Goal: Task Accomplishment & Management: Manage account settings

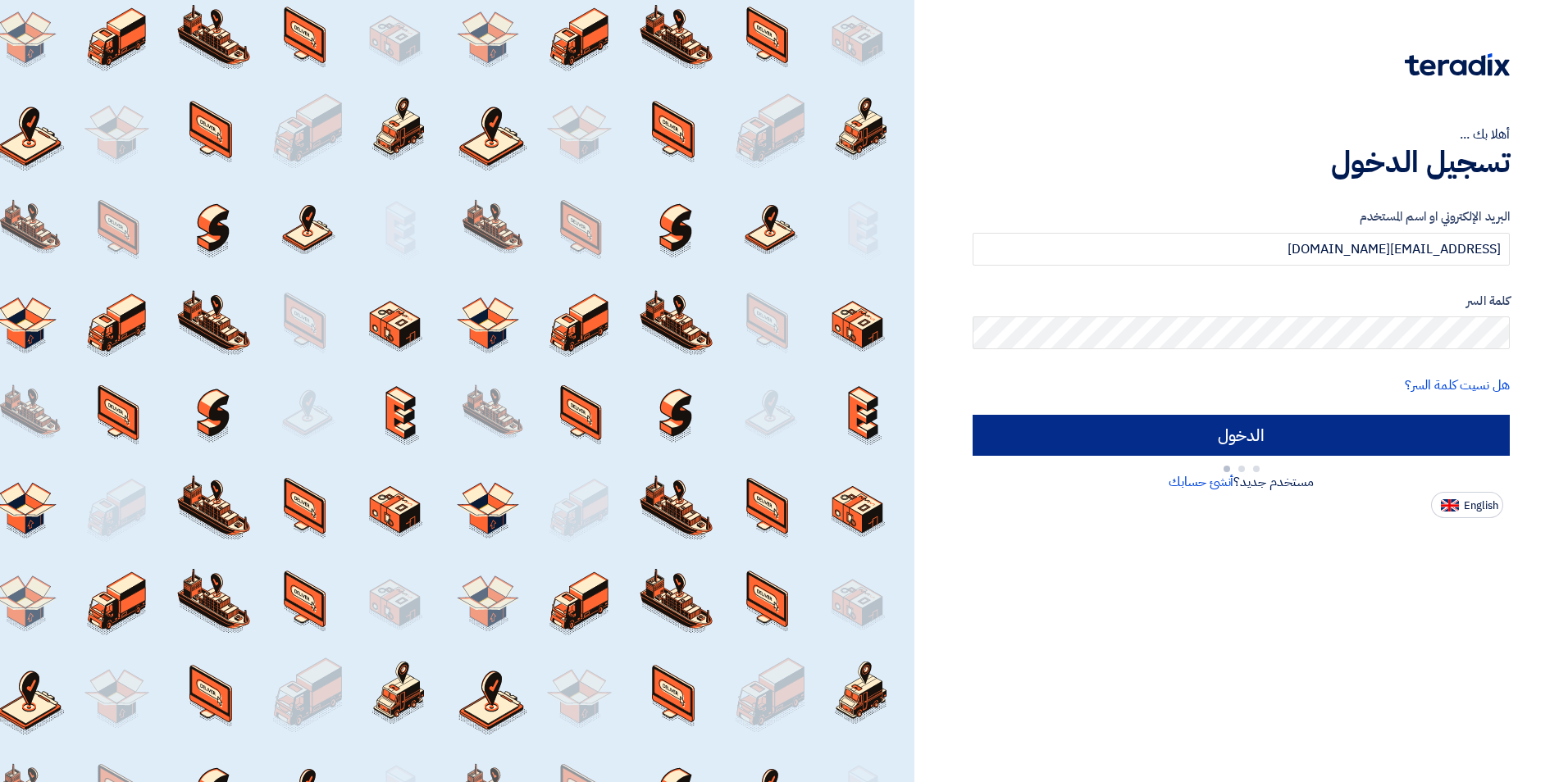
type input "Sign in"
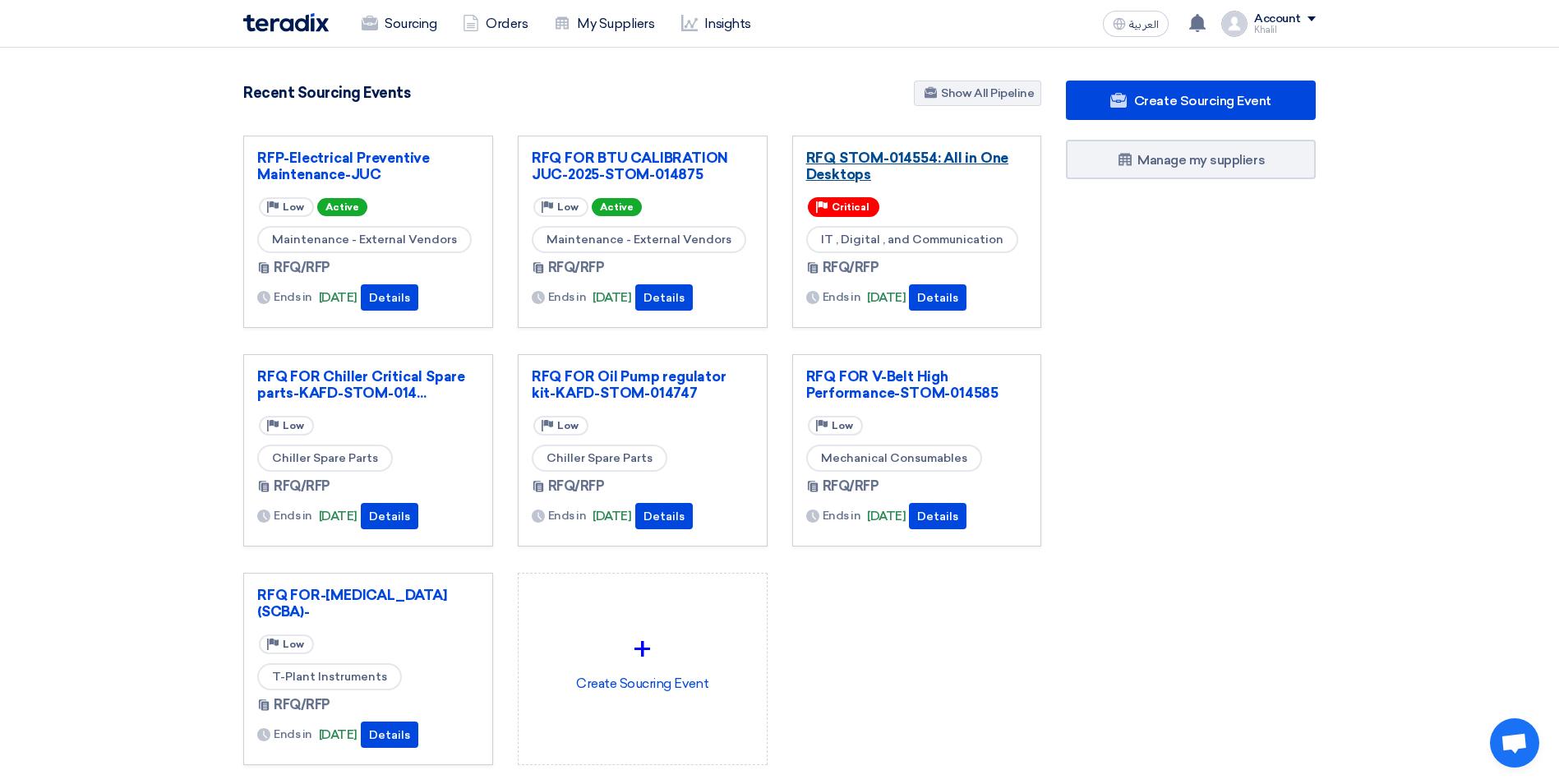
click at [860, 153] on link "RFQ STOM-014554: All in One Desktops" at bounding box center [916, 166] width 222 height 33
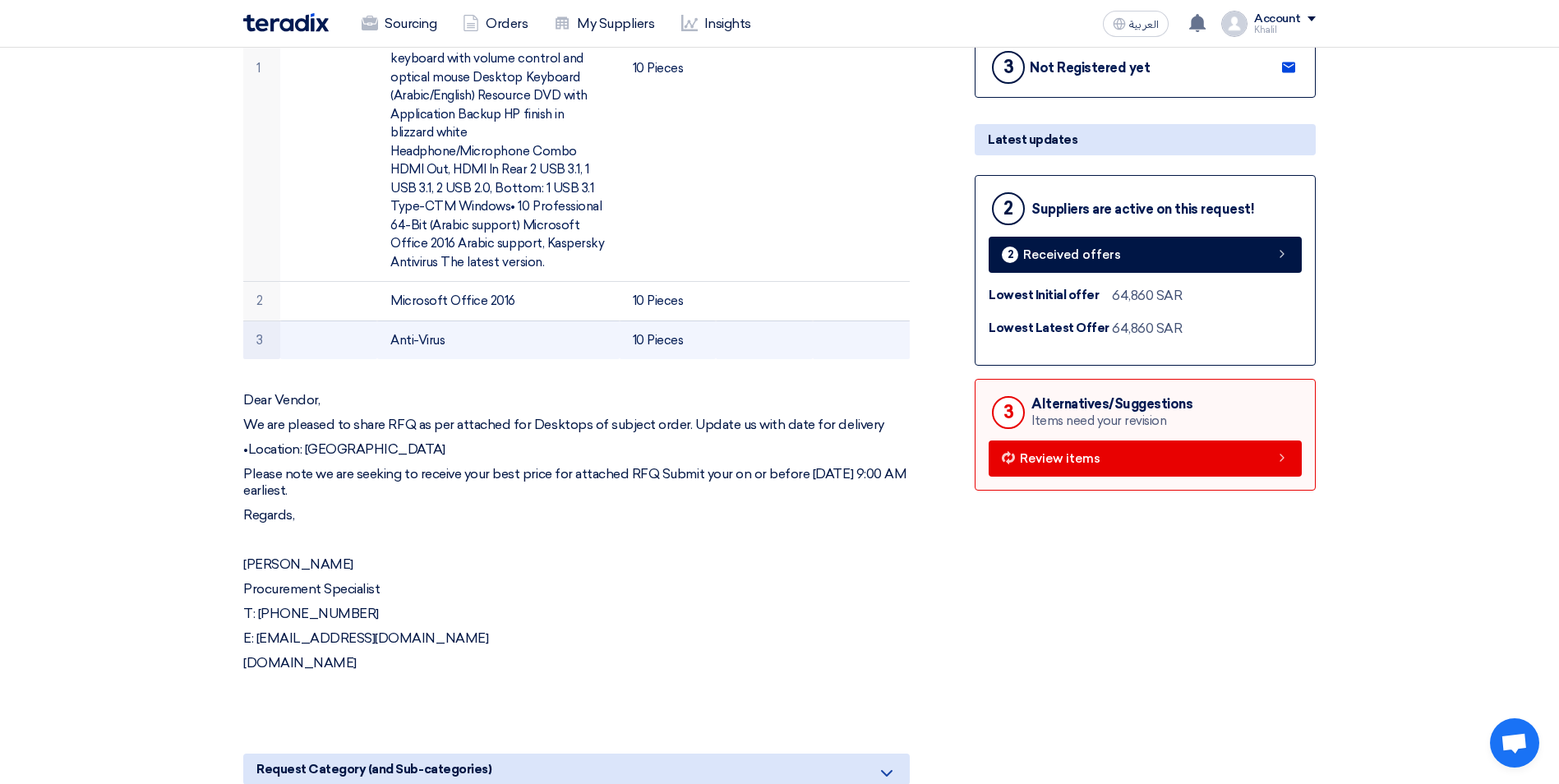
scroll to position [575, 0]
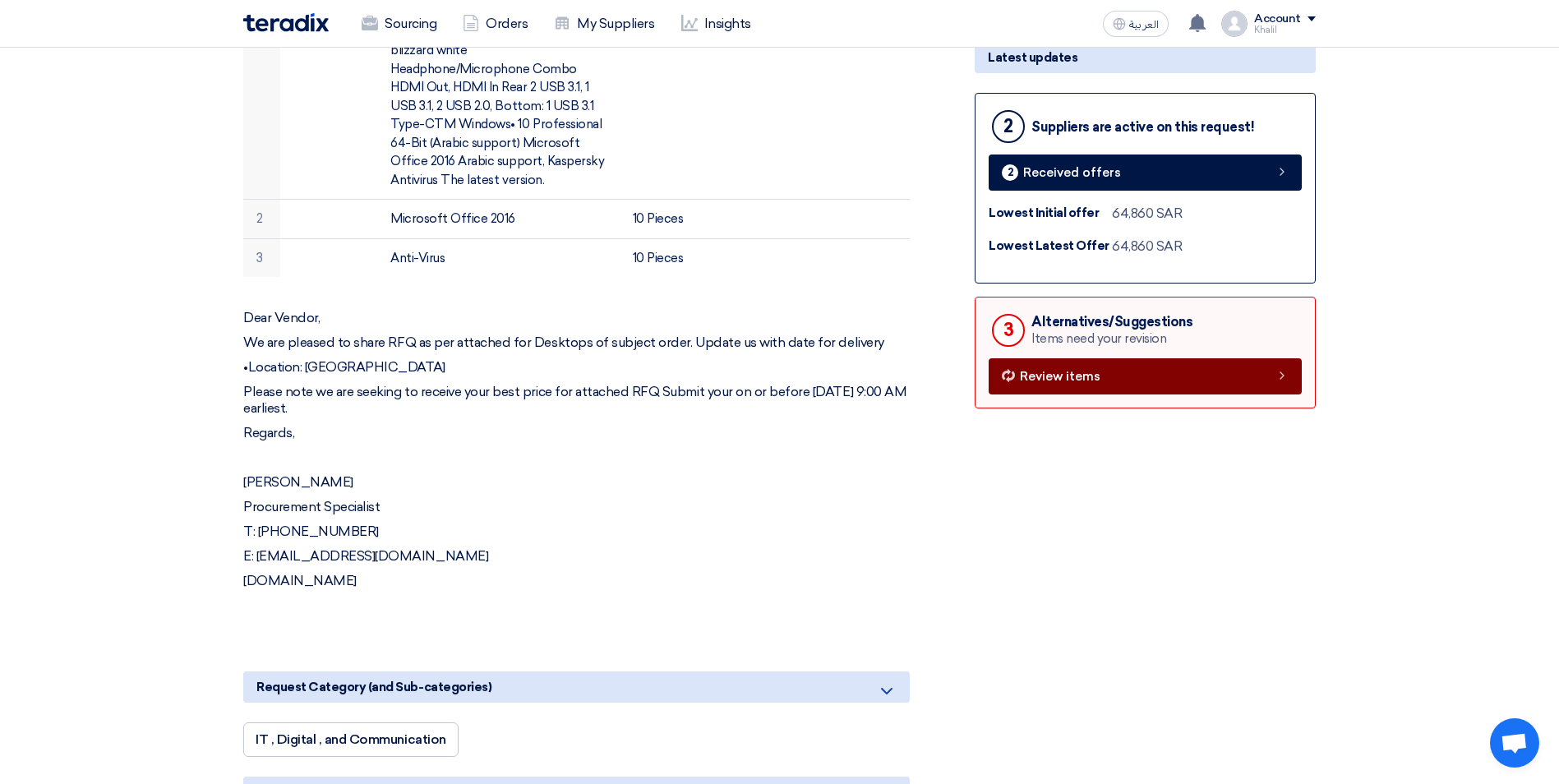
click at [1032, 373] on span "Review items" at bounding box center [1060, 377] width 80 height 13
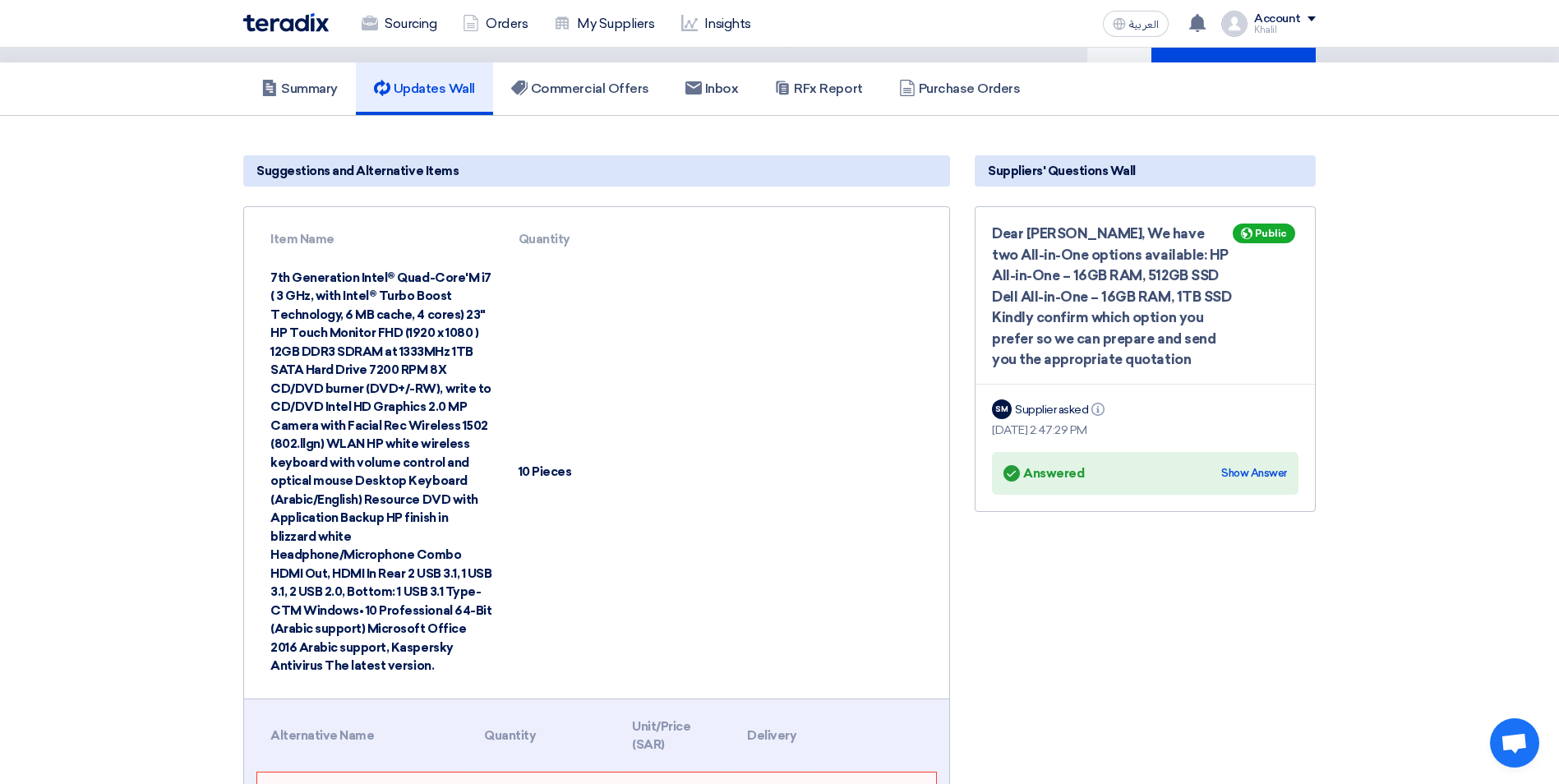
scroll to position [0, 0]
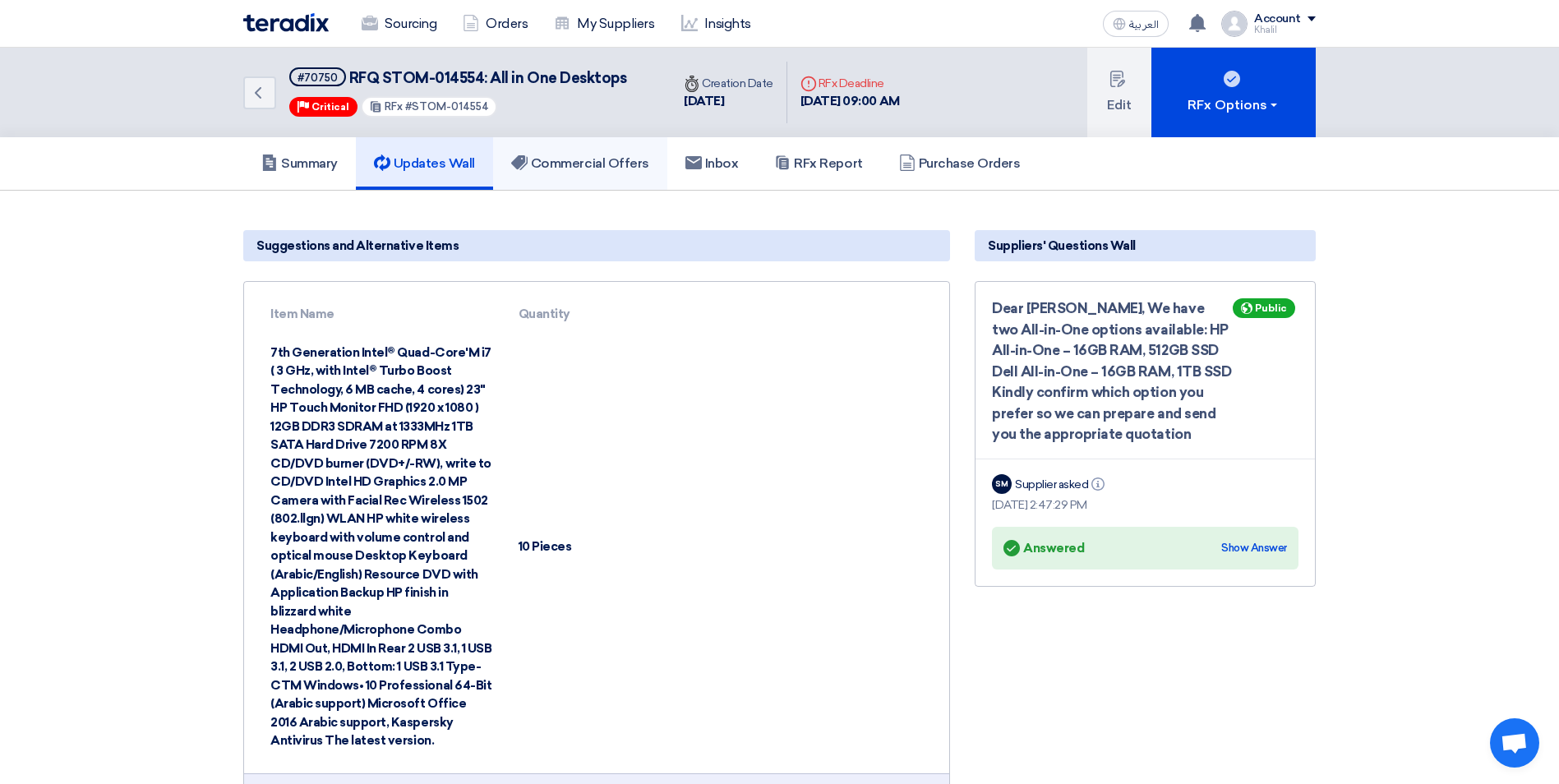
click at [602, 156] on h5 "Commercial Offers" at bounding box center [580, 164] width 138 height 17
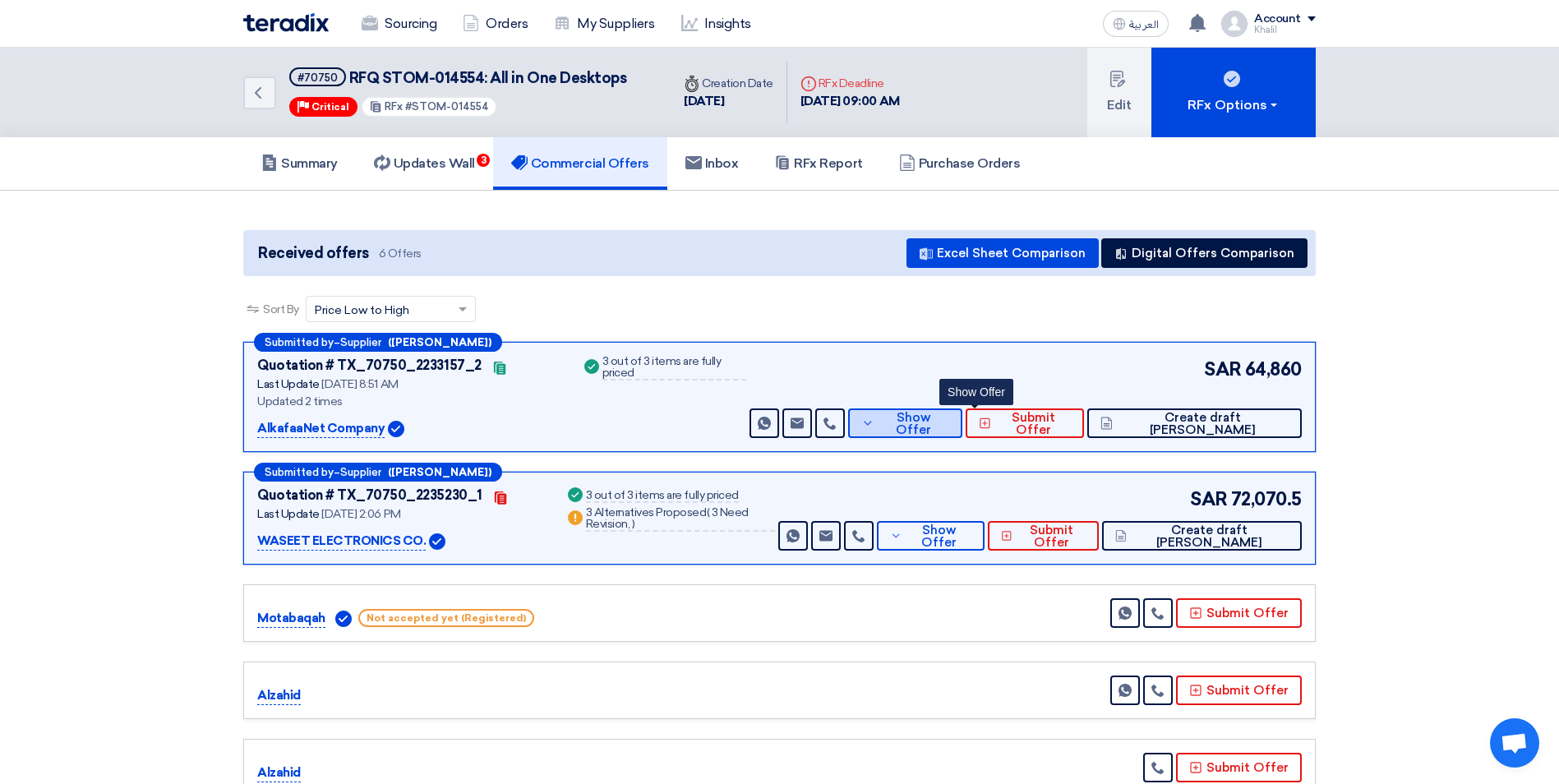
click at [950, 429] on span "Show Offer" at bounding box center [914, 423] width 71 height 24
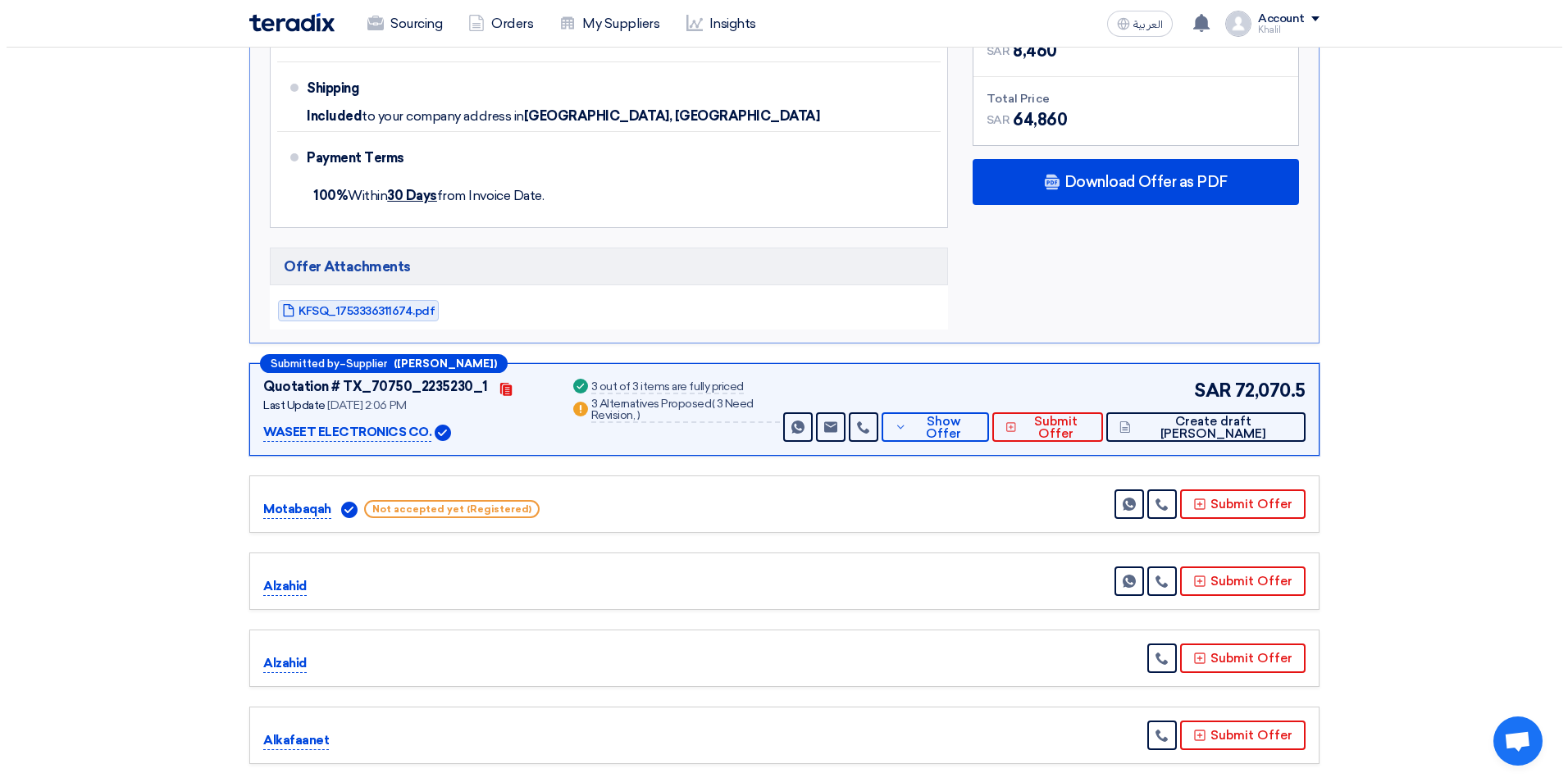
scroll to position [1557, 0]
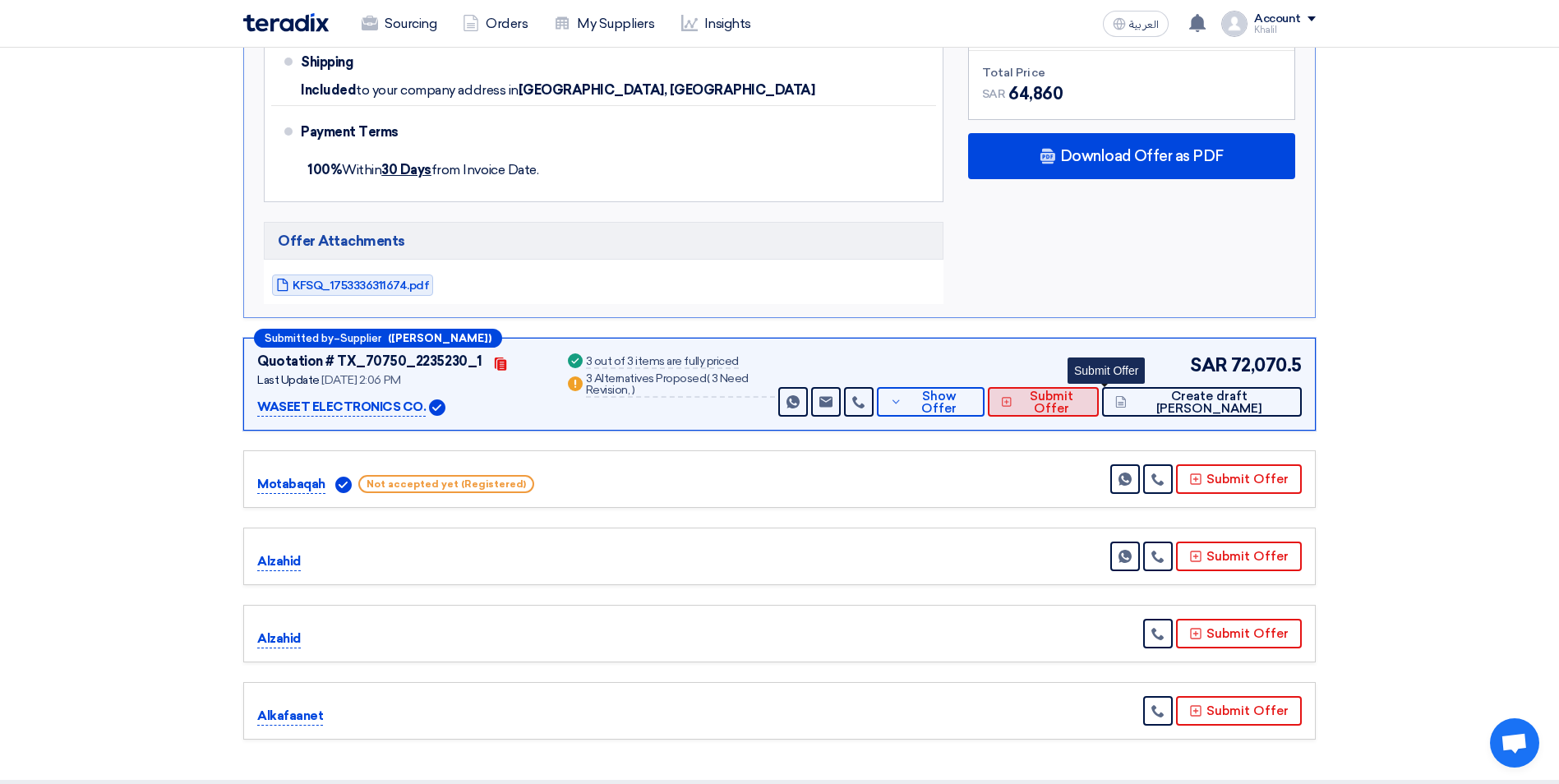
click at [1086, 390] on span "Submit Offer" at bounding box center [1051, 402] width 69 height 24
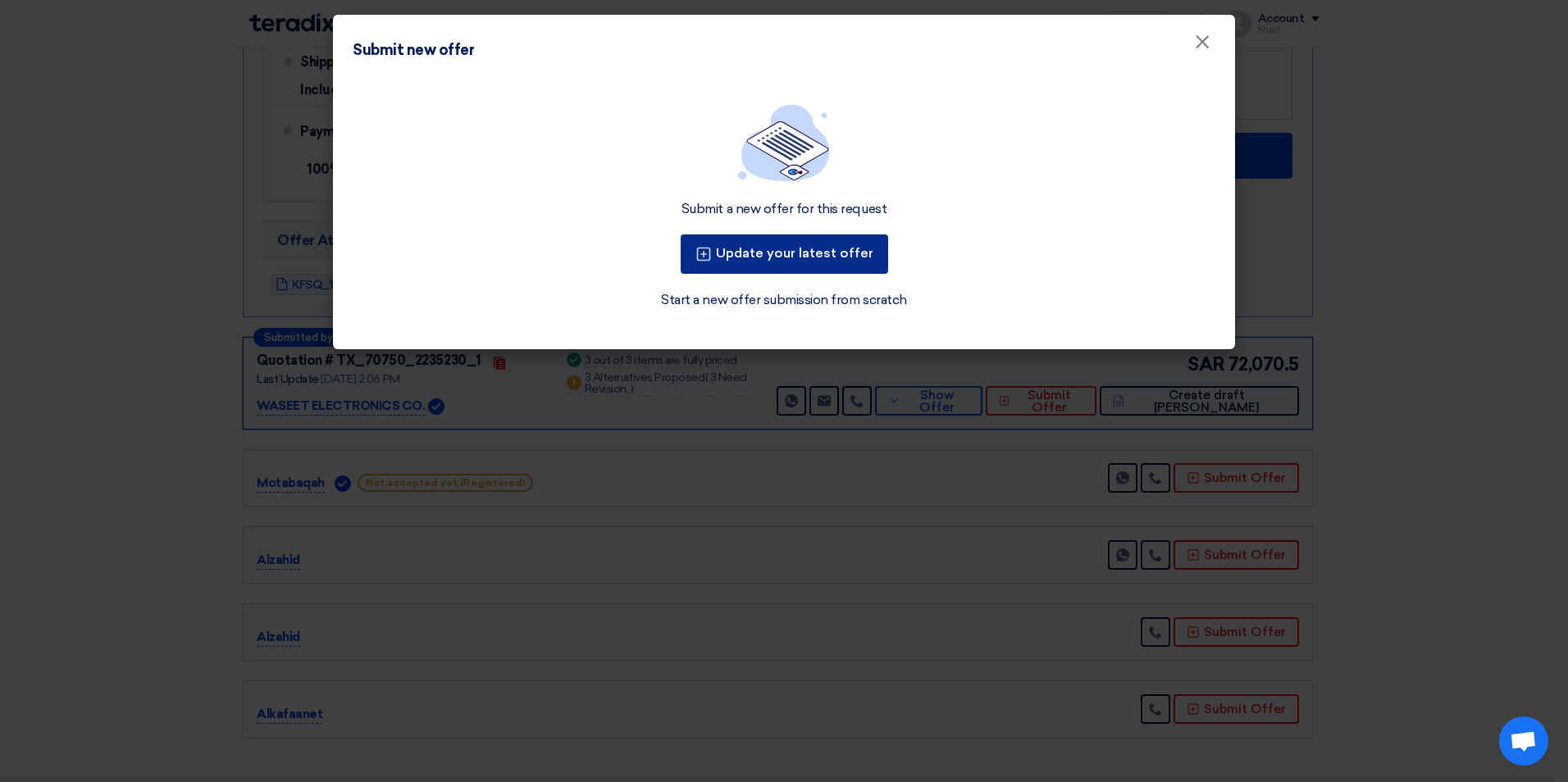
click at [828, 250] on button "Update your latest offer" at bounding box center [784, 254] width 207 height 39
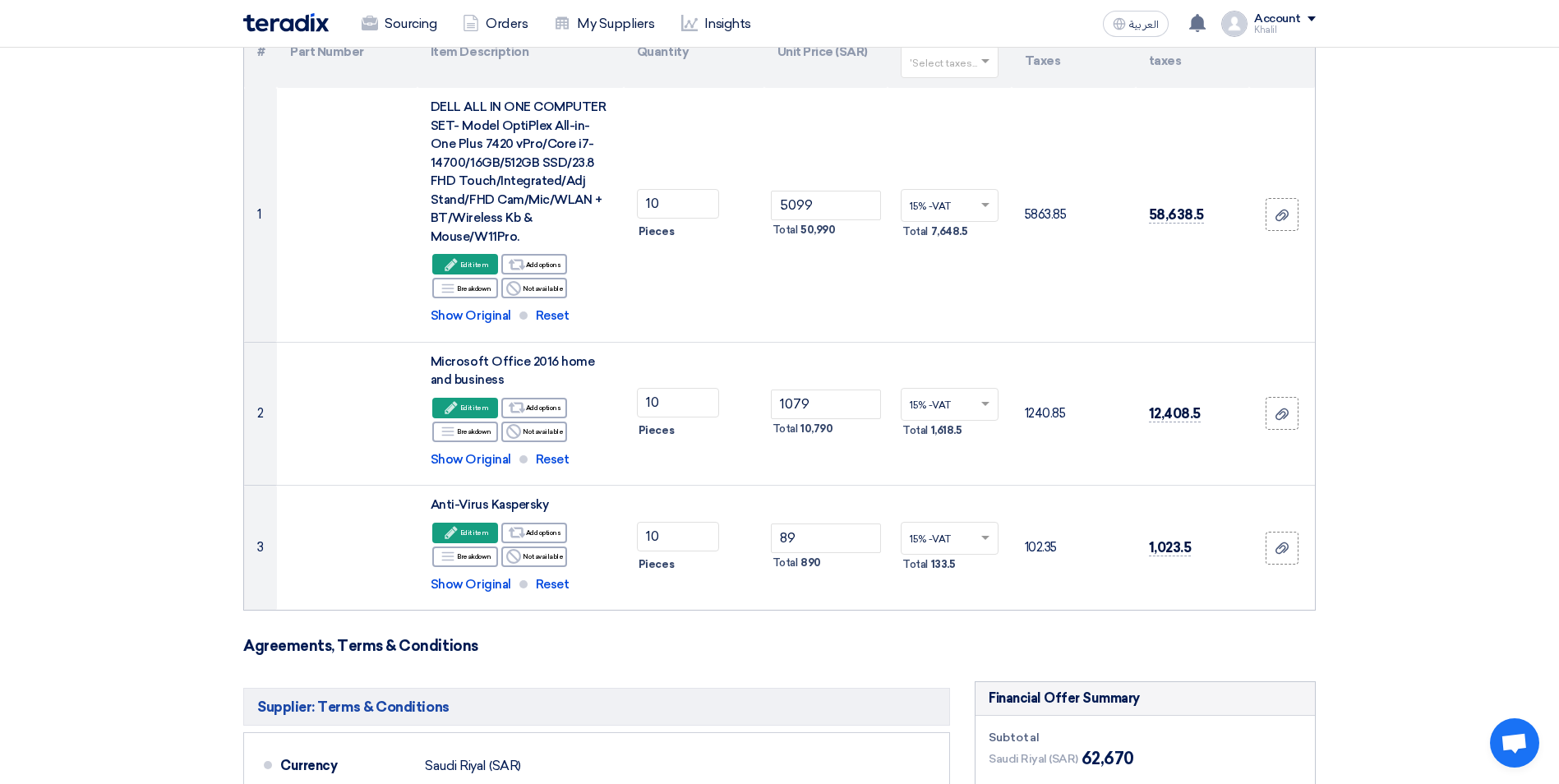
scroll to position [164, 0]
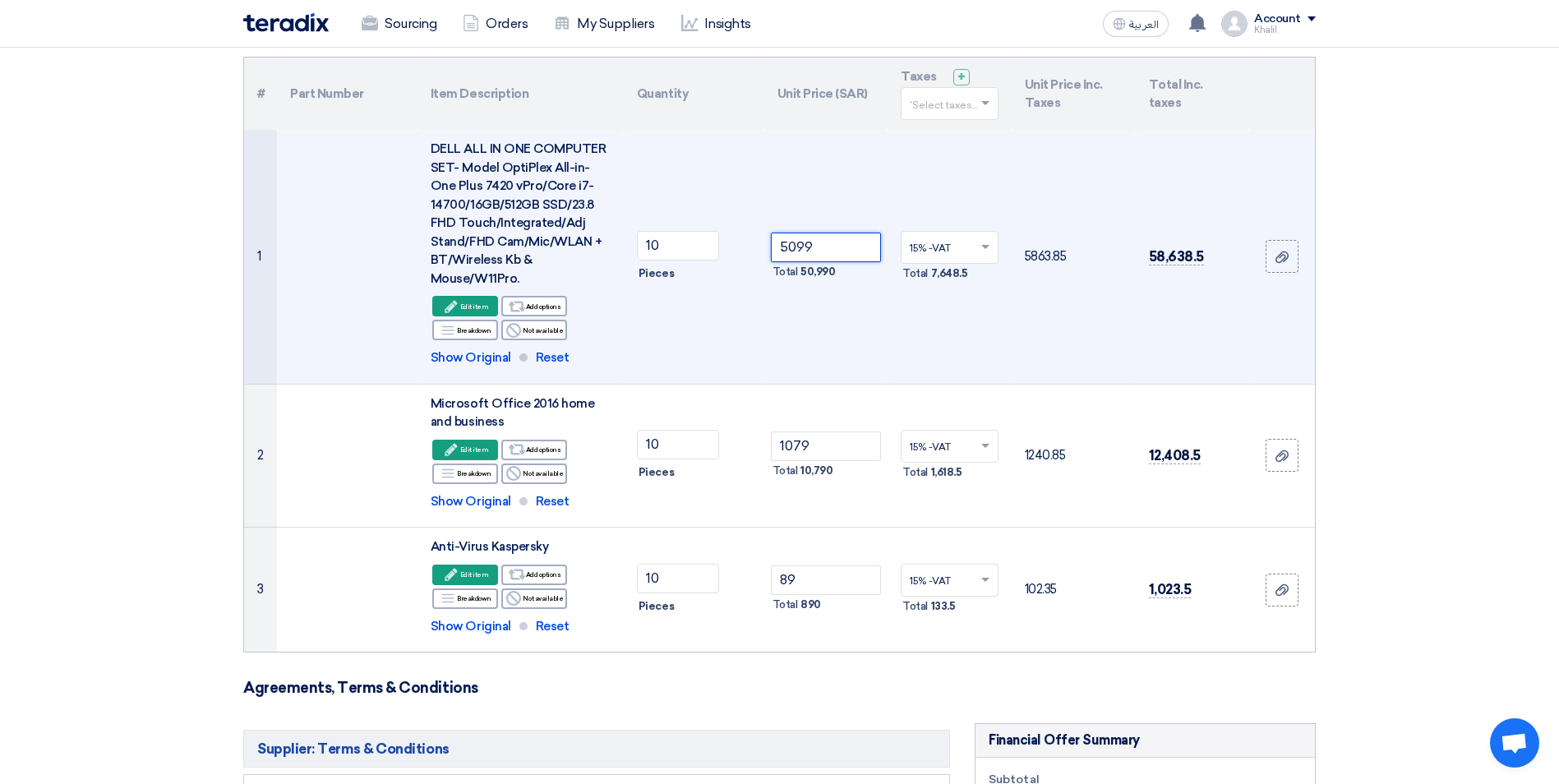
drag, startPoint x: 829, startPoint y: 251, endPoint x: 773, endPoint y: 248, distance: 56.1
click at [773, 248] on input "5099" at bounding box center [826, 247] width 111 height 29
paste input "4170.00"
type input "4170.00"
click at [852, 353] on td "4170.00 Total 41,700" at bounding box center [826, 256] width 124 height 254
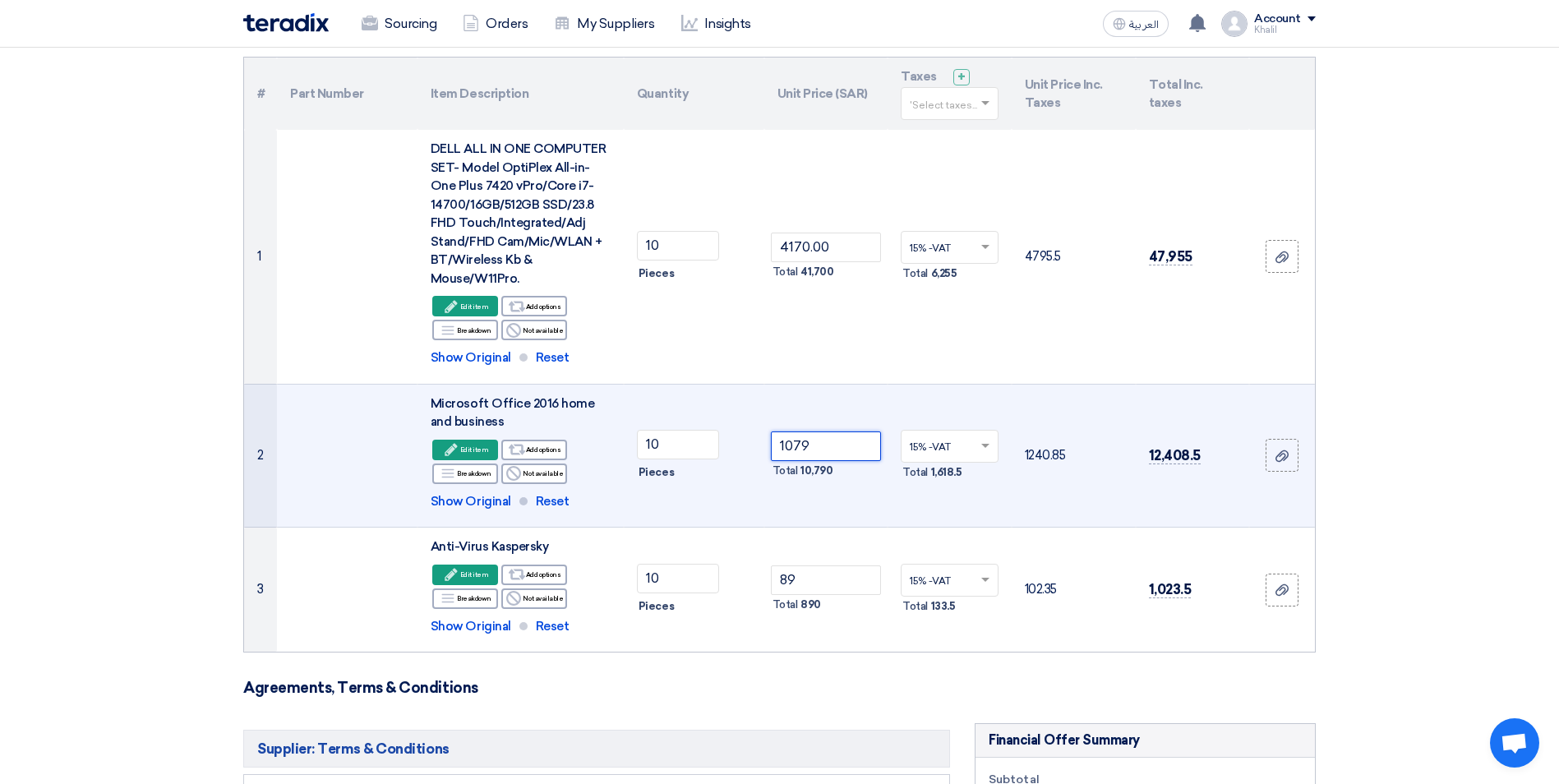
drag, startPoint x: 823, startPoint y: 448, endPoint x: 770, endPoint y: 445, distance: 53.1
click at [771, 445] on input "1079" at bounding box center [826, 446] width 111 height 29
paste input "940.00"
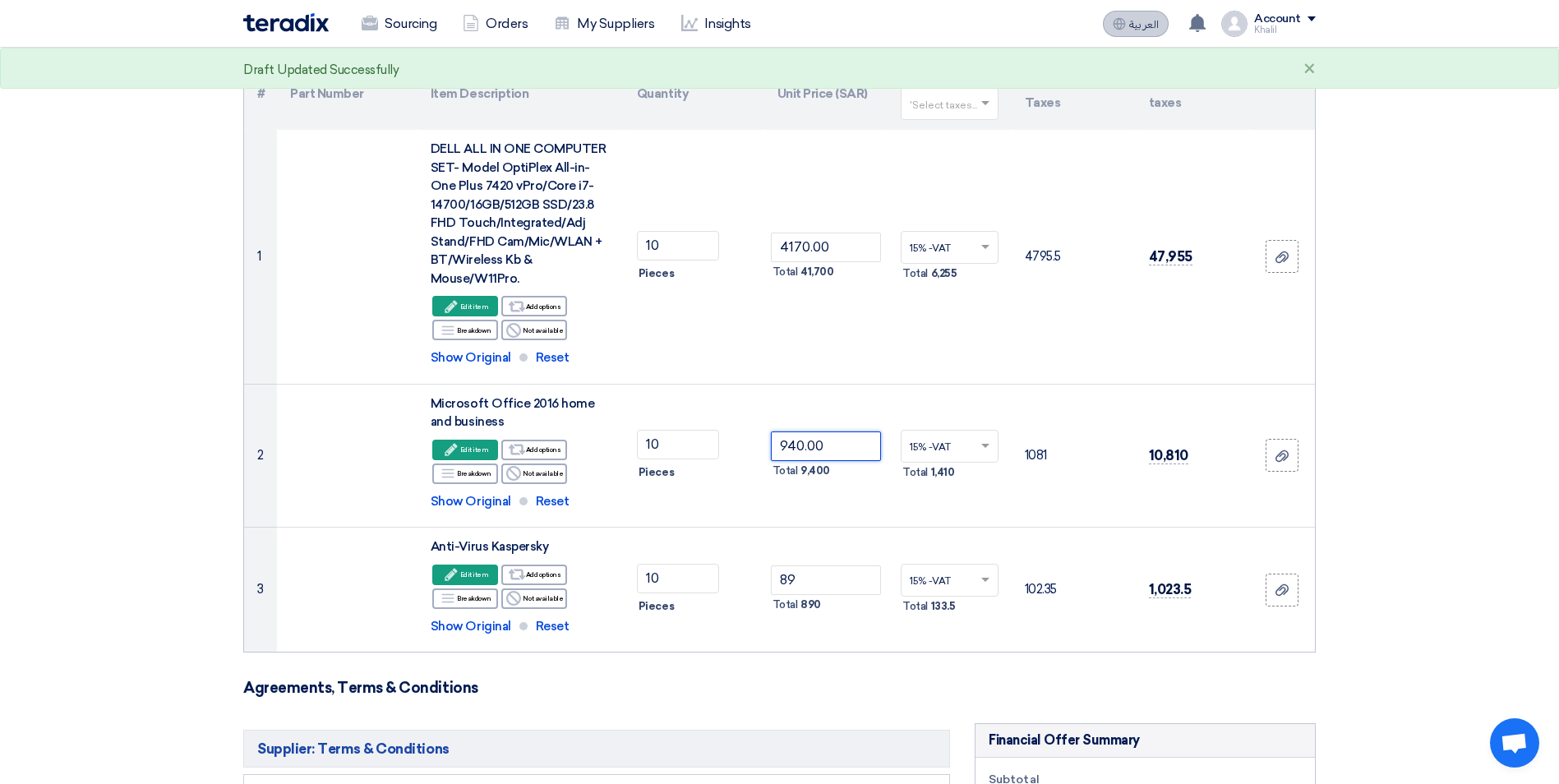
type input "940.00"
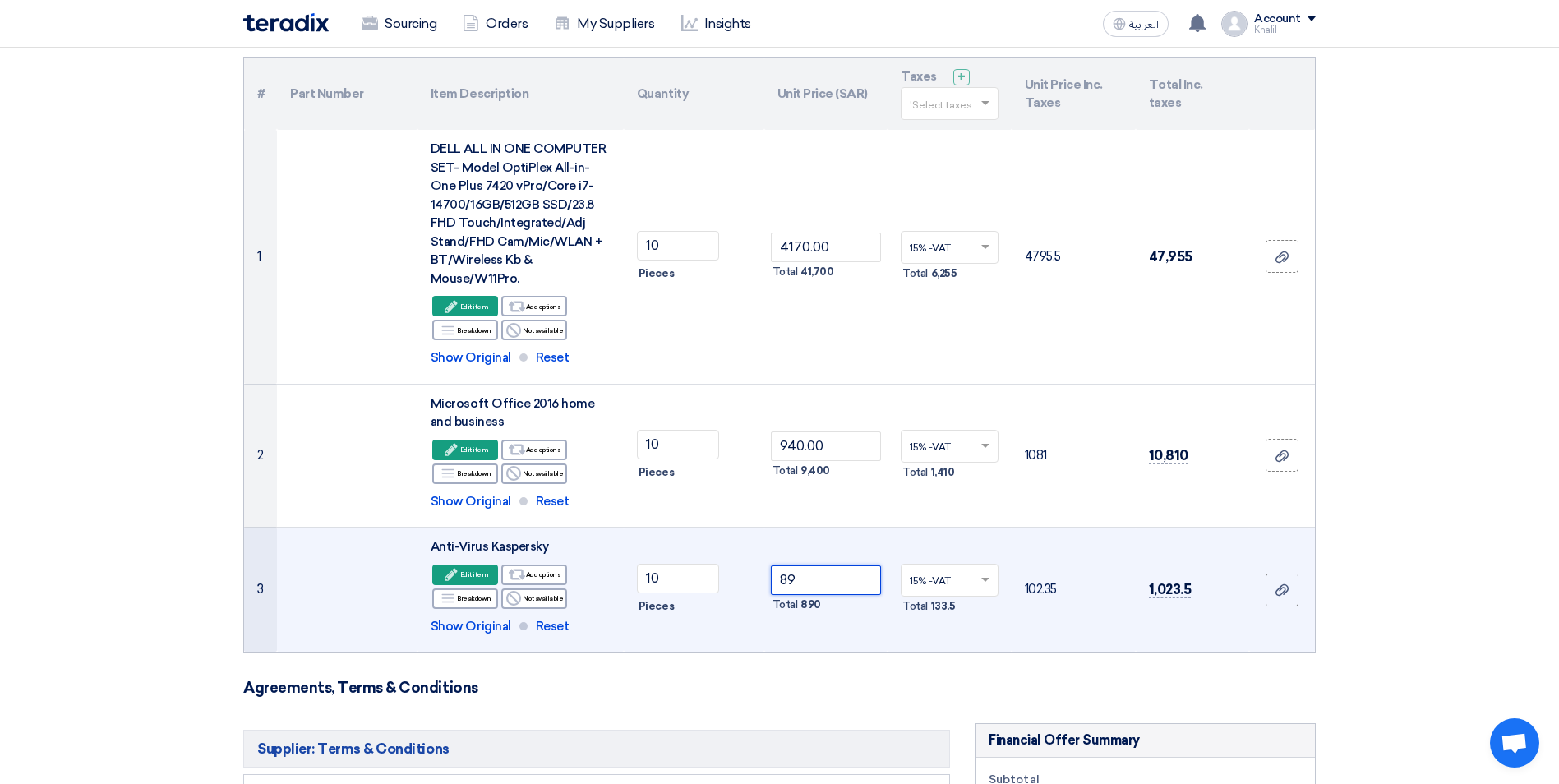
drag, startPoint x: 811, startPoint y: 584, endPoint x: 759, endPoint y: 579, distance: 52.2
click at [759, 579] on tr "3 Anti-Virus Kaspersky Edit Edit item Alternative Reject" at bounding box center [780, 589] width 1071 height 125
paste input "70.00"
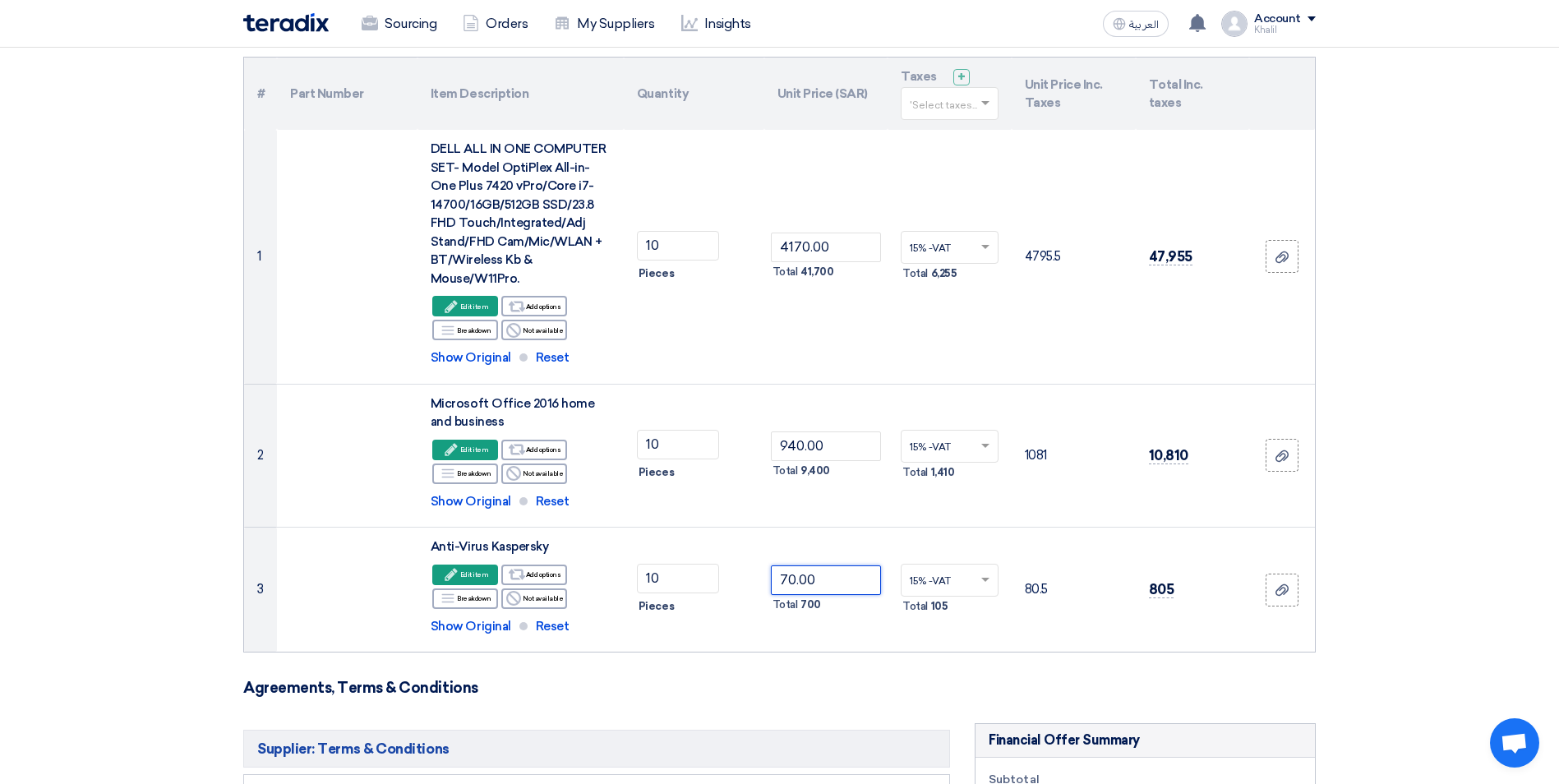
type input "70.00"
click at [861, 661] on form "Offer Details # Part Number Item Description Quantity Unit Price (SAR) Taxes + …" at bounding box center [779, 639] width 1072 height 1254
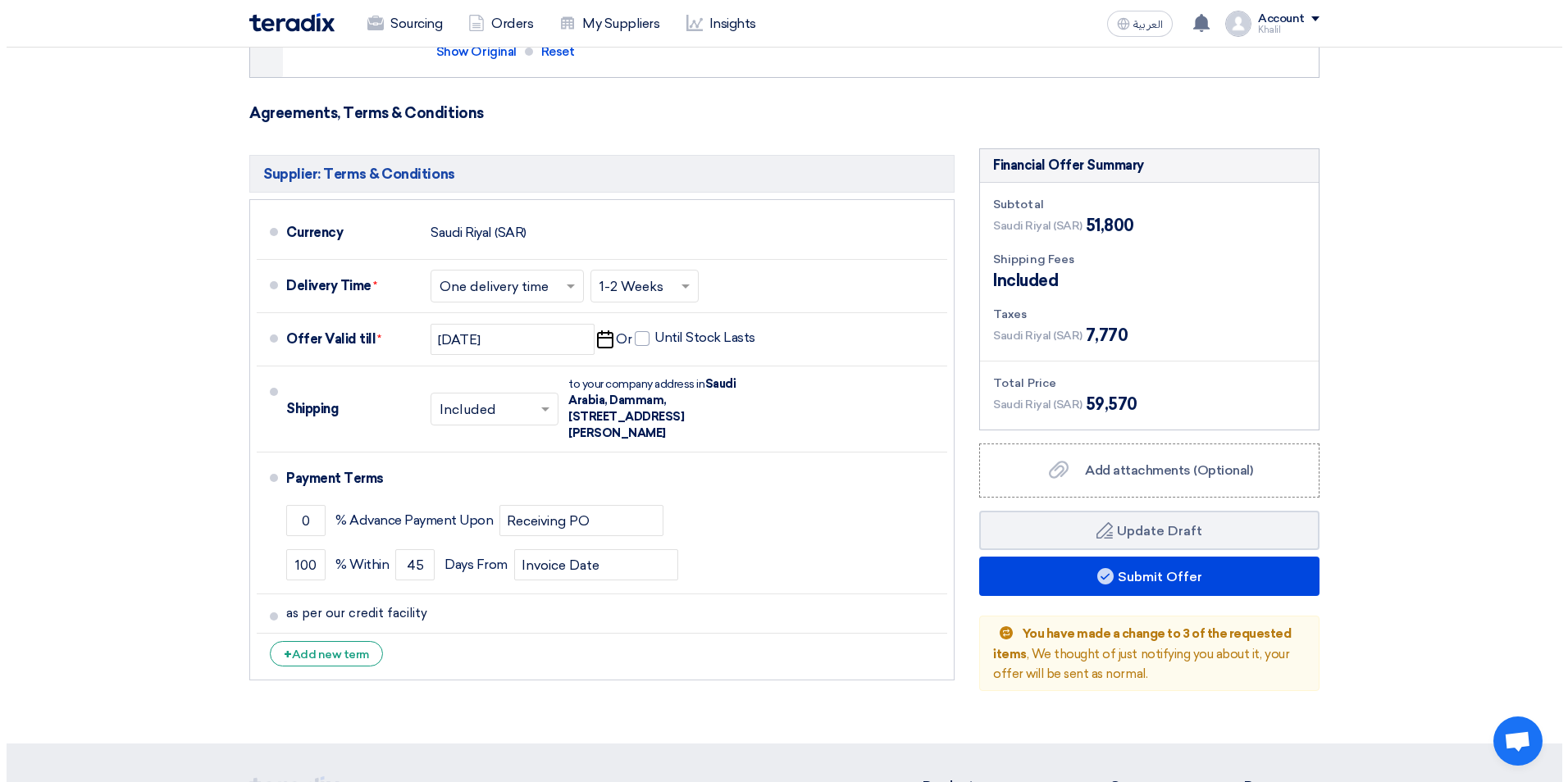
scroll to position [738, 0]
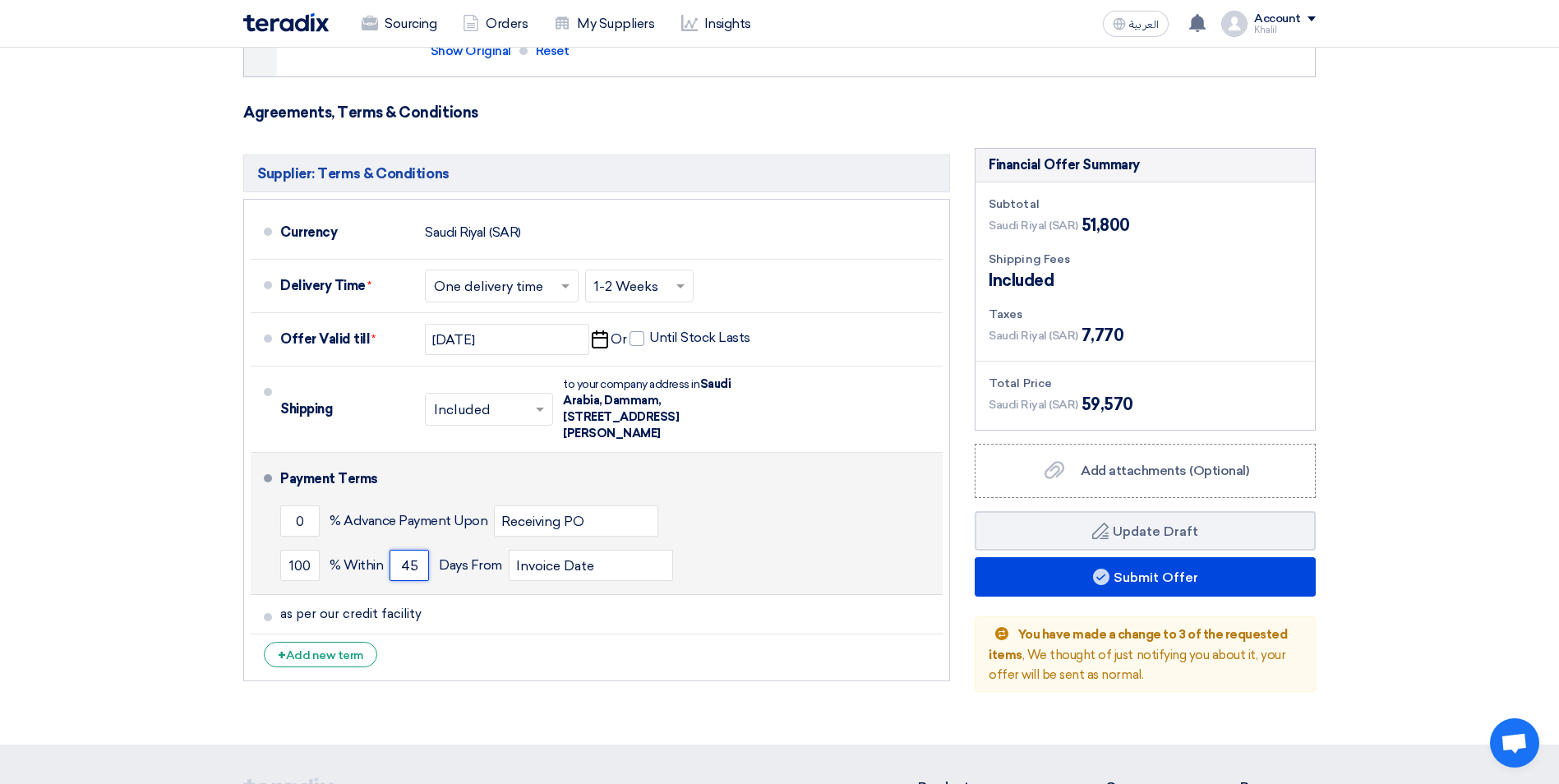
drag, startPoint x: 419, startPoint y: 562, endPoint x: 398, endPoint y: 562, distance: 21.0
click at [398, 562] on input "45" at bounding box center [408, 565] width 39 height 31
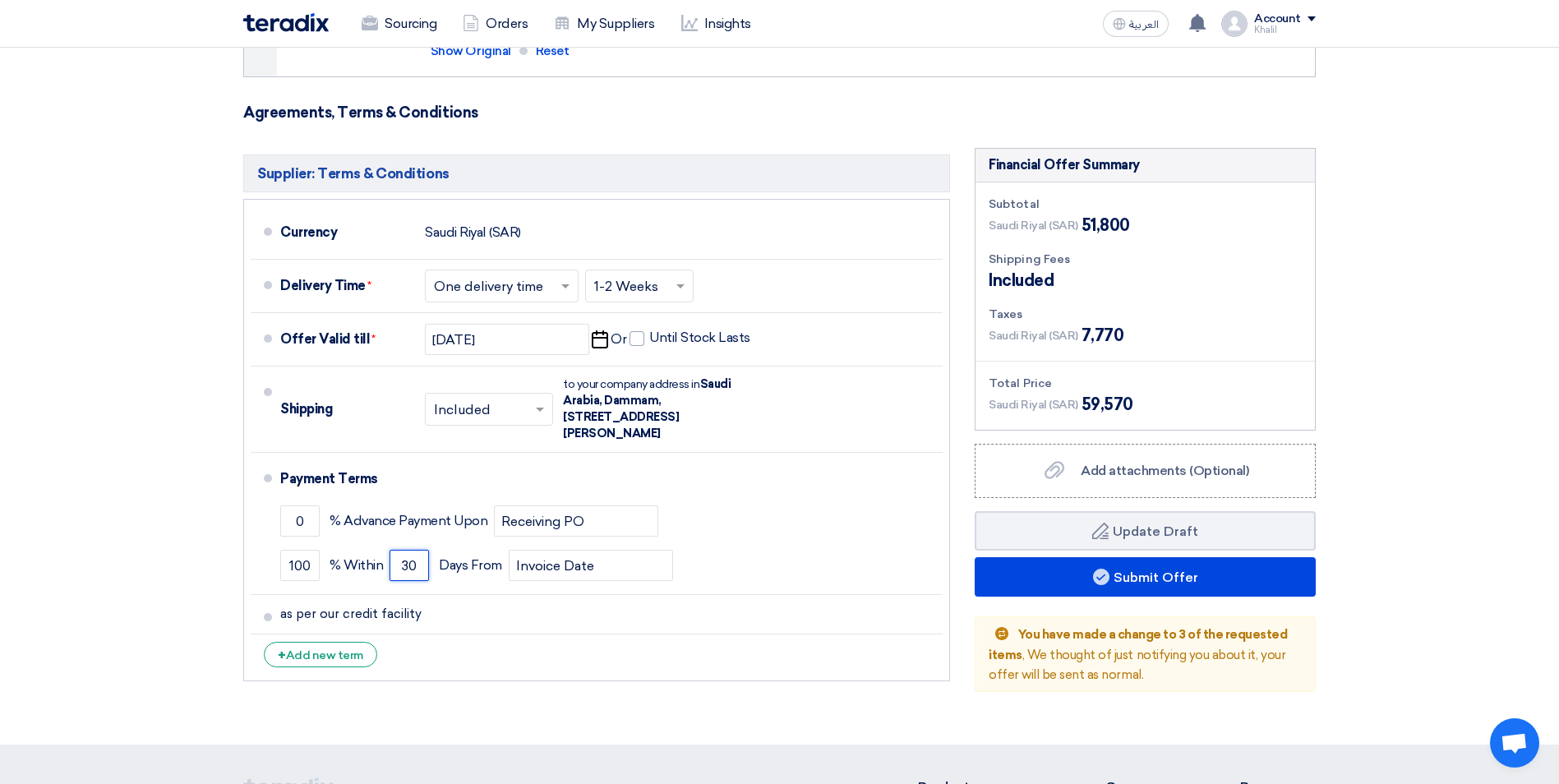
type input "30"
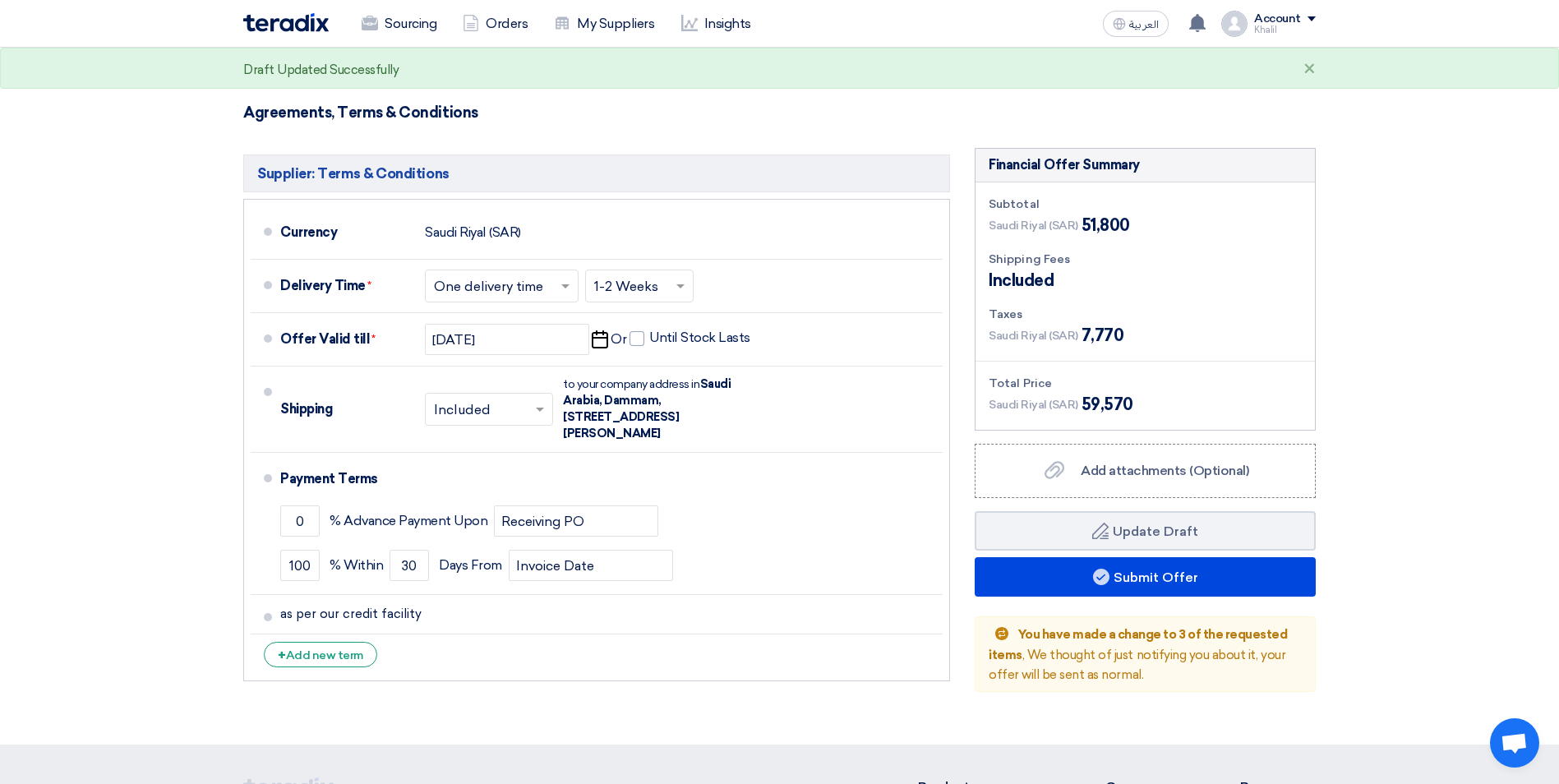
click at [838, 679] on ul "Currency [GEOGRAPHIC_DATA] (SAR) Delivery Time * Choose delivery time ... × One…" at bounding box center [597, 440] width 707 height 482
click at [1106, 577] on use at bounding box center [1101, 577] width 17 height 17
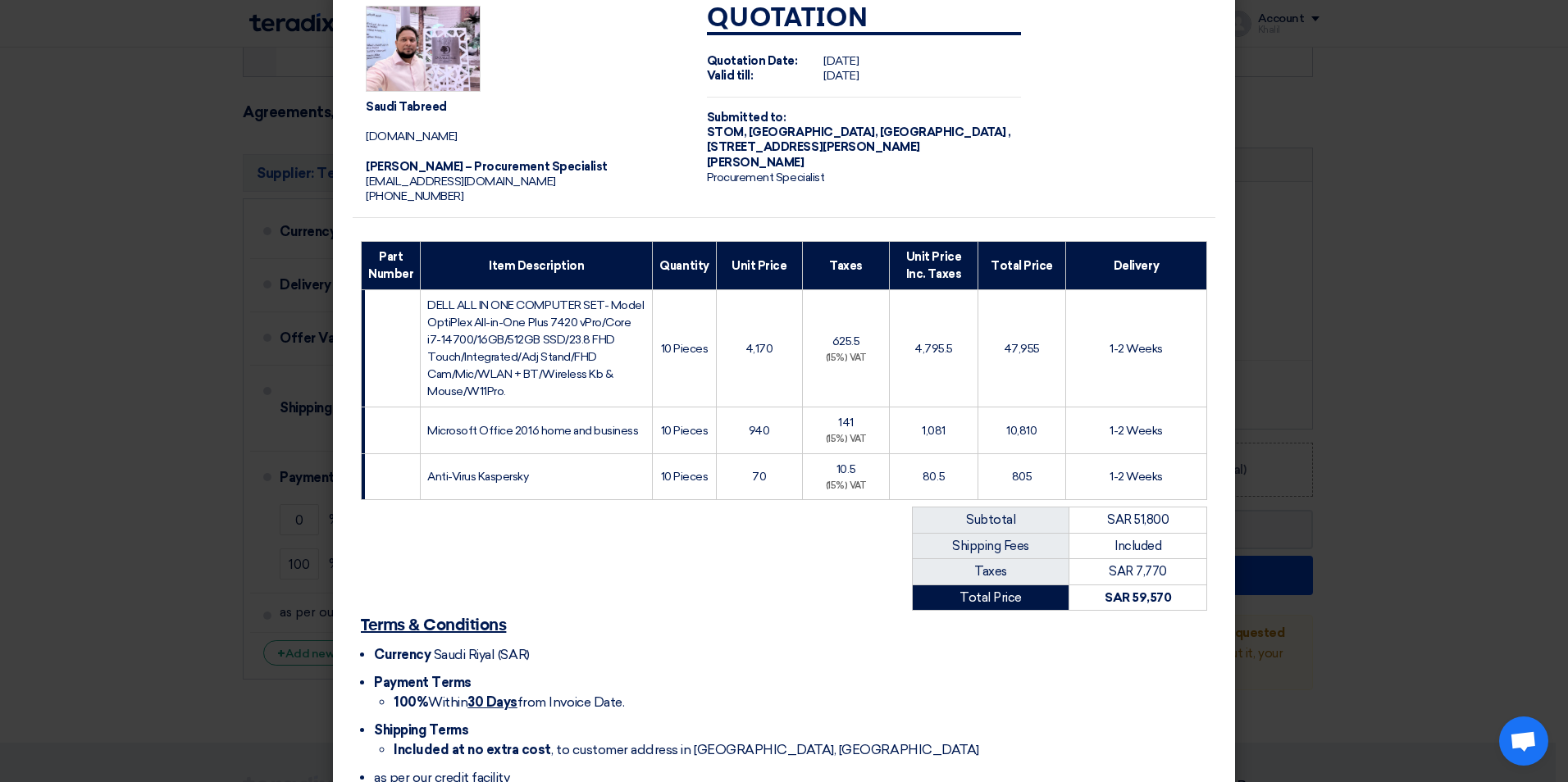
scroll to position [0, 0]
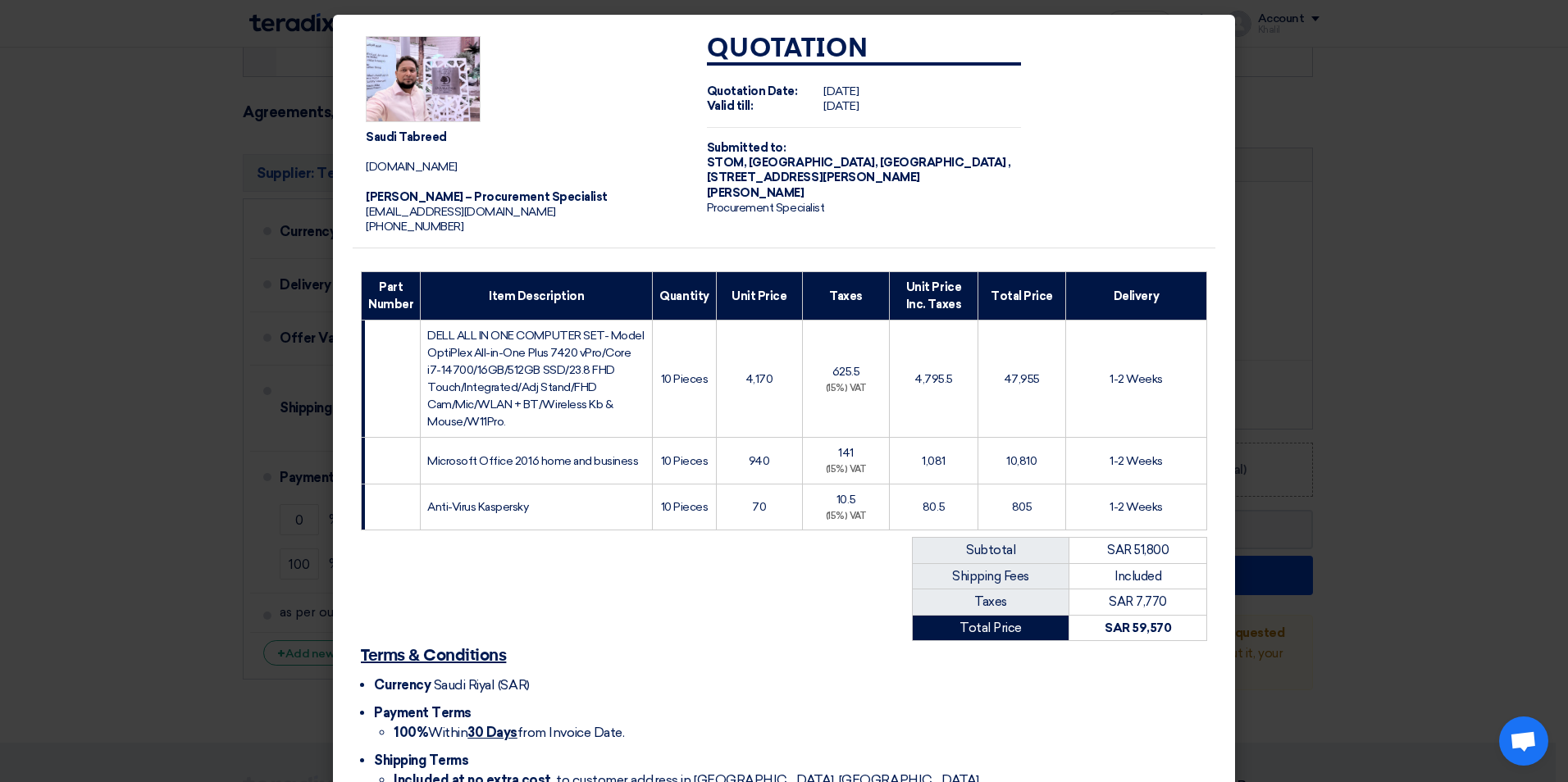
drag, startPoint x: 421, startPoint y: 77, endPoint x: 947, endPoint y: 235, distance: 549.2
click at [947, 235] on td "Quotation Quotation Date: [DATE] Valid till: [DATE] Submitted to: [GEOGRAPHIC_D…" at bounding box center [864, 135] width 341 height 225
drag, startPoint x: 411, startPoint y: 45, endPoint x: 431, endPoint y: 73, distance: 34.4
click at [412, 48] on img at bounding box center [422, 79] width 114 height 87
click at [437, 84] on img at bounding box center [422, 79] width 114 height 87
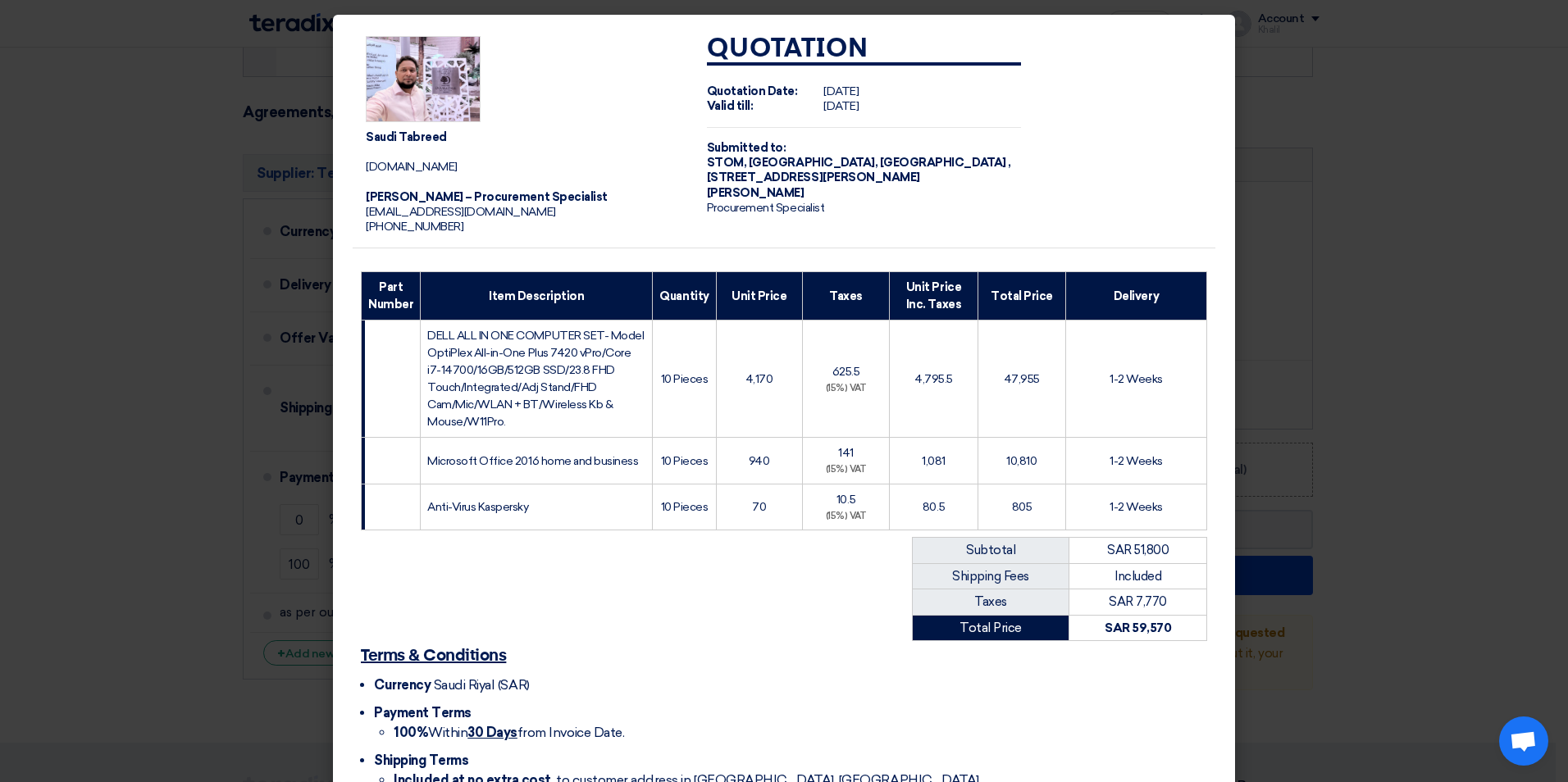
drag, startPoint x: 452, startPoint y: 84, endPoint x: 1103, endPoint y: 305, distance: 687.5
click at [1103, 305] on th "Delivery" at bounding box center [1136, 296] width 141 height 48
drag, startPoint x: 443, startPoint y: 99, endPoint x: 976, endPoint y: 235, distance: 550.1
click at [976, 235] on td "Quotation Quotation Date: [DATE] Valid till: [DATE] Submitted to: [GEOGRAPHIC_D…" at bounding box center [864, 135] width 341 height 225
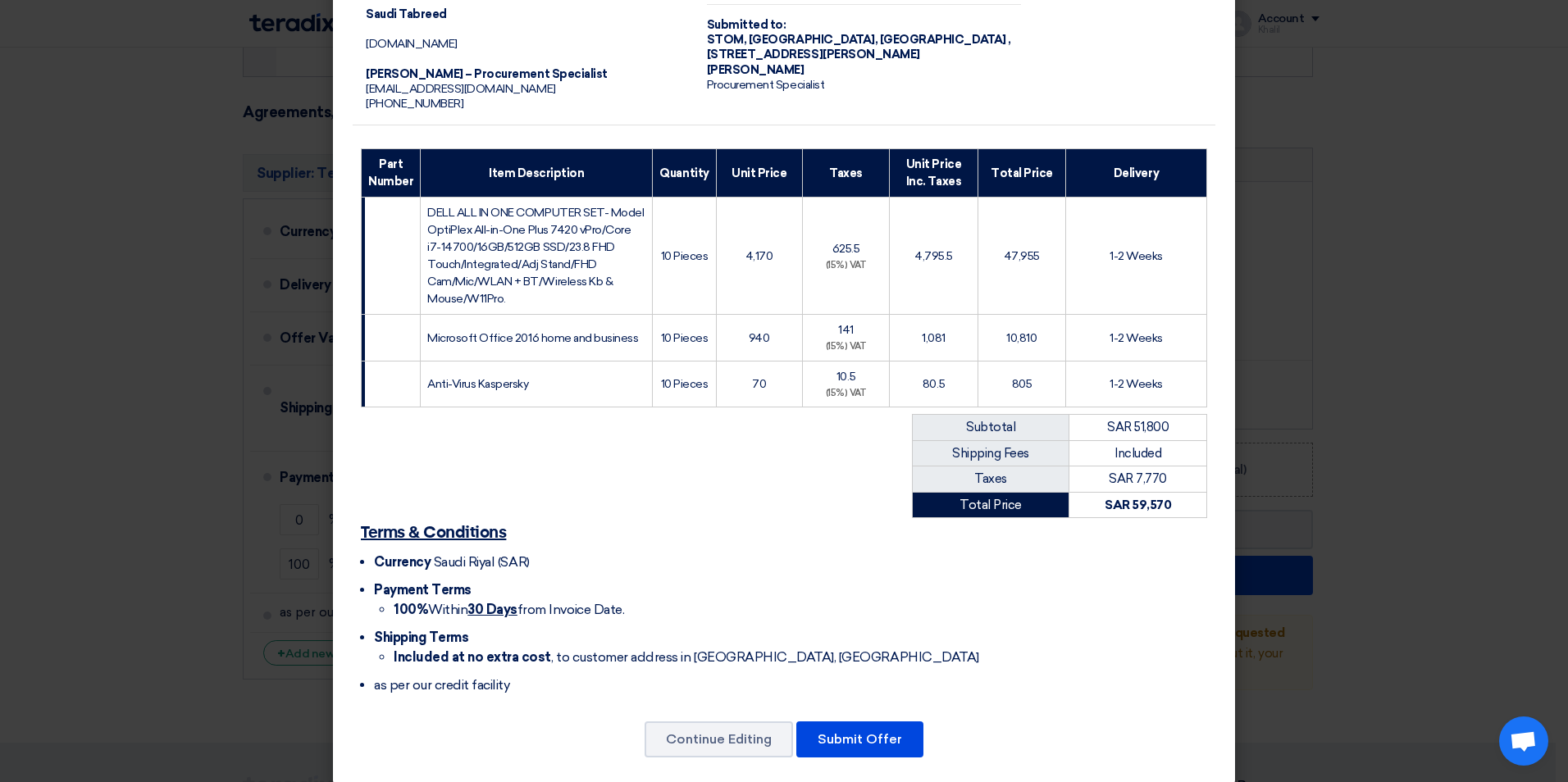
scroll to position [145, 0]
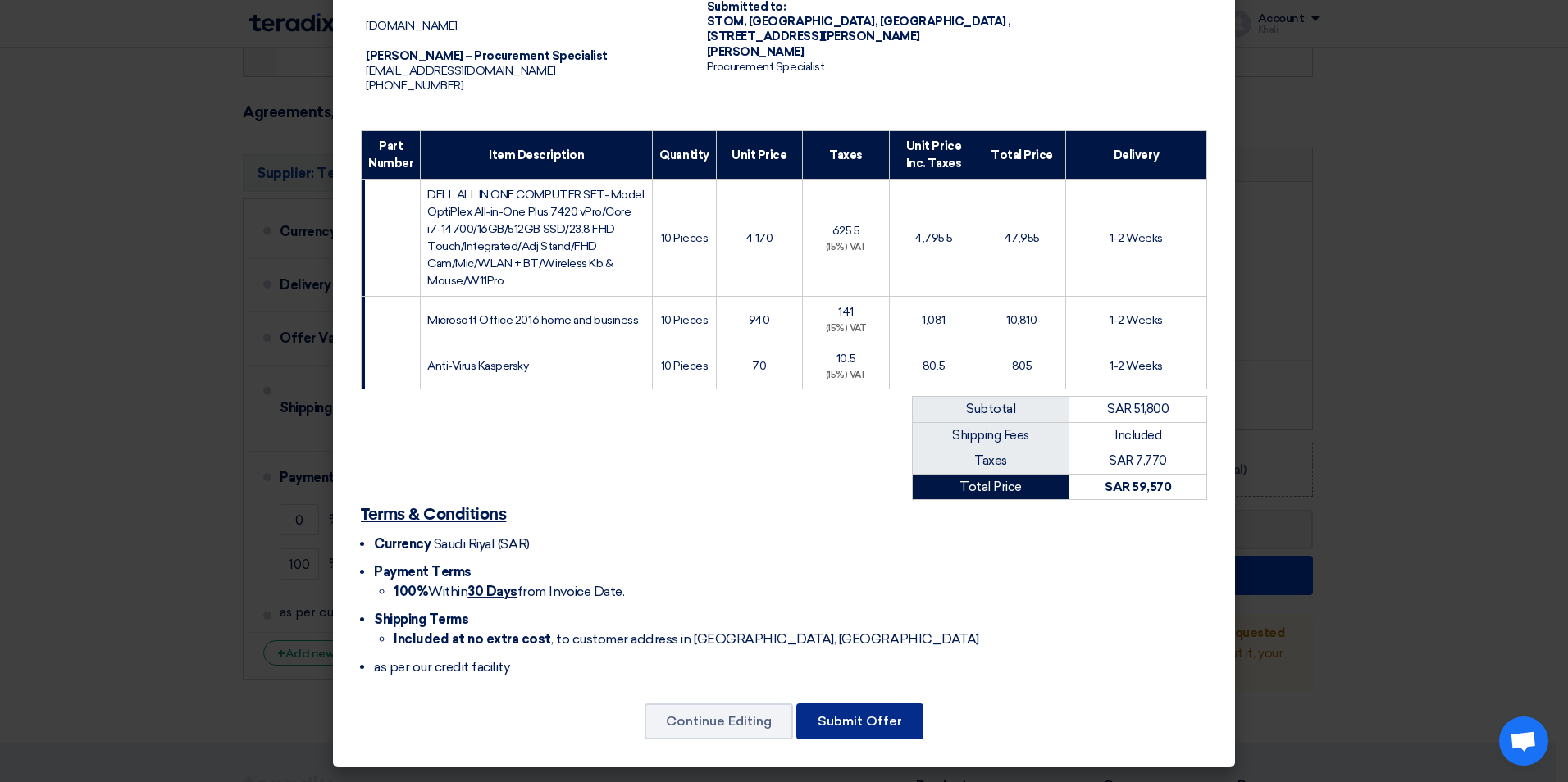
click at [870, 717] on button "Submit Offer" at bounding box center [860, 721] width 127 height 36
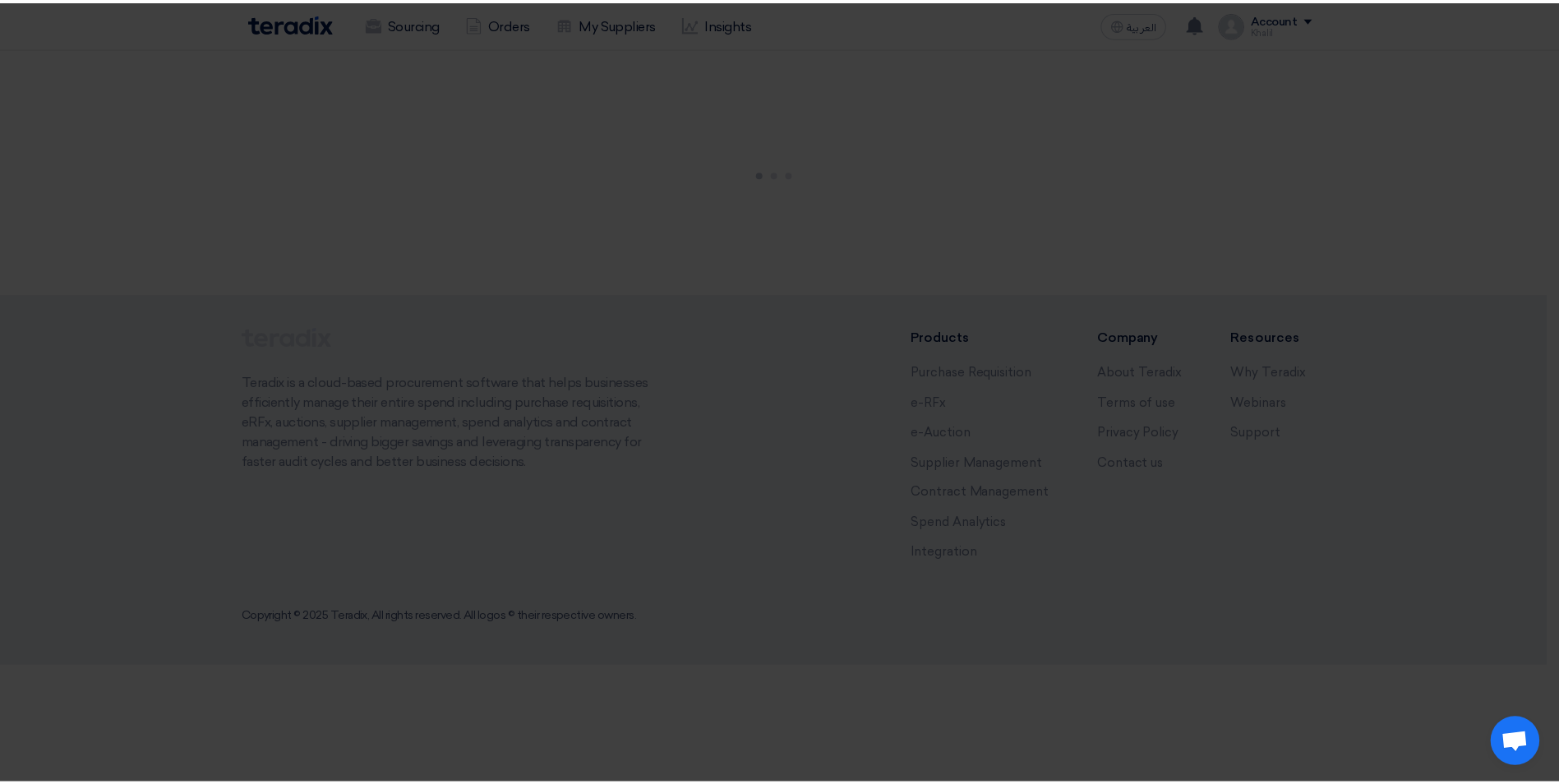
scroll to position [0, 0]
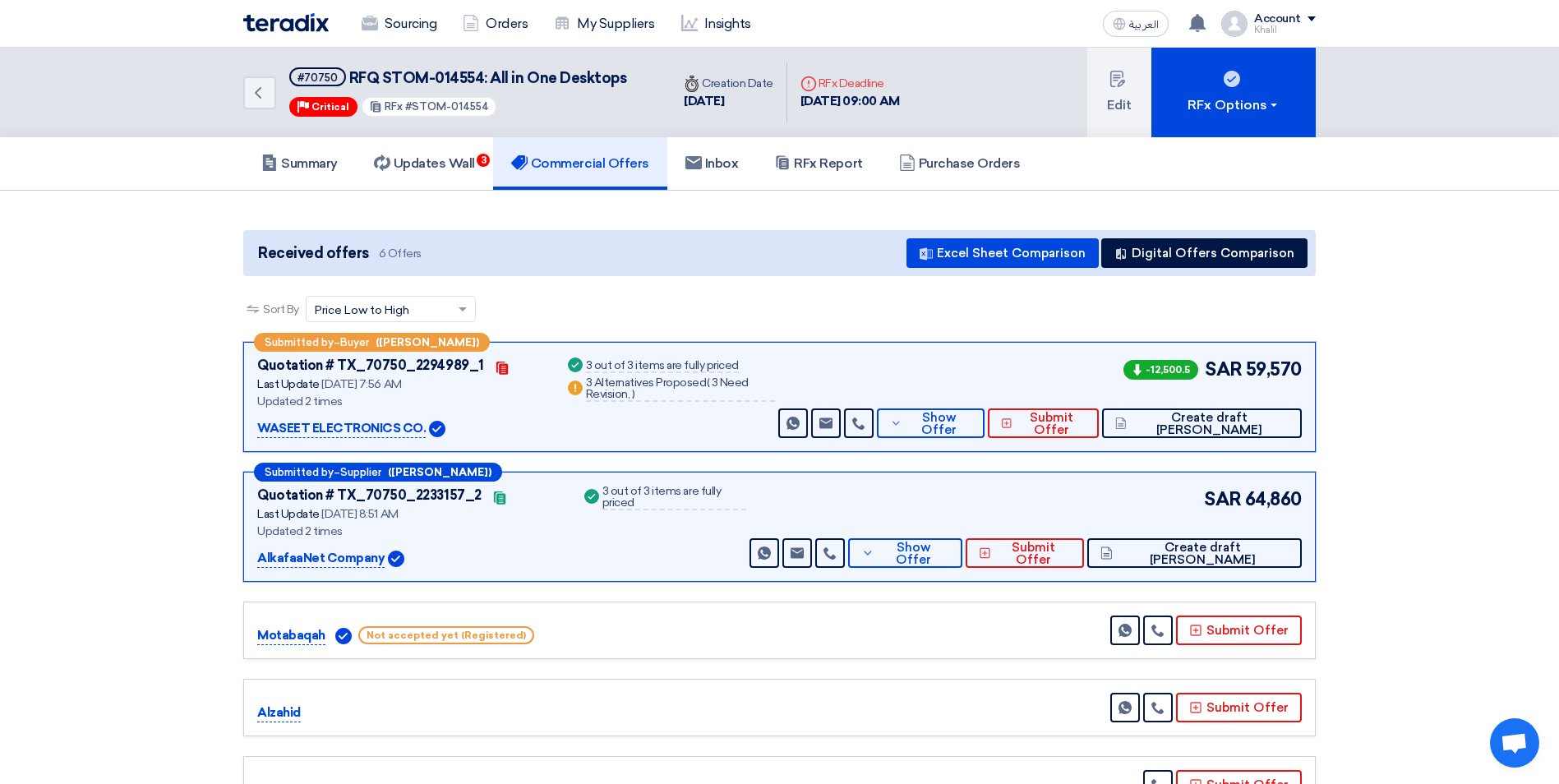
click at [395, 345] on b "([PERSON_NAME])" at bounding box center [428, 342] width 104 height 11
click at [972, 427] on span "Show Offer" at bounding box center [939, 423] width 65 height 24
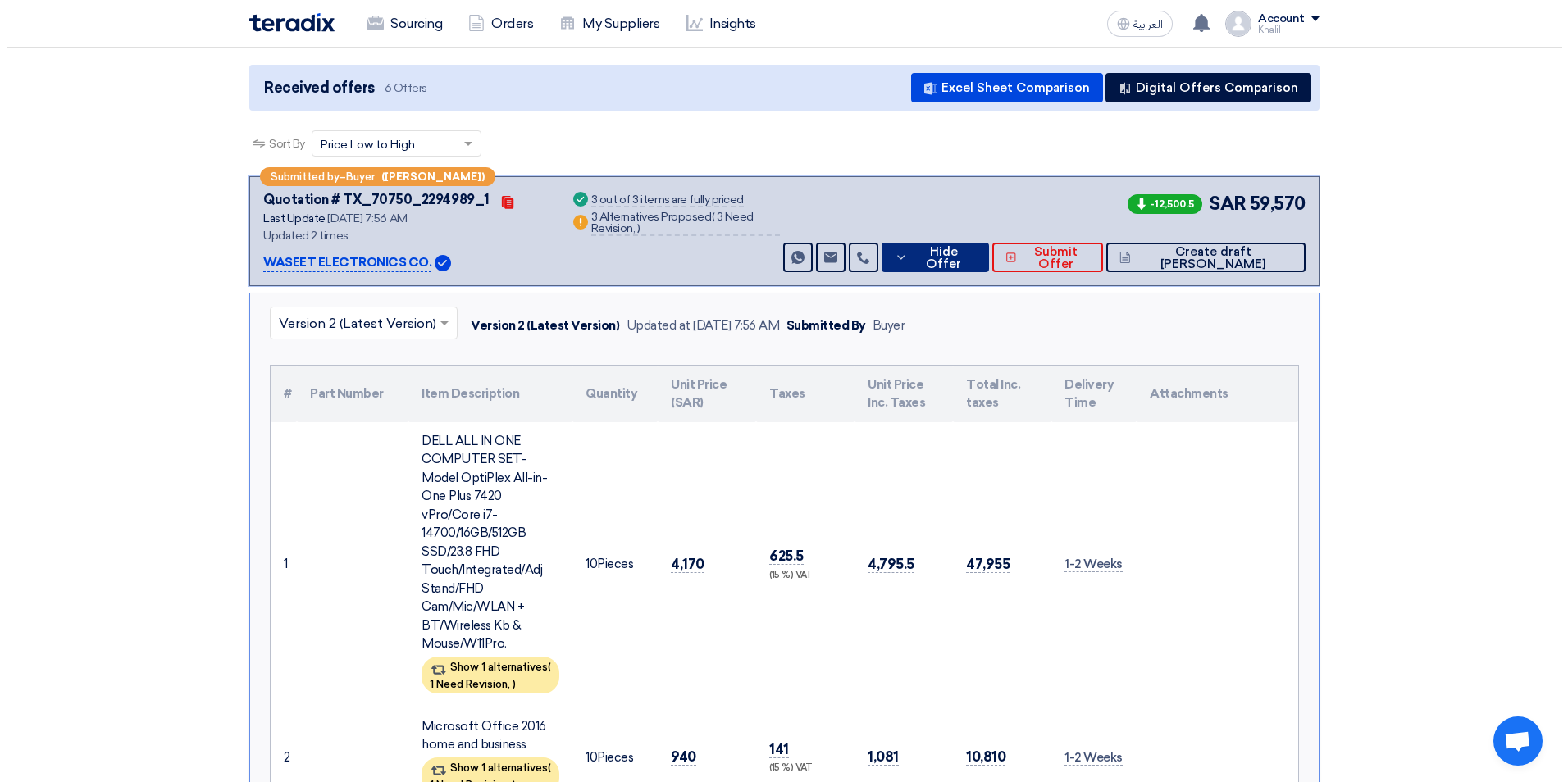
scroll to position [164, 0]
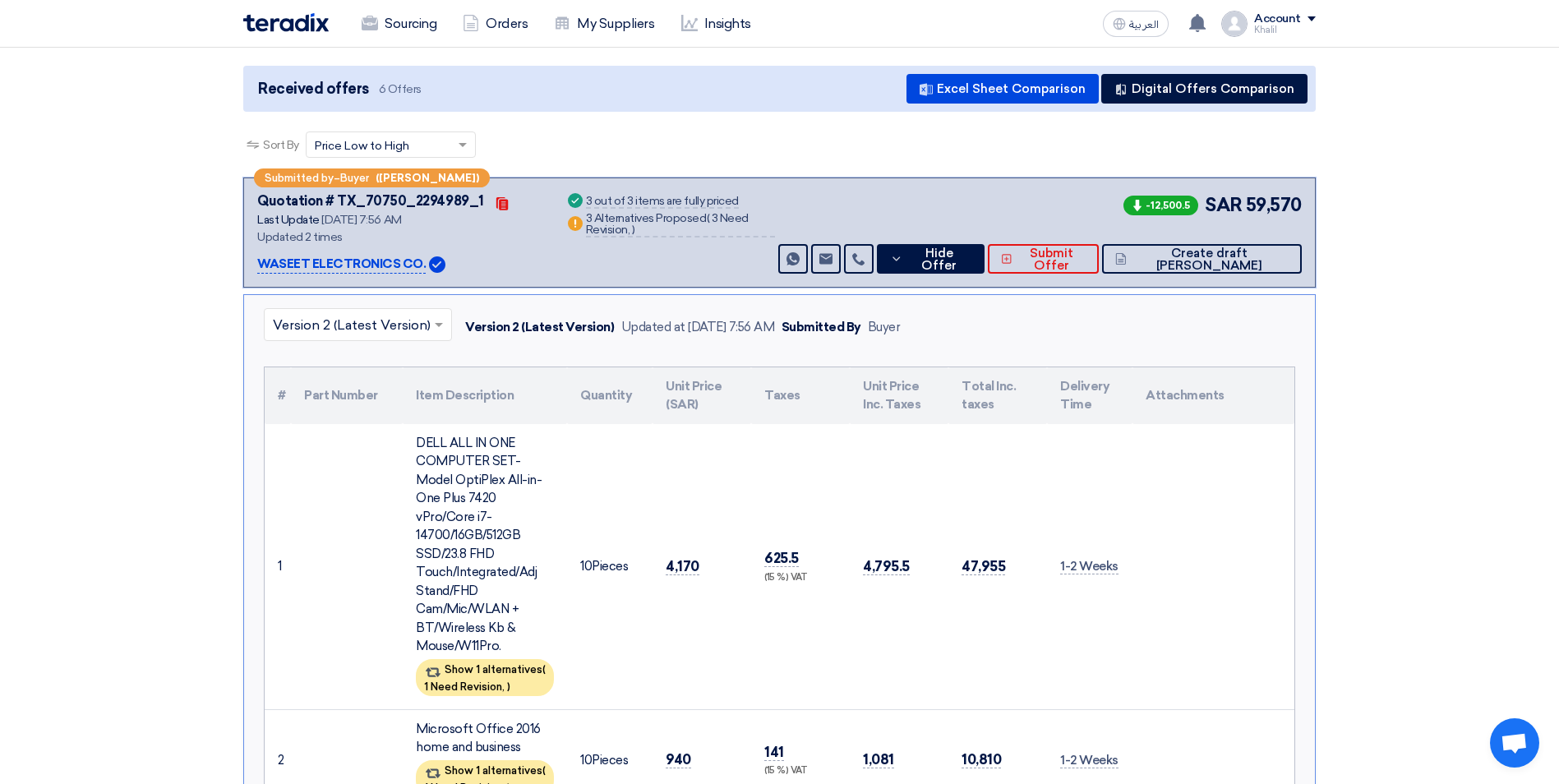
drag, startPoint x: 254, startPoint y: 264, endPoint x: 414, endPoint y: 274, distance: 160.3
click at [414, 274] on div "Submitted by – Buyer ([PERSON_NAME]) Quotation # TX_70750_2294989_1 Contacts La…" at bounding box center [779, 233] width 1072 height 110
copy p "WASEET ELECTRONICS C"
click at [1086, 264] on span "Submit Offer" at bounding box center [1051, 259] width 69 height 24
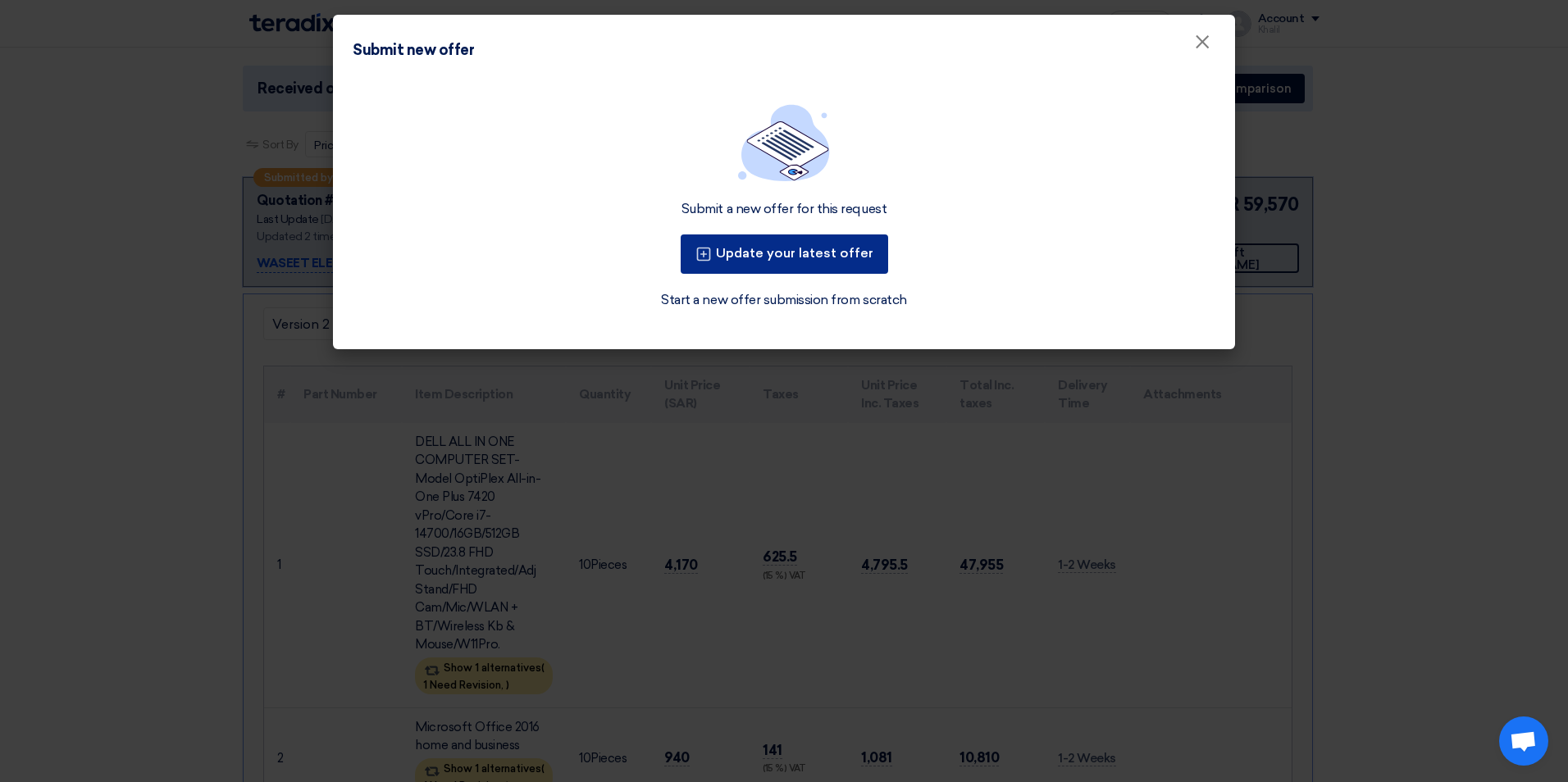
click at [799, 264] on button "Update your latest offer" at bounding box center [784, 254] width 207 height 39
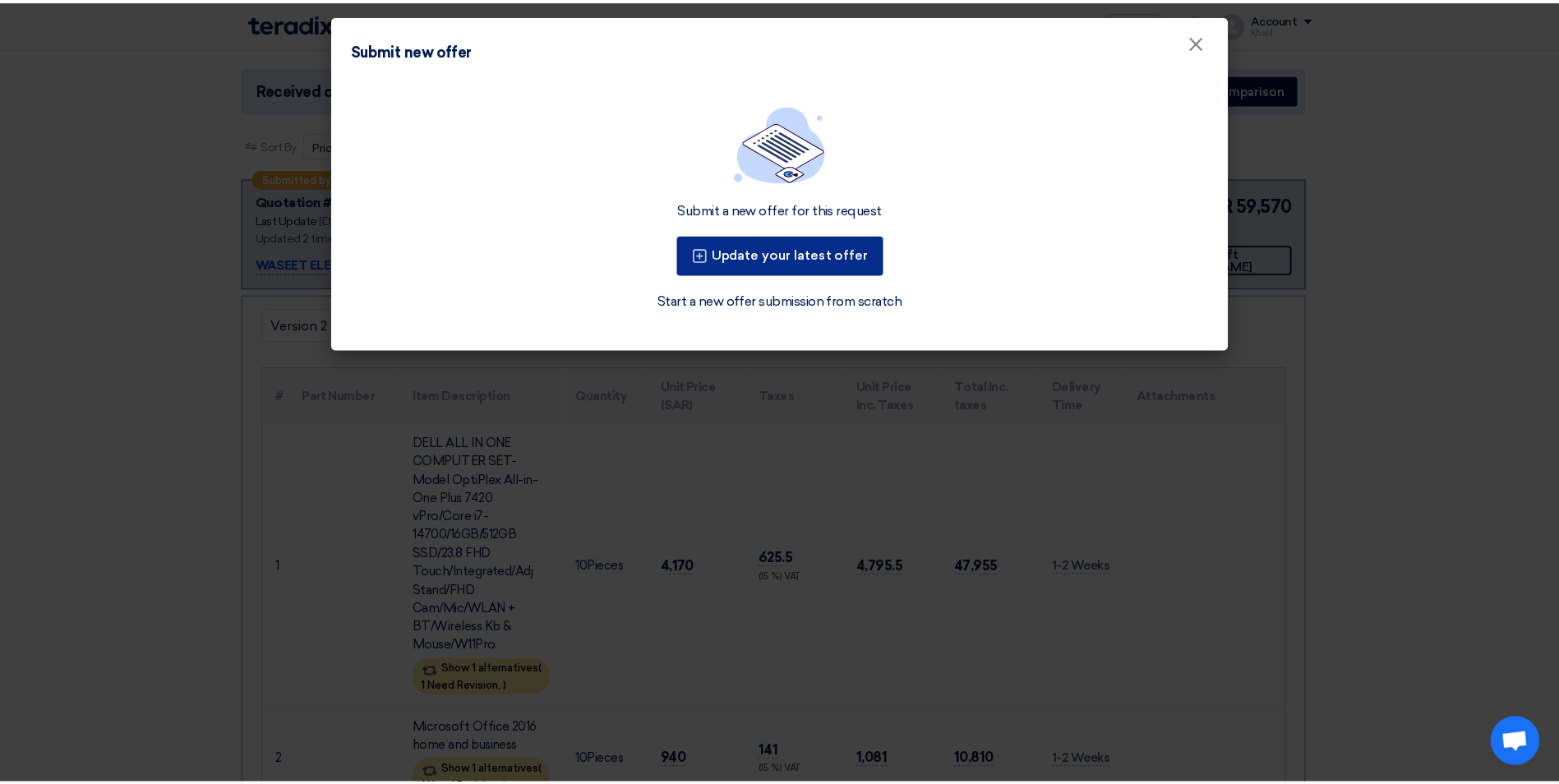
scroll to position [0, 0]
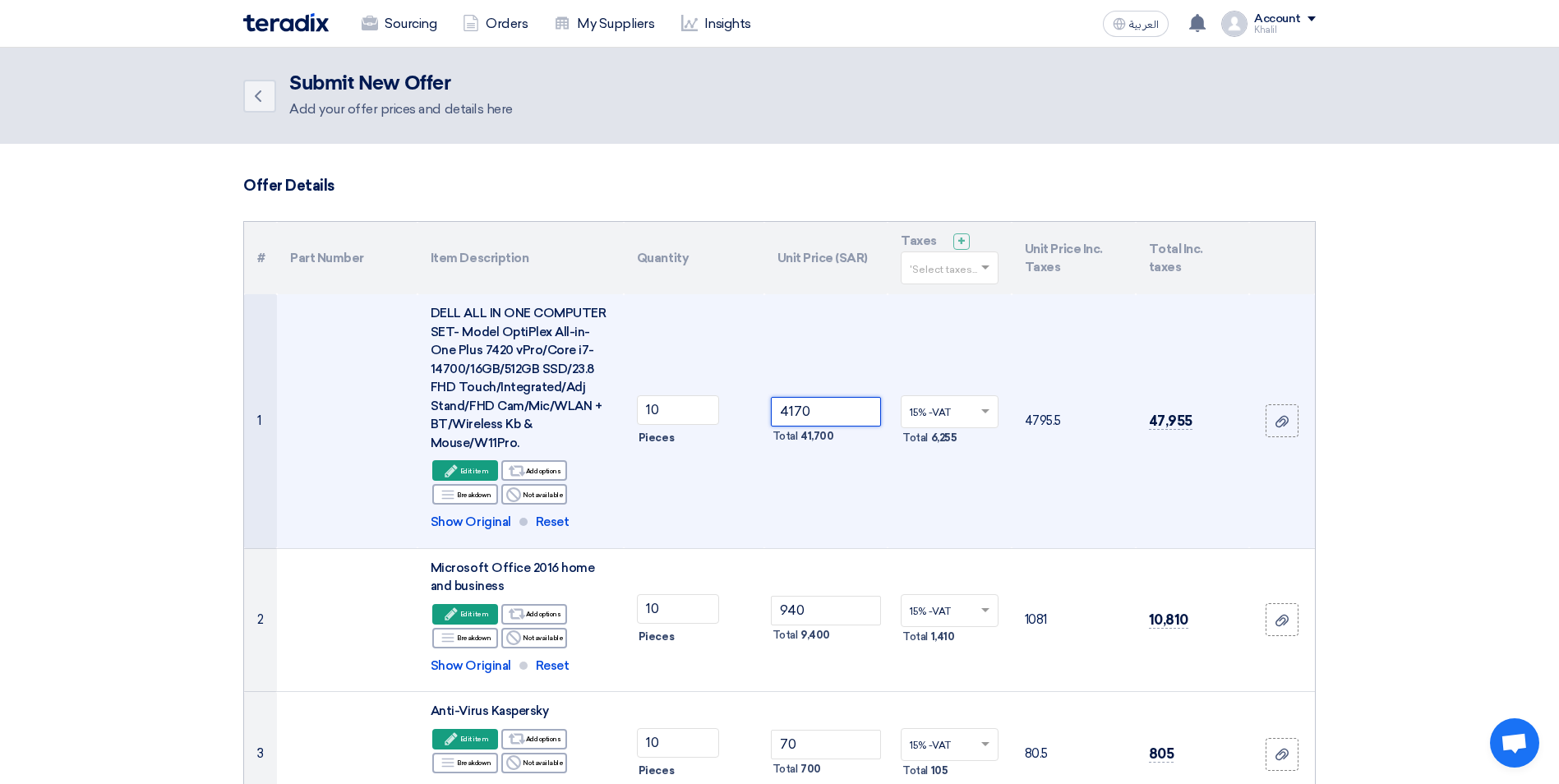
drag, startPoint x: 823, startPoint y: 403, endPoint x: 761, endPoint y: 399, distance: 62.1
click at [761, 399] on tr "1 DELL ALL IN ONE COMPUTER SET- Model OptiPlex All-in-One Plus 7420 vPro/Core i…" at bounding box center [780, 421] width 1071 height 254
paste input "5295.0"
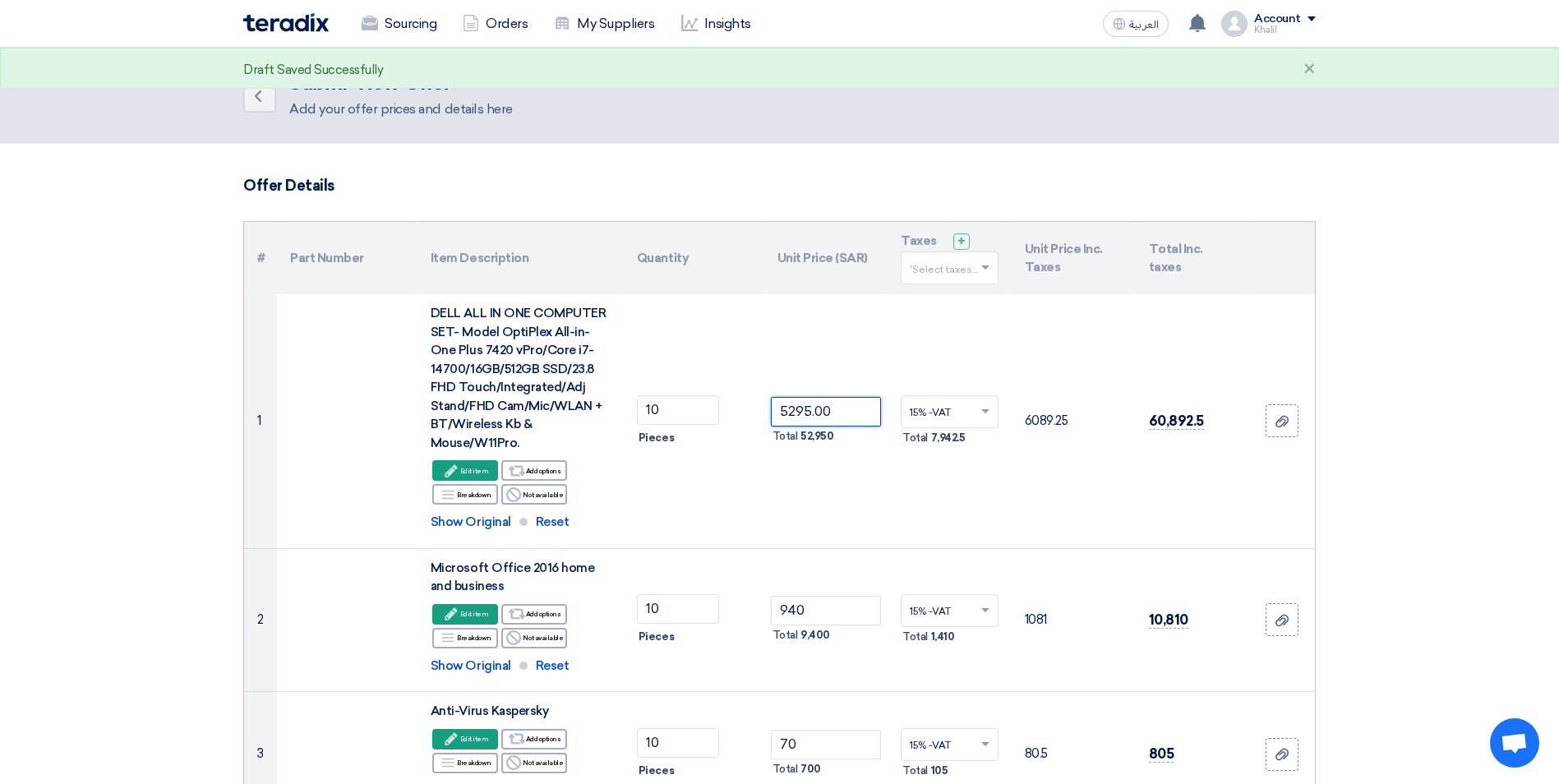
type input "5295.00"
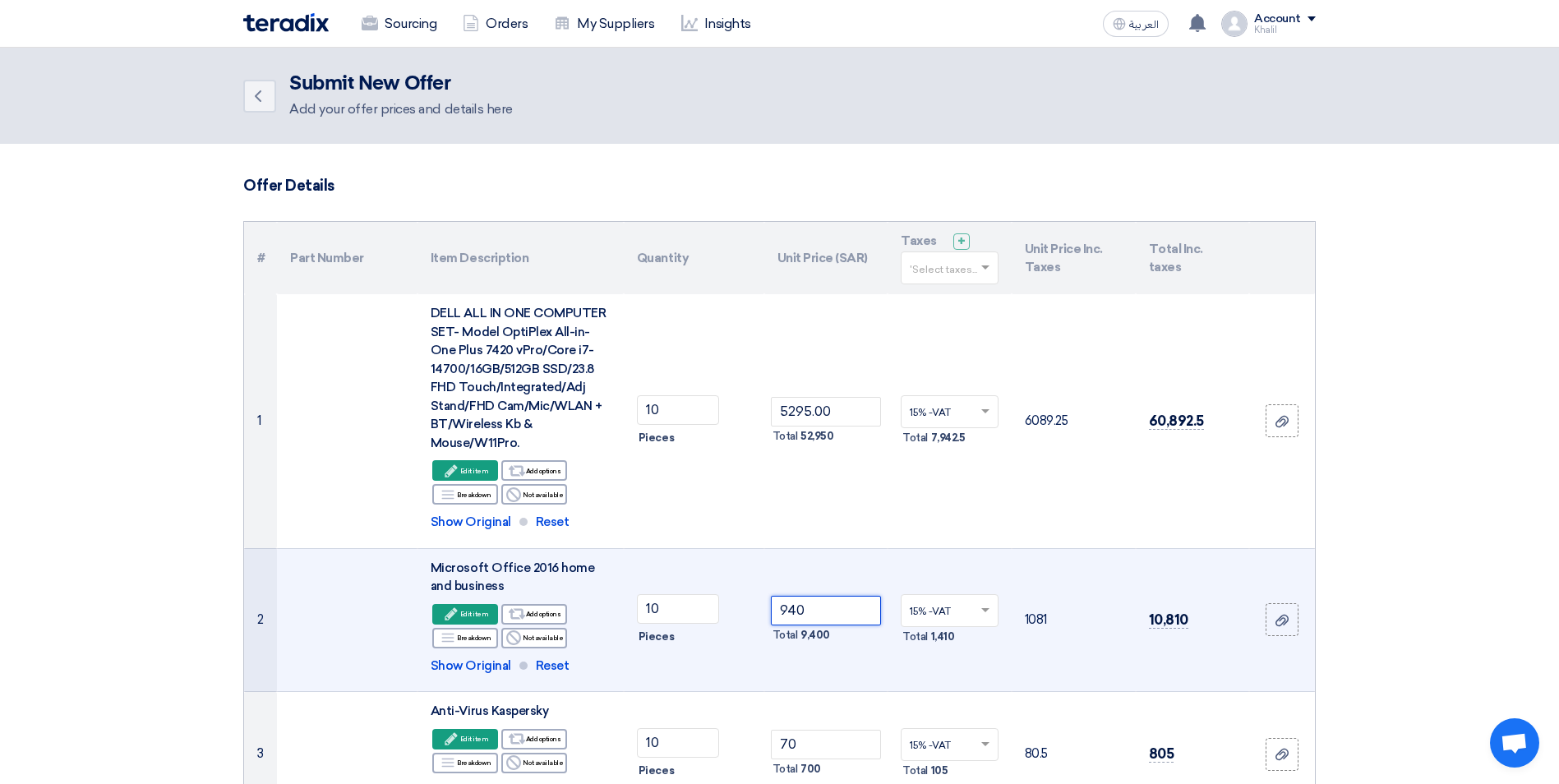
drag, startPoint x: 811, startPoint y: 609, endPoint x: 772, endPoint y: 607, distance: 39.1
click at [772, 607] on input "940" at bounding box center [826, 610] width 111 height 29
paste input "1079.0"
type input "1079.00"
click at [859, 668] on td "1079.00 Total 10,790" at bounding box center [826, 620] width 124 height 144
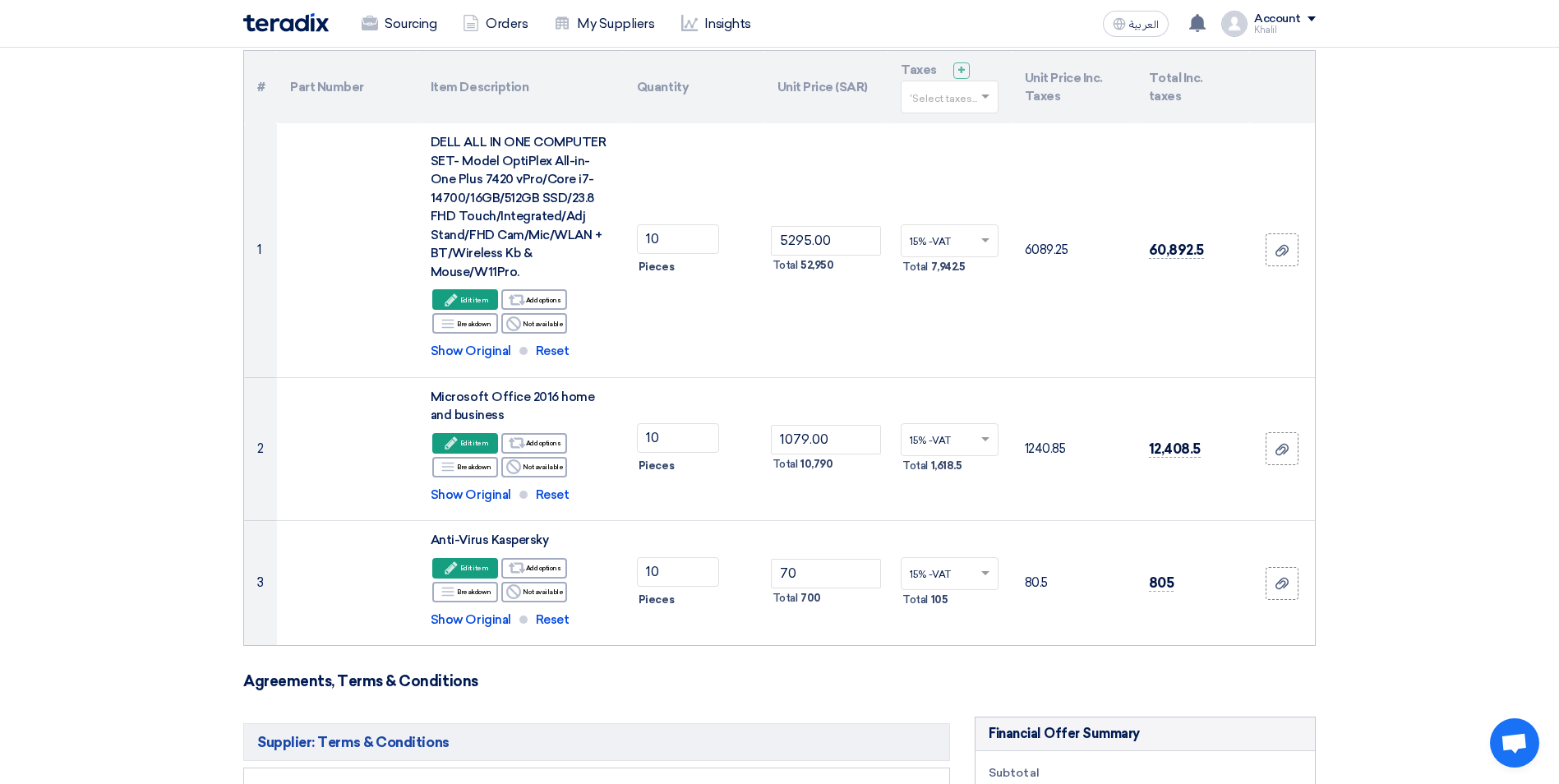
scroll to position [493, 0]
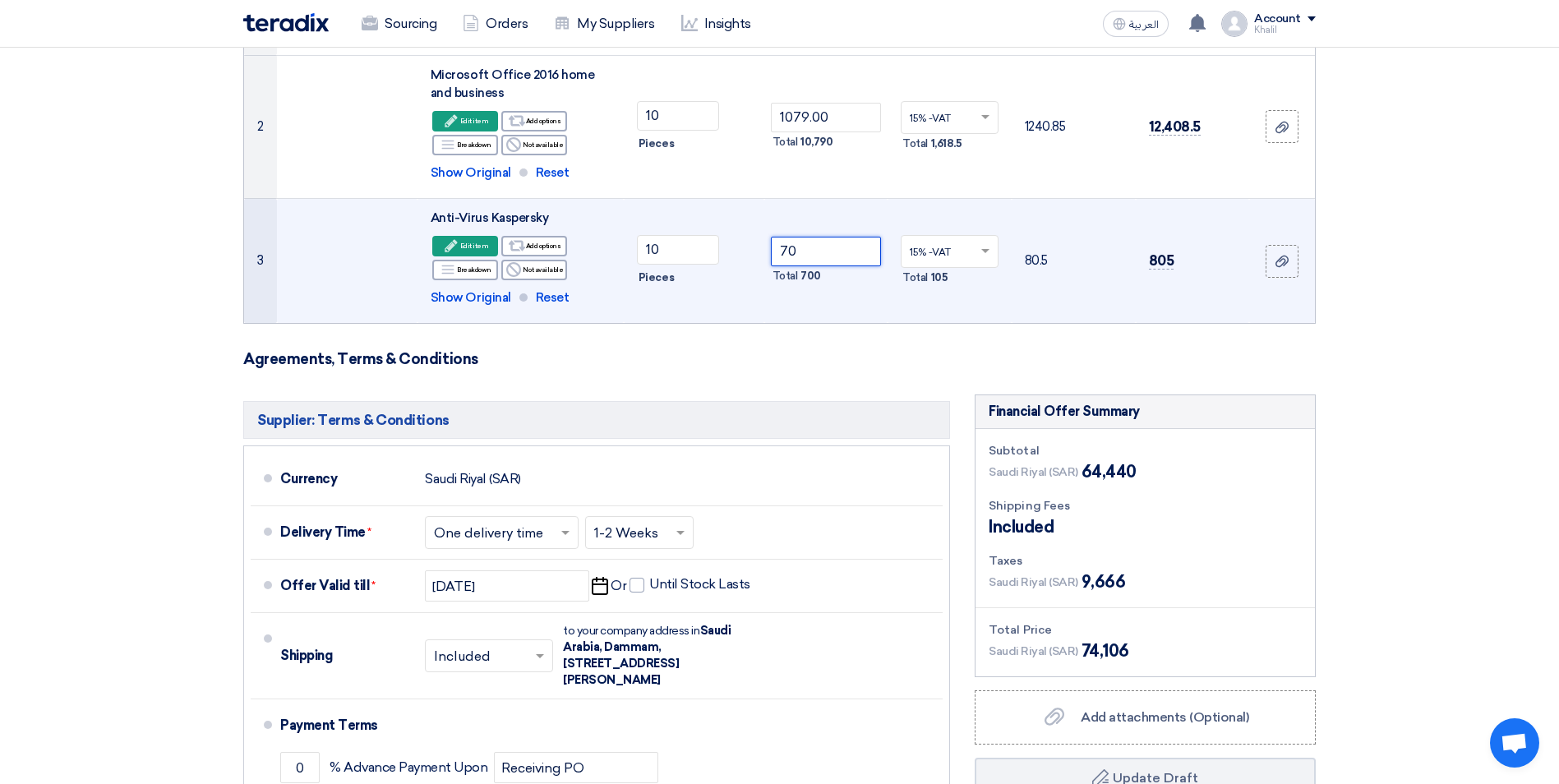
drag, startPoint x: 823, startPoint y: 249, endPoint x: 770, endPoint y: 249, distance: 53.0
click at [771, 249] on input "70" at bounding box center [826, 251] width 111 height 29
paste input "89.00"
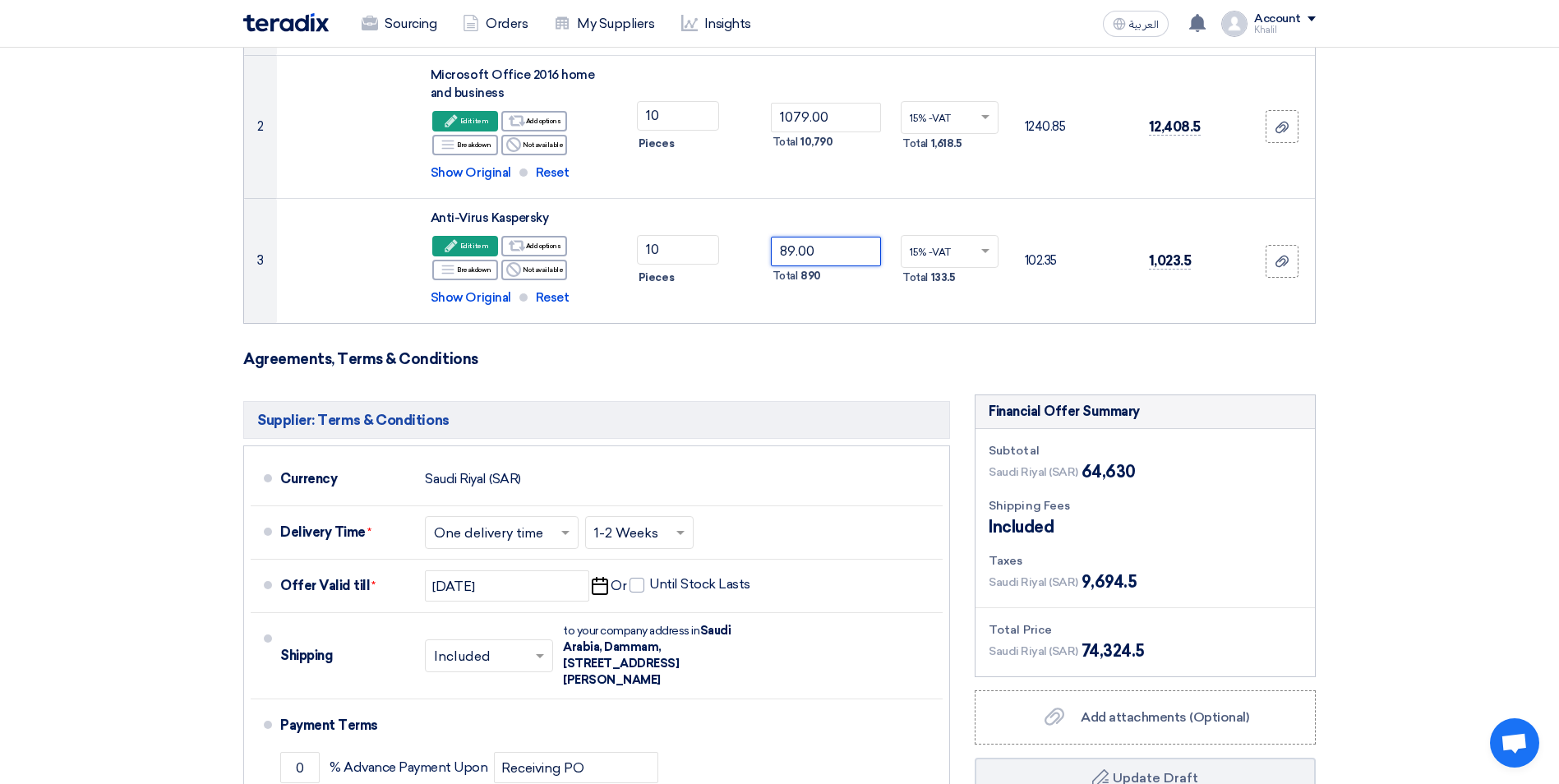
type input "89.00"
click at [1408, 378] on section "Offer Details # Part Number Item Description Quantity Unit Price (SAR) Taxes + …" at bounding box center [779, 321] width 1559 height 1340
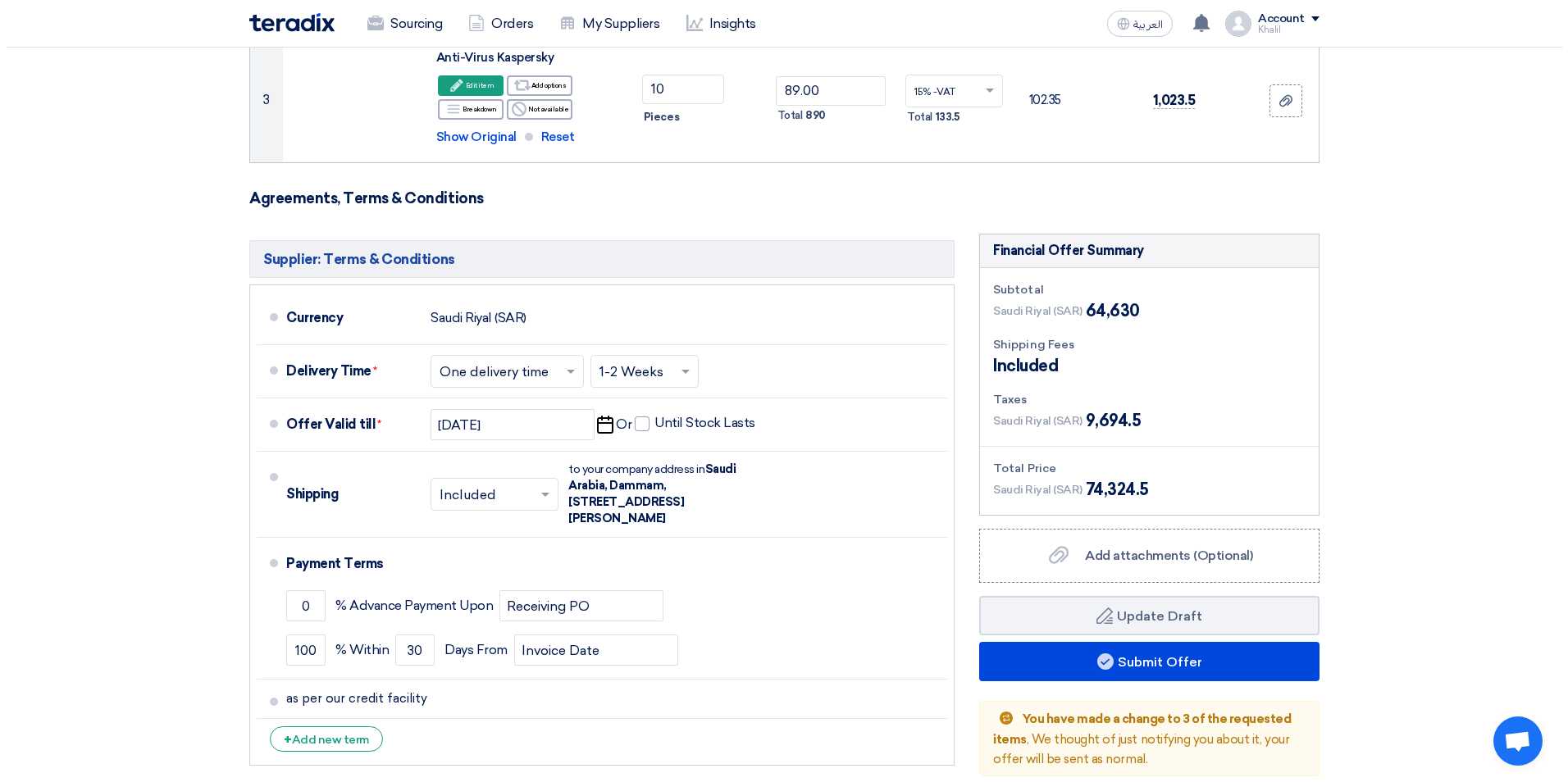
scroll to position [901, 0]
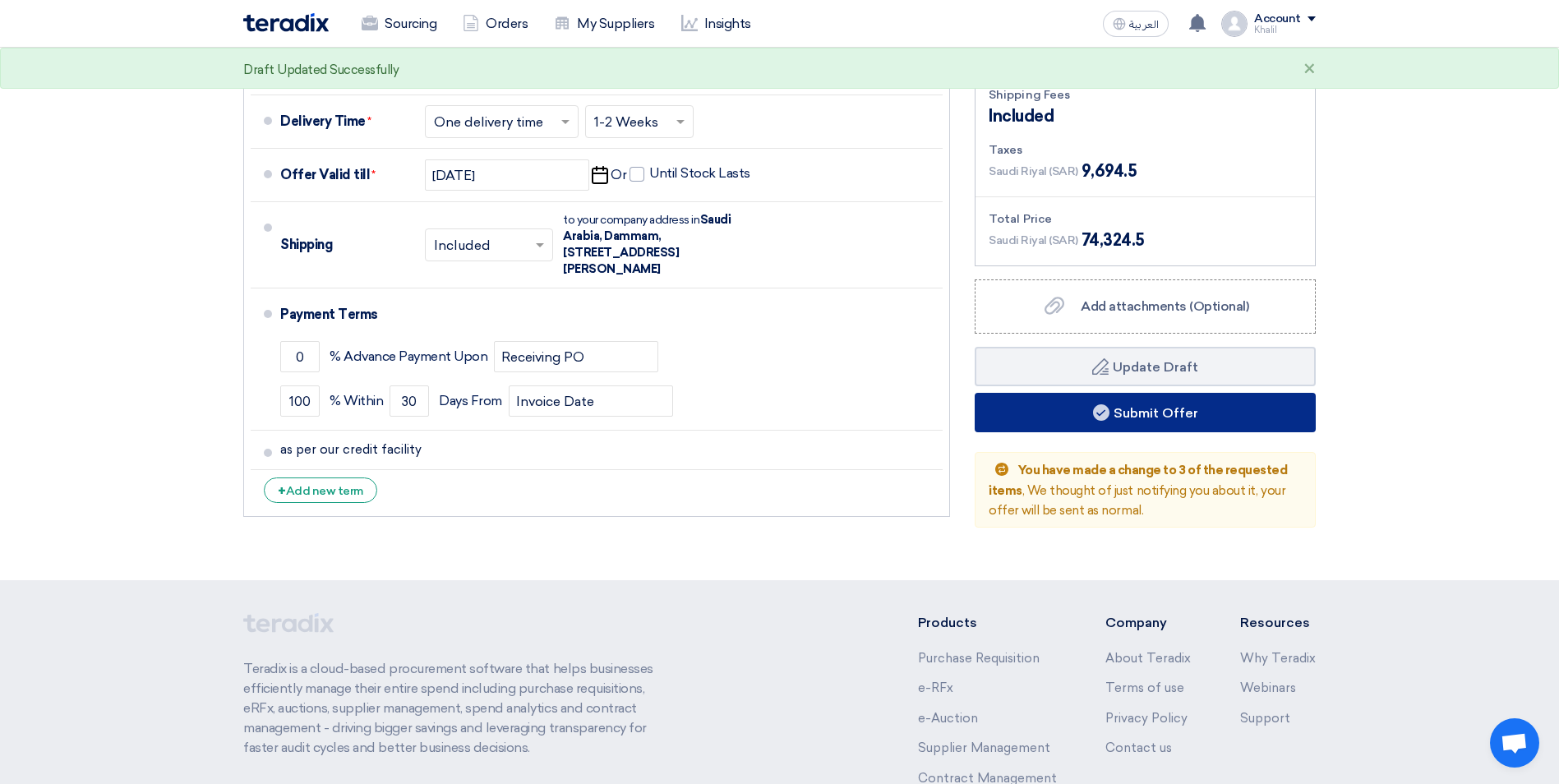
click at [1205, 419] on button "Submit Offer" at bounding box center [1146, 412] width 341 height 39
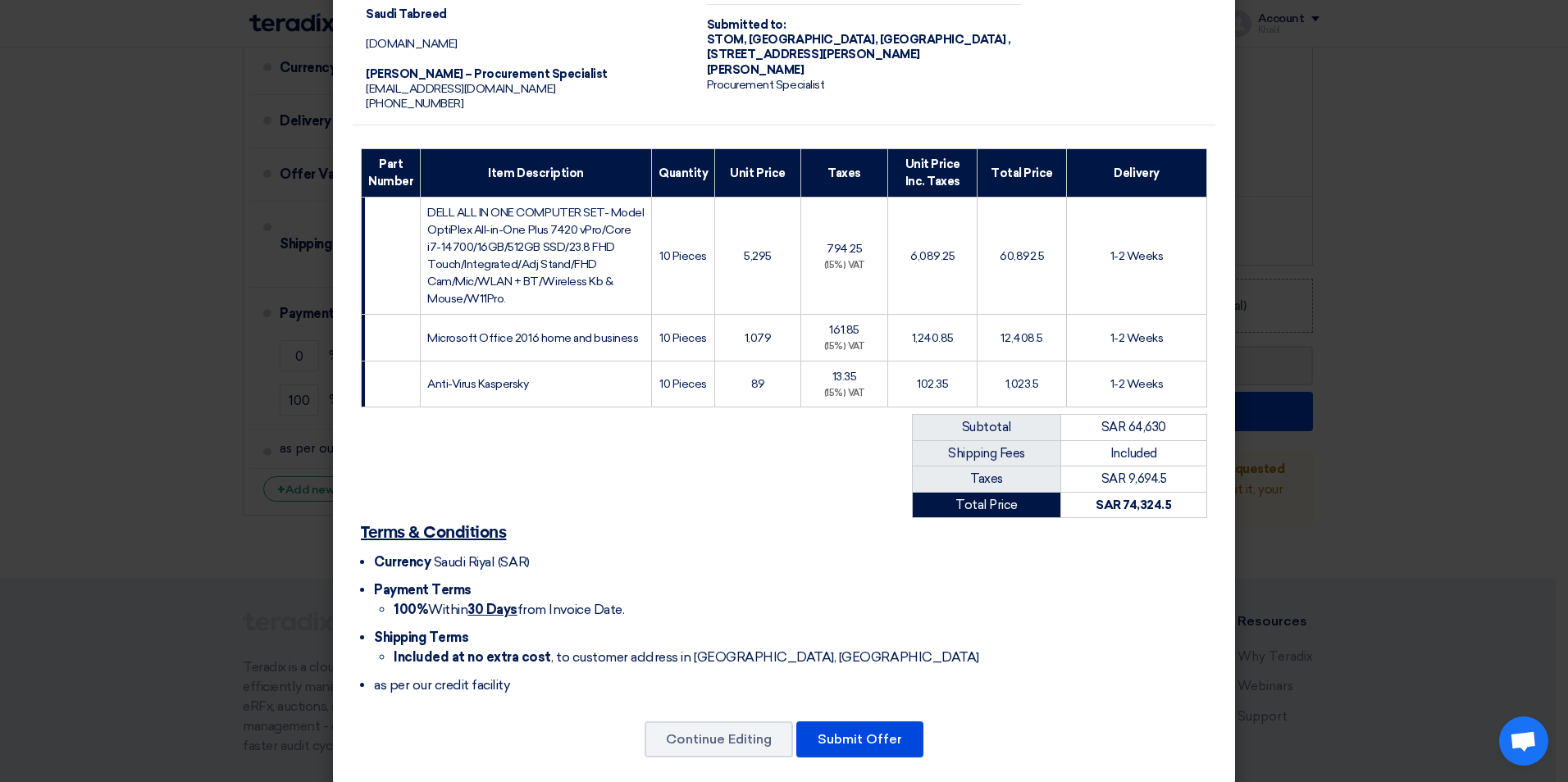
scroll to position [145, 0]
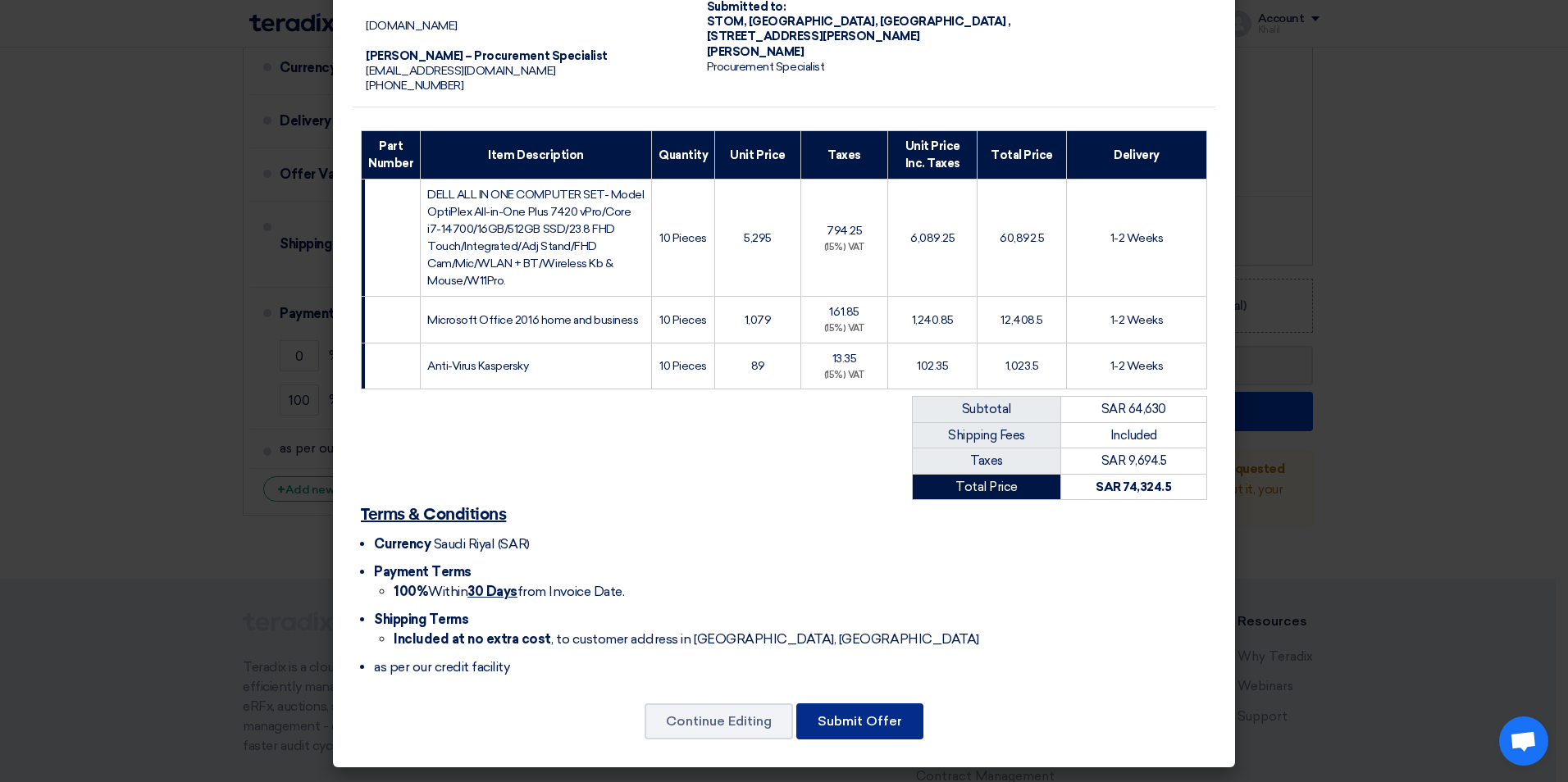
click at [879, 731] on button "Submit Offer" at bounding box center [860, 721] width 127 height 36
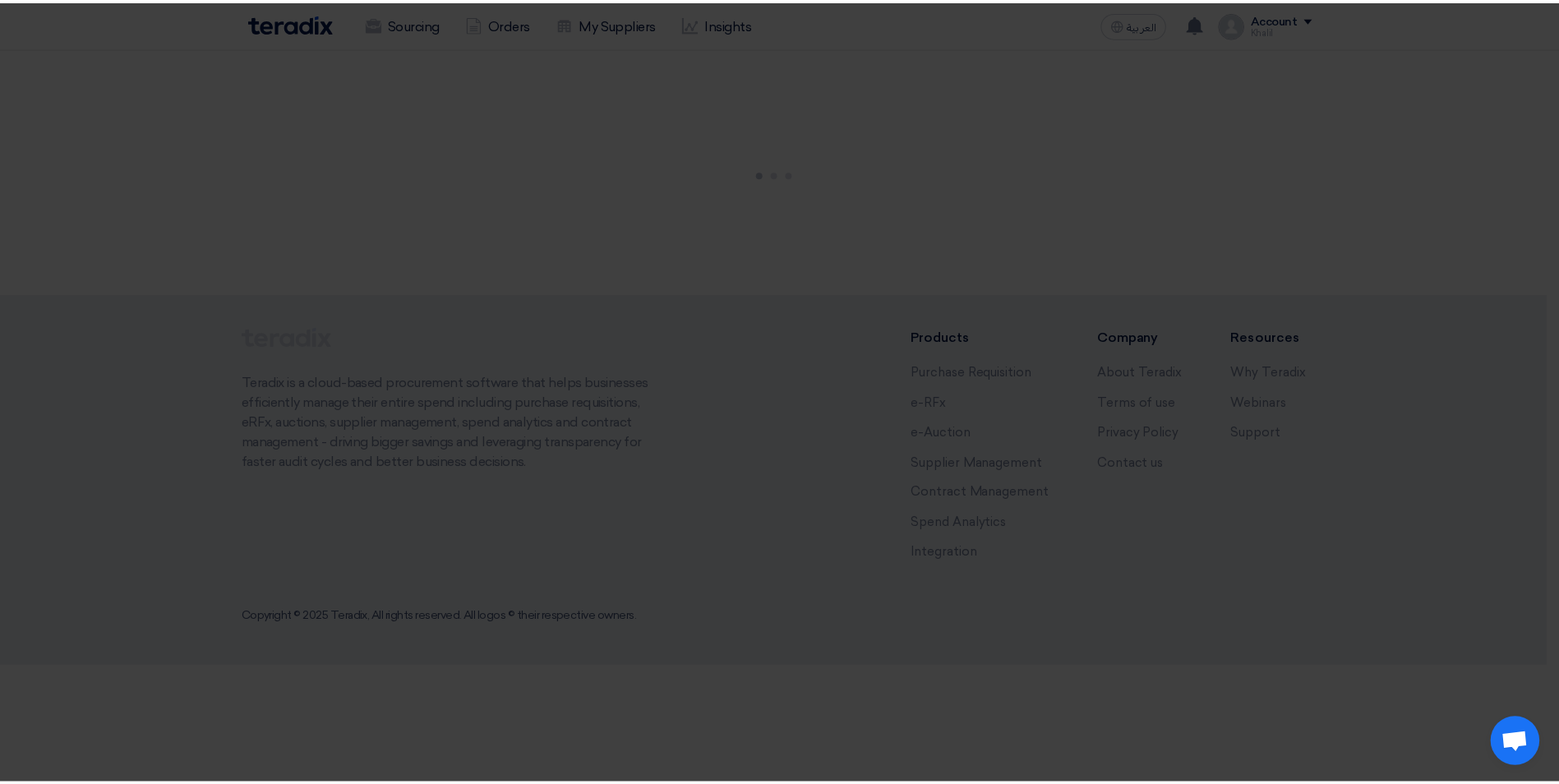
scroll to position [0, 0]
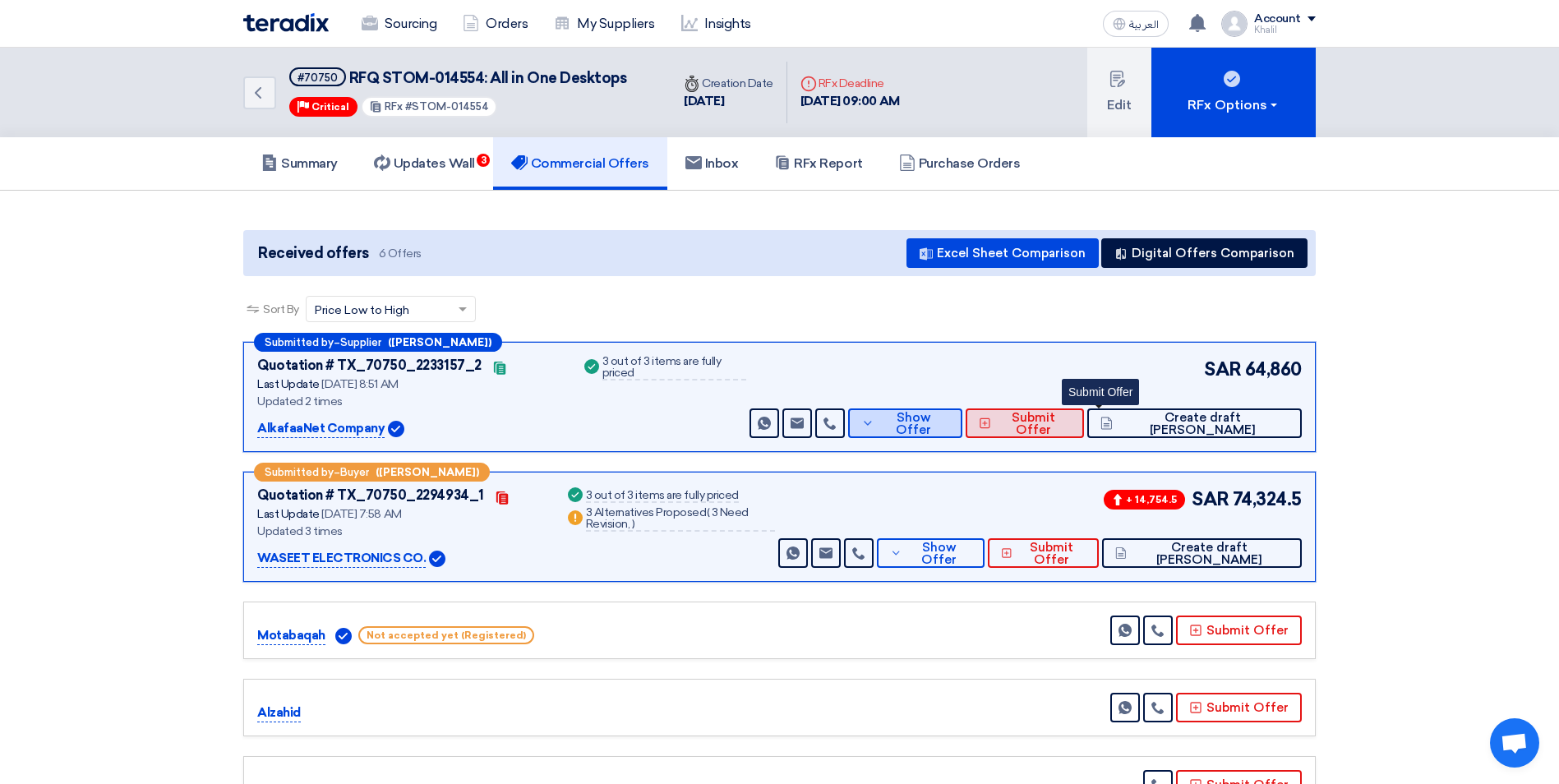
drag, startPoint x: 982, startPoint y: 424, endPoint x: 1098, endPoint y: 430, distance: 116.2
click at [1098, 430] on div "Send Message Send Message Show Offer Submit Offer Create draft PO" at bounding box center [1024, 423] width 556 height 29
click at [1071, 429] on span "Submit Offer" at bounding box center [1033, 423] width 75 height 24
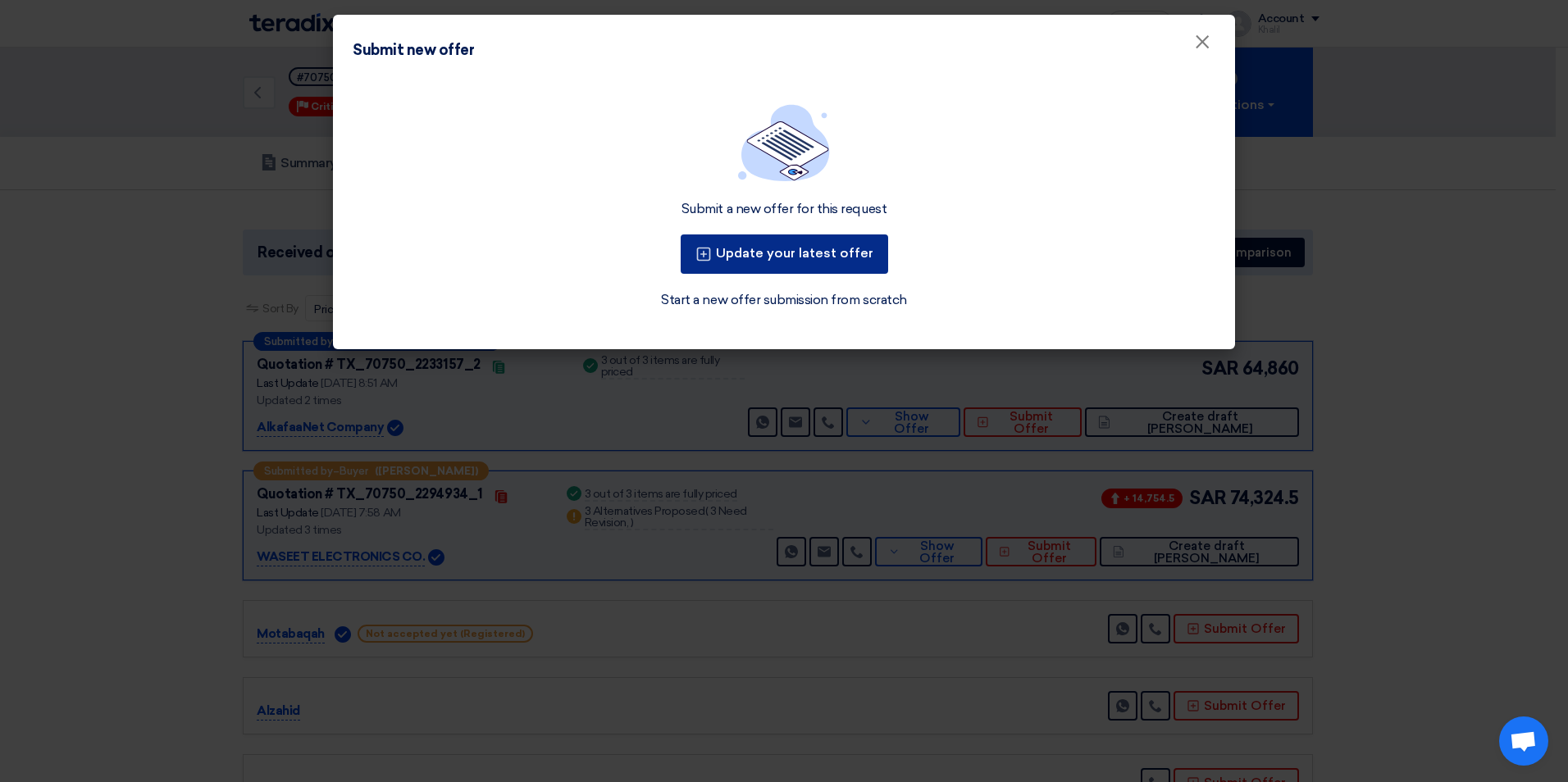
click at [843, 257] on button "Update your latest offer" at bounding box center [784, 254] width 207 height 39
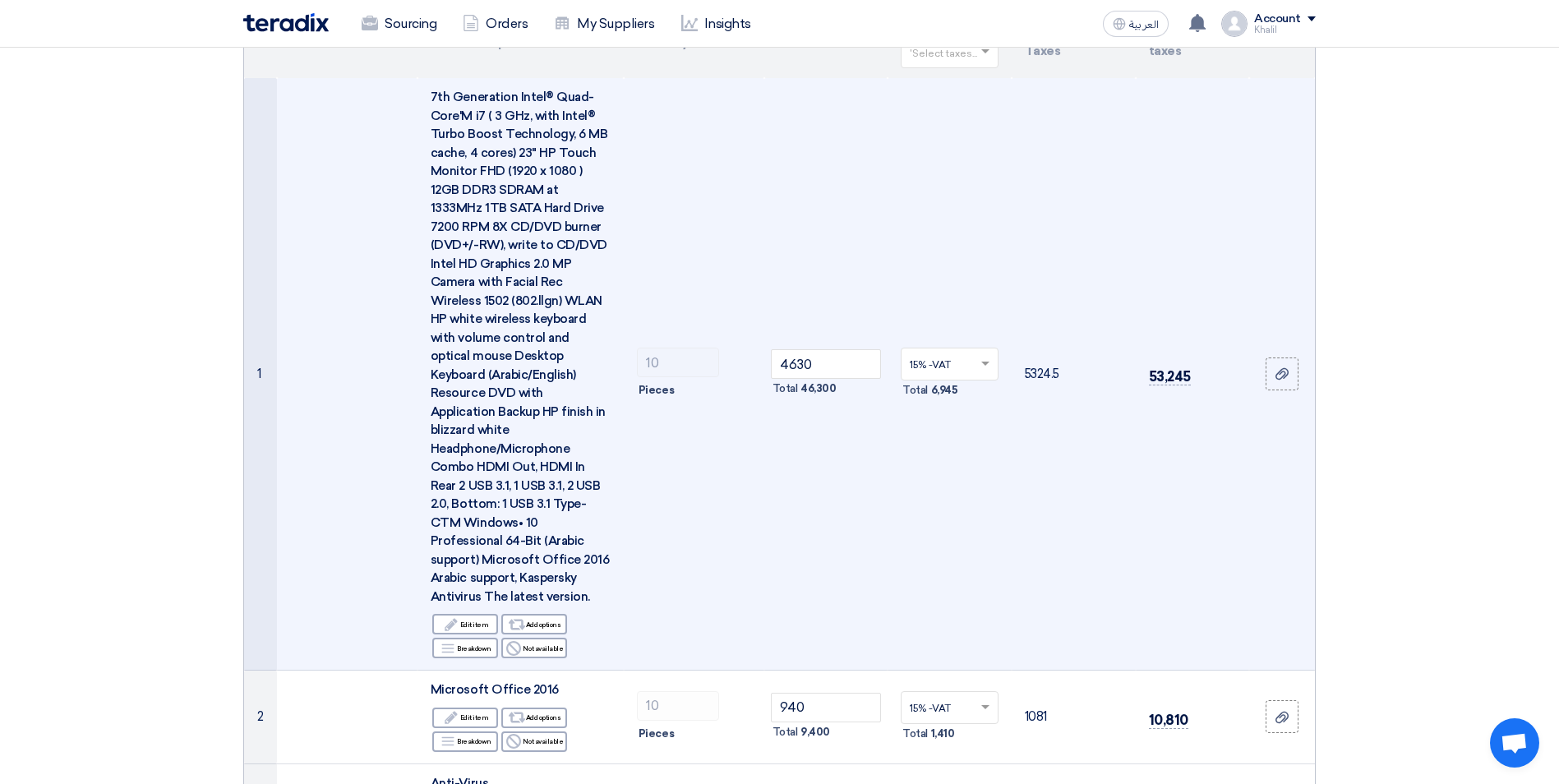
scroll to position [164, 0]
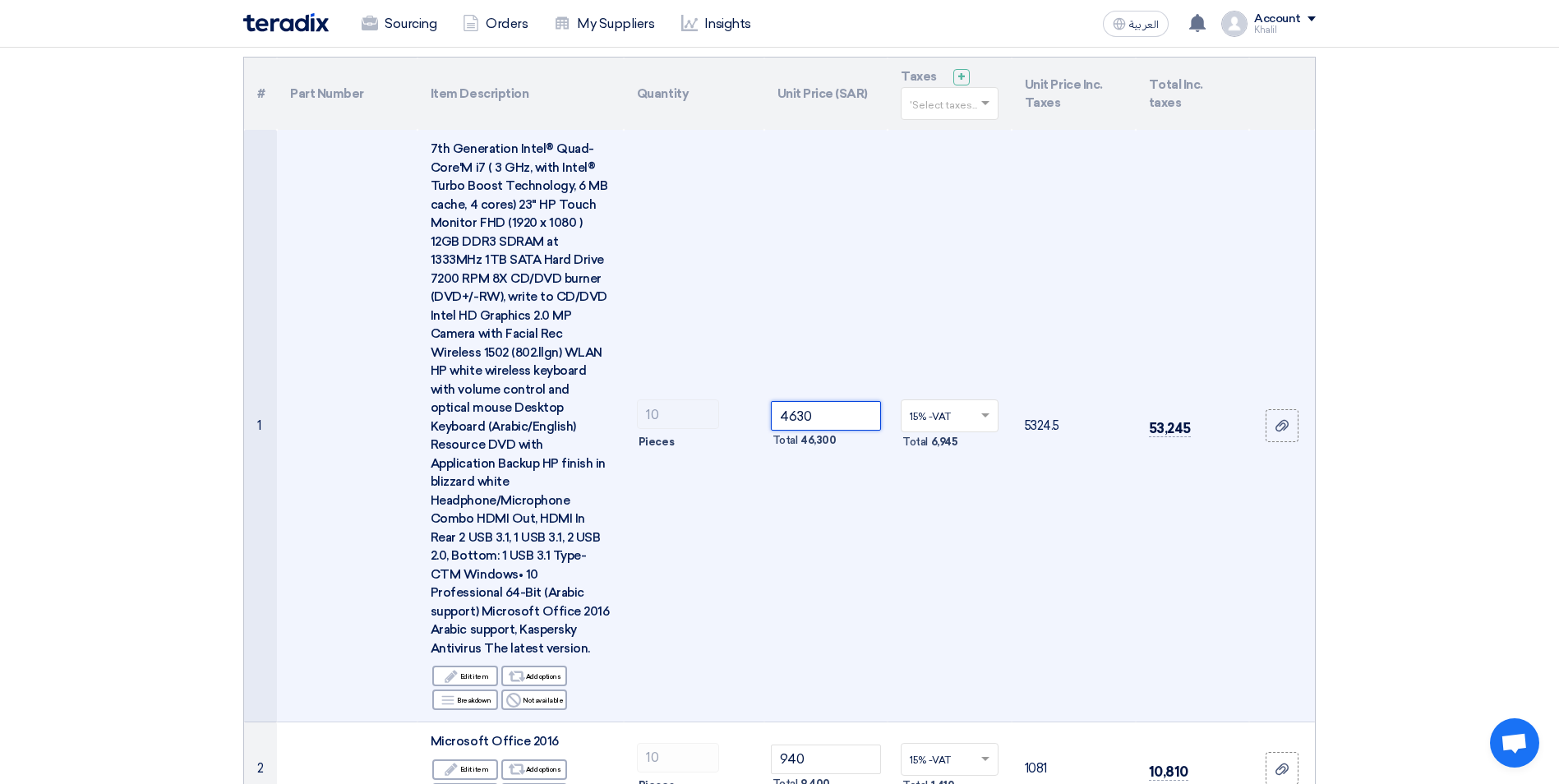
drag, startPoint x: 832, startPoint y: 413, endPoint x: 761, endPoint y: 397, distance: 72.8
click at [761, 397] on tr "1 7th Generation Intel® Quad-Core'M i7 ( 3 GHz, with Intel® Turbo Boost Technol…" at bounding box center [780, 426] width 1071 height 592
paste input "170.0"
type input "4170.00"
click at [905, 572] on td "15% -VAT × Total 6,255" at bounding box center [950, 426] width 124 height 592
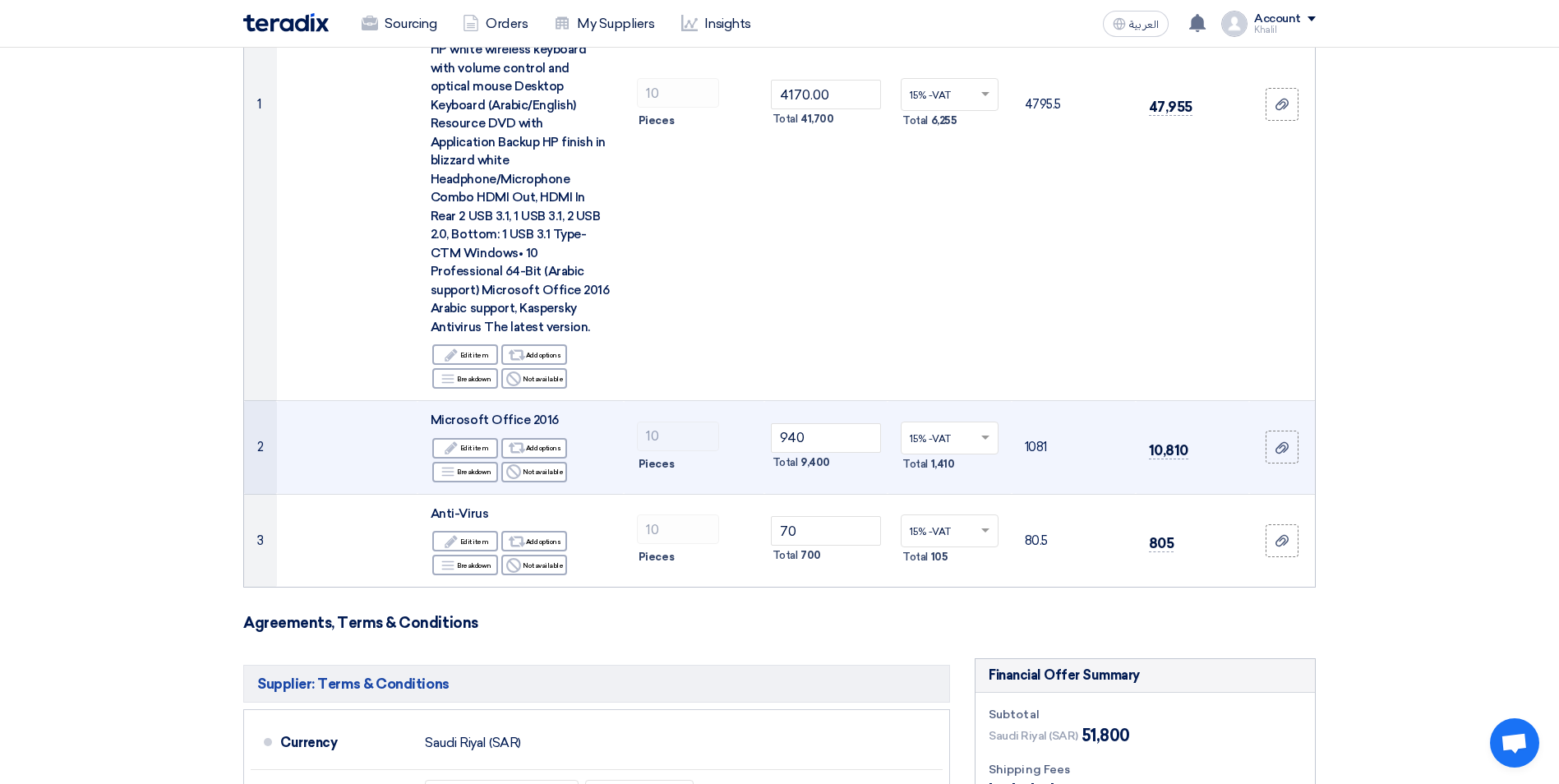
scroll to position [575, 0]
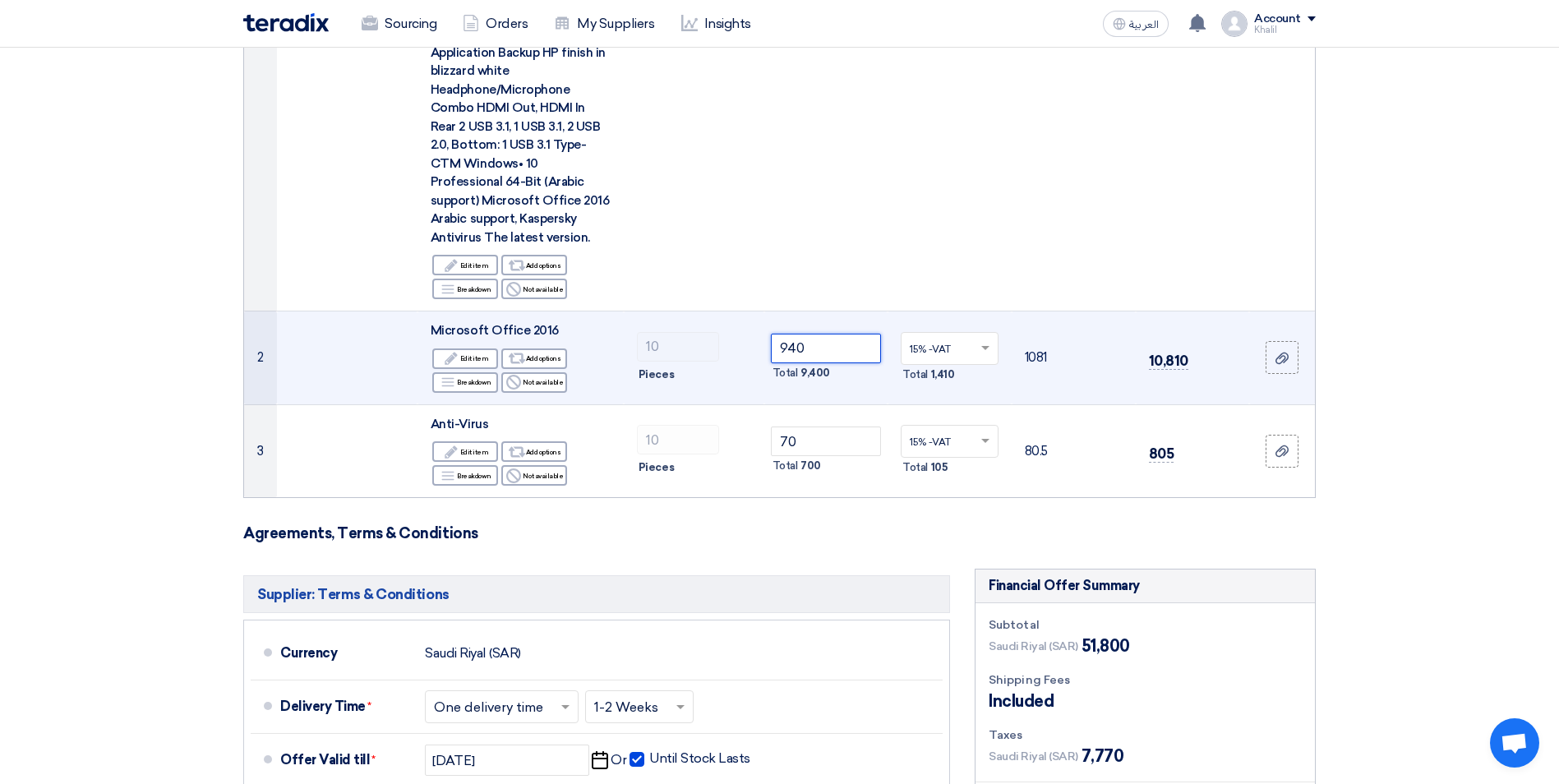
drag, startPoint x: 832, startPoint y: 331, endPoint x: 755, endPoint y: 321, distance: 77.6
click at [755, 321] on tr "2 Microsoft Office 2016 Edit Edit item Alternative Add options Breakdown" at bounding box center [780, 358] width 1071 height 94
paste input ".00"
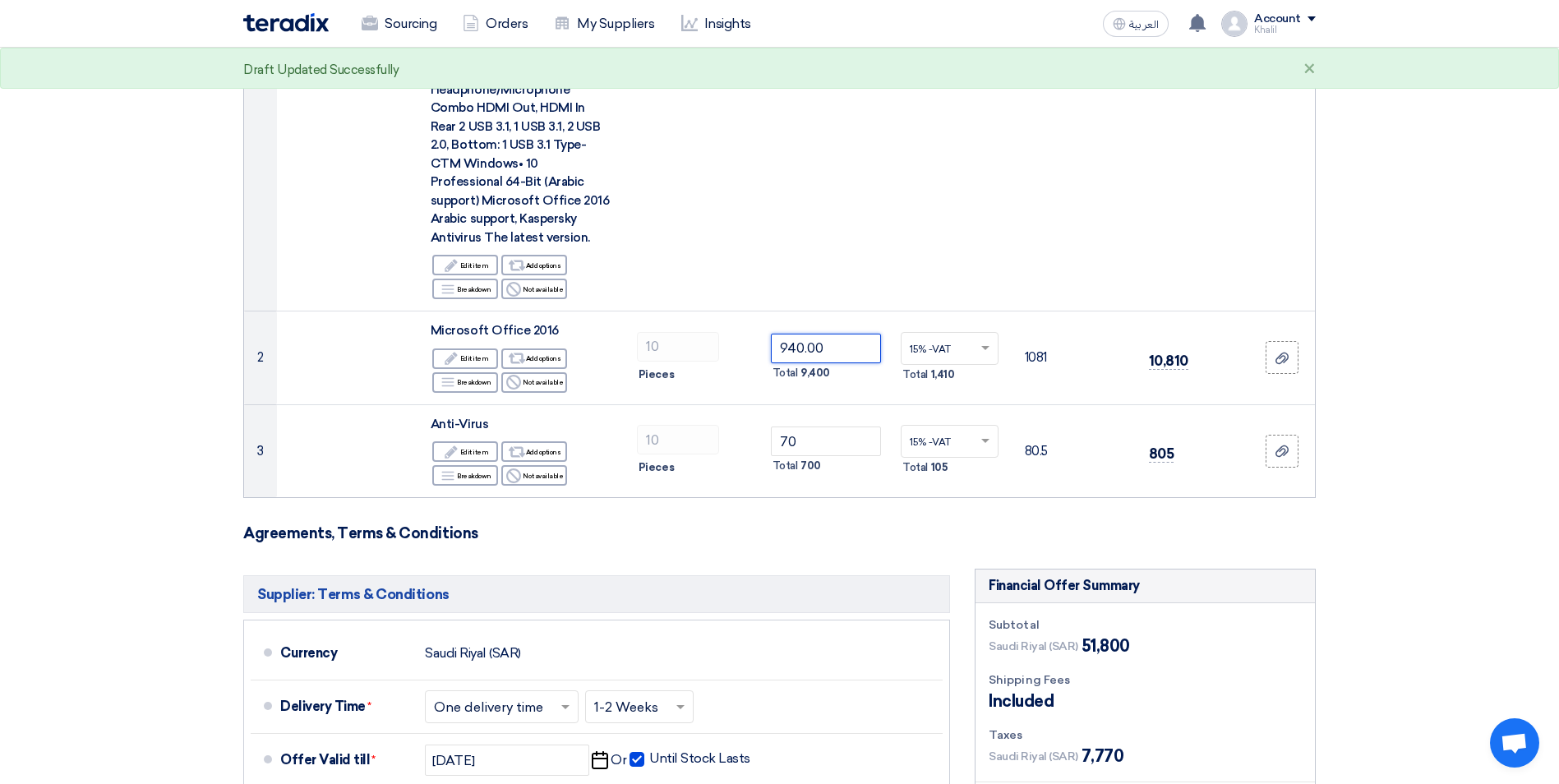
type input "940.00"
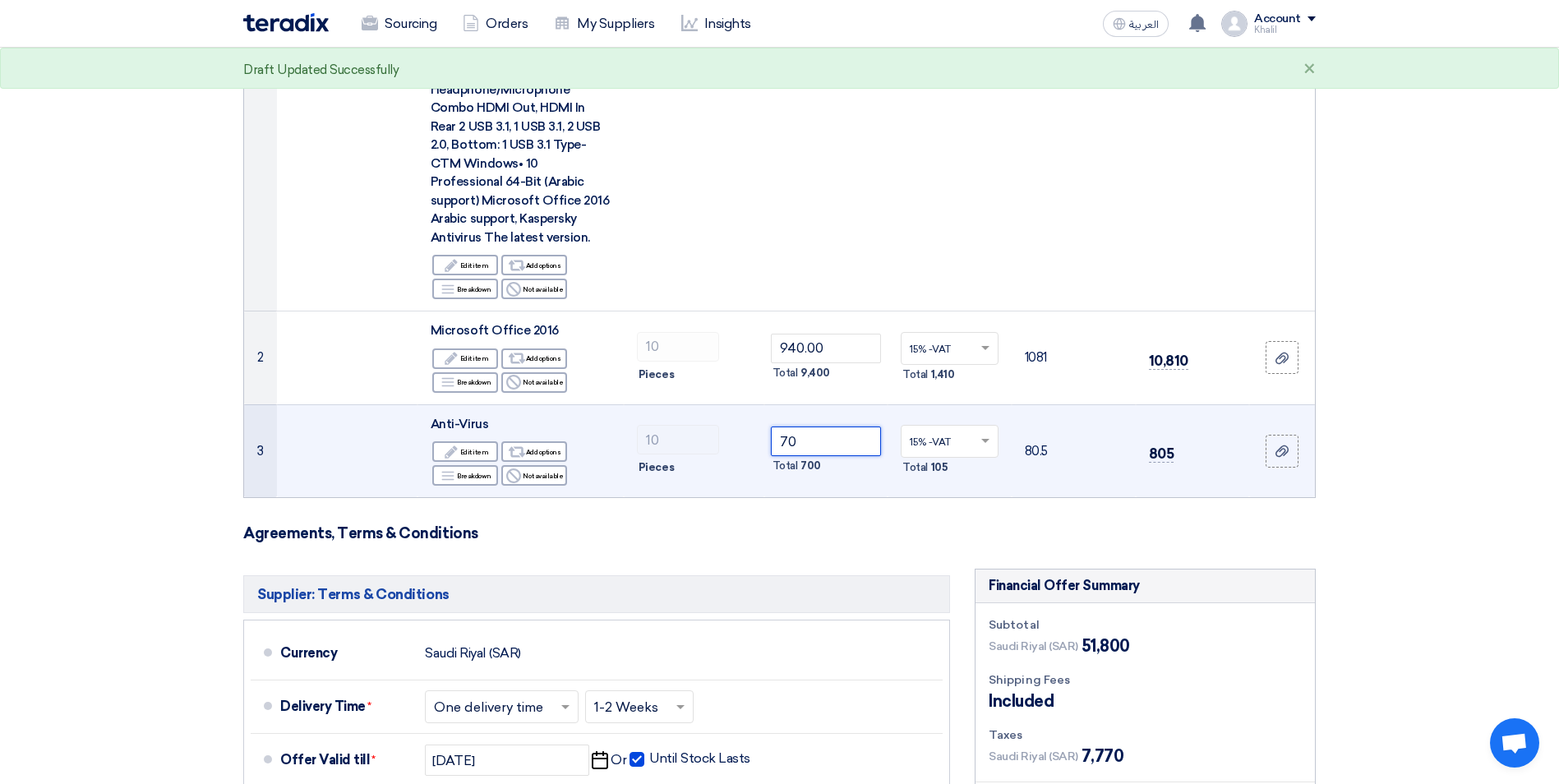
drag, startPoint x: 821, startPoint y: 419, endPoint x: 775, endPoint y: 419, distance: 46.0
click at [773, 427] on input "70" at bounding box center [826, 441] width 111 height 29
paste input ".00"
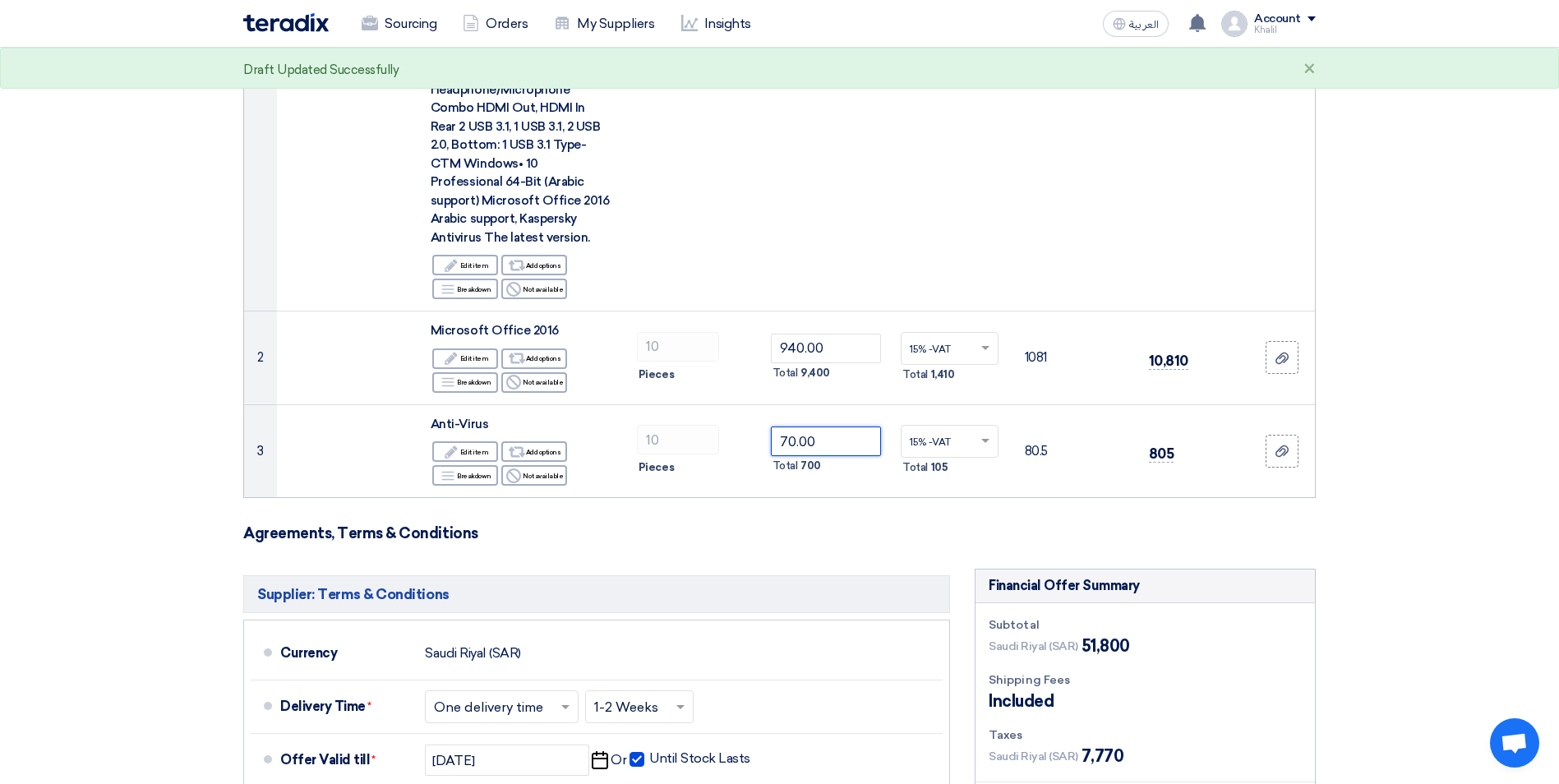
type input "70.00"
click at [961, 494] on form "Offer Details # Part Number Item Description Quantity Unit Price (SAR) Taxes + …" at bounding box center [779, 356] width 1072 height 1509
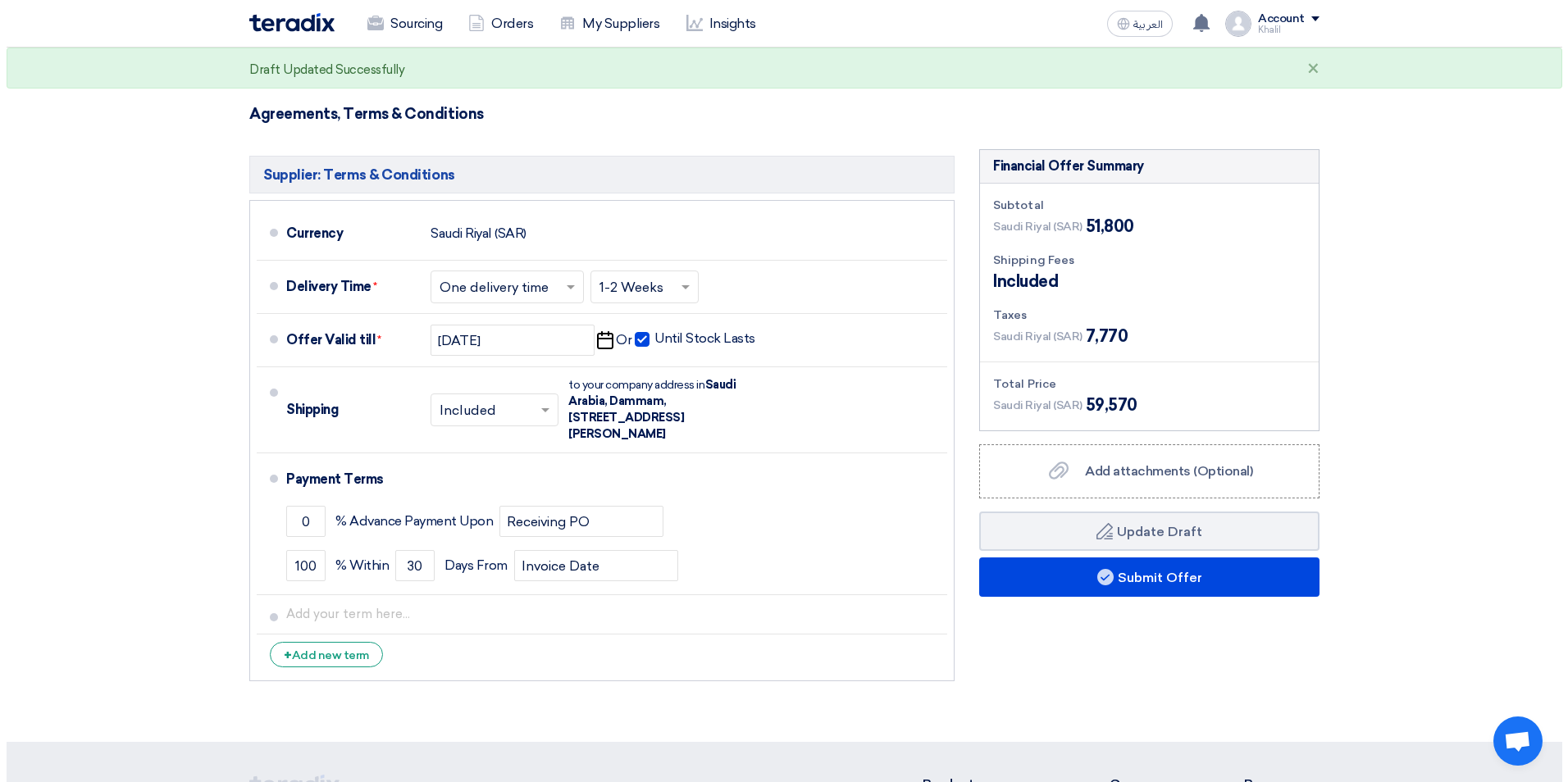
scroll to position [1066, 0]
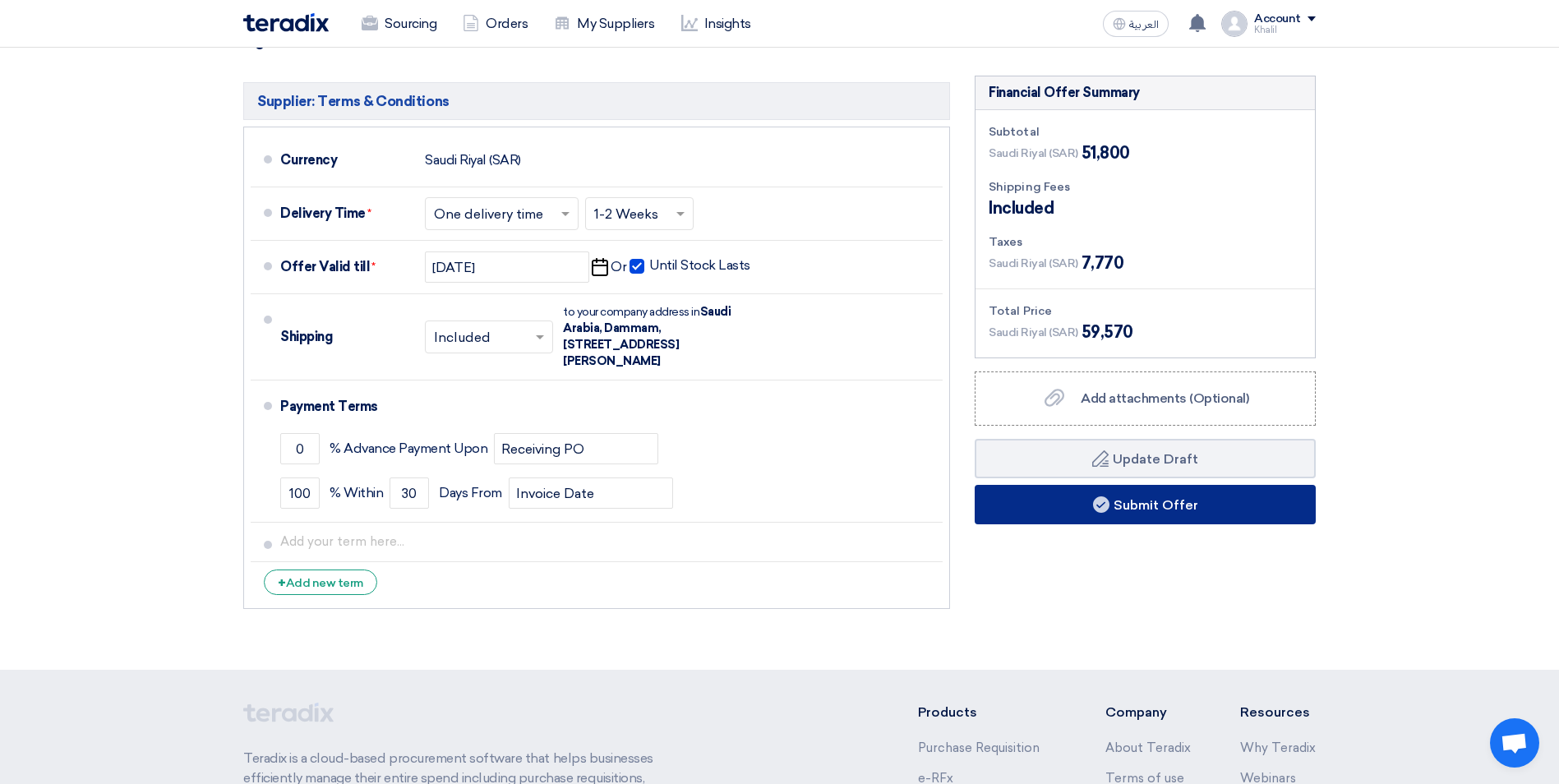
click at [1136, 488] on button "Submit Offer" at bounding box center [1146, 504] width 341 height 39
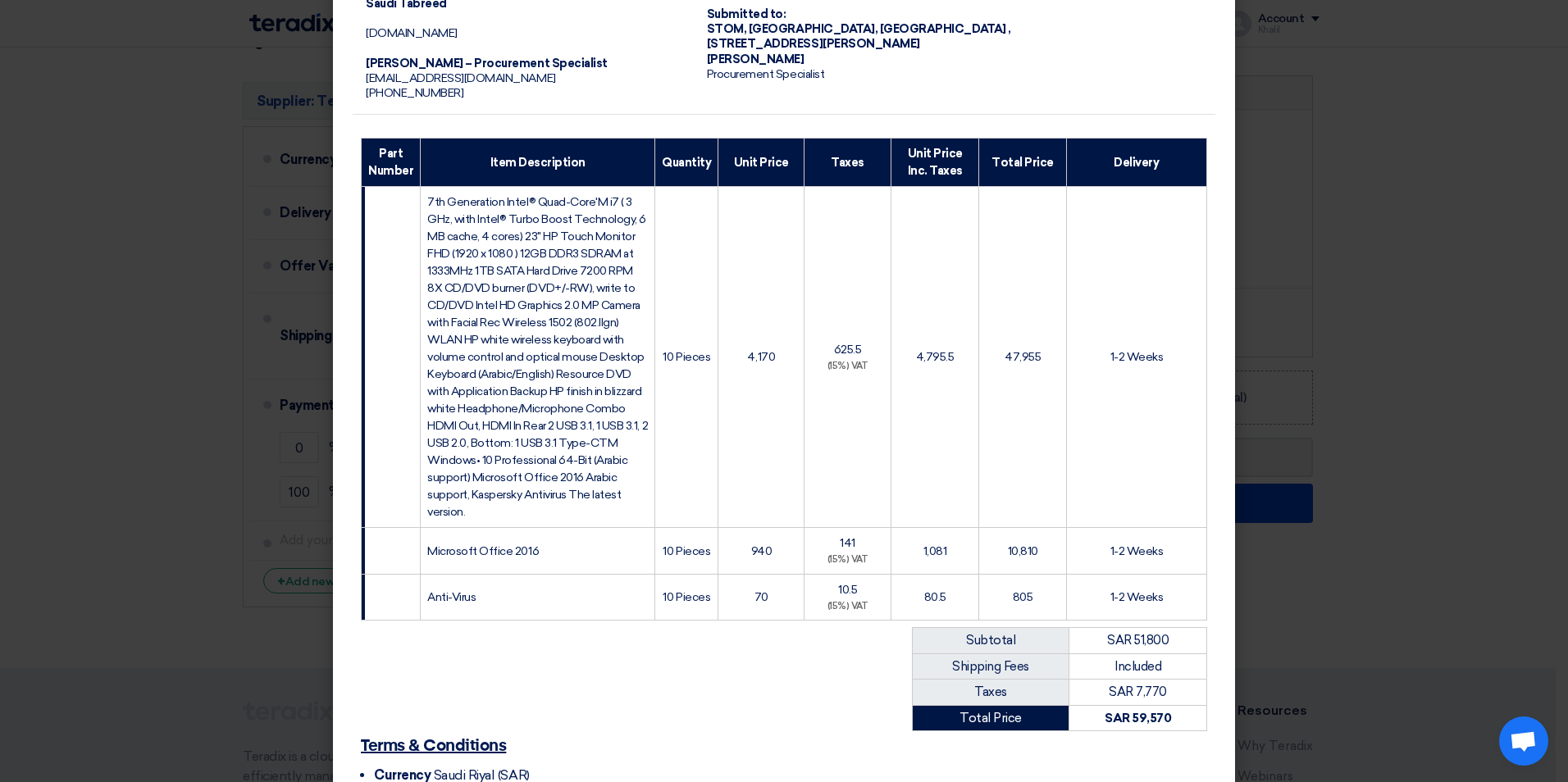
scroll to position [341, 0]
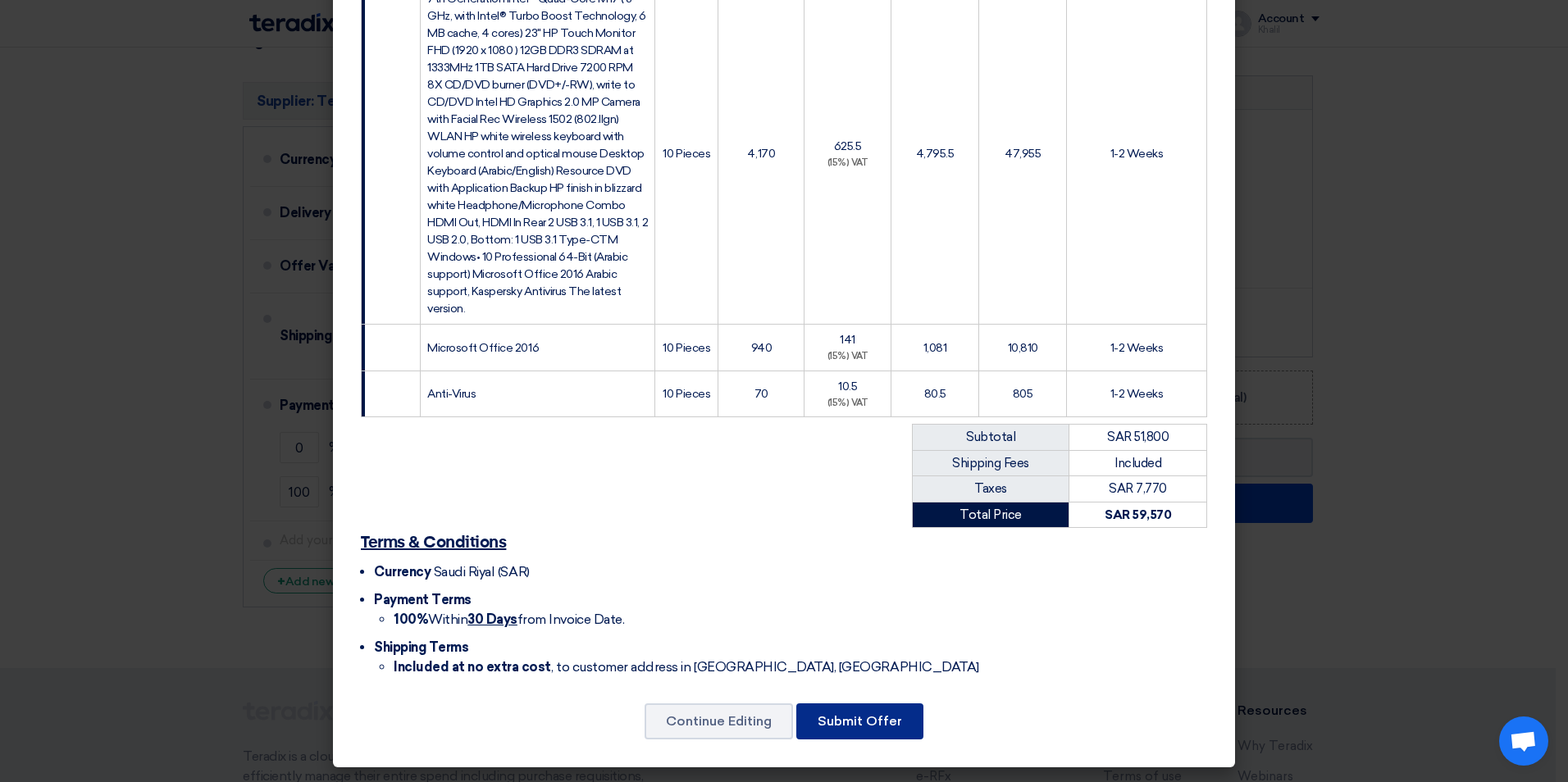
click at [893, 714] on button "Submit Offer" at bounding box center [860, 721] width 127 height 36
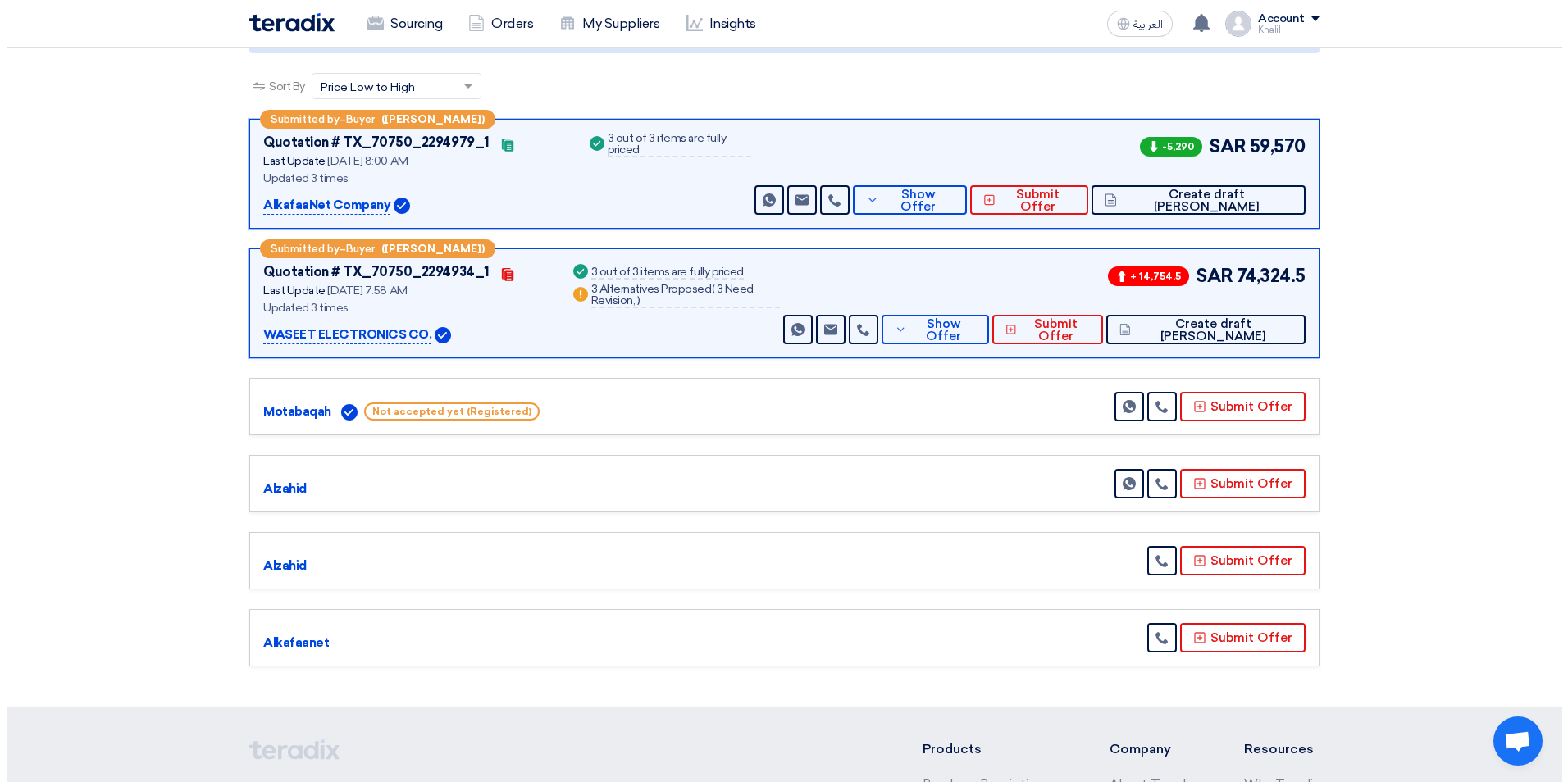
scroll to position [246, 0]
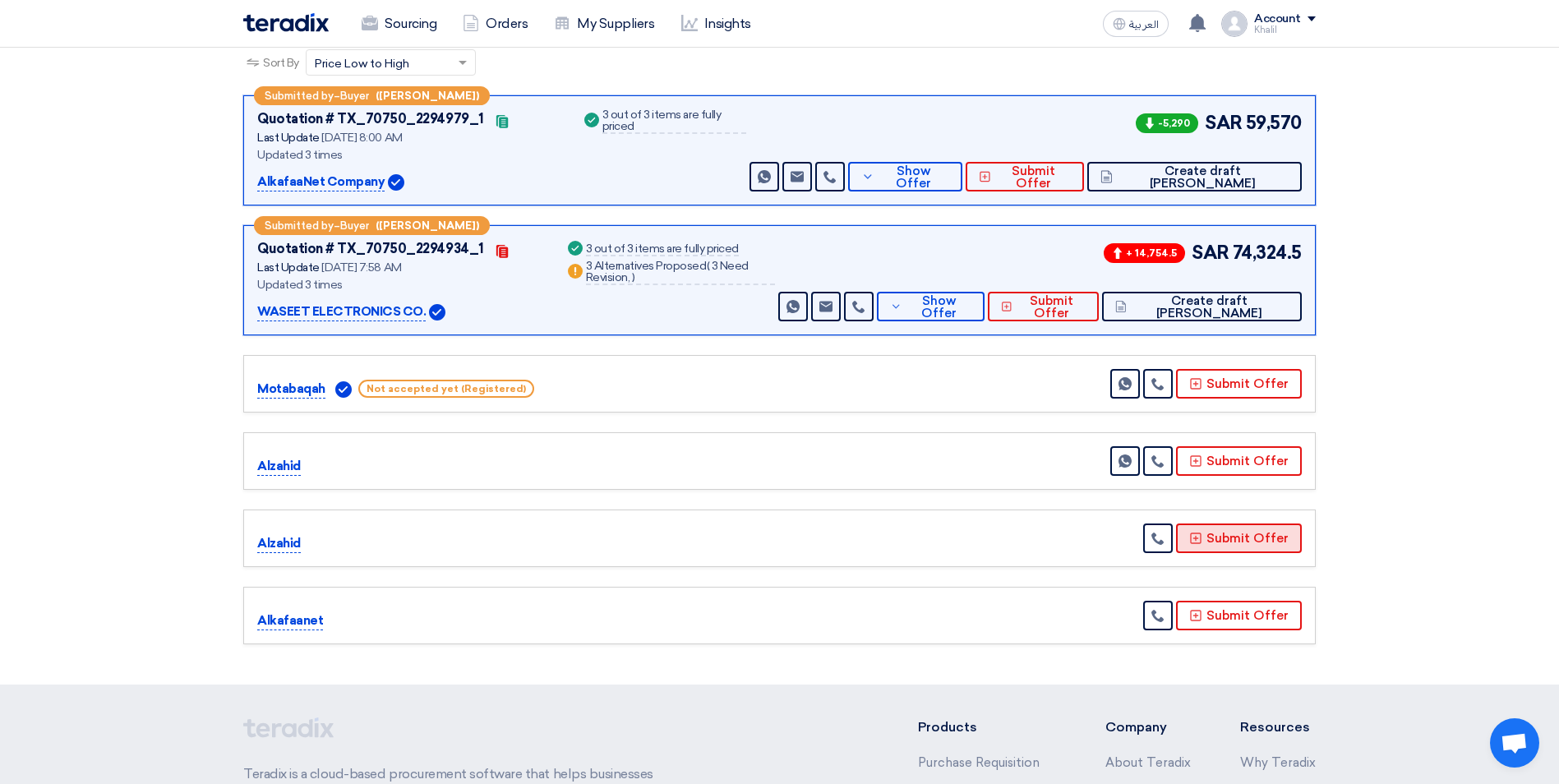
click at [1228, 546] on button "Submit Offer" at bounding box center [1238, 538] width 126 height 29
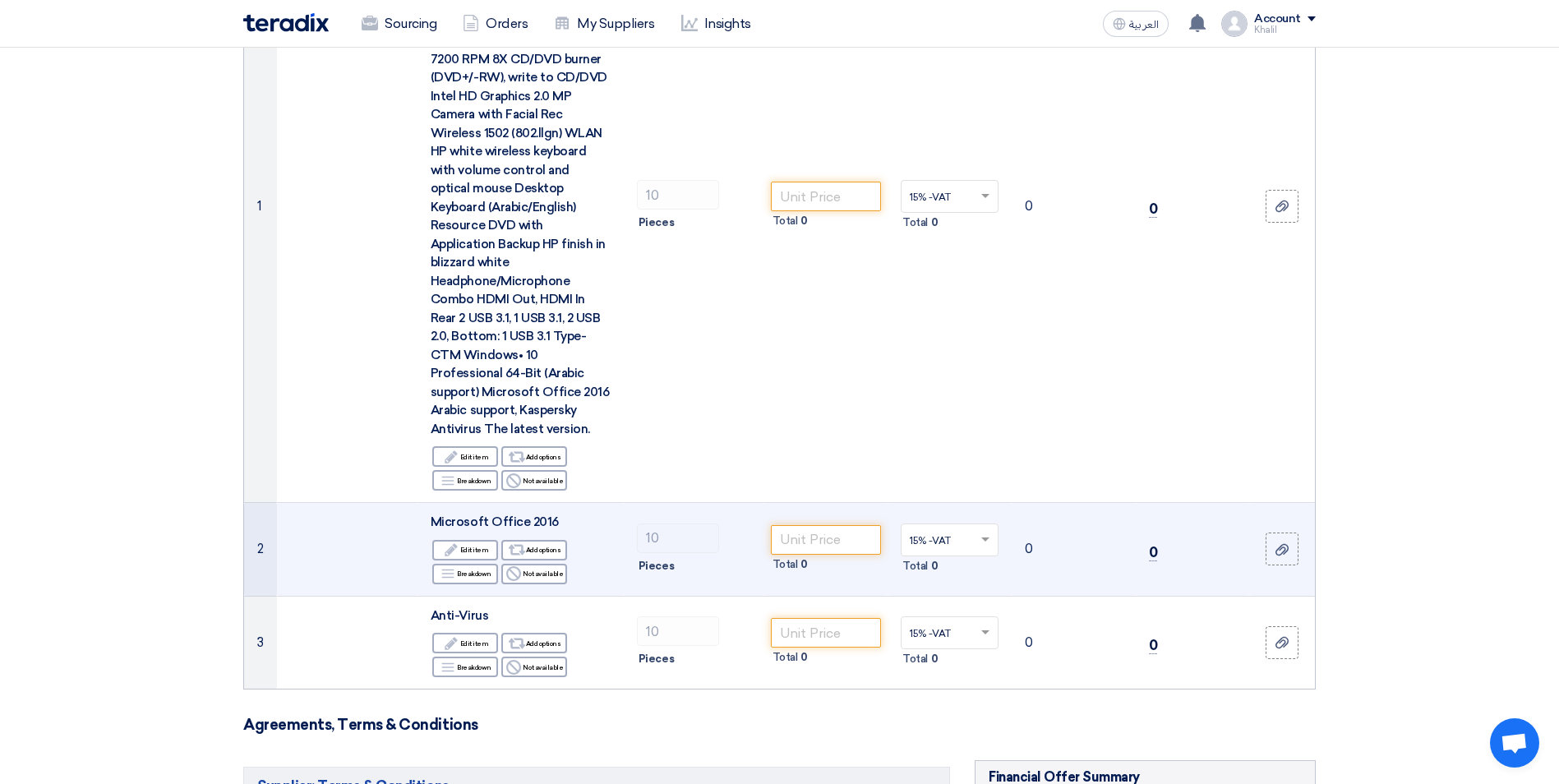
scroll to position [411, 0]
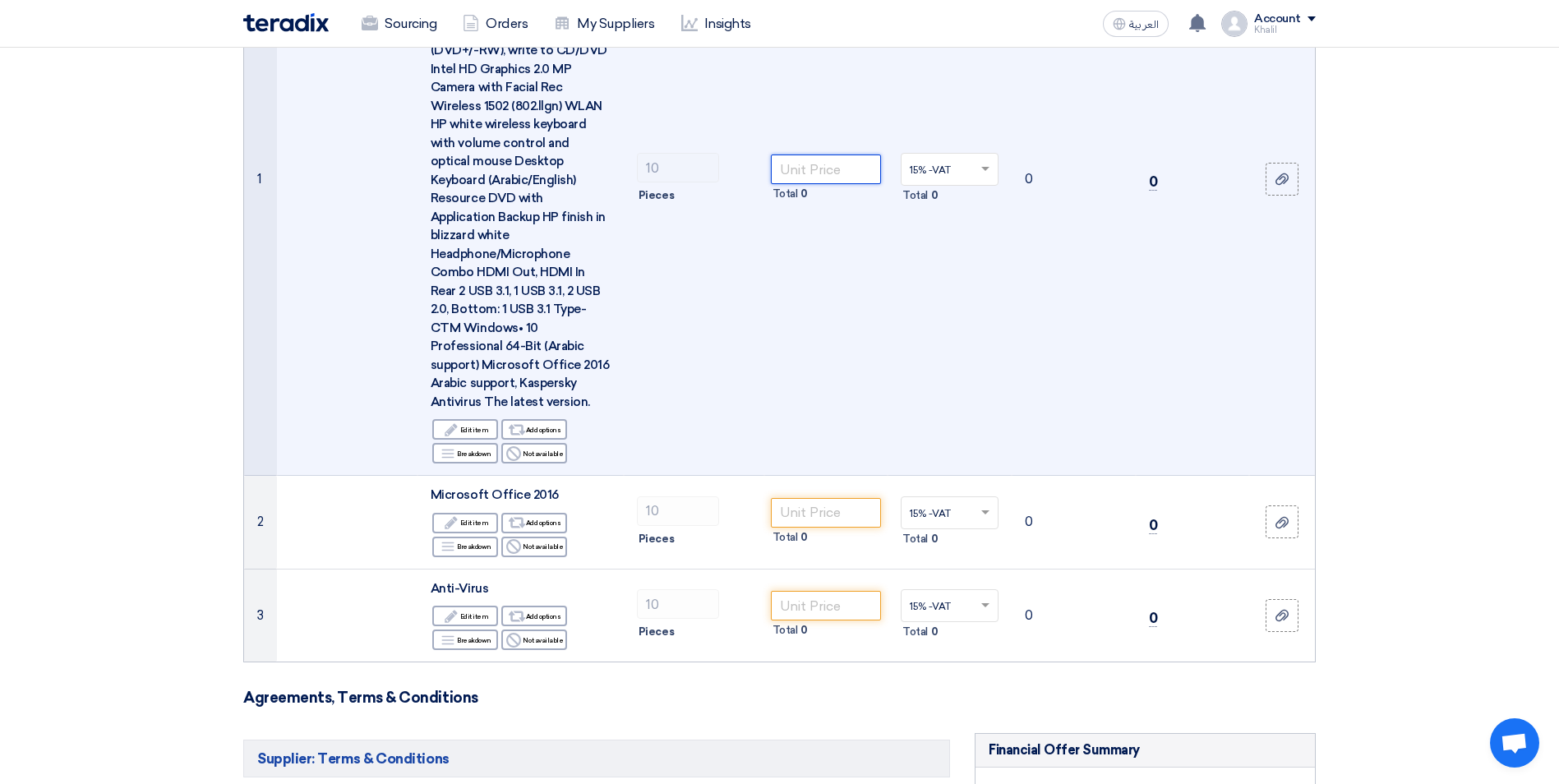
click at [796, 159] on input "number" at bounding box center [826, 169] width 111 height 29
paste input "4900.00"
type input "4900.00"
click at [769, 350] on td "4900.00 Total 49,000" at bounding box center [826, 180] width 124 height 592
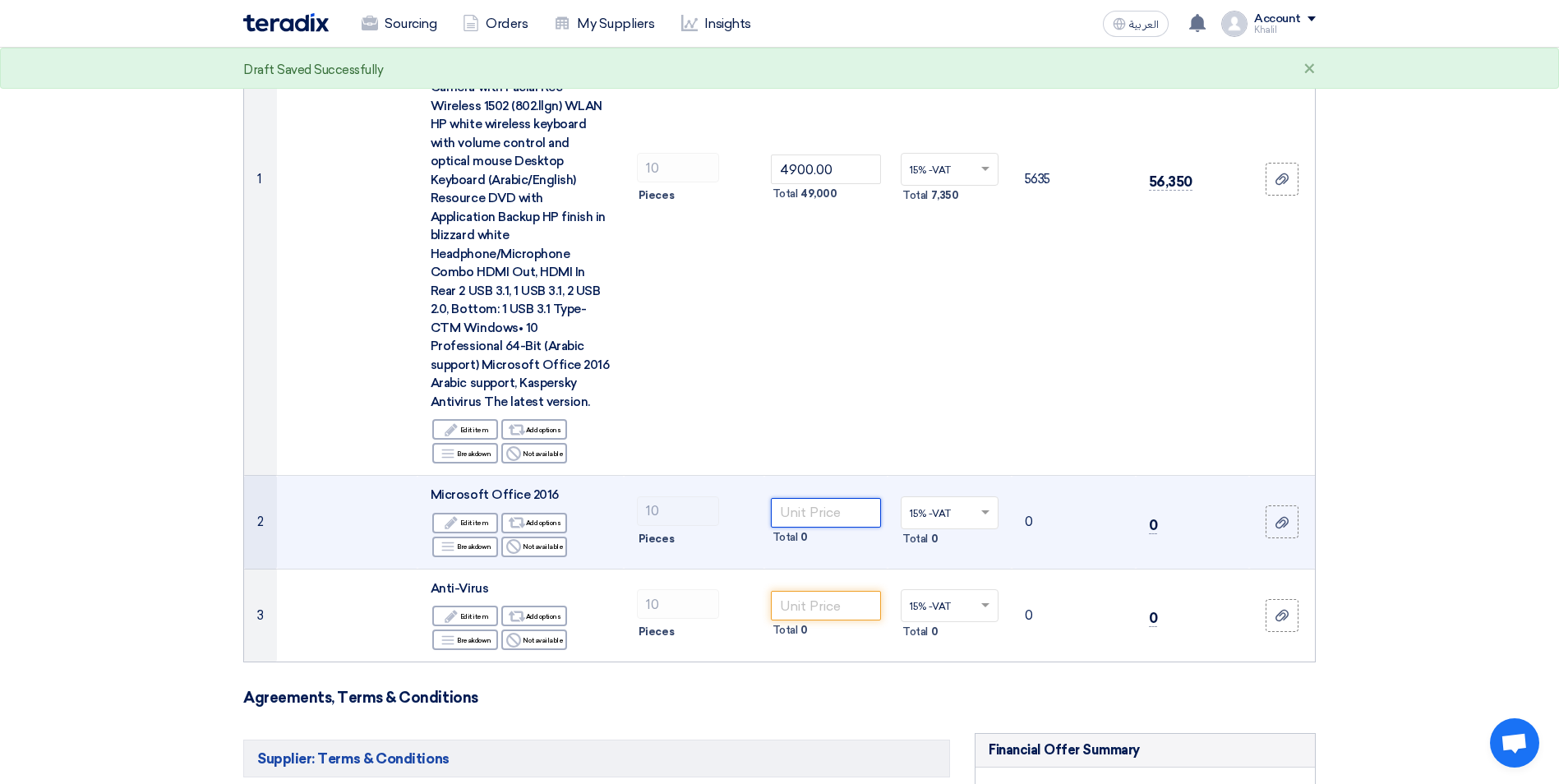
click at [816, 498] on input "number" at bounding box center [826, 512] width 111 height 29
paste input "950.00"
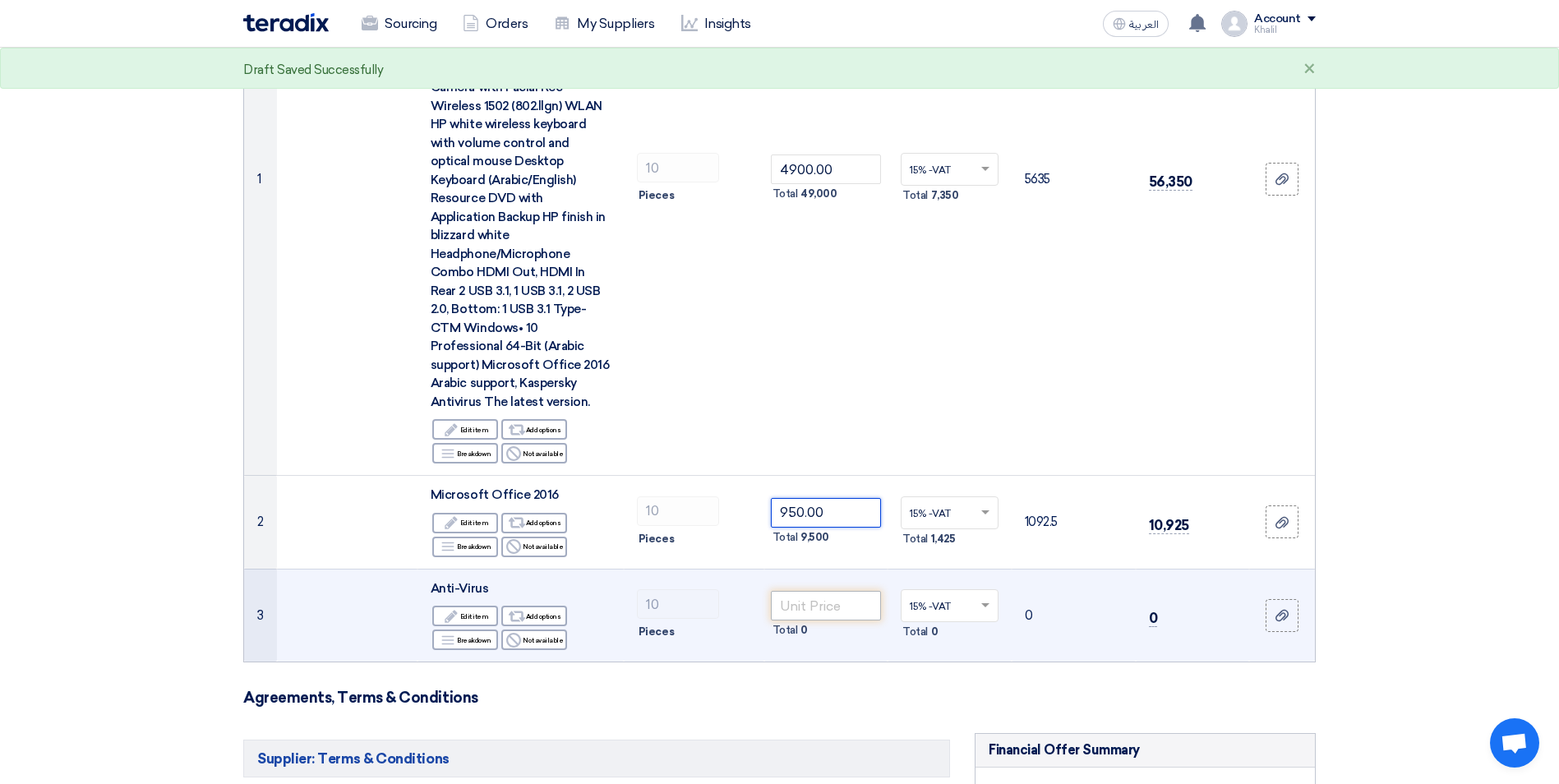
type input "950.00"
click at [819, 598] on input "number" at bounding box center [826, 605] width 111 height 29
paste input "70.00"
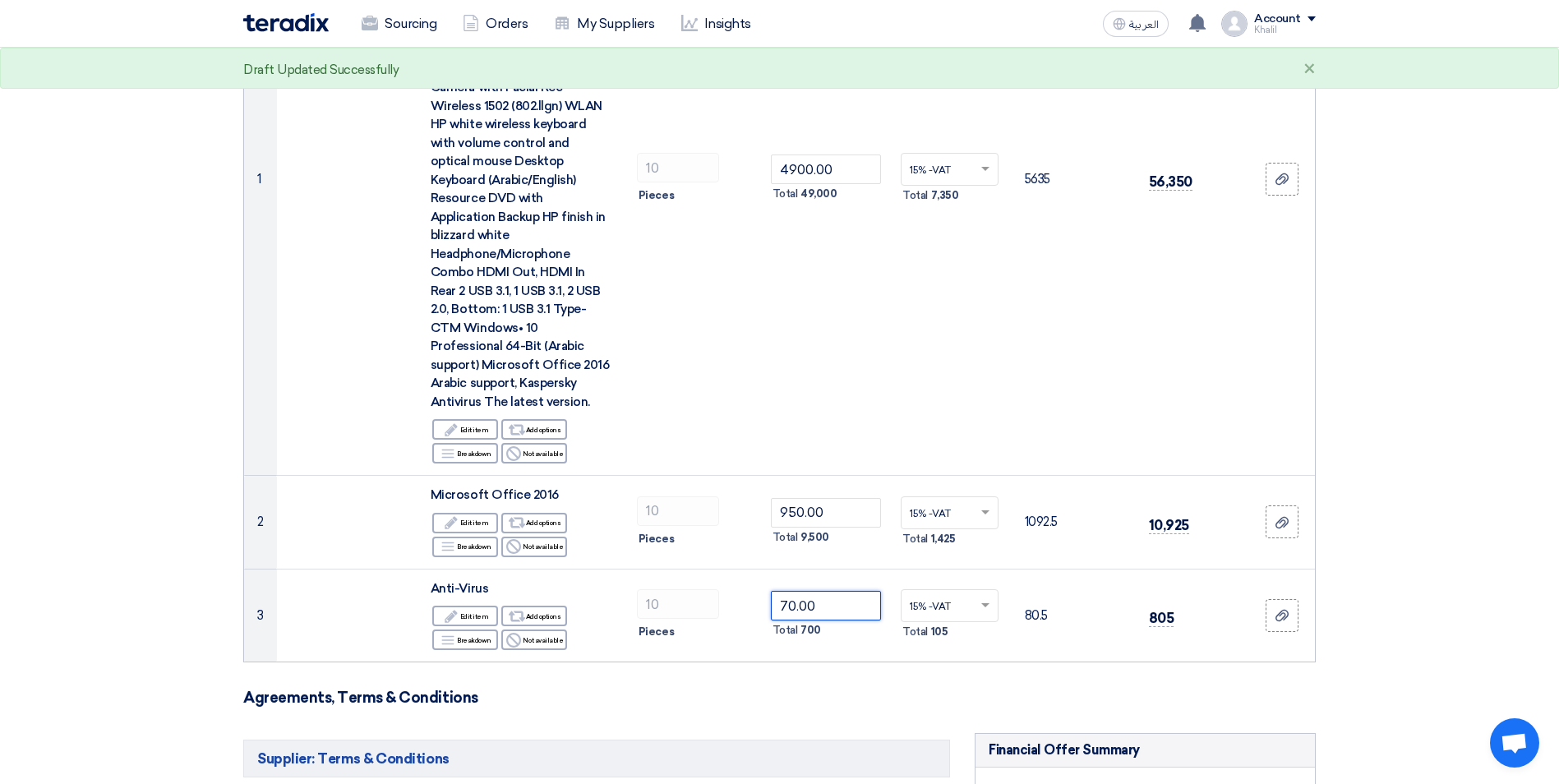
type input "70.00"
click at [1399, 642] on section "Offer Details # Part Number Item Description Quantity Unit Price (SAR) Taxes + …" at bounding box center [779, 544] width 1559 height 1622
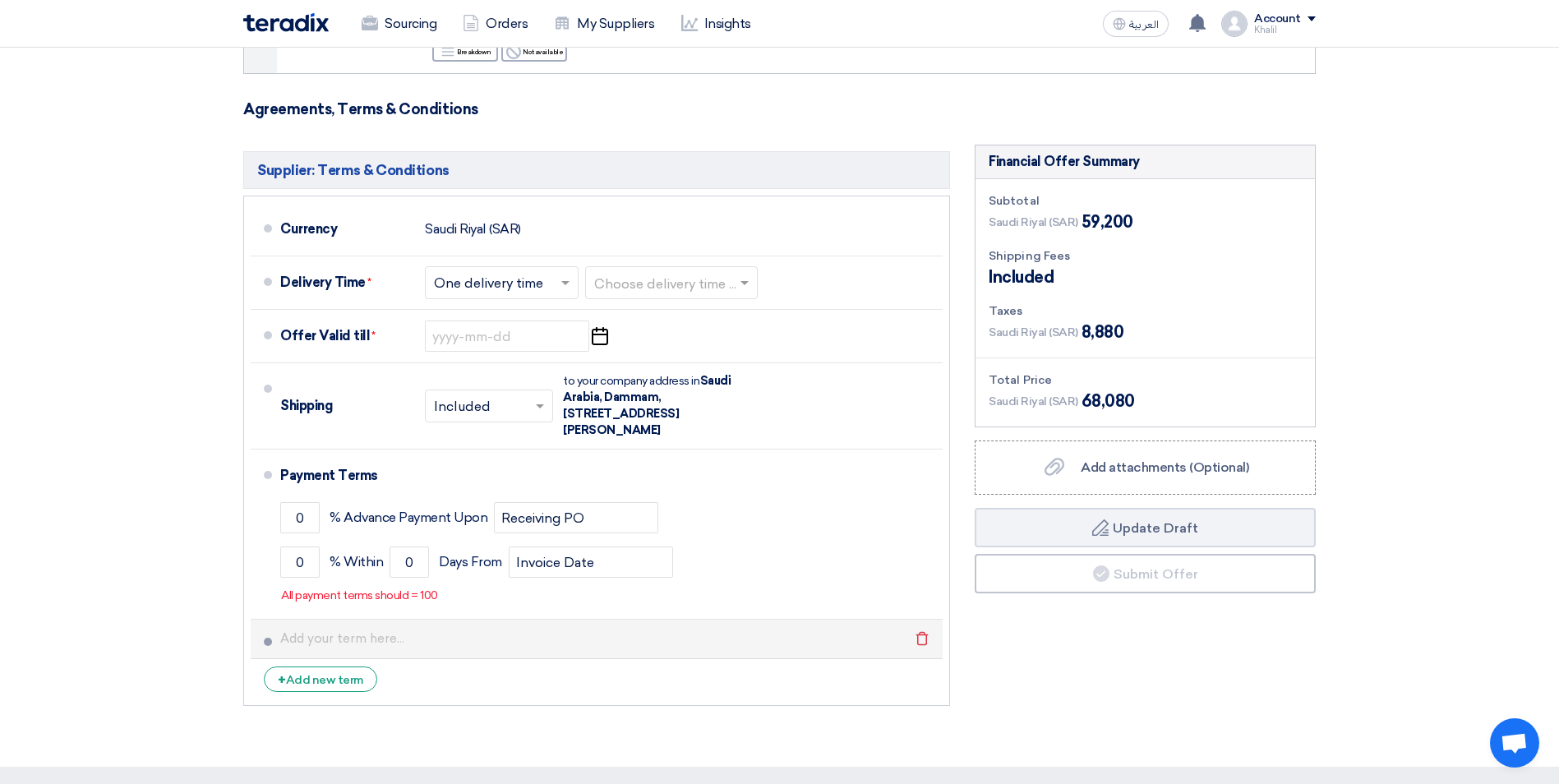
scroll to position [986, 0]
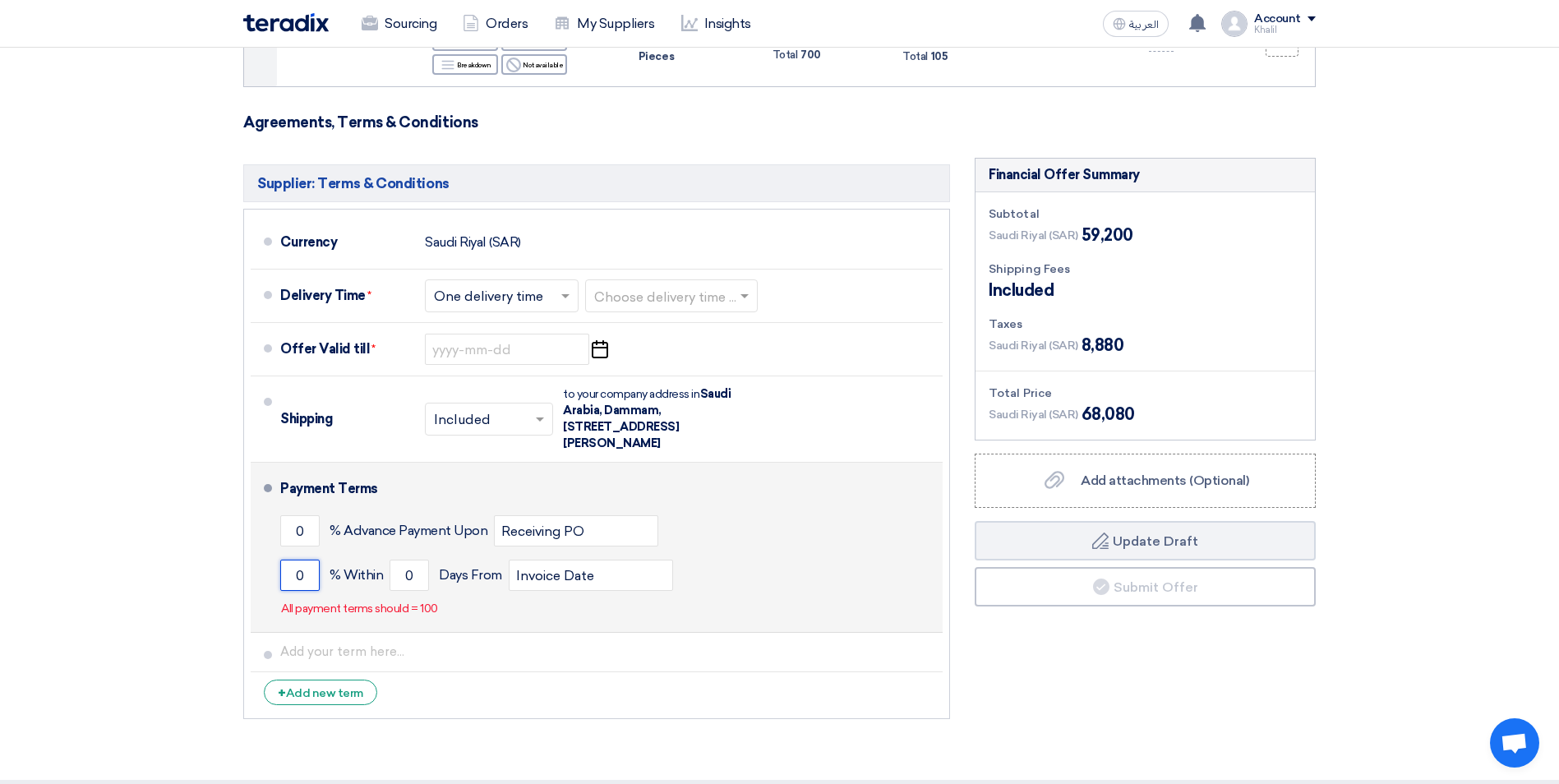
drag, startPoint x: 307, startPoint y: 559, endPoint x: 279, endPoint y: 554, distance: 28.4
click at [279, 554] on li "Payment Terms 0 % Advance Payment Upon Receiving PO 0 % Within 0" at bounding box center [597, 547] width 692 height 170
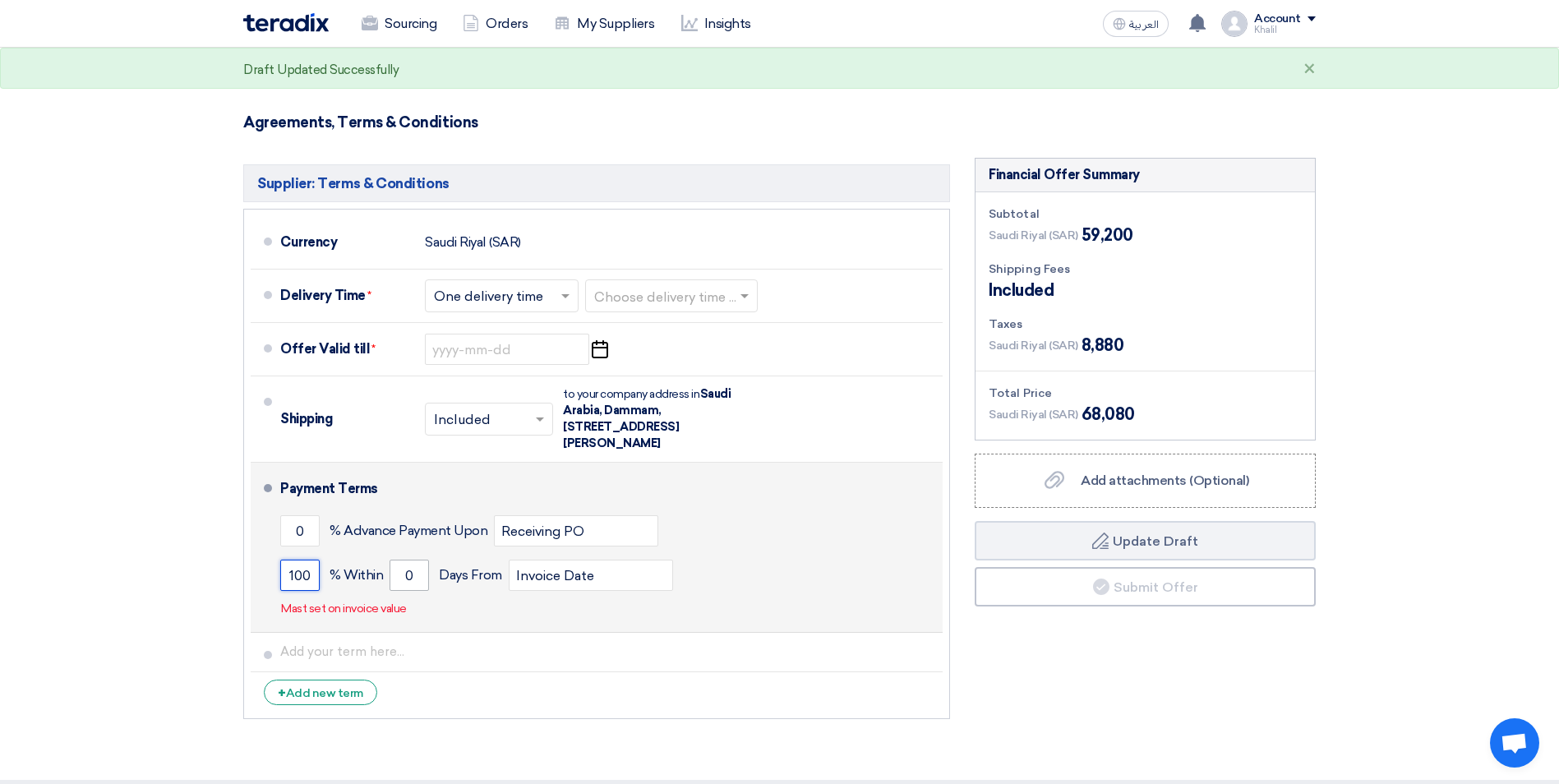
type input "100"
drag, startPoint x: 410, startPoint y: 555, endPoint x: 399, endPoint y: 555, distance: 11.0
click at [399, 560] on input "0" at bounding box center [408, 575] width 39 height 31
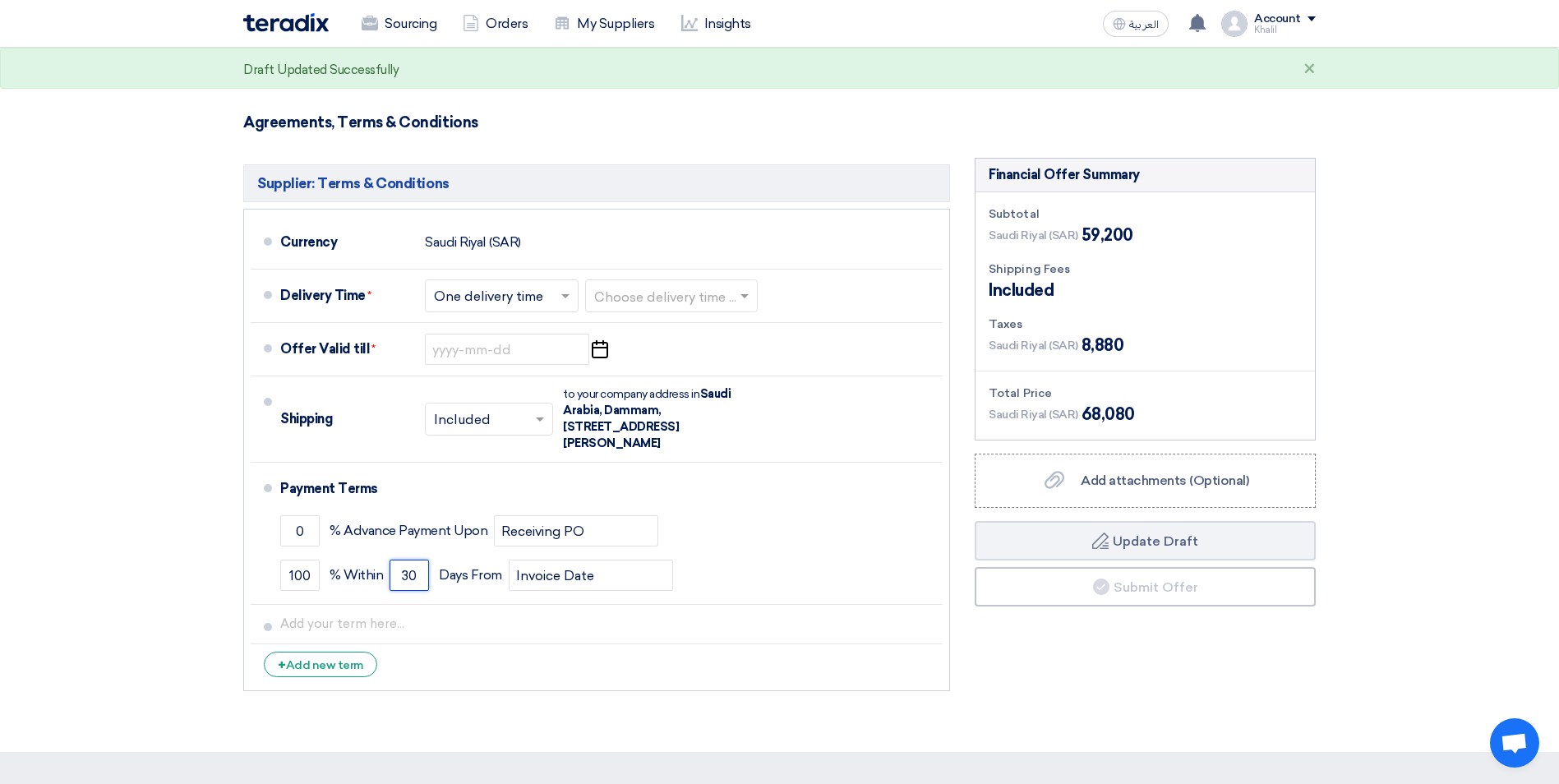
type input "30"
click at [690, 676] on div "Supplier: Terms & Conditions Currency [GEOGRAPHIC_DATA] (SAR) Delivery Time * C…" at bounding box center [597, 428] width 731 height 541
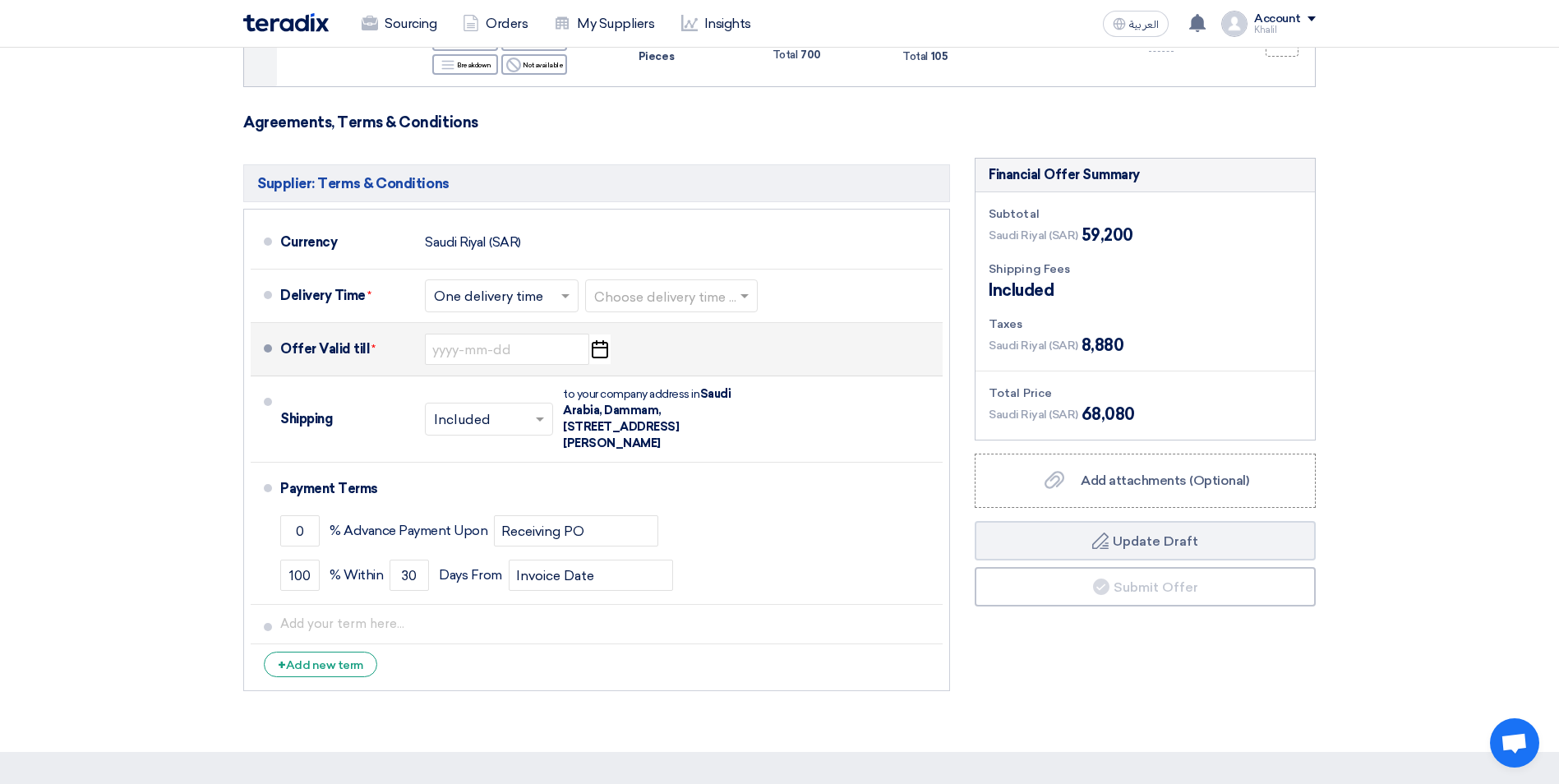
click at [599, 335] on icon "Pick a date" at bounding box center [599, 349] width 23 height 29
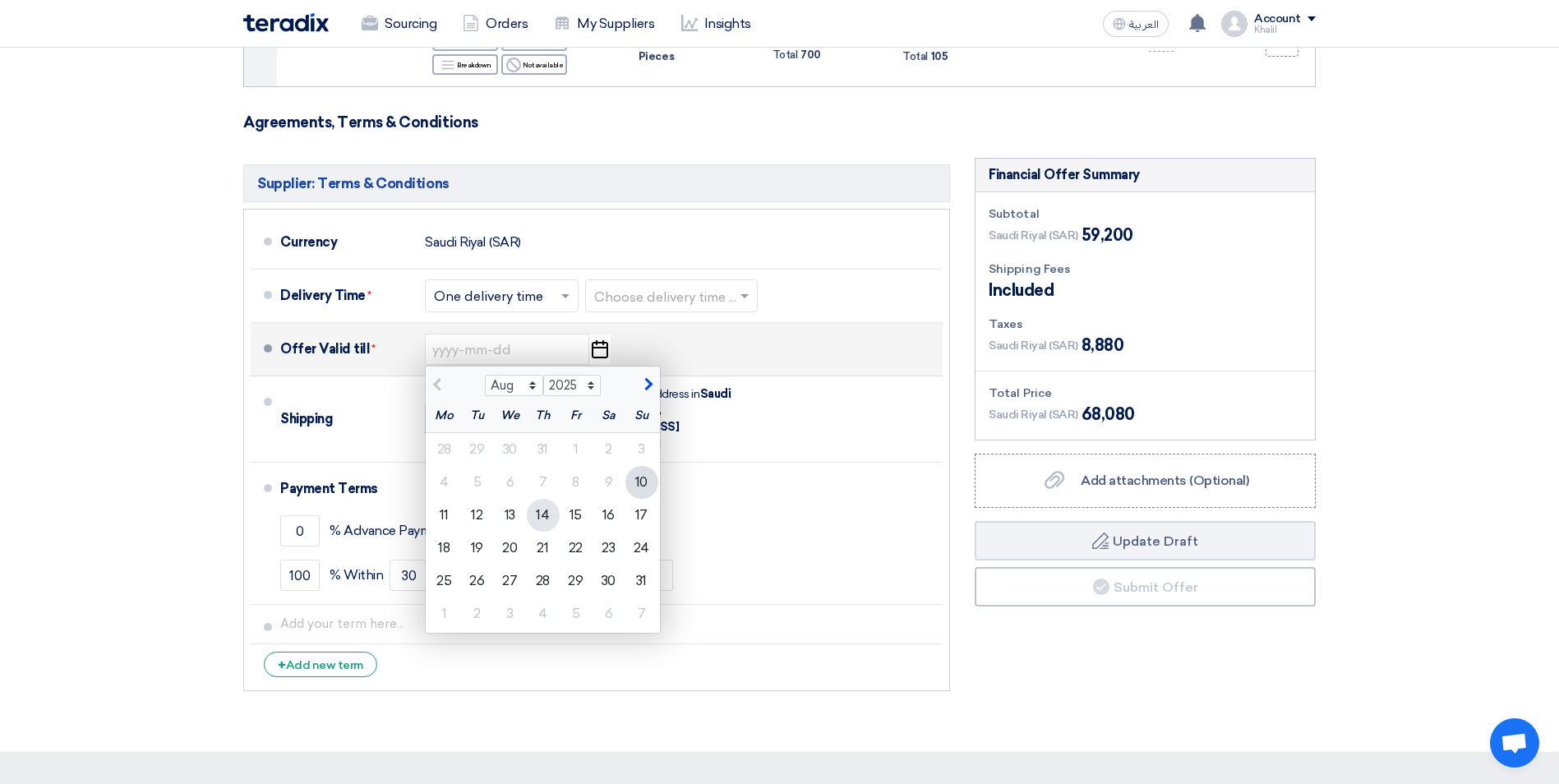
click at [539, 499] on div "14" at bounding box center [542, 515] width 33 height 33
type input "[DATE]"
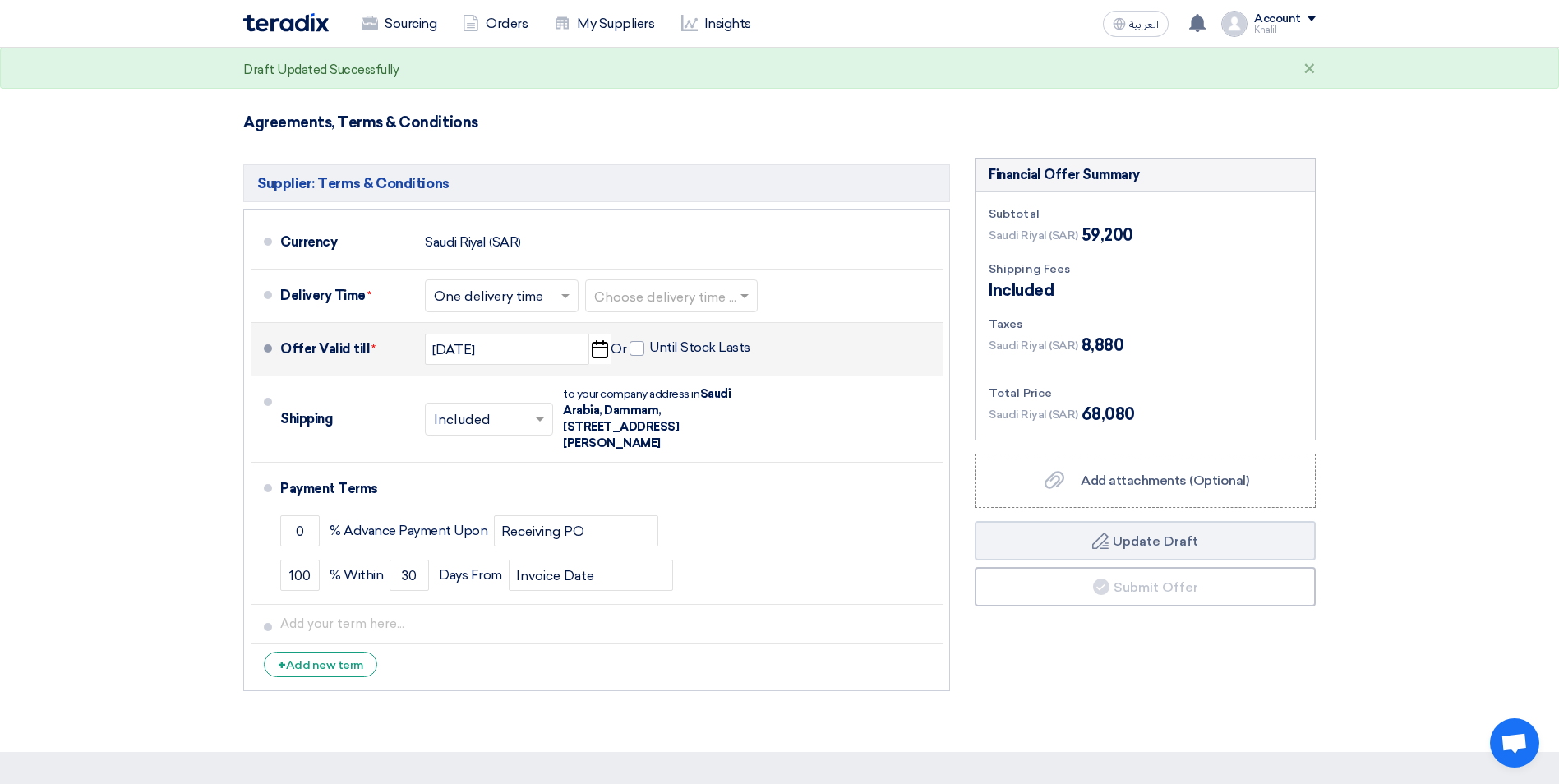
click at [1154, 638] on div "Financial Offer Summary Subtotal [GEOGRAPHIC_DATA] (SAR) 59,200 Shipping Fees" at bounding box center [1145, 428] width 366 height 541
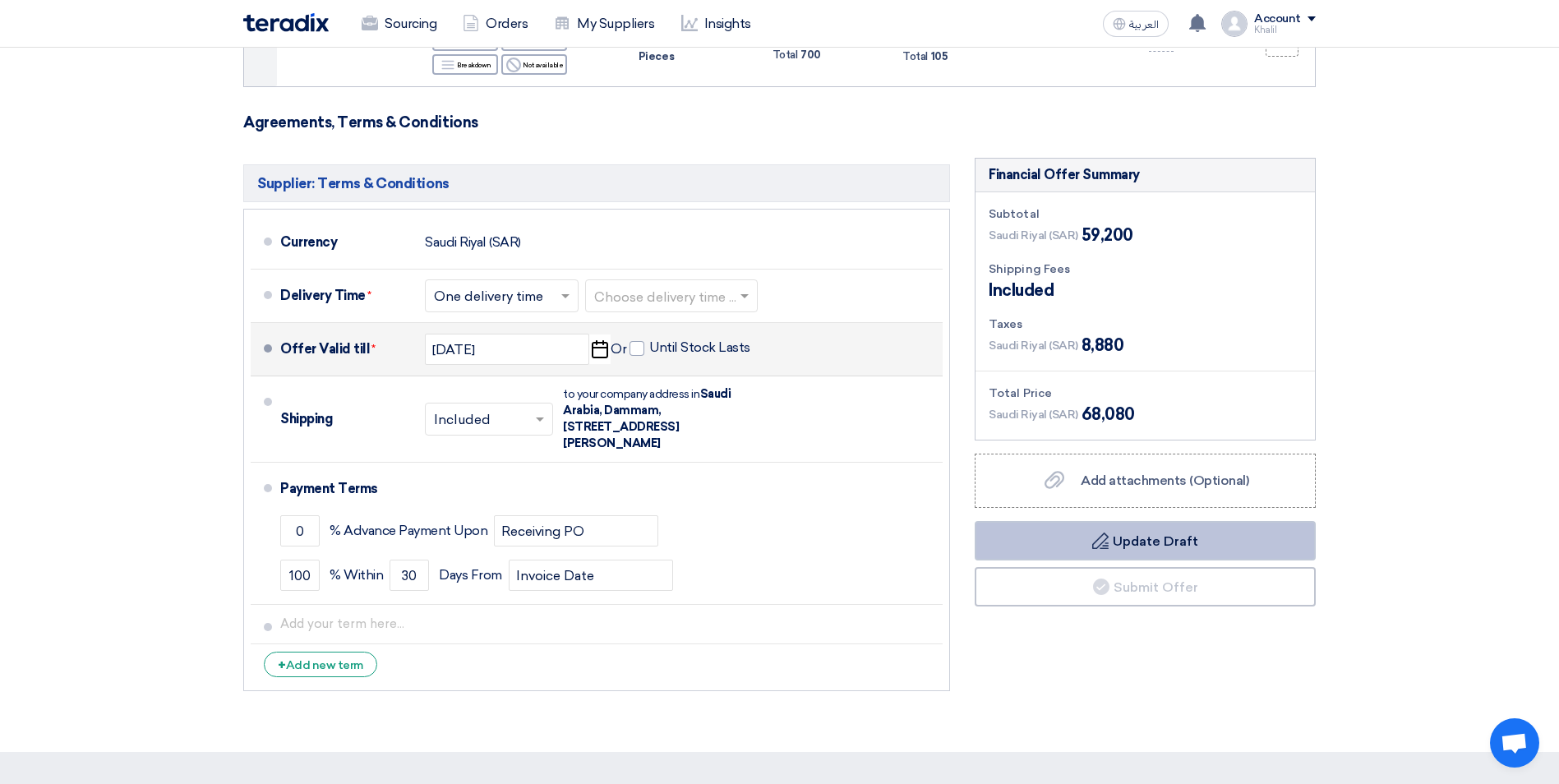
click at [1175, 524] on button "Draft Update Draft" at bounding box center [1146, 541] width 341 height 39
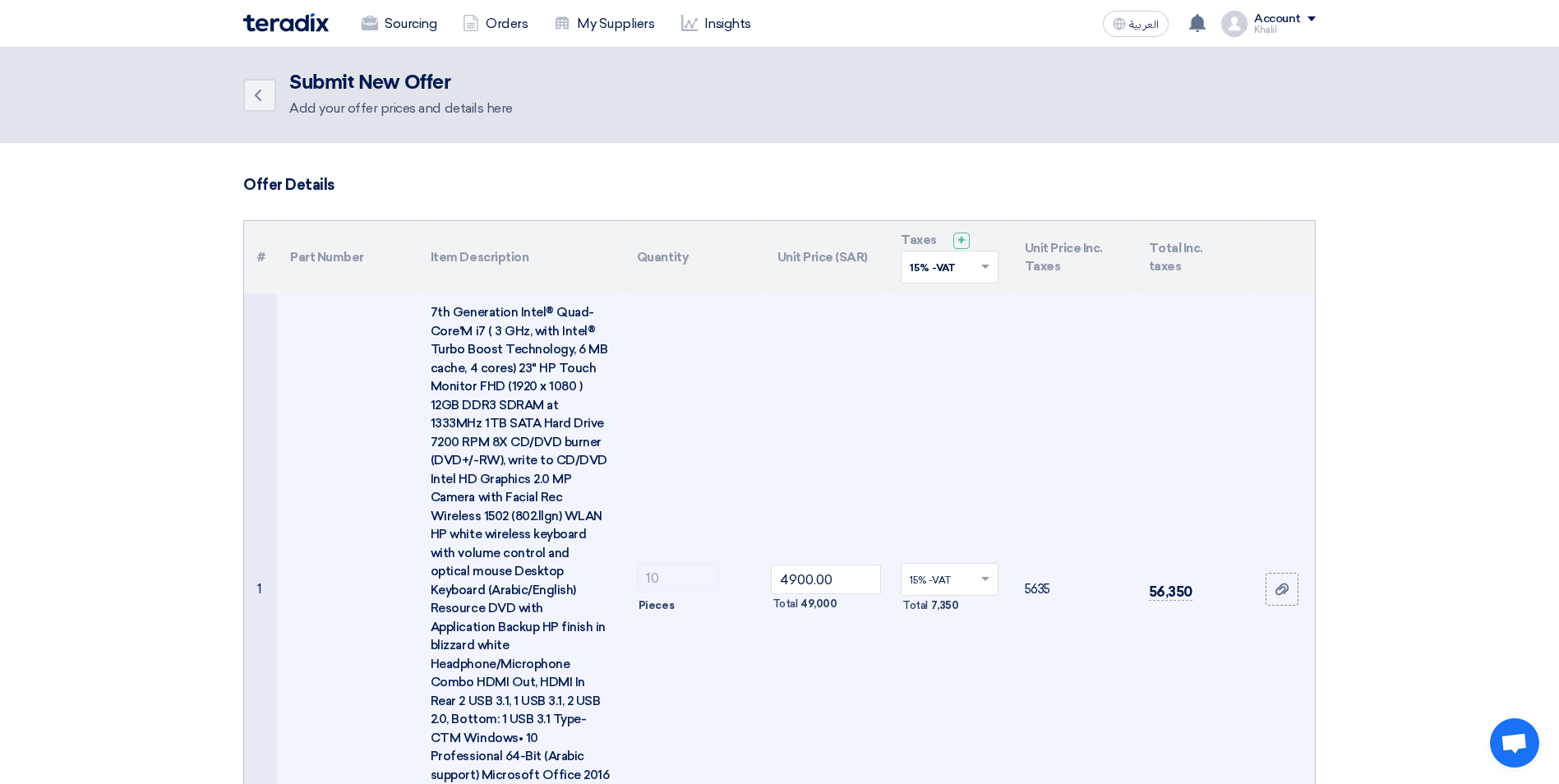
scroll to position [0, 0]
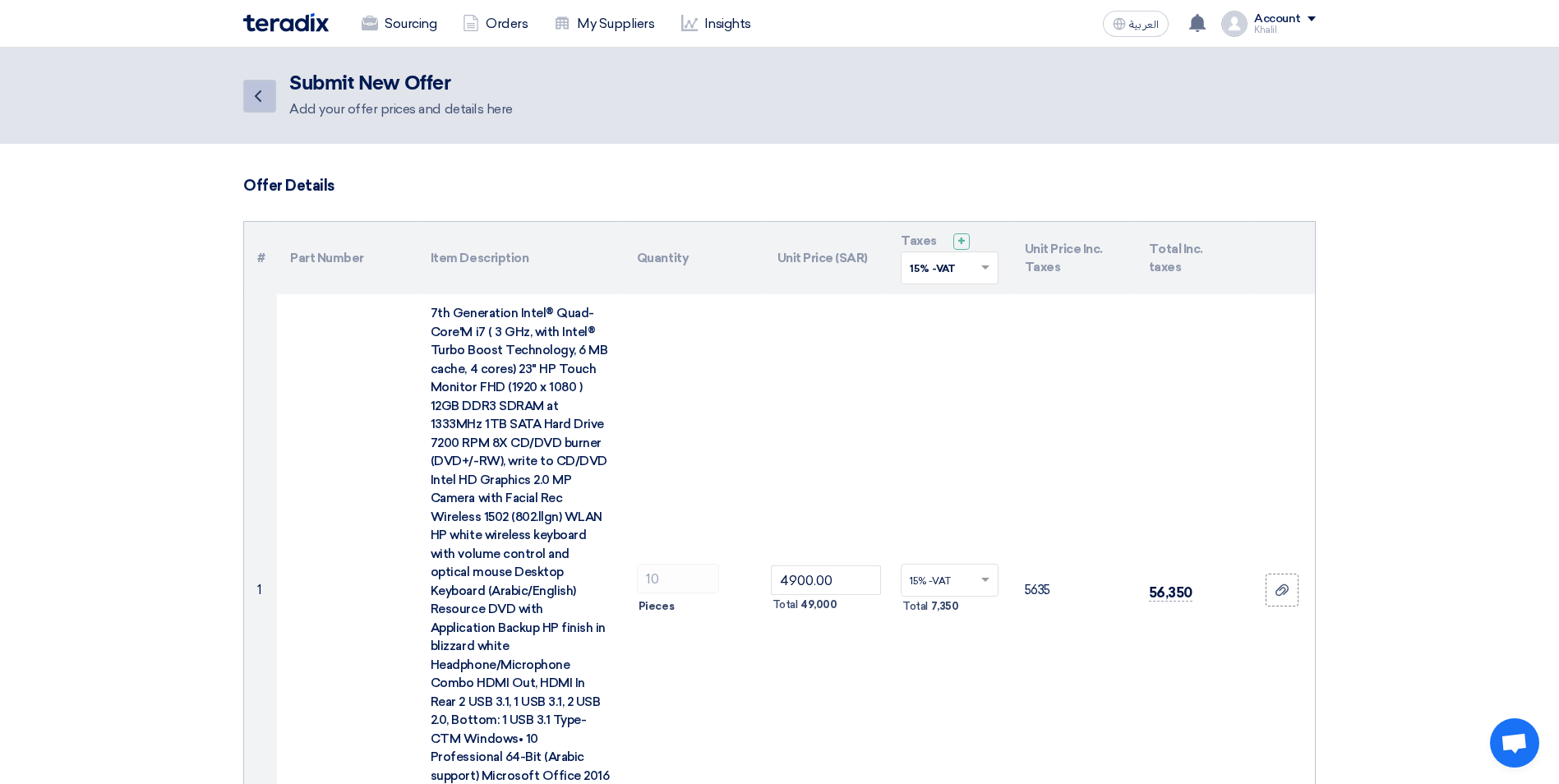
click at [268, 95] on link "Back" at bounding box center [259, 95] width 33 height 33
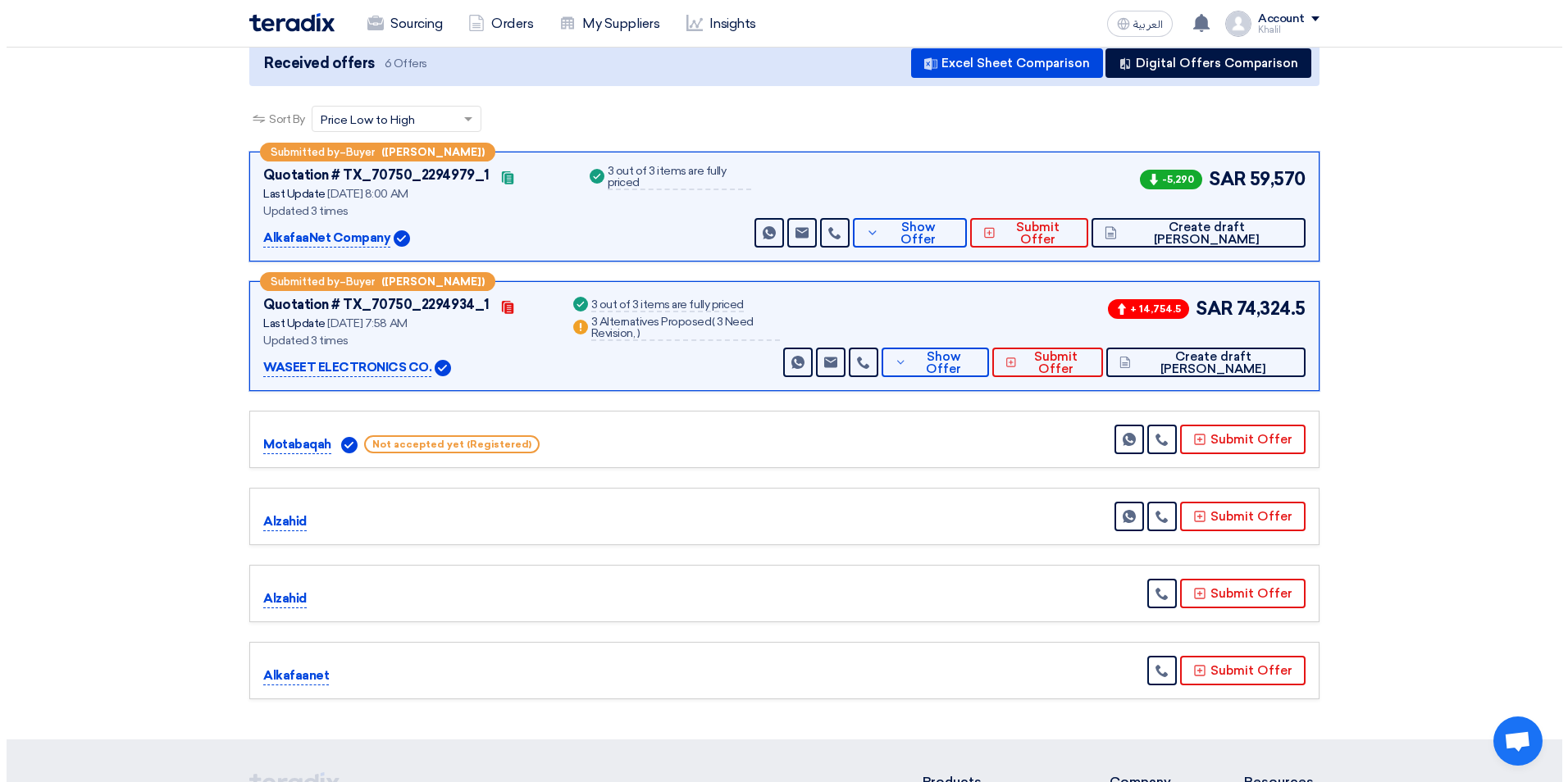
scroll to position [164, 0]
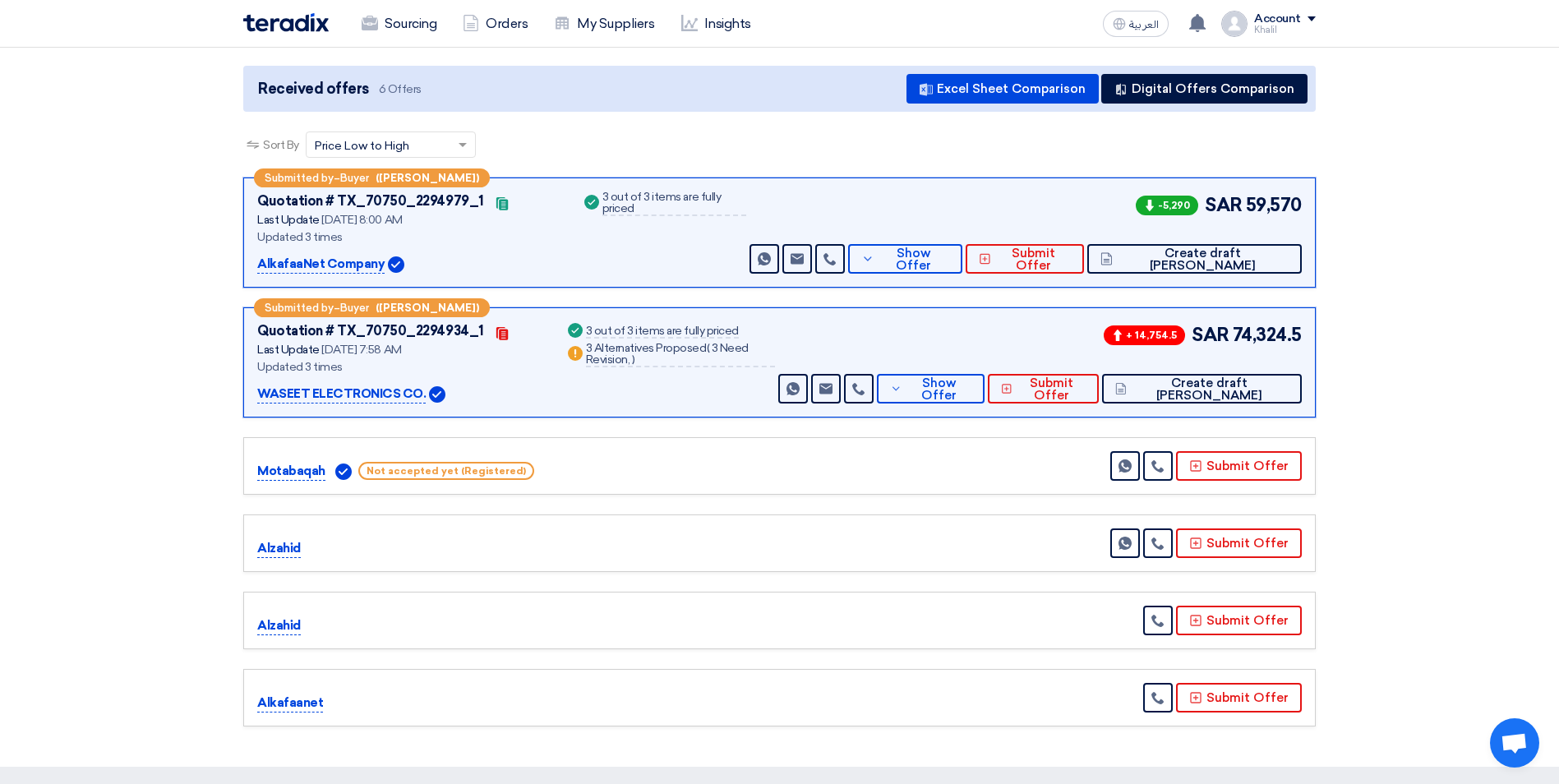
click at [280, 628] on p "Alzahid" at bounding box center [279, 626] width 44 height 20
click at [1218, 625] on button "Submit Offer" at bounding box center [1238, 620] width 126 height 29
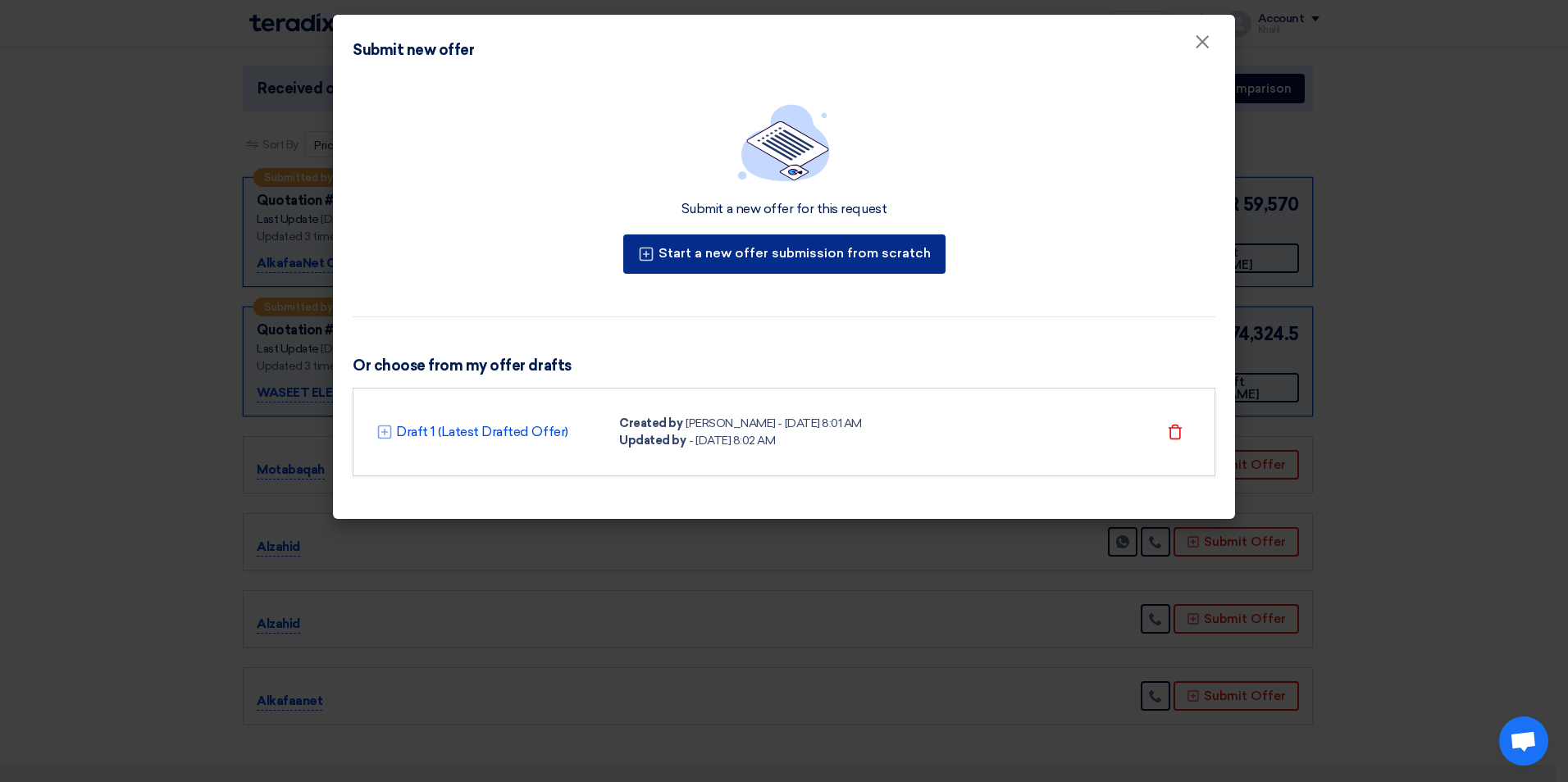
click at [888, 256] on button "Start a new offer submission from scratch" at bounding box center [784, 254] width 322 height 39
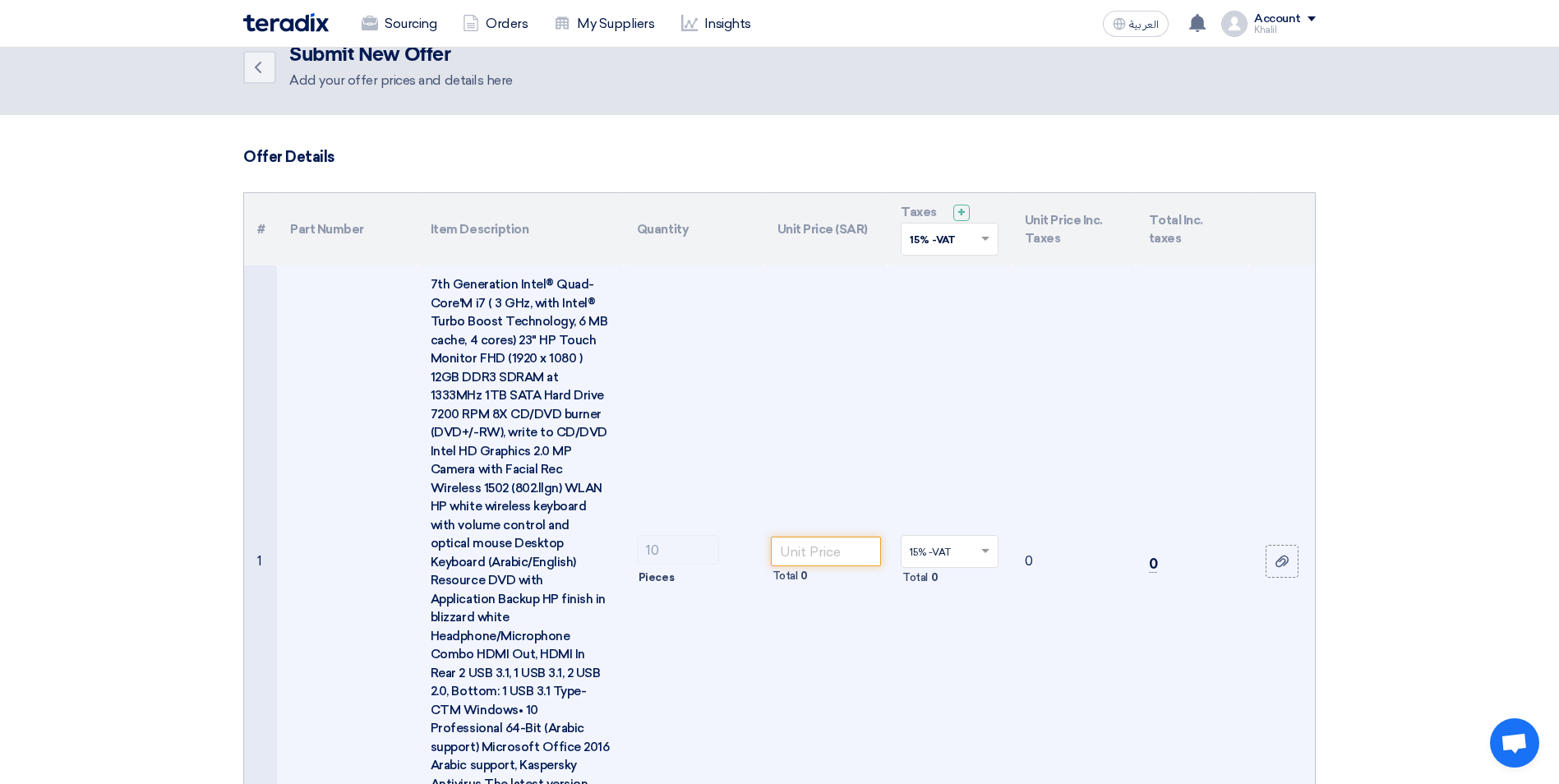
scroll to position [0, 0]
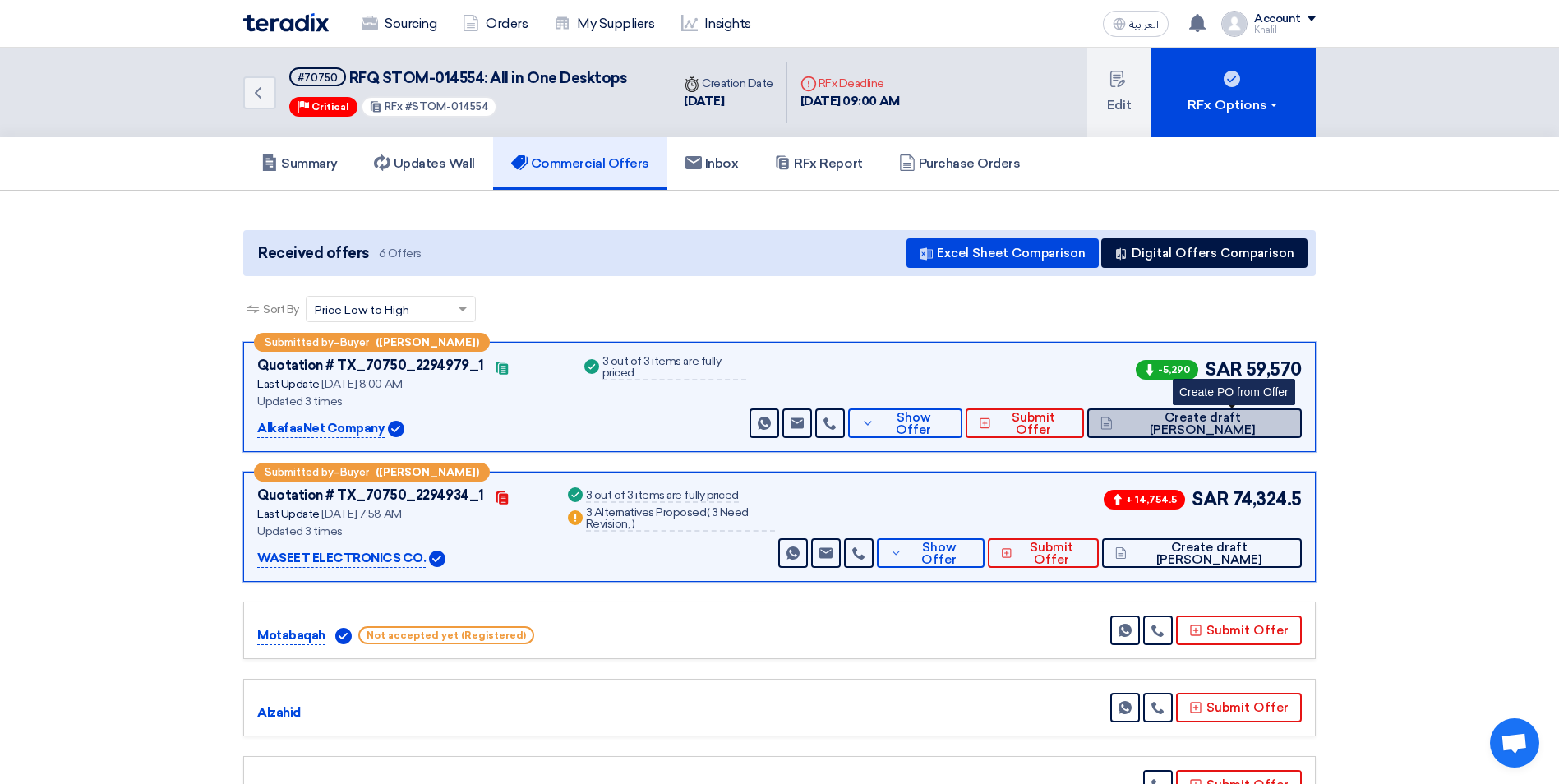
click at [1234, 425] on span "Create draft [PERSON_NAME]" at bounding box center [1203, 423] width 172 height 24
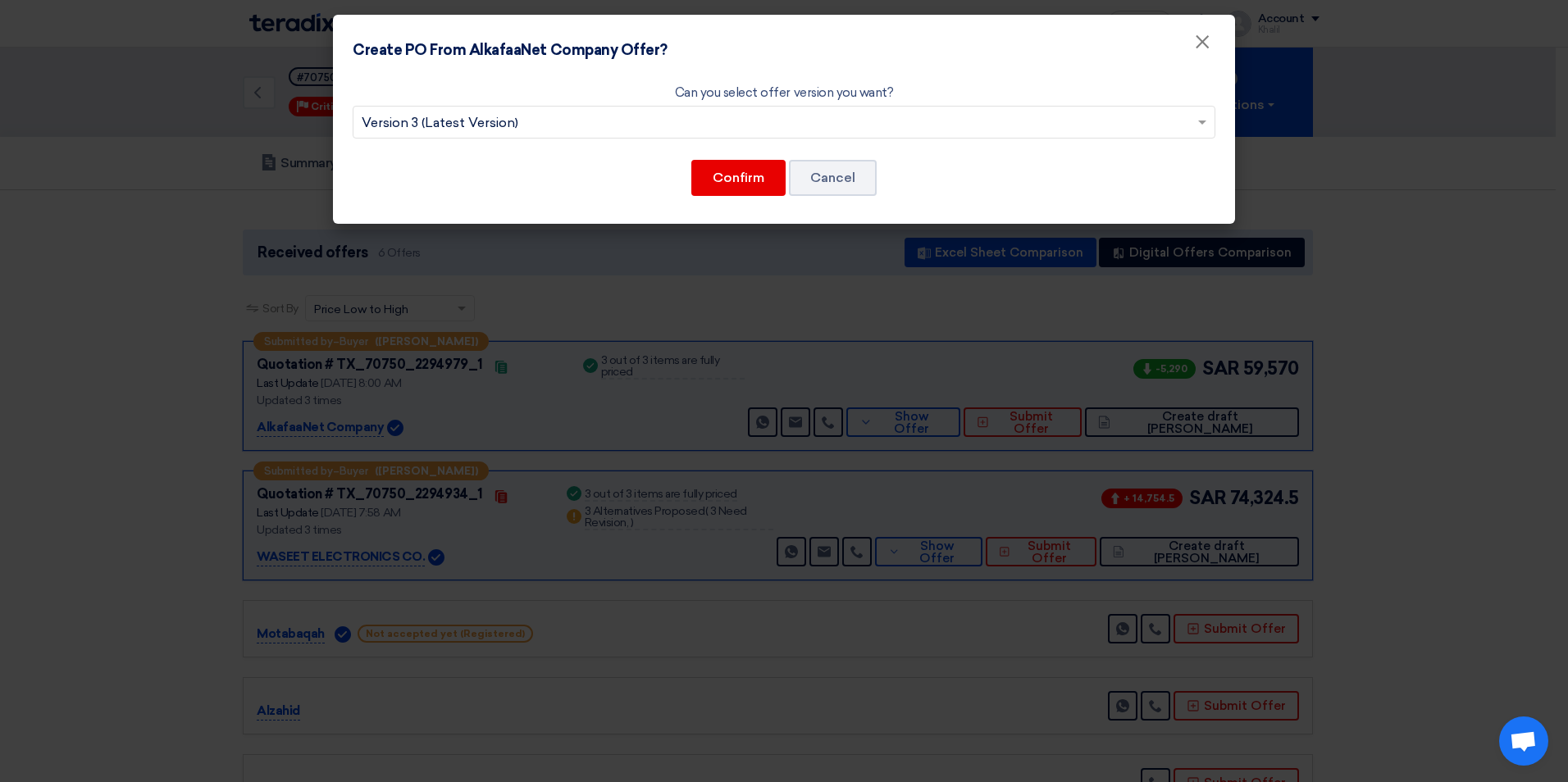
click at [670, 119] on input "text" at bounding box center [776, 124] width 828 height 27
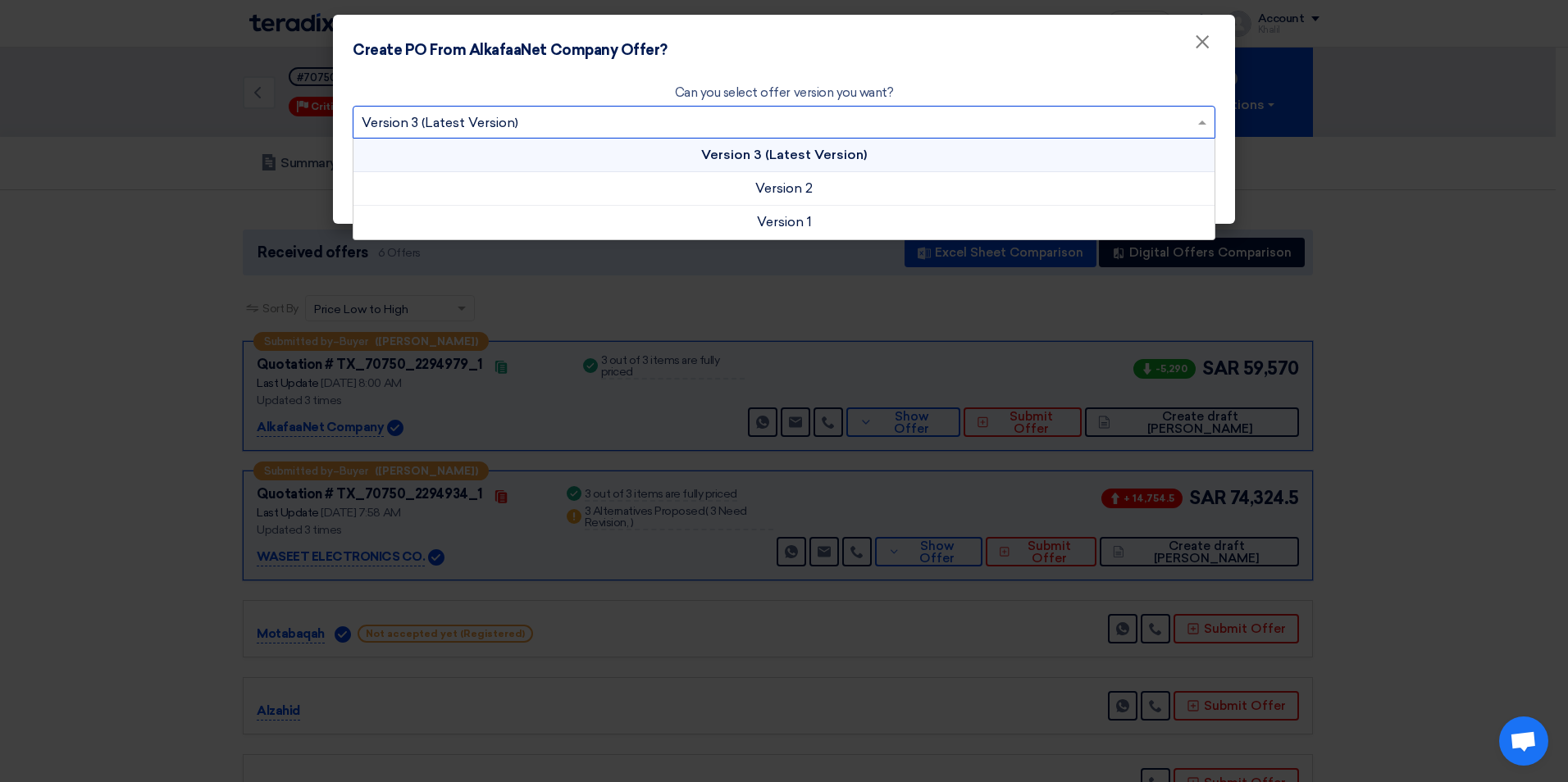
click at [670, 119] on input "text" at bounding box center [776, 124] width 828 height 27
click at [891, 160] on div "Version 3 (Latest Version)" at bounding box center [783, 155] width 861 height 33
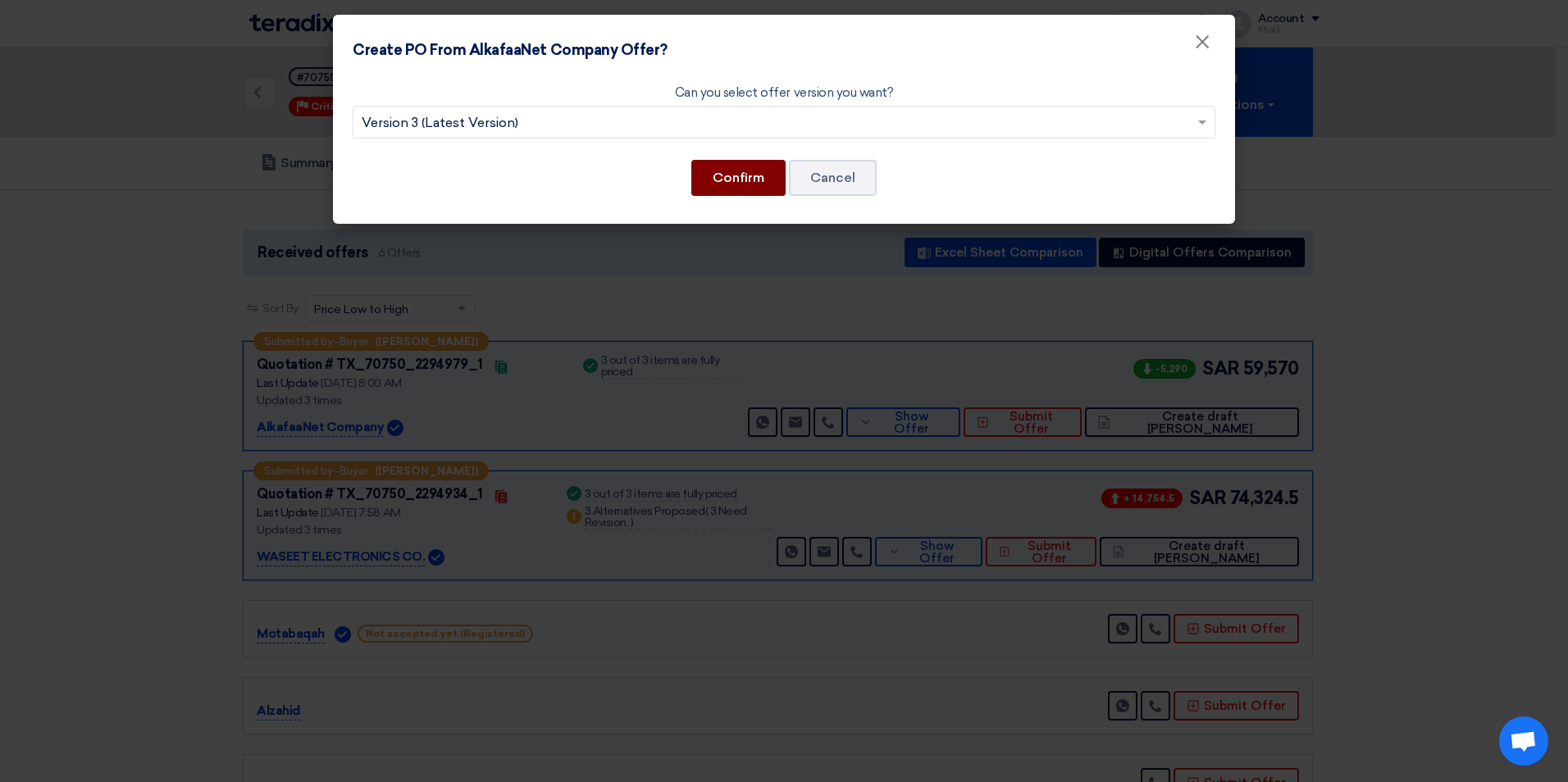
click at [737, 167] on button "Confirm" at bounding box center [738, 177] width 94 height 36
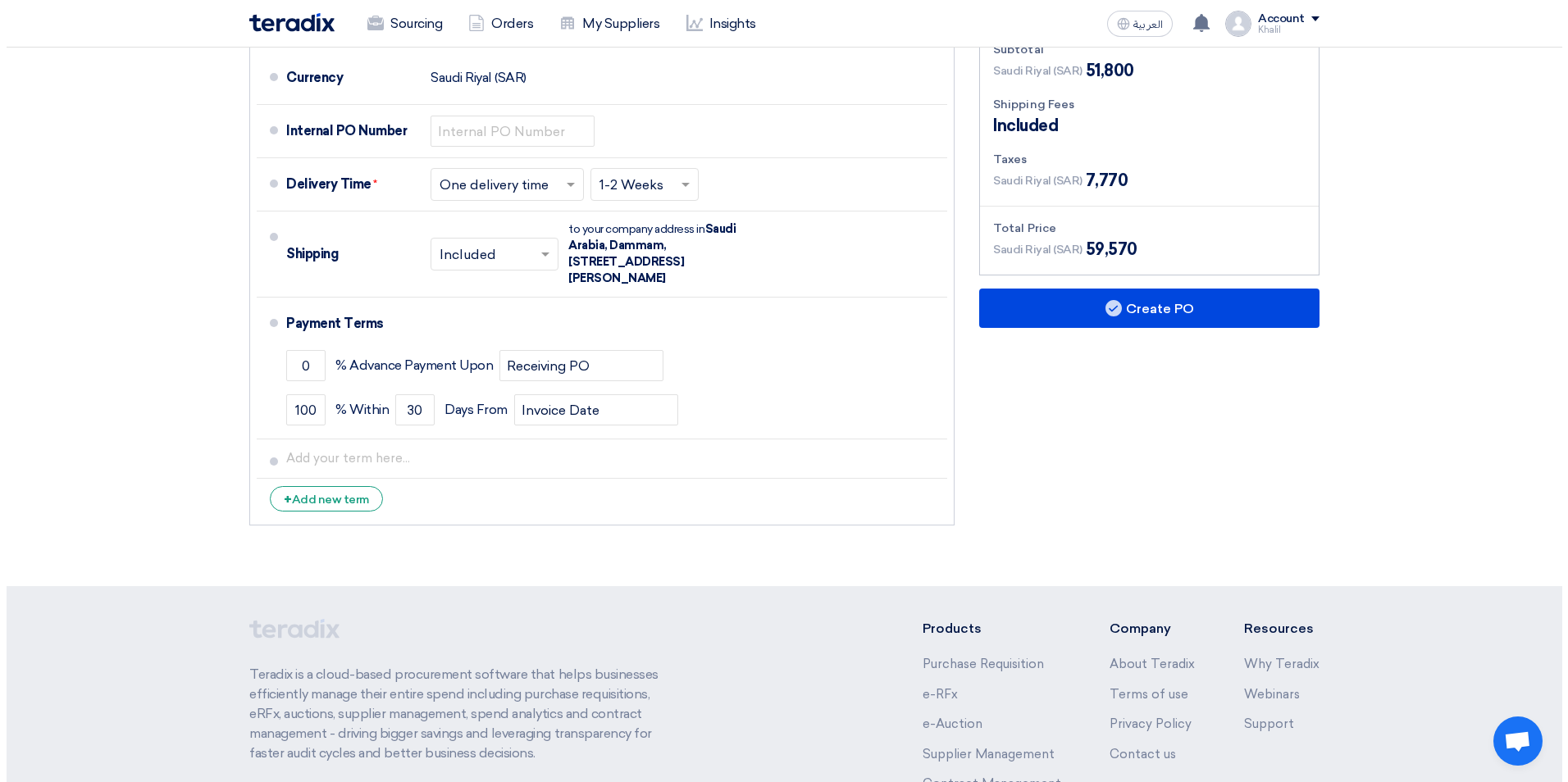
scroll to position [1066, 0]
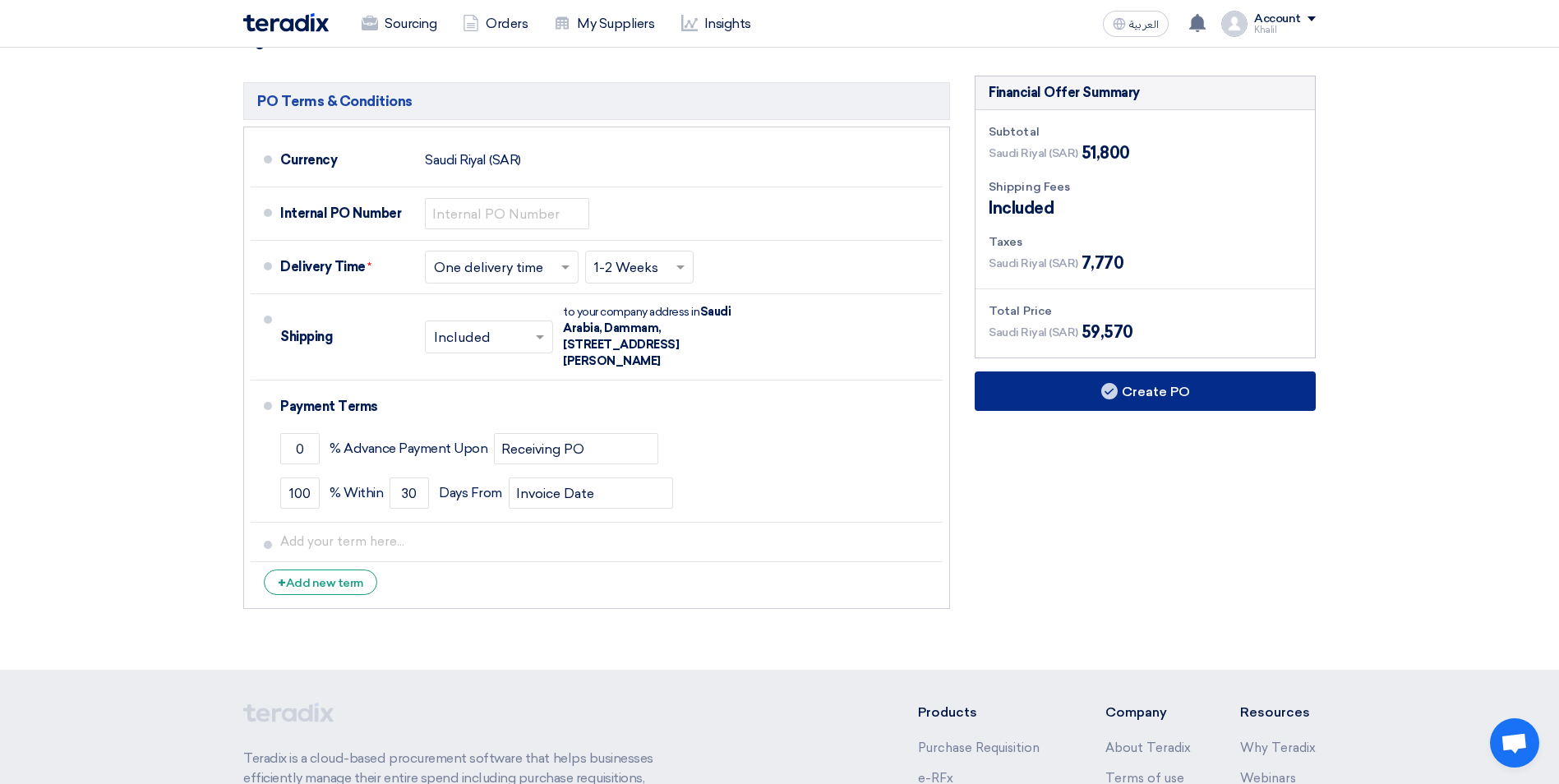
click at [1069, 372] on button "Create PO" at bounding box center [1146, 391] width 341 height 39
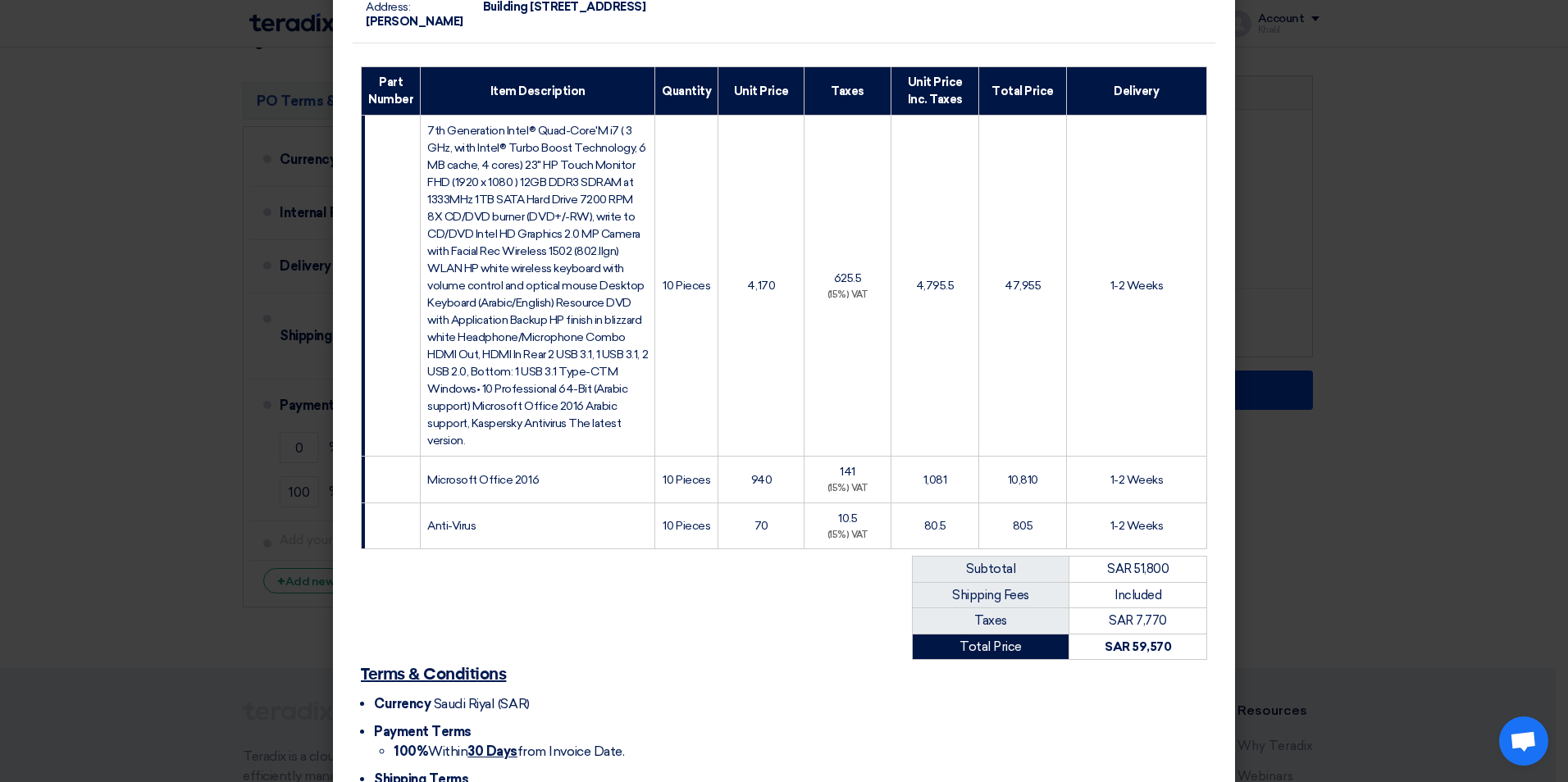
scroll to position [381, 0]
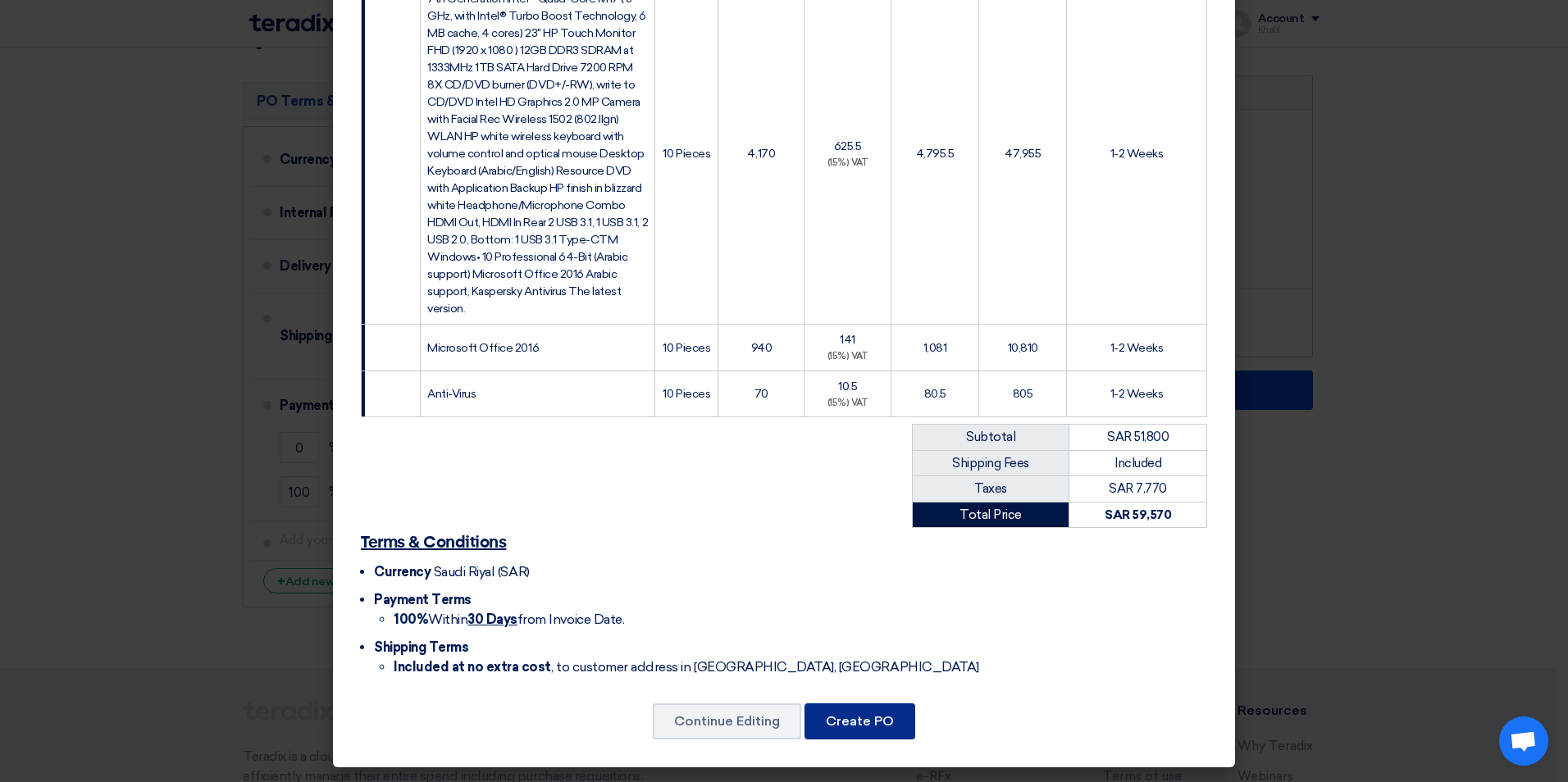
click at [876, 724] on button "Create PO" at bounding box center [859, 721] width 111 height 36
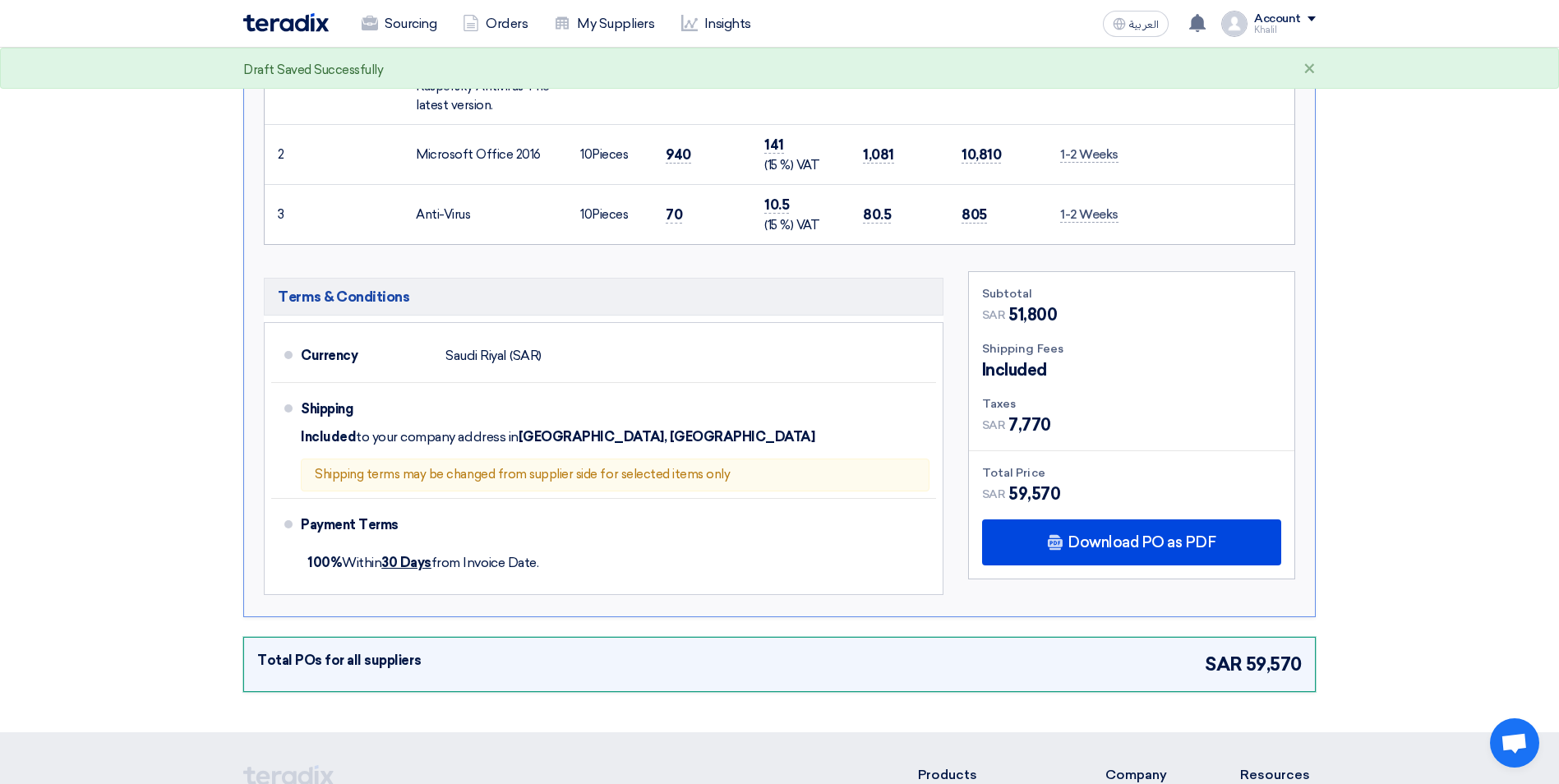
scroll to position [934, 0]
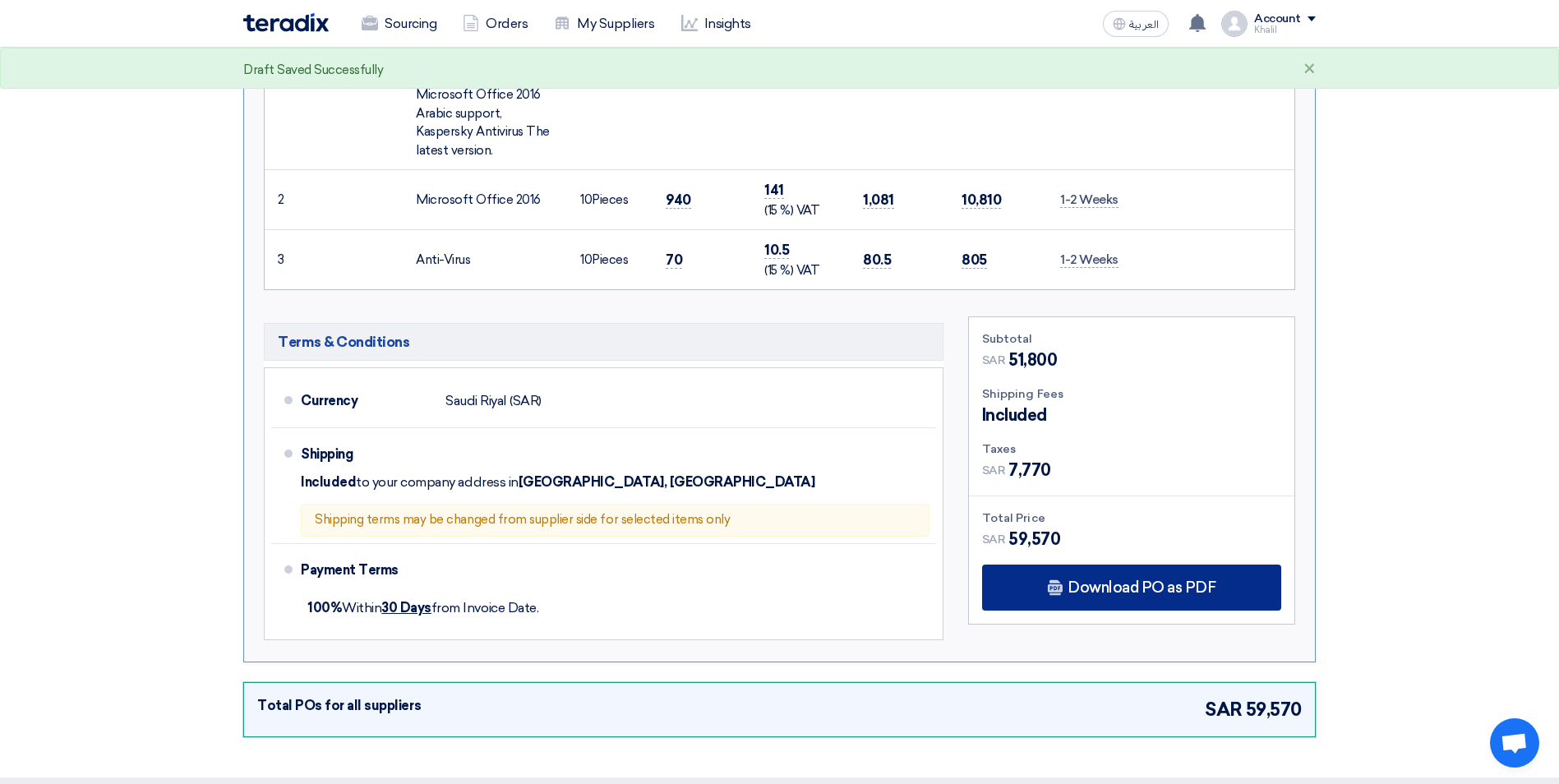
click at [1129, 580] on span "Download PO as PDF" at bounding box center [1141, 587] width 148 height 15
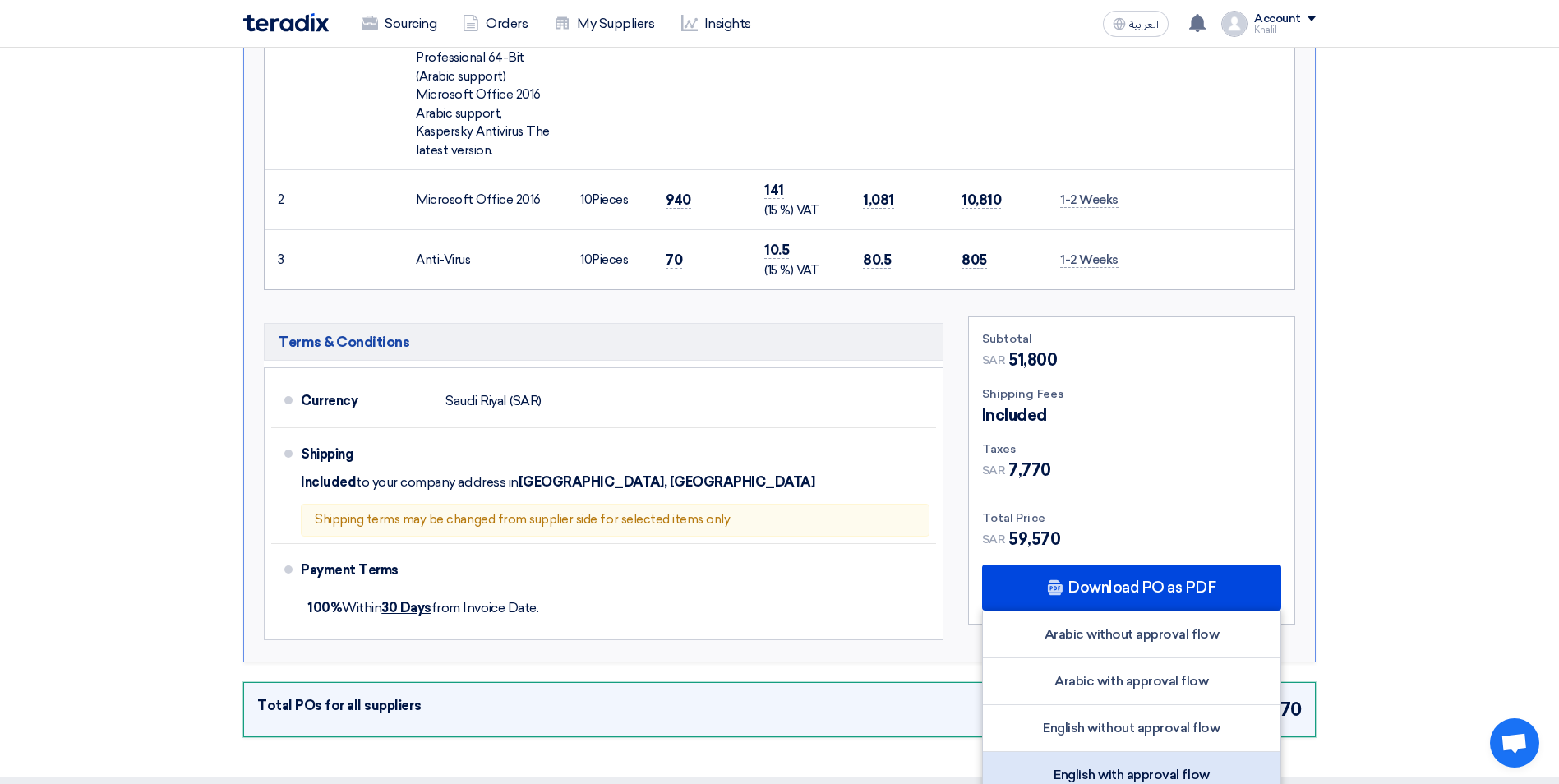
click at [1145, 752] on div "English with approval flow" at bounding box center [1131, 775] width 297 height 46
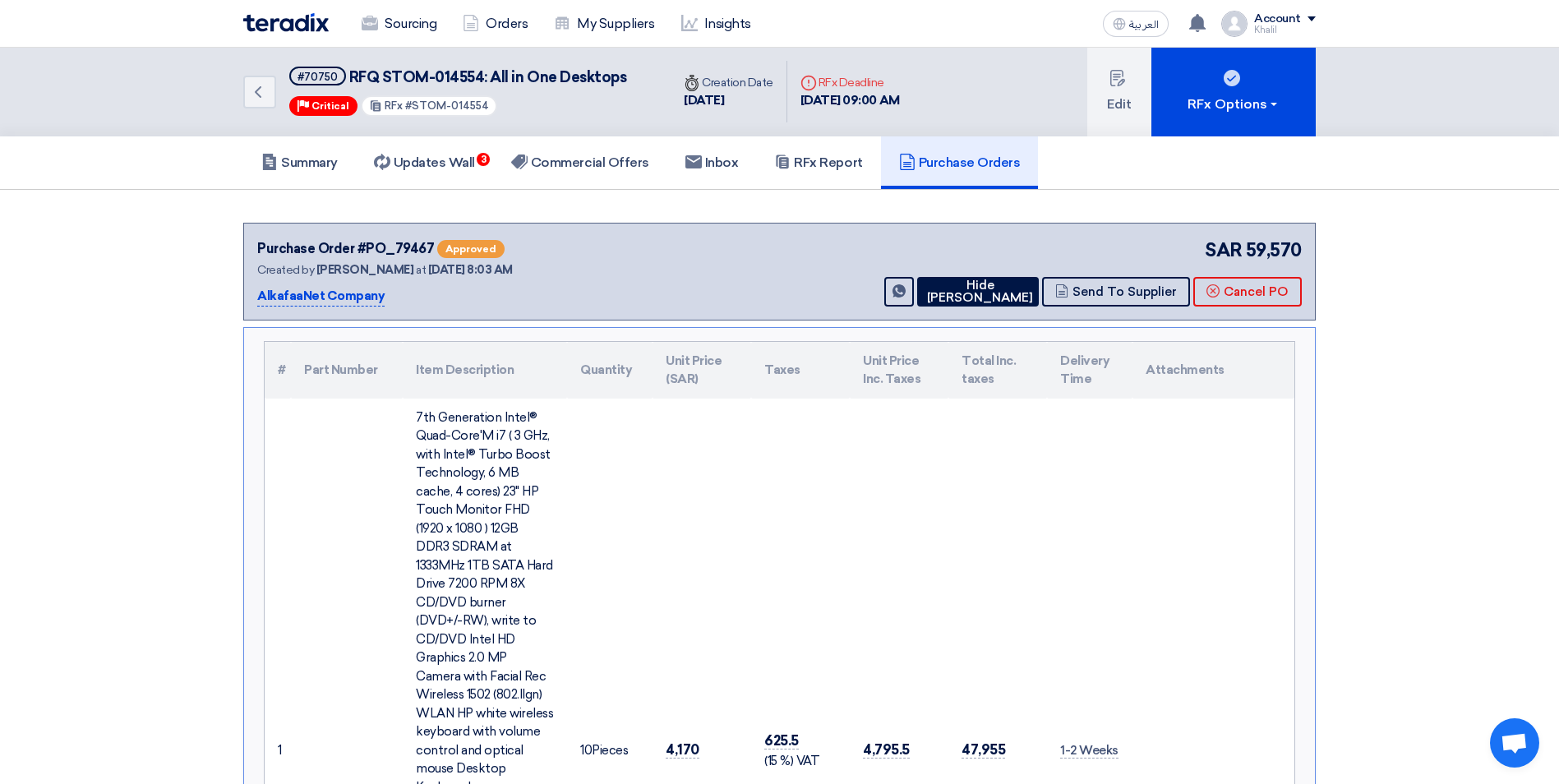
scroll to position [0, 0]
drag, startPoint x: 995, startPoint y: 167, endPoint x: 980, endPoint y: 167, distance: 15.0
click at [980, 167] on h5 "Purchase Orders" at bounding box center [959, 164] width 121 height 17
click at [1100, 296] on button "Send To Supplier" at bounding box center [1115, 292] width 148 height 29
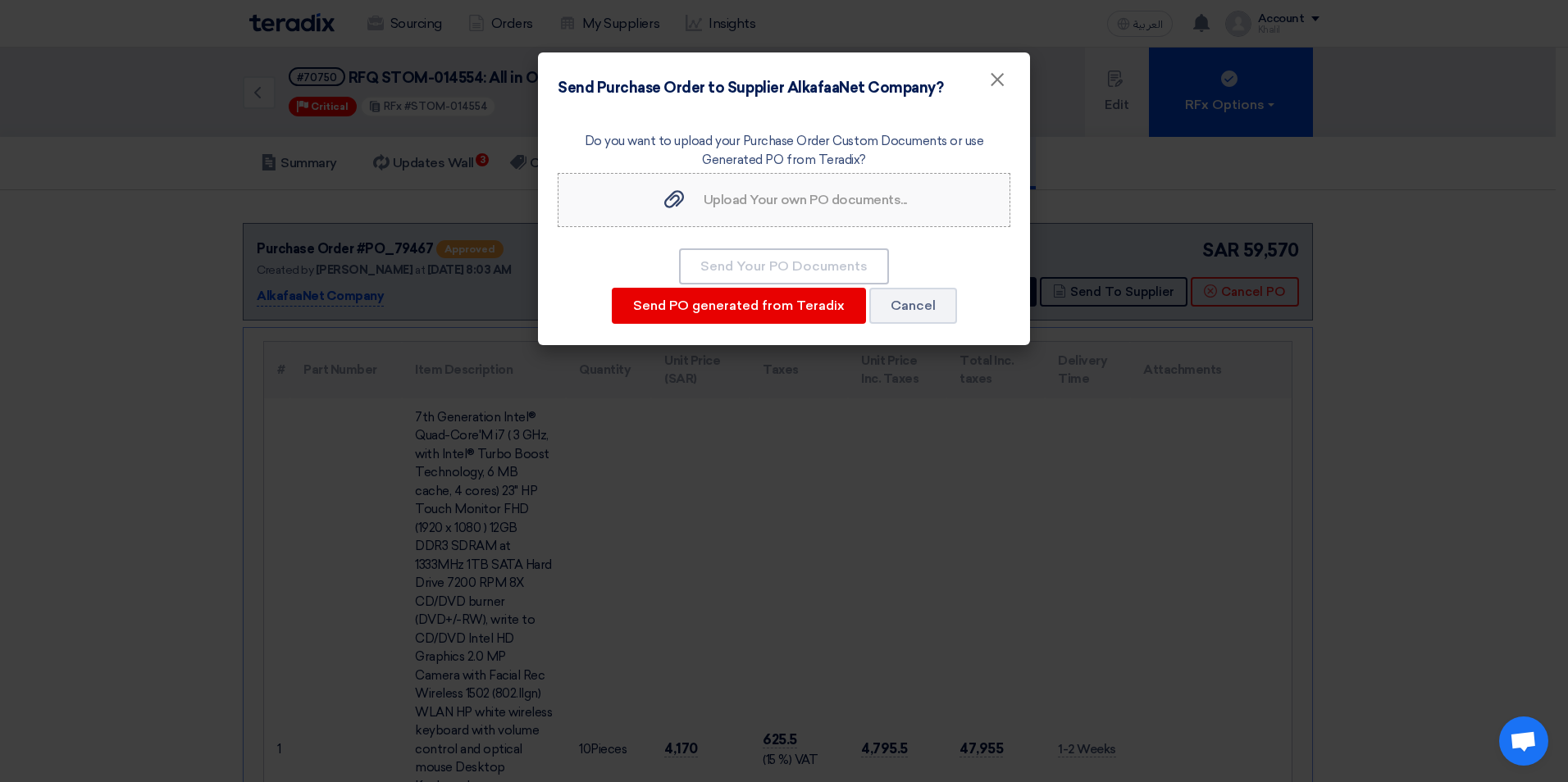
click at [756, 210] on label "Upload Your own PO documents... Upload Your own PO documents..." at bounding box center [784, 199] width 453 height 54
click at [0, 0] on input "Upload Your own PO documents... Upload Your own PO documents..." at bounding box center [0, 0] width 0 height 0
click at [753, 198] on span "Upload Your own PO documents..." at bounding box center [806, 199] width 204 height 16
click at [0, 0] on input "Upload Your own PO documents... Upload Your own PO documents..." at bounding box center [0, 0] width 0 height 0
click at [774, 207] on div "Upload Your own PO documents... Upload Your own PO documents..." at bounding box center [783, 200] width 246 height 20
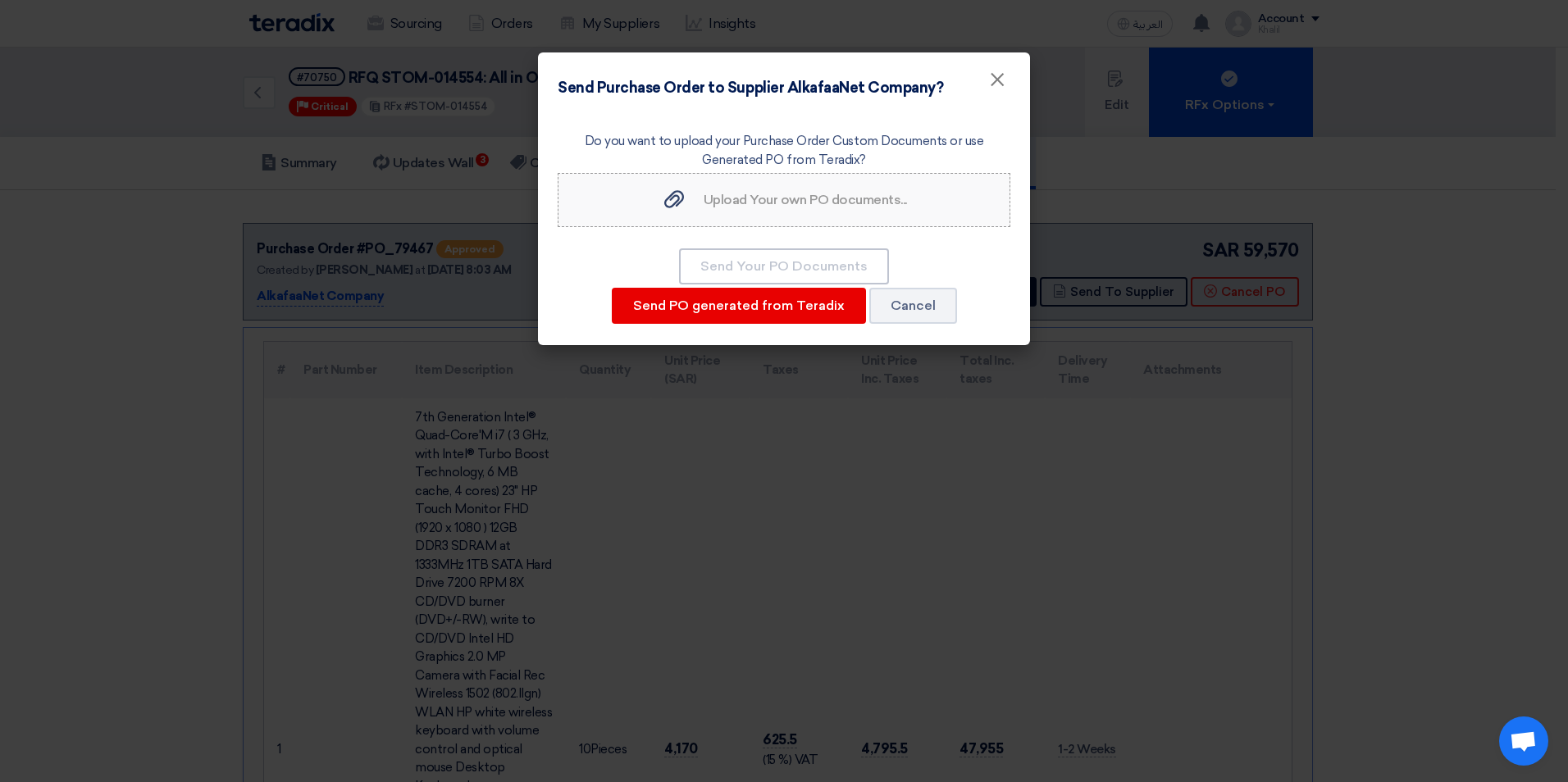
click at [0, 0] on input "Upload Your own PO documents... Upload Your own PO documents..." at bounding box center [0, 0] width 0 height 0
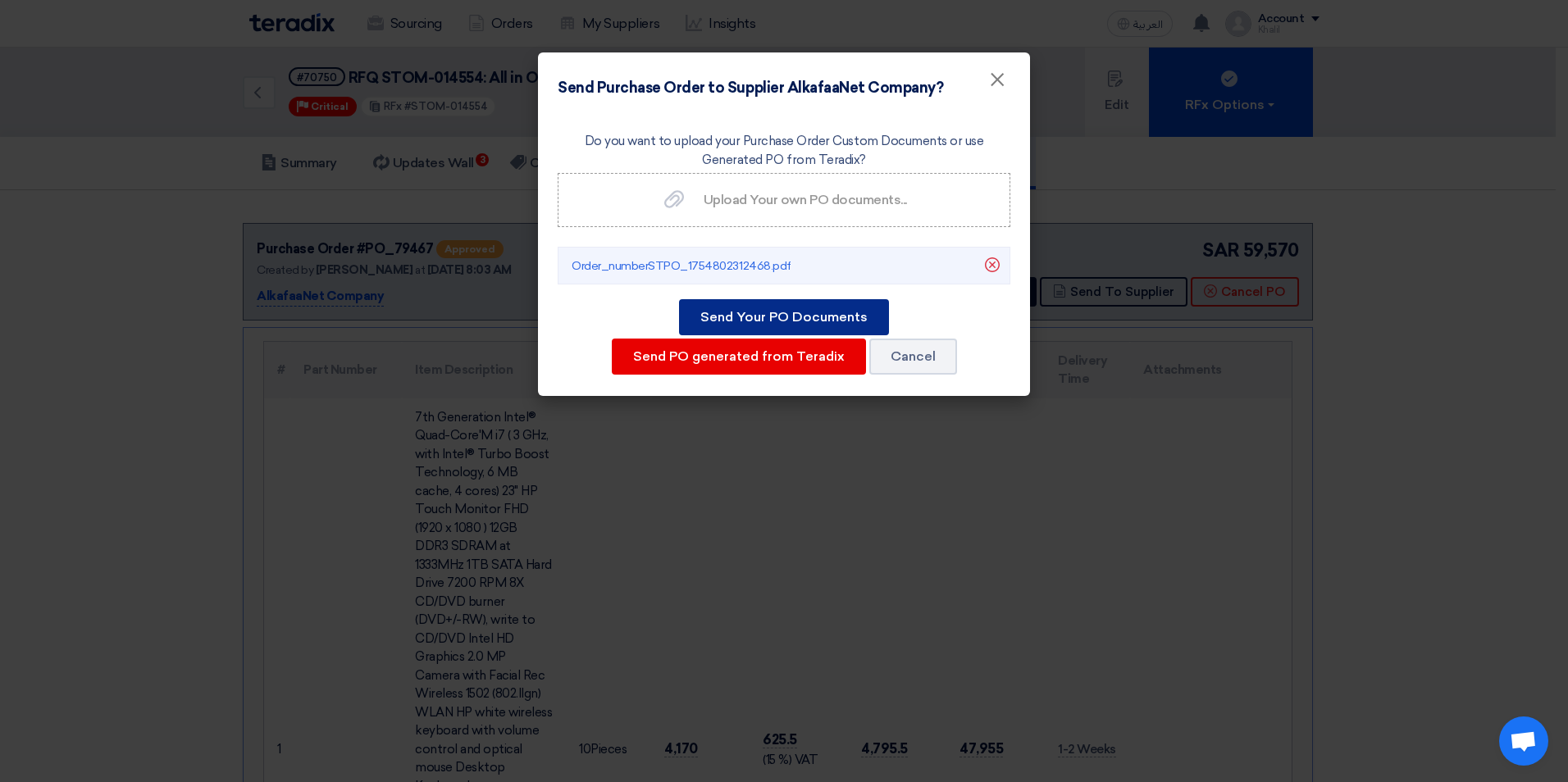
click at [812, 320] on button "Send Your PO Documents" at bounding box center [783, 316] width 210 height 36
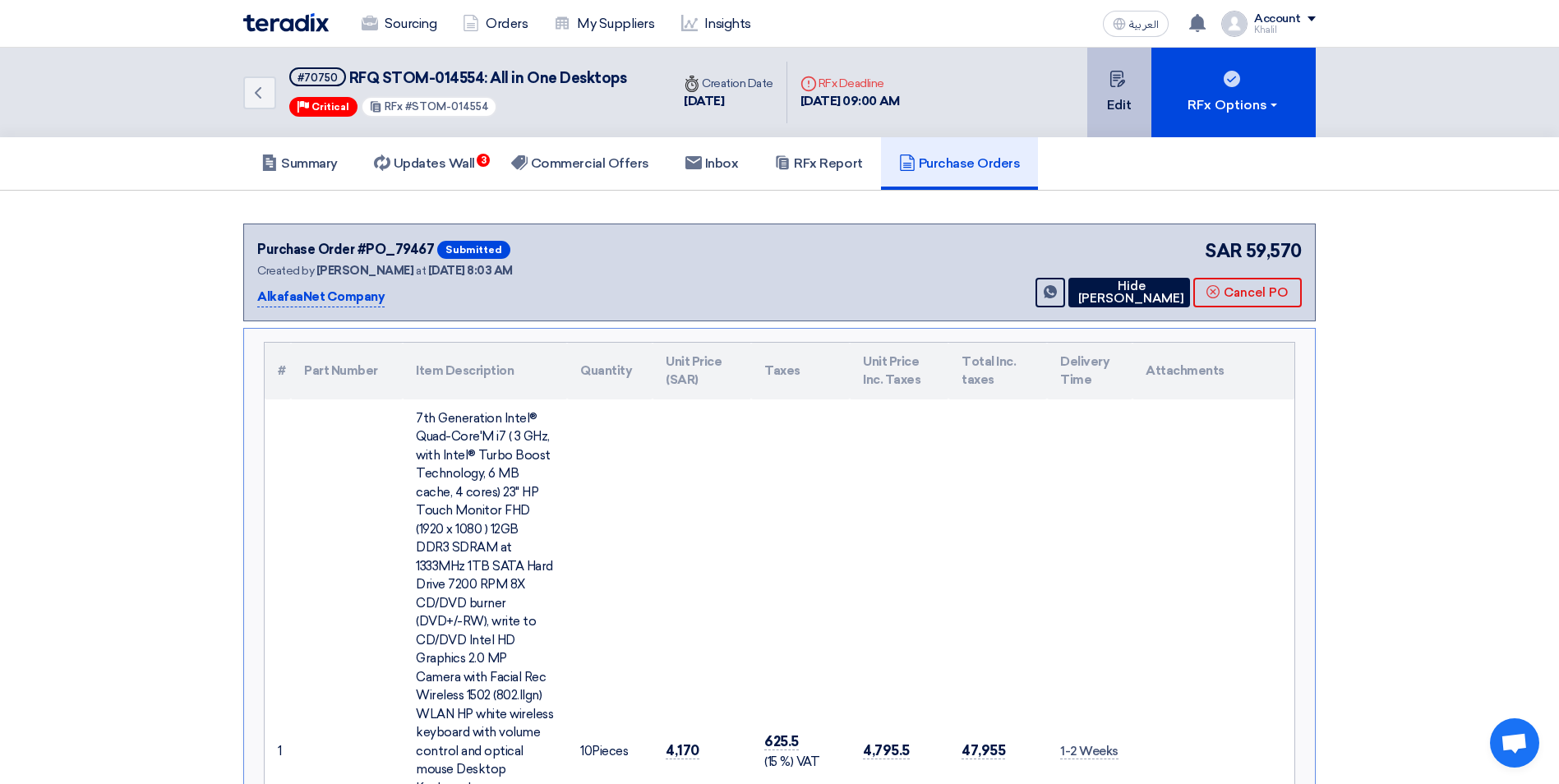
click at [1122, 108] on button "Edit" at bounding box center [1119, 92] width 64 height 90
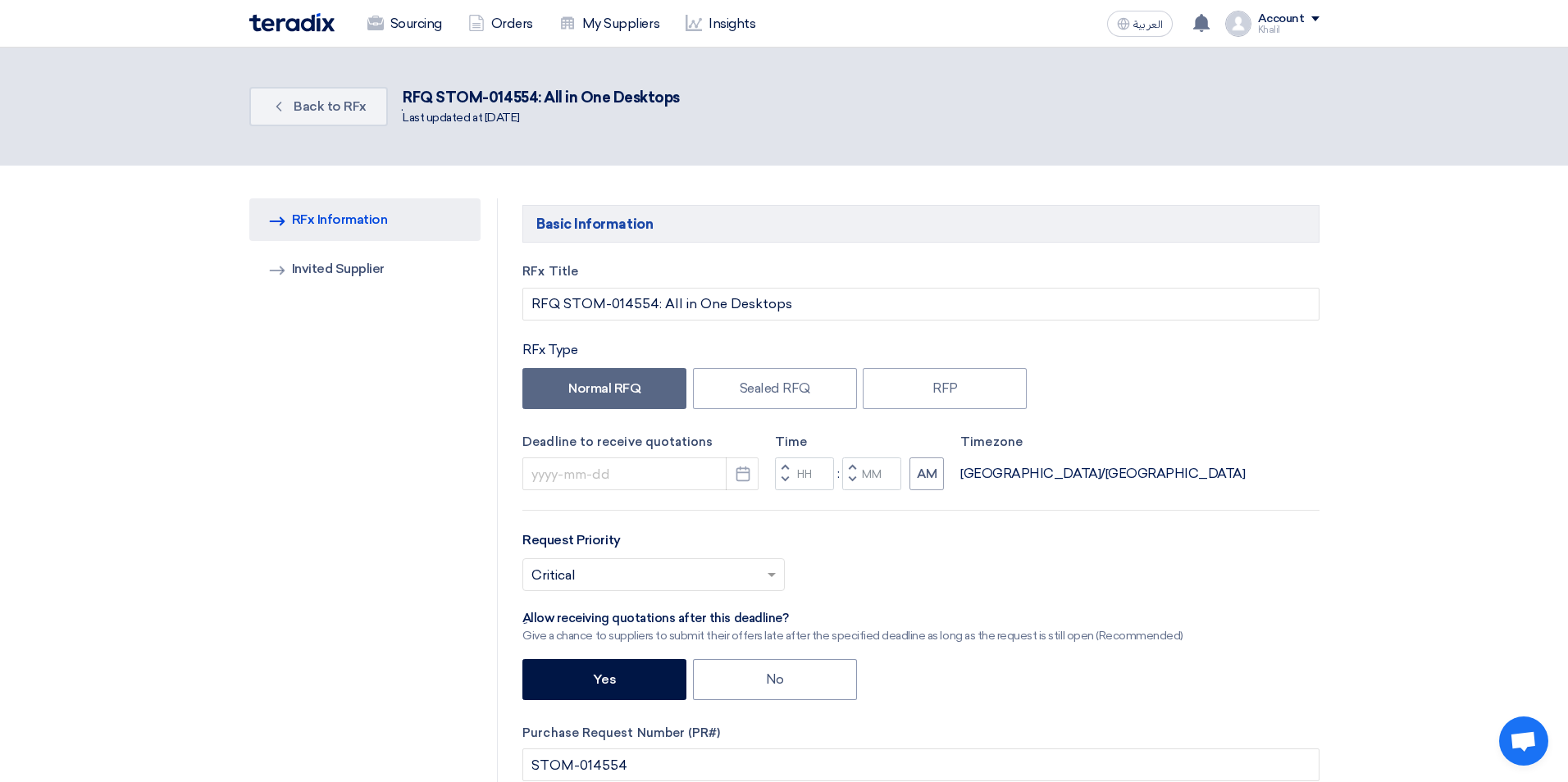
type input "[DATE]"
type input "09"
type input "00"
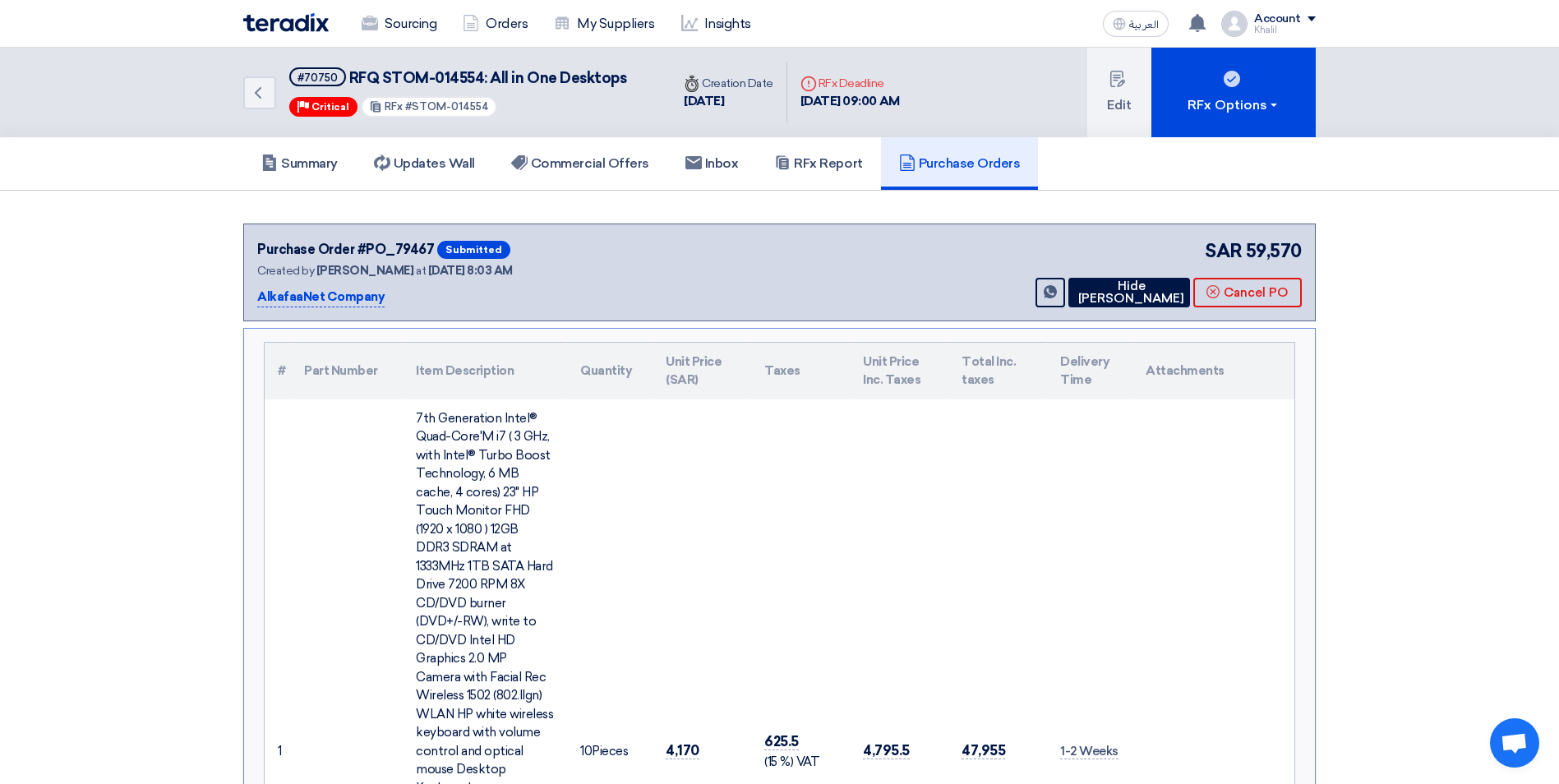
click at [301, 296] on p "AlkafaaNet Company" at bounding box center [321, 298] width 127 height 20
click at [1095, 300] on button "Hide [PERSON_NAME]" at bounding box center [1129, 292] width 121 height 29
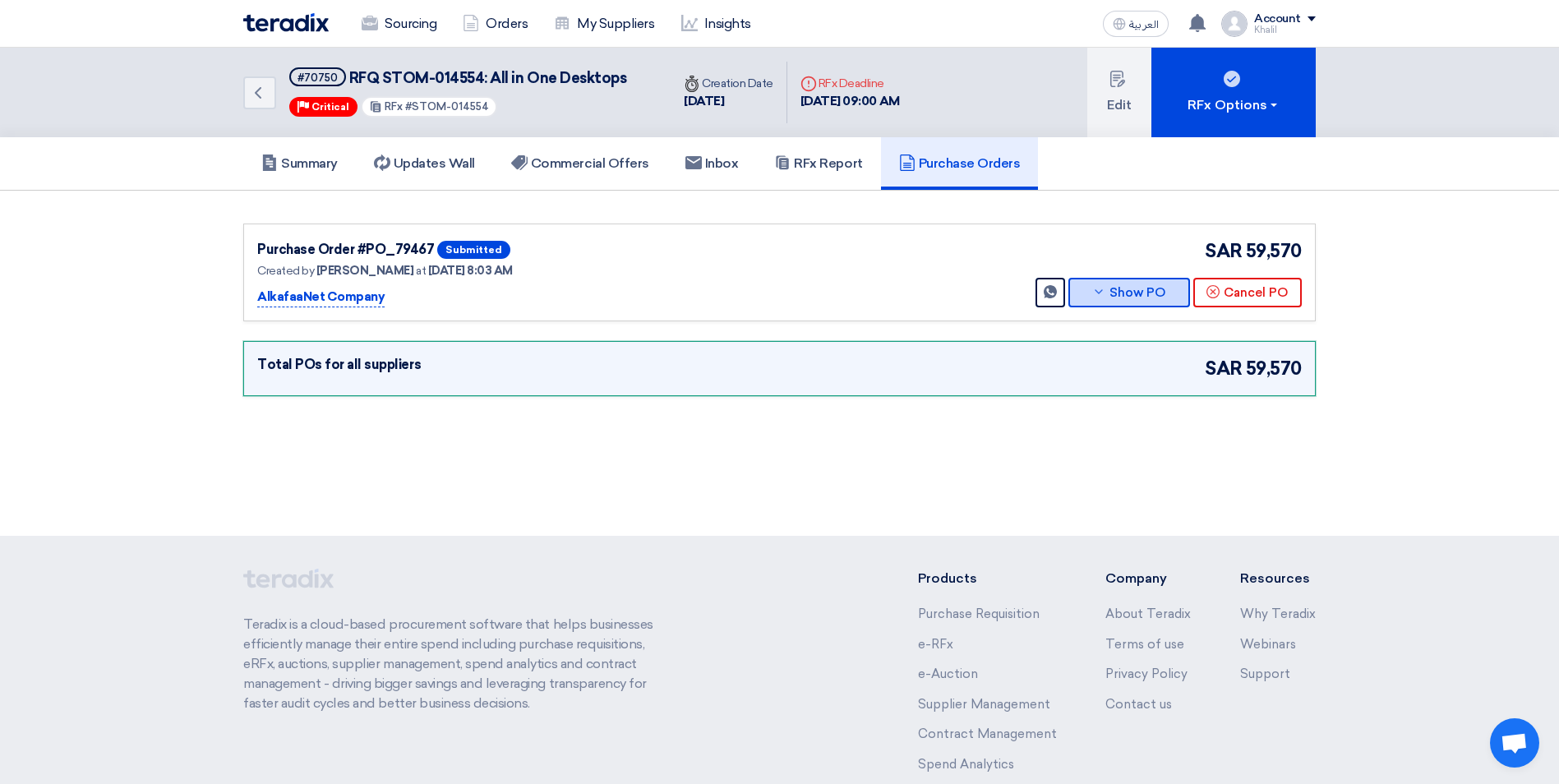
click at [1095, 300] on button "Show PO" at bounding box center [1129, 292] width 121 height 29
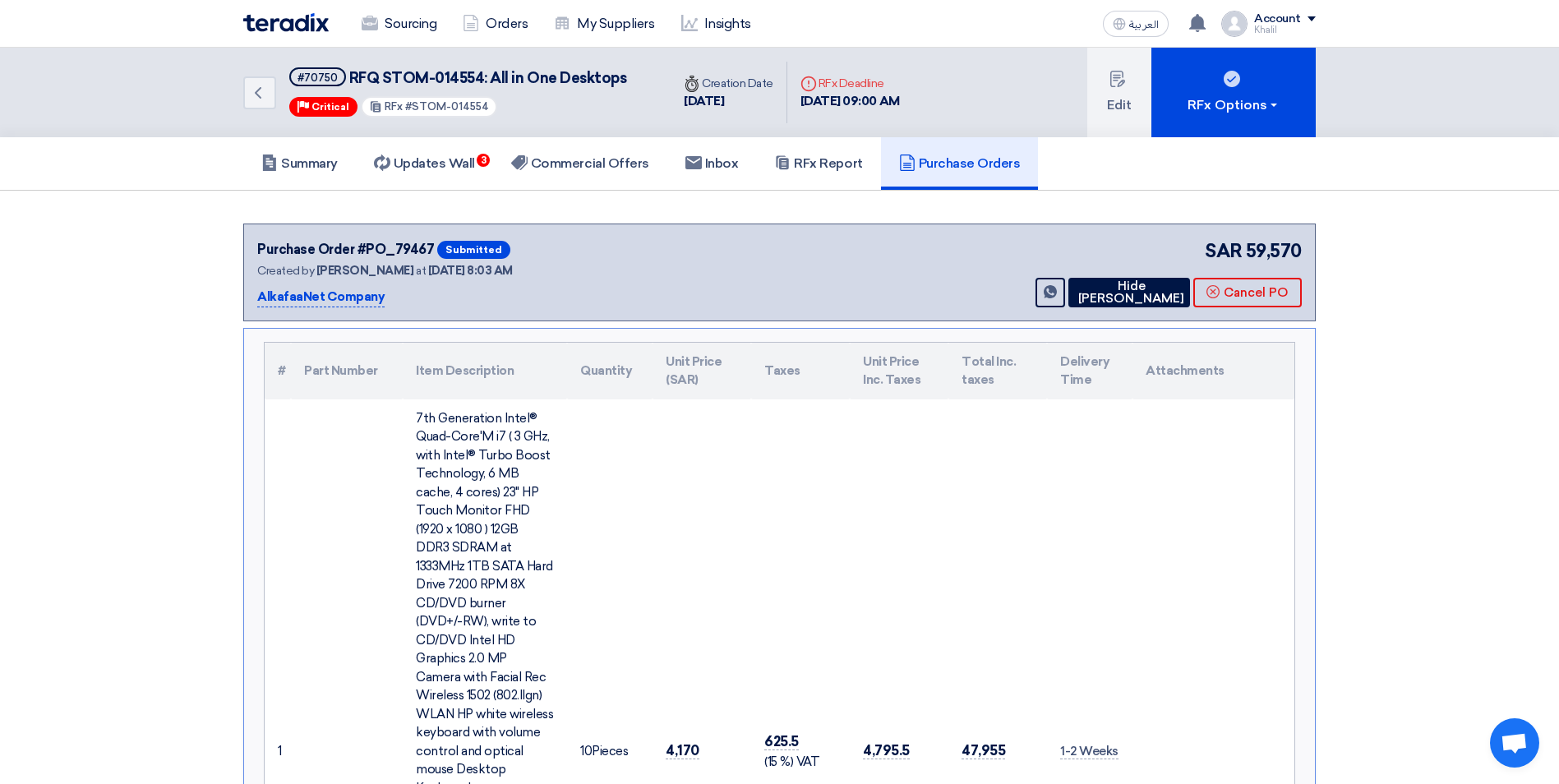
drag, startPoint x: 970, startPoint y: 167, endPoint x: 1232, endPoint y: 173, distance: 262.1
click at [1232, 173] on div "Summary Updates Wall 3 Commercial Offers Inbox RFx Report Purchase Orders" at bounding box center [779, 163] width 1072 height 53
click at [628, 172] on link "Commercial Offers" at bounding box center [580, 163] width 174 height 53
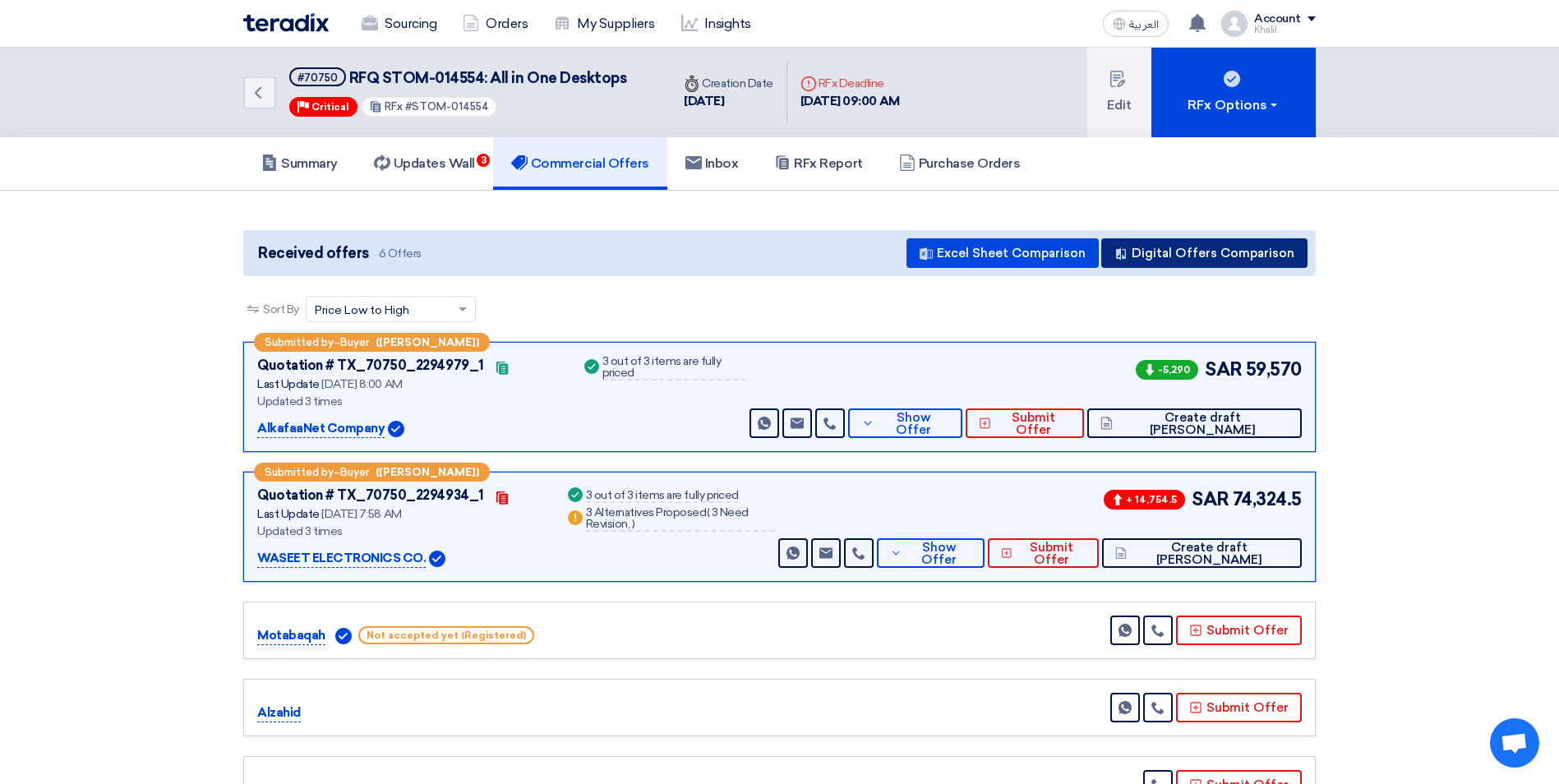
click at [1151, 250] on button "Digital Offers Comparison" at bounding box center [1204, 253] width 206 height 29
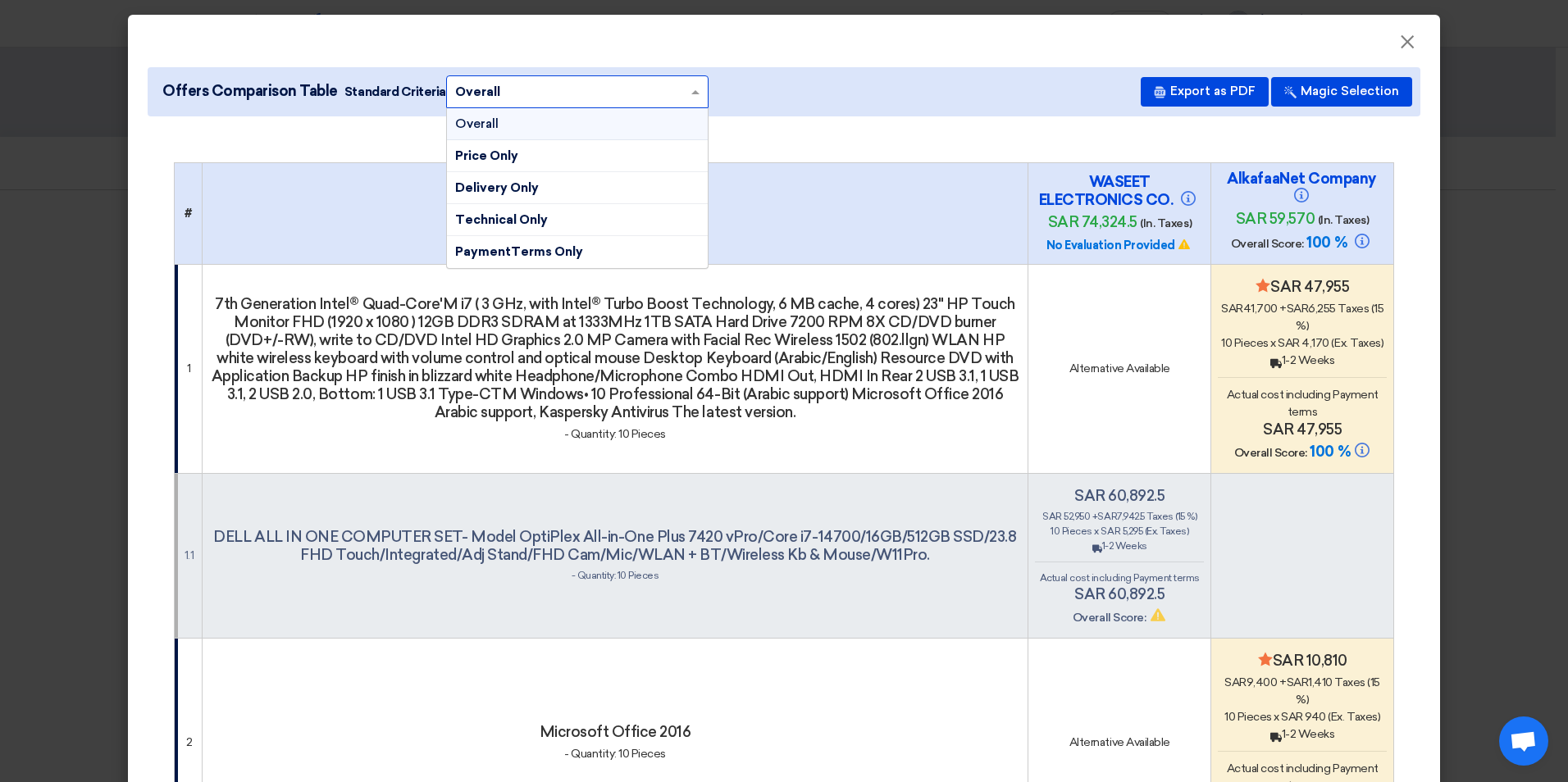
click at [687, 91] on span at bounding box center [697, 92] width 21 height 18
click at [940, 424] on div "7th Generation Intel® Quad-Core'M i7 ( 3 GHz, with Intel® Turbo Boost Technolog…" at bounding box center [615, 369] width 812 height 148
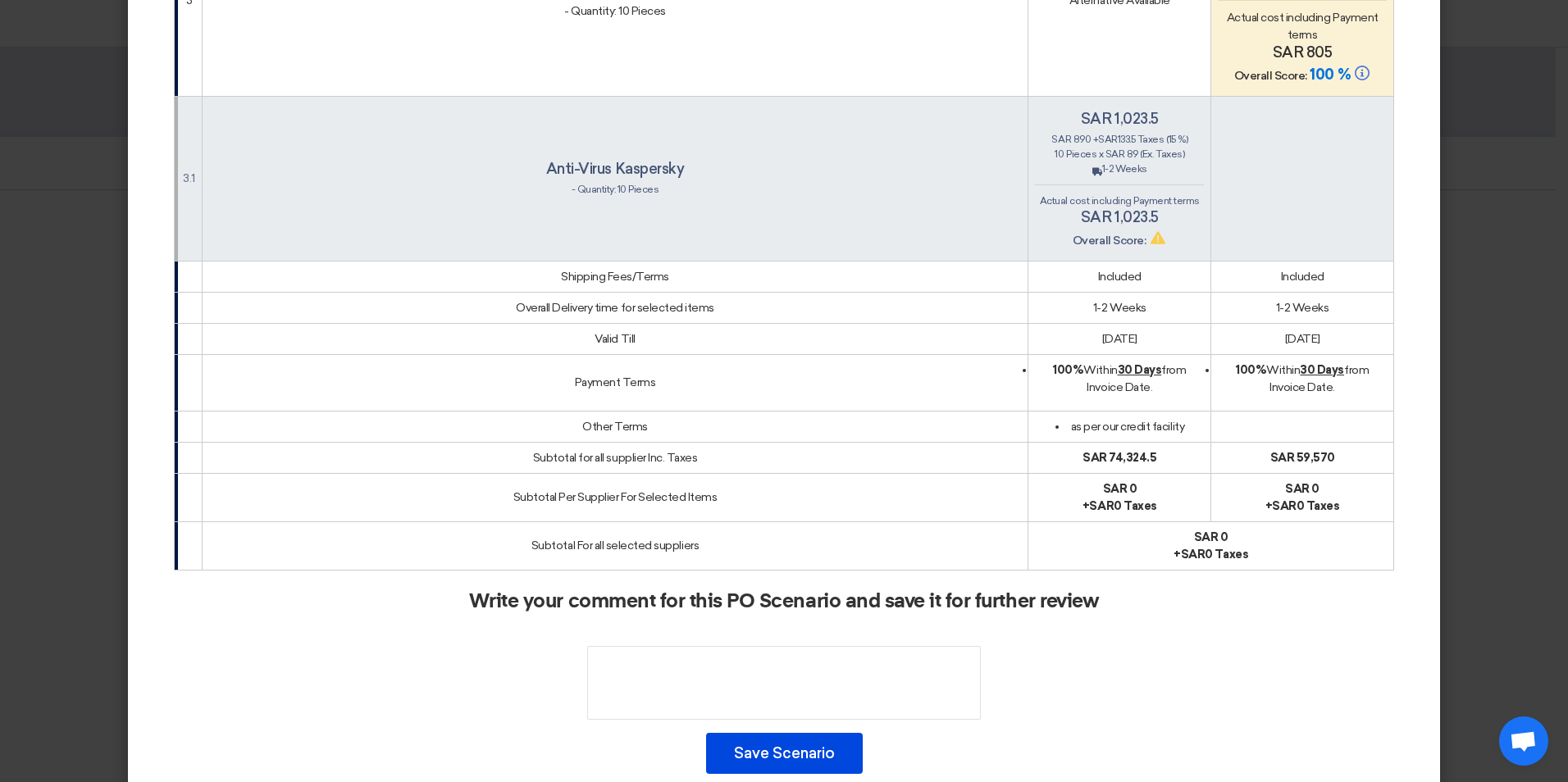
scroll to position [1224, 0]
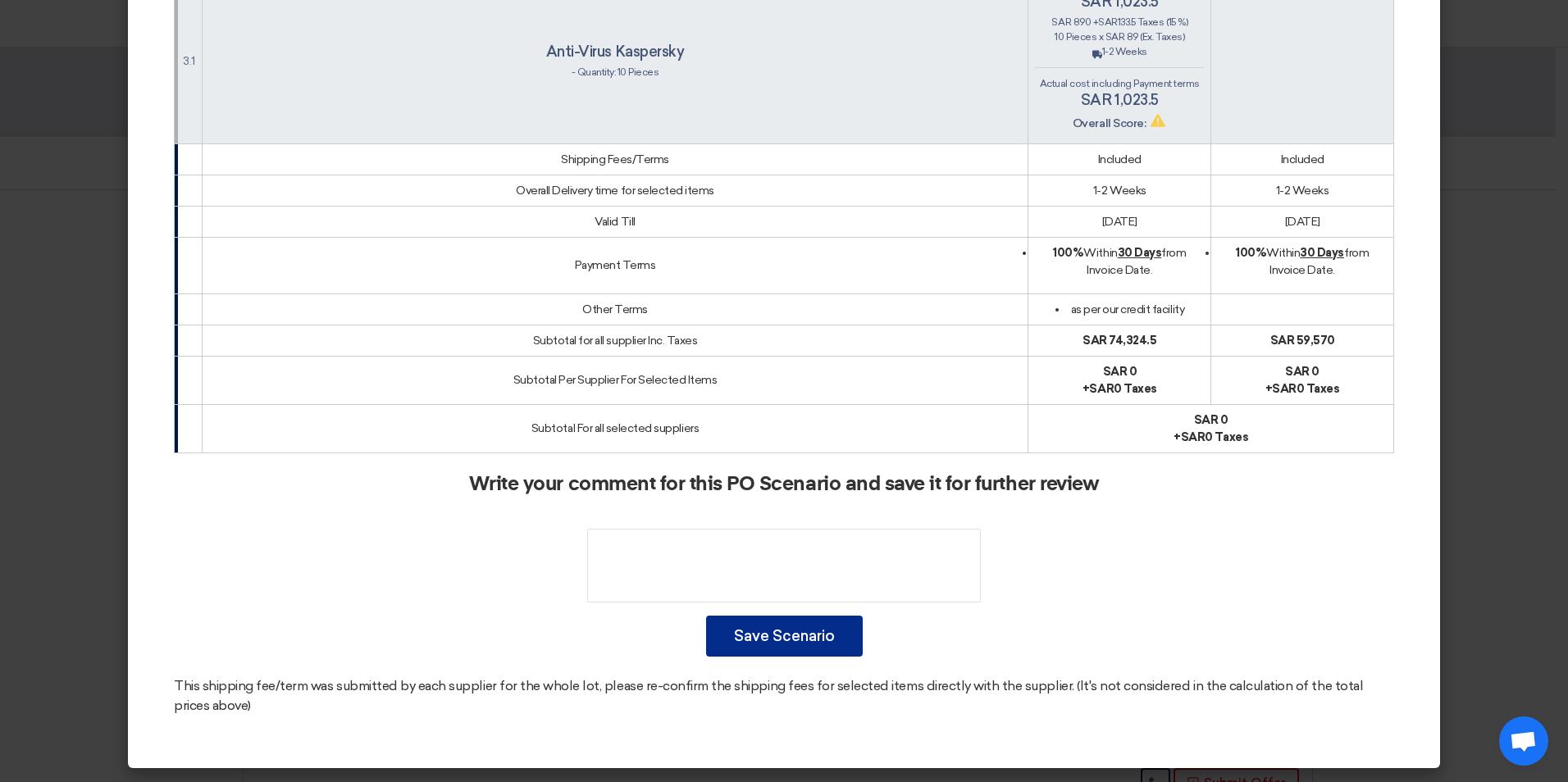
click at [793, 643] on button "Save Scenario" at bounding box center [784, 635] width 157 height 41
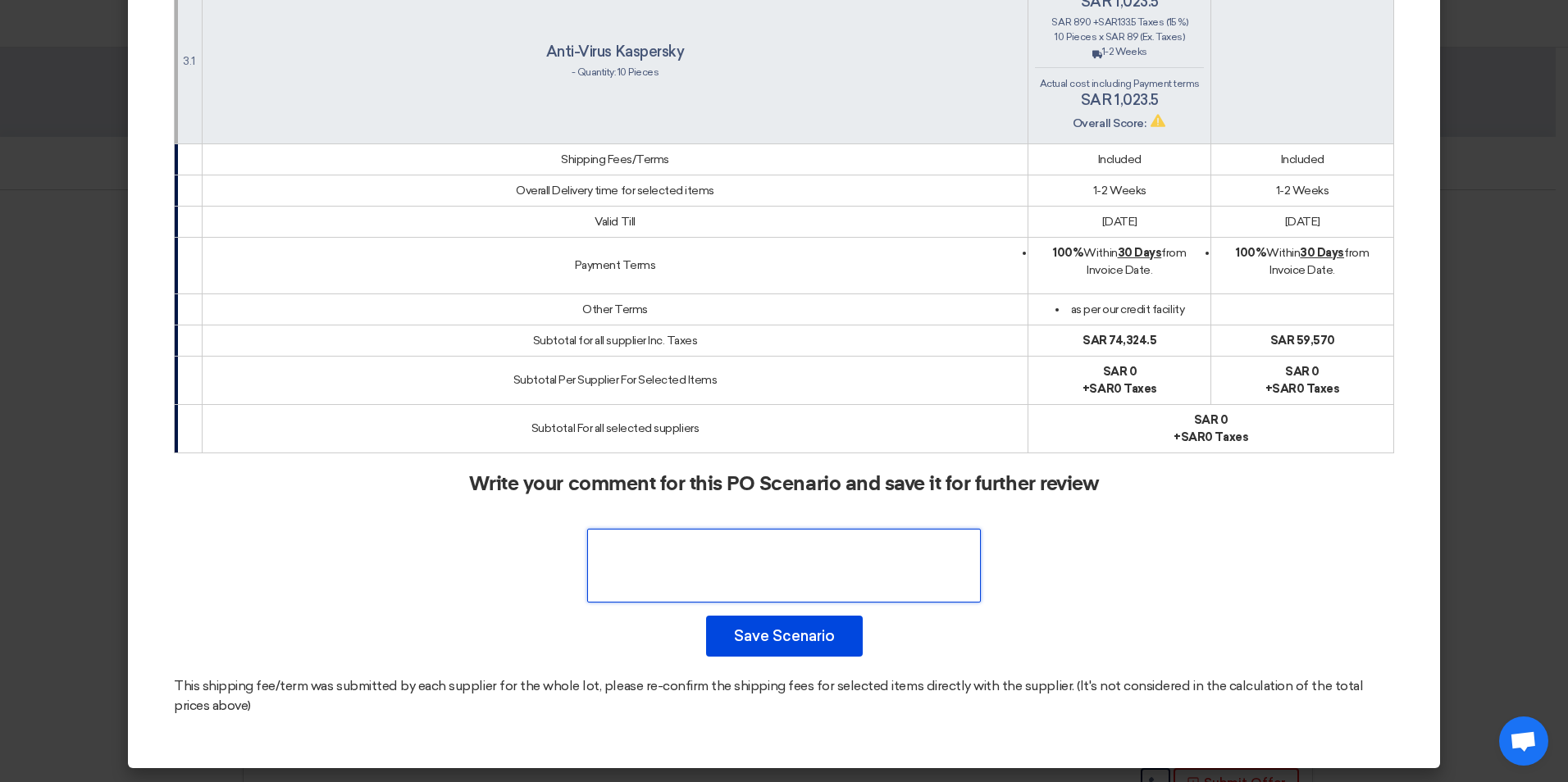
click at [842, 558] on textarea at bounding box center [783, 565] width 393 height 73
drag, startPoint x: 776, startPoint y: 545, endPoint x: 731, endPoint y: 545, distance: 45.0
click at [731, 545] on textarea at bounding box center [783, 565] width 393 height 73
click at [858, 592] on textarea at bounding box center [783, 565] width 393 height 73
click at [803, 571] on textarea at bounding box center [783, 565] width 393 height 73
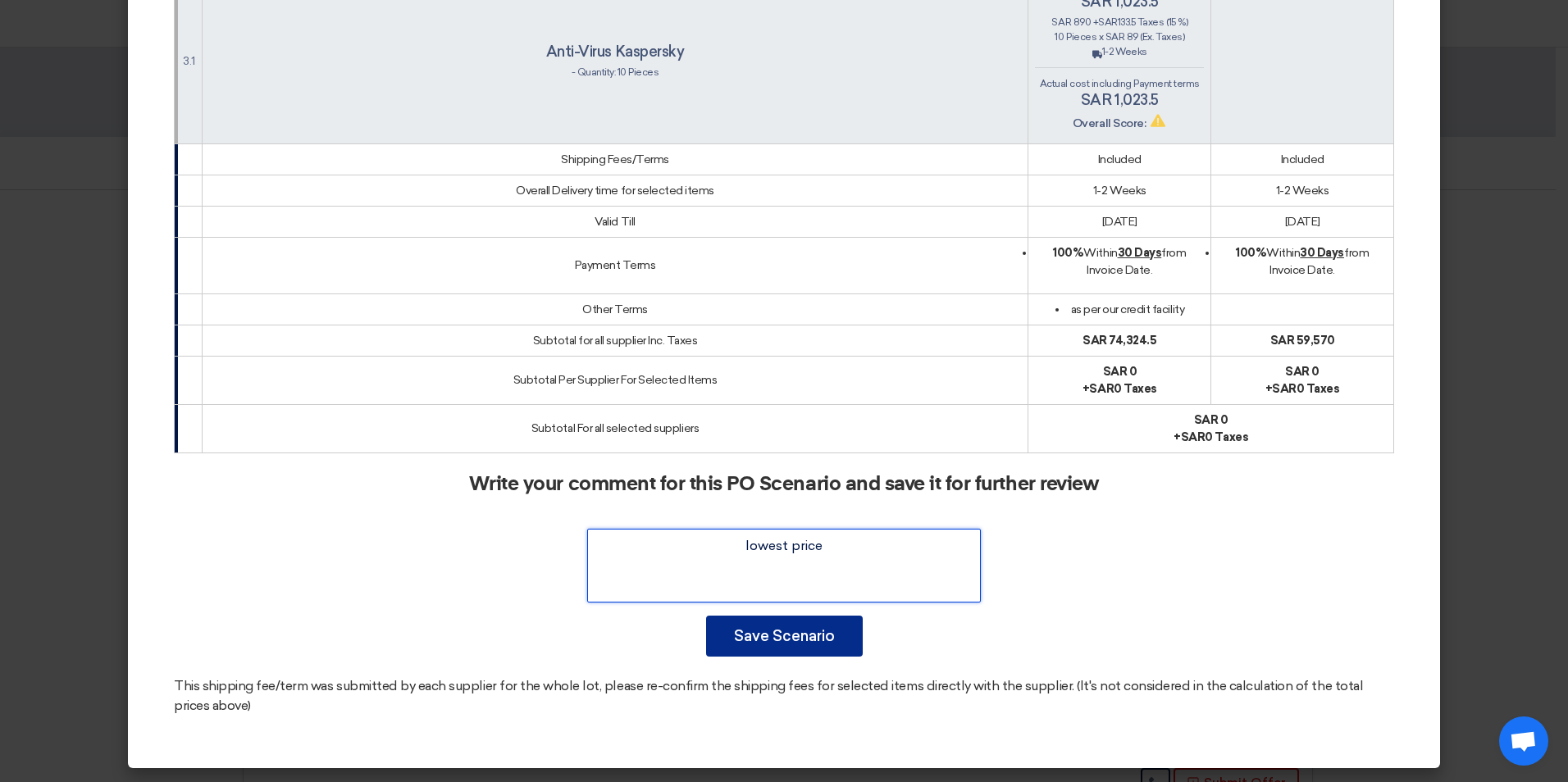
type textarea "lowest price"
click at [807, 634] on button "Save Scenario" at bounding box center [784, 635] width 157 height 41
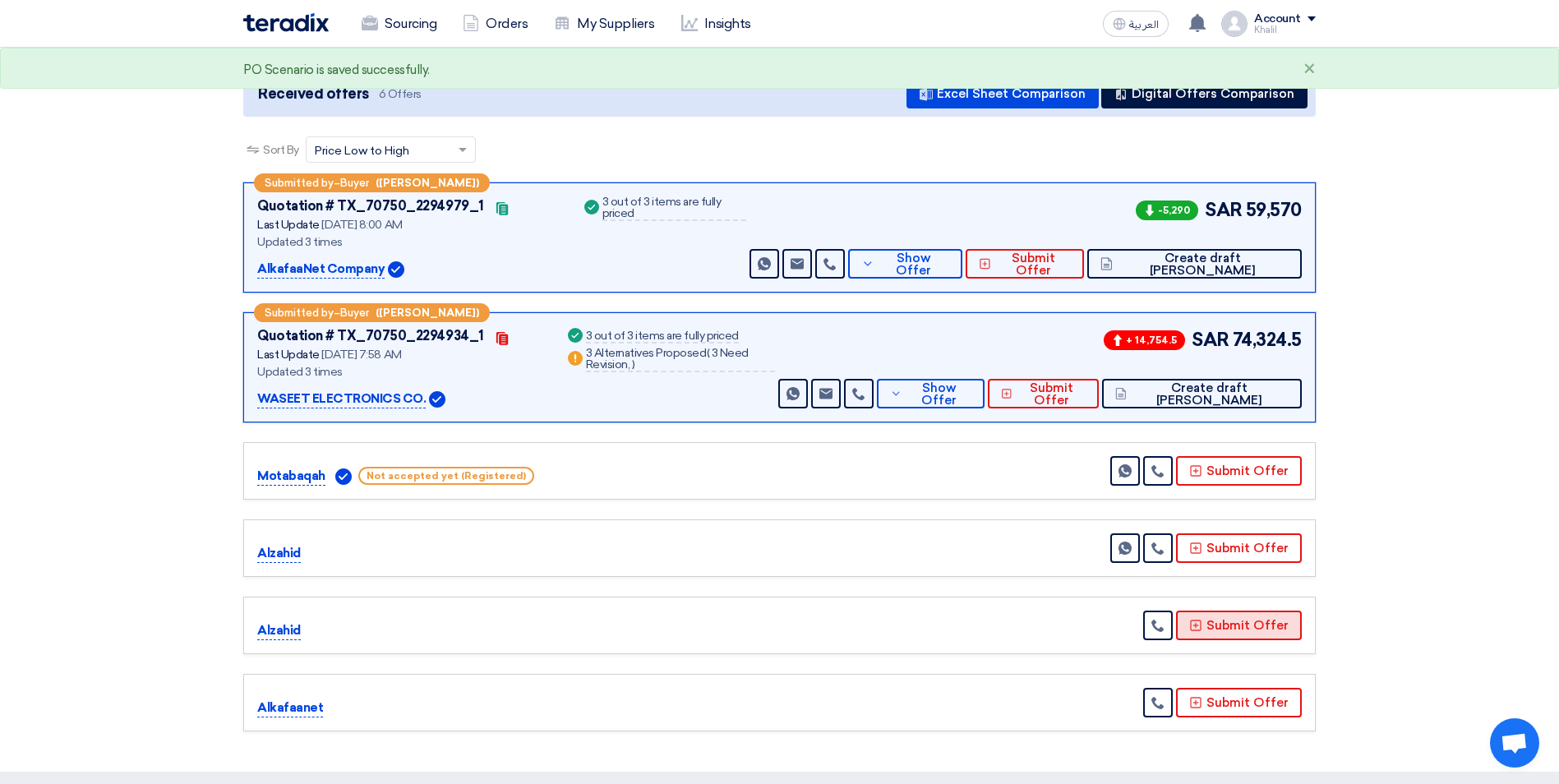
scroll to position [0, 0]
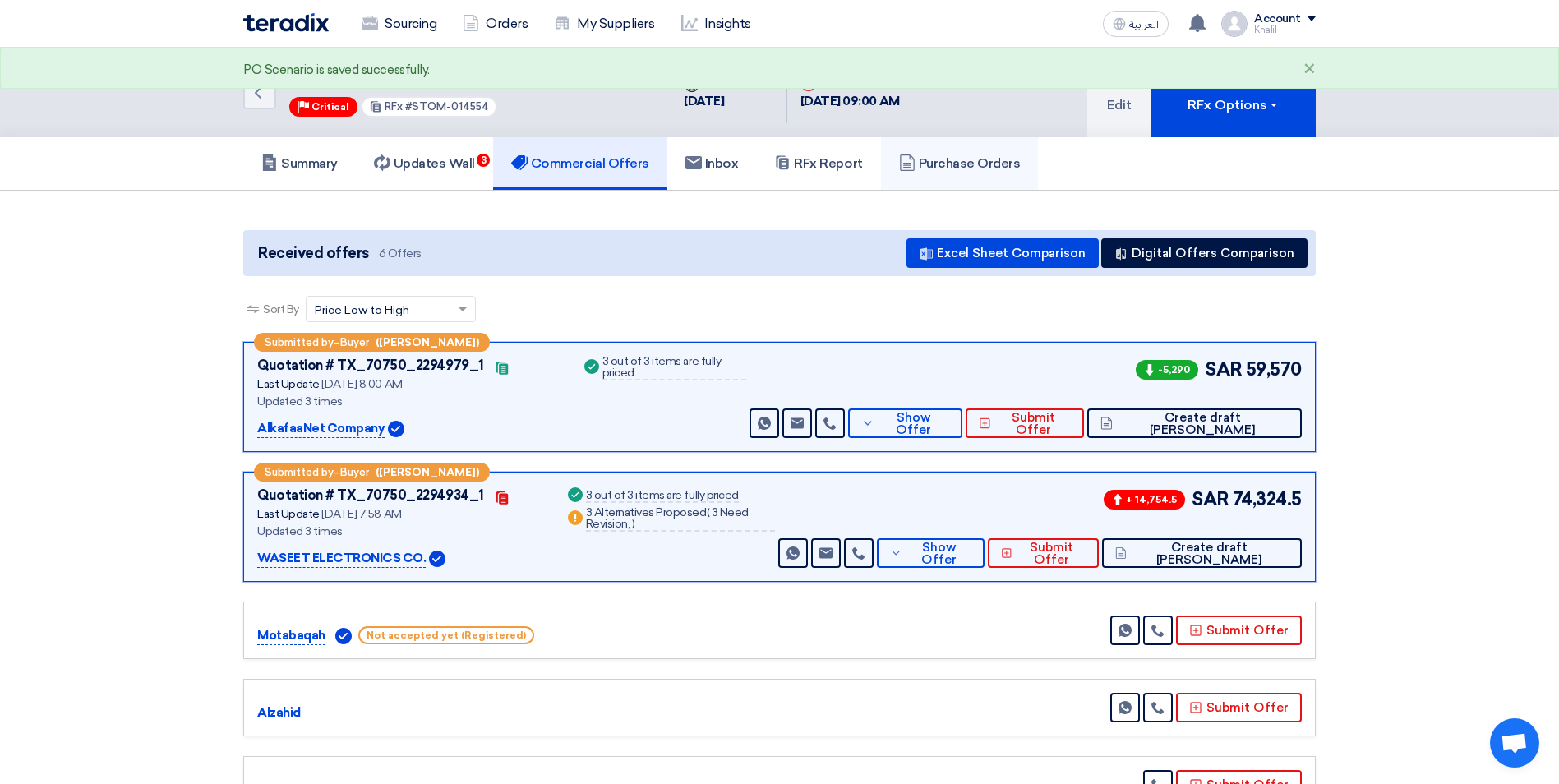
click at [965, 168] on h5 "Purchase Orders" at bounding box center [959, 164] width 121 height 17
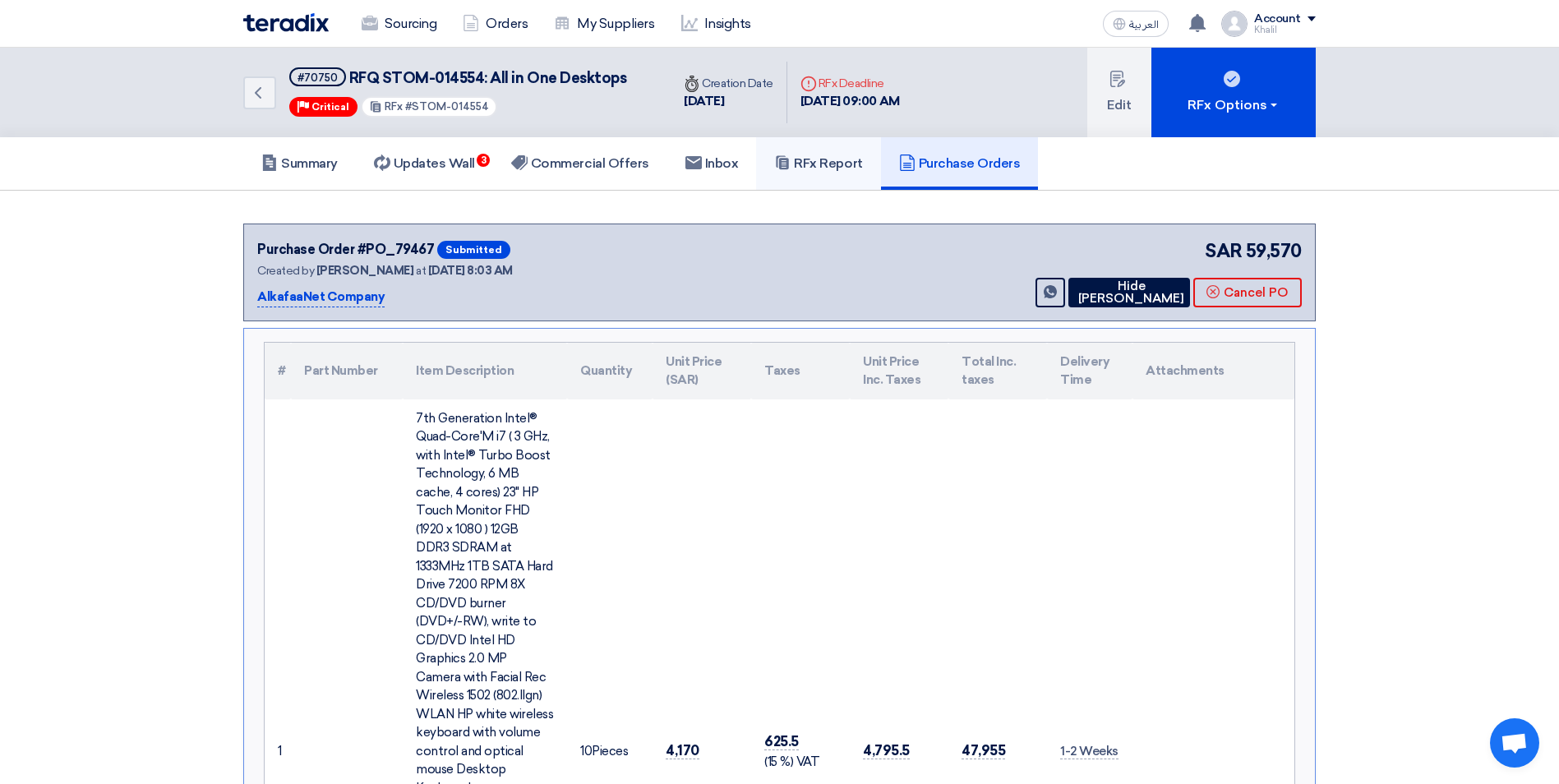
click at [832, 161] on h5 "RFx Report" at bounding box center [818, 164] width 88 height 17
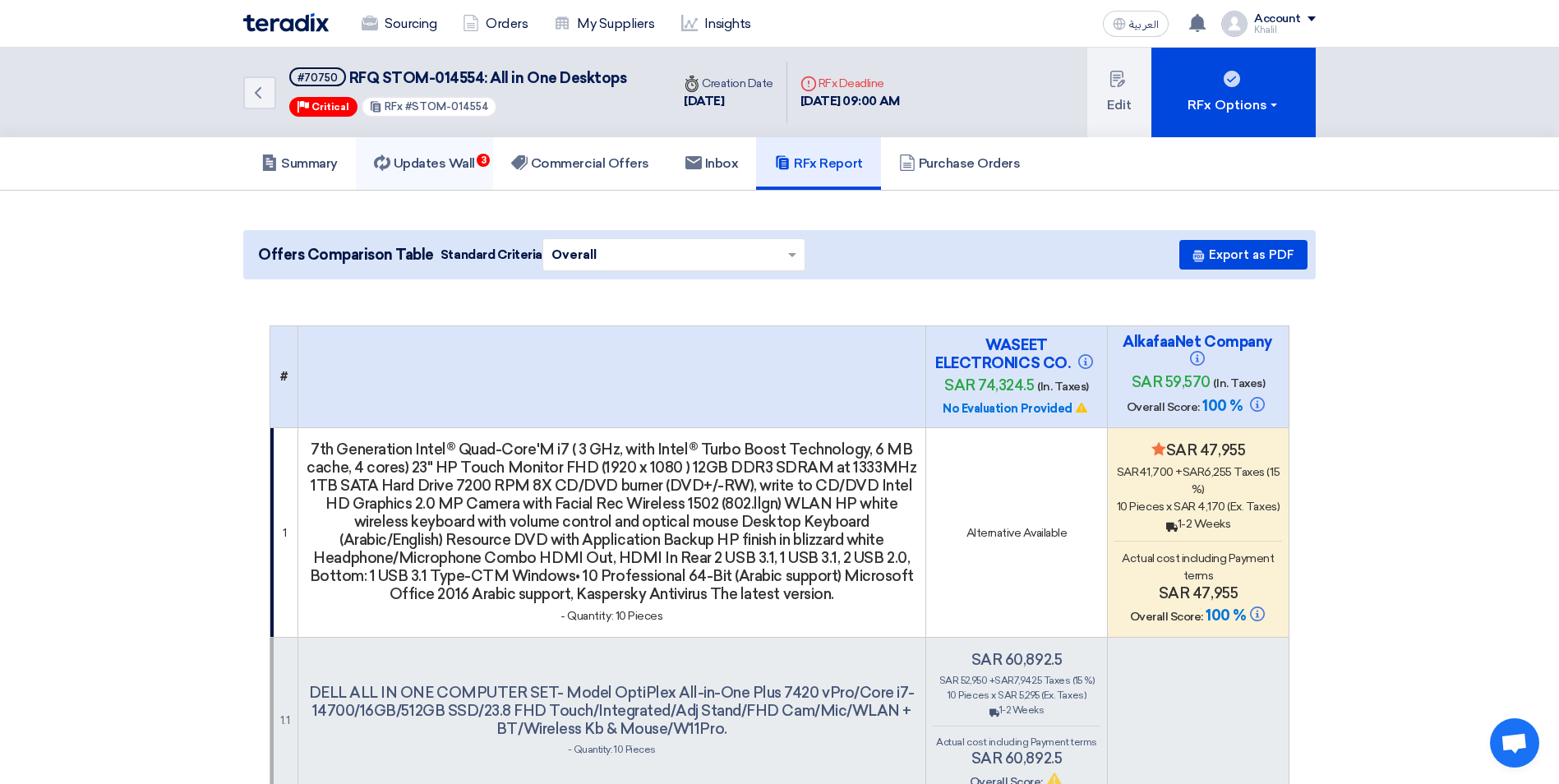
click at [455, 156] on h5 "Updates Wall 3" at bounding box center [424, 164] width 101 height 17
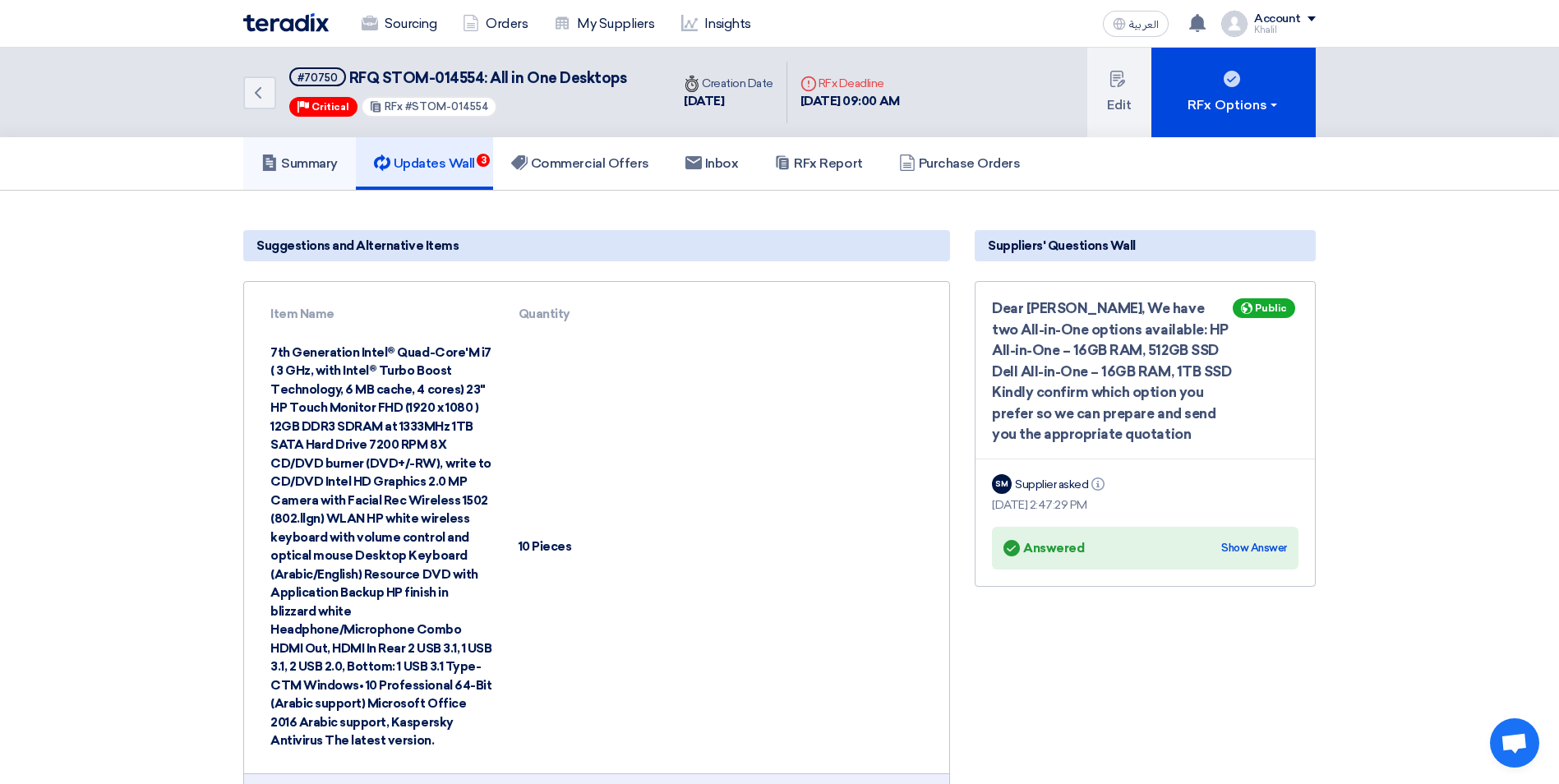
click at [326, 159] on h5 "Summary" at bounding box center [299, 164] width 76 height 17
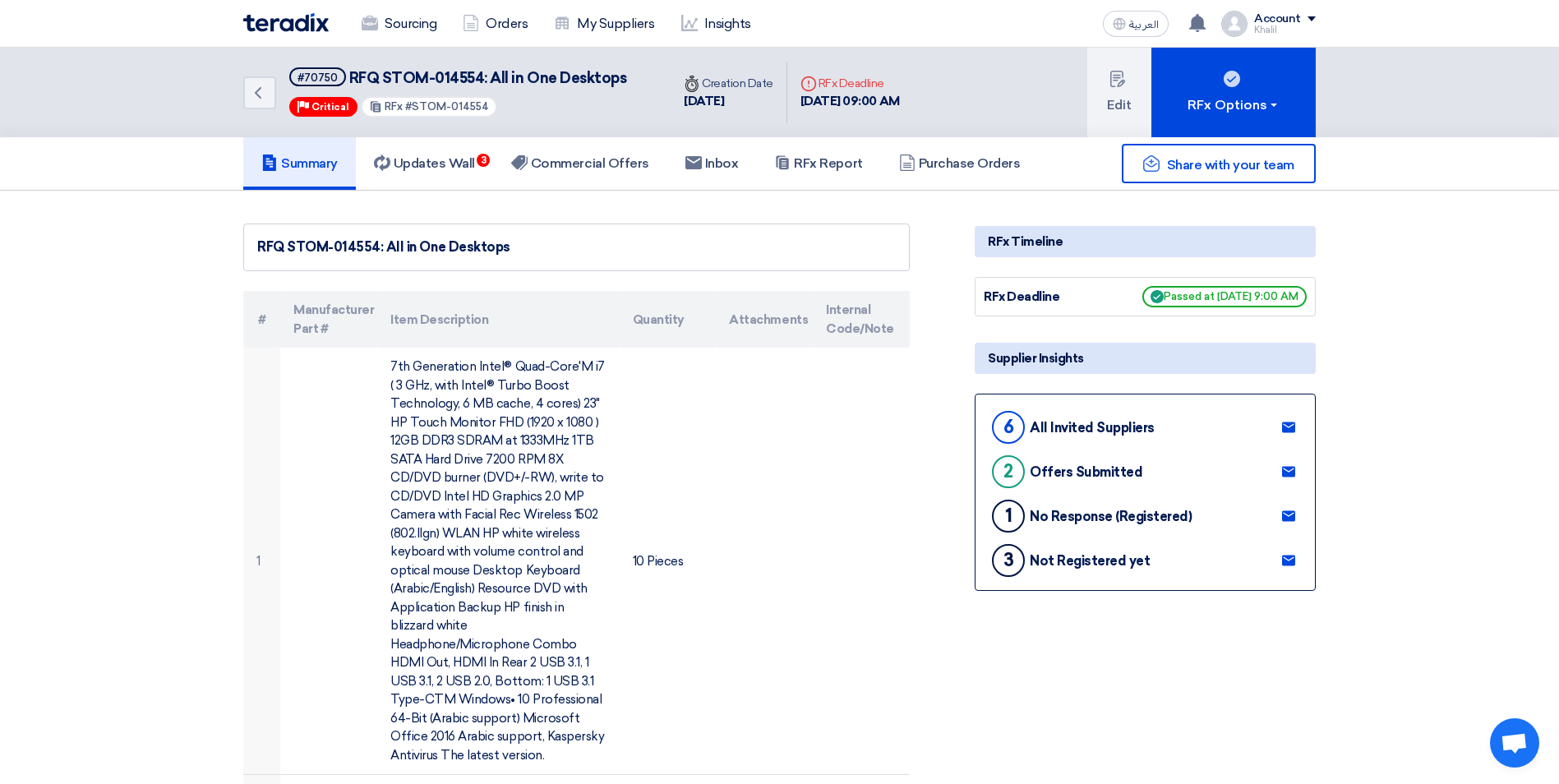
click at [320, 173] on link "Summary" at bounding box center [300, 163] width 113 height 53
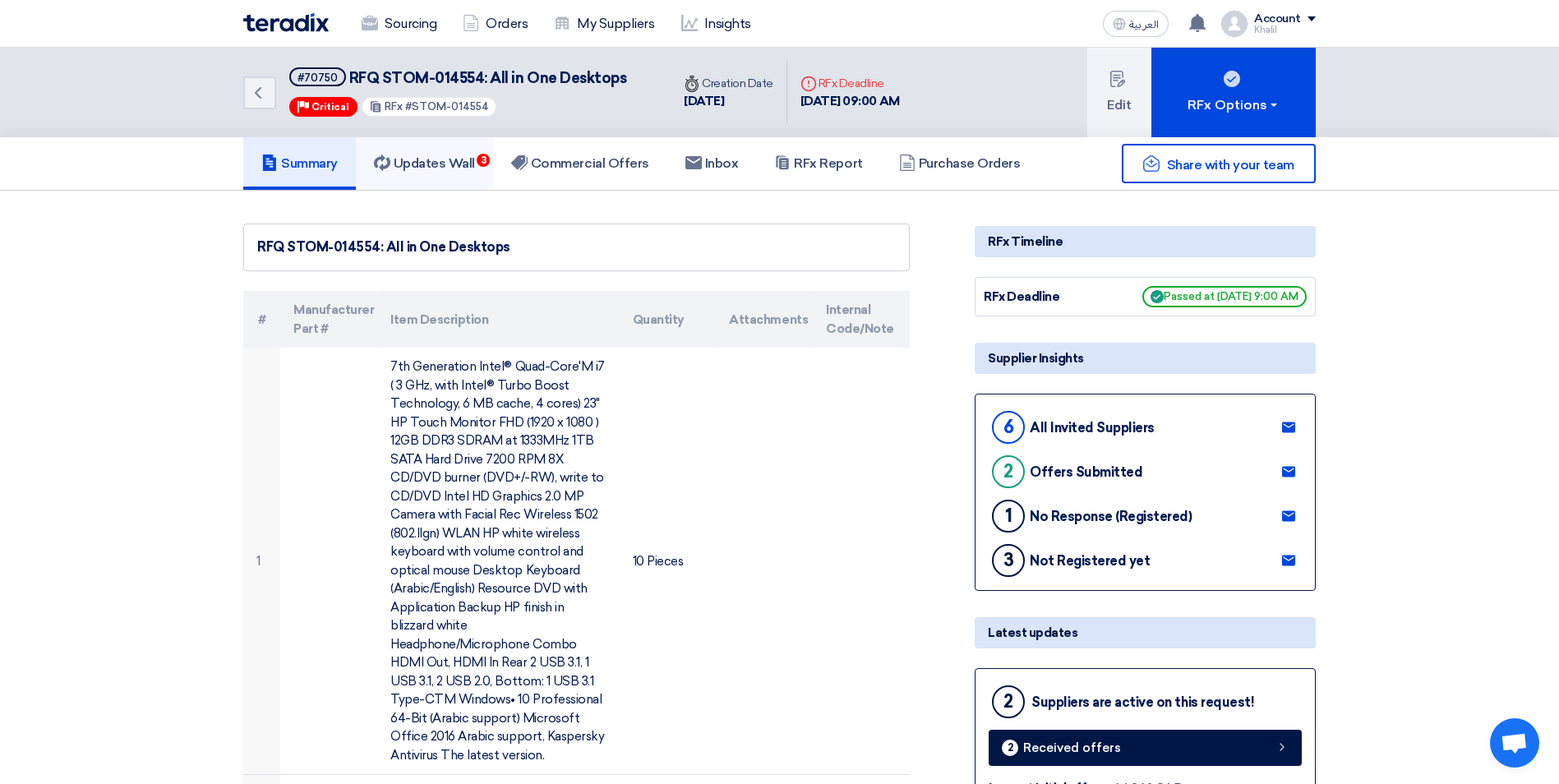
drag, startPoint x: 408, startPoint y: 173, endPoint x: 437, endPoint y: 173, distance: 29.0
click at [410, 173] on link "Updates Wall 3" at bounding box center [424, 163] width 137 height 53
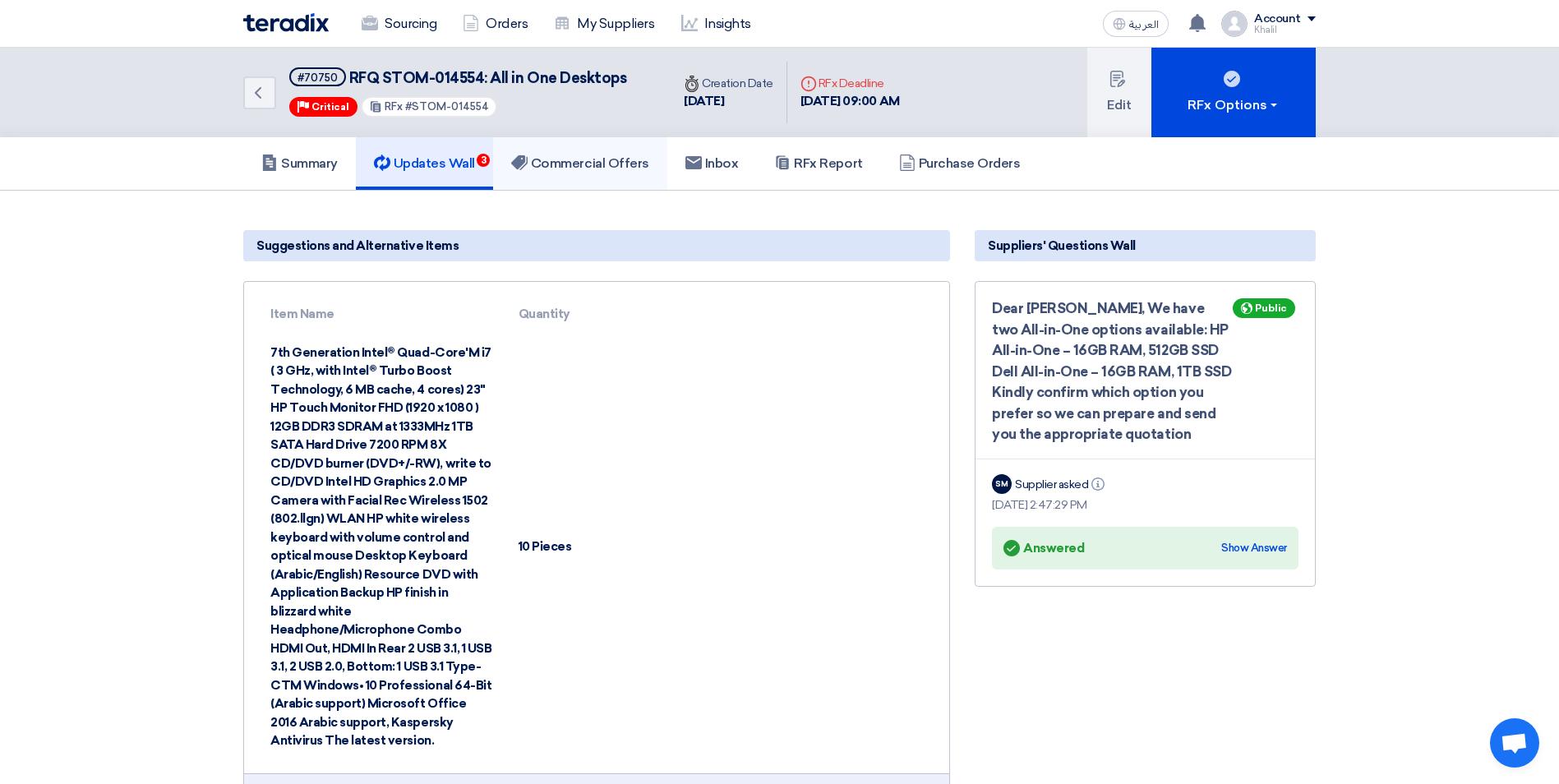
click at [585, 172] on link "Commercial Offers" at bounding box center [580, 163] width 174 height 53
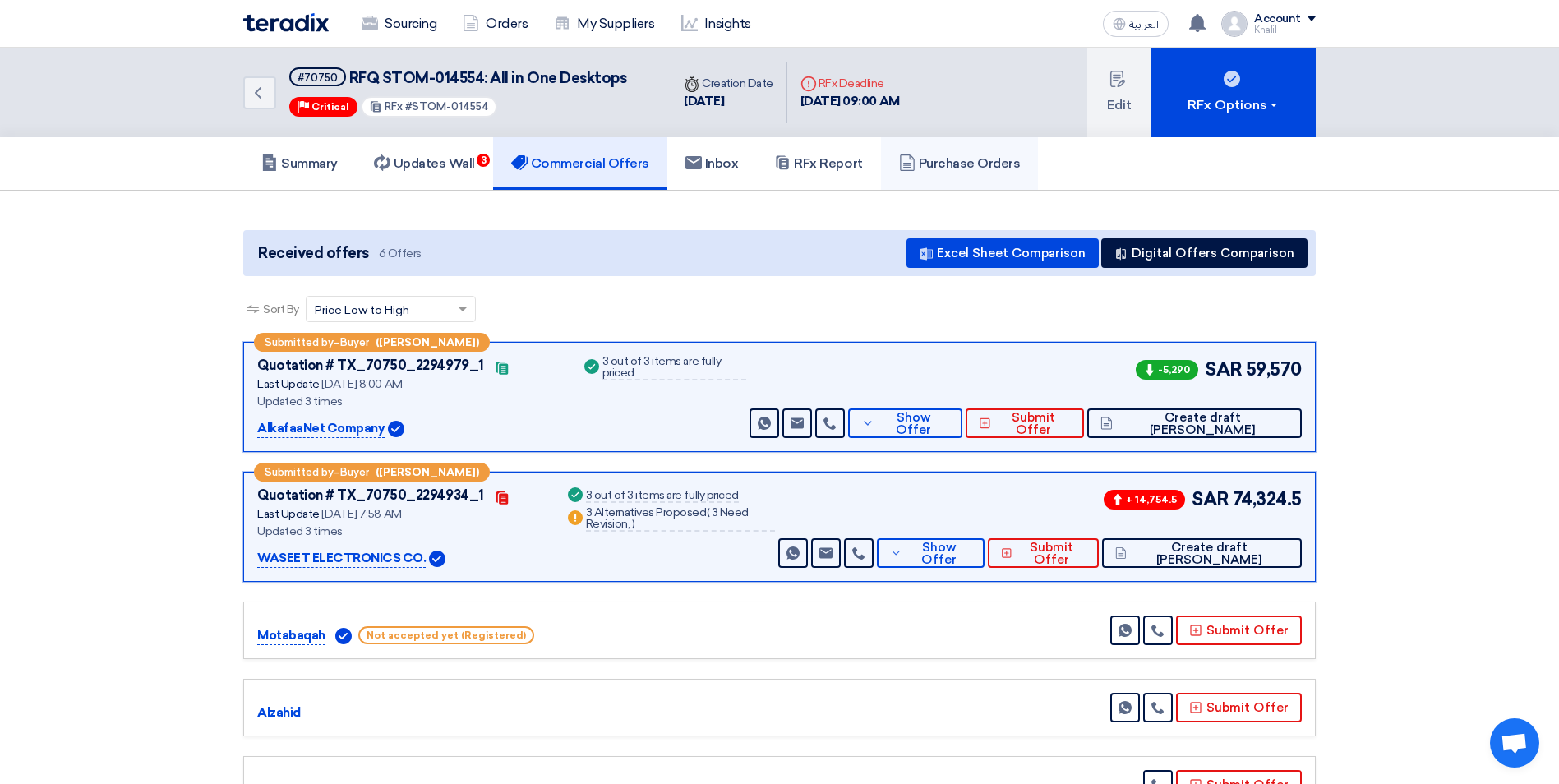
click at [936, 167] on h5 "Purchase Orders" at bounding box center [959, 164] width 121 height 17
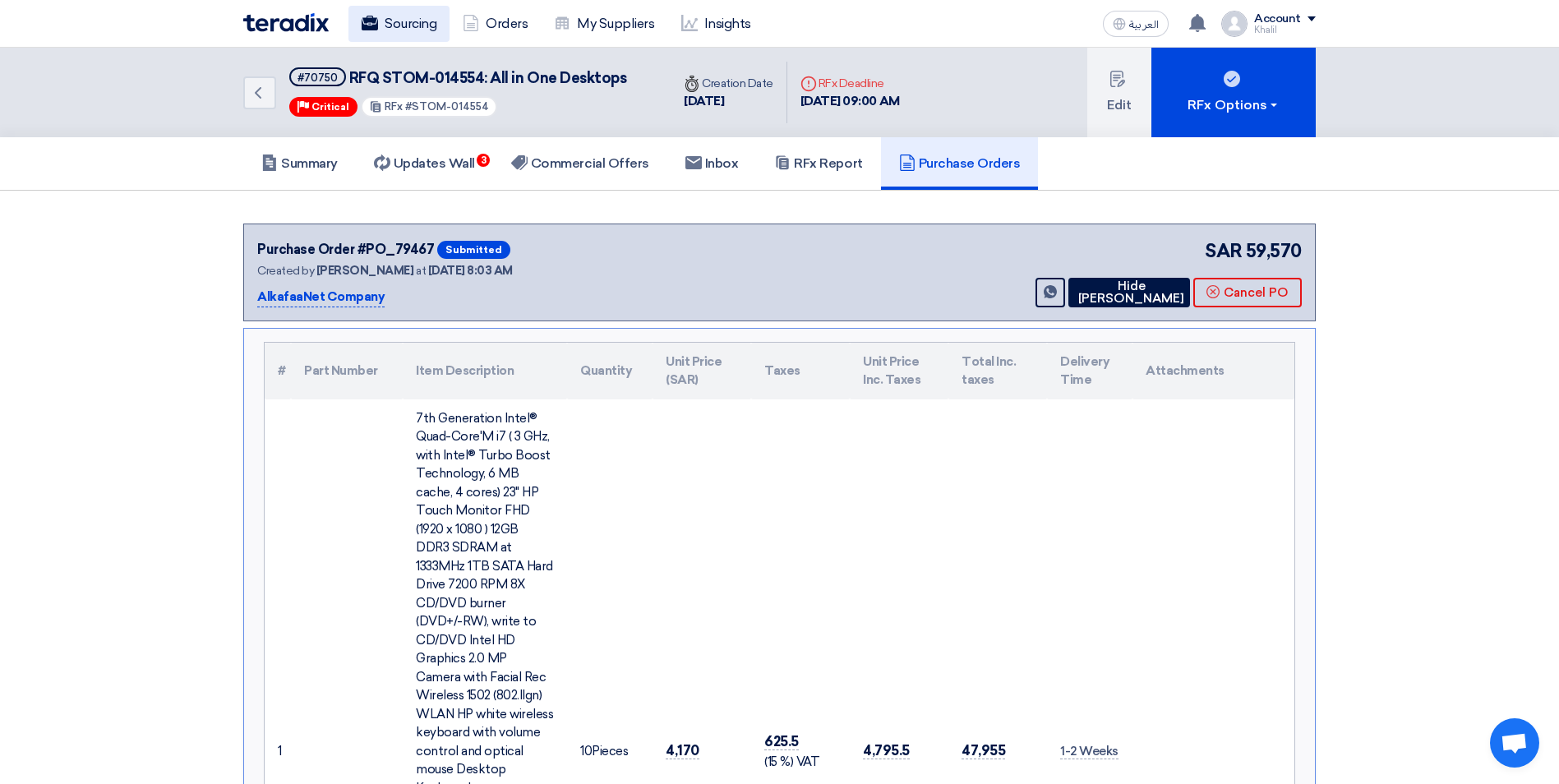
click at [398, 30] on link "Sourcing" at bounding box center [398, 23] width 101 height 36
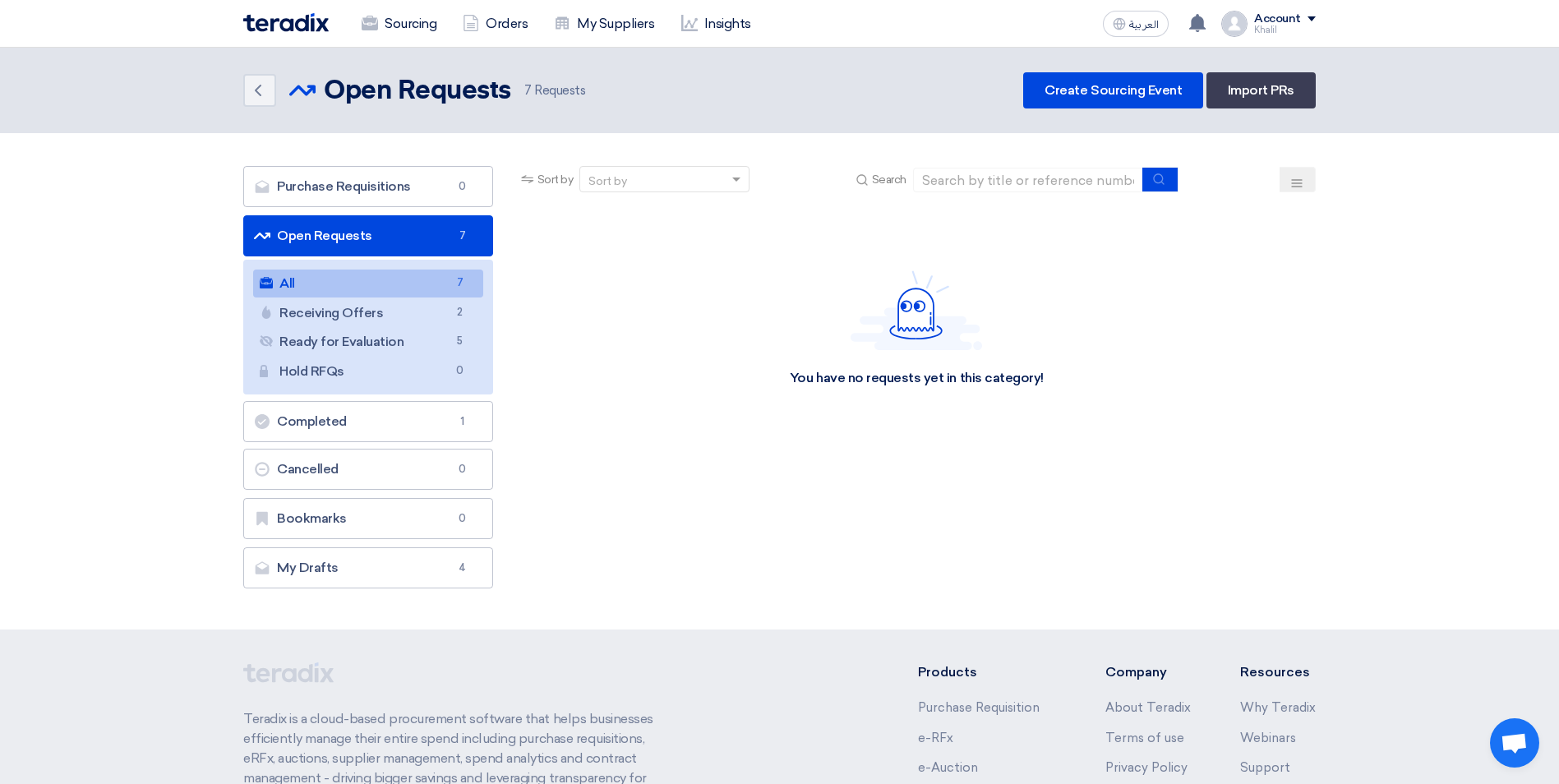
click at [406, 283] on link "All All 7" at bounding box center [367, 283] width 230 height 28
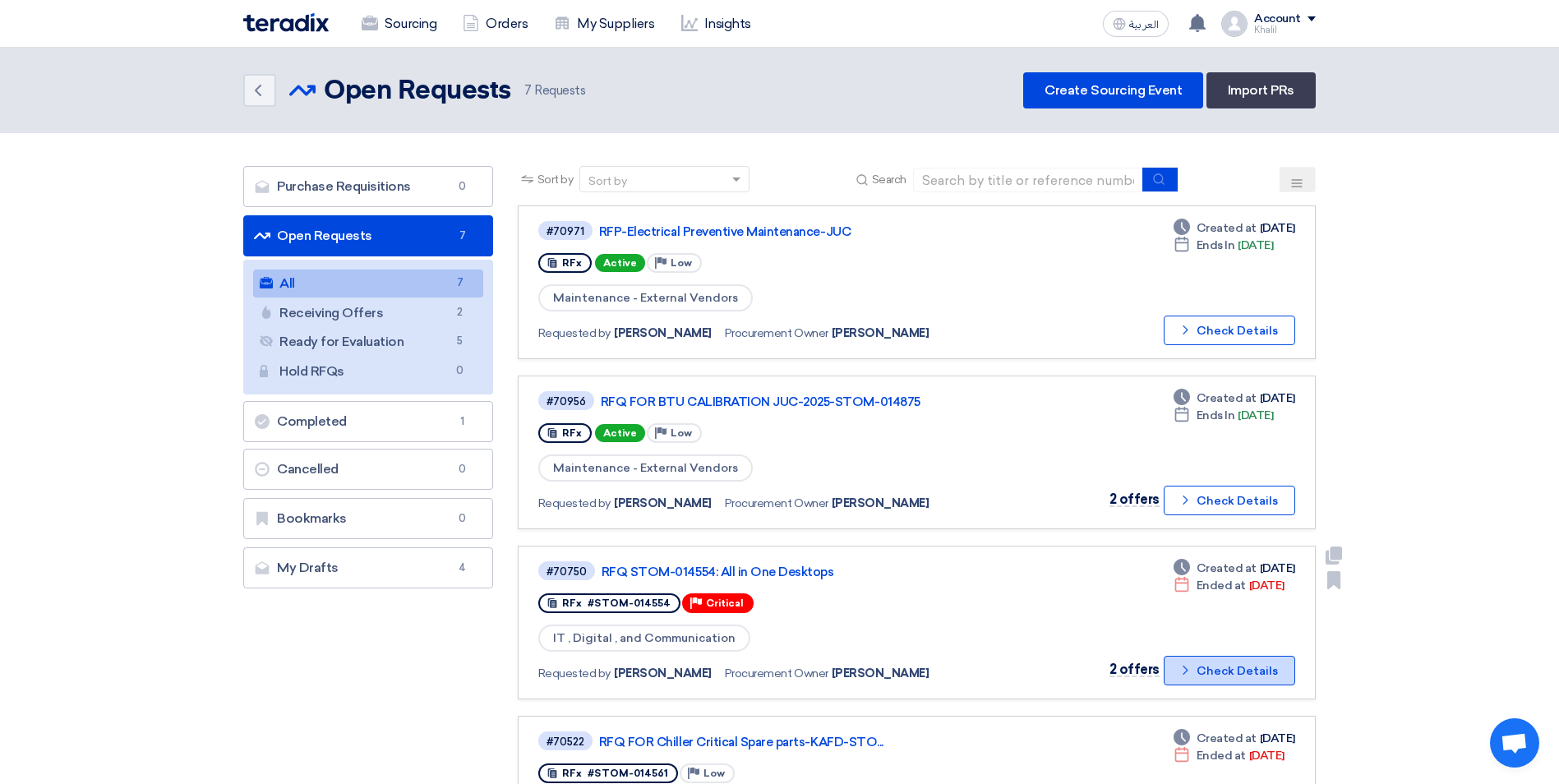
click at [1221, 674] on button "Check details Check Details" at bounding box center [1228, 670] width 131 height 29
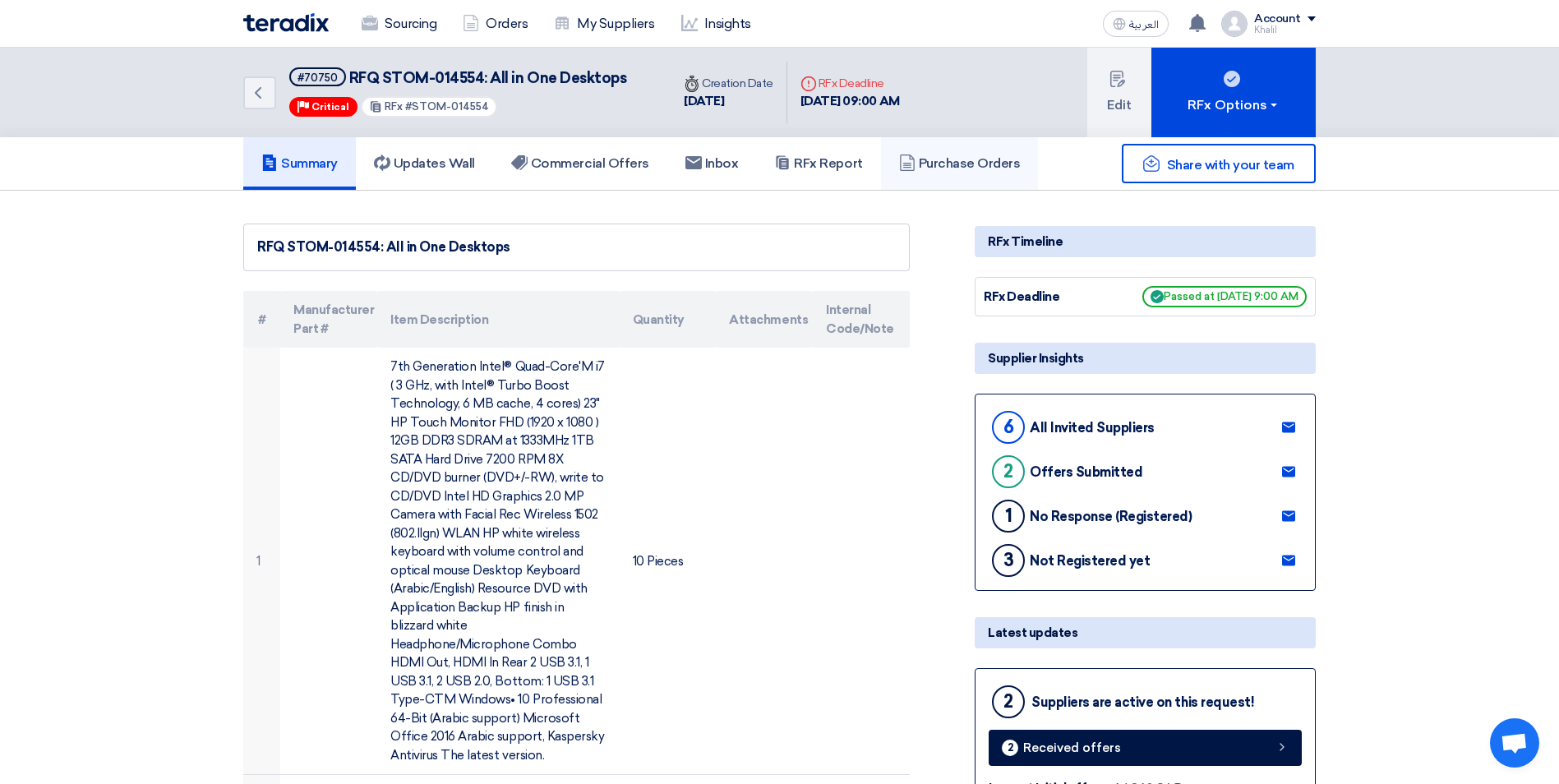
click at [949, 169] on h5 "Purchase Orders" at bounding box center [959, 164] width 121 height 17
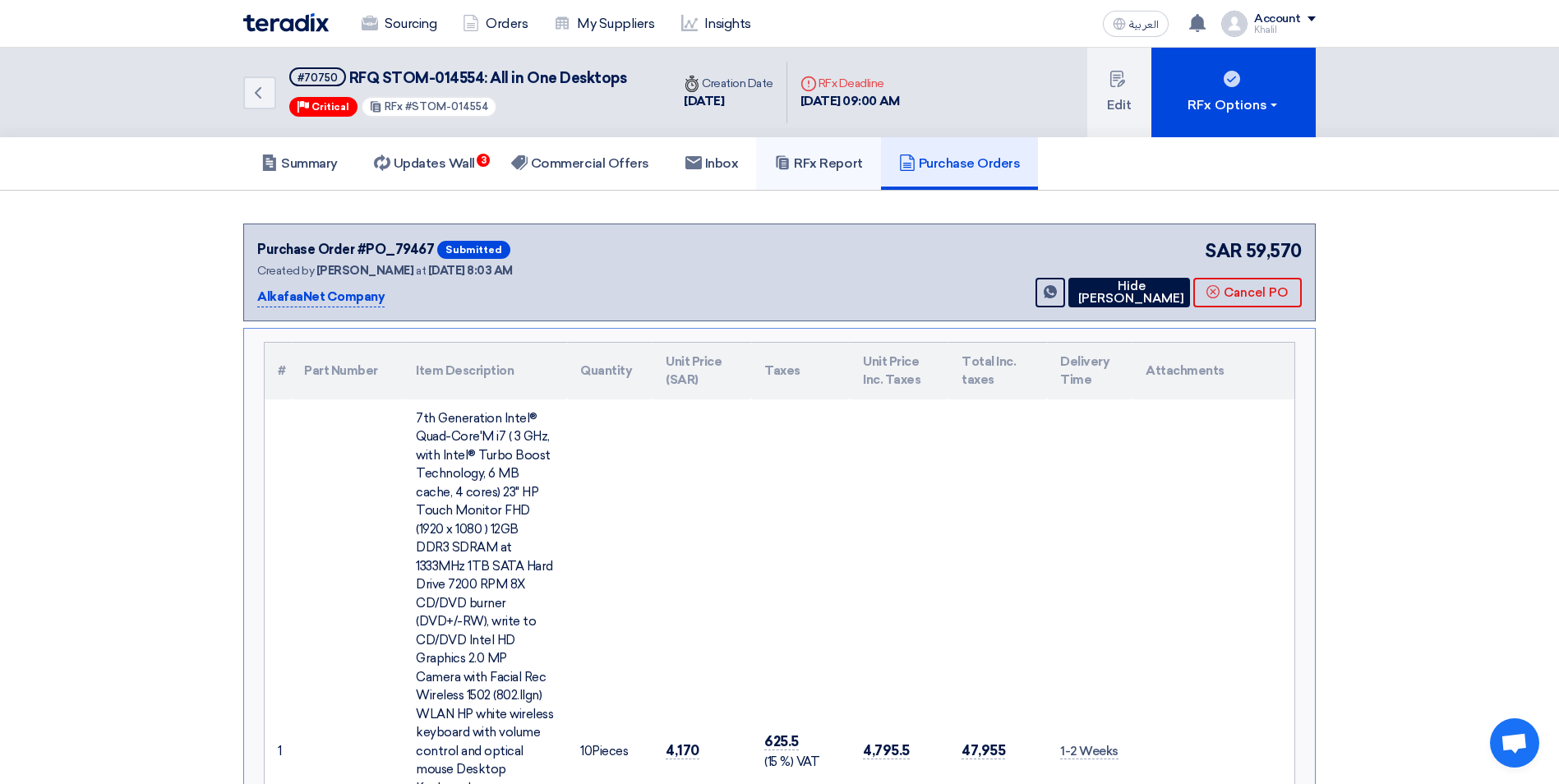
click at [853, 166] on h5 "RFx Report" at bounding box center [818, 164] width 88 height 17
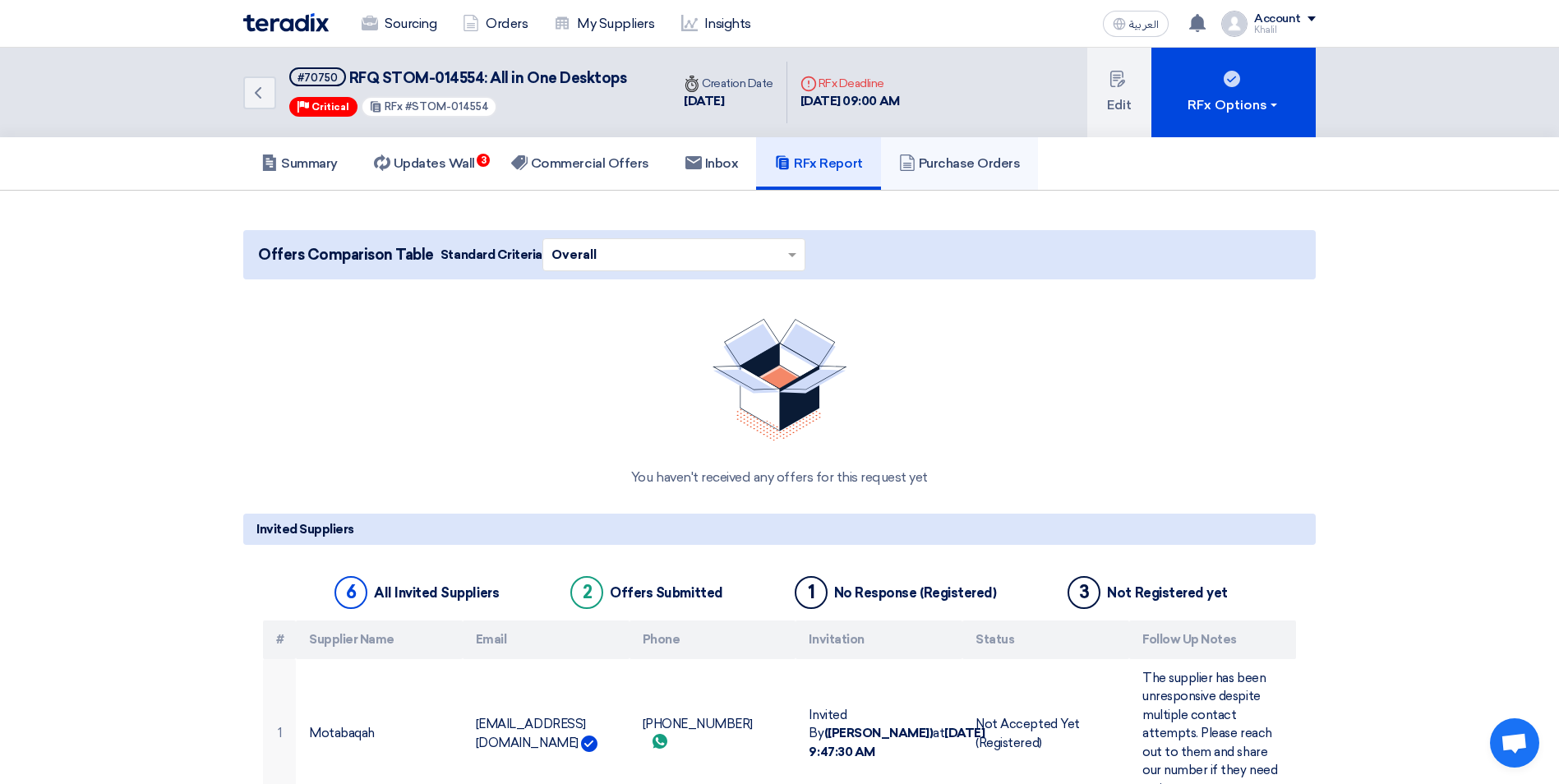
click at [968, 174] on link "Purchase Orders" at bounding box center [960, 163] width 158 height 53
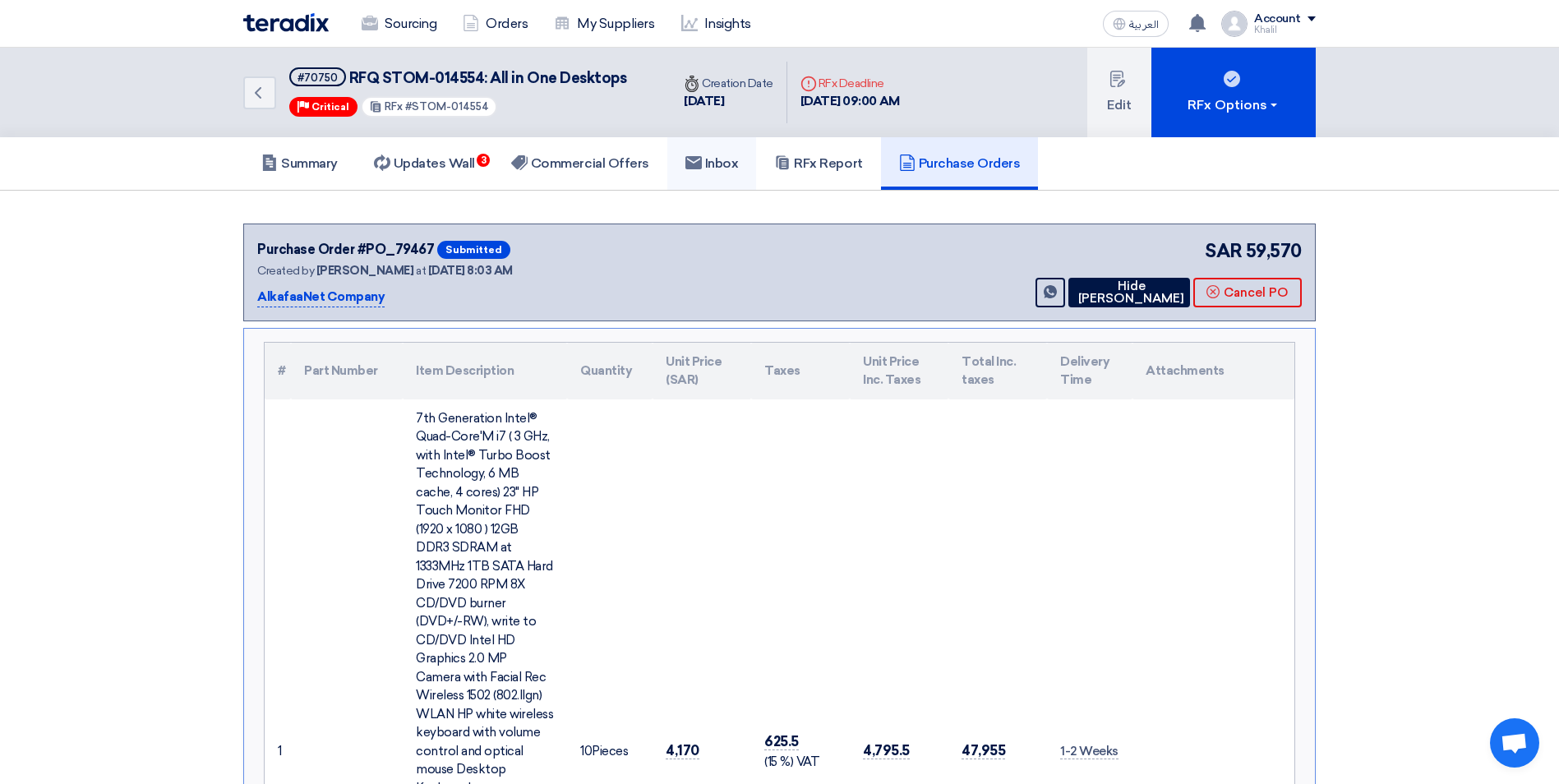
click at [702, 167] on use at bounding box center [694, 163] width 17 height 13
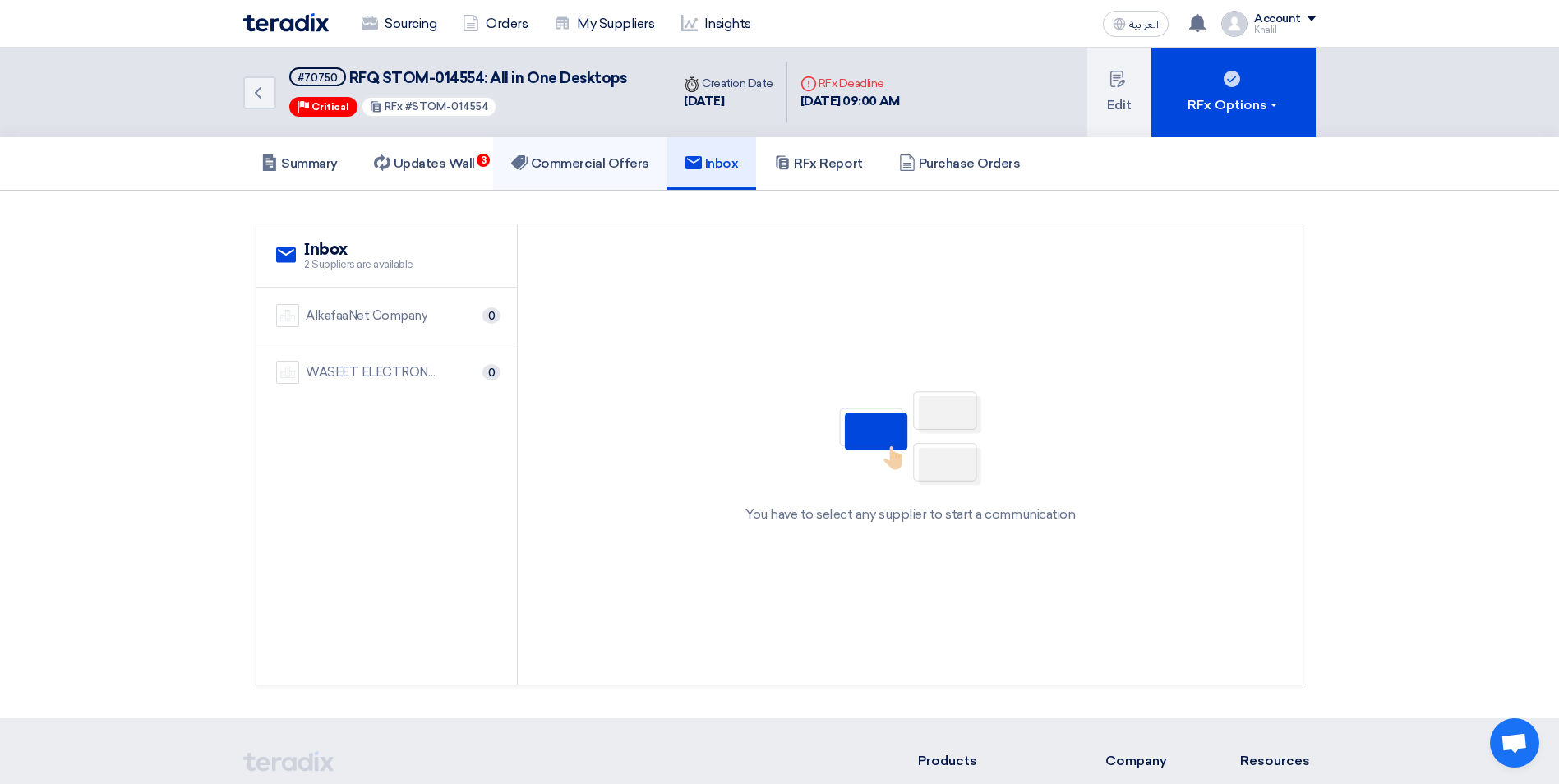
click at [613, 164] on h5 "Commercial Offers" at bounding box center [580, 164] width 138 height 17
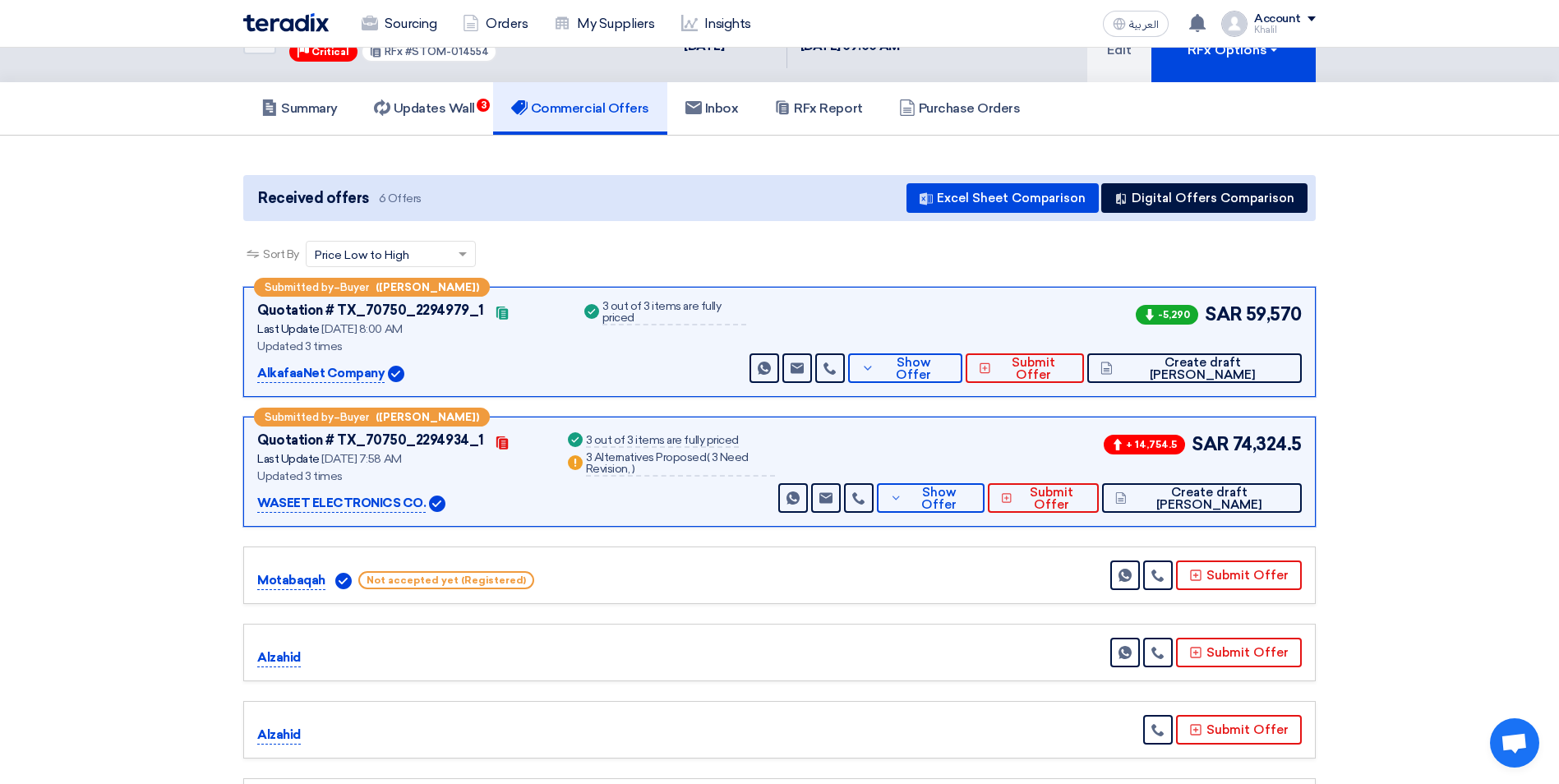
scroll to position [26, 0]
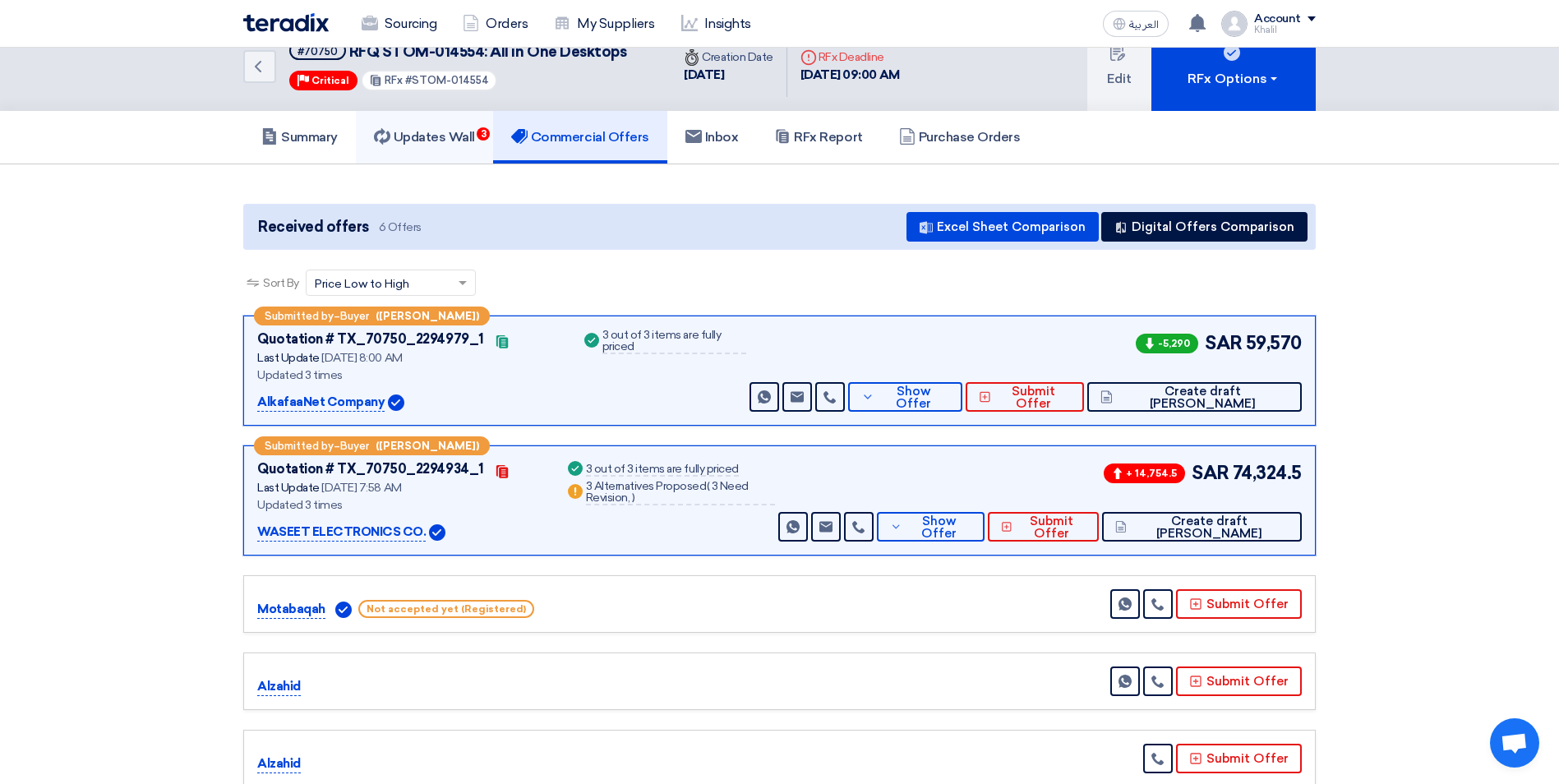
click at [409, 127] on link "Updates Wall 3" at bounding box center [424, 137] width 137 height 53
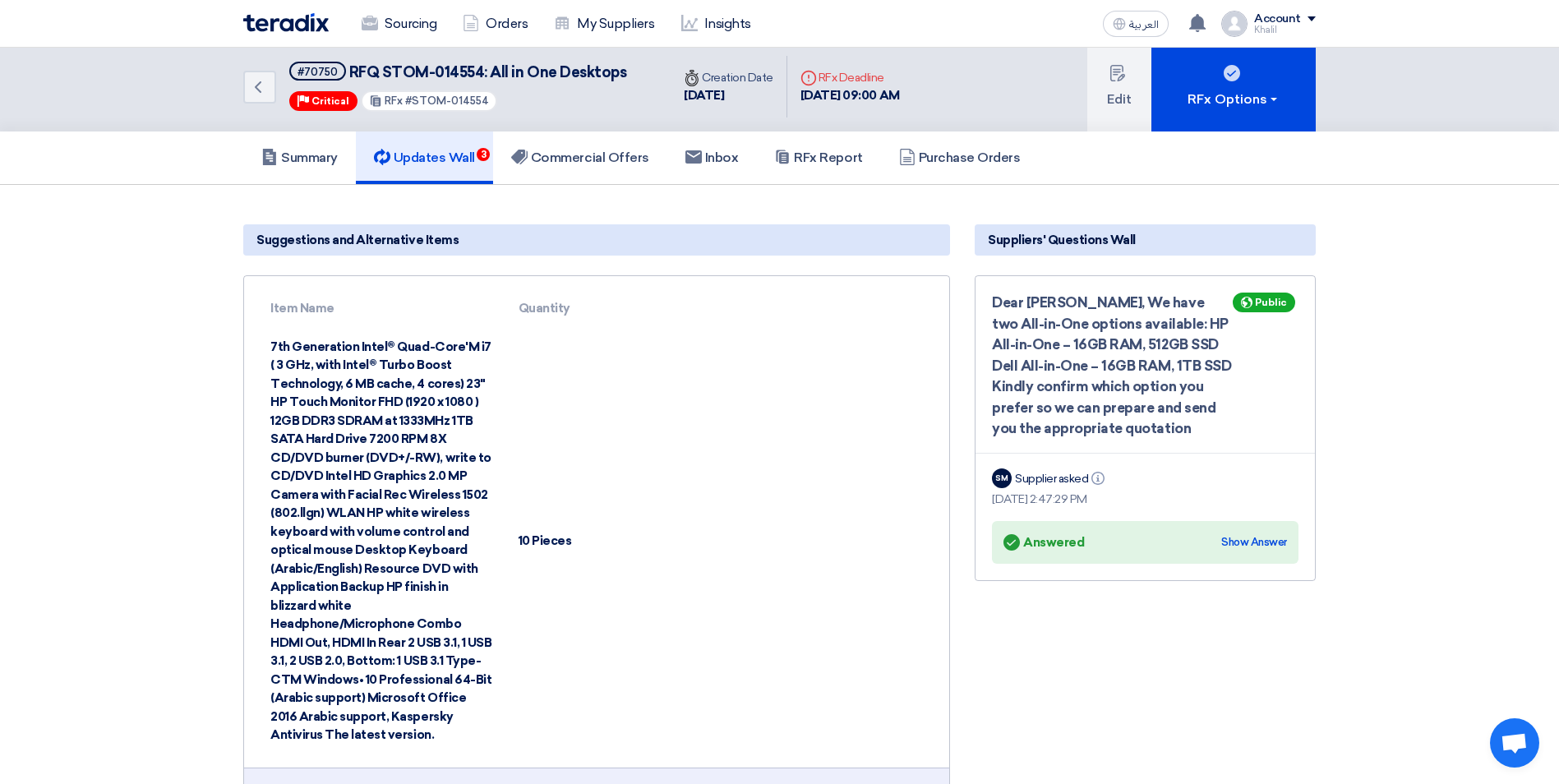
scroll to position [0, 0]
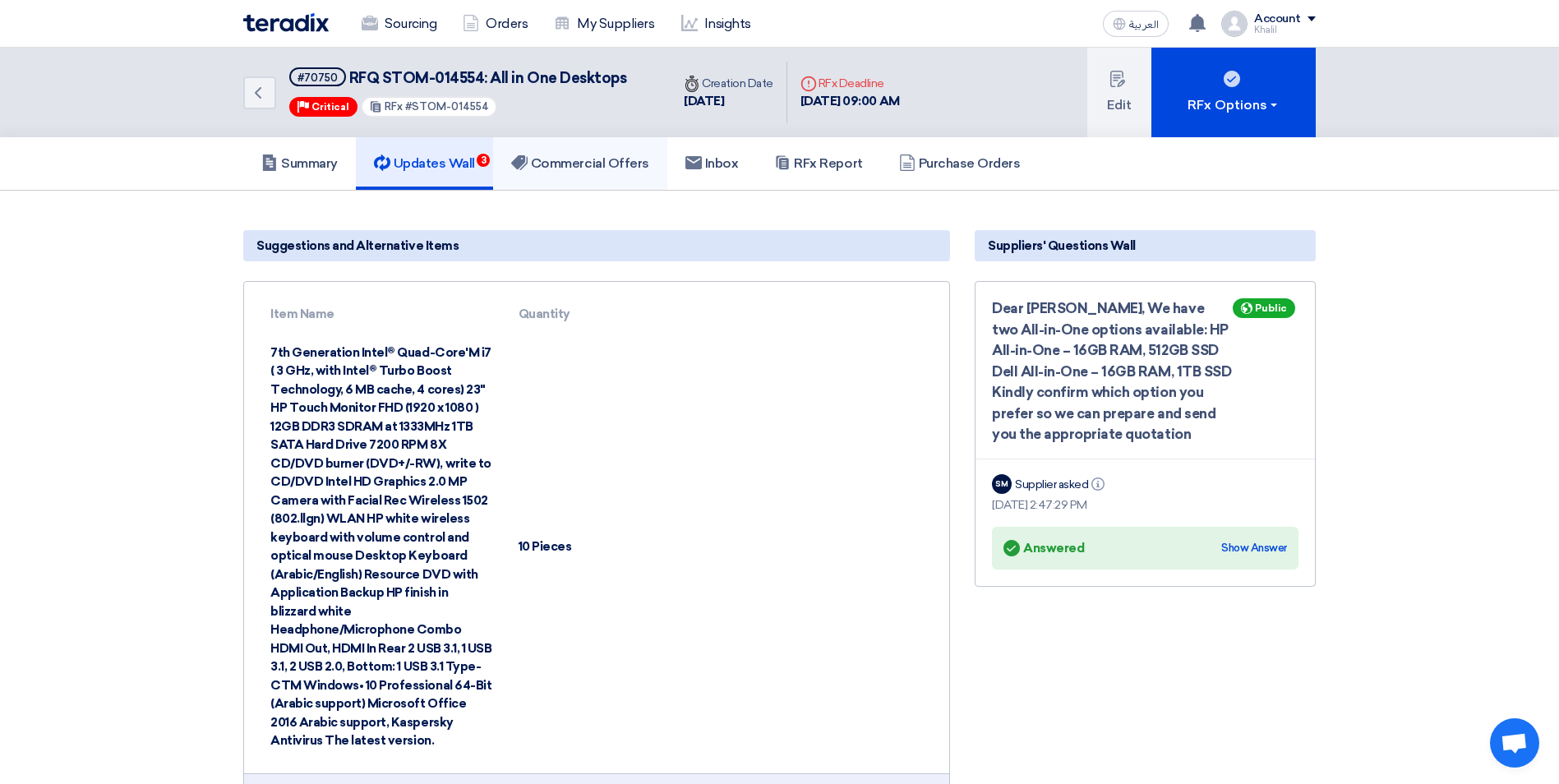
click at [585, 160] on h5 "Commercial Offers" at bounding box center [580, 164] width 138 height 17
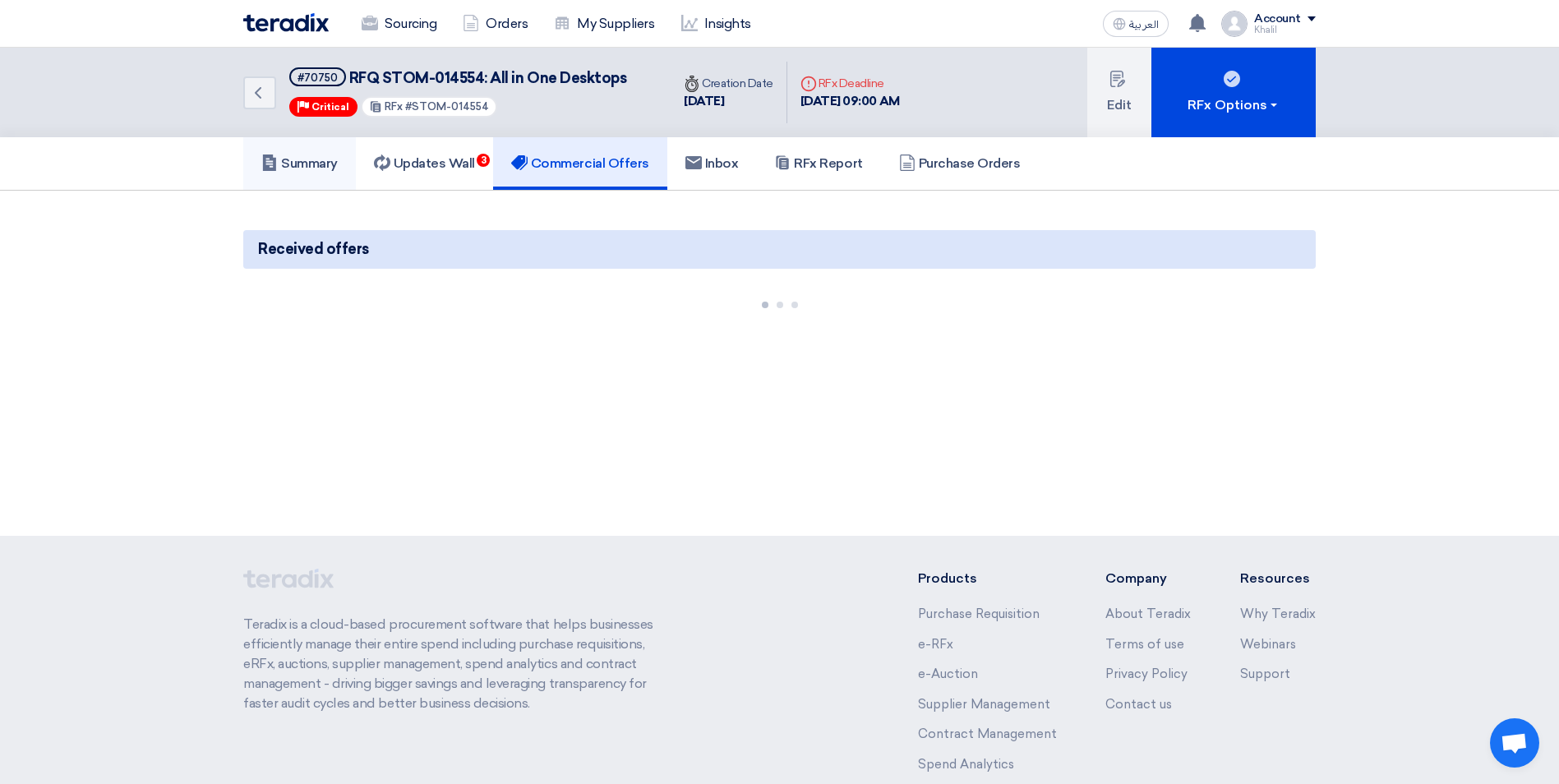
click at [290, 158] on h5 "Summary" at bounding box center [299, 164] width 76 height 17
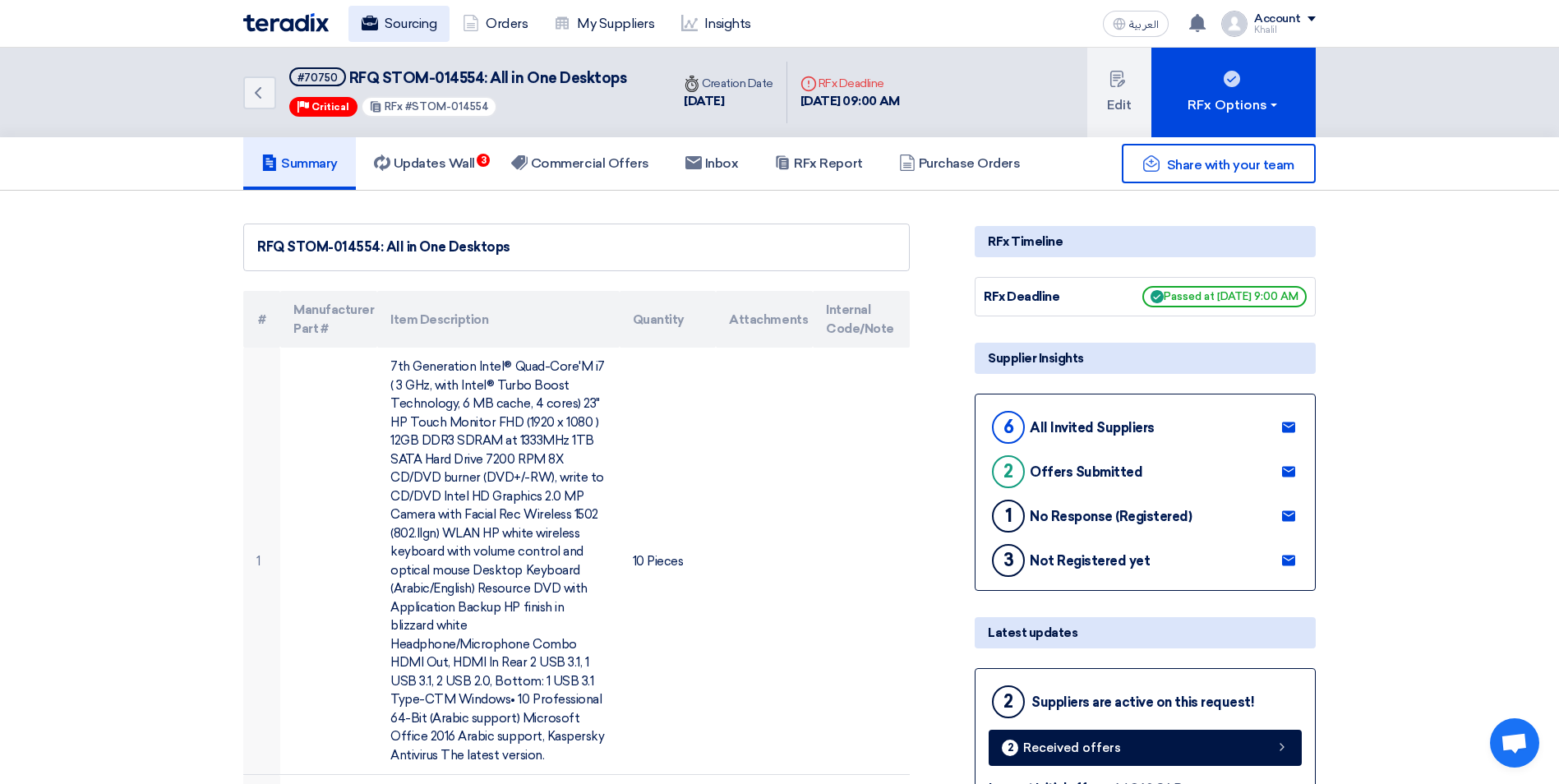
click at [427, 35] on link "Sourcing" at bounding box center [398, 23] width 101 height 36
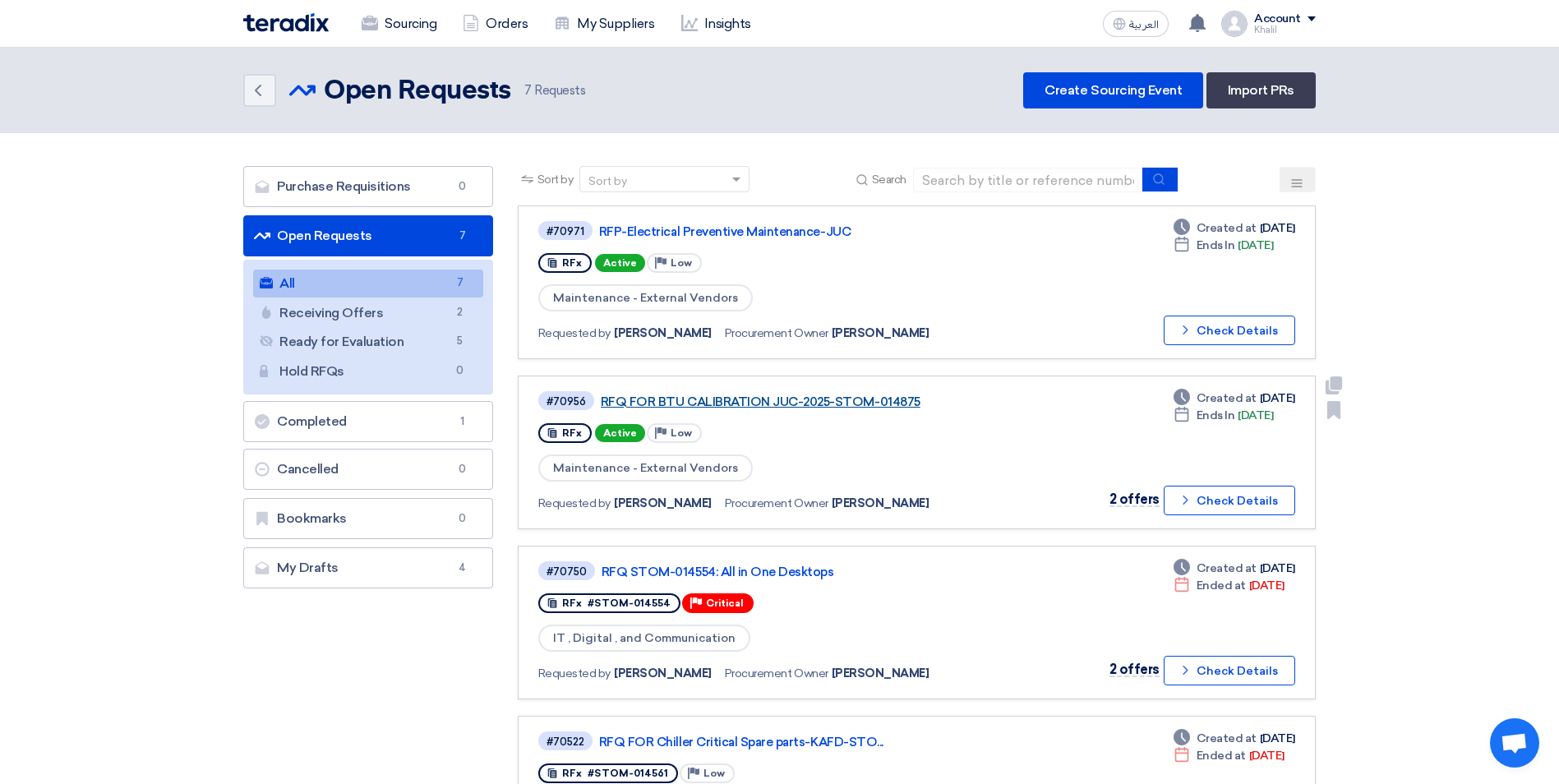
click at [777, 395] on link "RFQ FOR BTU CALIBRATION JUC-2025-STOM-014875" at bounding box center [806, 402] width 411 height 15
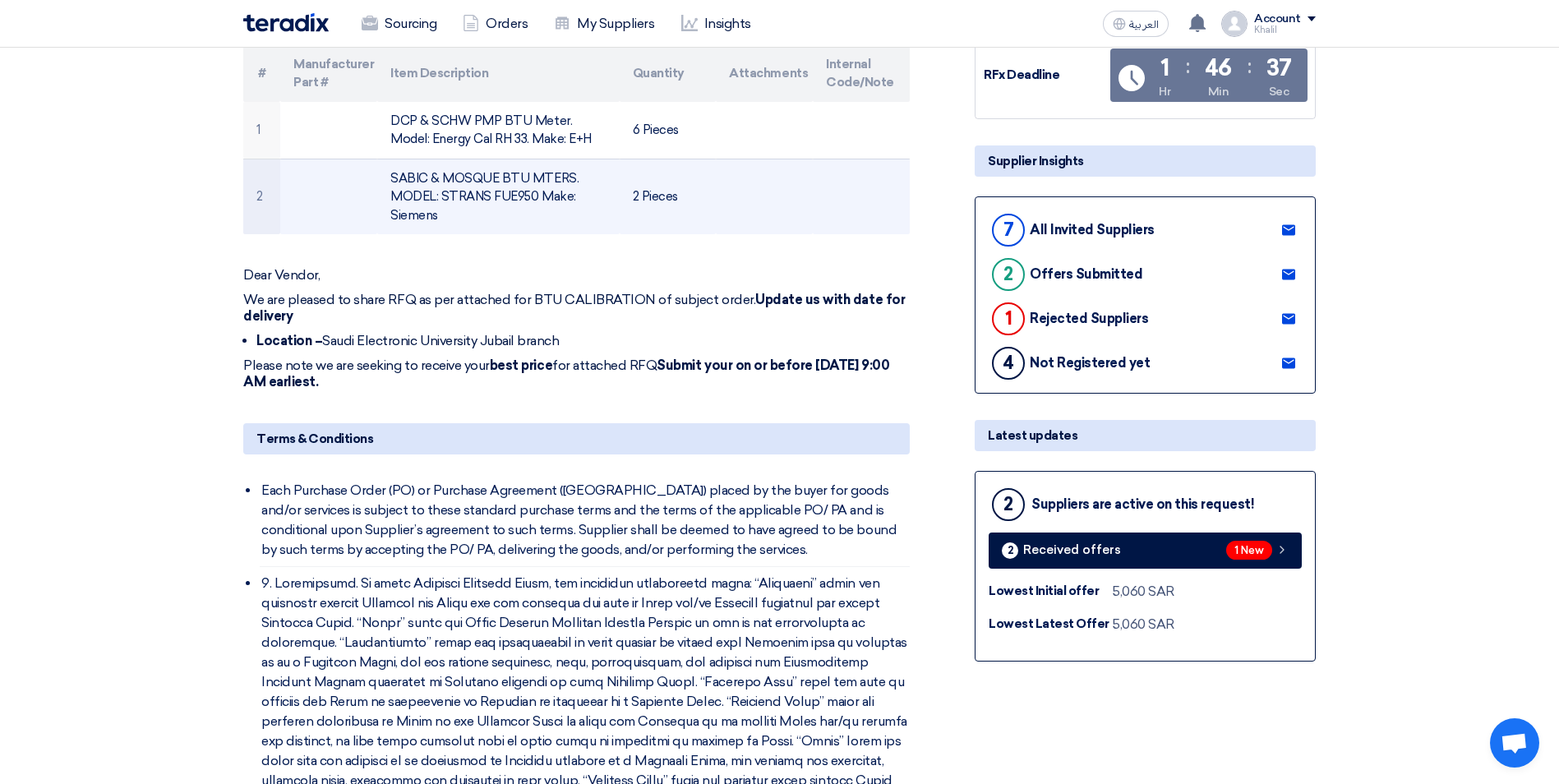
scroll to position [493, 0]
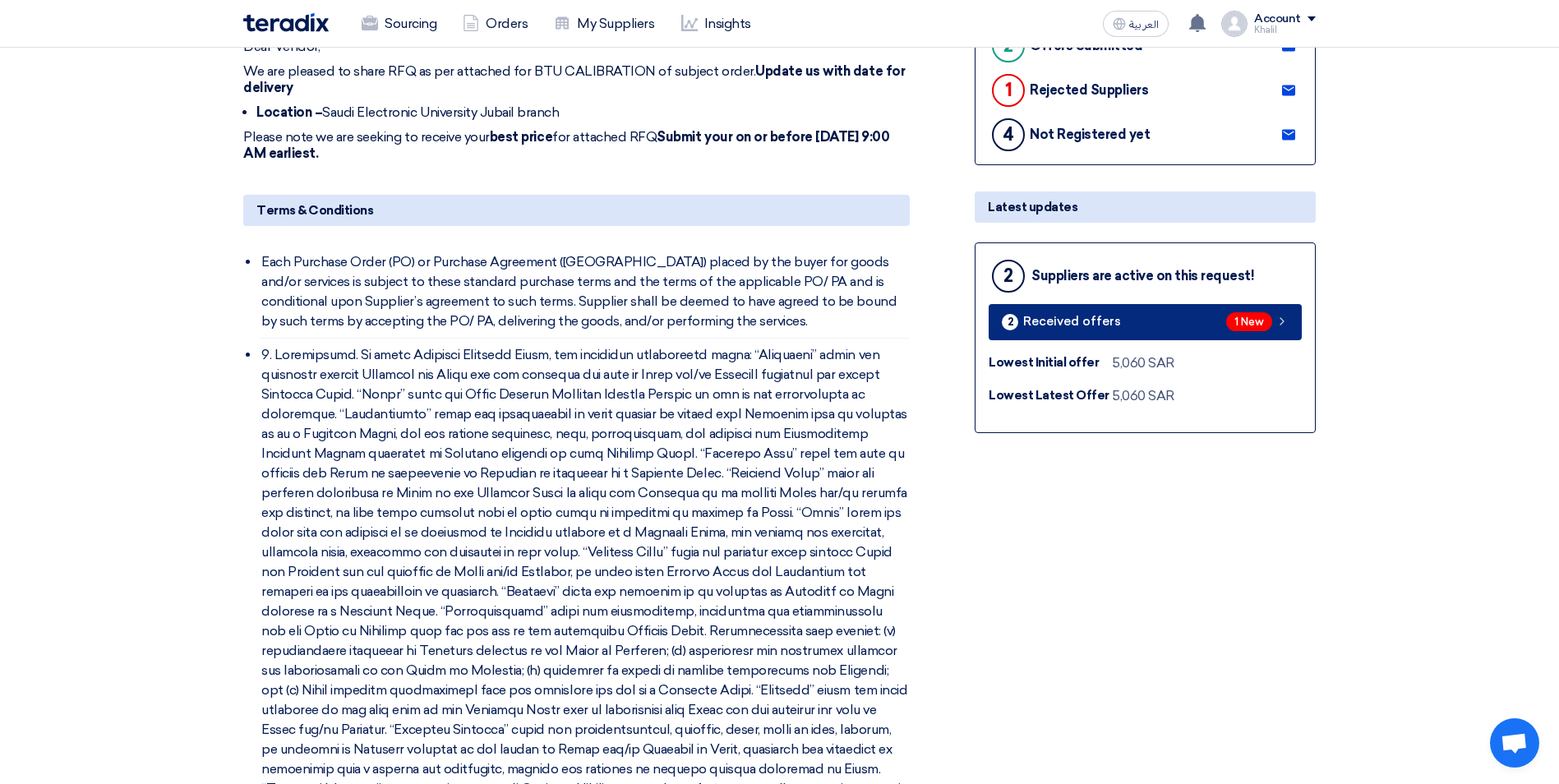
click at [1285, 320] on icon at bounding box center [1282, 321] width 13 height 13
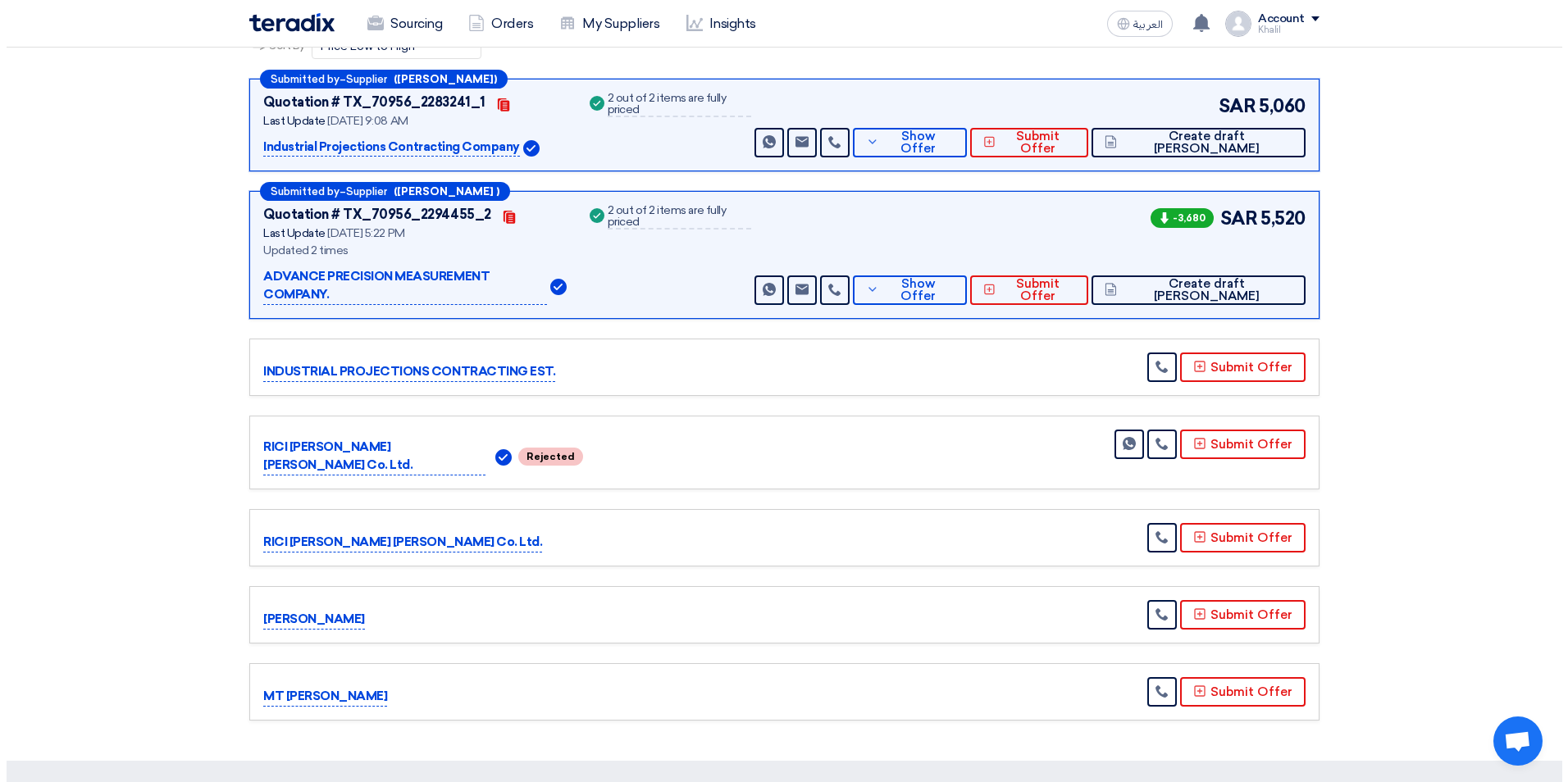
scroll to position [252, 0]
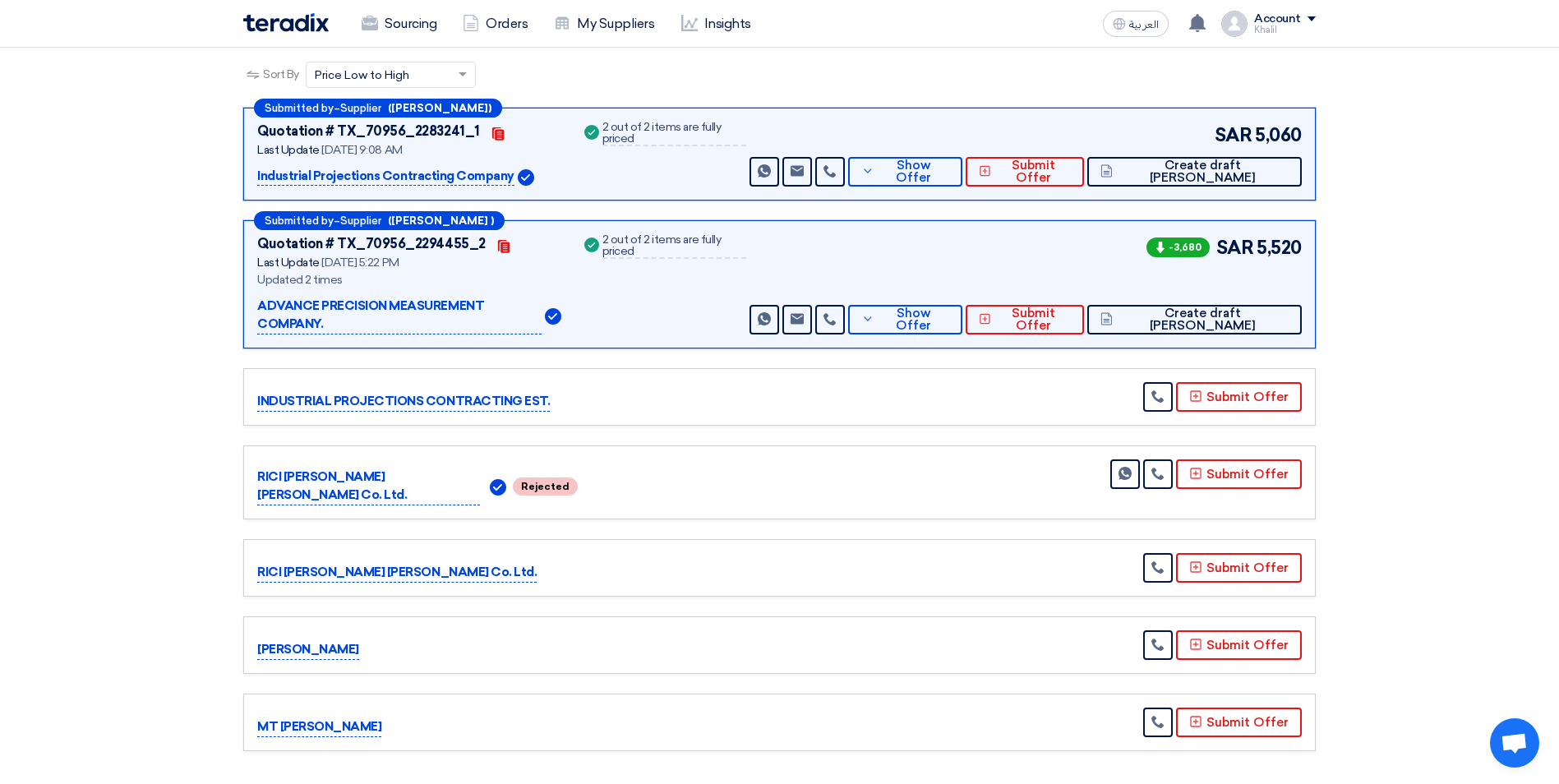
drag, startPoint x: 372, startPoint y: 635, endPoint x: 244, endPoint y: 633, distance: 128.0
click at [244, 633] on div "[PERSON_NAME] Submit Offer" at bounding box center [779, 644] width 1072 height 58
copy p "[PERSON_NAME]"
click at [1257, 631] on button "Submit Offer" at bounding box center [1238, 644] width 126 height 29
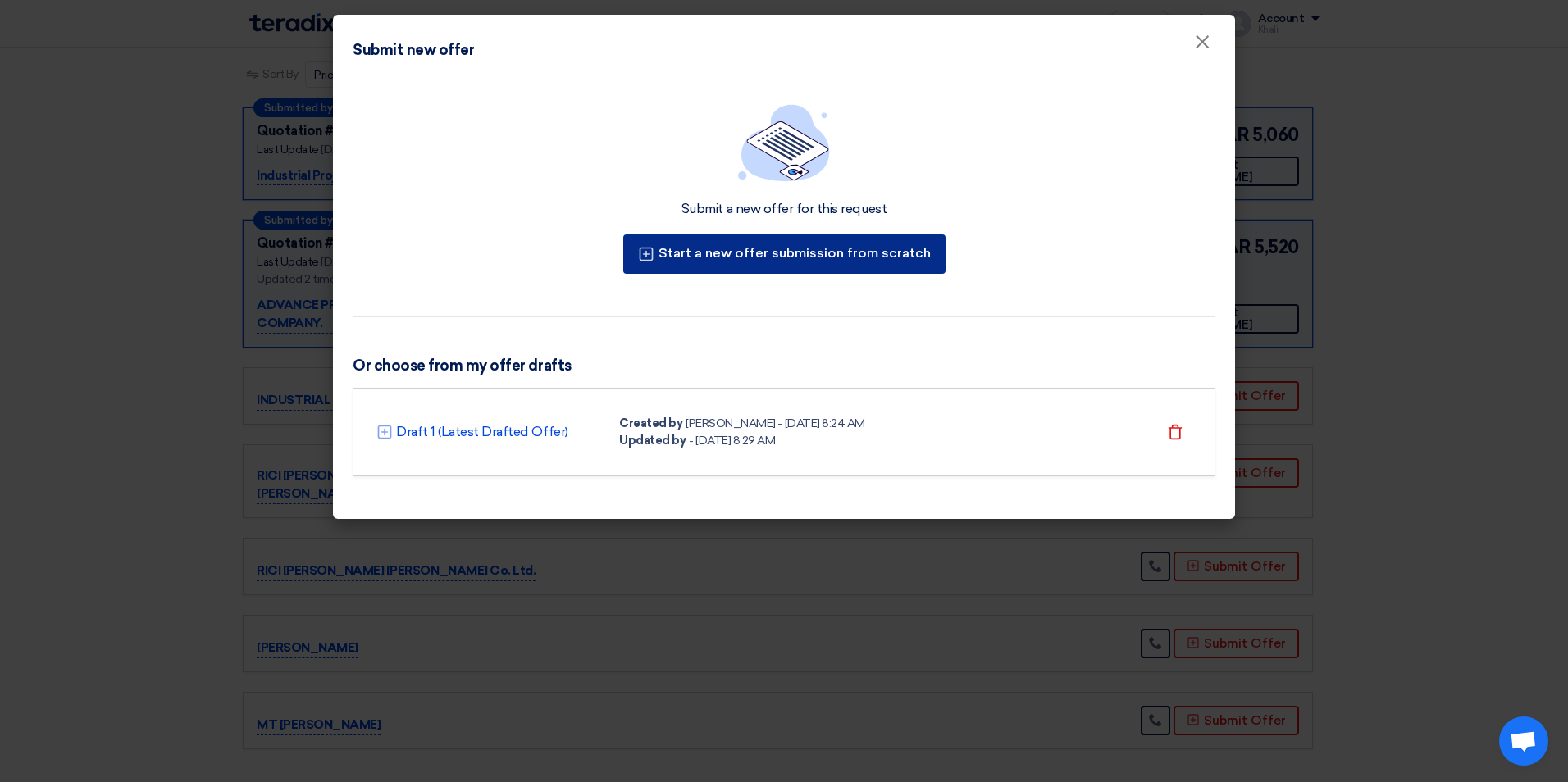
click at [735, 245] on button "Start a new offer submission from scratch" at bounding box center [784, 254] width 322 height 39
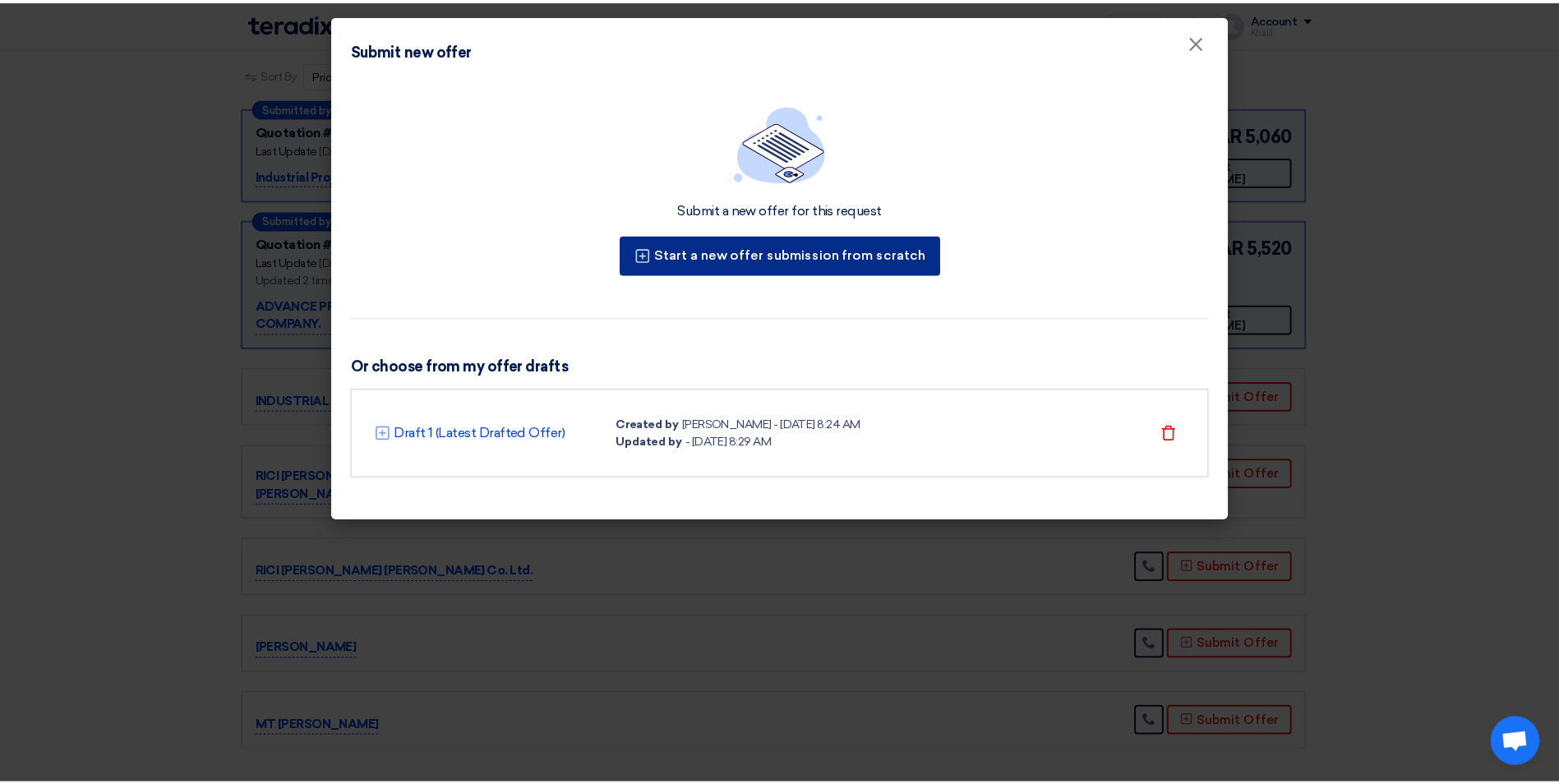
scroll to position [0, 0]
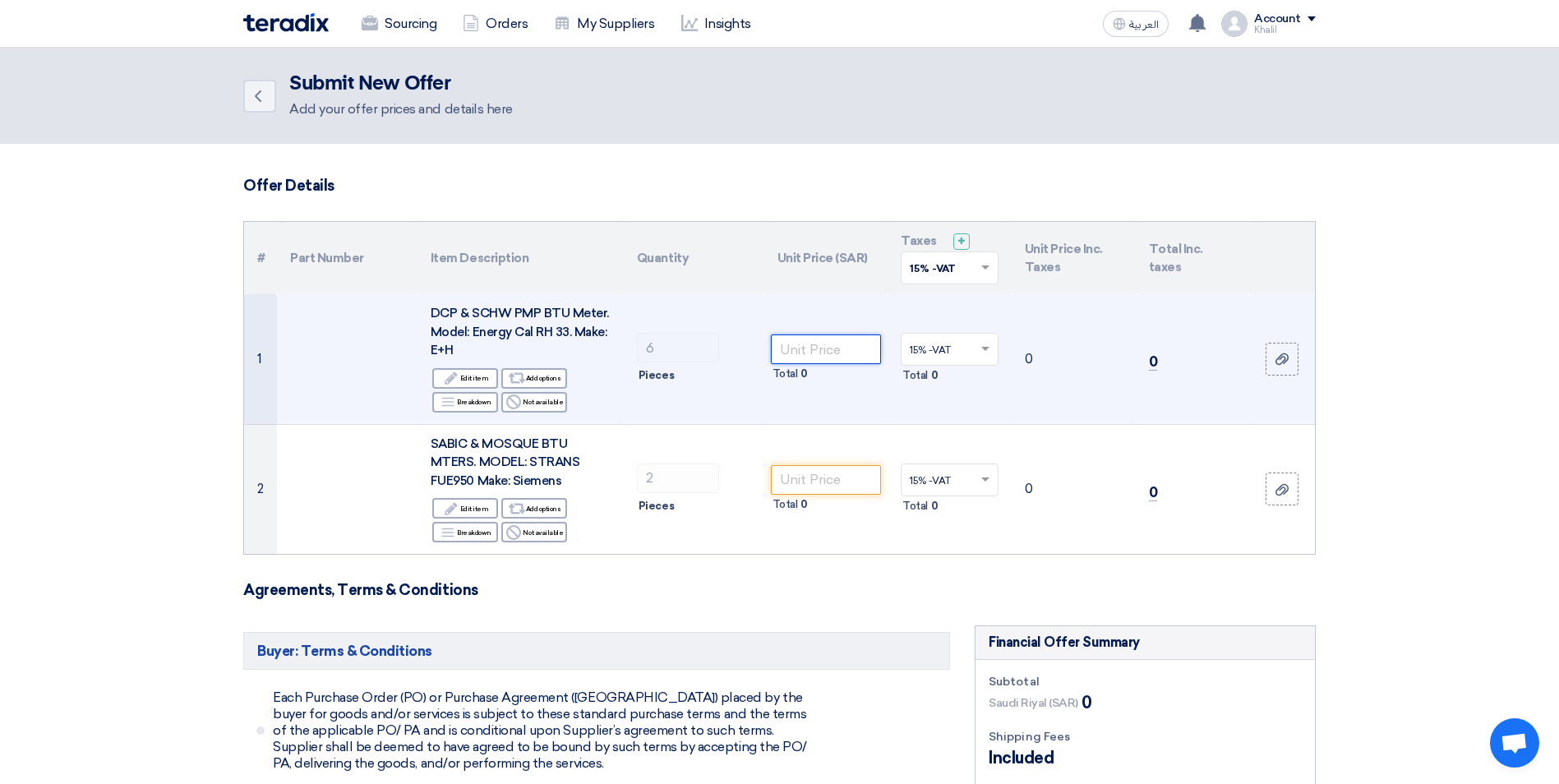
click at [835, 357] on input "number" at bounding box center [826, 349] width 111 height 29
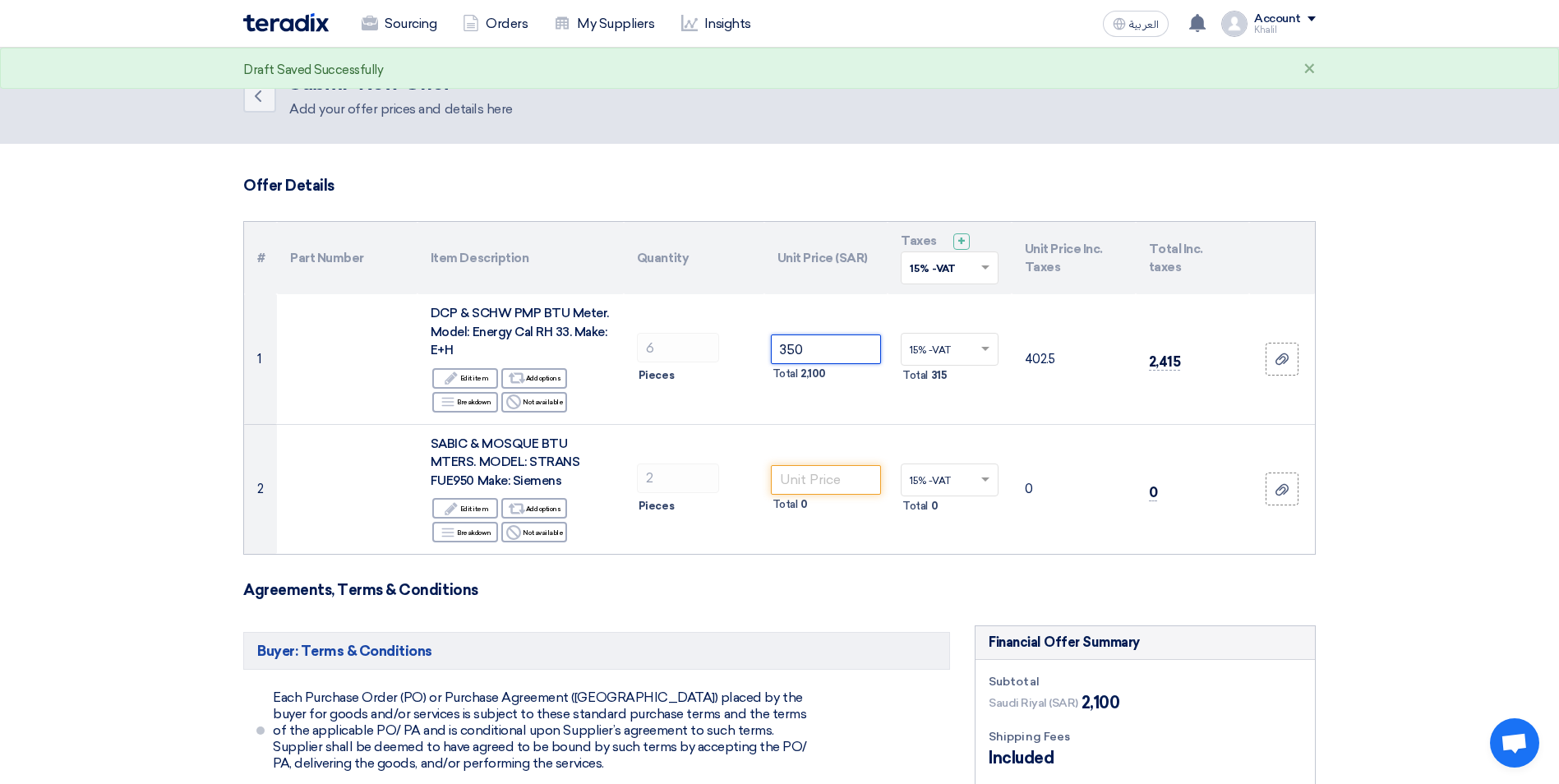
type input "350"
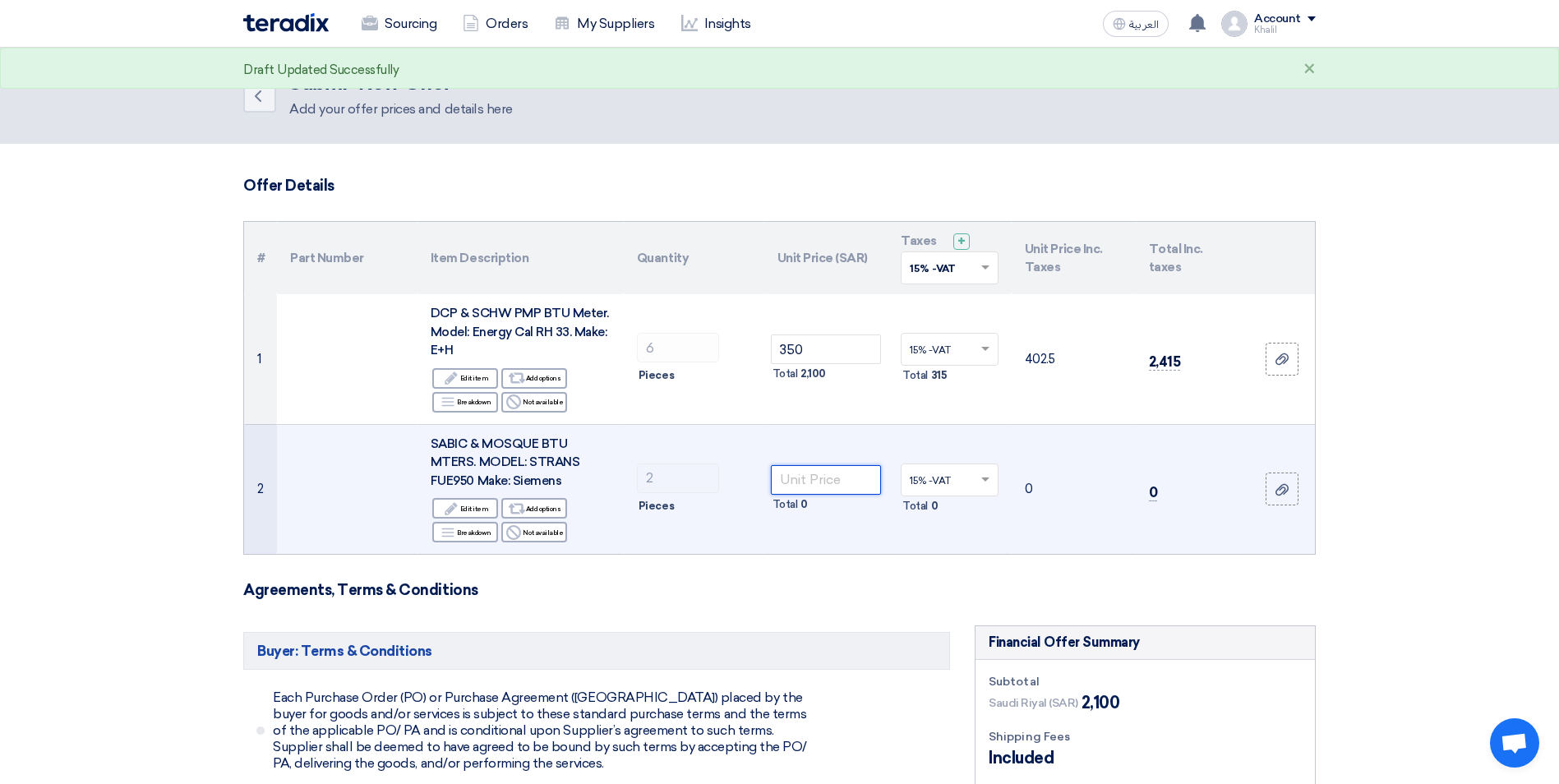
click at [822, 479] on input "number" at bounding box center [826, 479] width 111 height 29
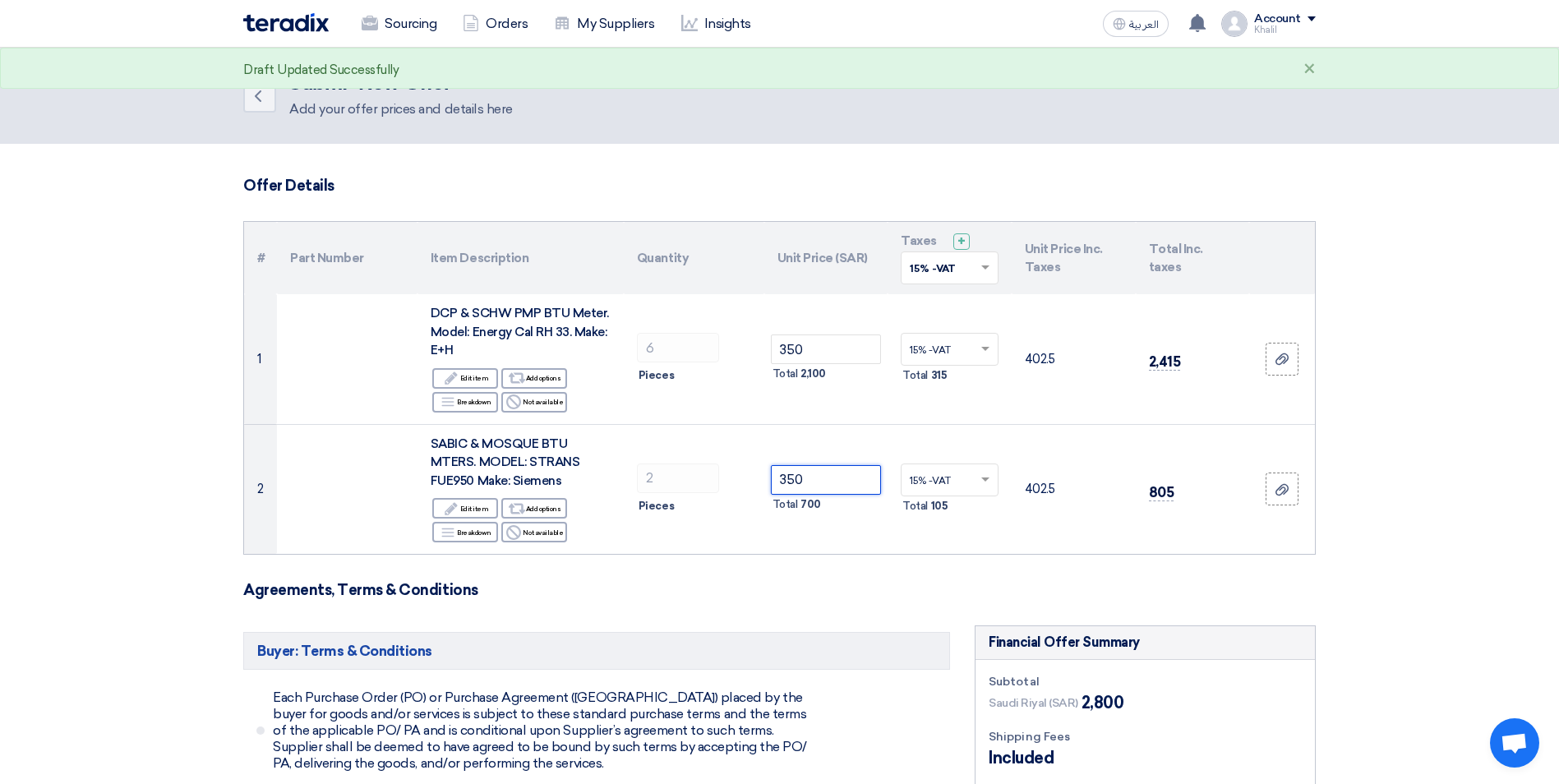
type input "350"
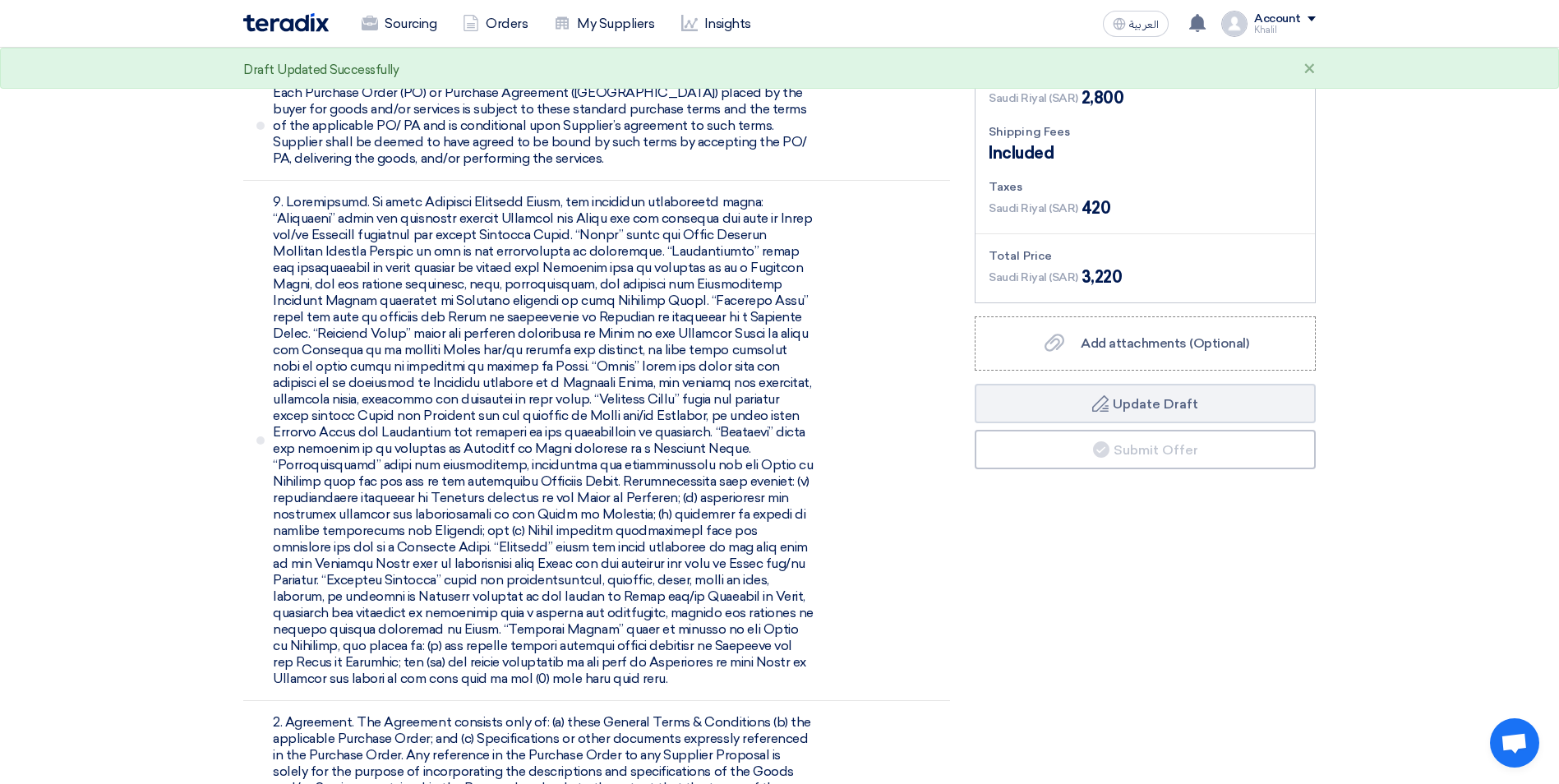
scroll to position [658, 0]
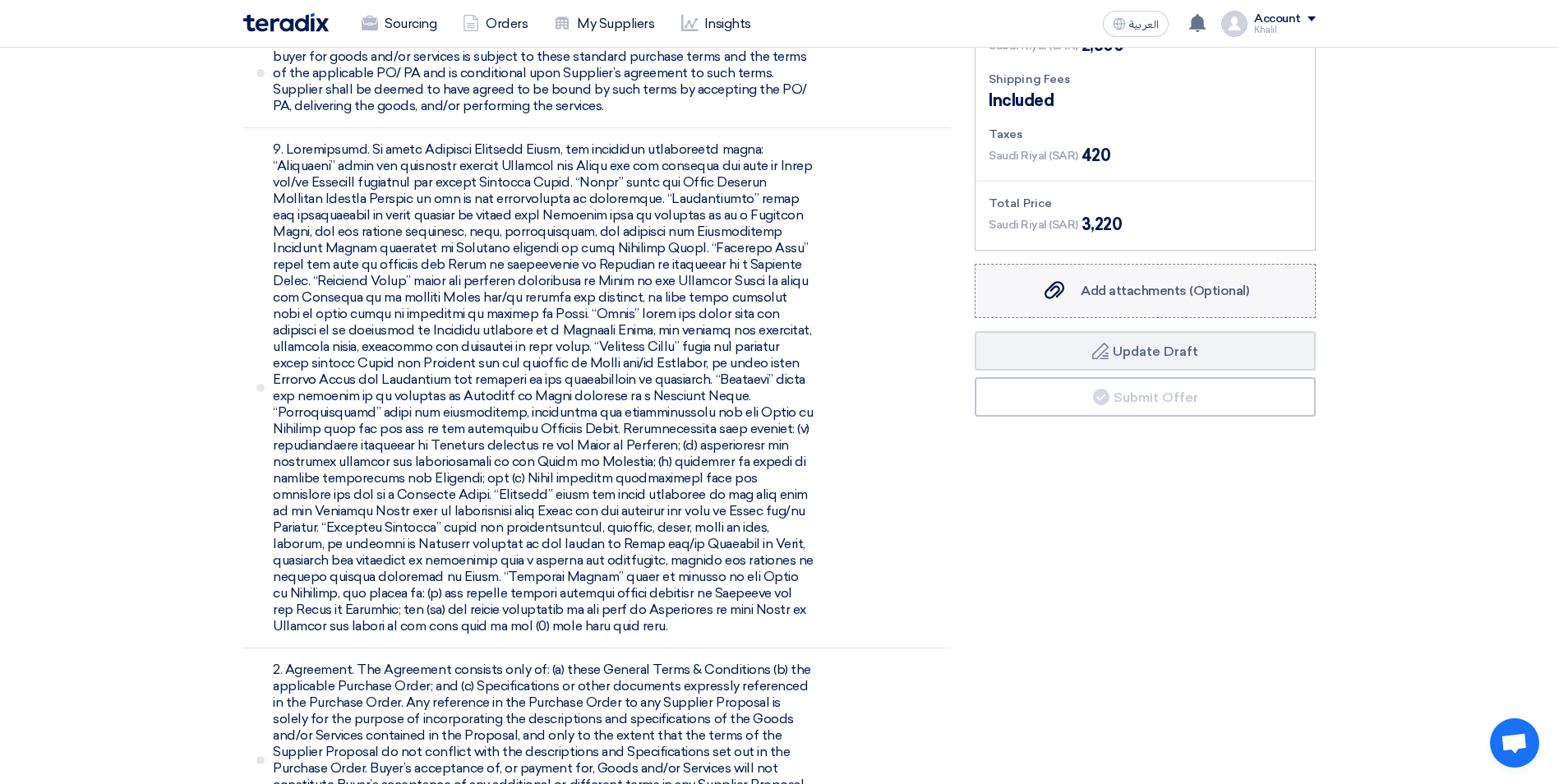
click at [1128, 296] on span "Add attachments (Optional)" at bounding box center [1164, 290] width 168 height 16
click at [0, 0] on input "Add attachments (Optional) Add attachments (Optional)" at bounding box center [0, 0] width 0 height 0
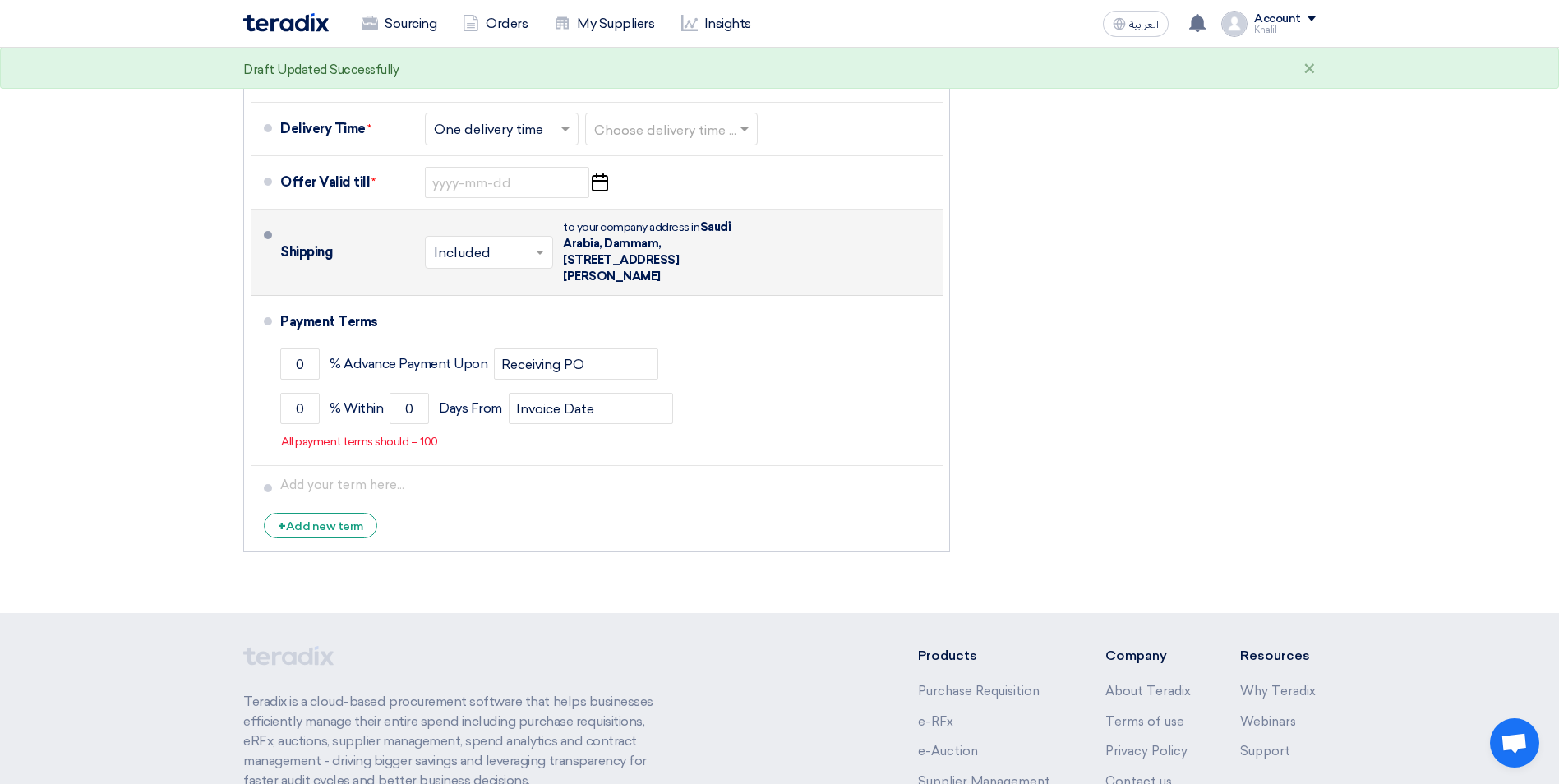
scroll to position [5766, 0]
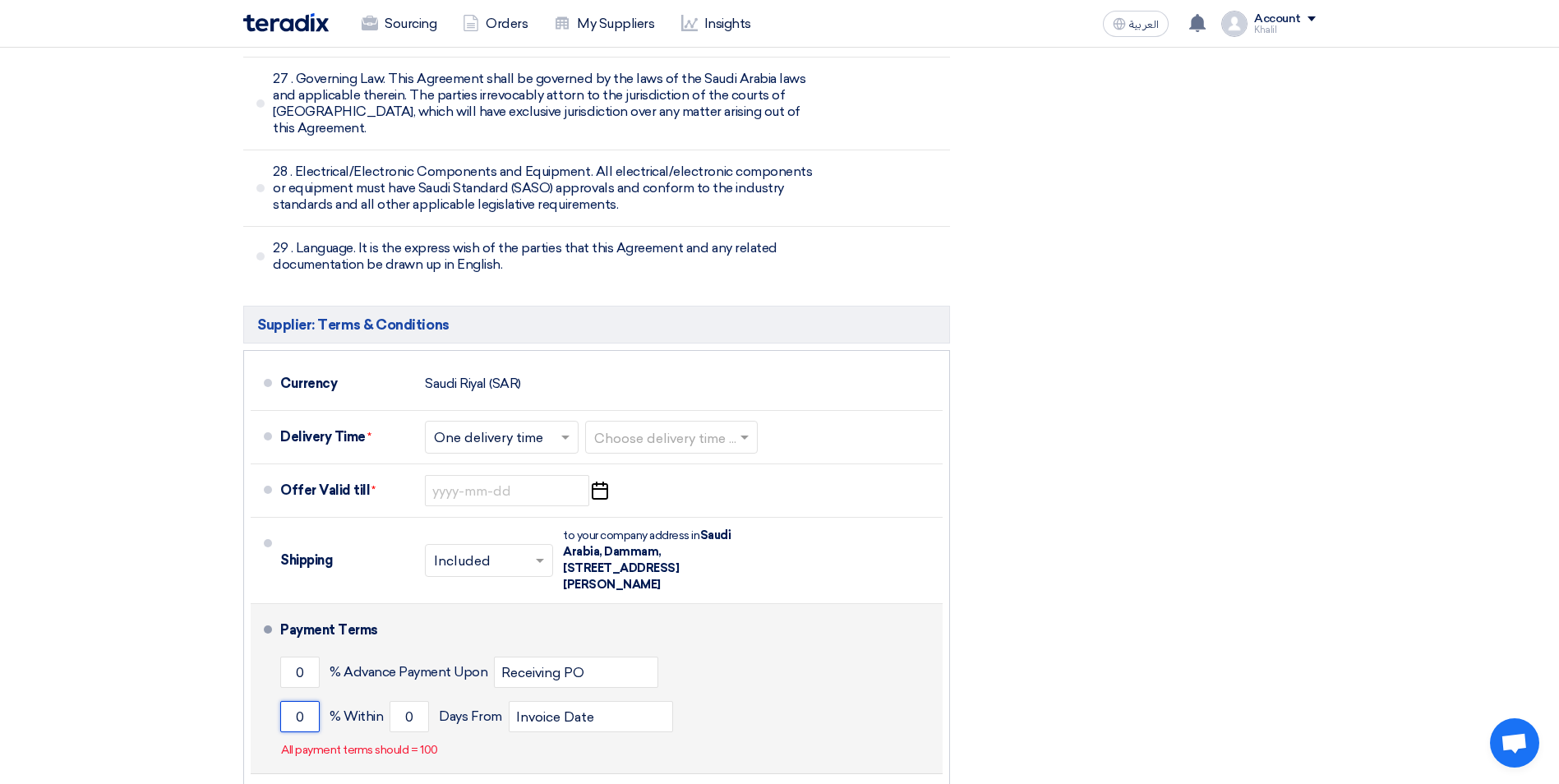
drag, startPoint x: 305, startPoint y: 620, endPoint x: 285, endPoint y: 617, distance: 20.2
click at [285, 701] on input "0" at bounding box center [300, 716] width 39 height 31
type input "100"
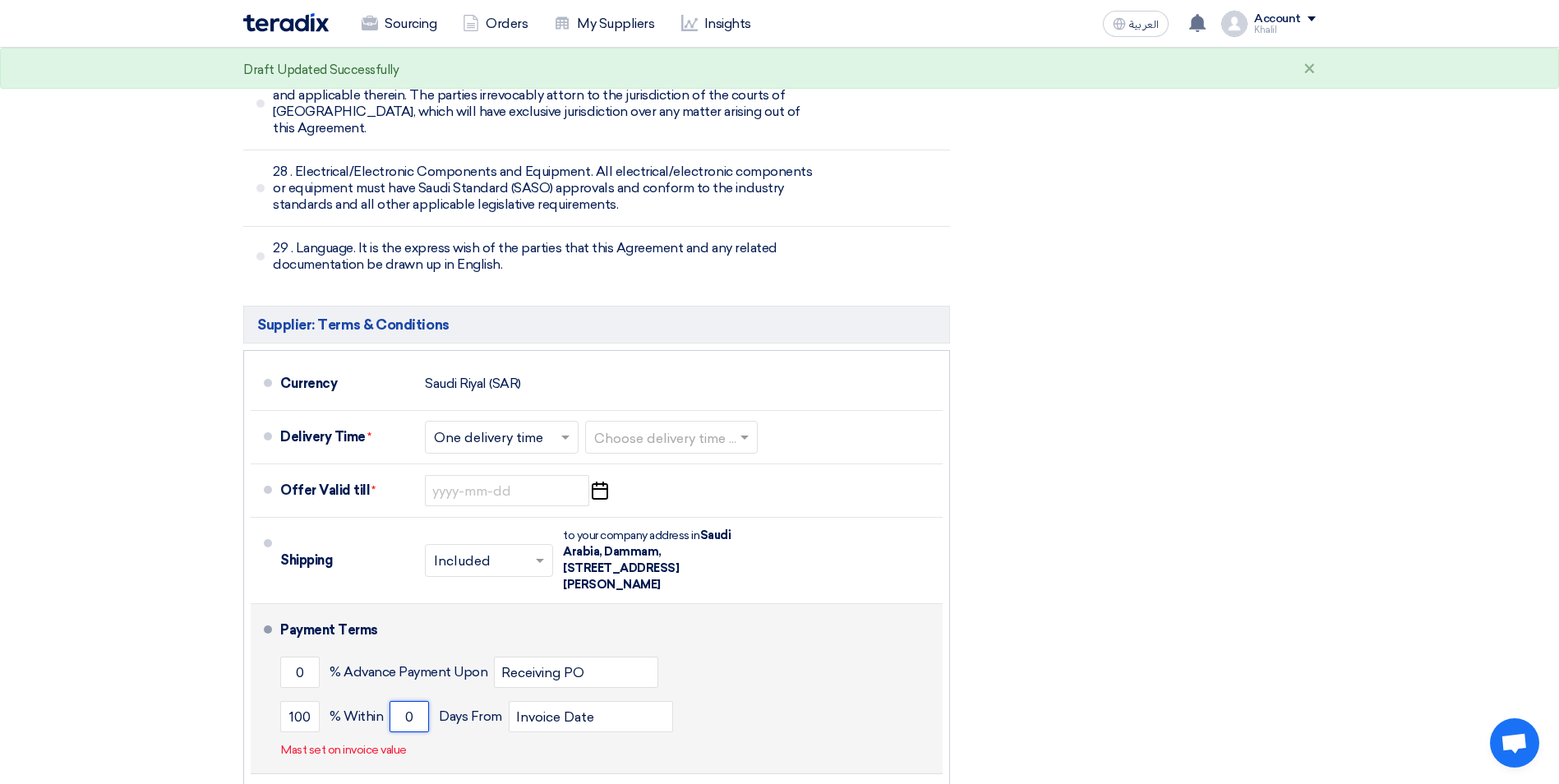
drag, startPoint x: 419, startPoint y: 617, endPoint x: 402, endPoint y: 616, distance: 17.0
click at [402, 701] on input "0" at bounding box center [408, 716] width 39 height 31
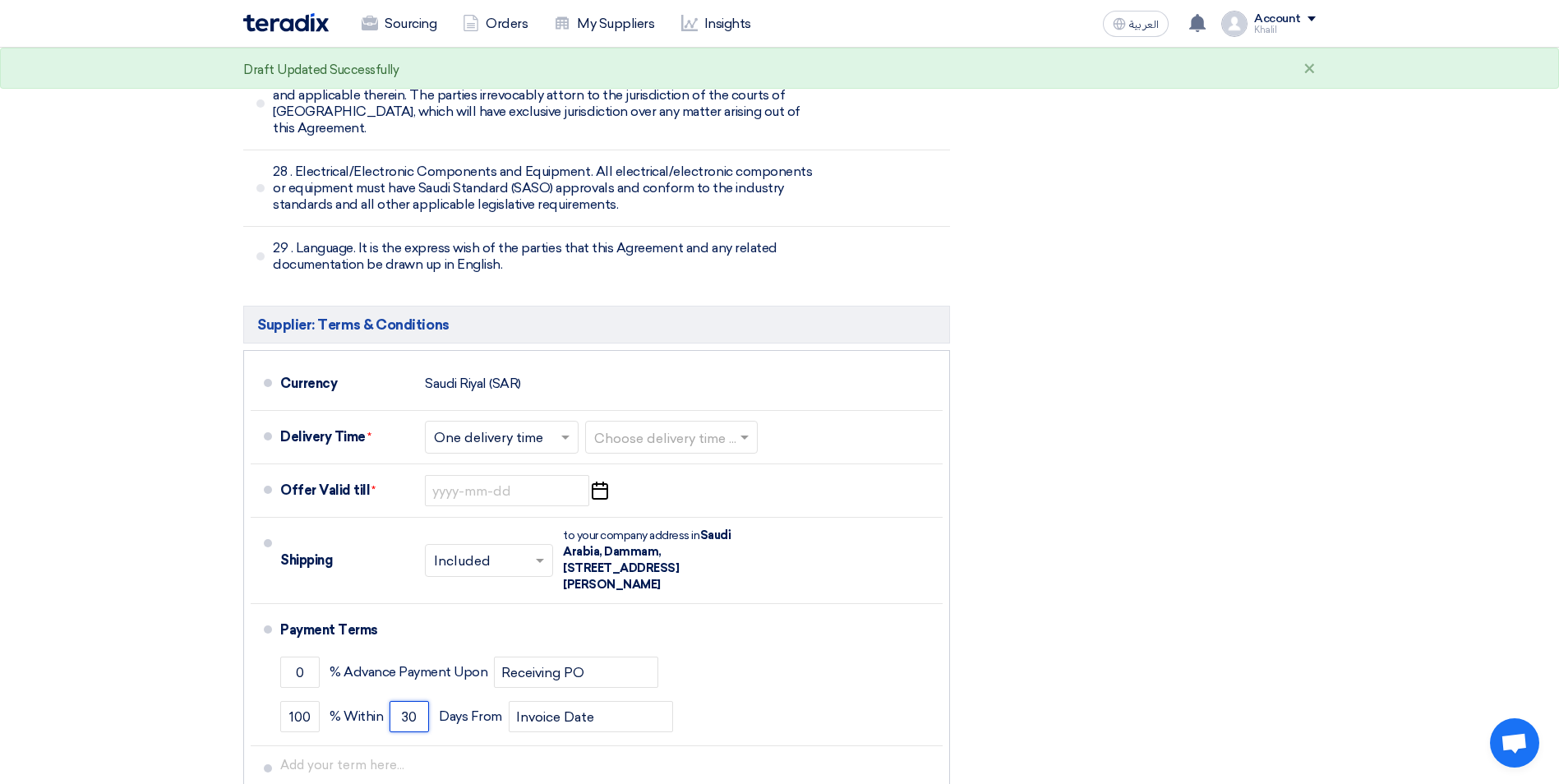
type input "30"
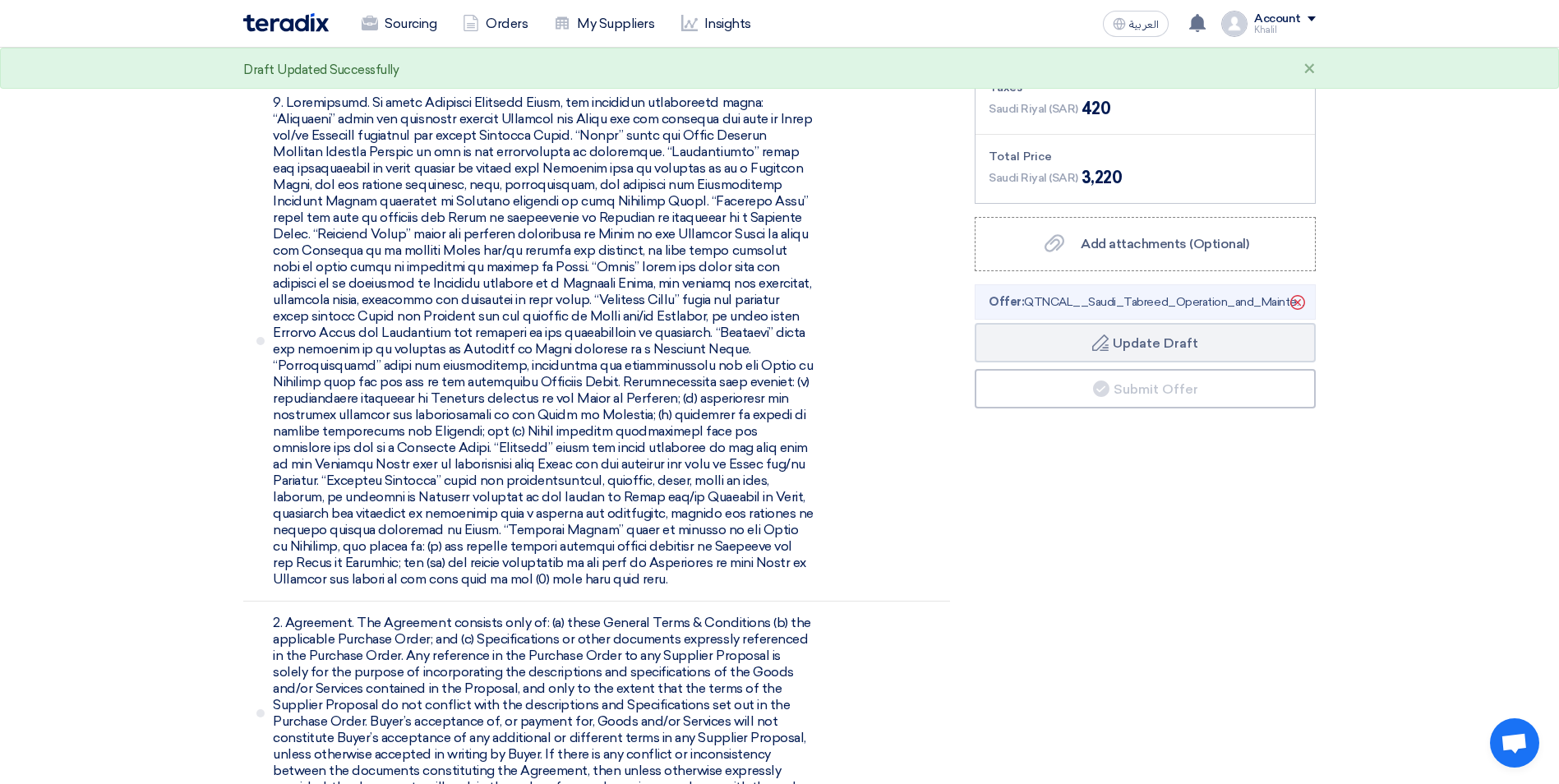
scroll to position [740, 0]
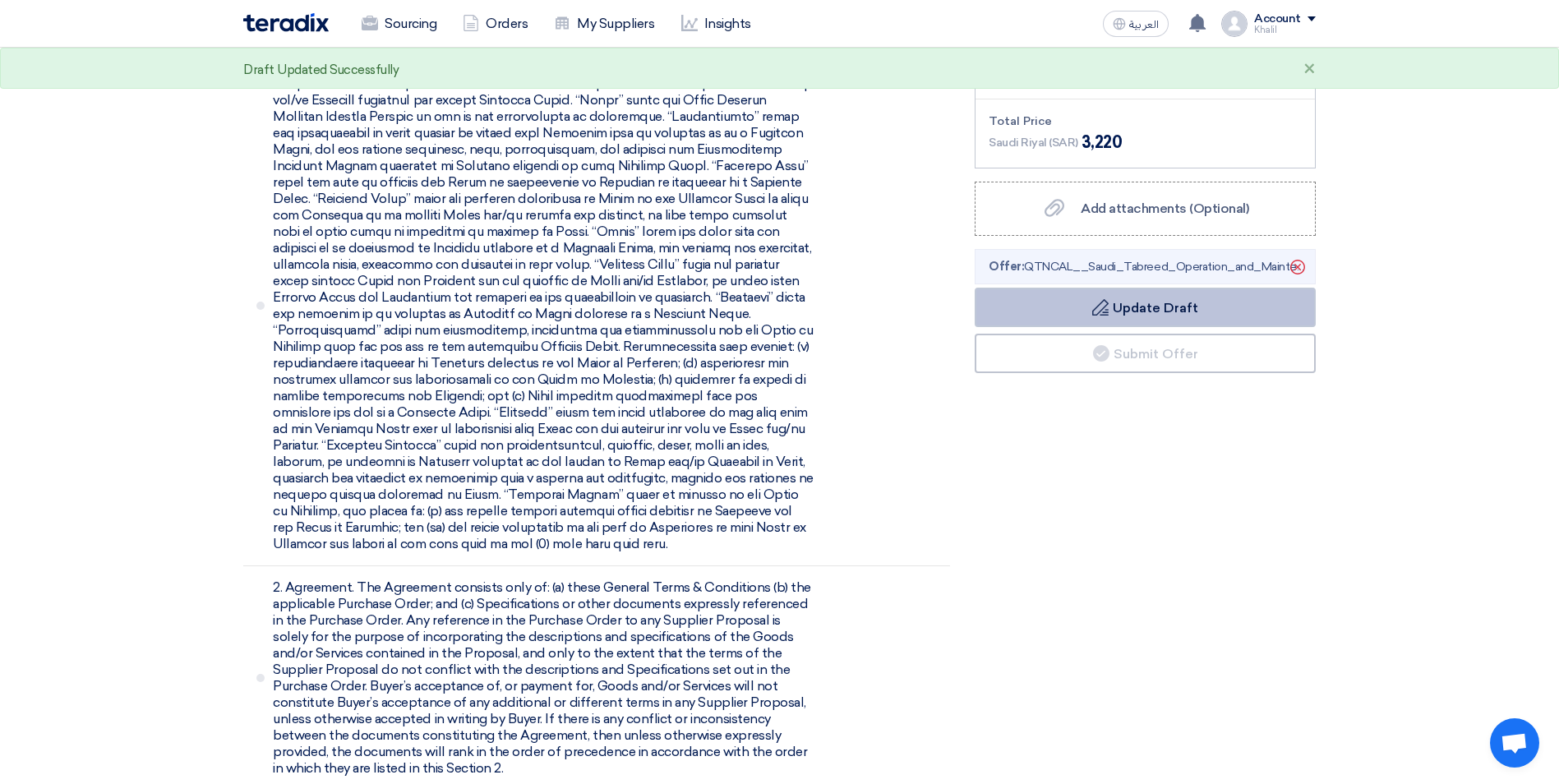
click at [1166, 312] on button "Draft Update Draft" at bounding box center [1146, 307] width 341 height 39
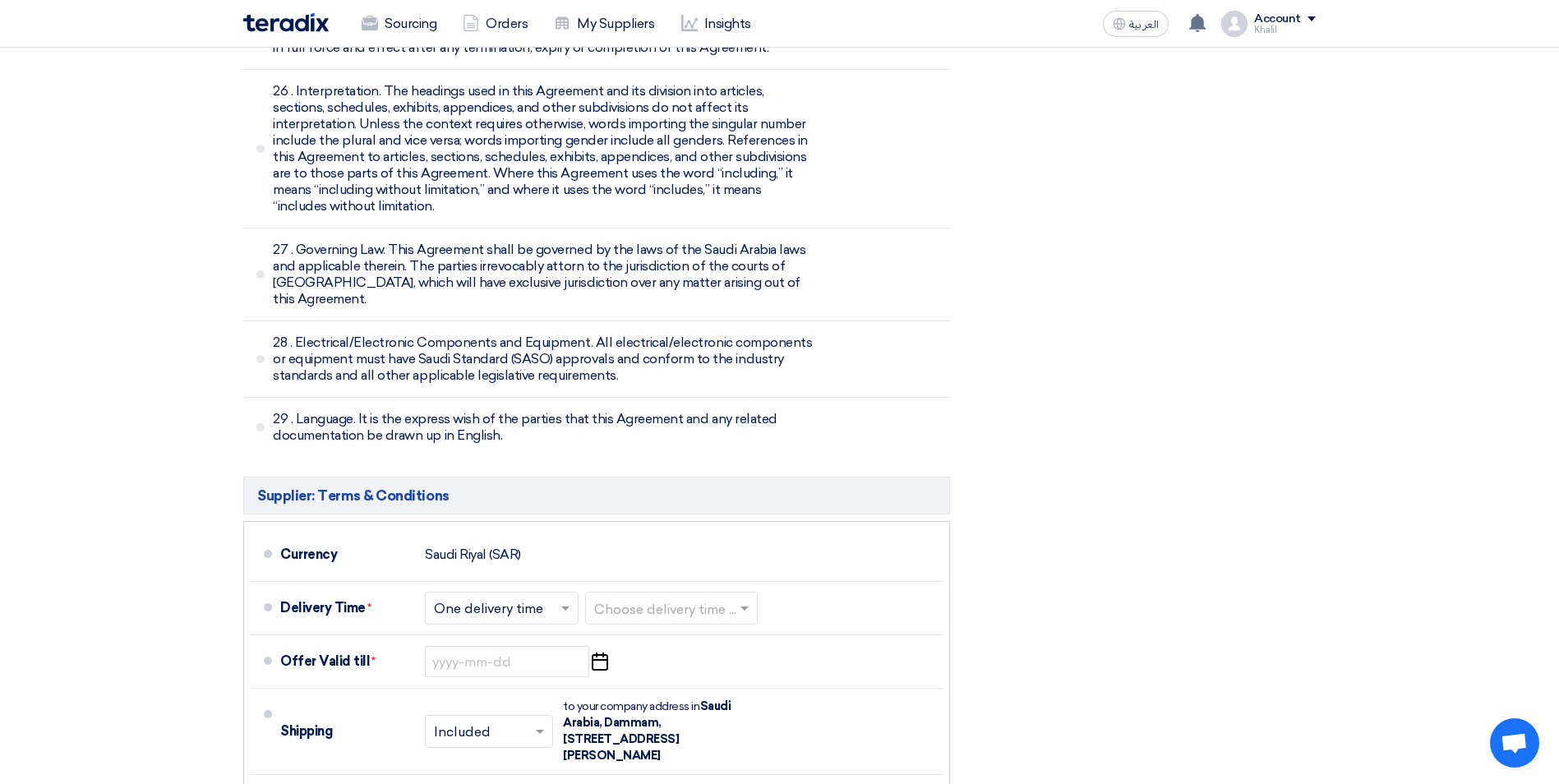
scroll to position [5573, 0]
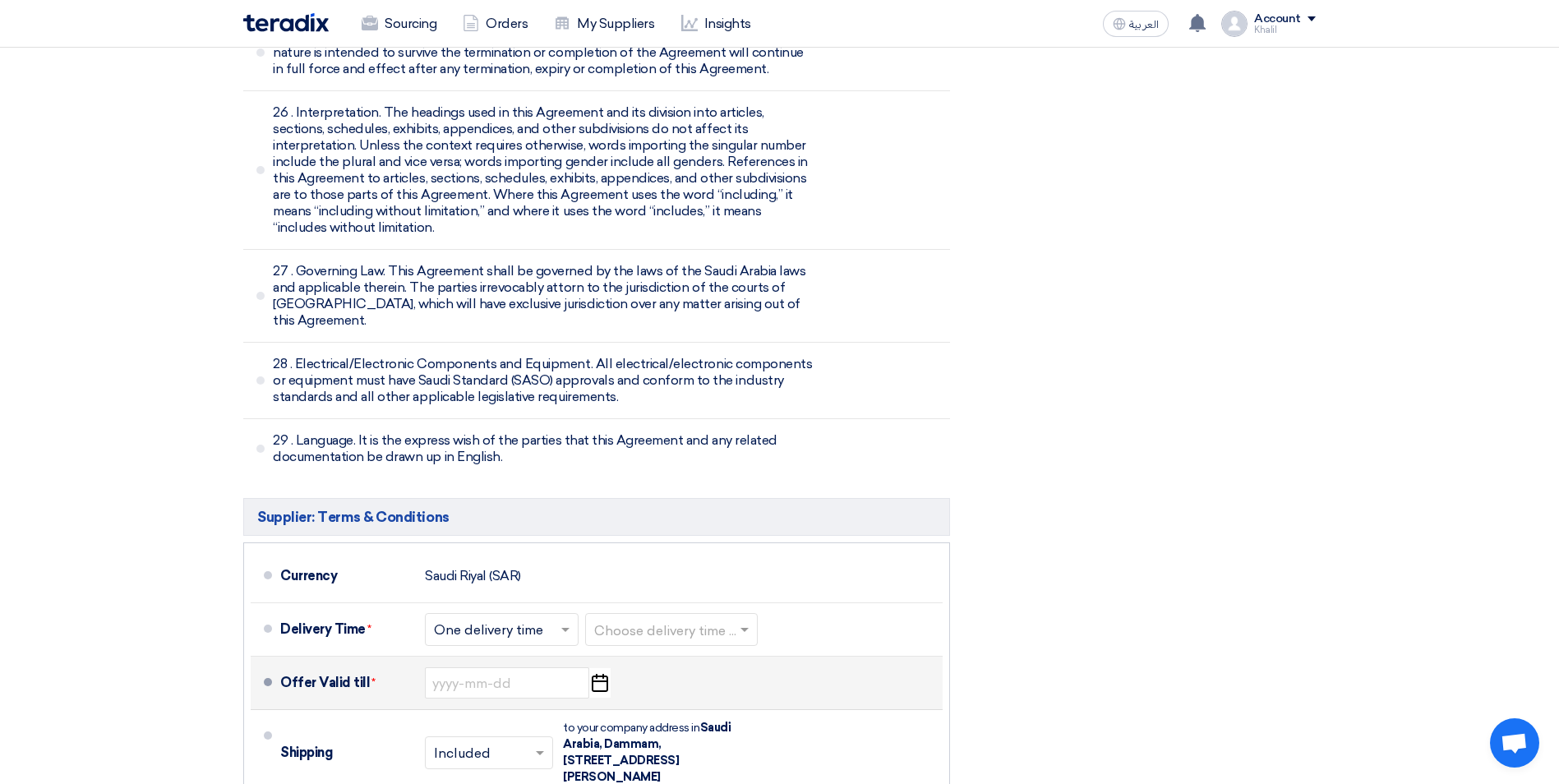
click at [599, 674] on use "button" at bounding box center [600, 683] width 17 height 18
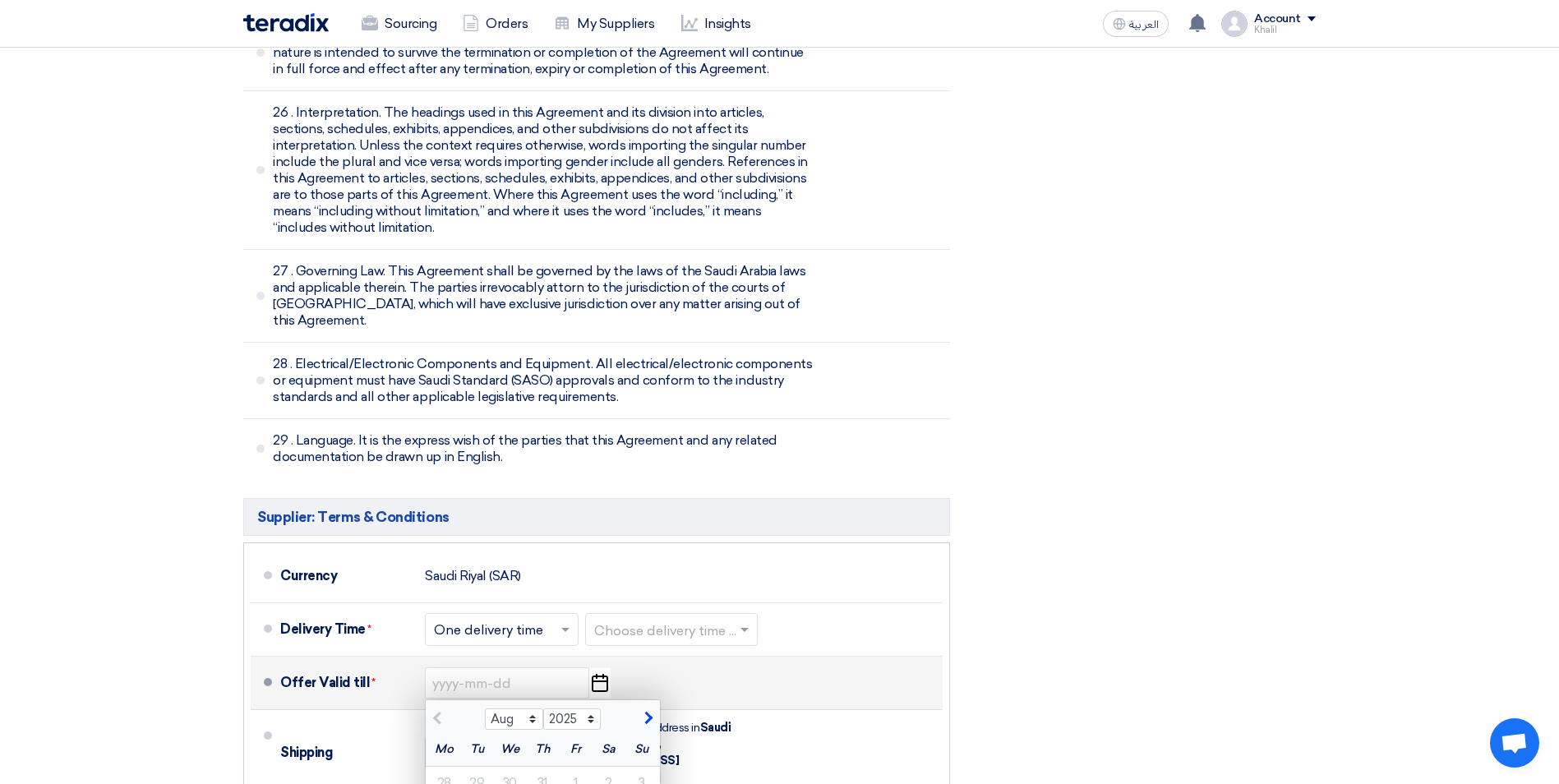
type input "[DATE]"
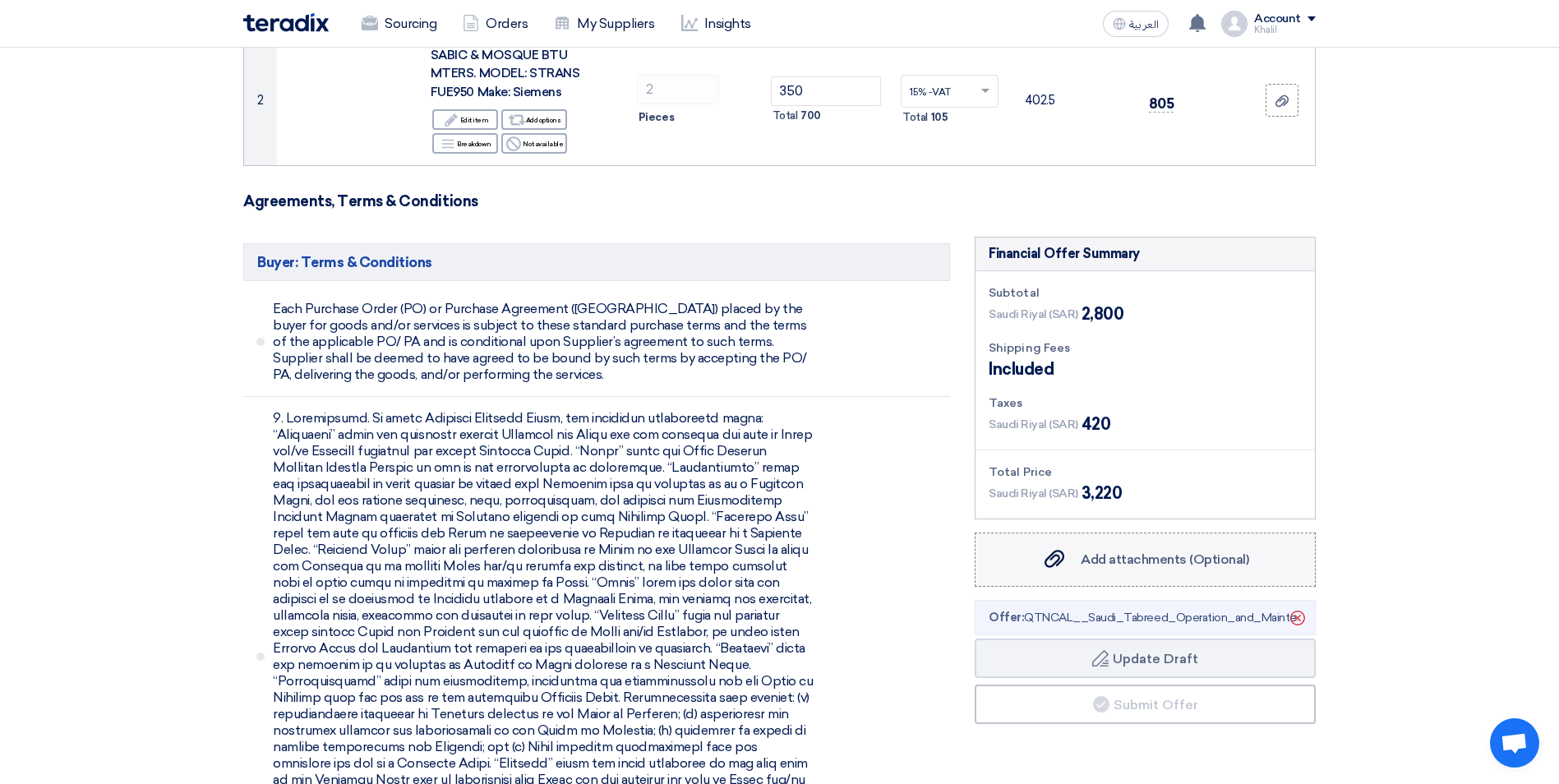
scroll to position [397, 0]
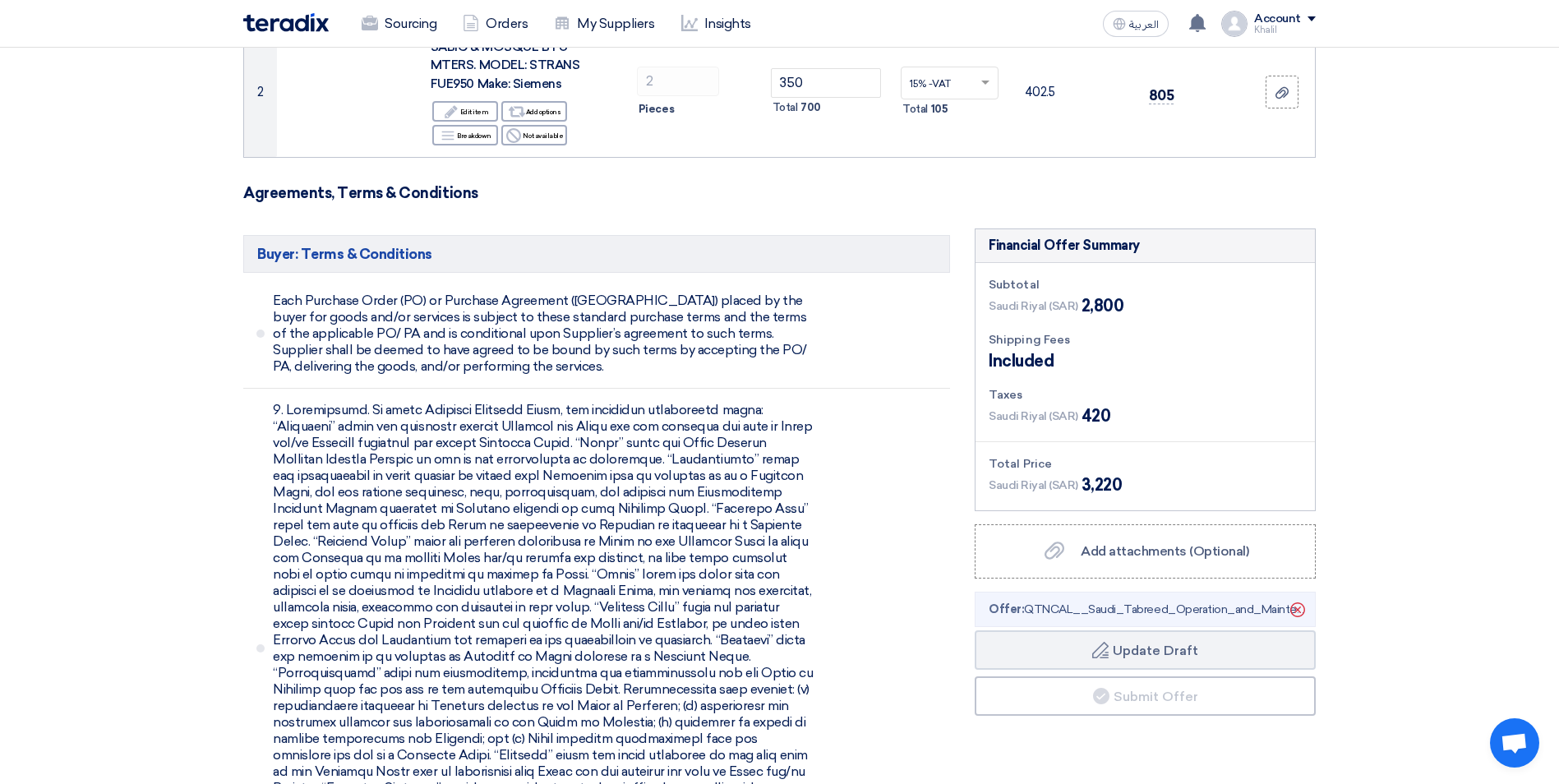
click at [1162, 603] on span "Offer: QTNCAL__Saudi_Tabreed_Operation_and_Maintenance_Co_STOM_1754802743969.pdf" at bounding box center [1147, 609] width 318 height 18
click at [1196, 657] on button "Draft Update Draft" at bounding box center [1146, 649] width 341 height 39
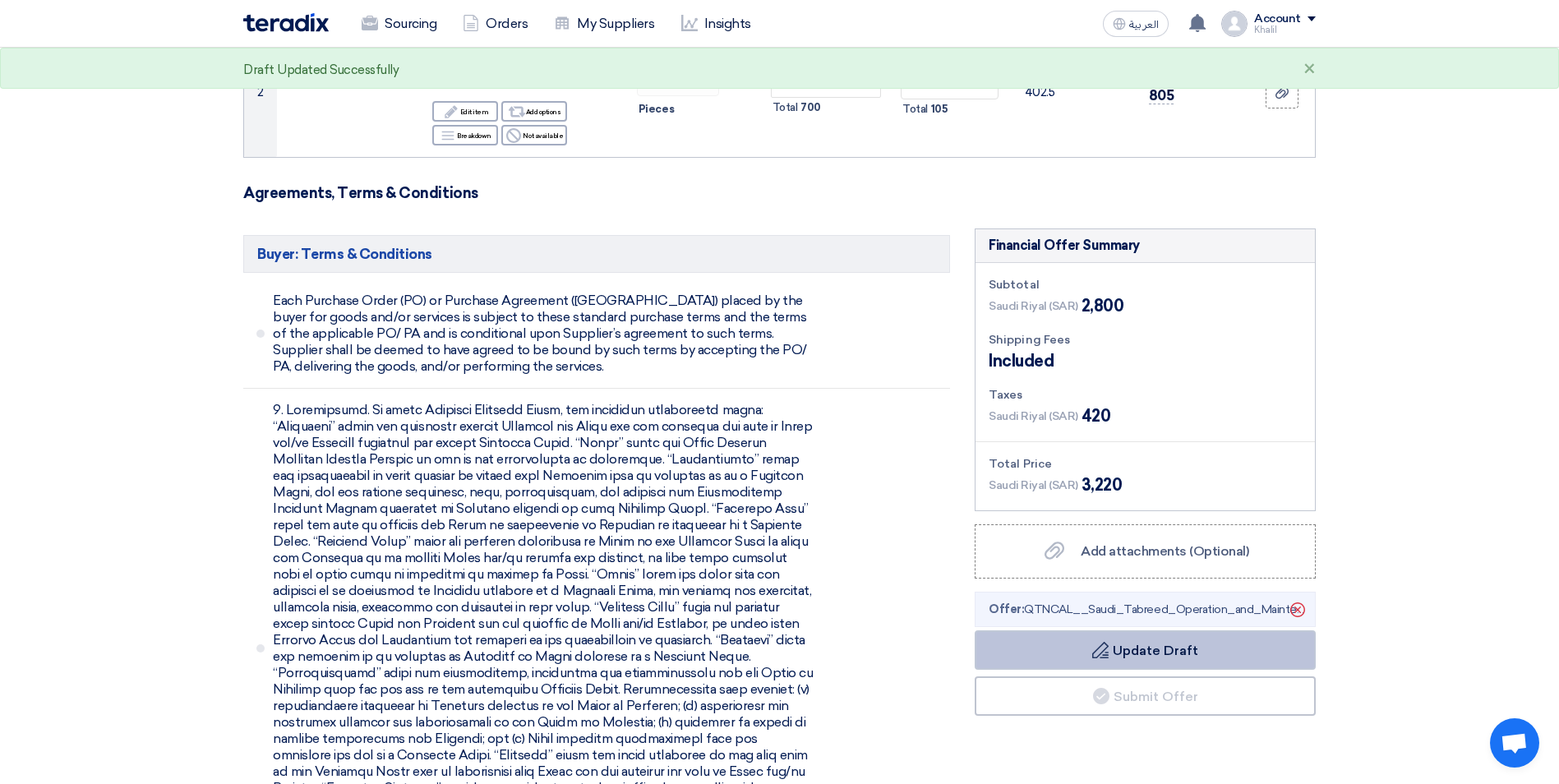
click at [1214, 655] on button "Draft Update Draft" at bounding box center [1146, 649] width 341 height 39
click at [1177, 610] on span "Offer: QTNCAL__Saudi_Tabreed_Operation_and_Maintenance_Co_STOM_1754802743969.pdf" at bounding box center [1147, 609] width 318 height 18
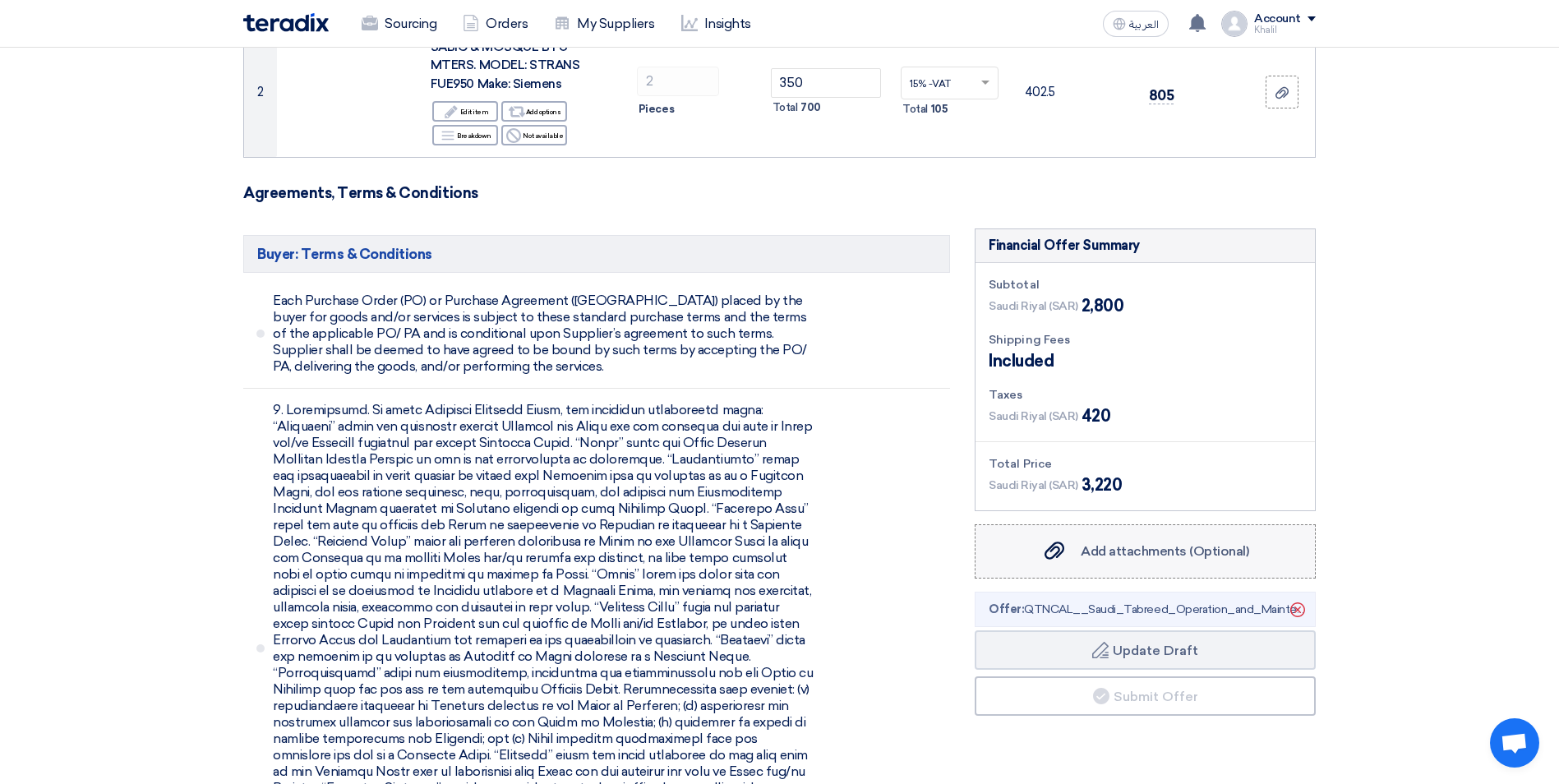
click at [1166, 553] on span "Add attachments (Optional)" at bounding box center [1164, 551] width 168 height 16
click at [0, 0] on input "Add attachments (Optional) Add attachments (Optional)" at bounding box center [0, 0] width 0 height 0
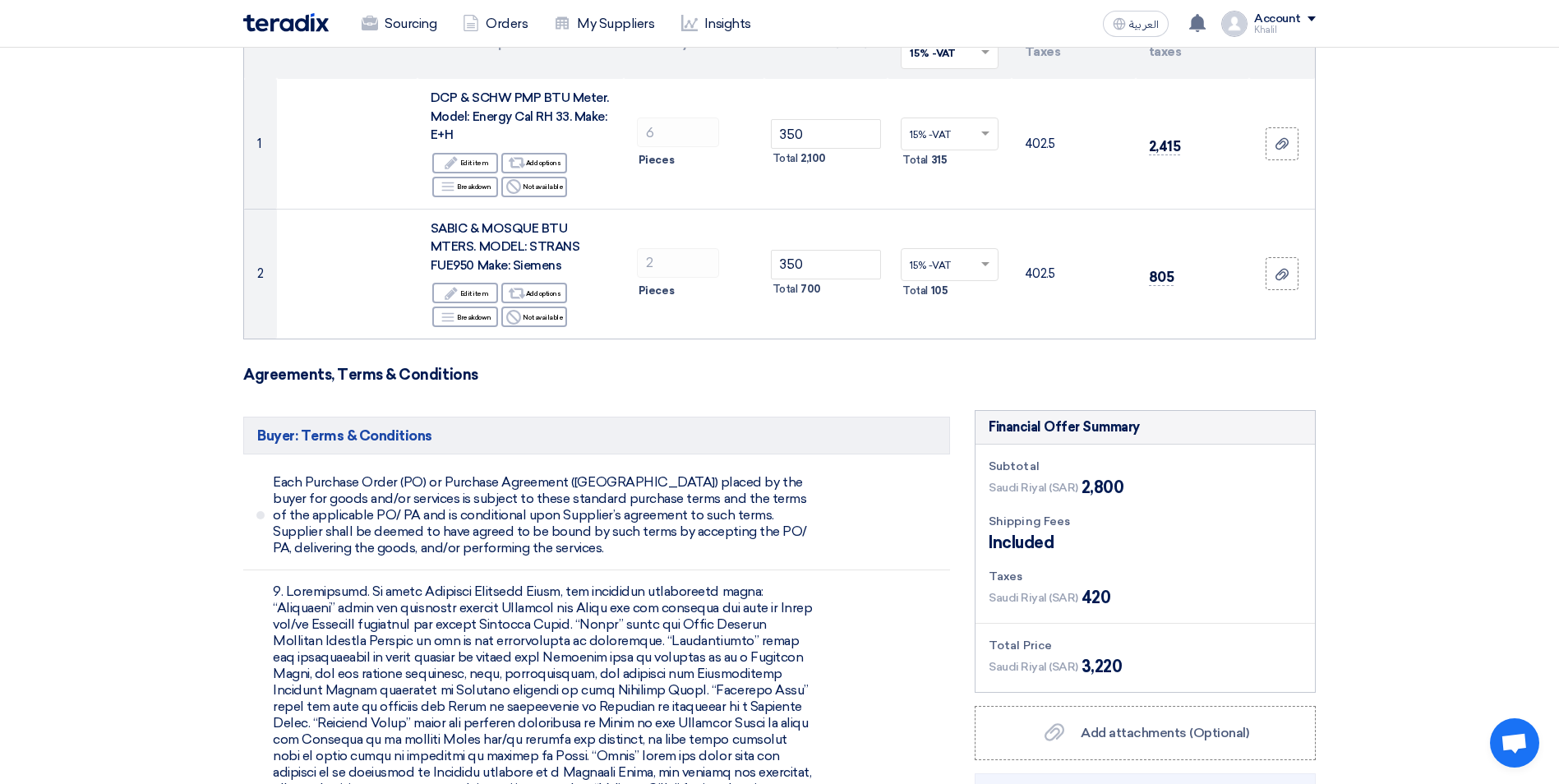
scroll to position [0, 0]
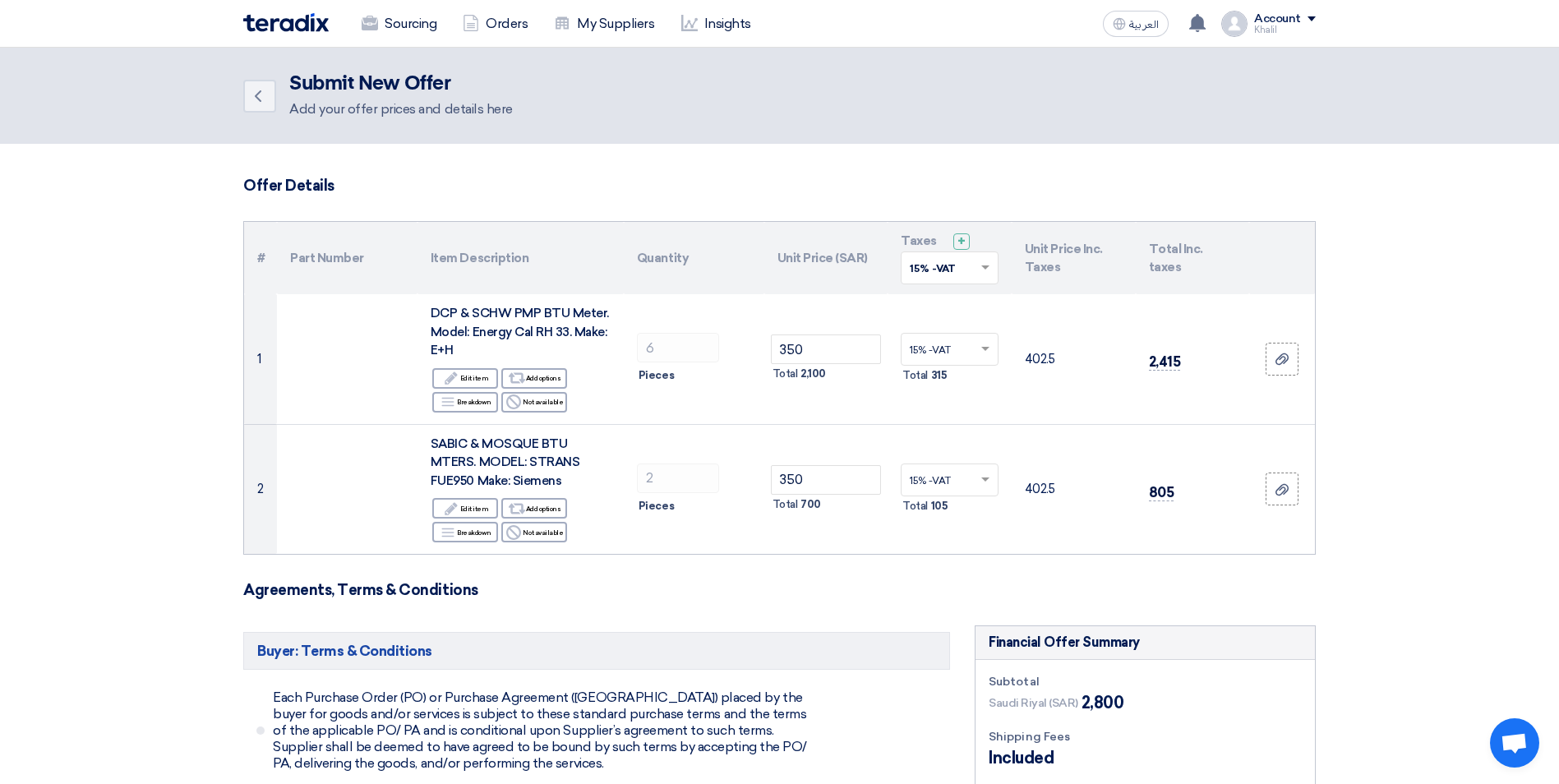
click at [1036, 269] on th "Unit Price Inc. Taxes" at bounding box center [1074, 258] width 124 height 72
click at [1156, 258] on th "Total Inc. taxes" at bounding box center [1192, 258] width 114 height 72
click at [269, 95] on link "Back" at bounding box center [259, 95] width 33 height 33
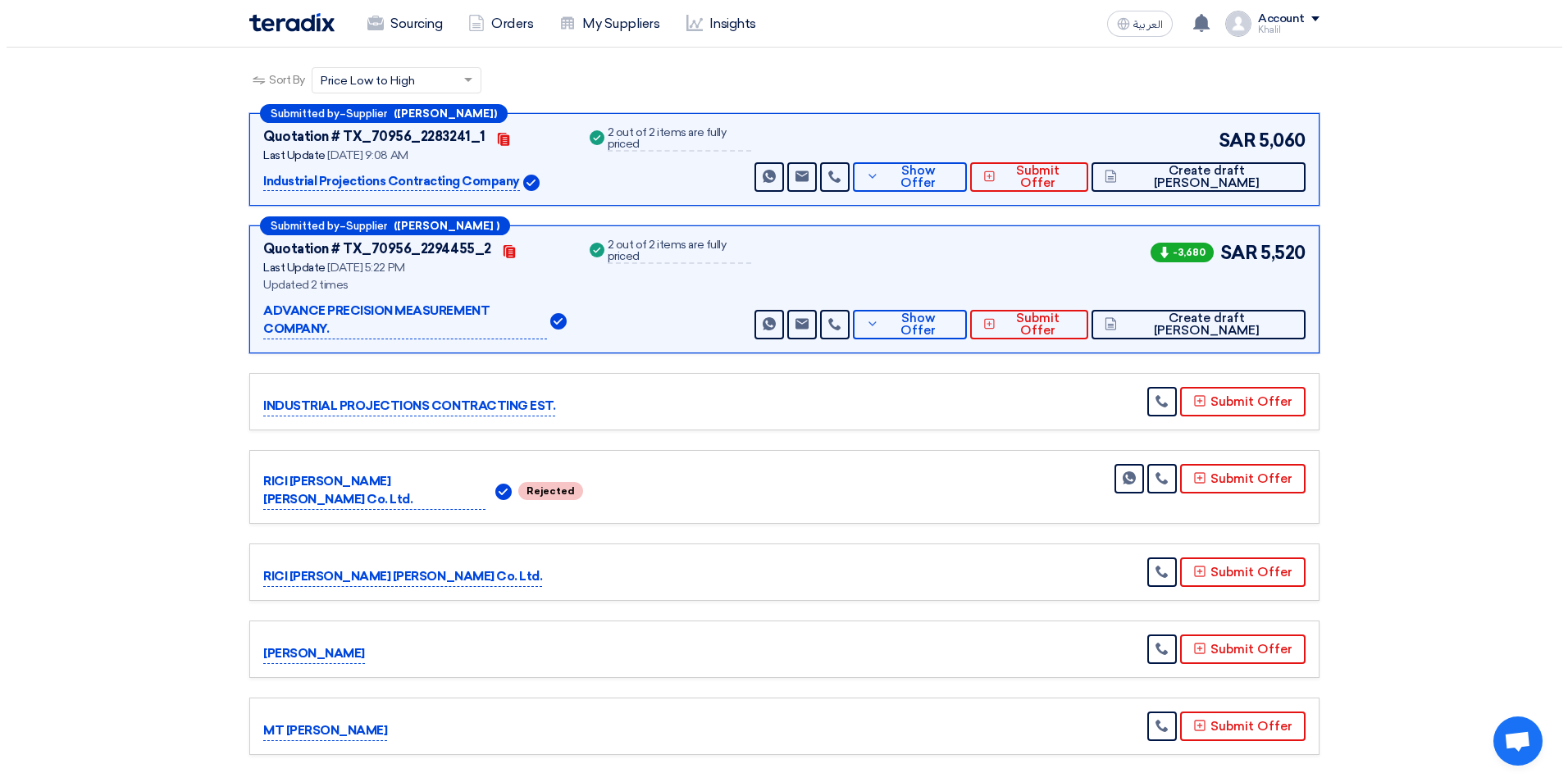
scroll to position [246, 0]
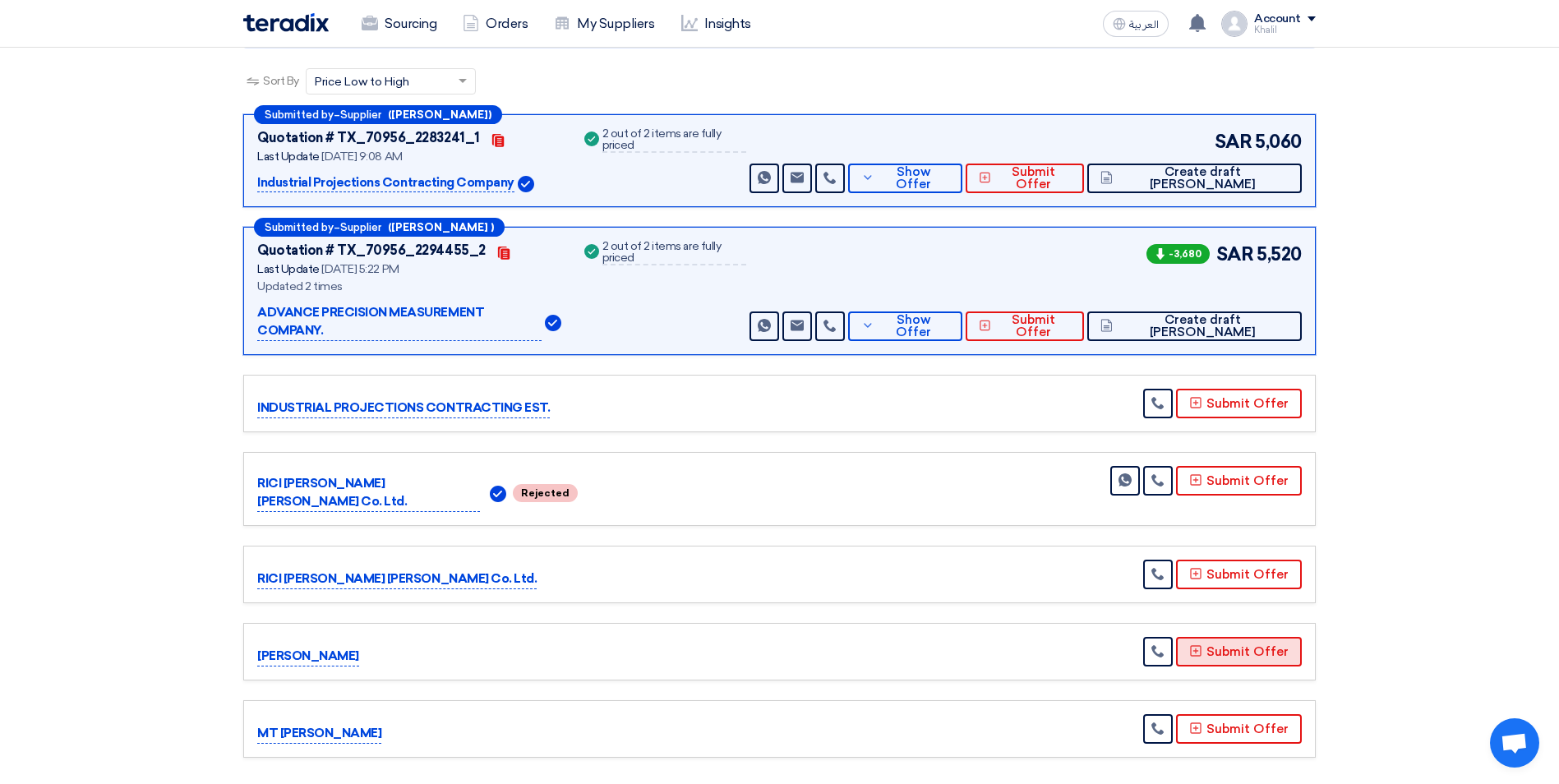
click at [1209, 637] on button "Submit Offer" at bounding box center [1238, 651] width 126 height 29
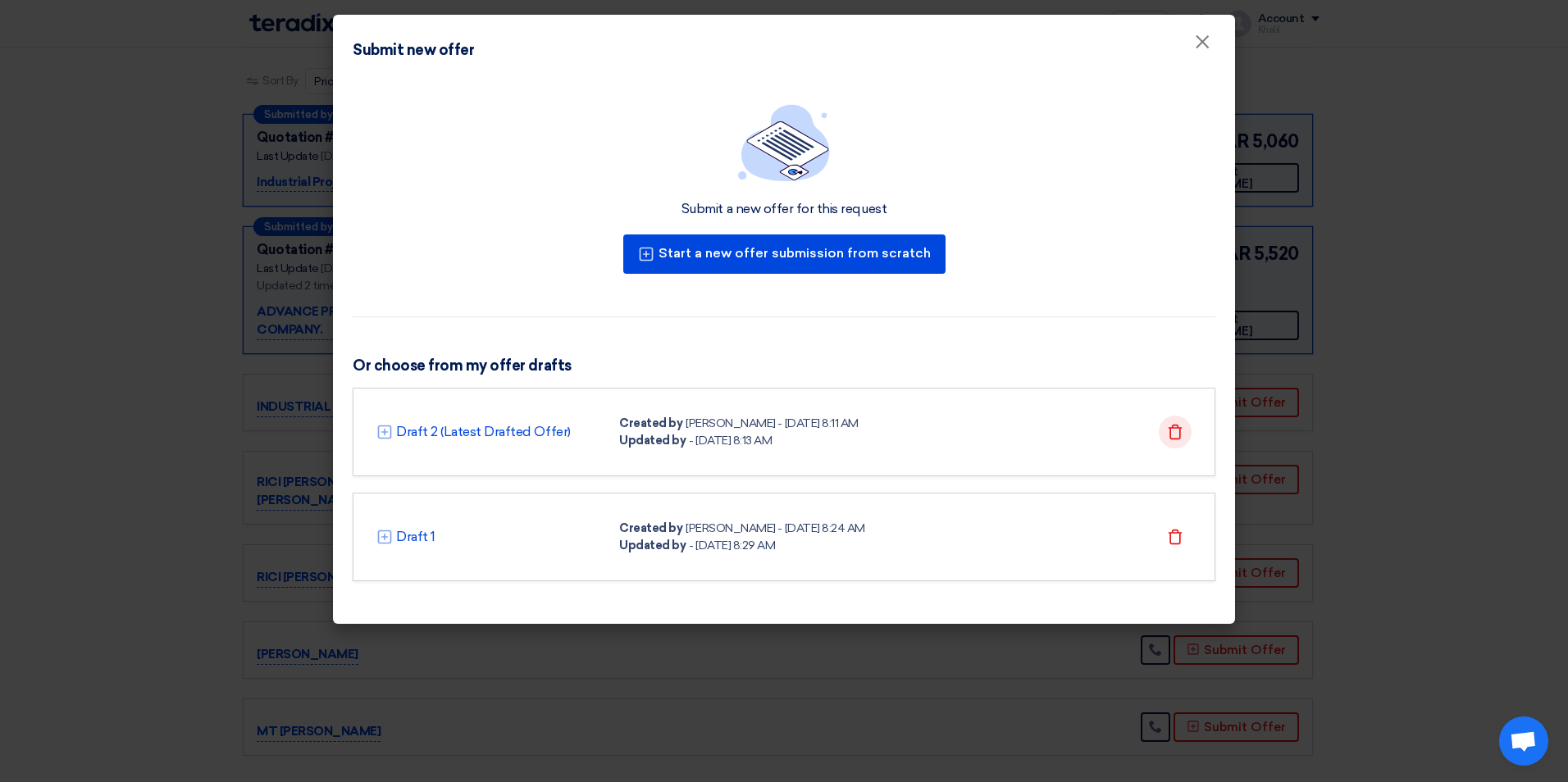
click at [1176, 434] on icon "Delete" at bounding box center [1175, 432] width 17 height 17
click at [1172, 537] on icon "Delete" at bounding box center [1175, 537] width 17 height 17
click at [384, 433] on icon at bounding box center [385, 432] width 17 height 17
click at [390, 431] on use at bounding box center [385, 431] width 14 height 14
click at [382, 430] on icon at bounding box center [385, 432] width 17 height 17
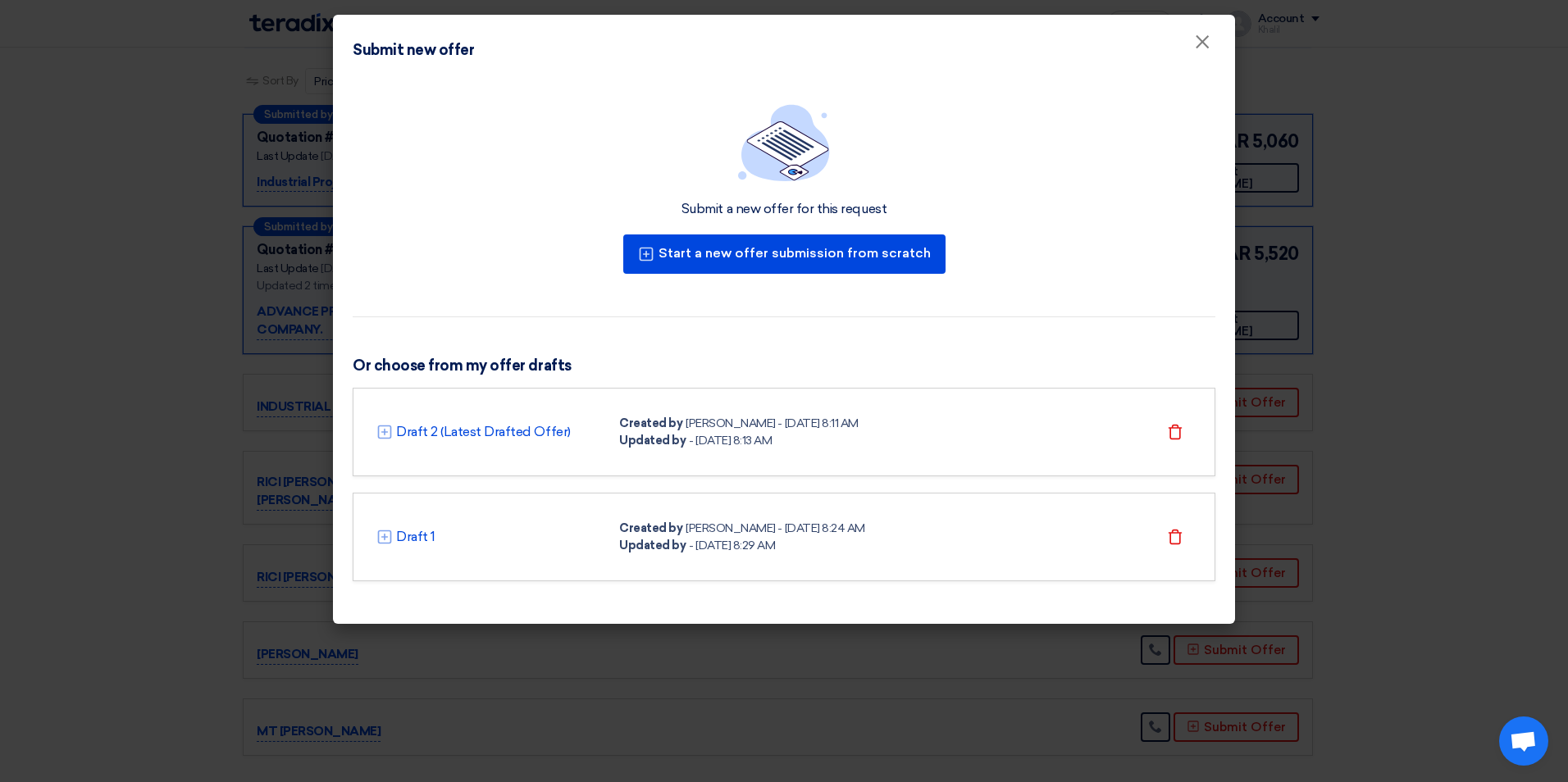
click at [387, 542] on use at bounding box center [385, 536] width 14 height 14
click at [427, 428] on link "Draft 2 (Latest Drafted Offer)" at bounding box center [483, 432] width 175 height 20
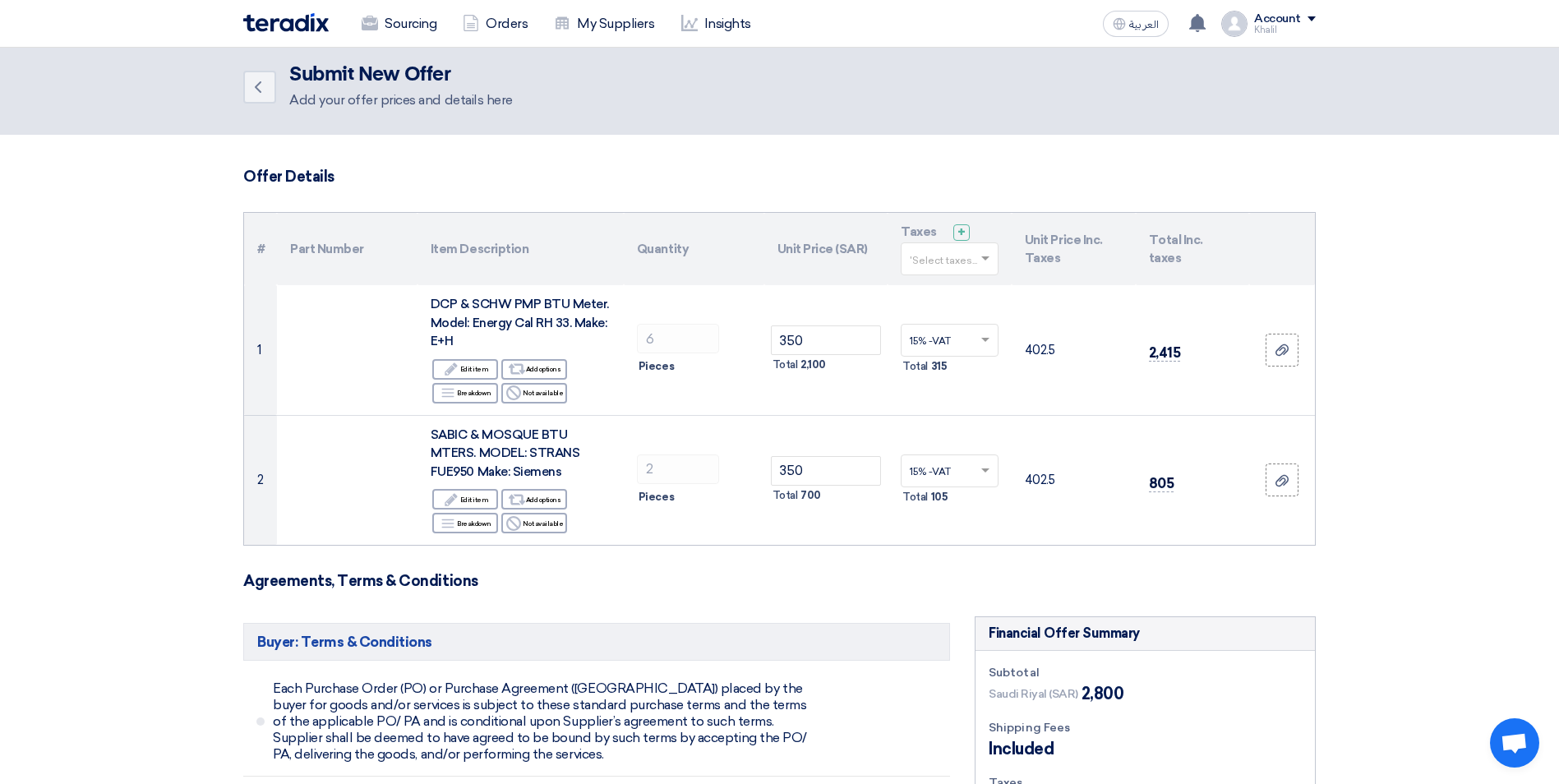
scroll to position [0, 0]
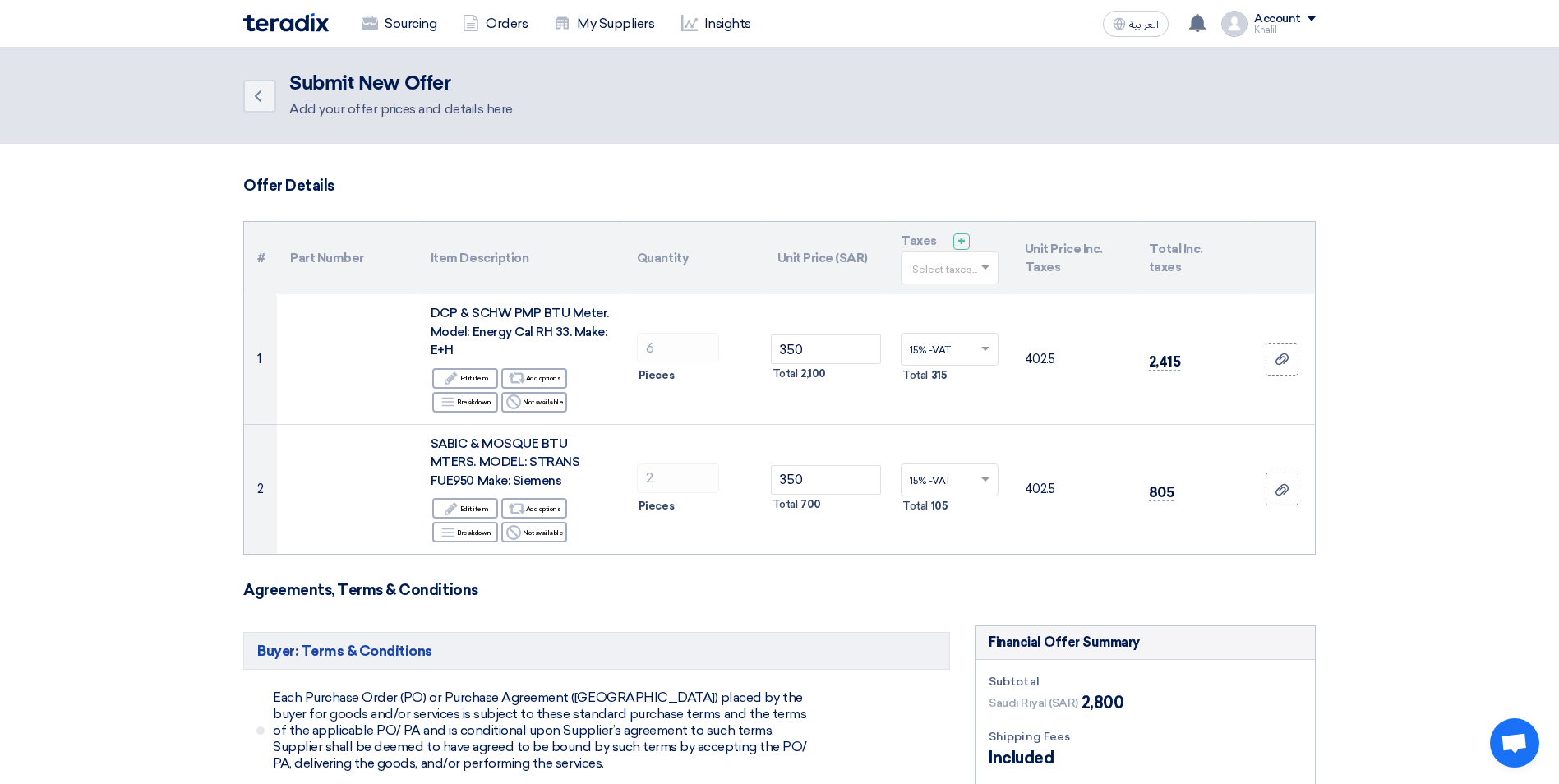
click at [326, 110] on div "Add your offer prices and details here" at bounding box center [401, 110] width 223 height 20
click at [262, 98] on icon "Back" at bounding box center [259, 96] width 20 height 20
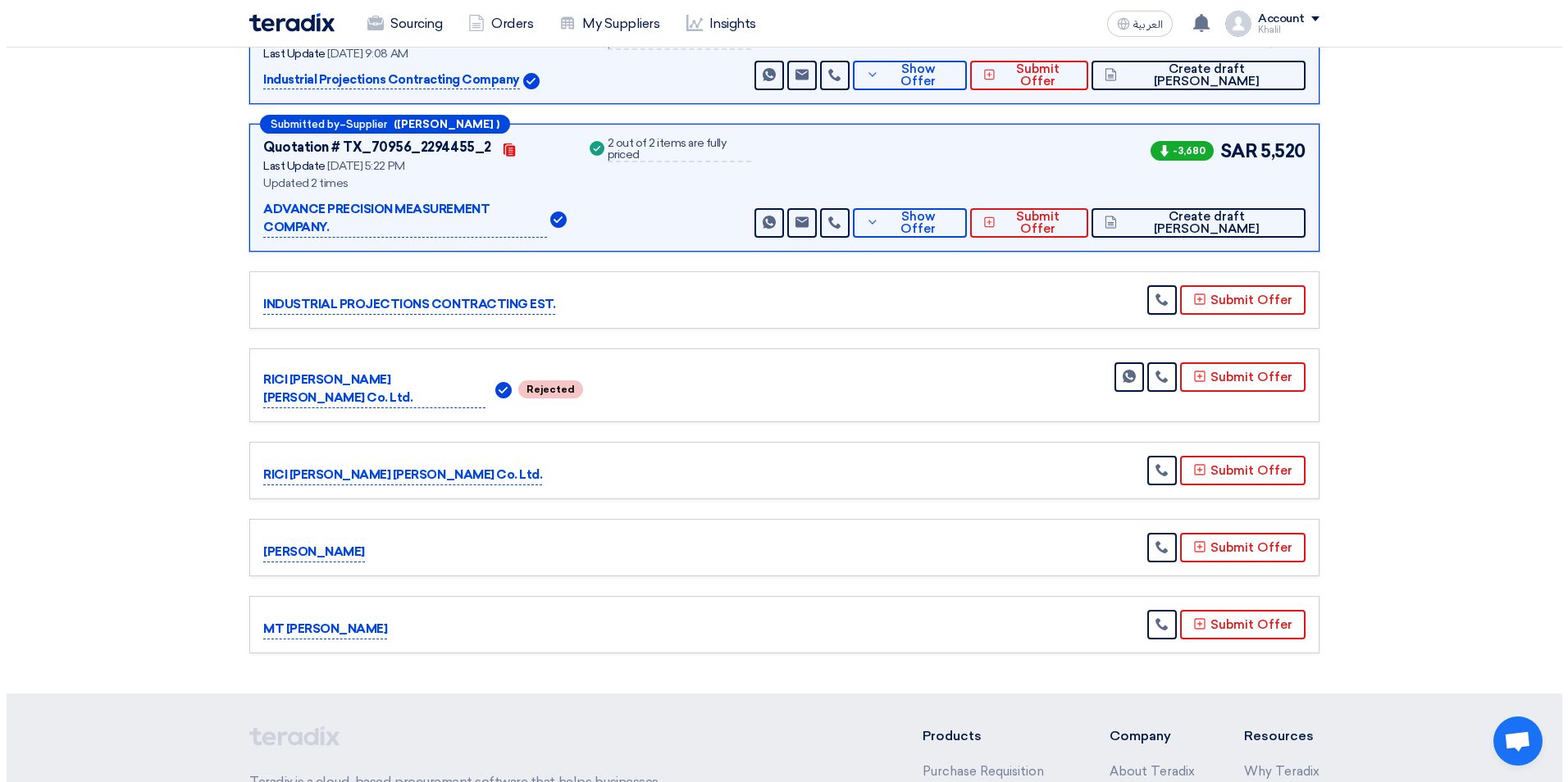
scroll to position [410, 0]
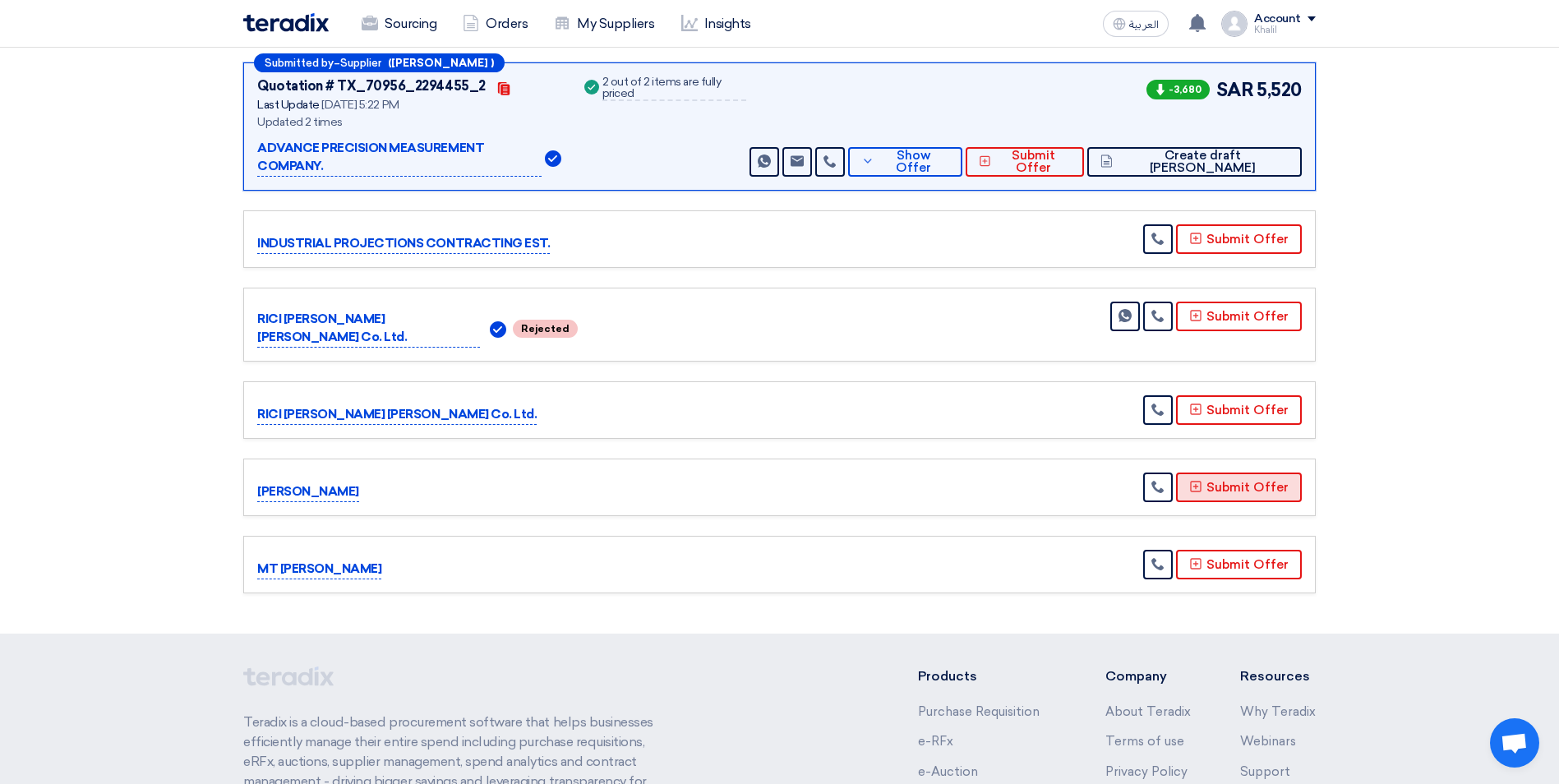
click at [1219, 479] on button "Submit Offer" at bounding box center [1238, 487] width 126 height 29
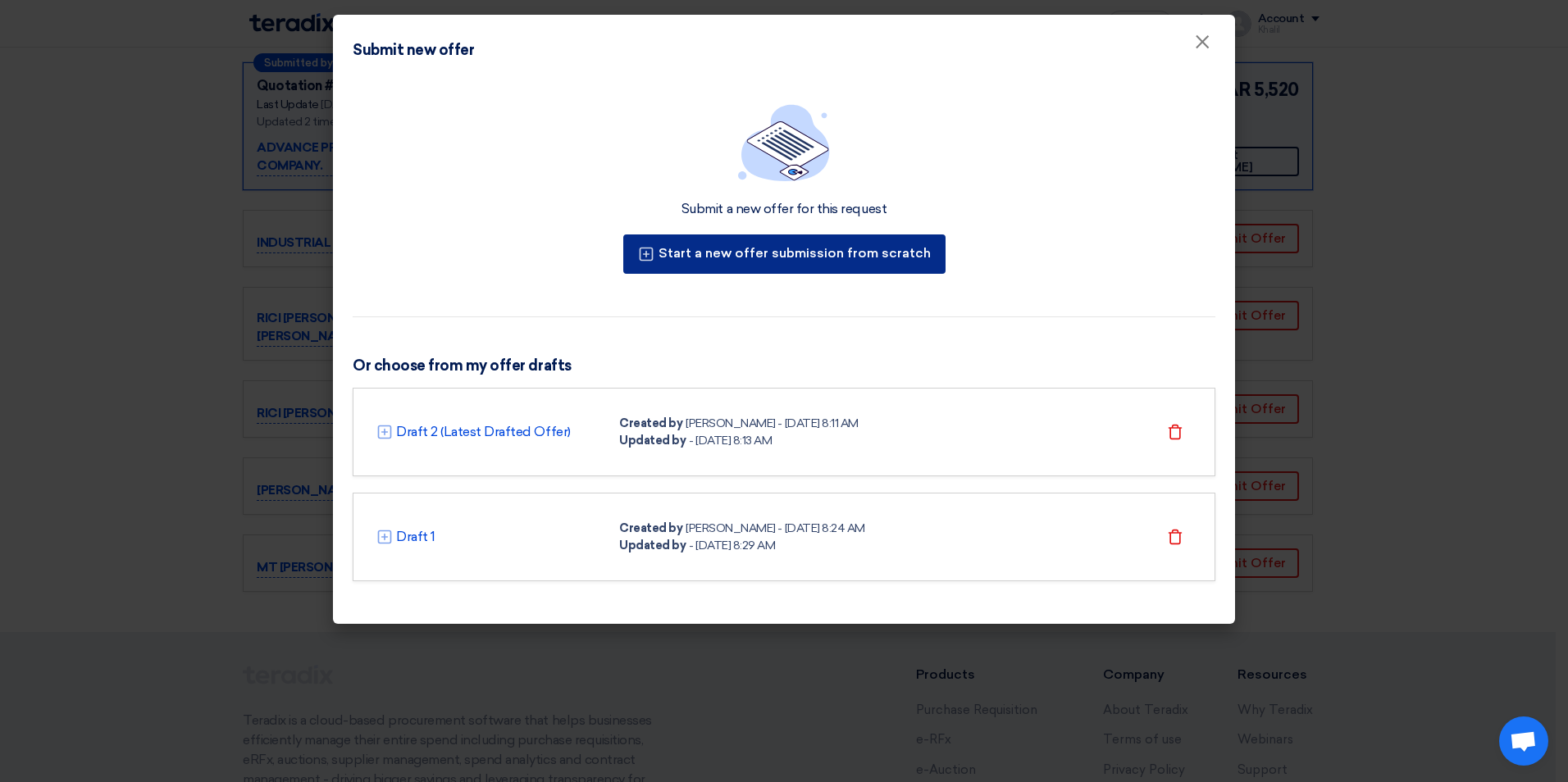
click at [732, 250] on button "Start a new offer submission from scratch" at bounding box center [784, 254] width 322 height 39
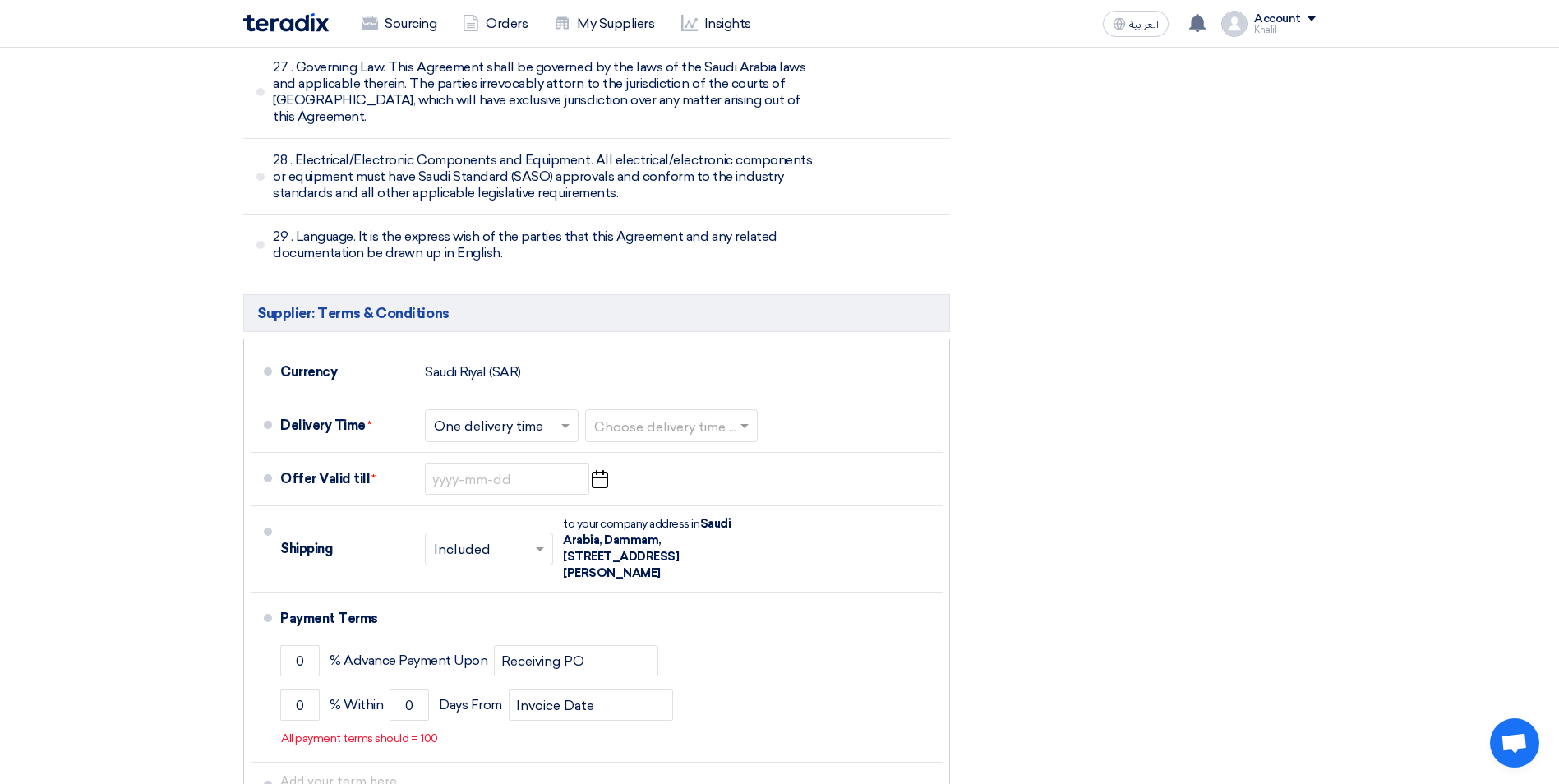
scroll to position [5766, 0]
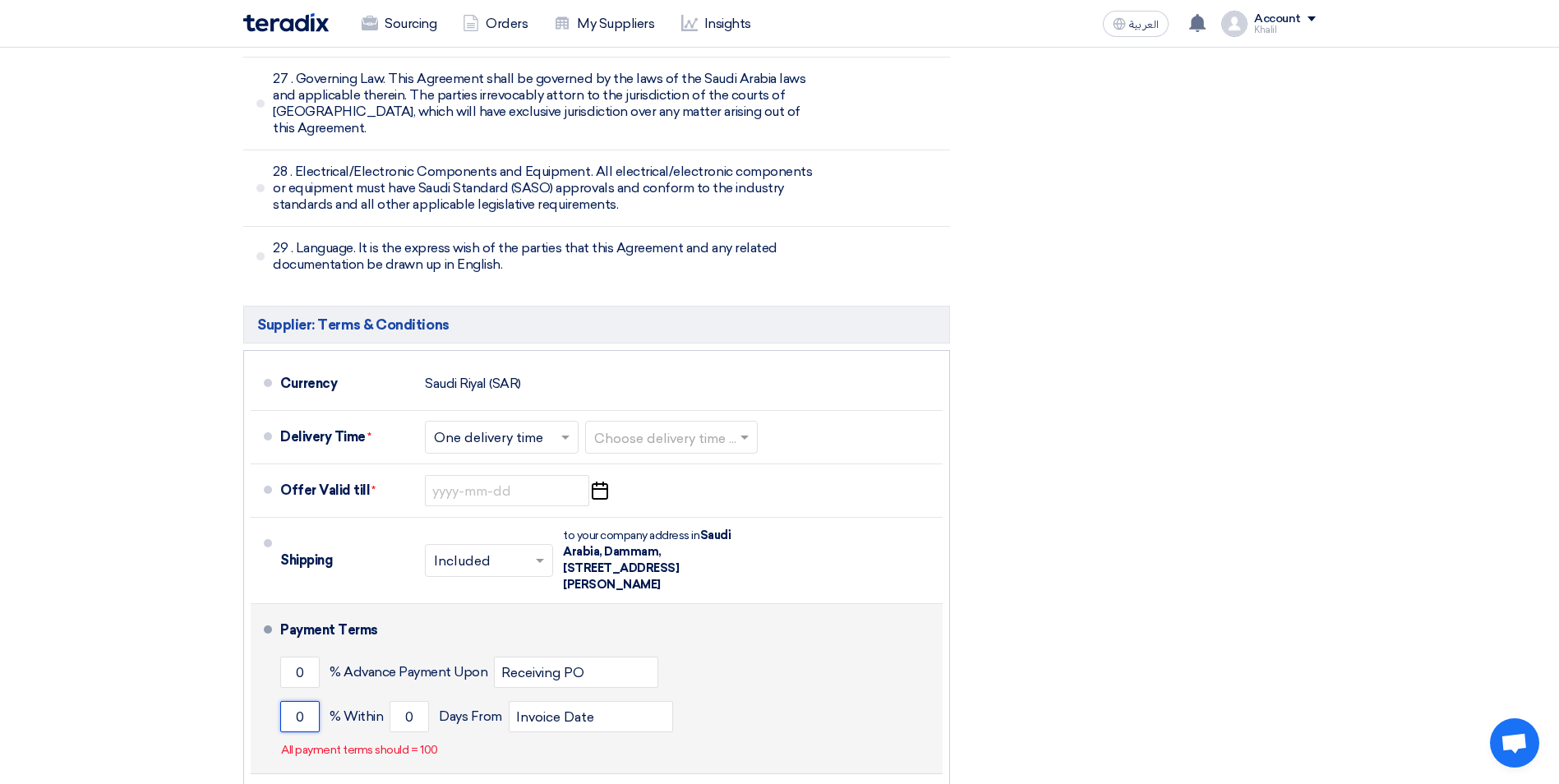
drag, startPoint x: 305, startPoint y: 613, endPoint x: 278, endPoint y: 616, distance: 27.2
click at [278, 616] on li "Payment Terms 0 % Advance Payment Upon Receiving PO 0 % Within 0" at bounding box center [597, 689] width 692 height 170
type input "100"
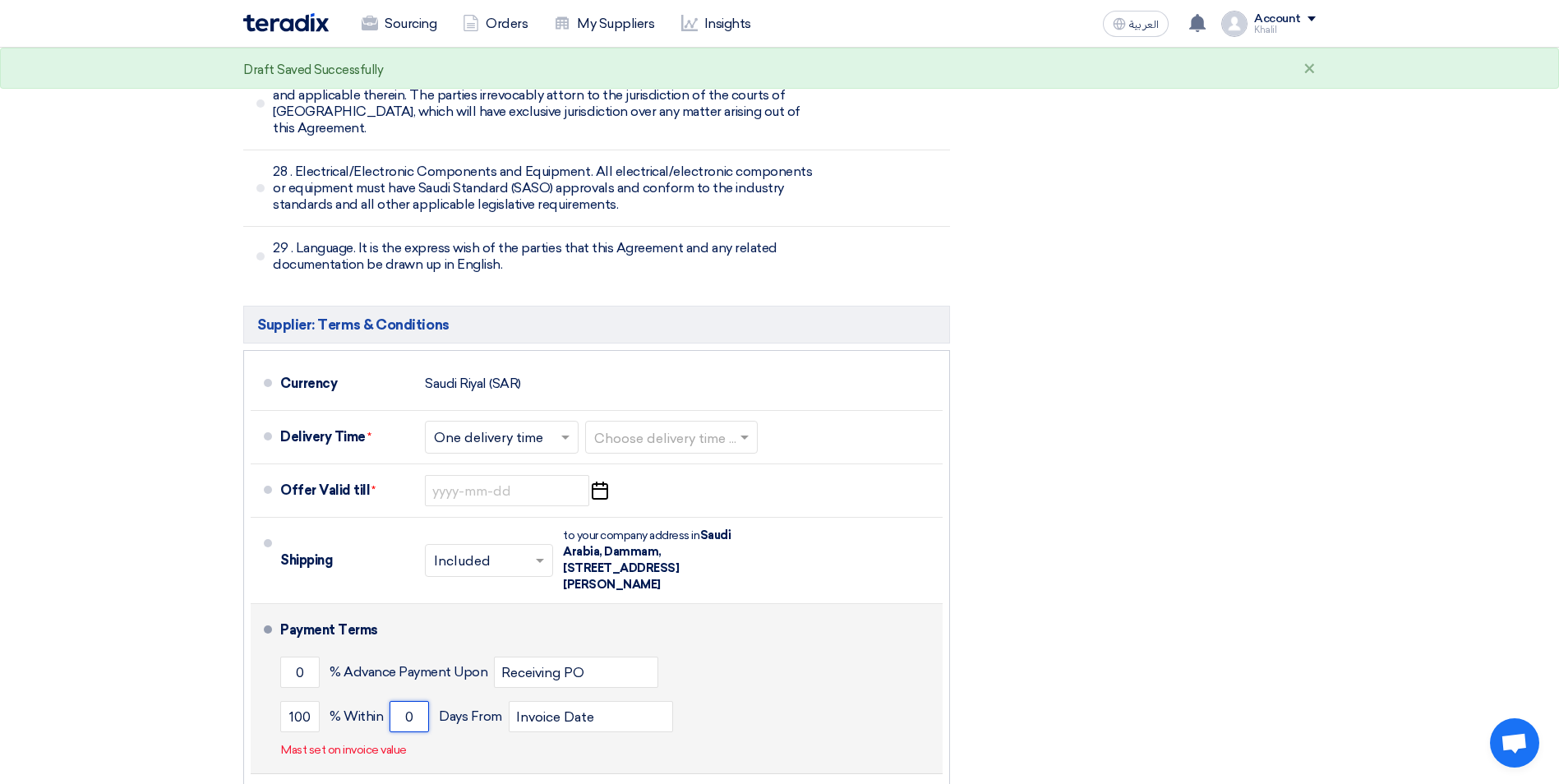
drag, startPoint x: 413, startPoint y: 619, endPoint x: 401, endPoint y: 621, distance: 12.2
click at [401, 701] on input "0" at bounding box center [408, 716] width 39 height 31
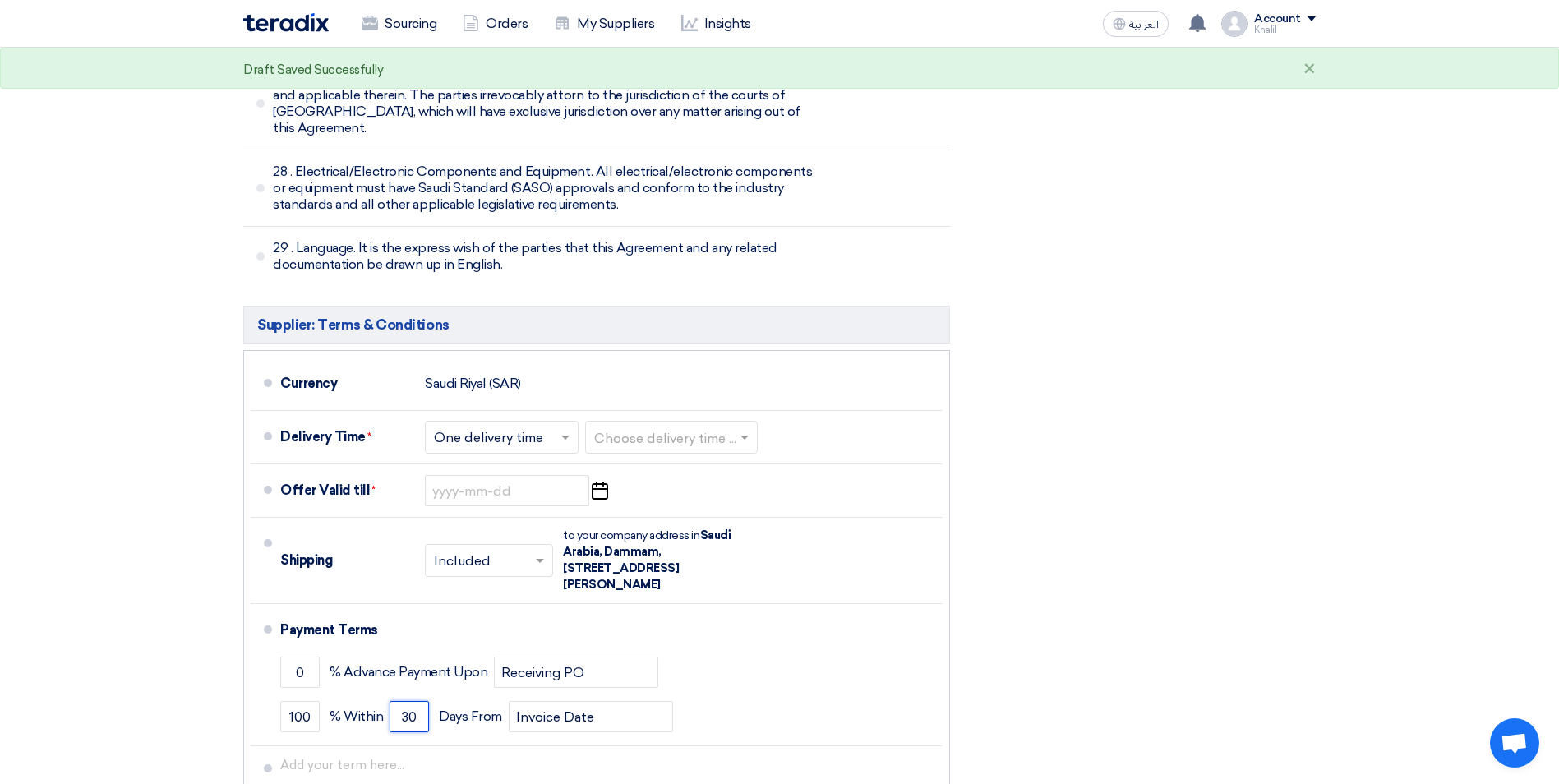
type input "30"
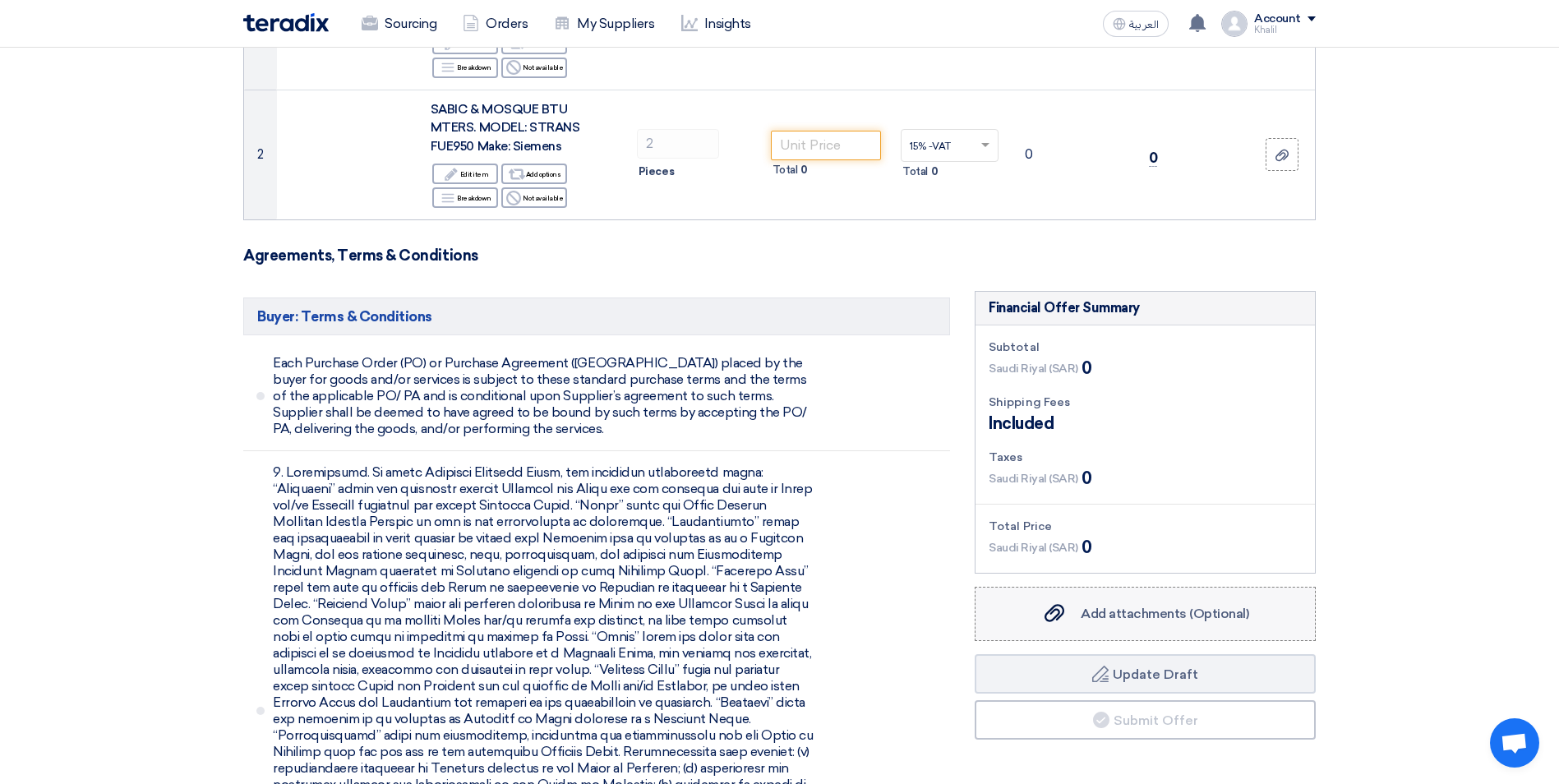
scroll to position [397, 0]
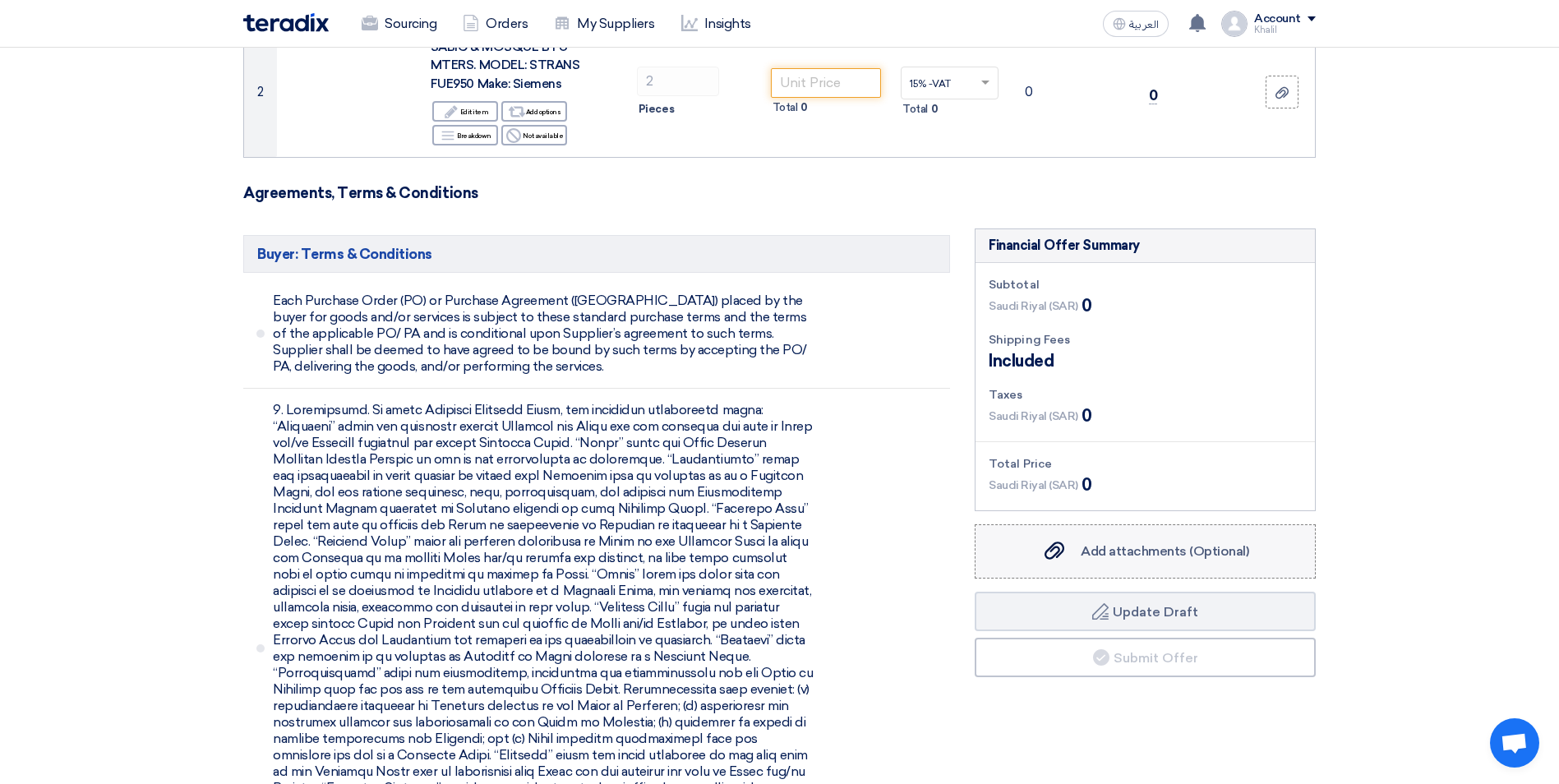
click at [1167, 555] on span "Add attachments (Optional)" at bounding box center [1164, 551] width 168 height 16
click at [0, 0] on input "Add attachments (Optional) Add attachments (Optional)" at bounding box center [0, 0] width 0 height 0
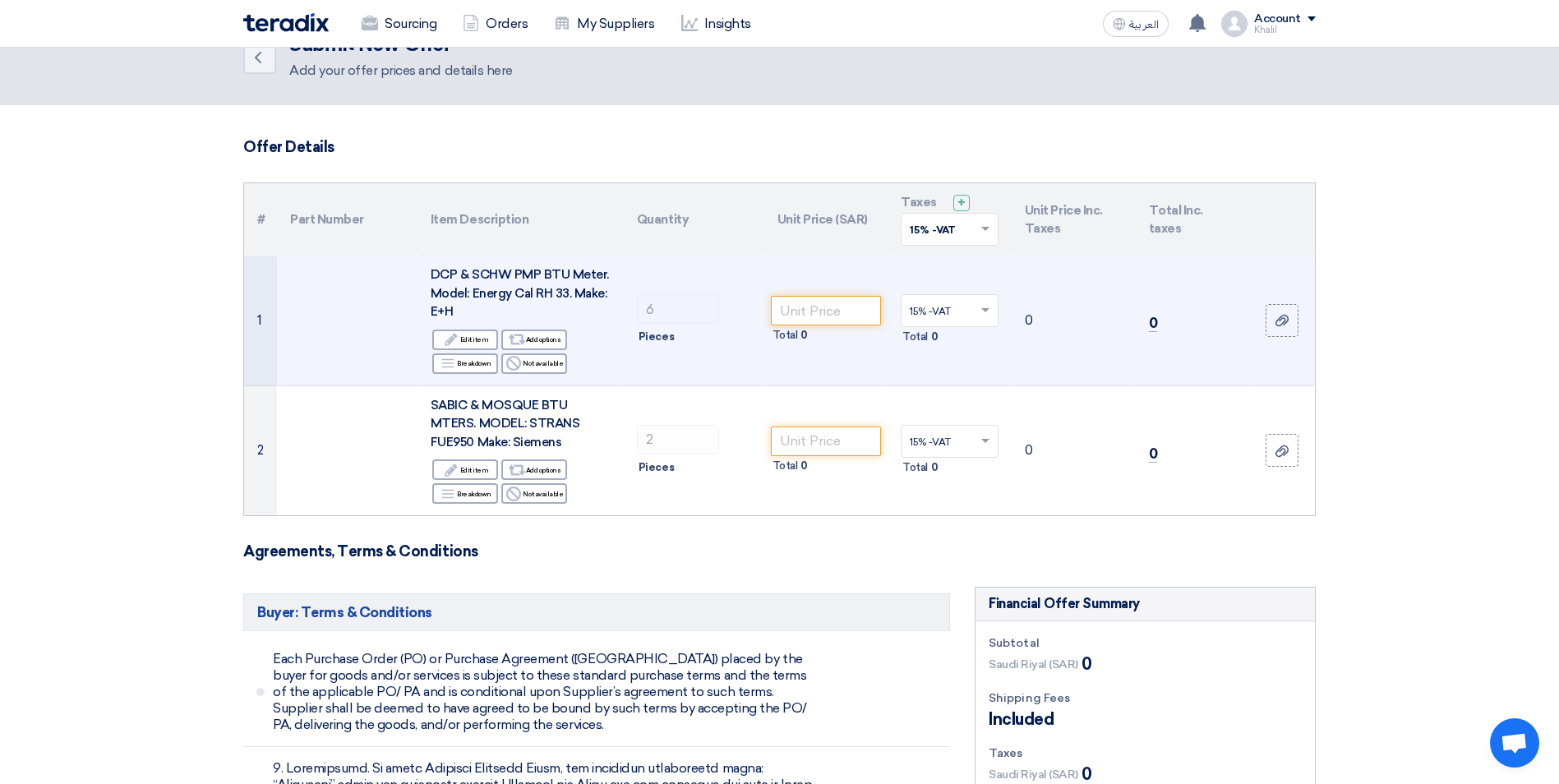
scroll to position [0, 0]
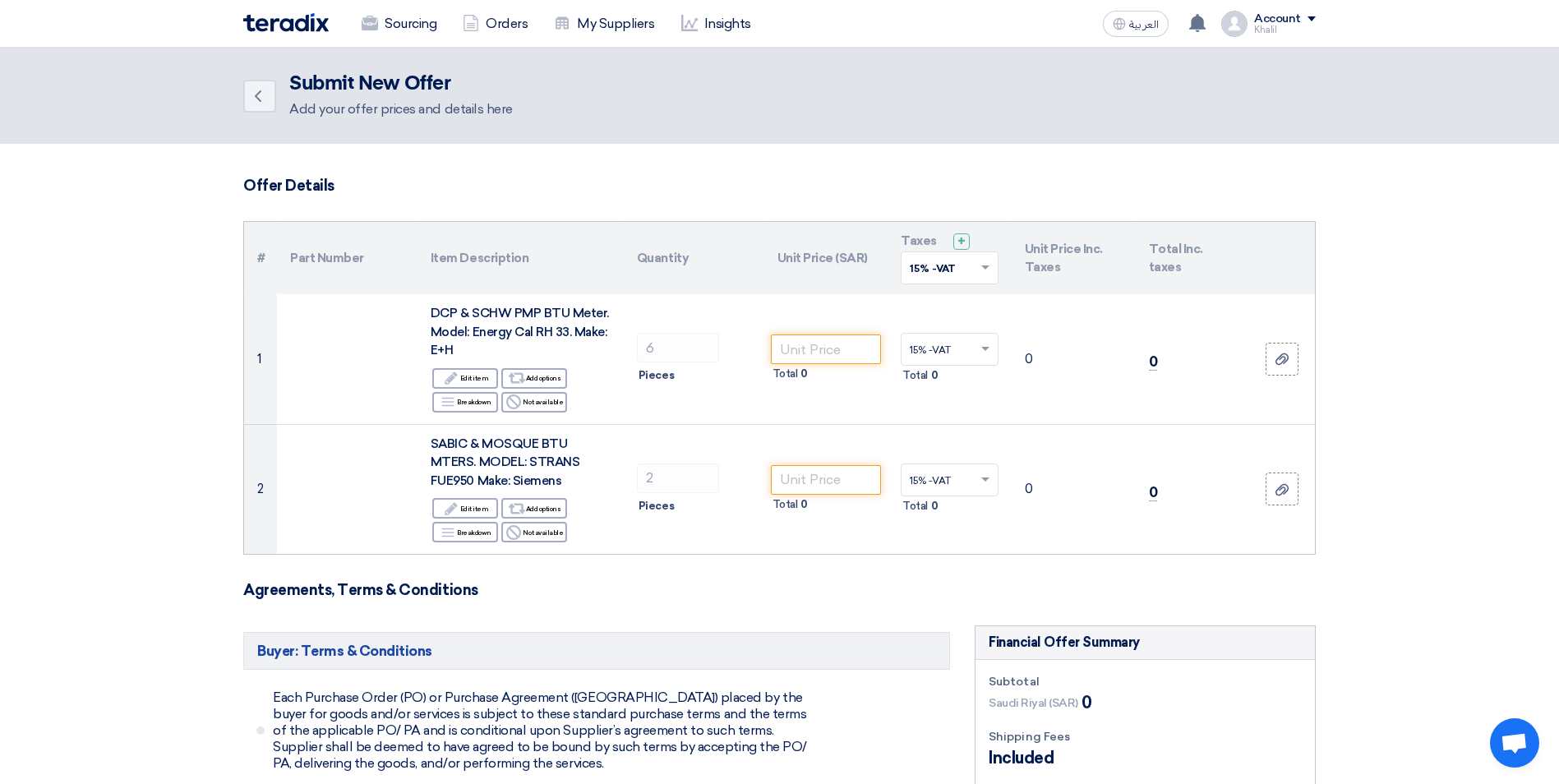
click at [349, 106] on div "Add your offer prices and details here" at bounding box center [401, 110] width 223 height 20
click at [265, 95] on icon "Back" at bounding box center [259, 96] width 20 height 20
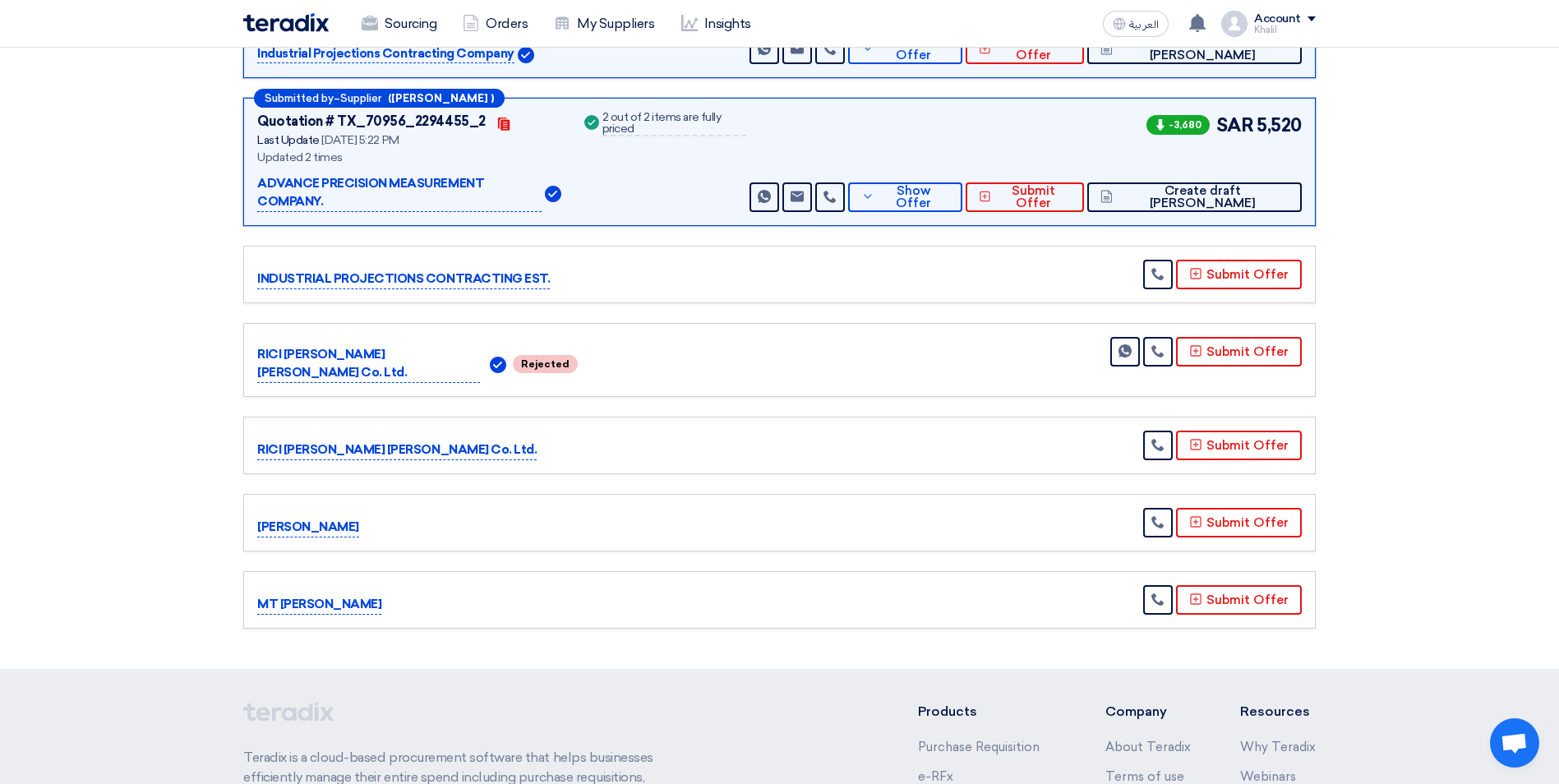
scroll to position [411, 0]
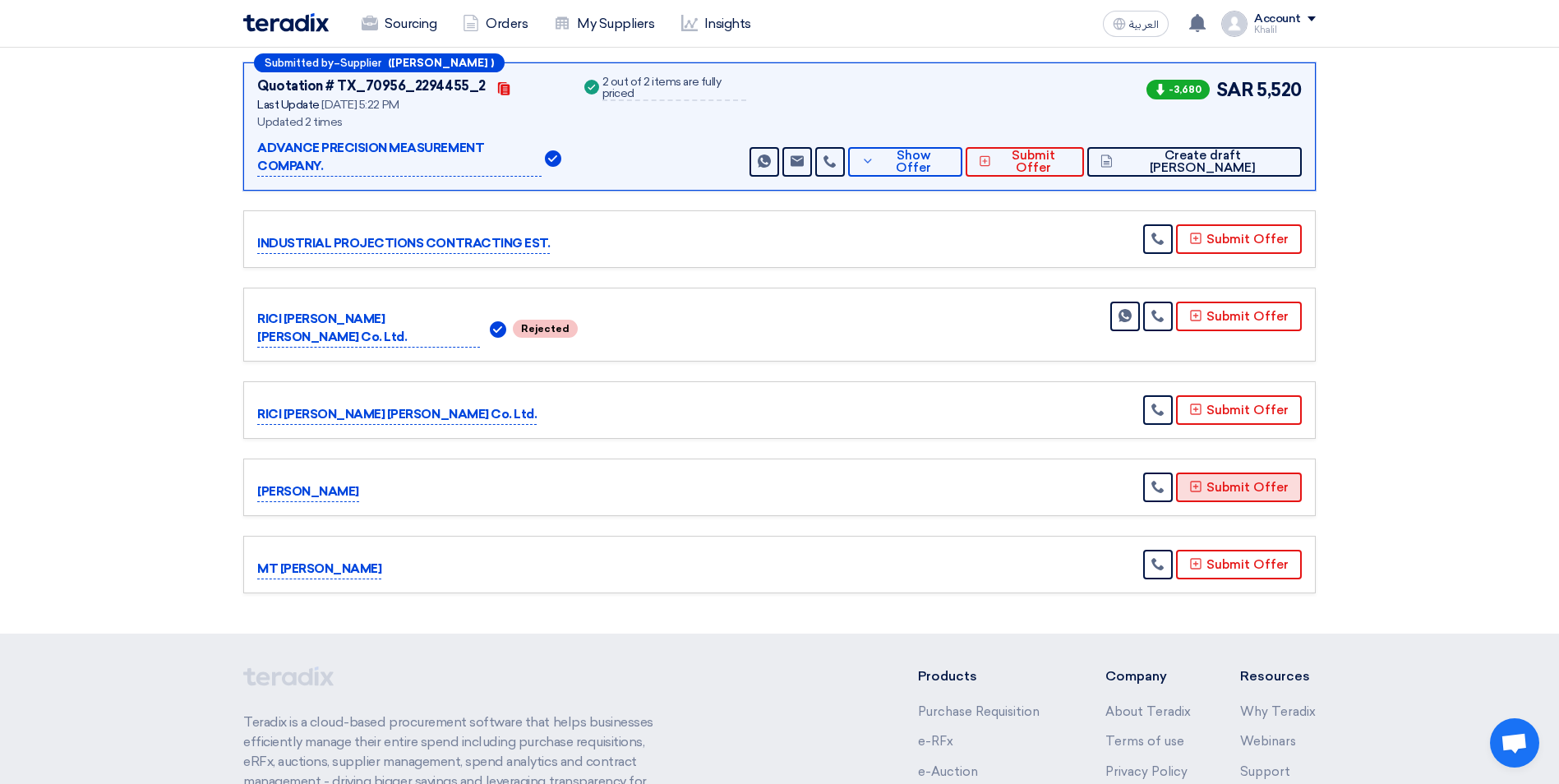
click at [1203, 479] on icon at bounding box center [1196, 486] width 13 height 13
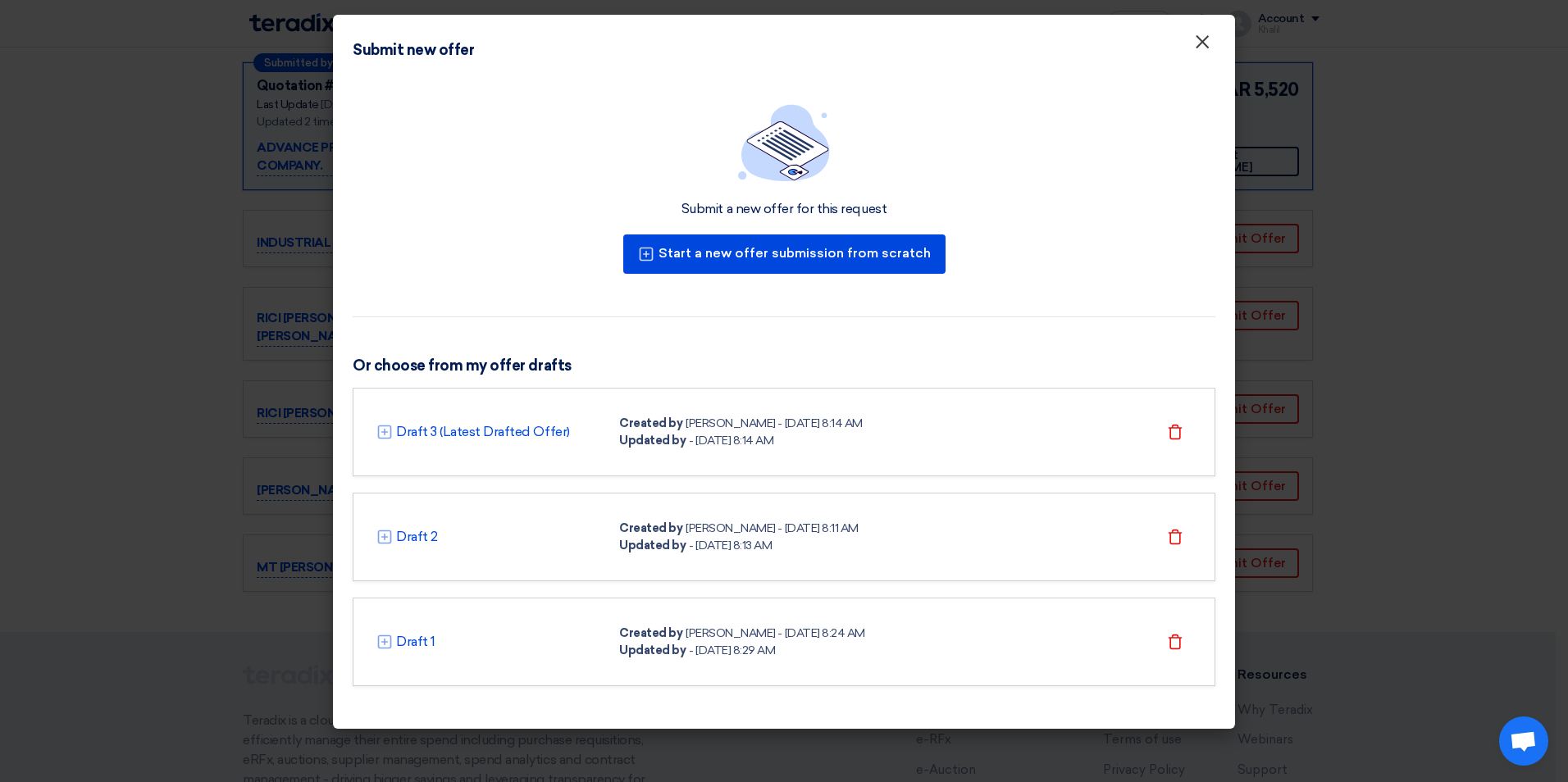
click at [1206, 45] on span "×" at bounding box center [1202, 45] width 17 height 33
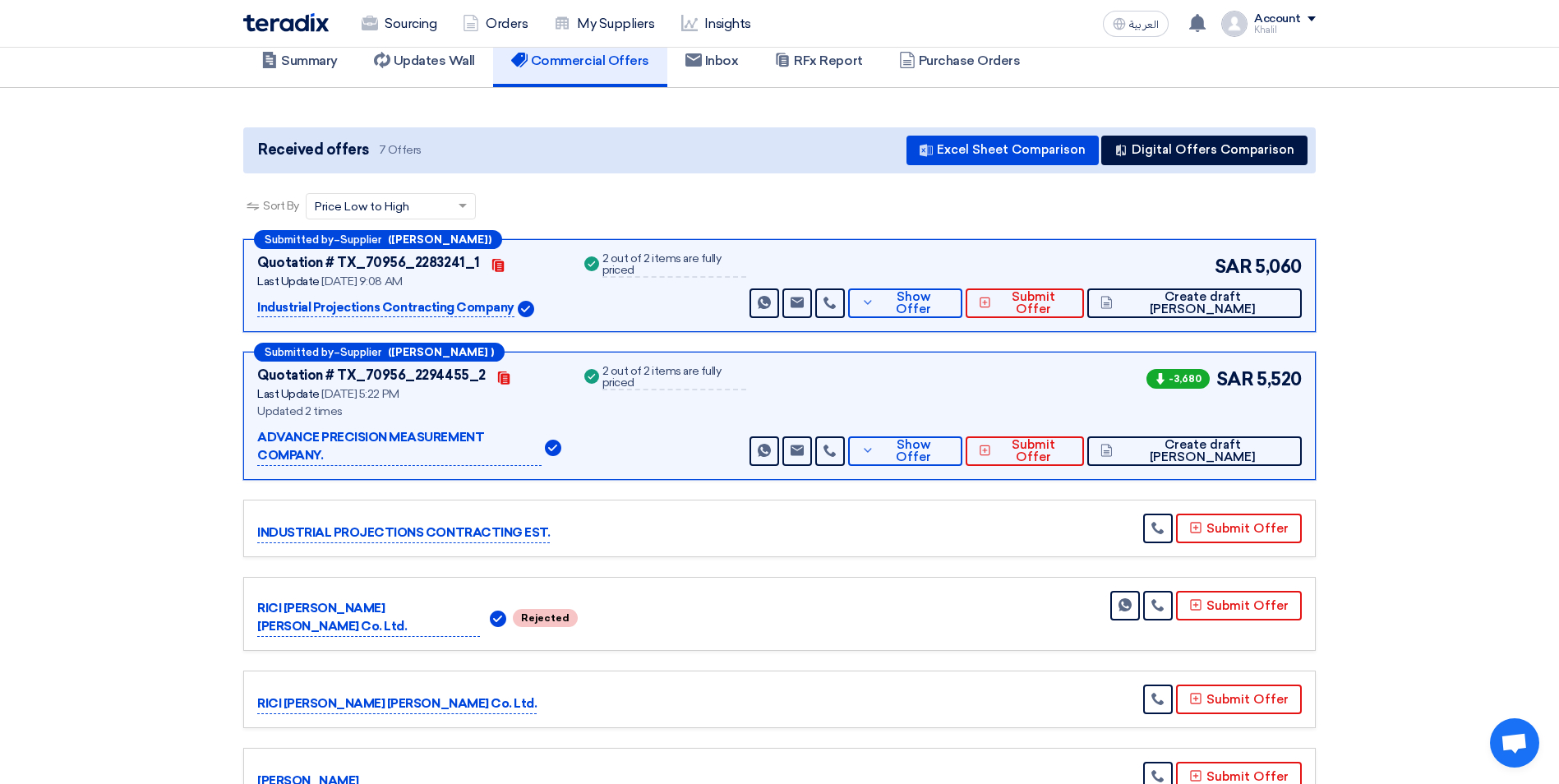
scroll to position [82, 0]
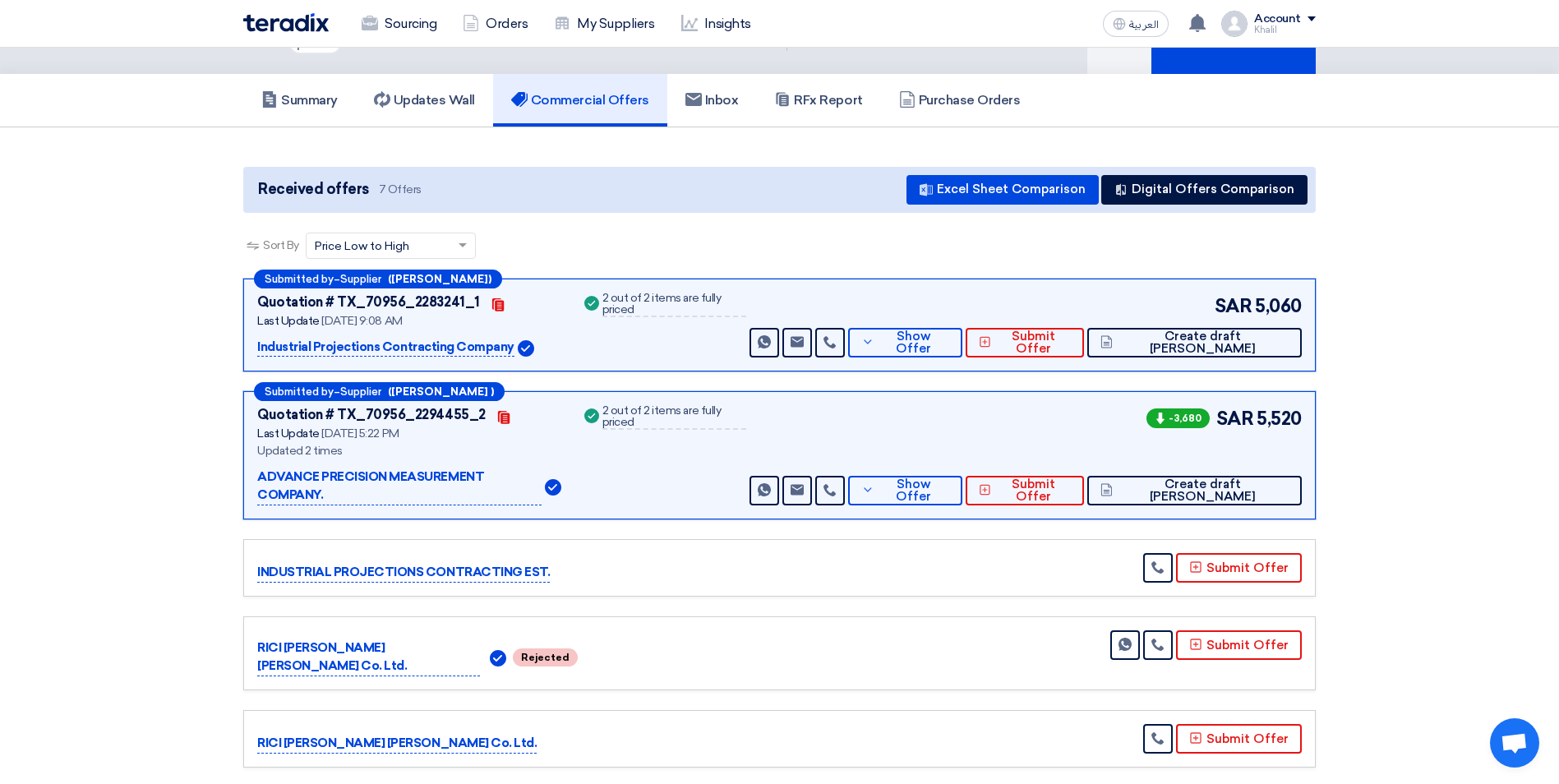
click at [463, 346] on p "Industrial Projections Contracting Company" at bounding box center [385, 348] width 257 height 20
click at [950, 338] on span "Show Offer" at bounding box center [914, 342] width 71 height 24
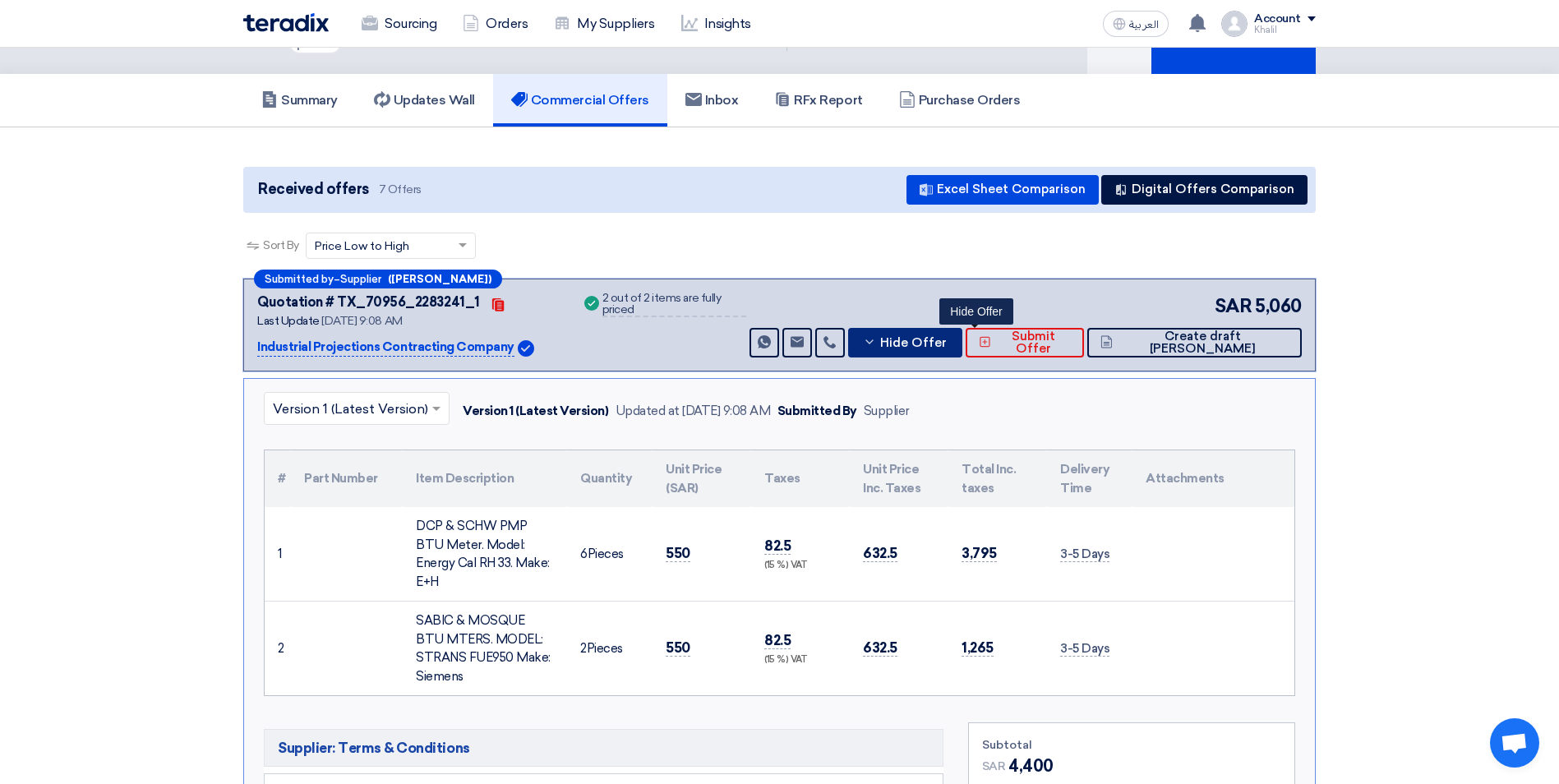
click at [946, 342] on span "Hide Offer" at bounding box center [914, 343] width 67 height 13
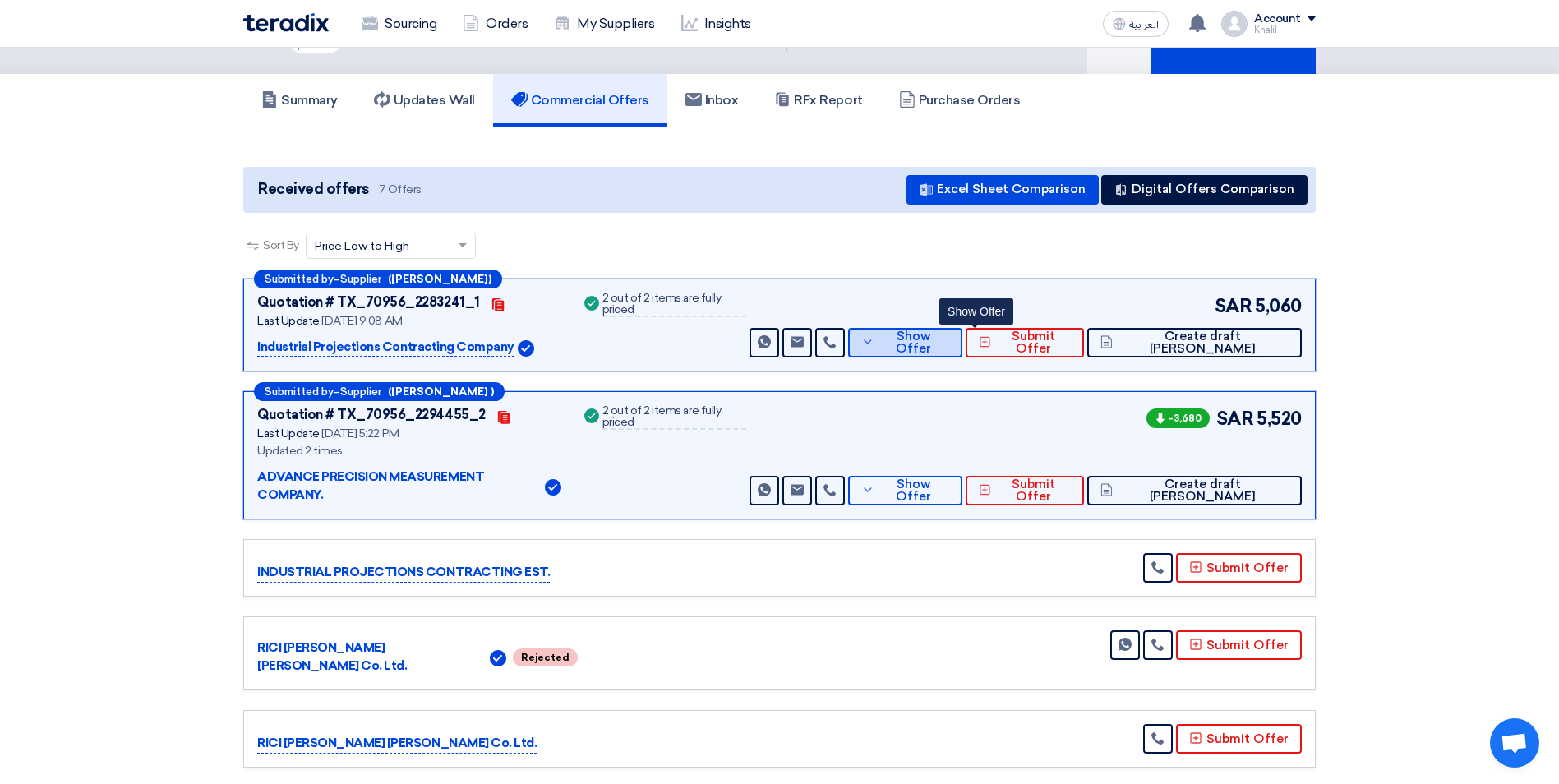
click at [950, 345] on span "Show Offer" at bounding box center [914, 342] width 71 height 24
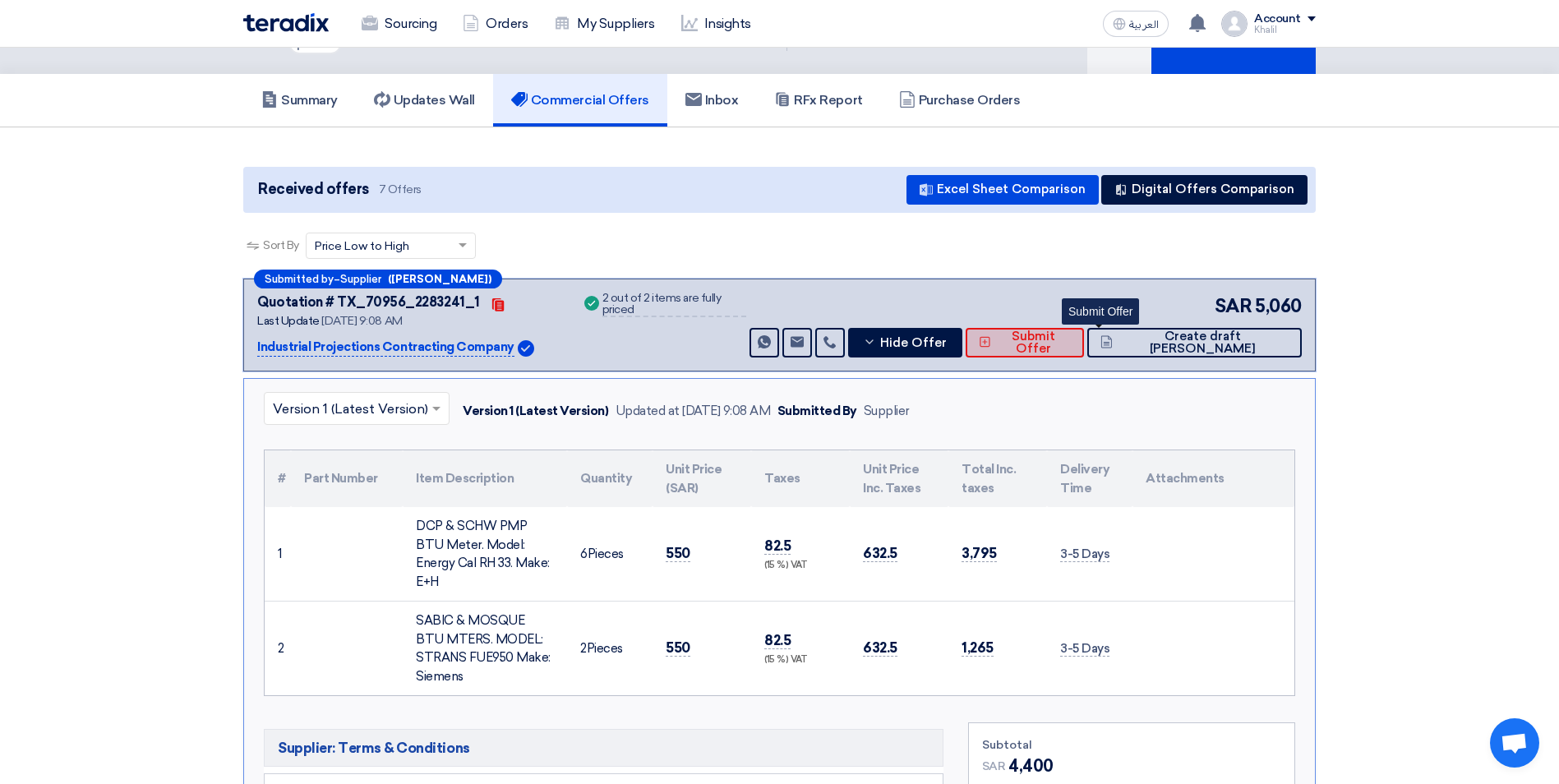
click at [989, 344] on use at bounding box center [985, 342] width 10 height 10
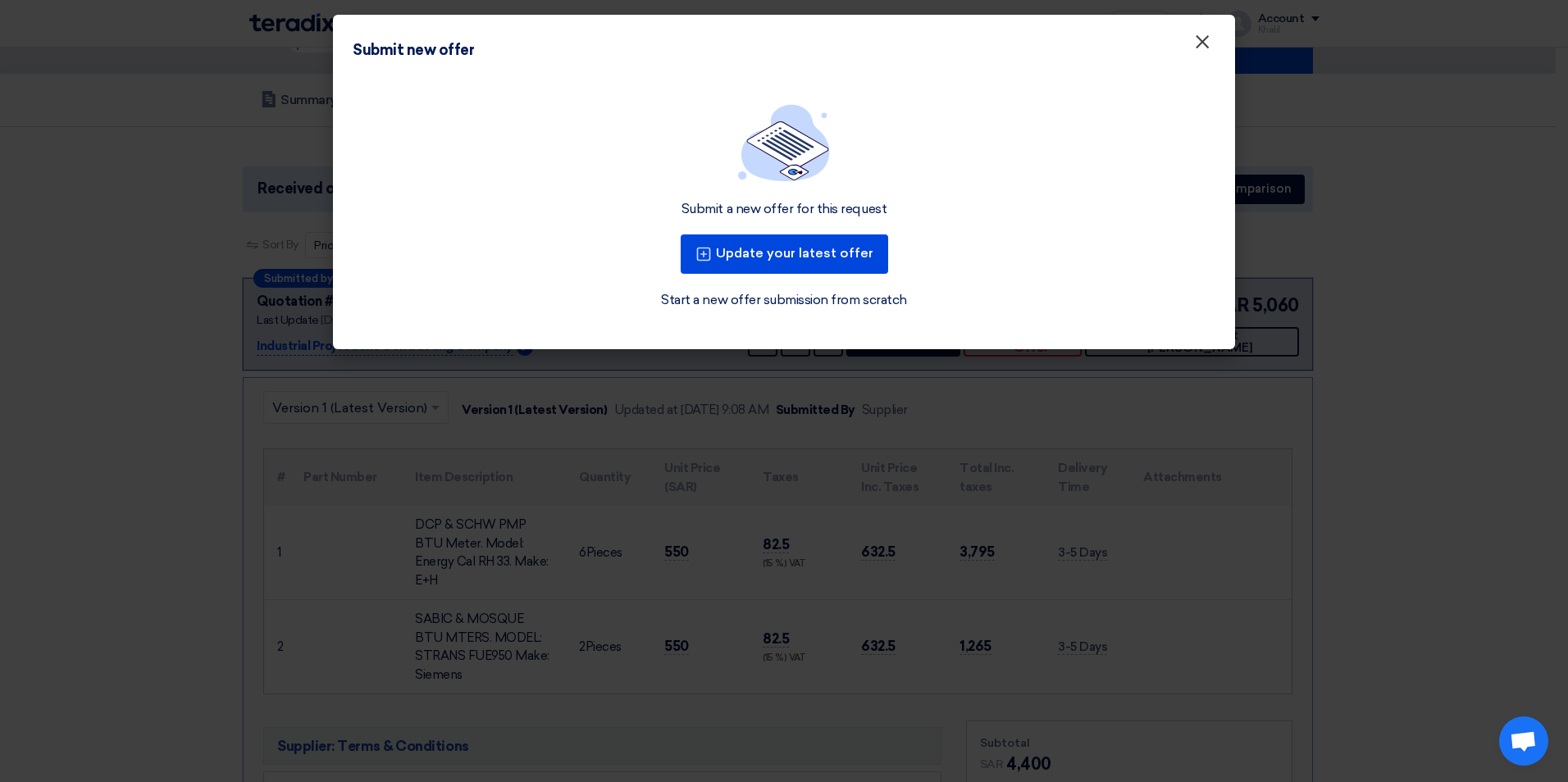
click at [1203, 44] on span "×" at bounding box center [1202, 45] width 17 height 33
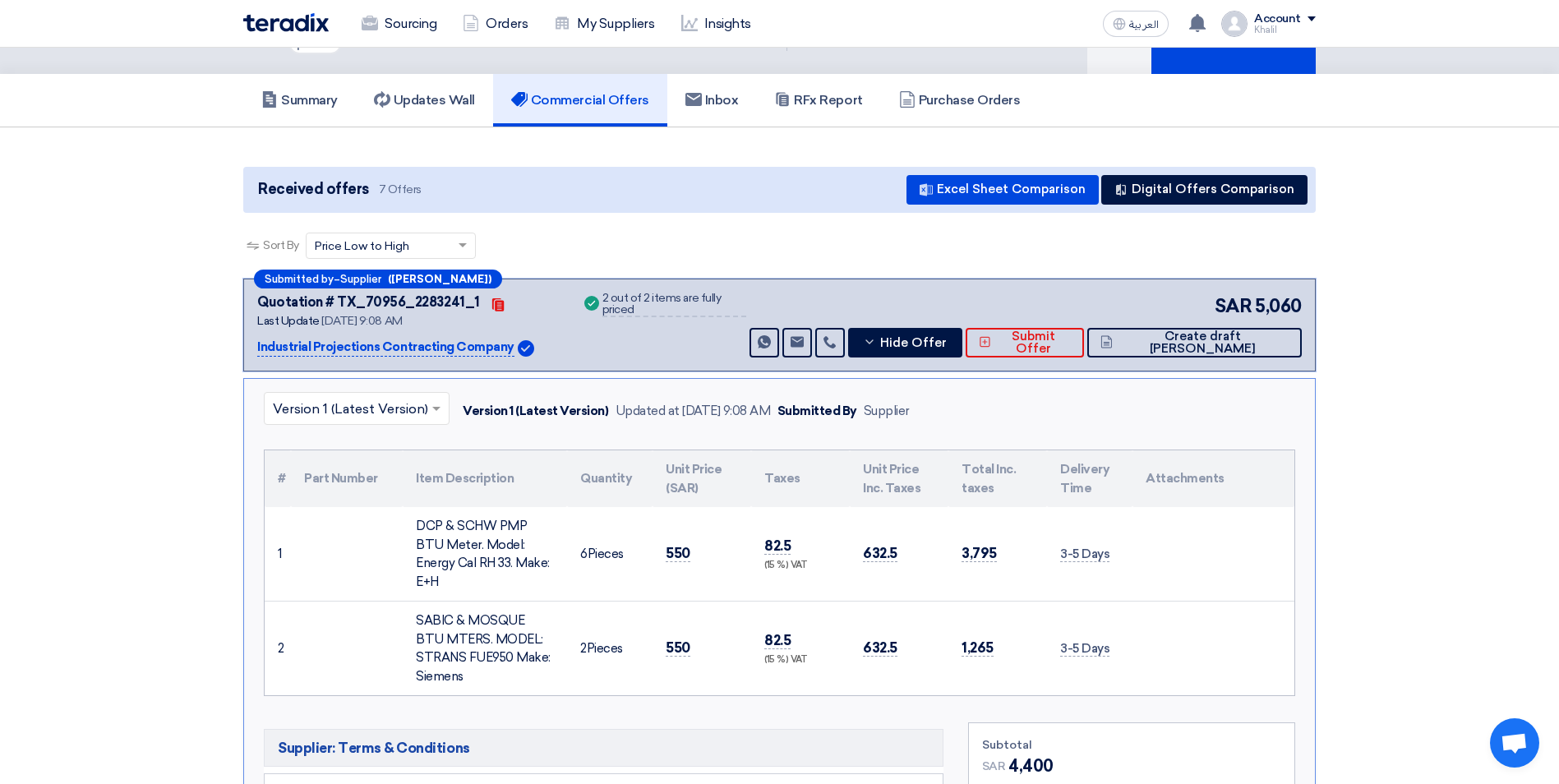
click at [346, 346] on p "Industrial Projections Contracting Company" at bounding box center [385, 348] width 257 height 20
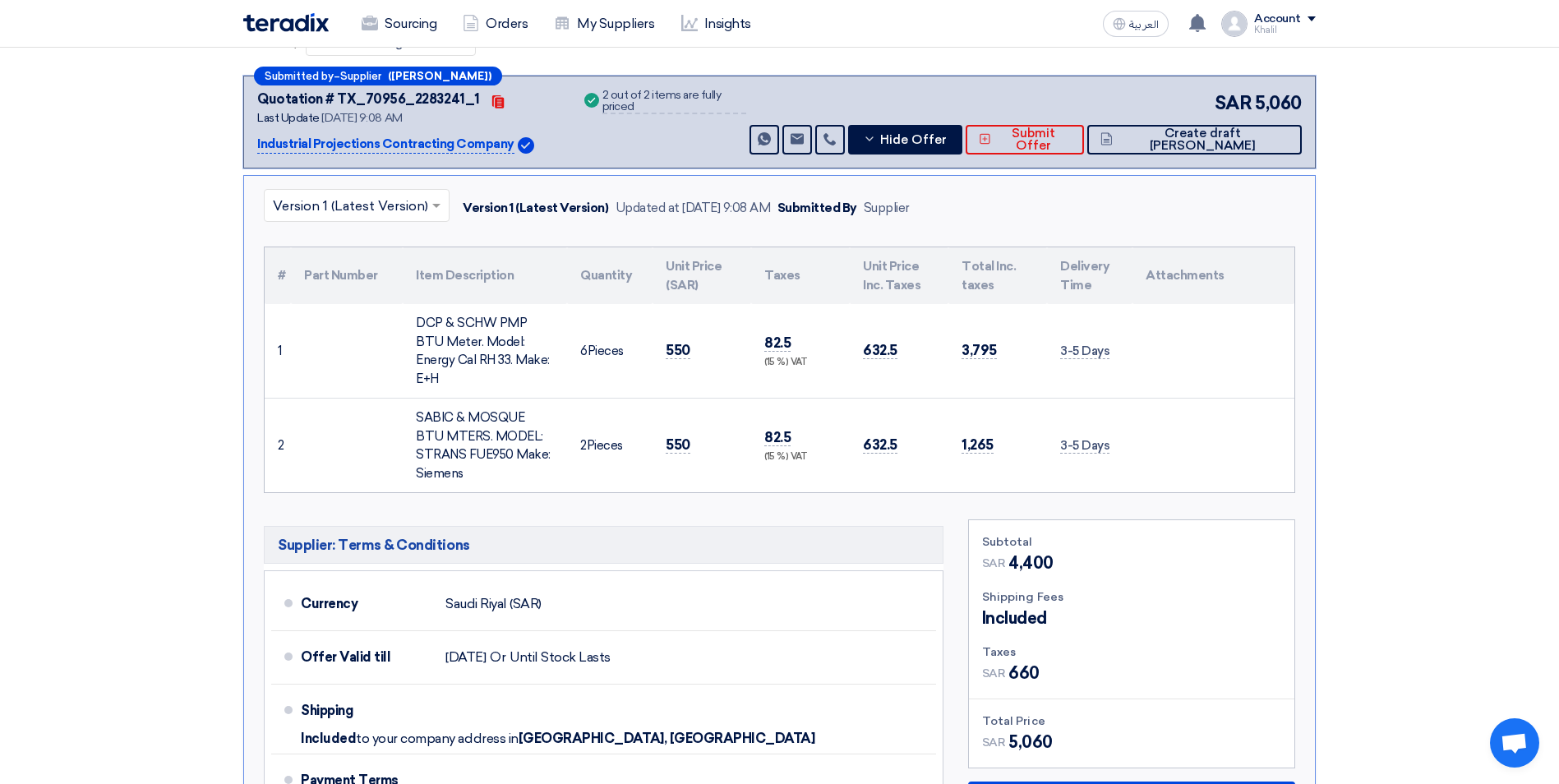
scroll to position [164, 0]
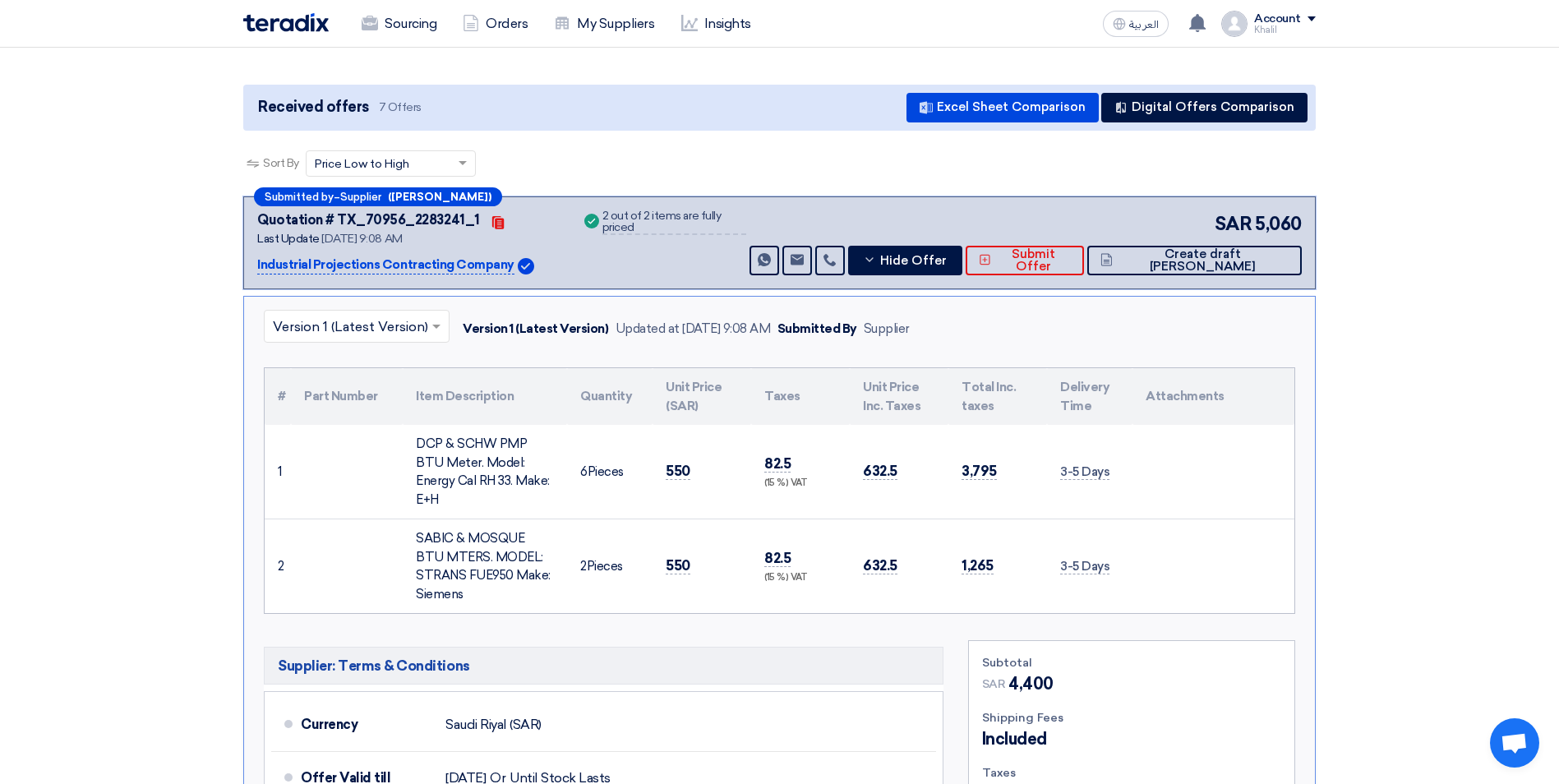
click at [378, 260] on p "Industrial Projections Contracting Company" at bounding box center [385, 265] width 257 height 20
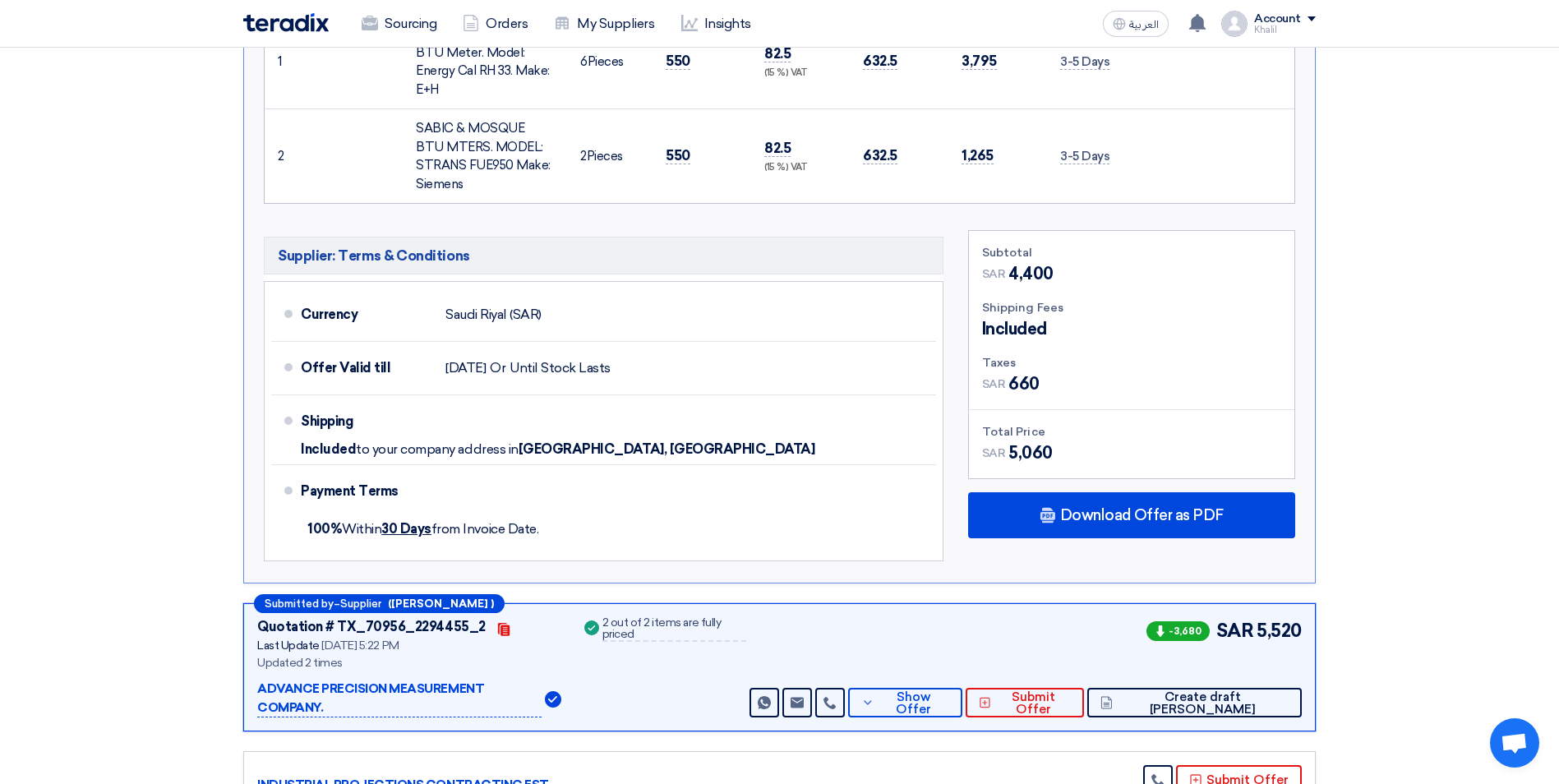
scroll to position [575, 0]
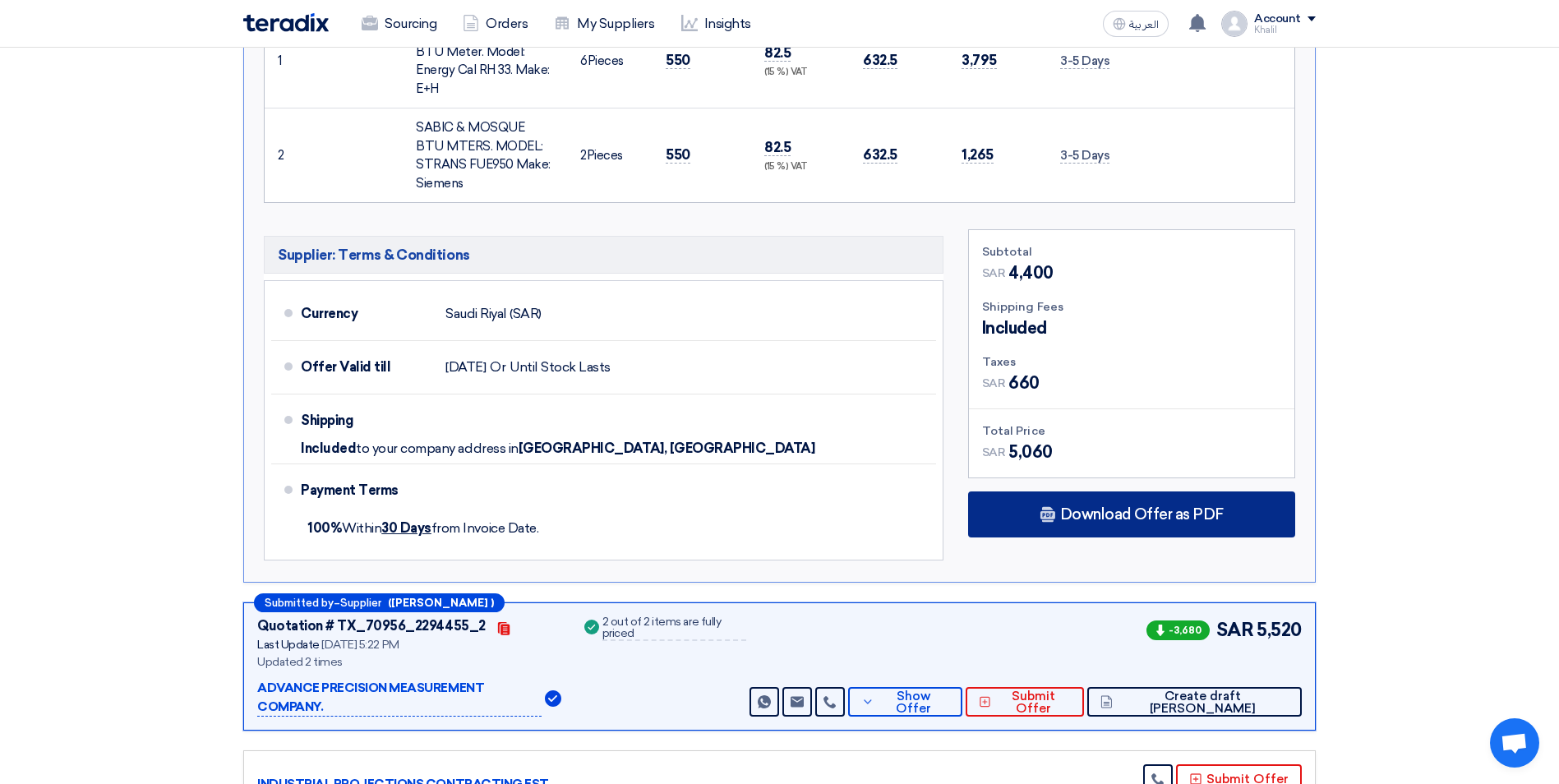
click at [1049, 506] on div "Download Offer as PDF" at bounding box center [1131, 514] width 327 height 46
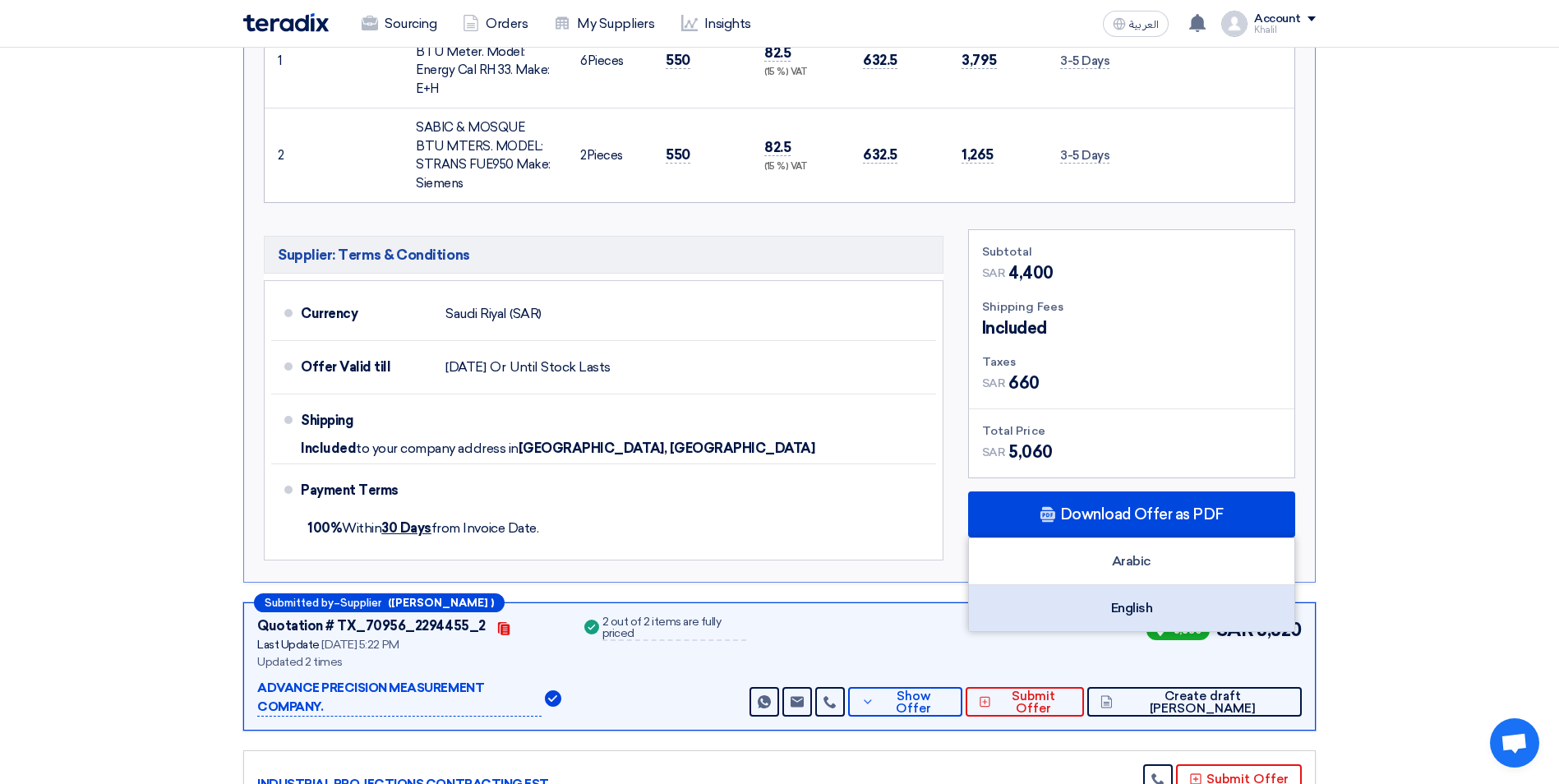
click at [1105, 588] on div "English" at bounding box center [1131, 607] width 326 height 46
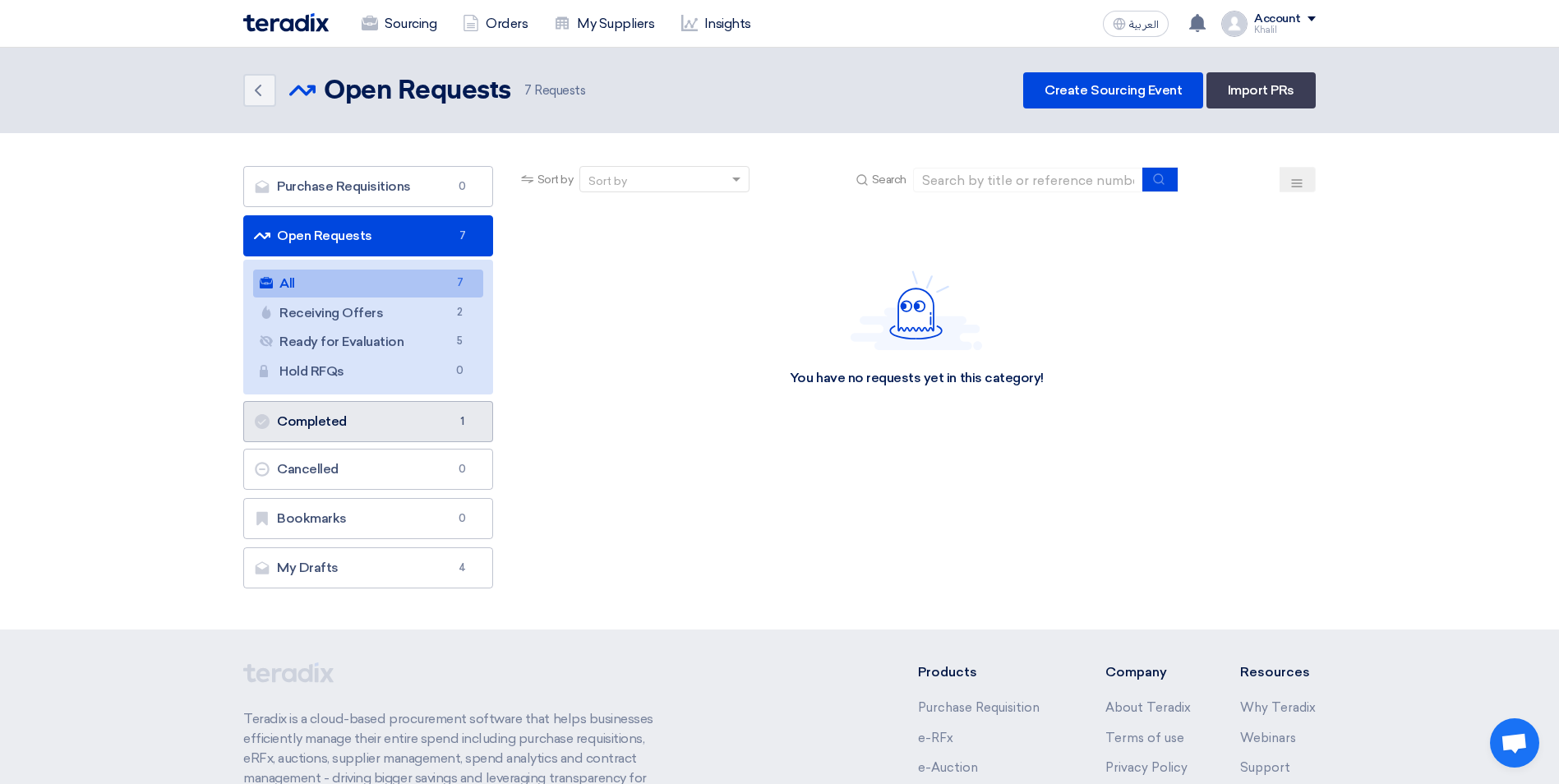
click at [451, 423] on link "Completed Completed 1" at bounding box center [368, 421] width 250 height 41
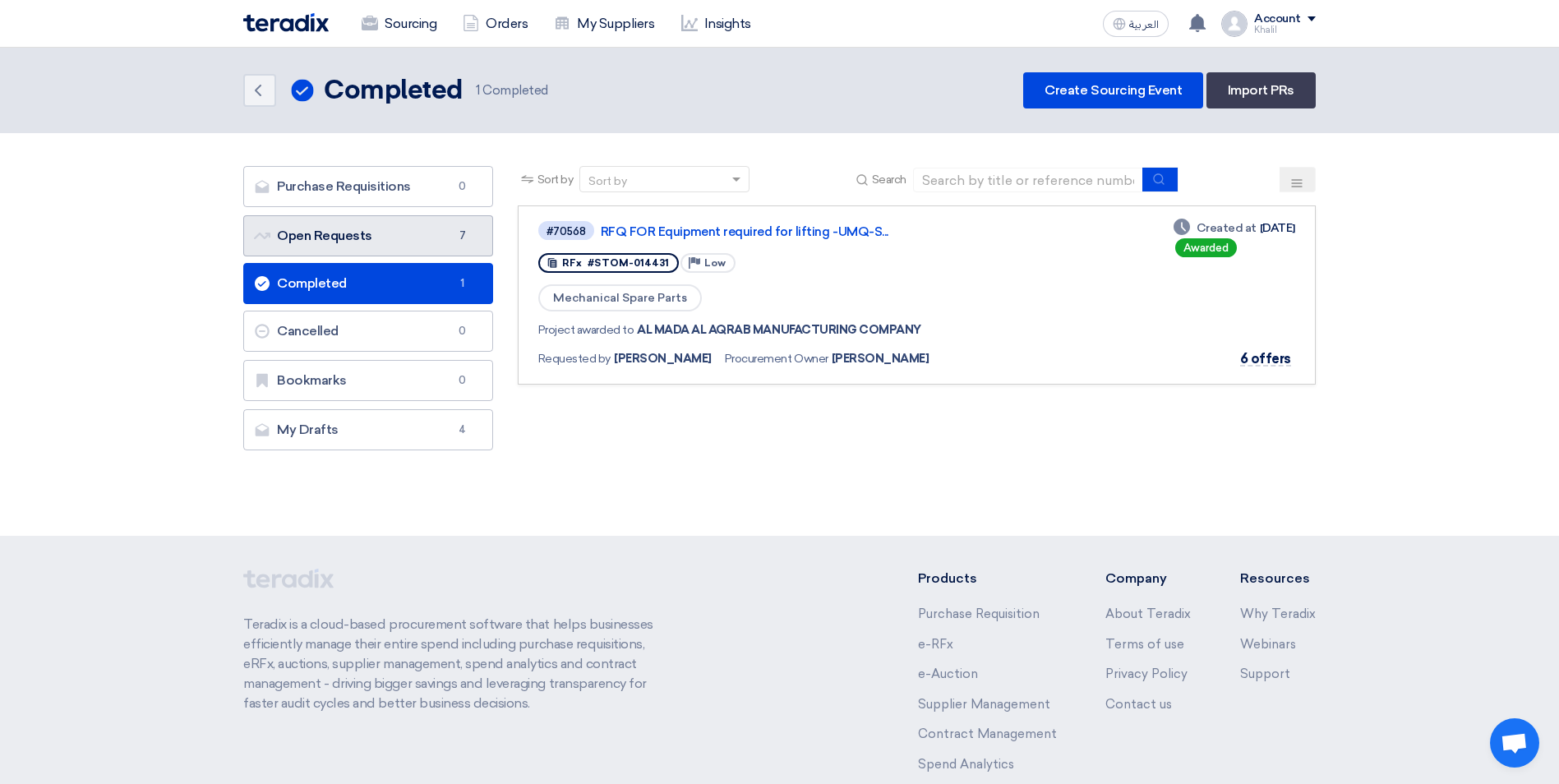
click at [378, 246] on link "Open Requests Open Requests 7" at bounding box center [368, 235] width 250 height 41
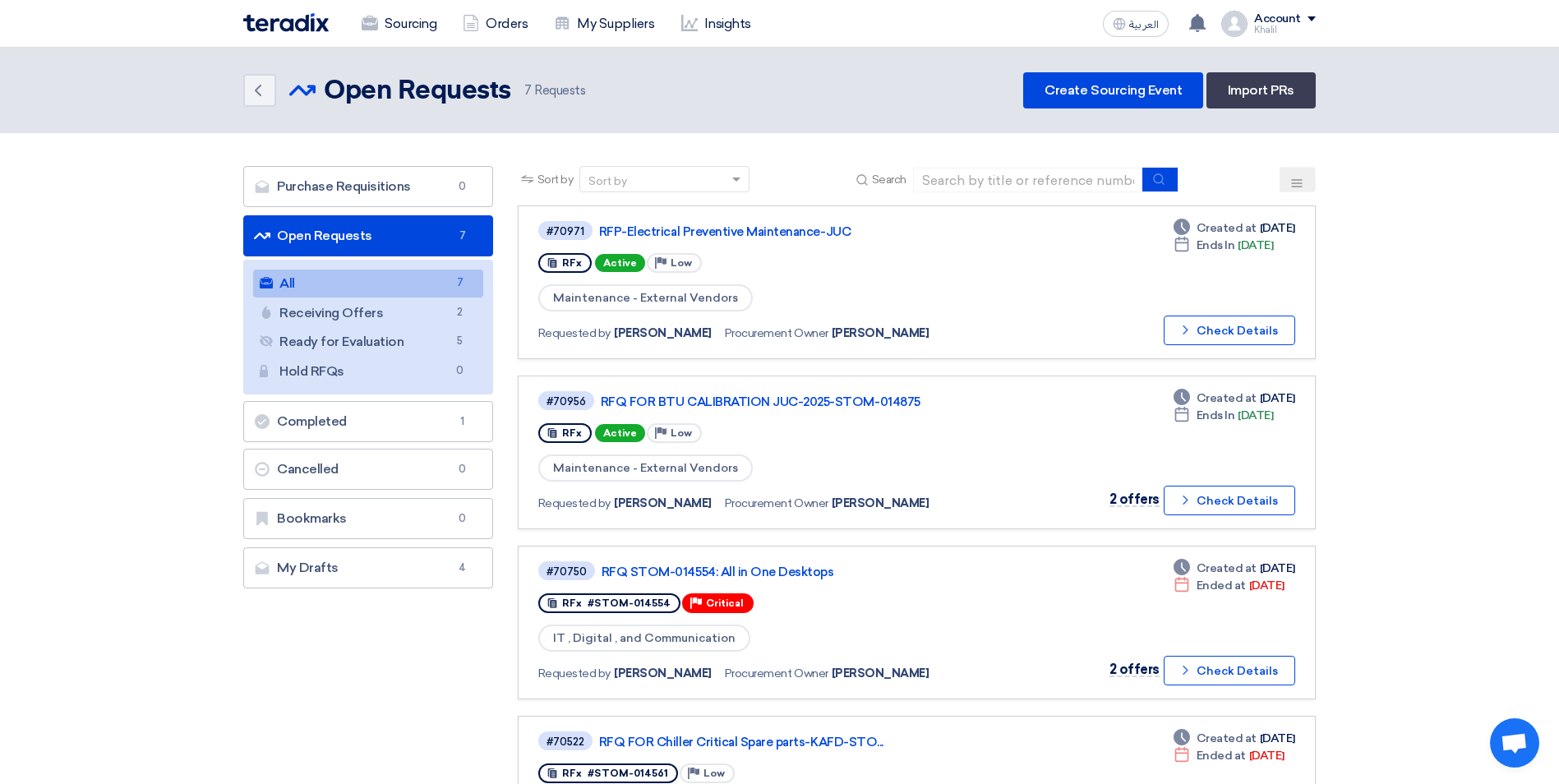
click at [389, 293] on link "All All 7" at bounding box center [367, 283] width 230 height 28
click at [764, 405] on link "RFQ FOR BTU CALIBRATION JUC-2025-STOM-014875" at bounding box center [806, 402] width 411 height 15
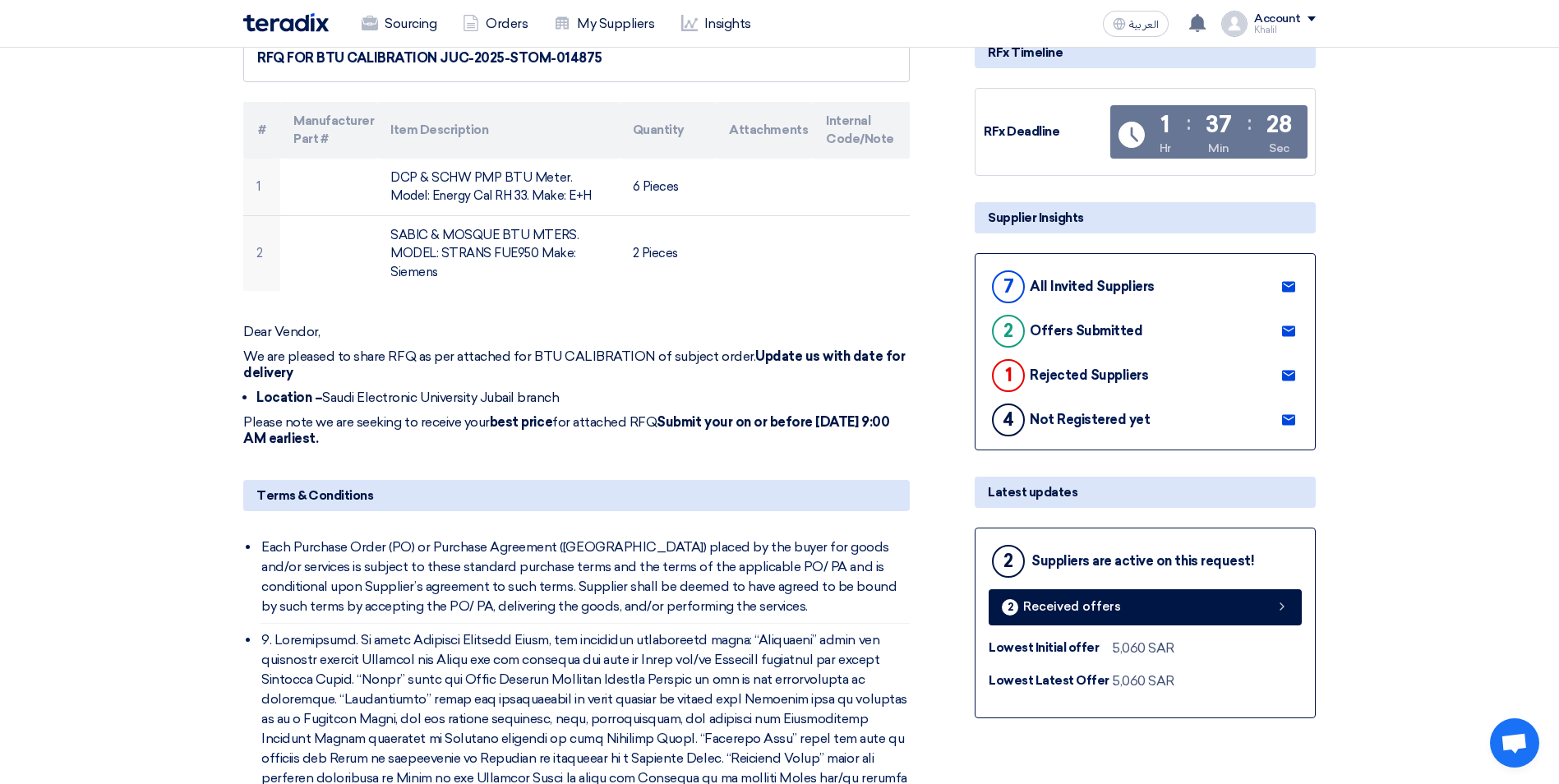
scroll to position [247, 0]
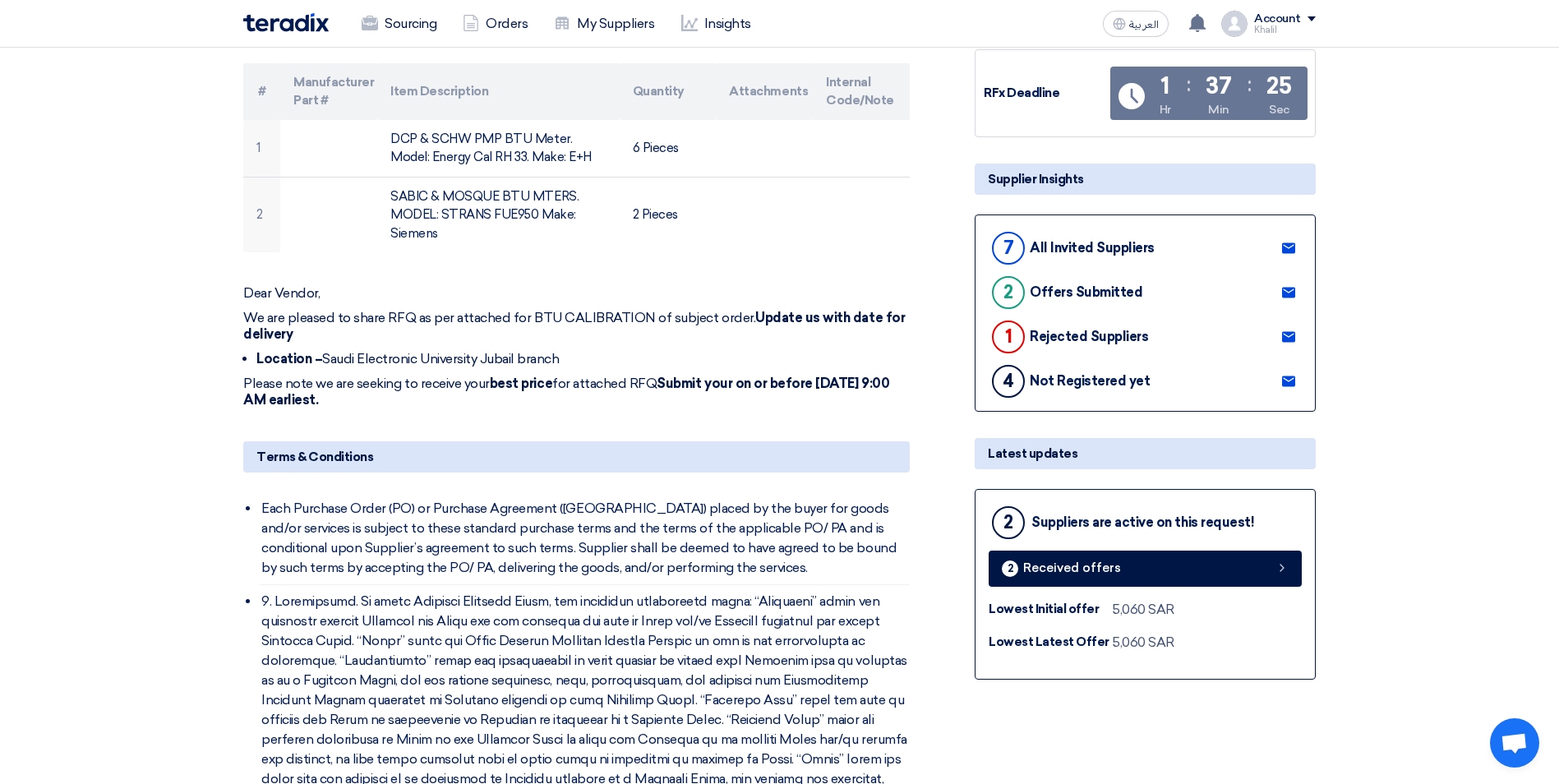
click at [1081, 250] on div "All Invited Suppliers" at bounding box center [1091, 248] width 125 height 16
click at [1219, 576] on link "2 Received offers" at bounding box center [1145, 568] width 313 height 36
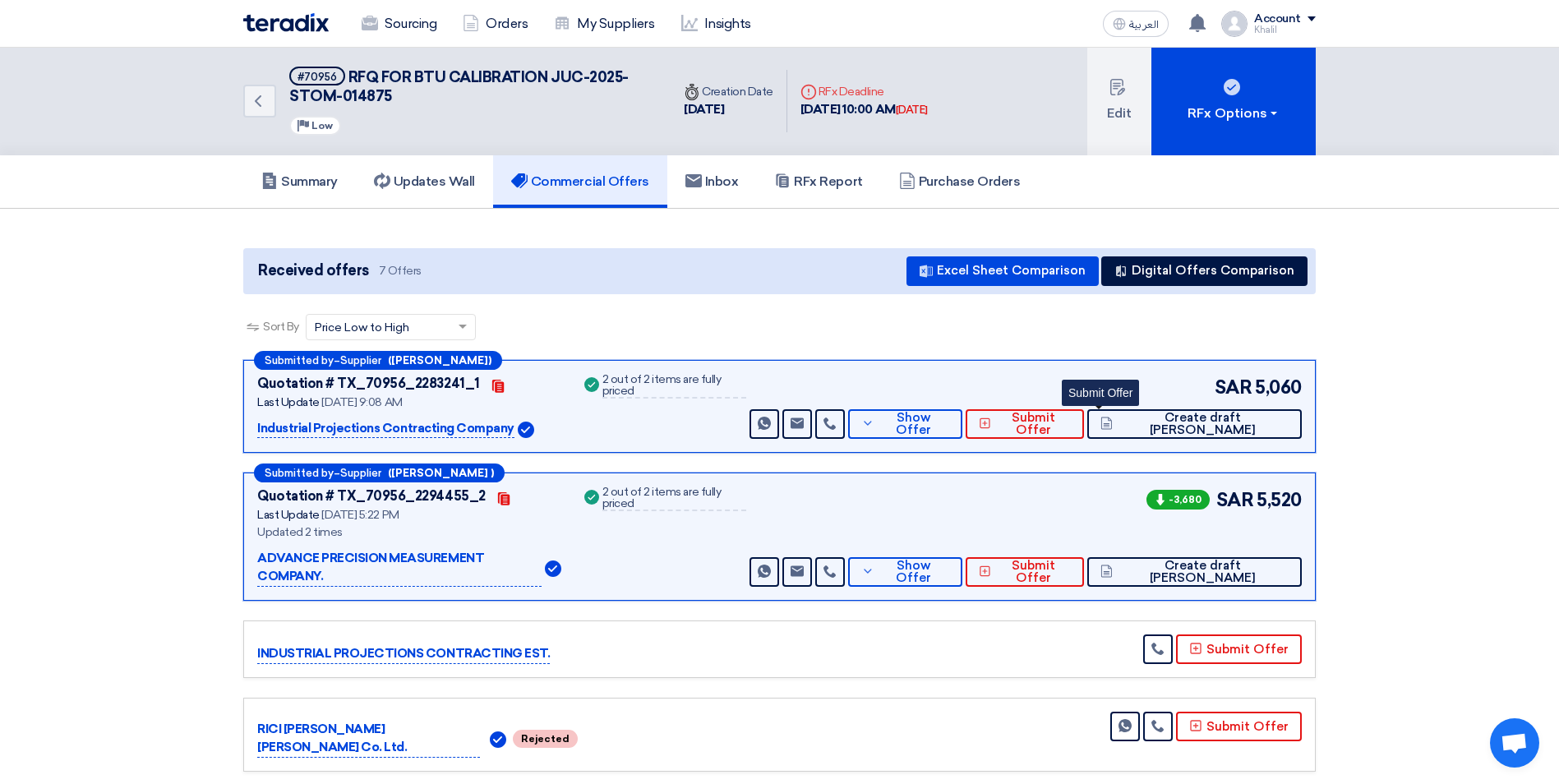
scroll to position [0, 0]
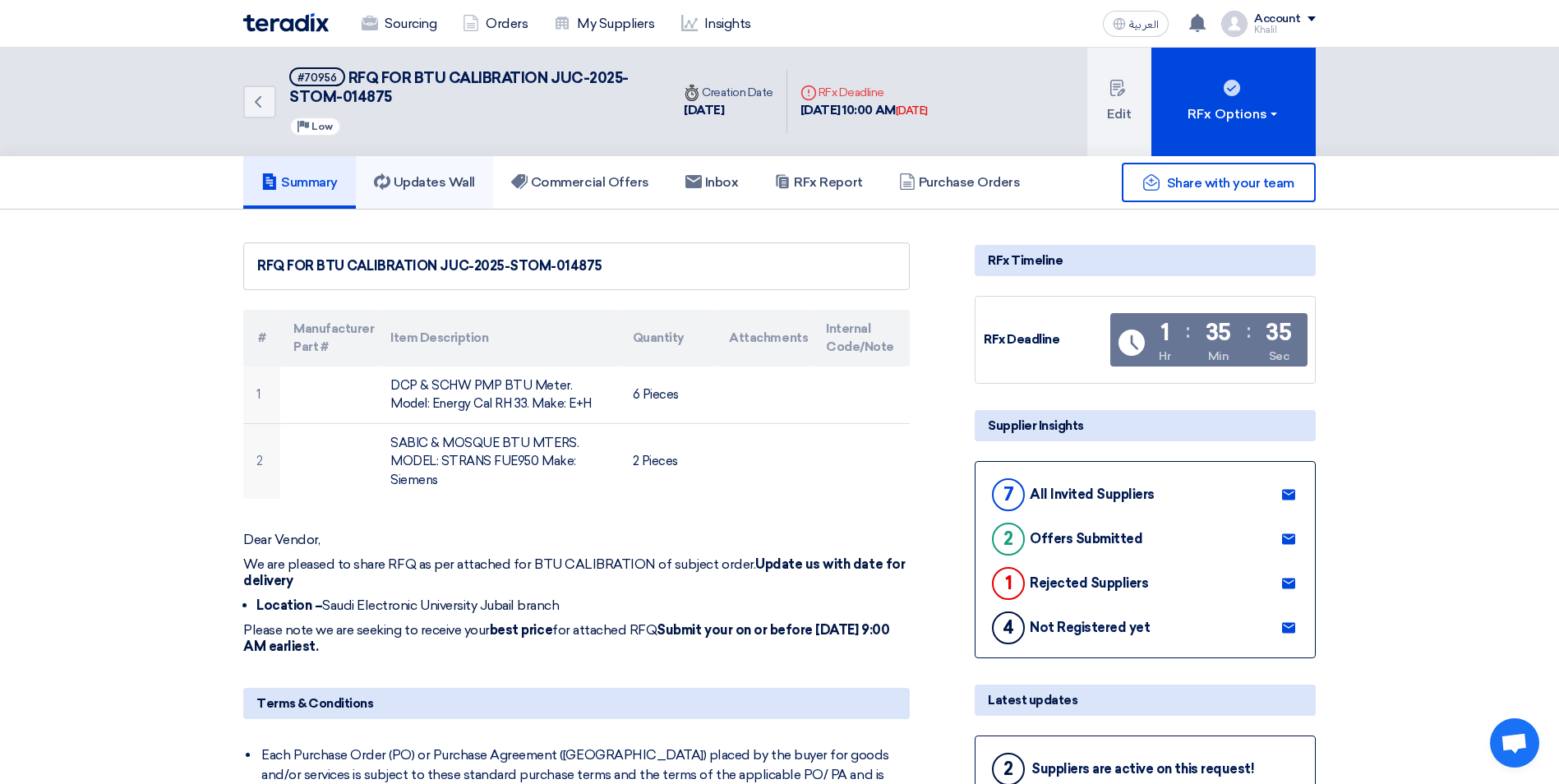
click at [420, 187] on h5 "Updates Wall" at bounding box center [424, 182] width 101 height 17
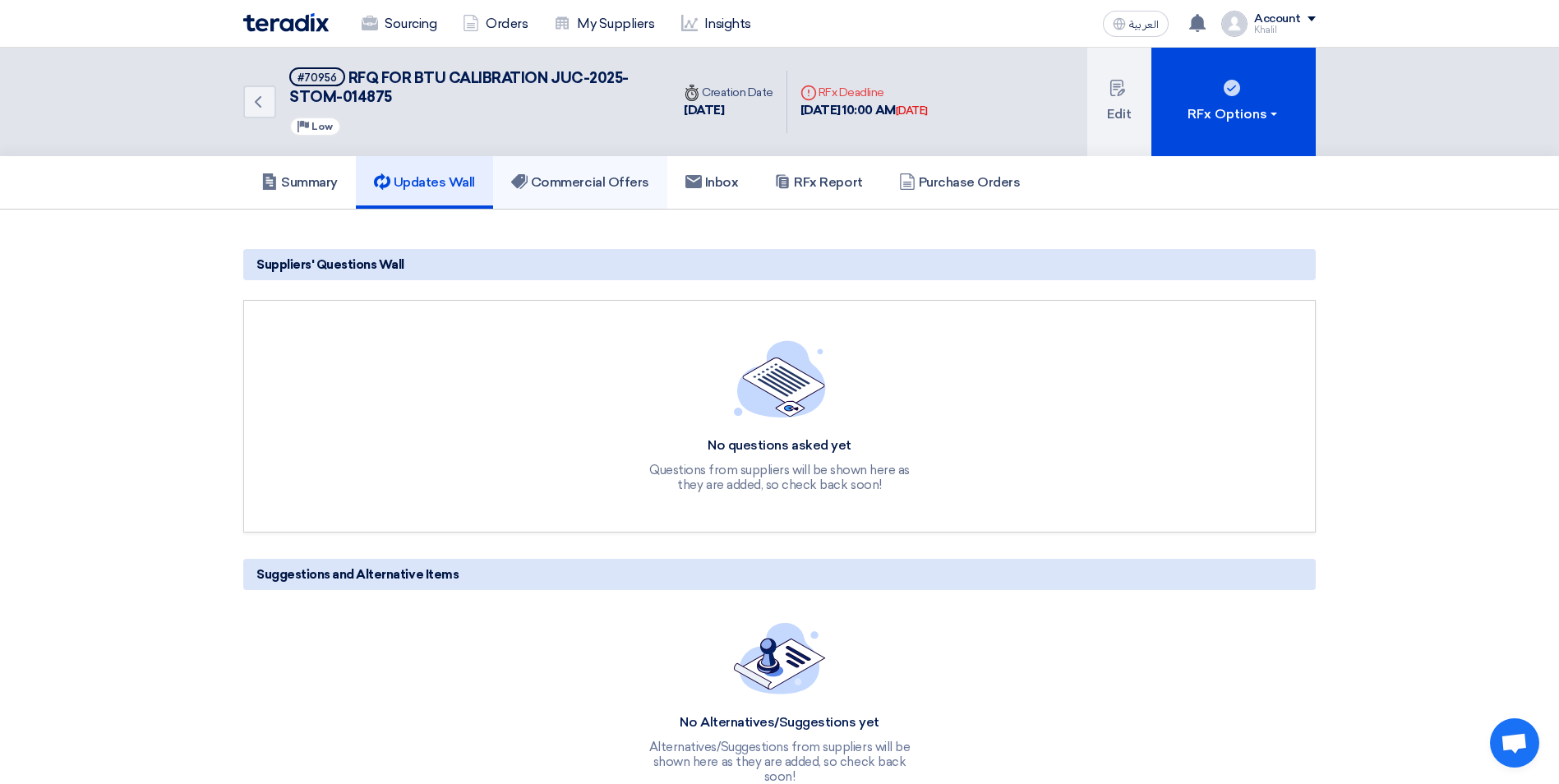
click at [615, 189] on h5 "Commercial Offers" at bounding box center [580, 182] width 138 height 17
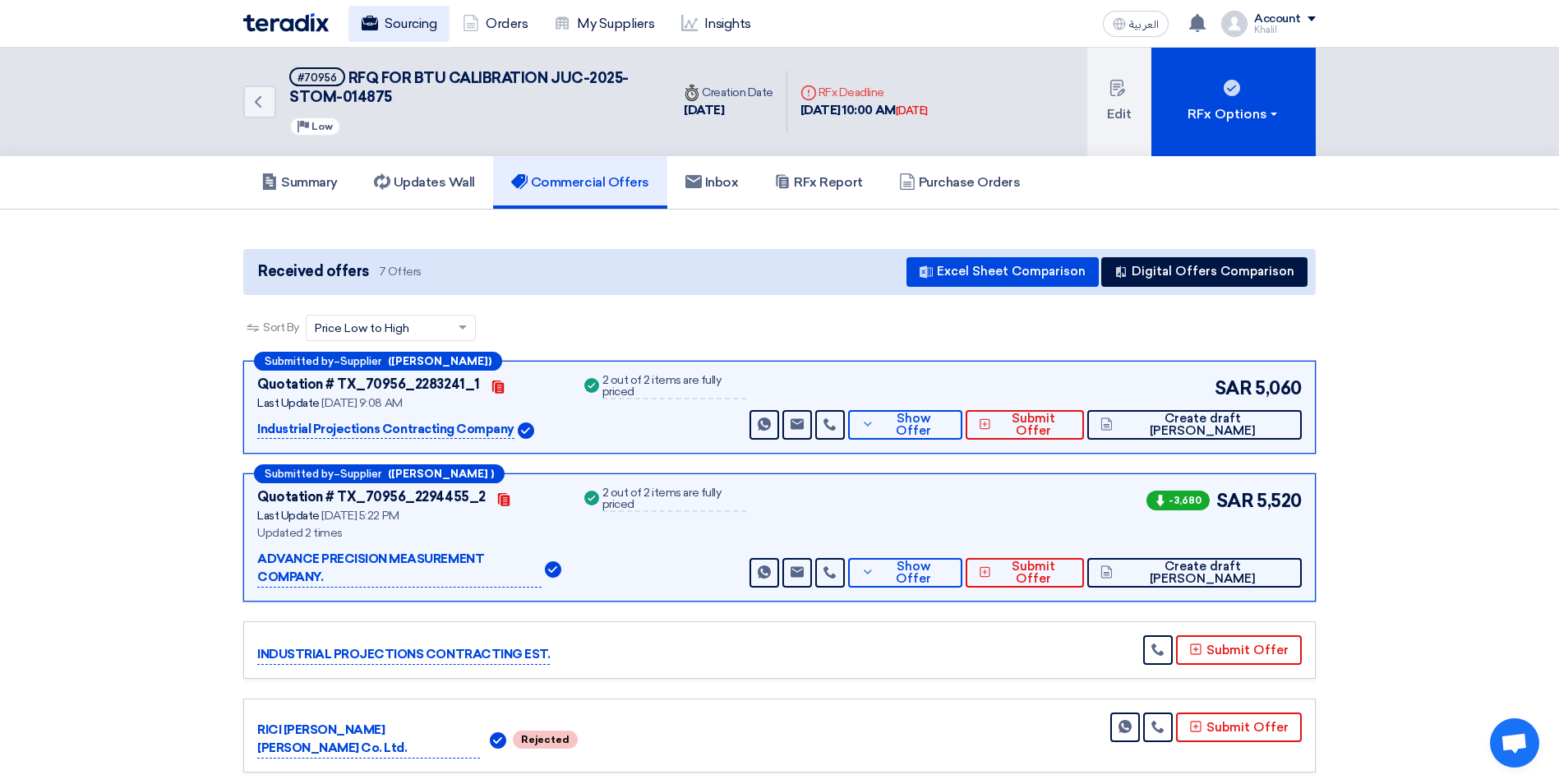
click at [415, 19] on link "Sourcing" at bounding box center [398, 23] width 101 height 36
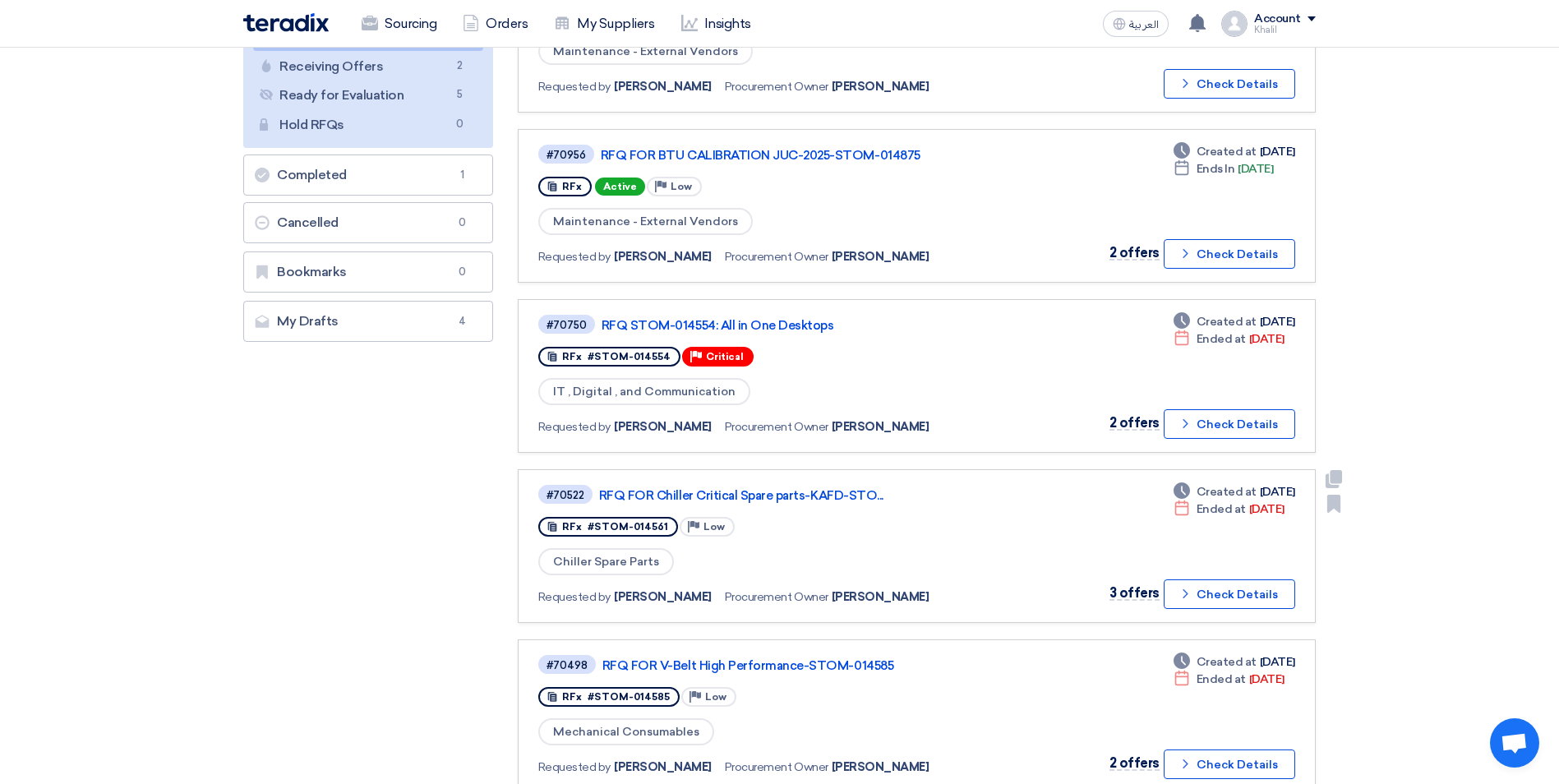
scroll to position [329, 0]
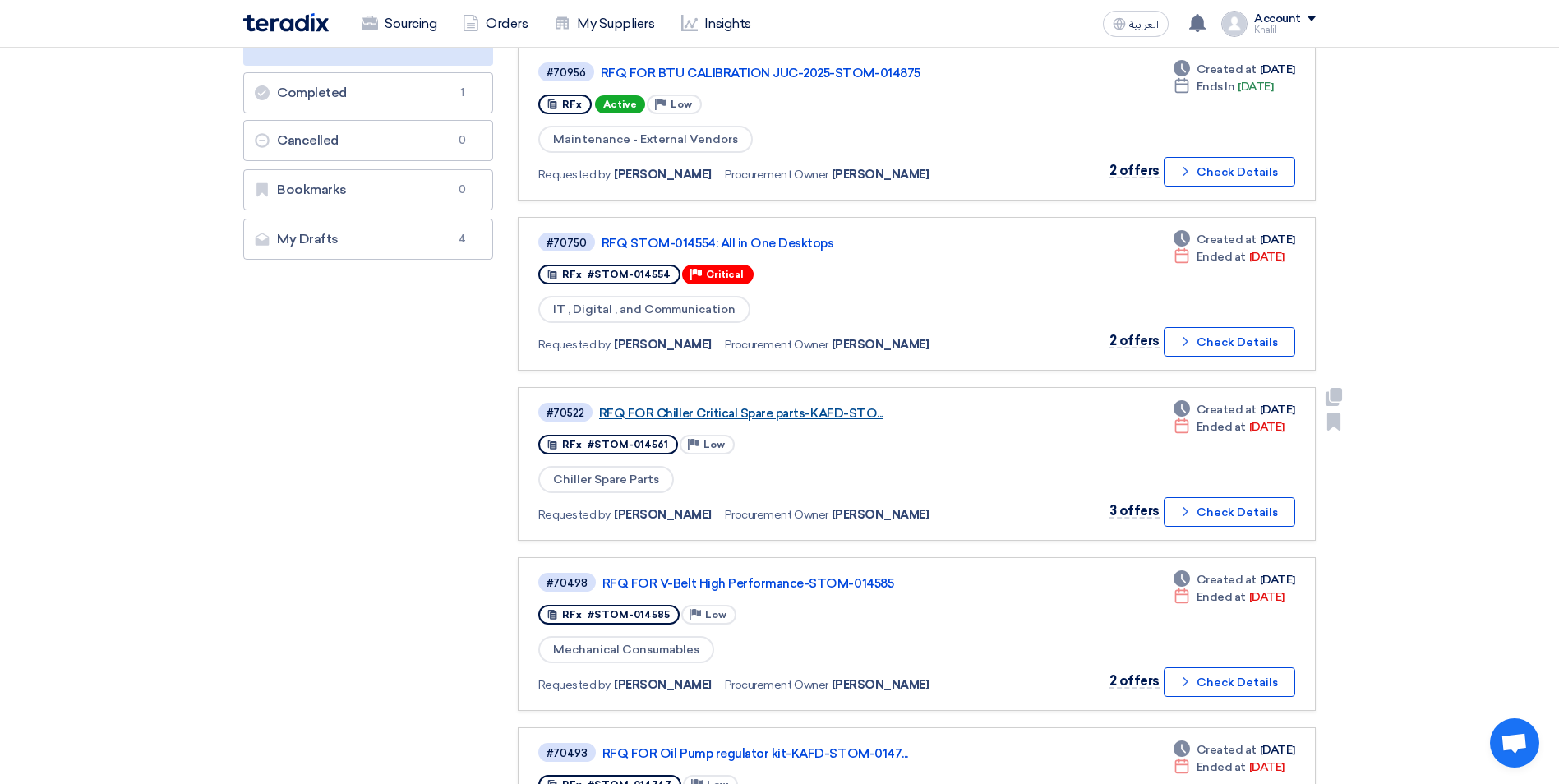
click at [751, 411] on link "RFQ FOR Chiller Critical Spare parts-KAFD-STO..." at bounding box center [804, 413] width 411 height 15
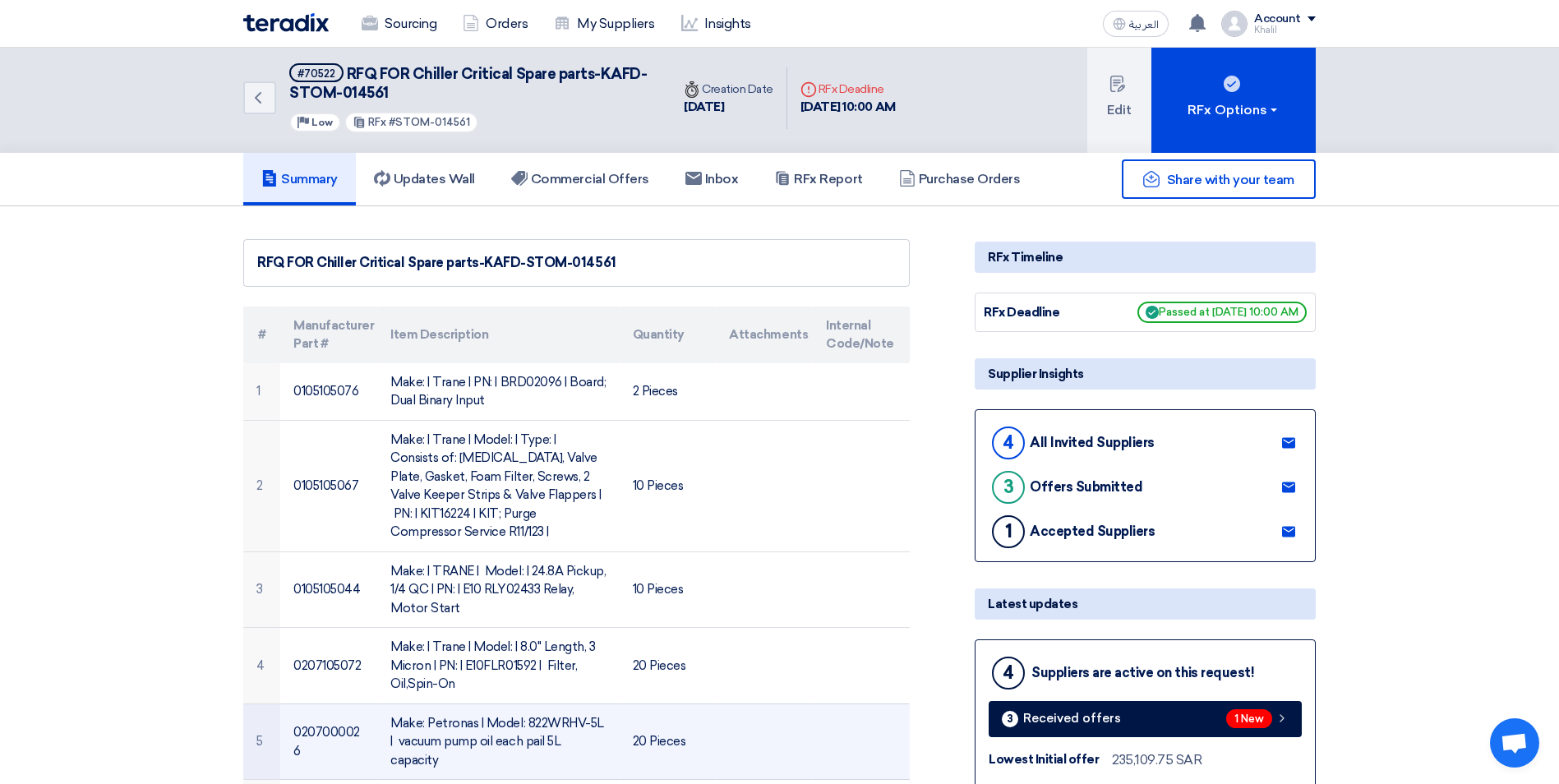
scroll to position [0, 0]
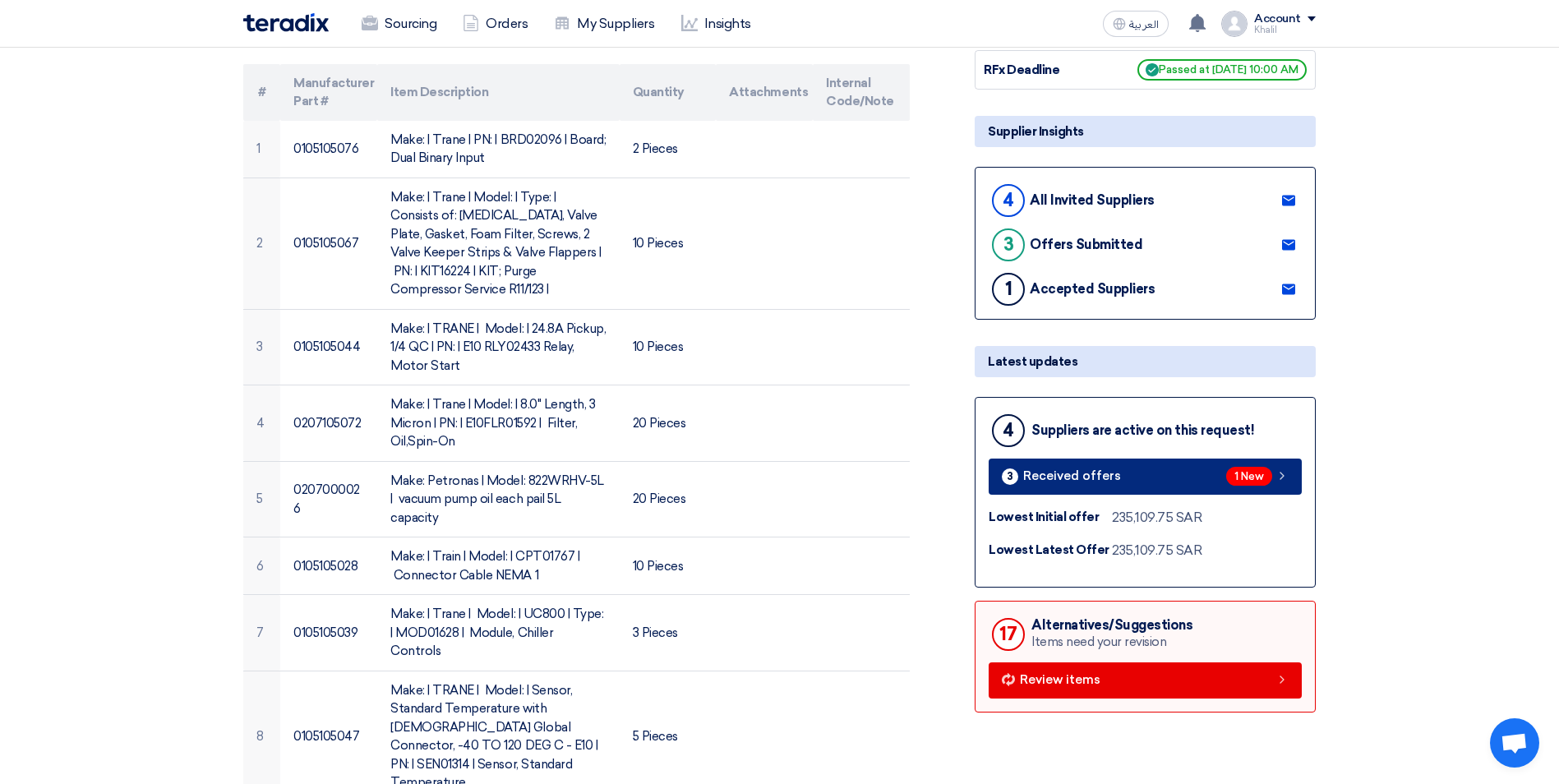
click at [1232, 482] on span "1 New" at bounding box center [1249, 476] width 46 height 19
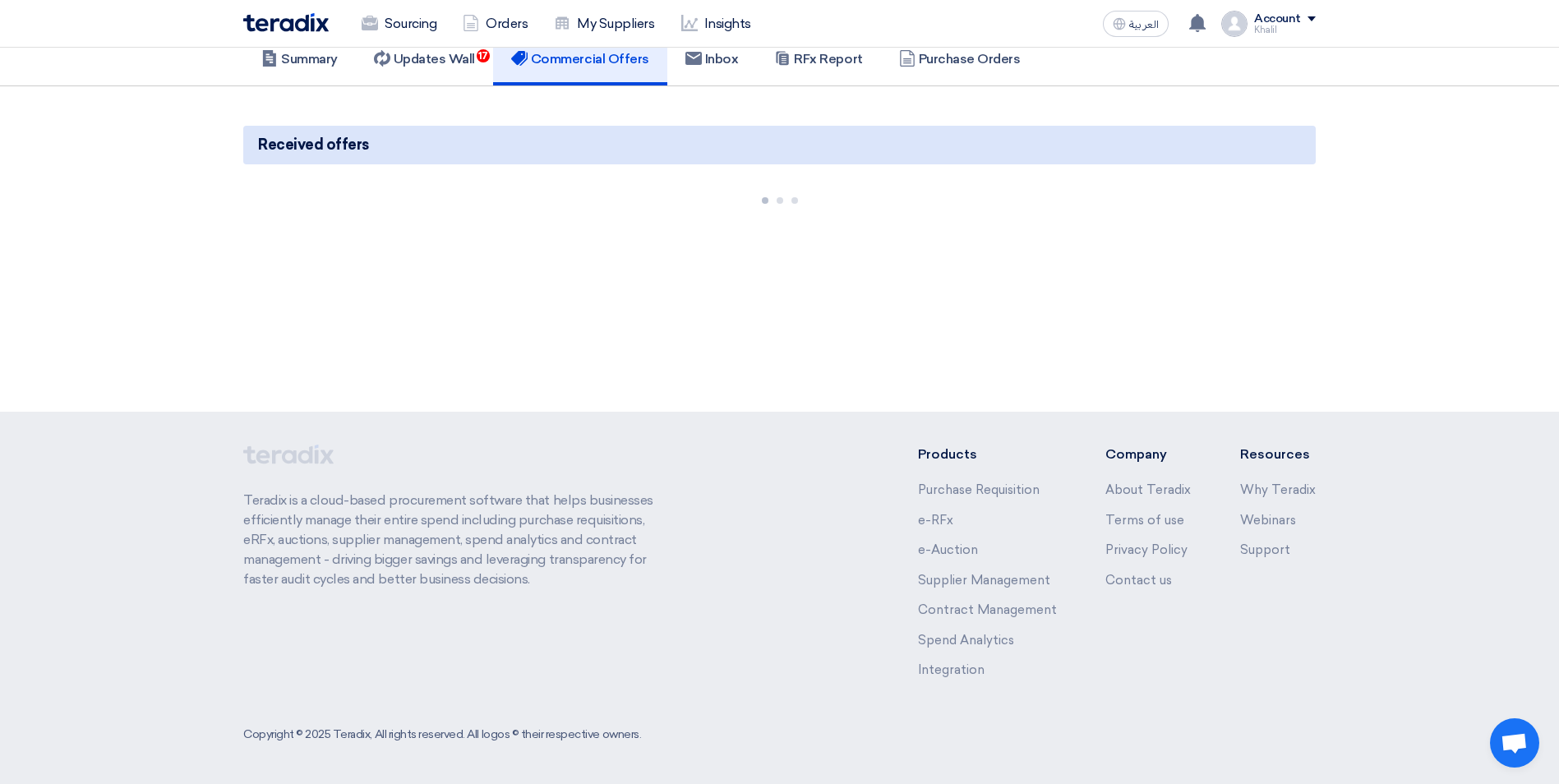
scroll to position [253, 0]
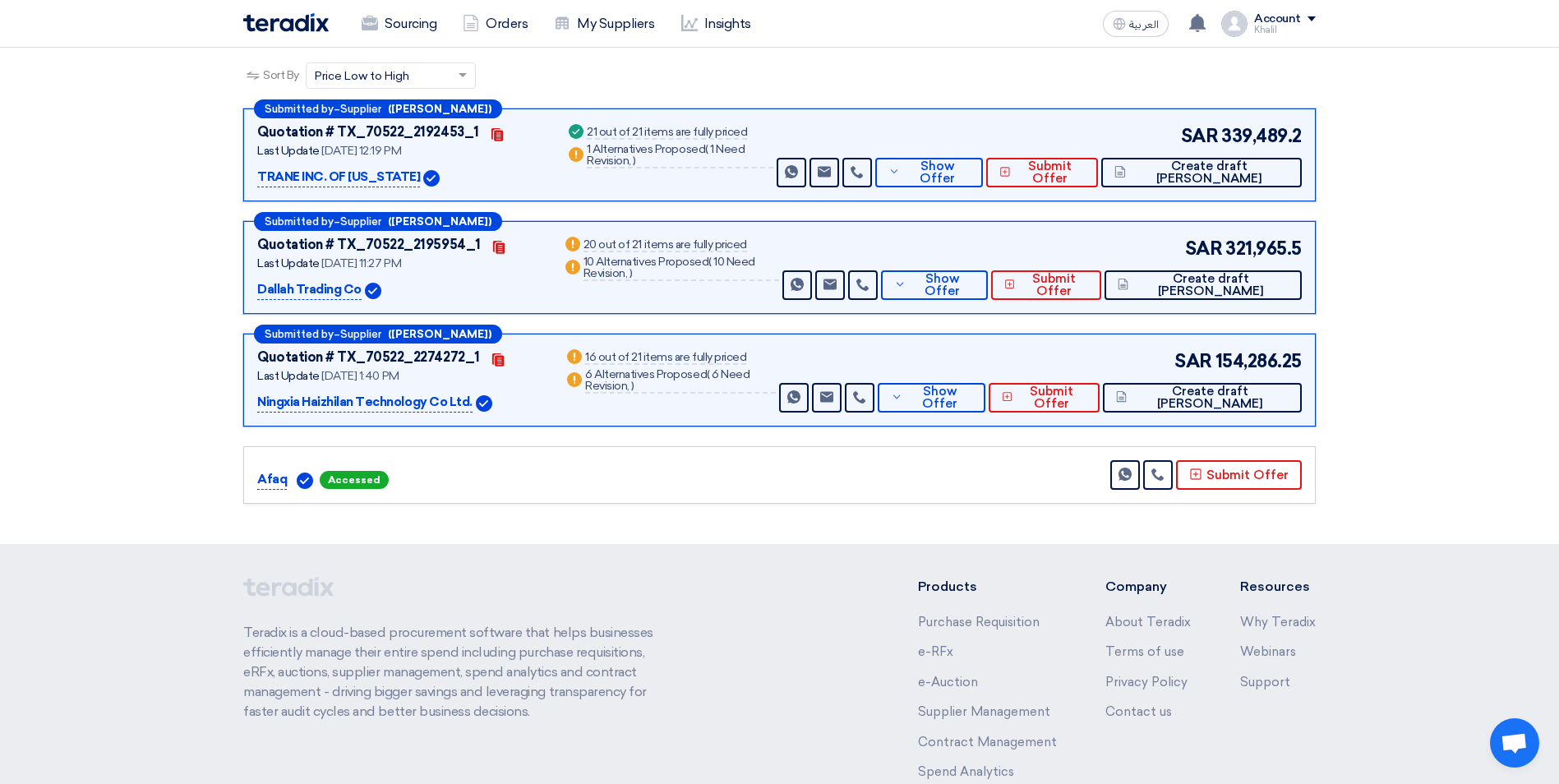
drag, startPoint x: 254, startPoint y: 397, endPoint x: 469, endPoint y: 409, distance: 215.3
click at [469, 409] on div "Submitted by – Supplier ([PERSON_NAME]) Quotation # TX_70522_2274272_1 Contacts…" at bounding box center [779, 380] width 1072 height 93
copy p "Ningxia Haizhilan Technology Co Ltd."
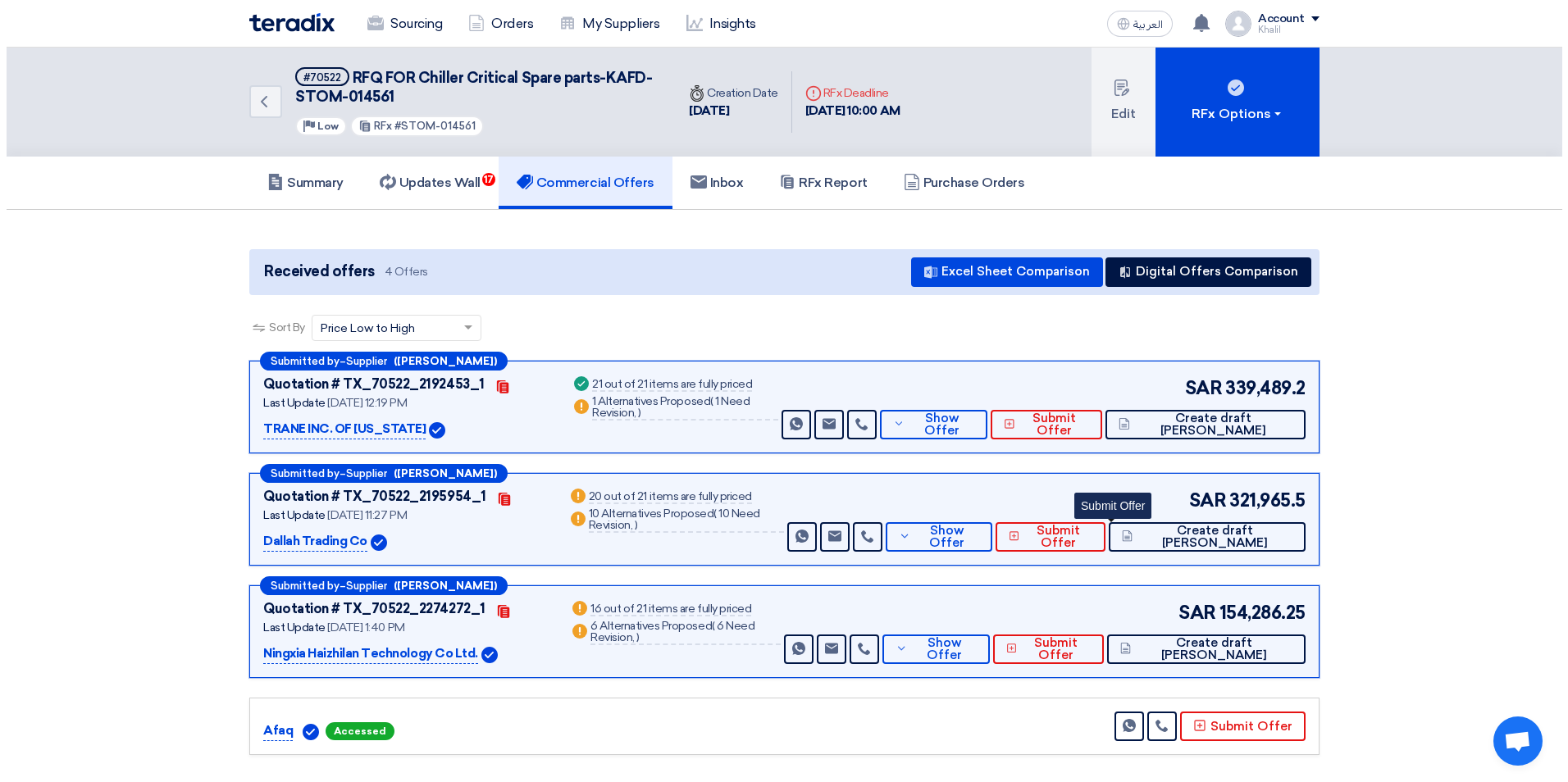
scroll to position [82, 0]
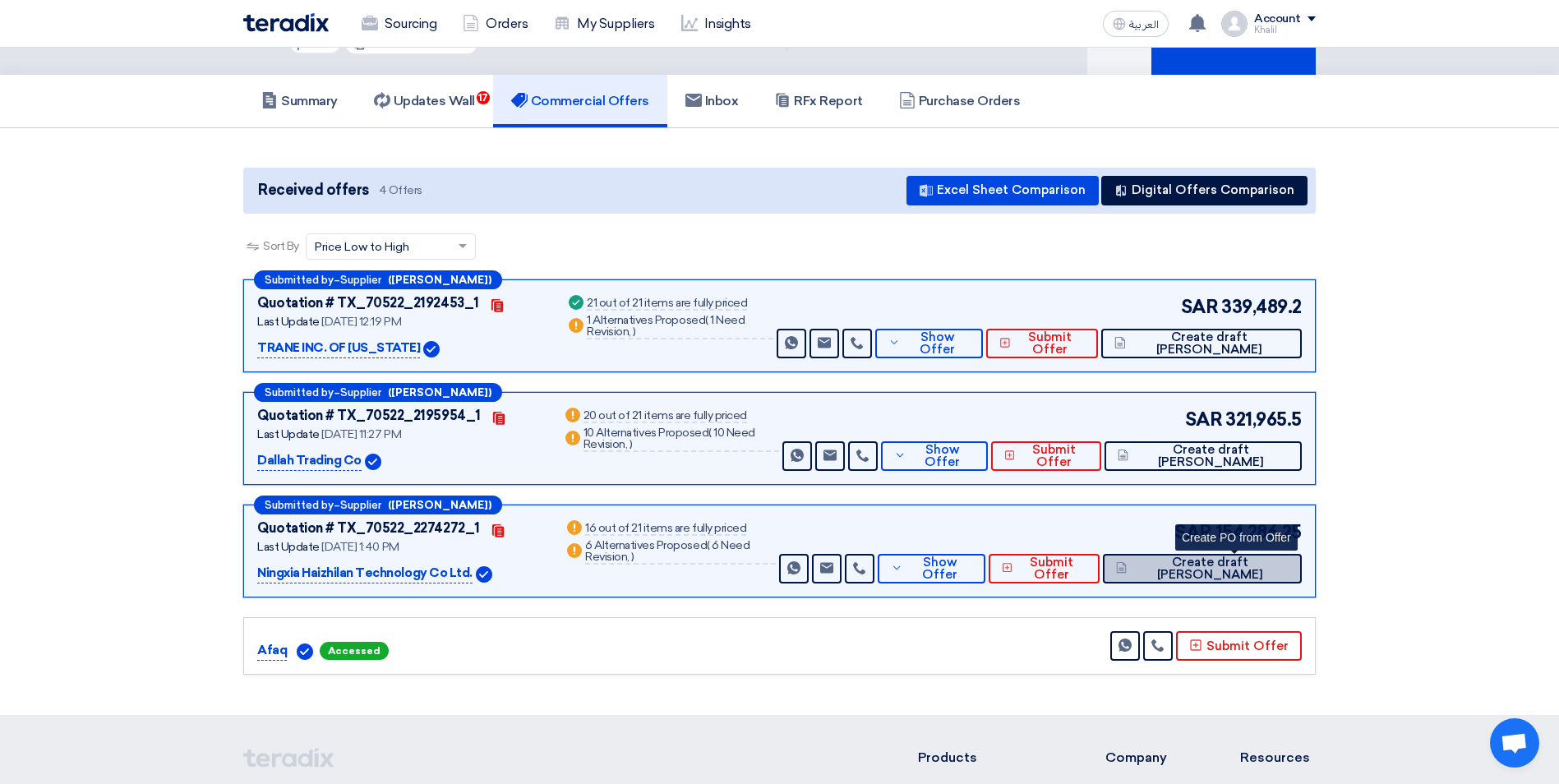
click at [1222, 572] on span "Create draft [PERSON_NAME]" at bounding box center [1209, 568] width 158 height 24
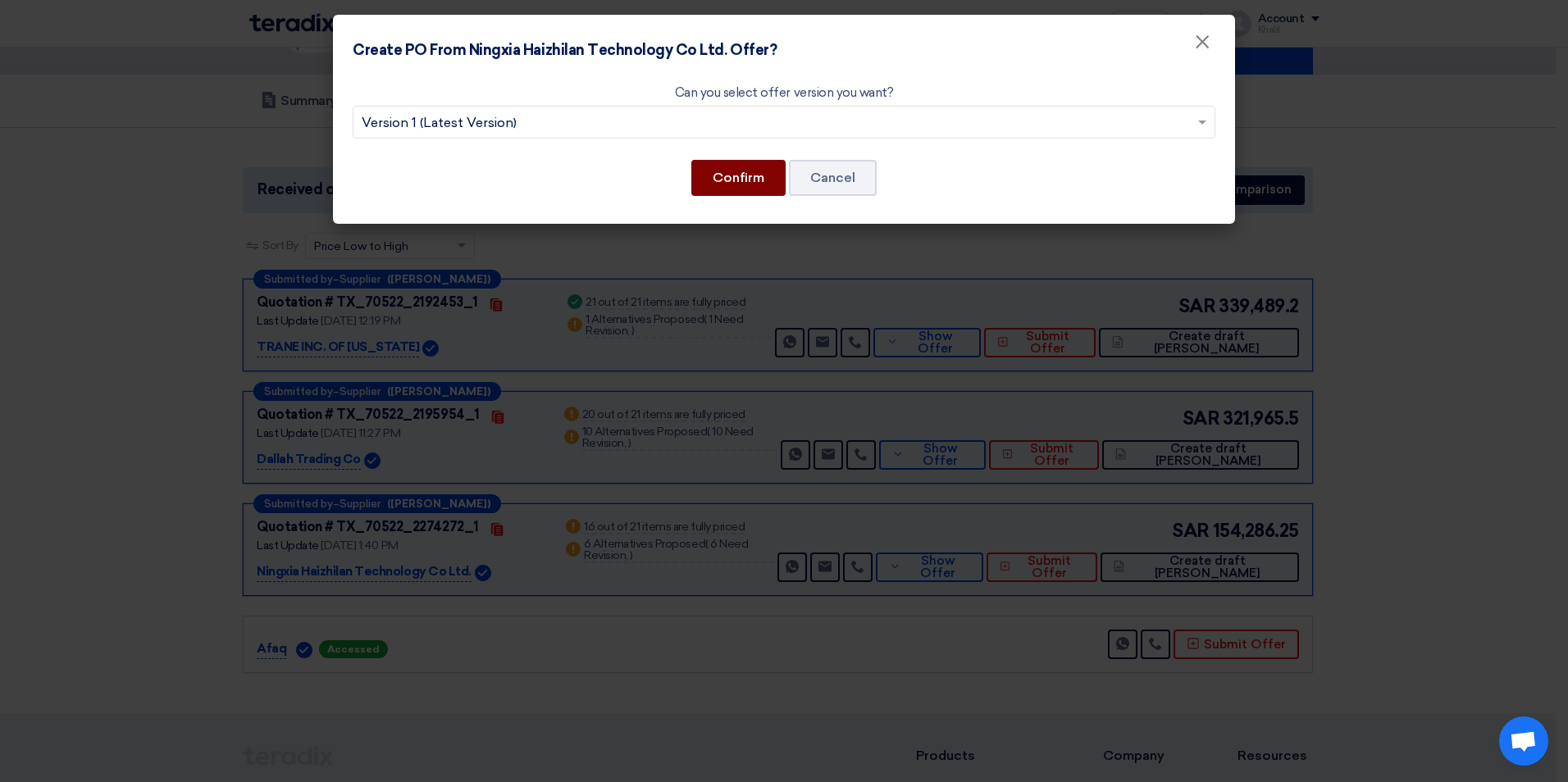
click at [738, 174] on button "Confirm" at bounding box center [738, 177] width 94 height 36
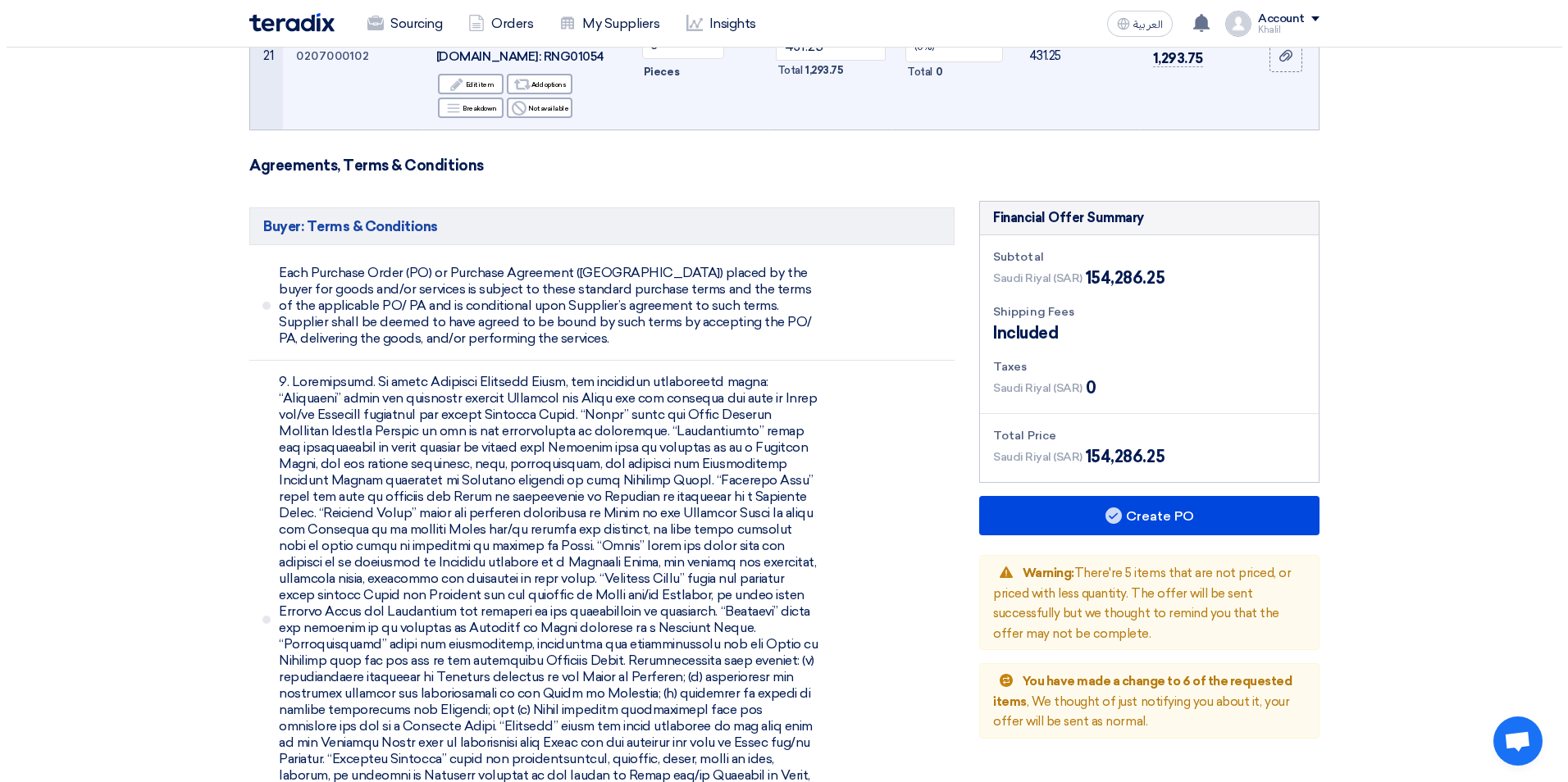
scroll to position [3606, 0]
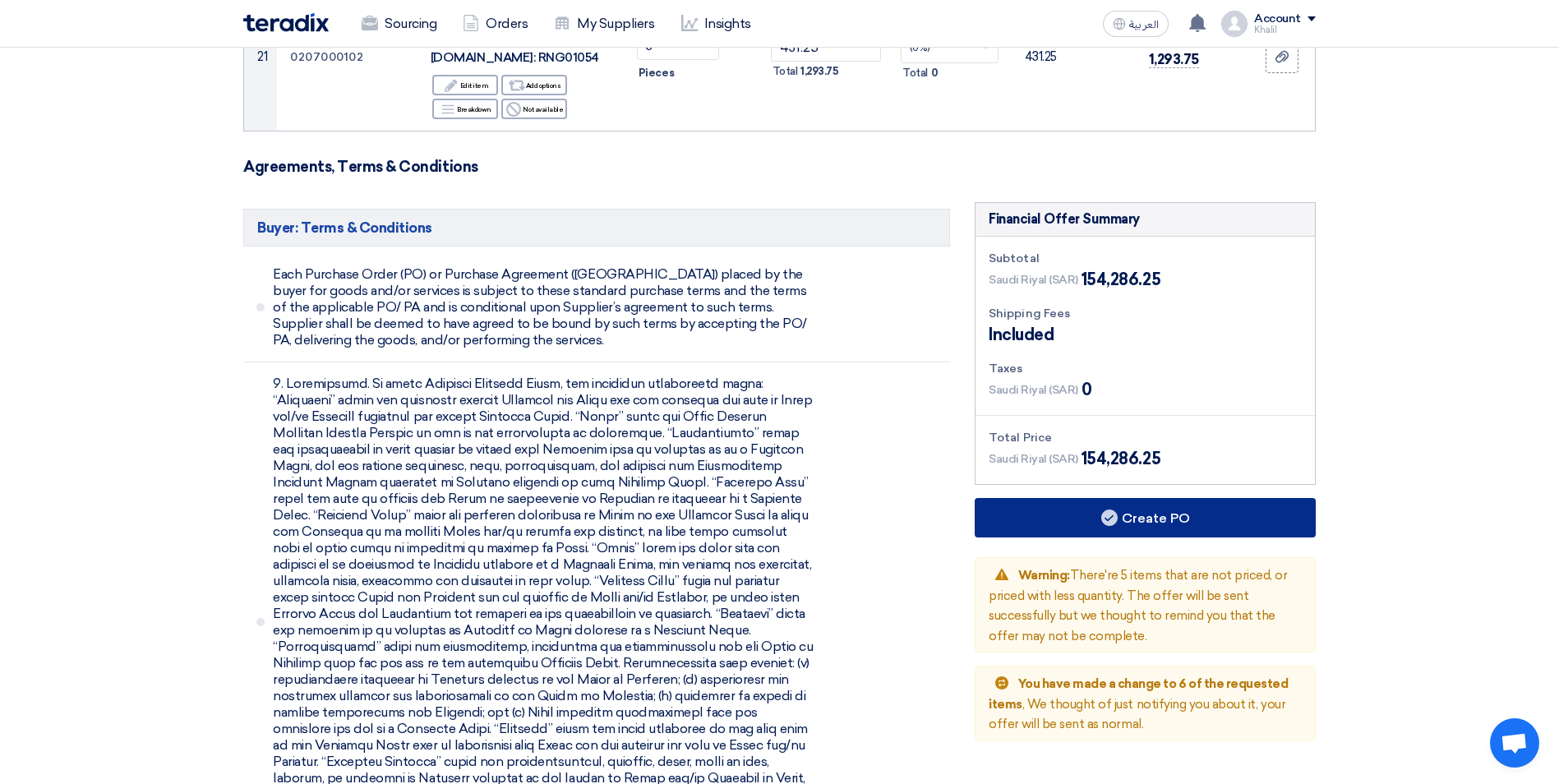
click at [1149, 498] on button "Create PO" at bounding box center [1146, 517] width 341 height 39
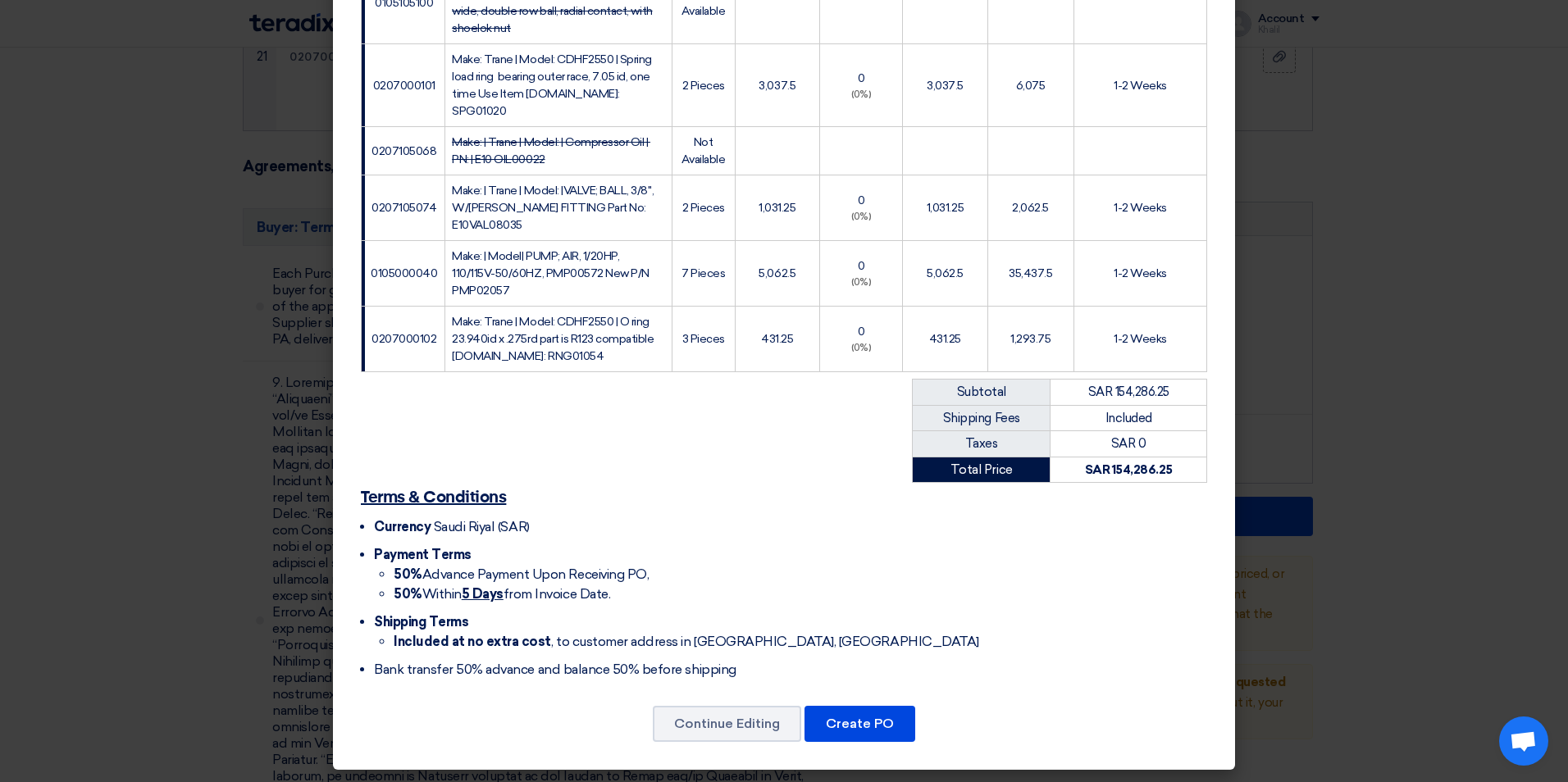
scroll to position [1350, 0]
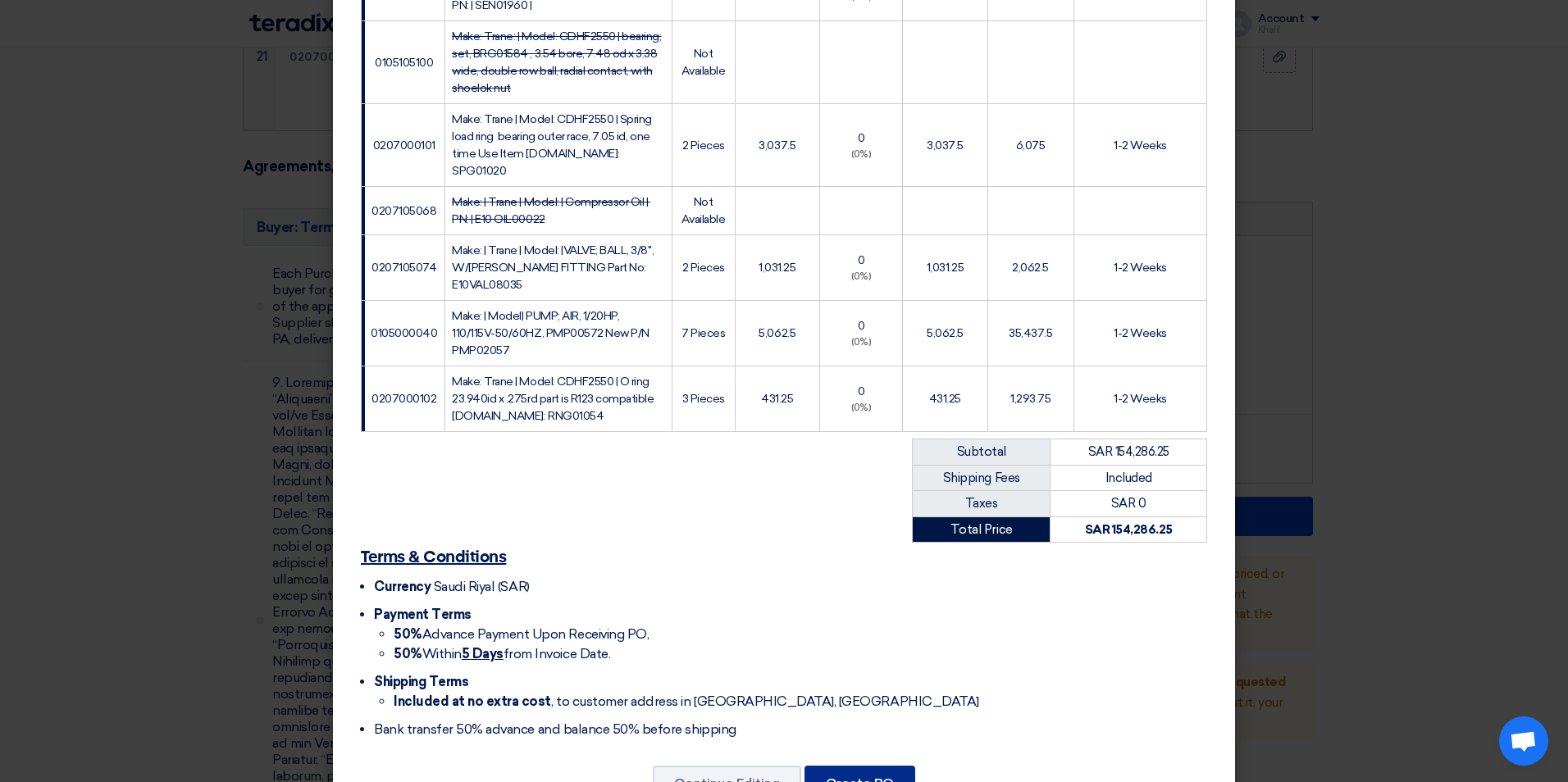
click at [864, 765] on button "Create PO" at bounding box center [859, 783] width 111 height 36
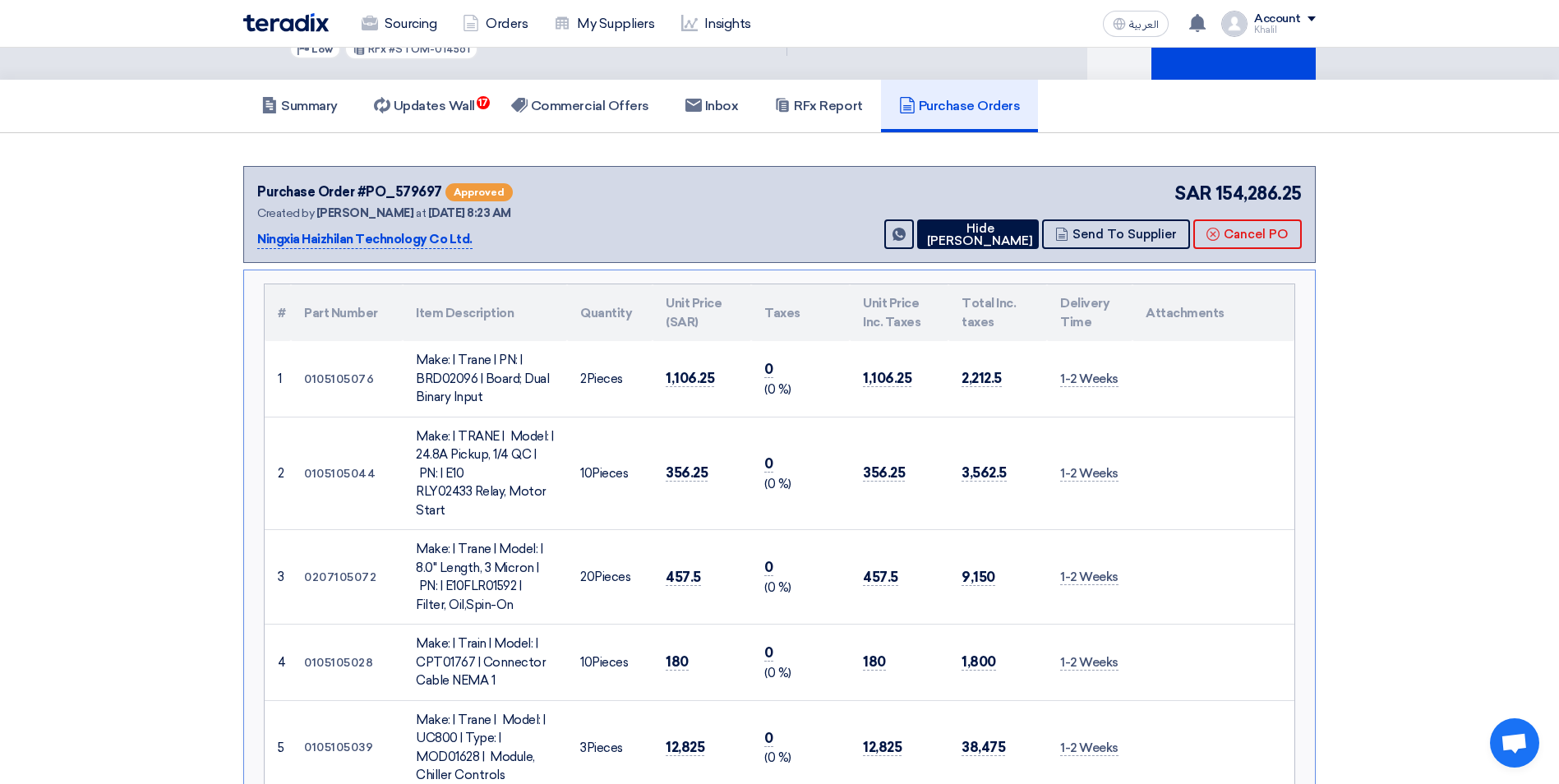
scroll to position [0, 0]
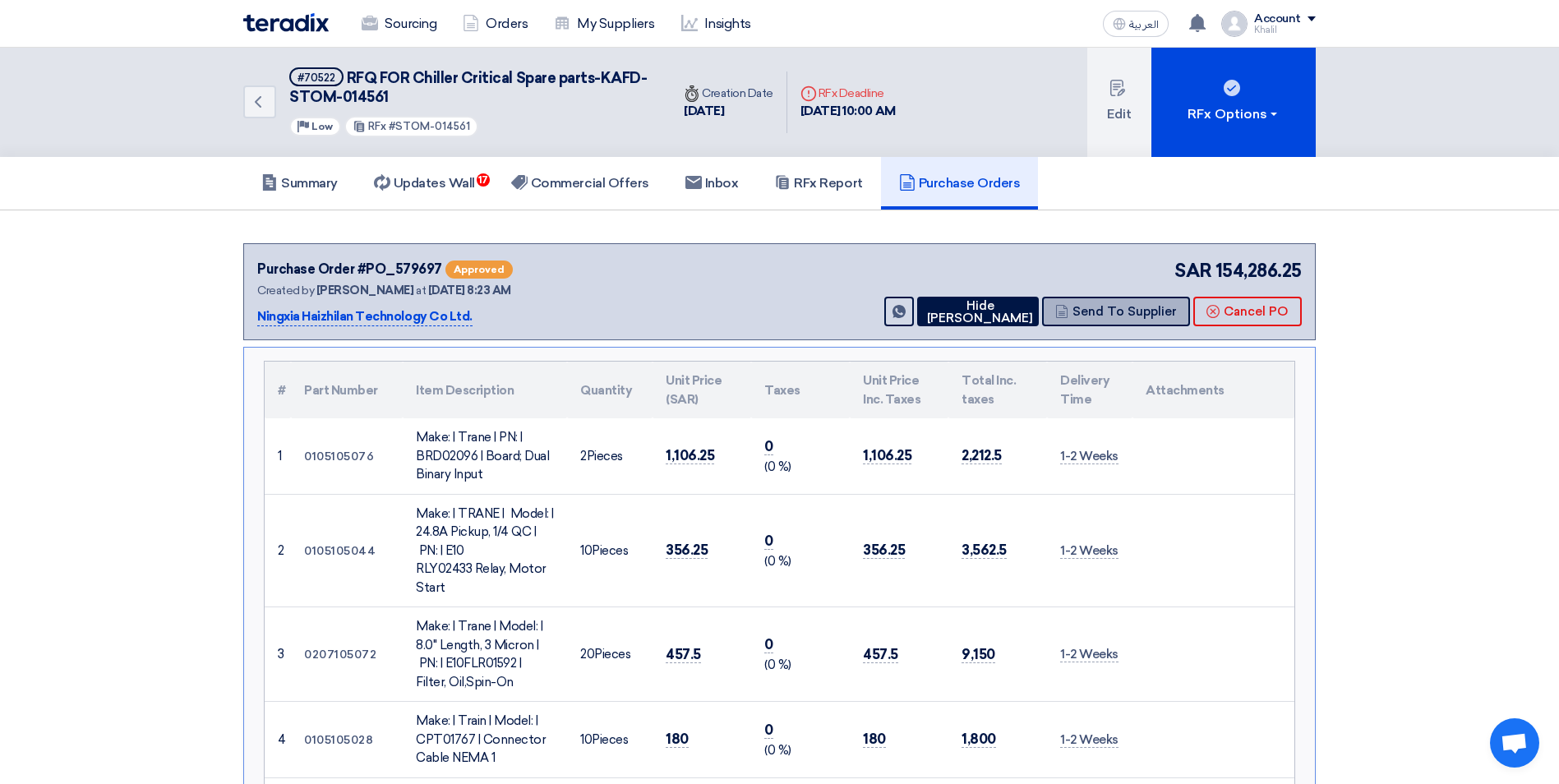
click at [1125, 310] on button "Send To Supplier" at bounding box center [1115, 310] width 148 height 29
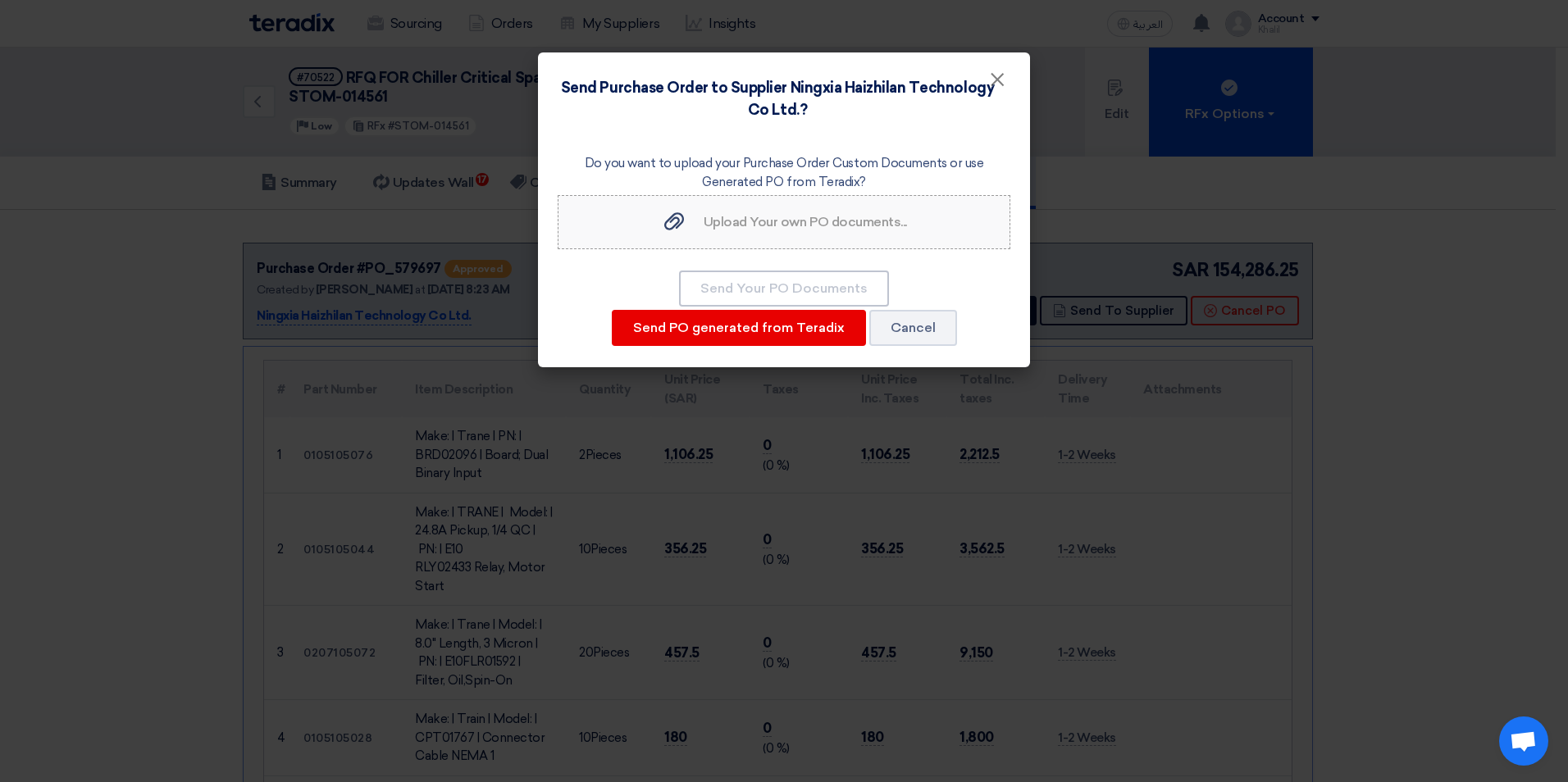
click at [775, 219] on span "Upload Your own PO documents..." at bounding box center [806, 221] width 204 height 16
click at [0, 0] on input "Upload Your own PO documents... Upload Your own PO documents..." at bounding box center [0, 0] width 0 height 0
click at [999, 78] on span "×" at bounding box center [997, 83] width 17 height 33
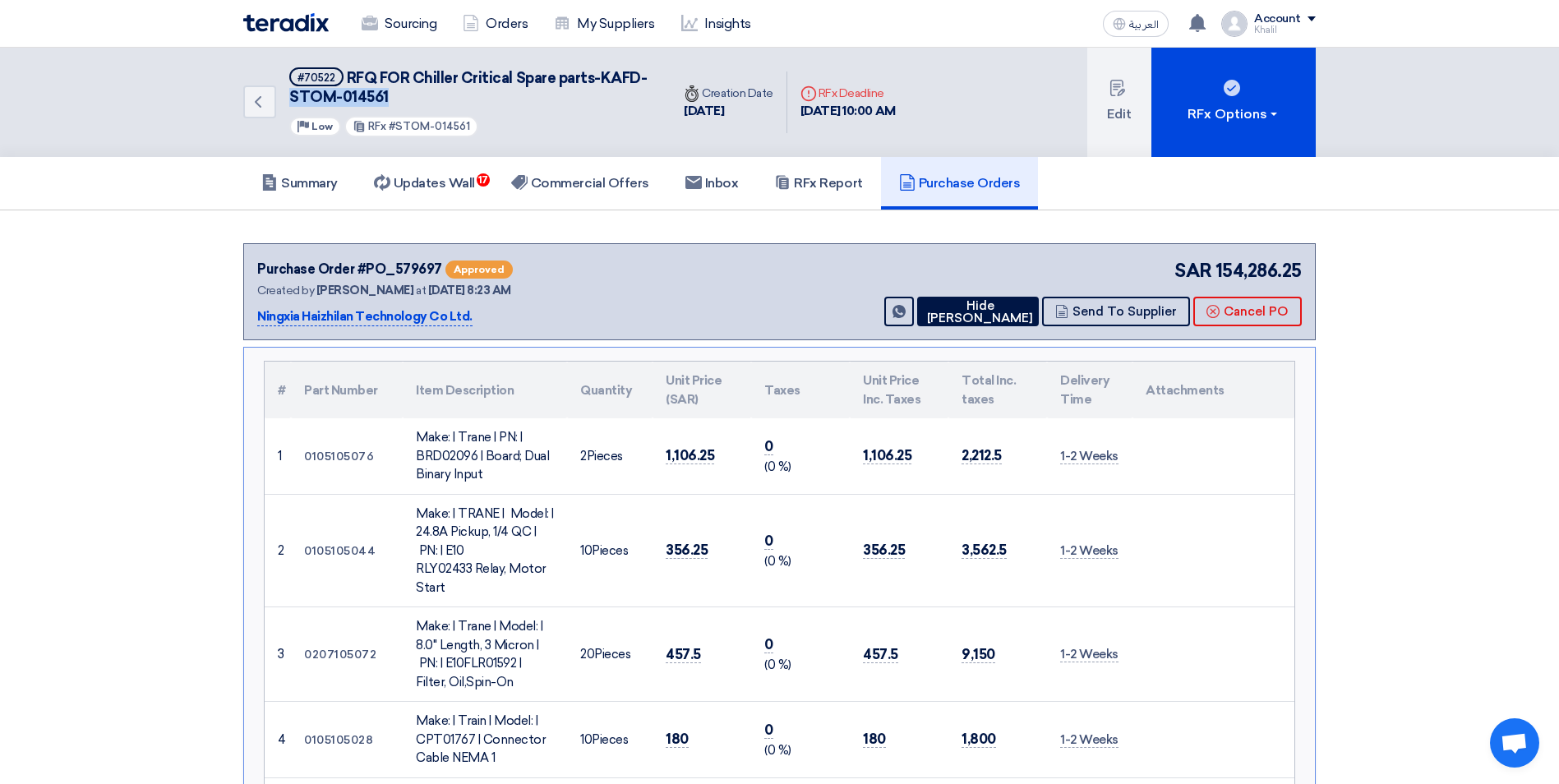
drag, startPoint x: 397, startPoint y: 95, endPoint x: 291, endPoint y: 95, distance: 106.0
click at [291, 95] on h5 "#70522 RFQ FOR Chiller Critical Spare parts-KAFD-STOM-014561" at bounding box center [470, 88] width 362 height 40
copy span "STOM-014561"
click at [1134, 313] on button "Send To Supplier" at bounding box center [1115, 310] width 148 height 29
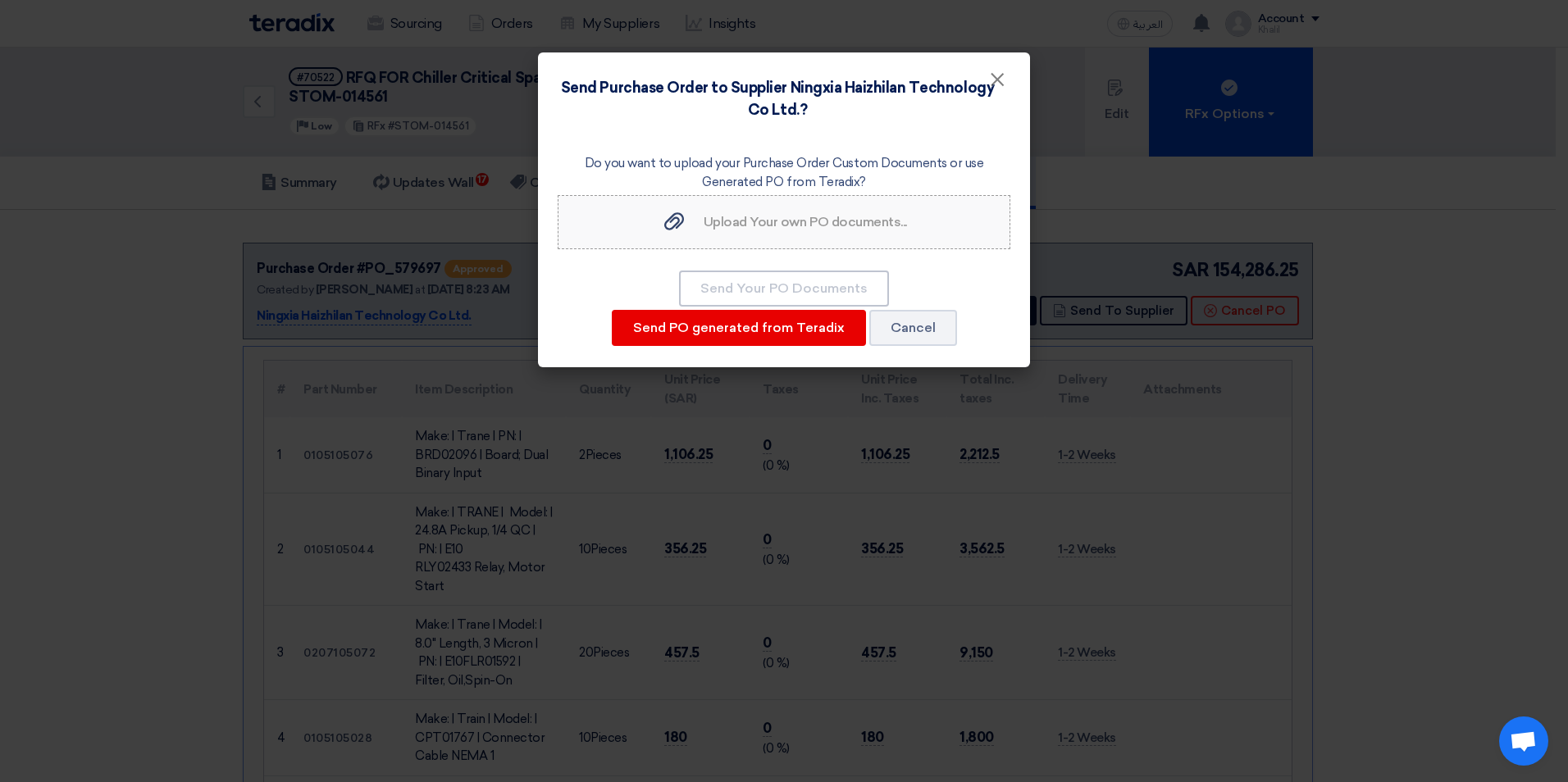
click at [821, 231] on div "Upload Your own PO documents... Upload Your own PO documents..." at bounding box center [783, 222] width 246 height 20
click at [0, 0] on input "Upload Your own PO documents... Upload Your own PO documents..." at bounding box center [0, 0] width 0 height 0
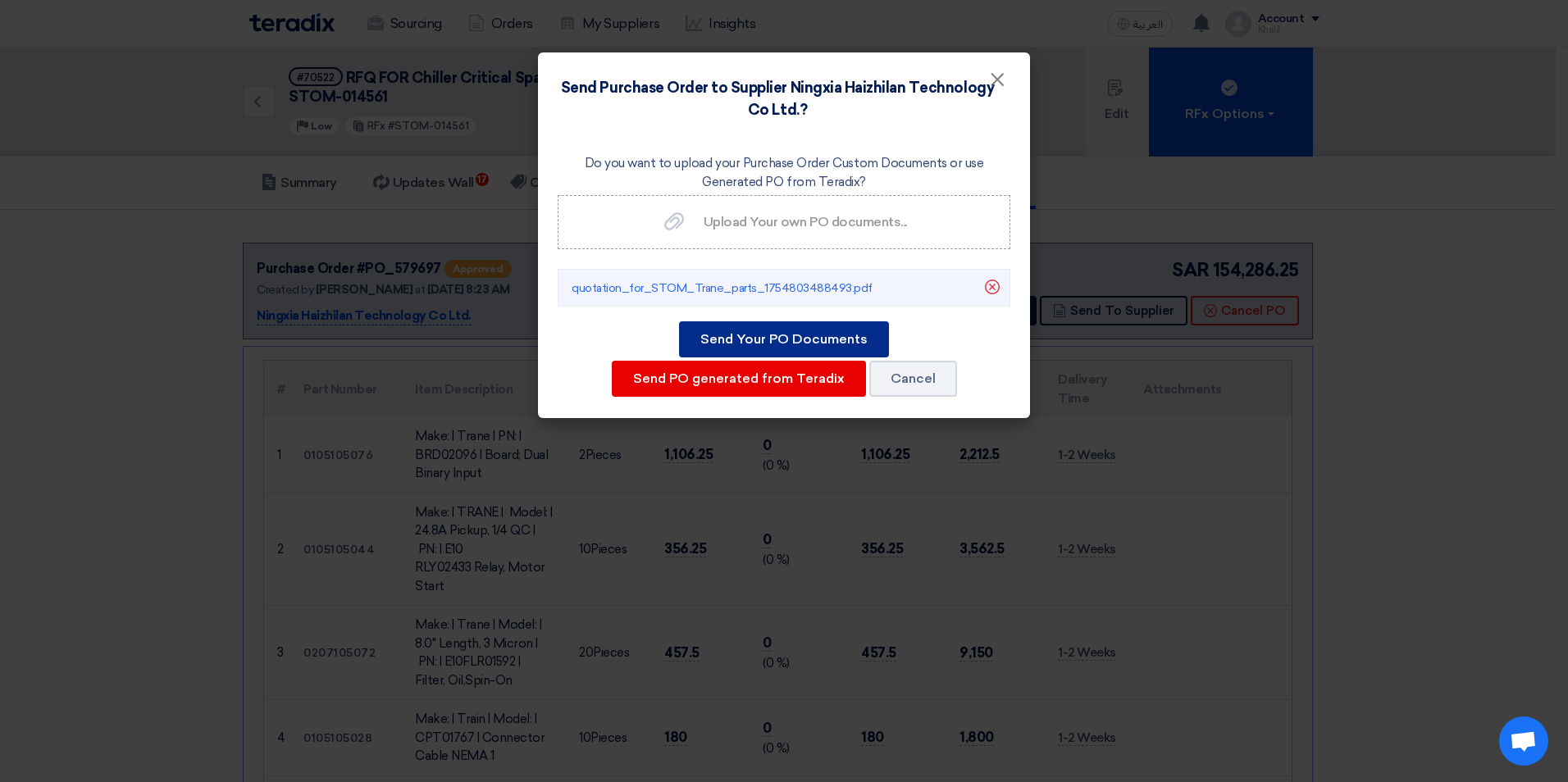
click at [807, 341] on button "Send Your PO Documents" at bounding box center [783, 339] width 210 height 36
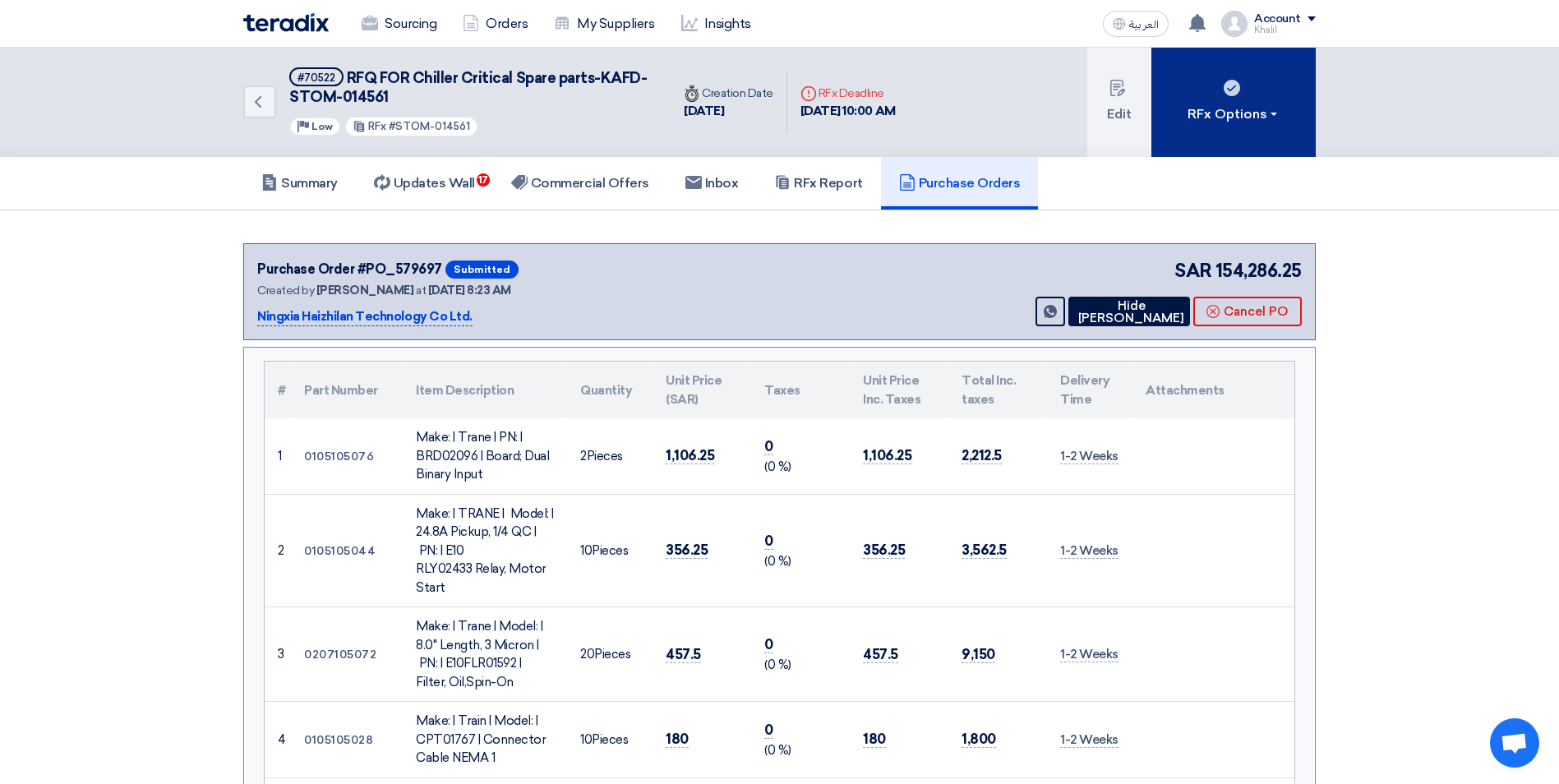
click at [1285, 115] on button "RFx Options" at bounding box center [1233, 102] width 164 height 110
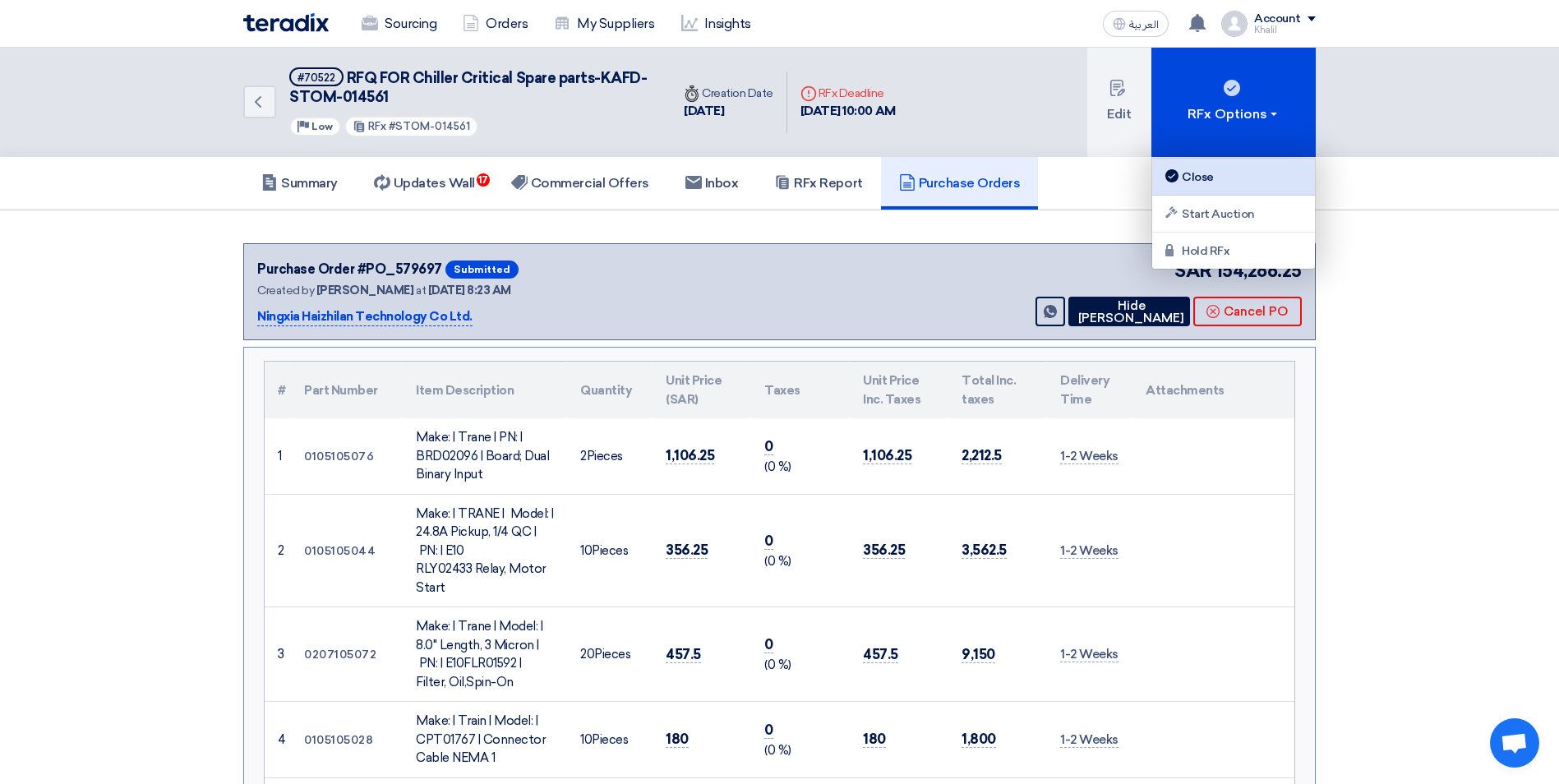
click at [1257, 171] on div "Close" at bounding box center [1233, 177] width 143 height 20
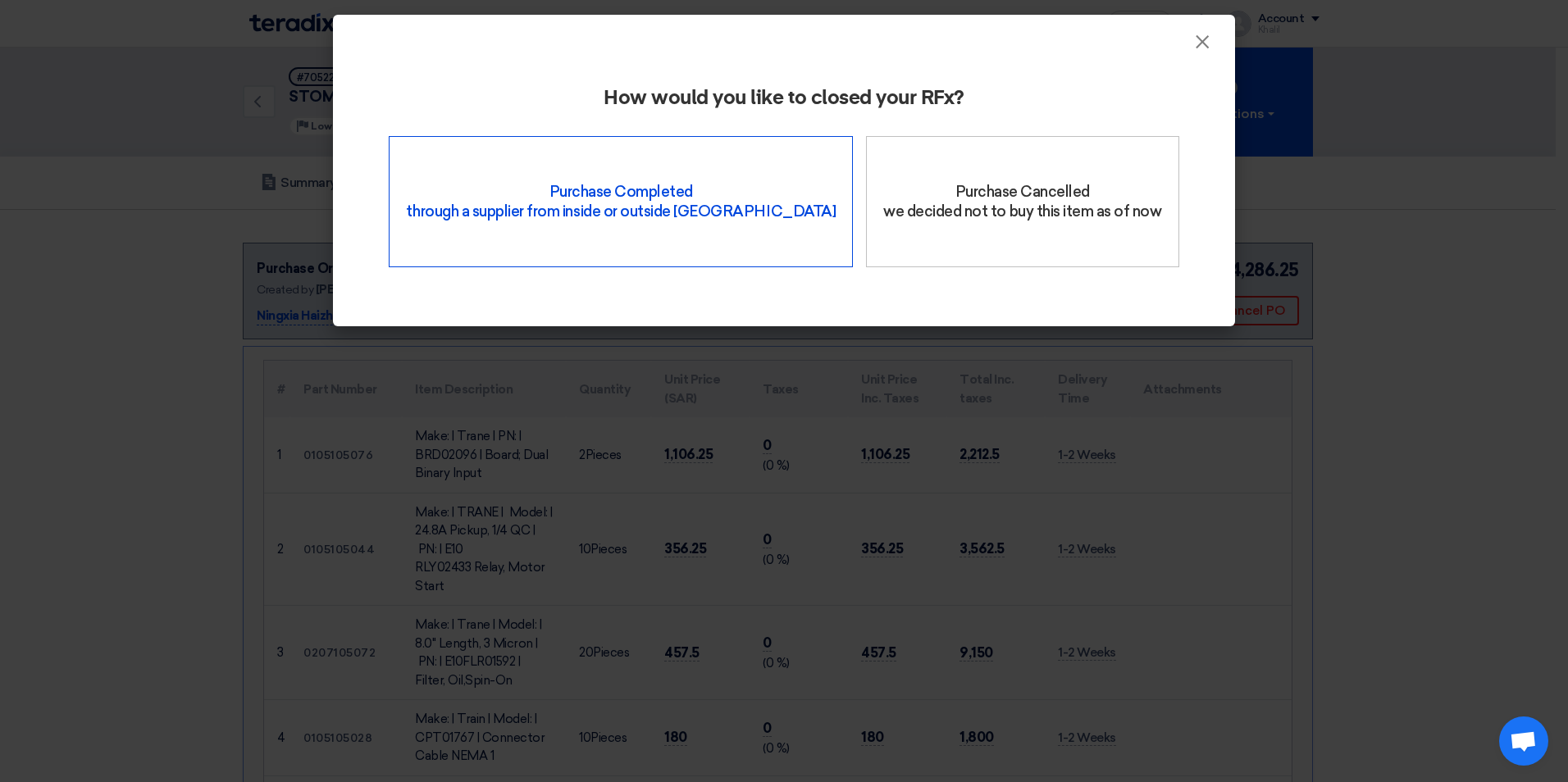
click at [697, 209] on div "Purchase Completed through a supplier from inside or outside Teradix" at bounding box center [620, 201] width 464 height 131
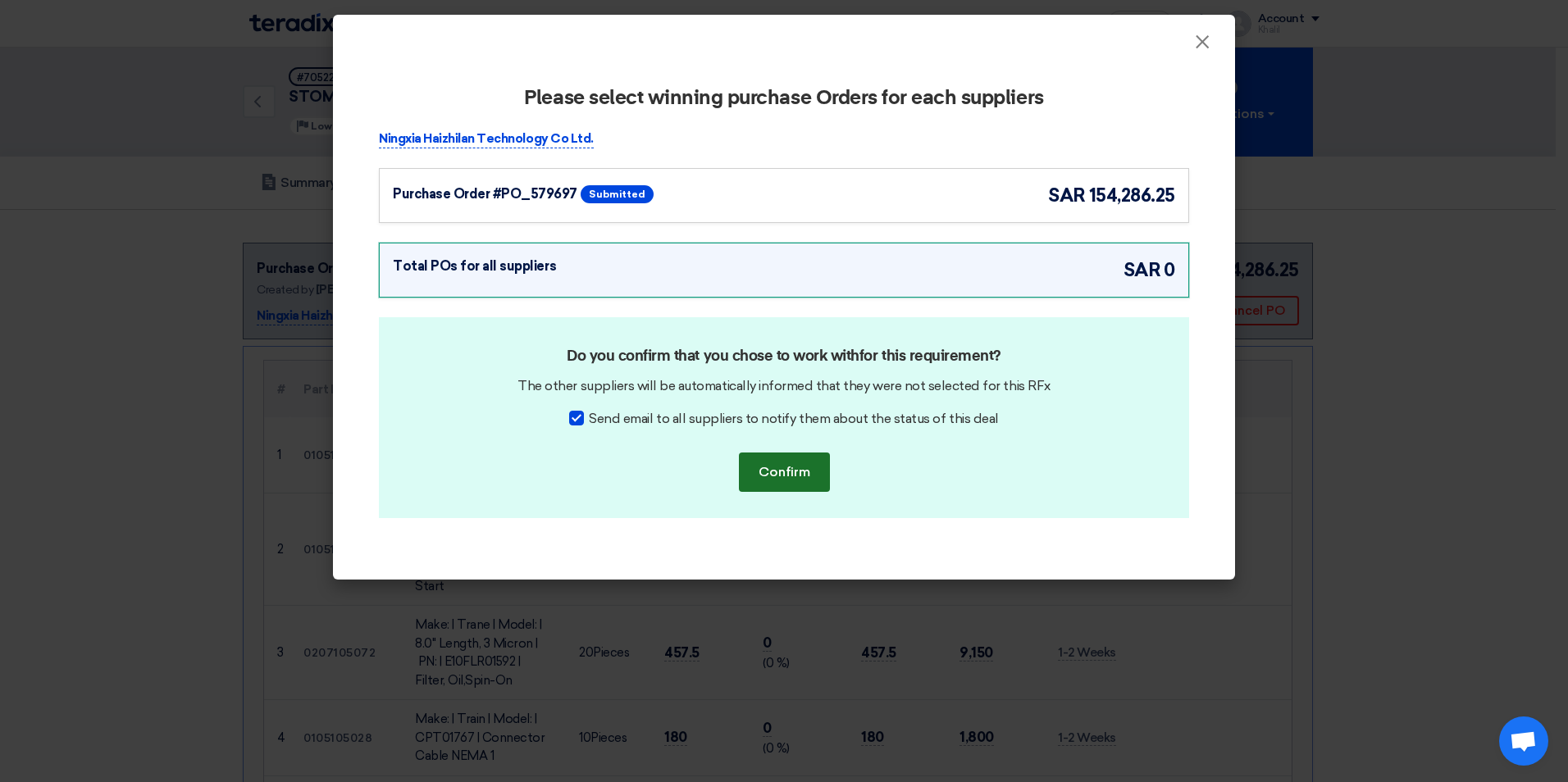
click at [778, 467] on button "Confirm" at bounding box center [784, 472] width 91 height 39
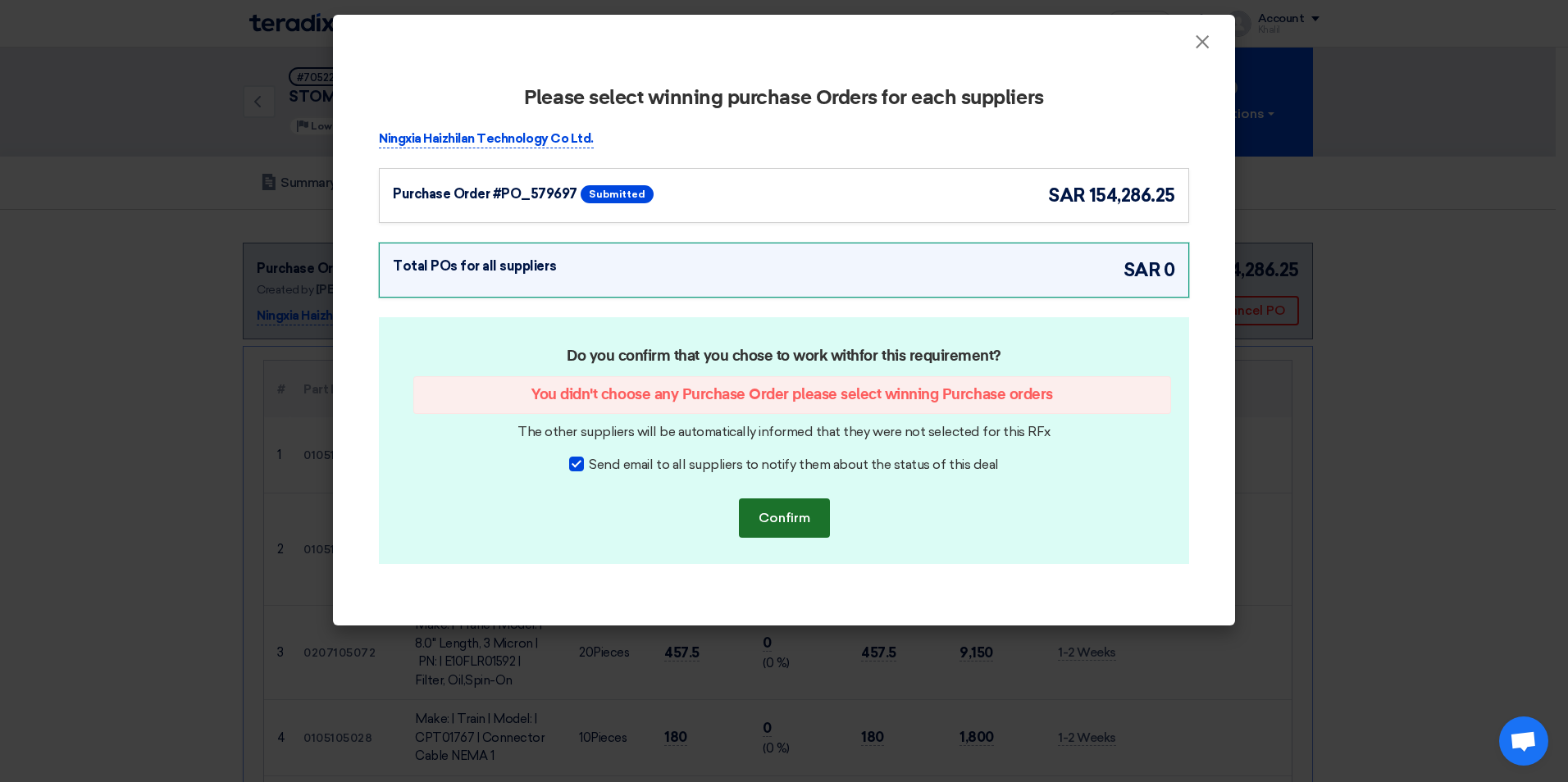
click at [798, 526] on button "Confirm" at bounding box center [784, 517] width 91 height 39
click at [894, 179] on div "Purchase Order #PO_579697 Submitted sar 154,286.25" at bounding box center [784, 195] width 810 height 55
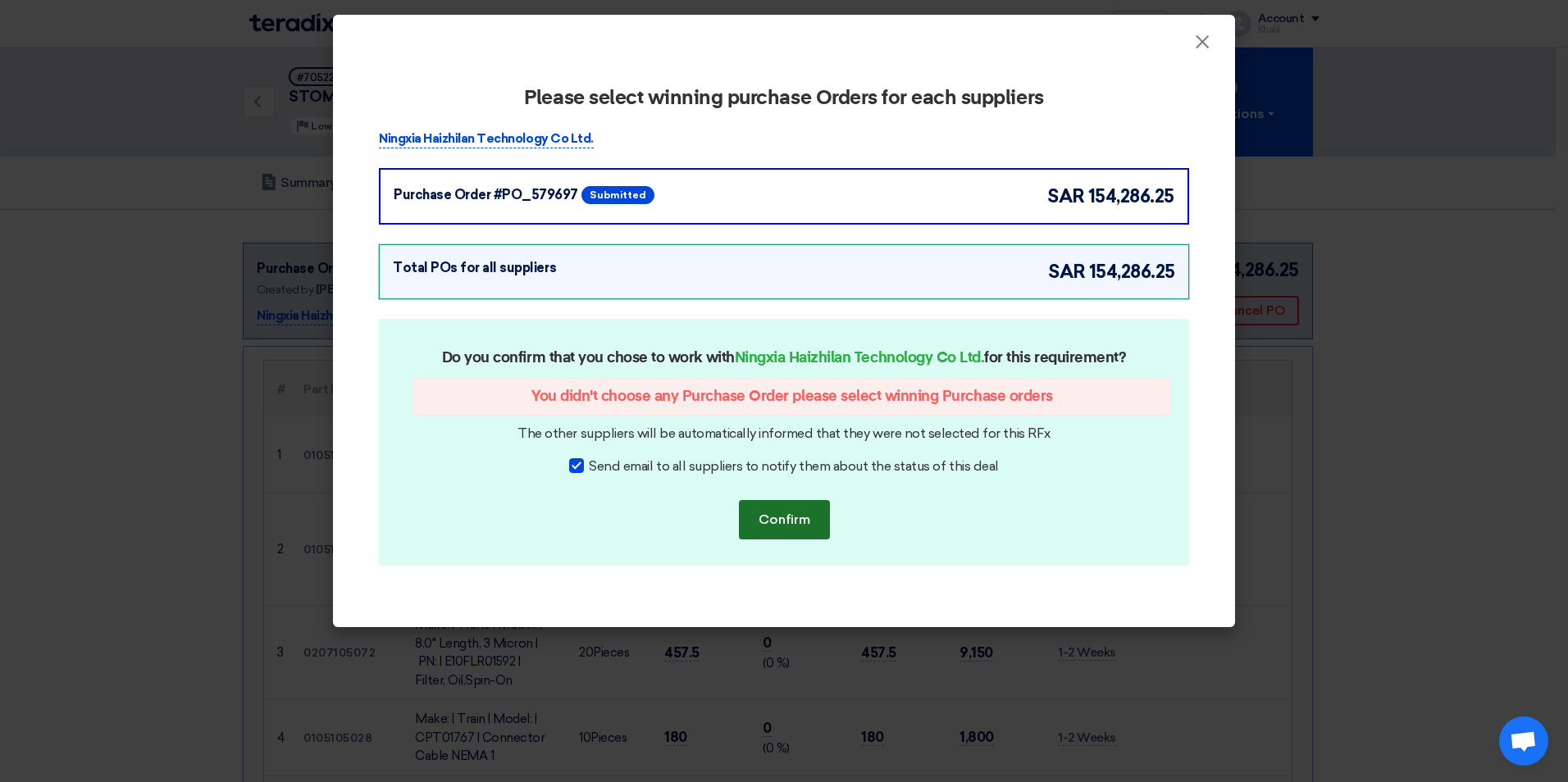
click at [783, 526] on button "Confirm" at bounding box center [784, 519] width 91 height 39
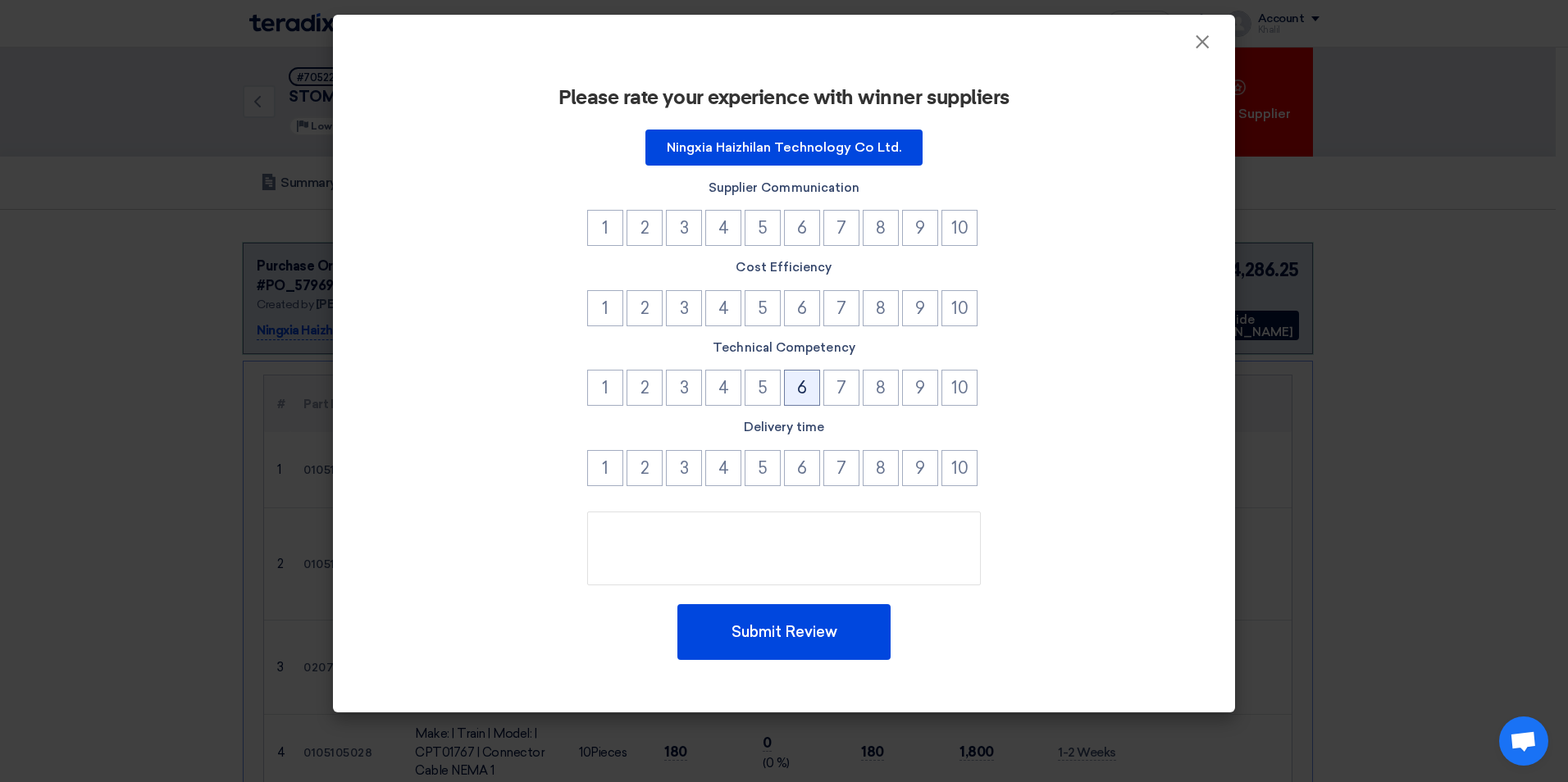
click at [806, 396] on button "6" at bounding box center [802, 387] width 36 height 36
drag, startPoint x: 802, startPoint y: 299, endPoint x: 807, endPoint y: 265, distance: 34.4
click at [802, 298] on button "6" at bounding box center [802, 308] width 36 height 36
click at [807, 234] on button "6" at bounding box center [802, 227] width 36 height 36
click at [805, 467] on button "6" at bounding box center [802, 467] width 36 height 36
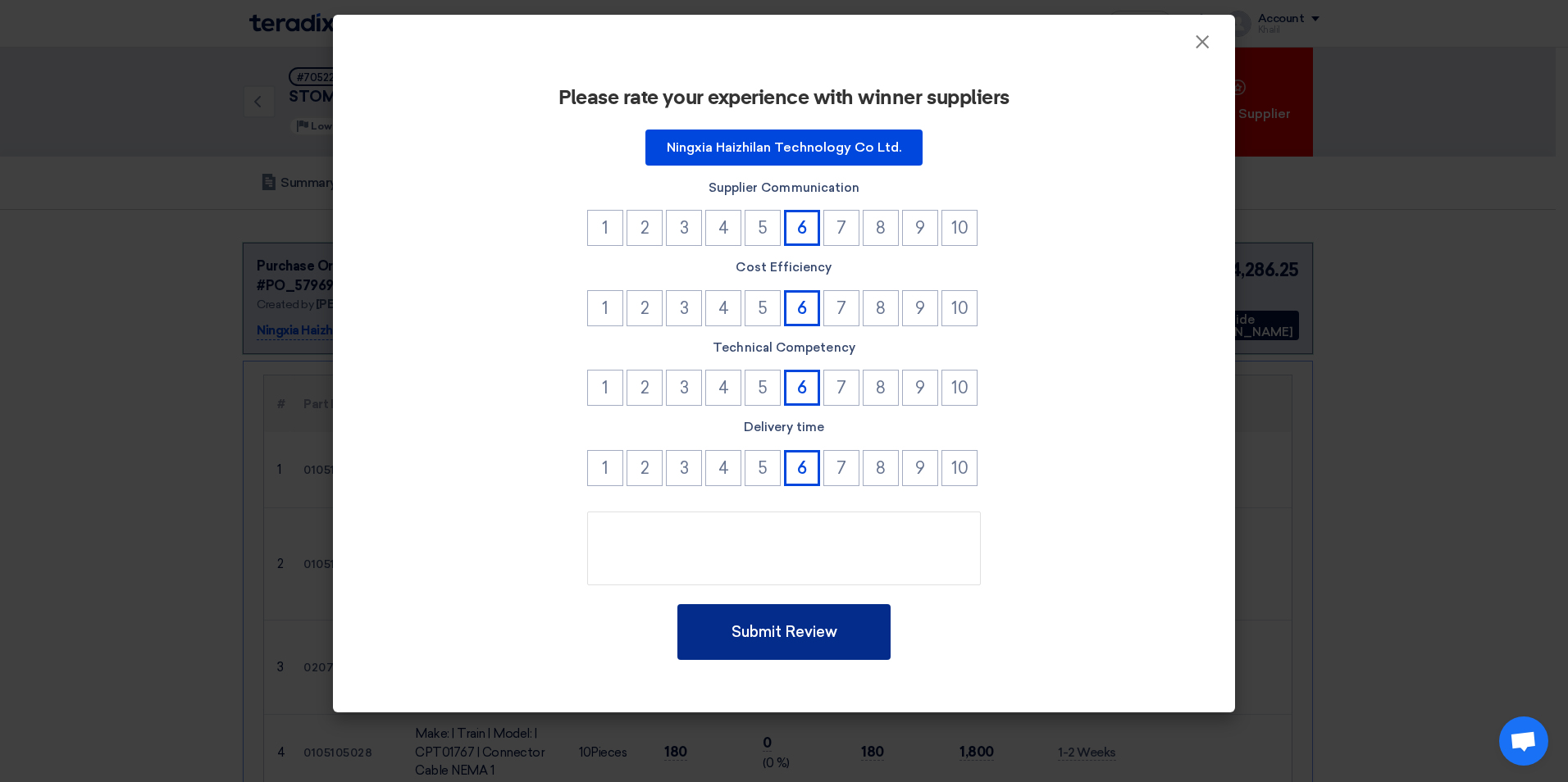
click at [797, 629] on button "Submit Review" at bounding box center [783, 632] width 213 height 56
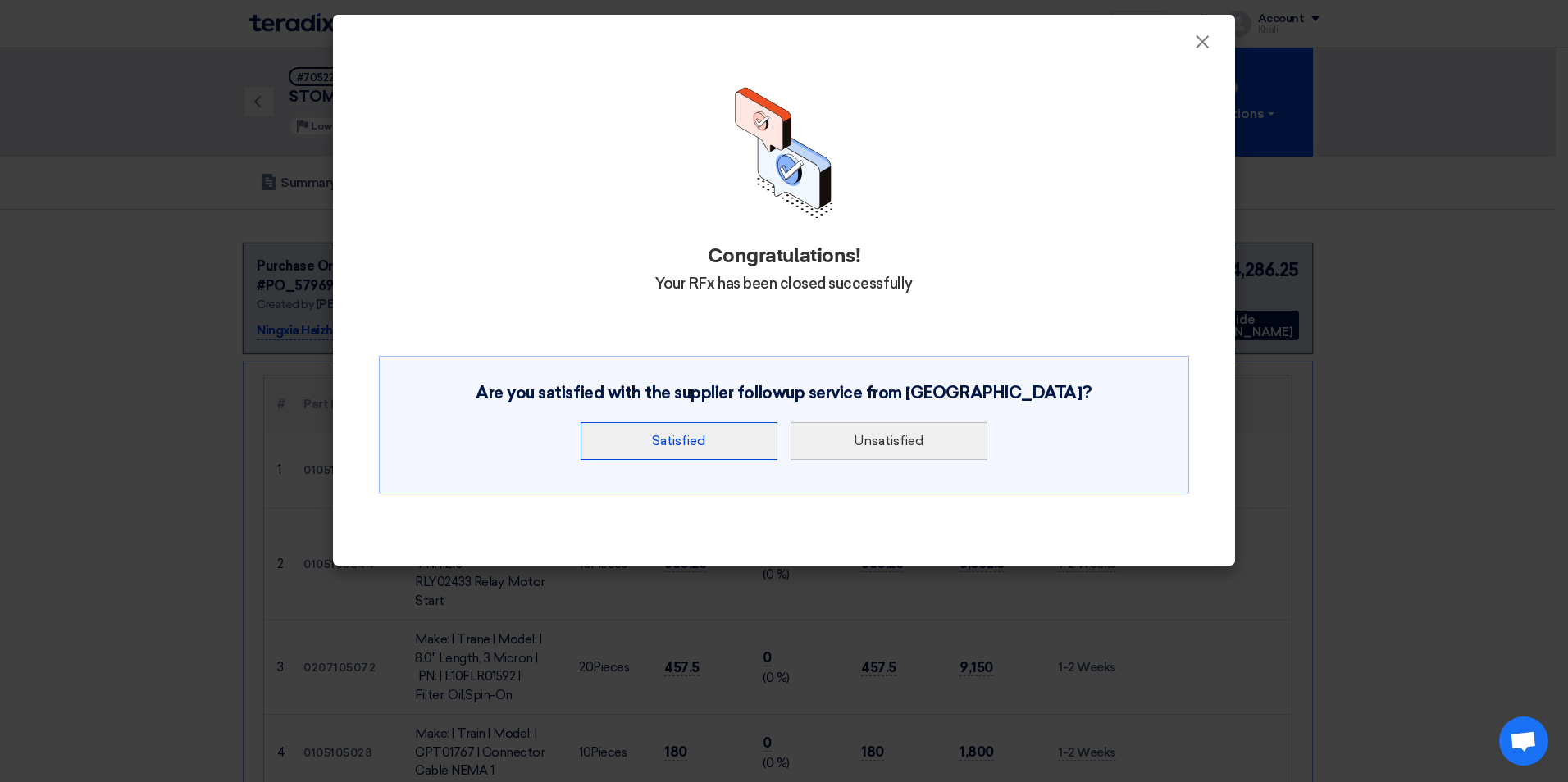
click at [731, 450] on button "Satisfied" at bounding box center [679, 441] width 197 height 38
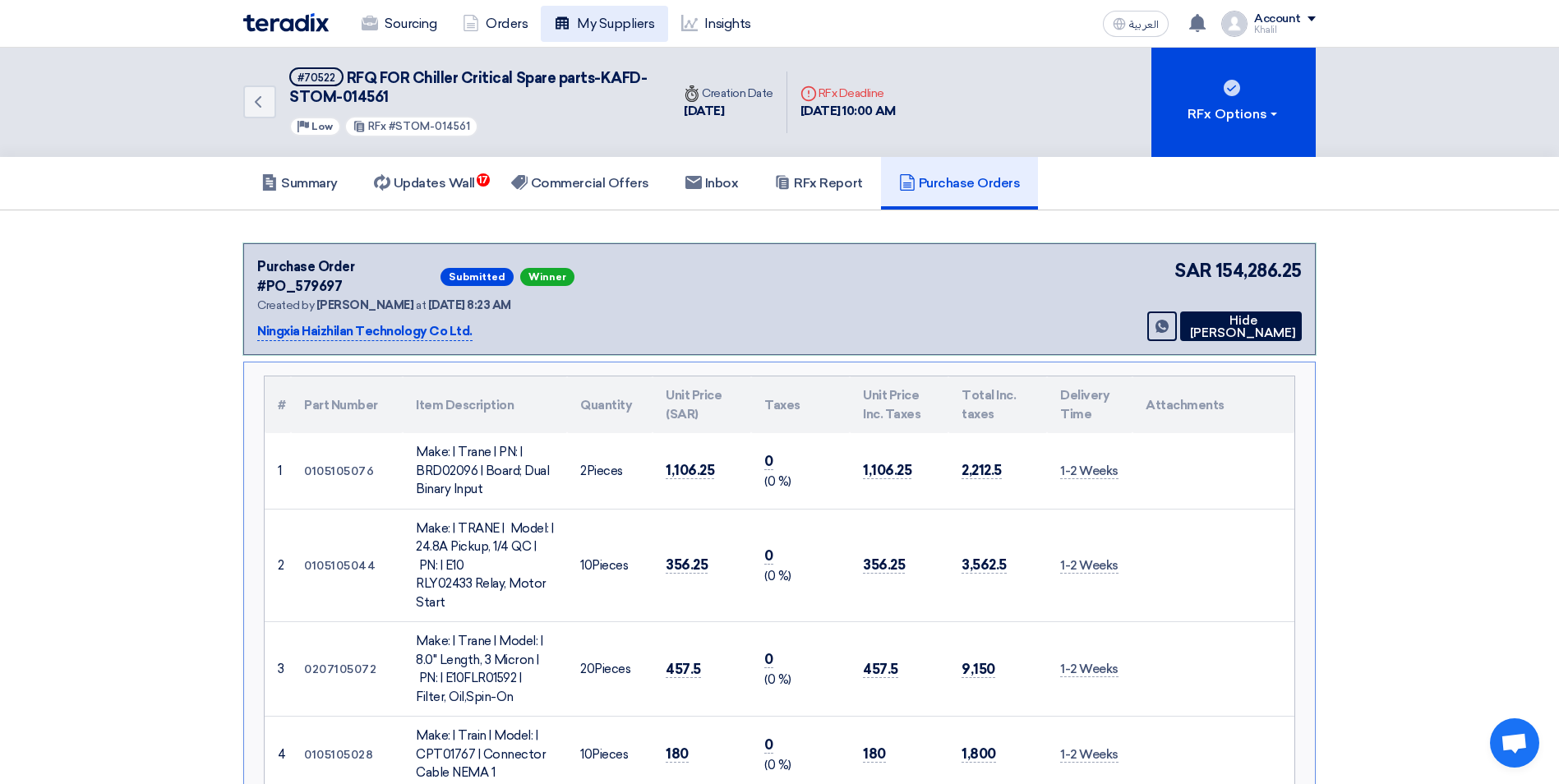
click at [614, 23] on link "My Suppliers" at bounding box center [603, 23] width 126 height 36
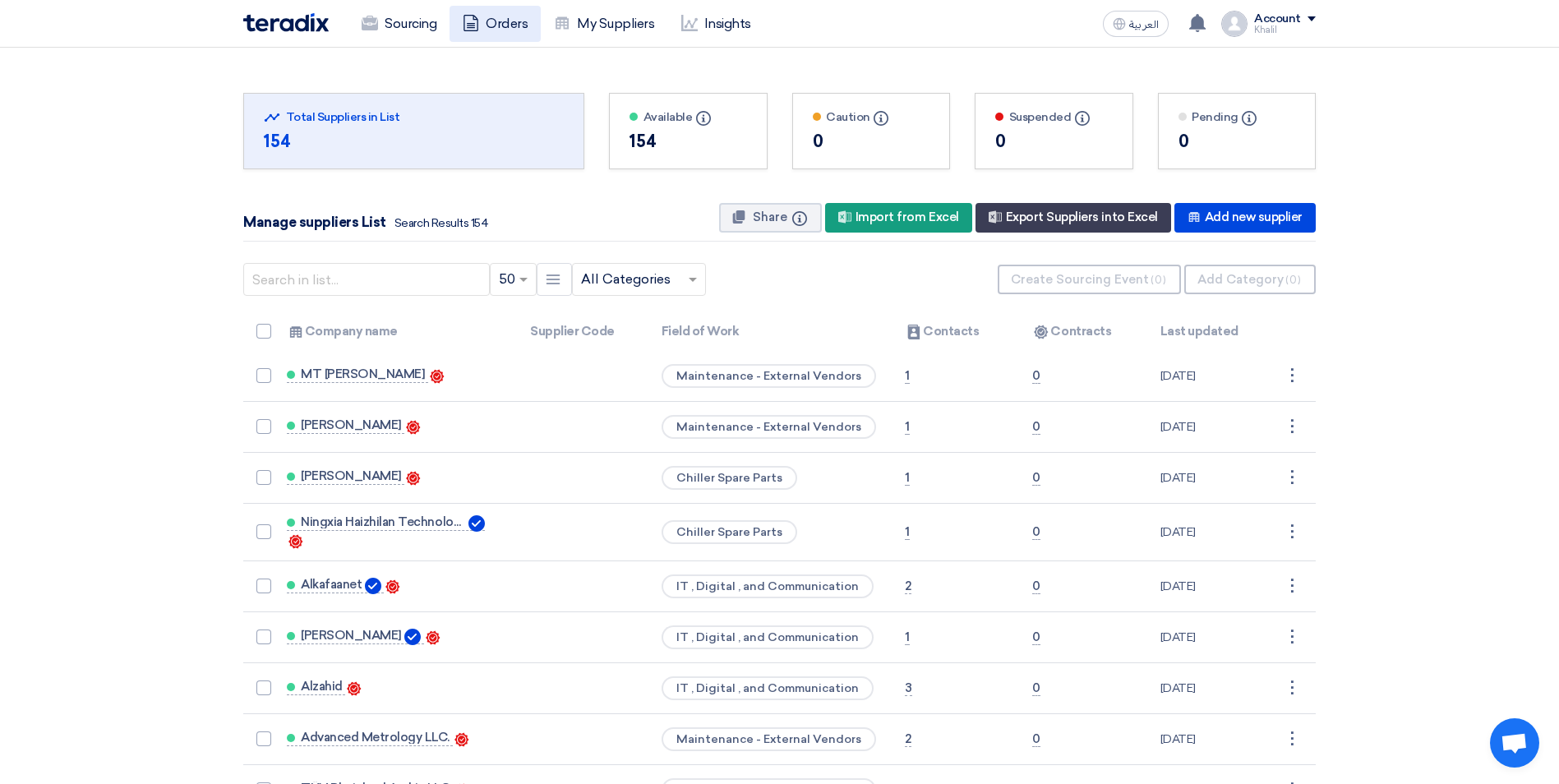
click at [493, 23] on link "Orders" at bounding box center [495, 23] width 91 height 36
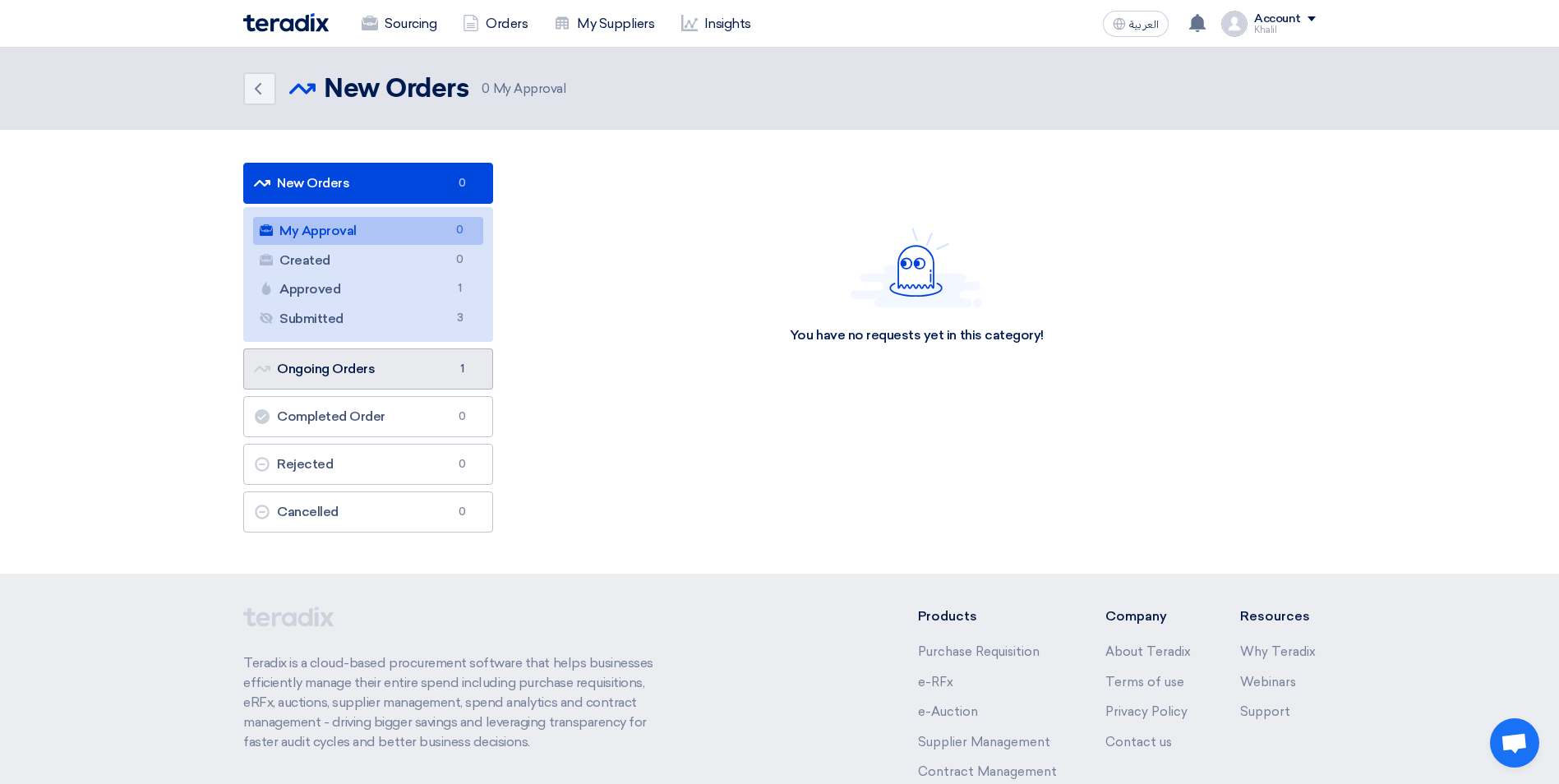
click at [436, 372] on link "Ongoing Orders Ongoing Orders 1" at bounding box center [368, 368] width 250 height 41
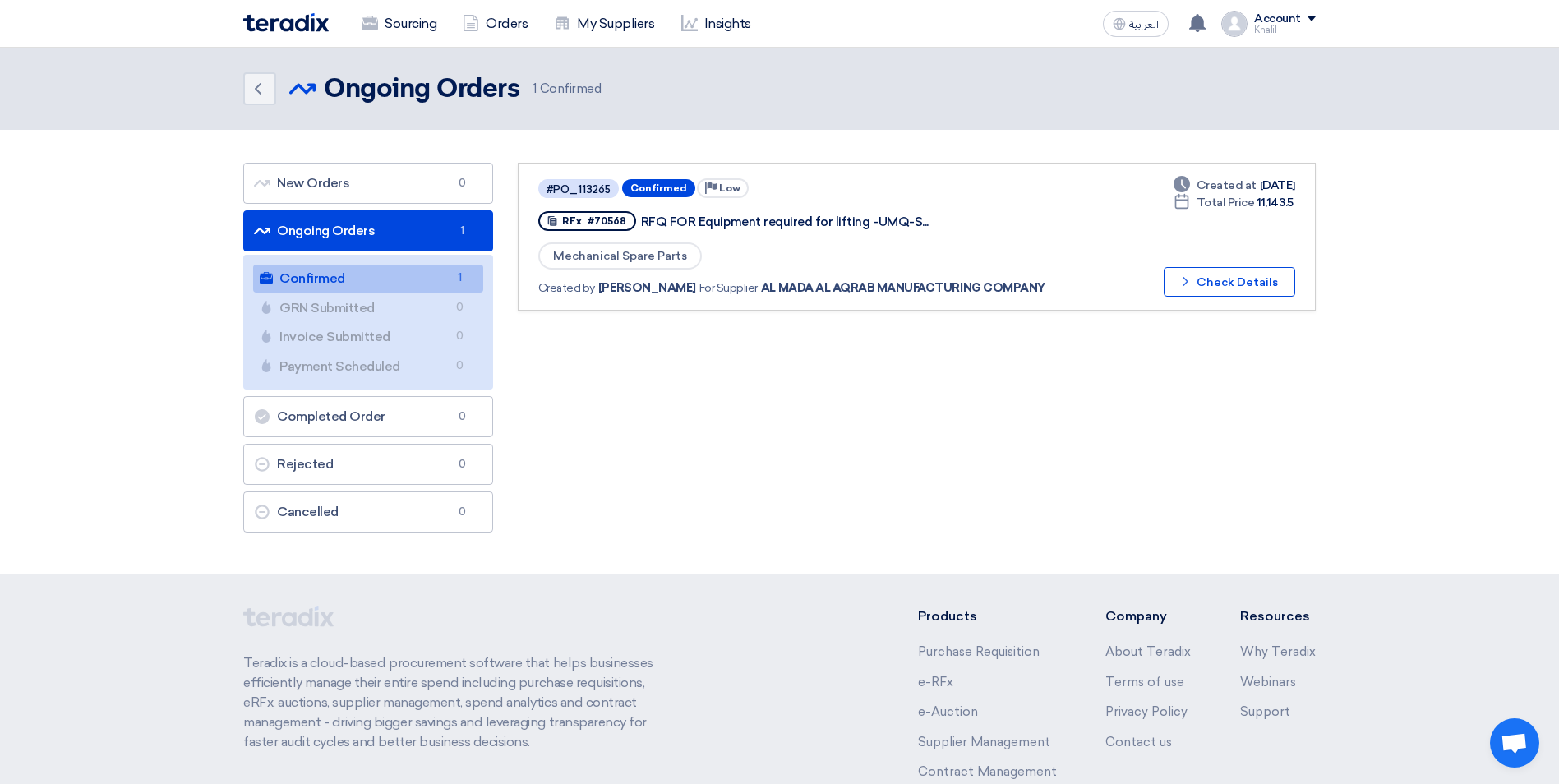
click at [751, 392] on div "#PO_113265 Confirmed Priority Low RFx #70568 RFQ FOR Equipment required for lif…" at bounding box center [916, 351] width 823 height 378
click at [411, 232] on link "Ongoing Orders Ongoing Orders 1" at bounding box center [368, 230] width 250 height 41
click at [399, 284] on link "Confirmed Confirmed 1" at bounding box center [367, 278] width 230 height 28
click at [405, 234] on link "Ongoing Orders Ongoing Orders 1" at bounding box center [368, 230] width 250 height 41
click at [424, 13] on link "Sourcing" at bounding box center [398, 23] width 101 height 36
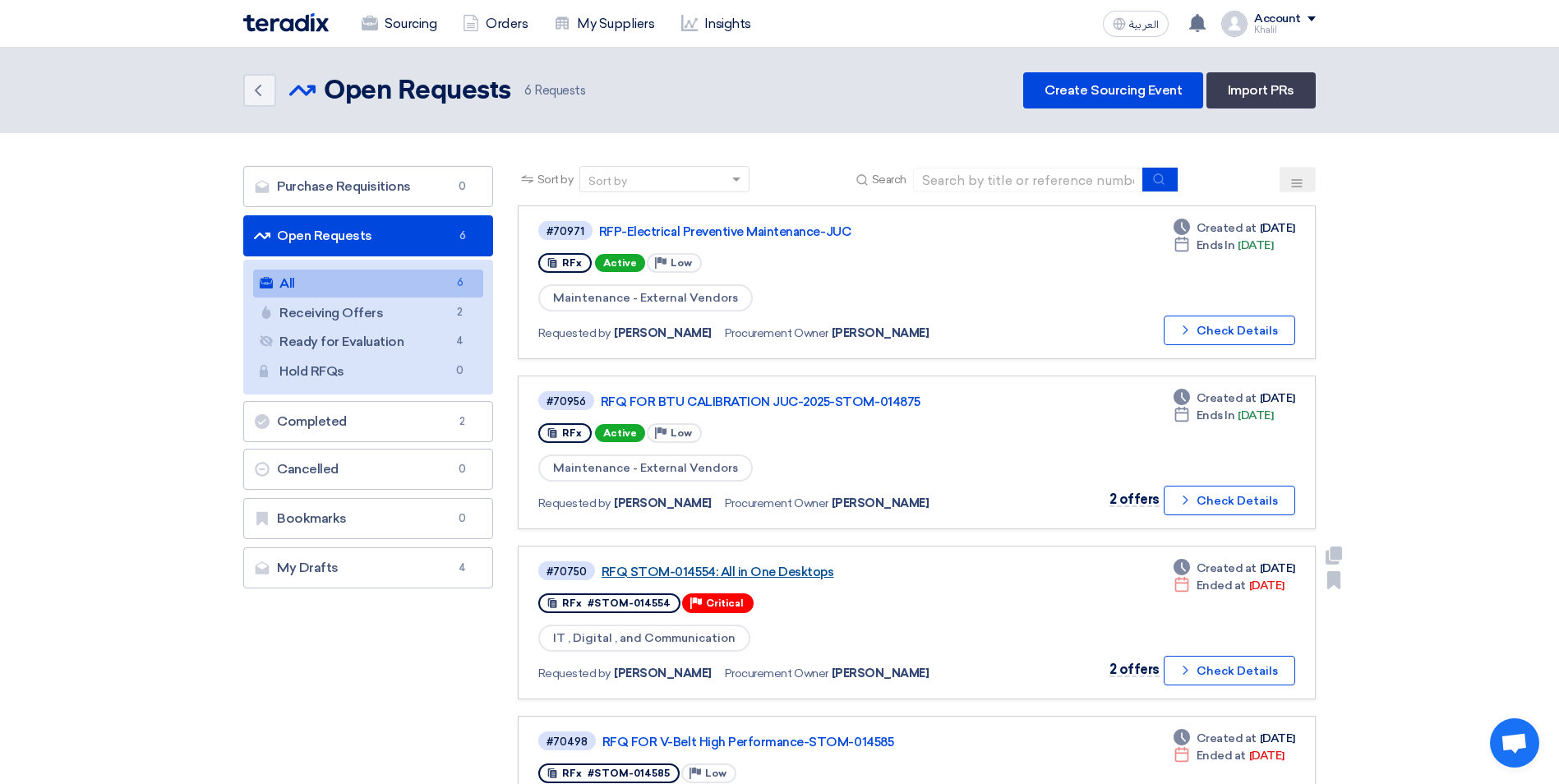
click at [702, 570] on link "RFQ STOM-014554: All in One Desktops" at bounding box center [807, 572] width 411 height 15
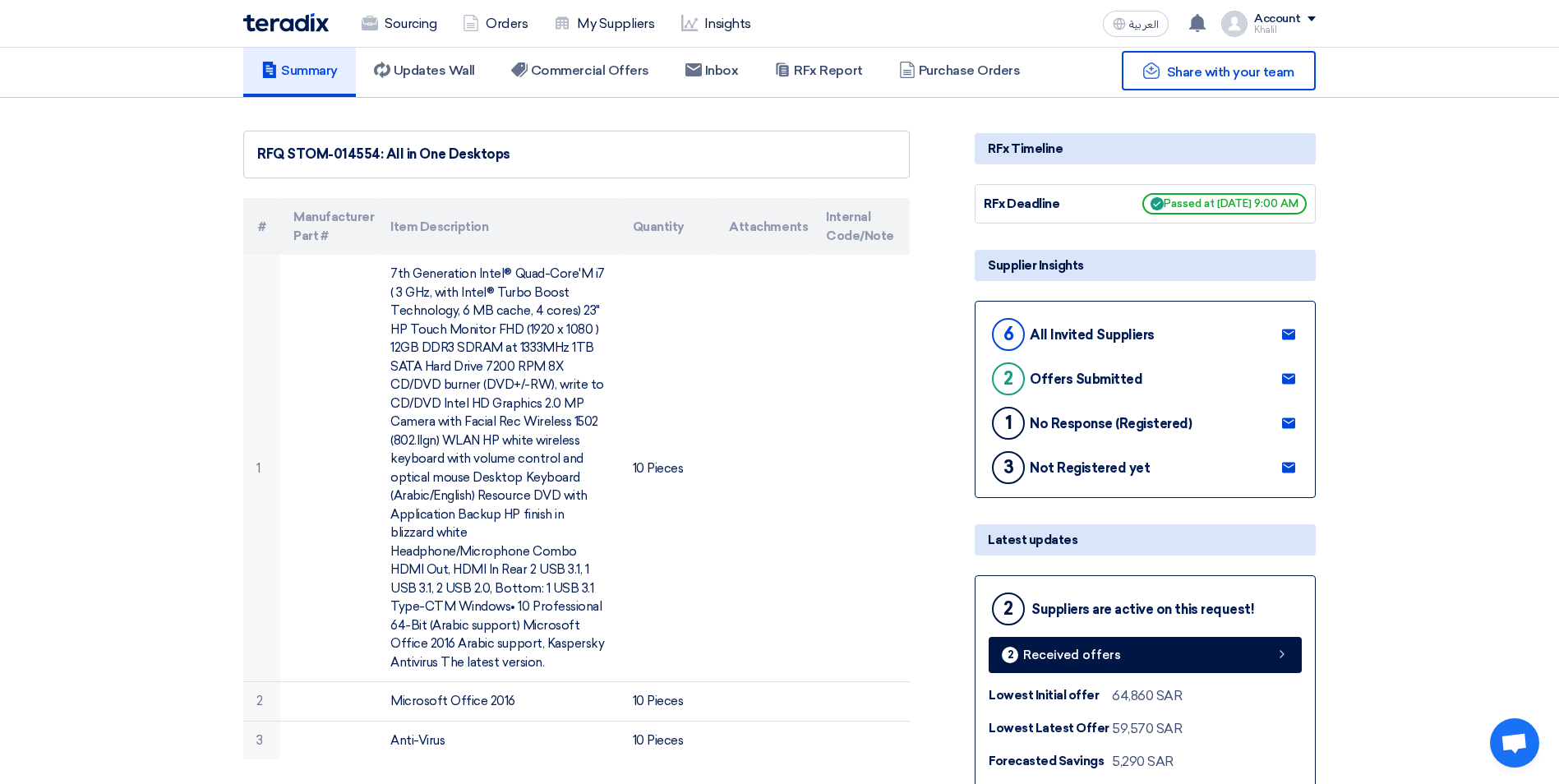
scroll to position [411, 0]
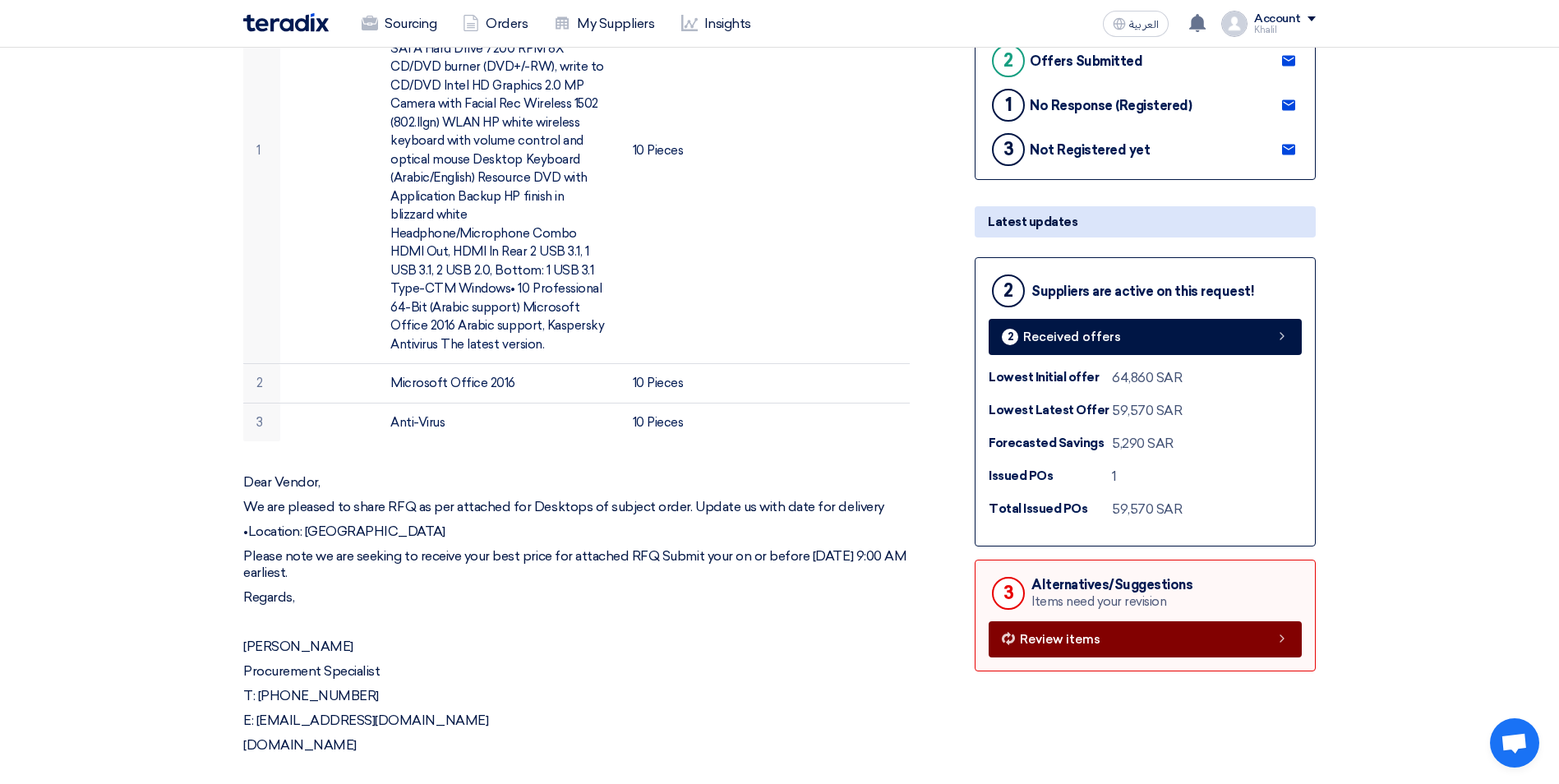
click at [1100, 638] on link "Review items" at bounding box center [1145, 638] width 313 height 36
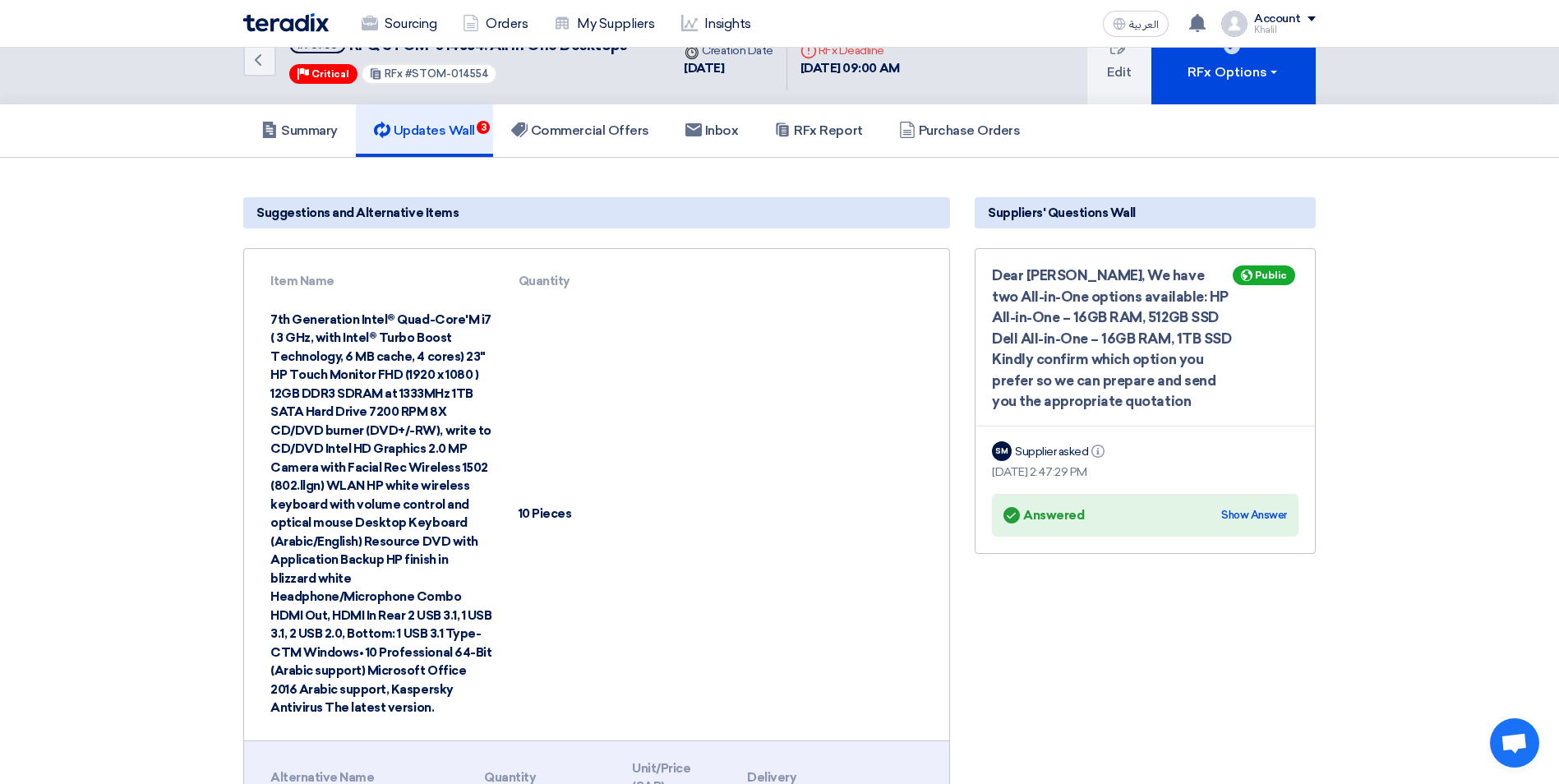
scroll to position [0, 0]
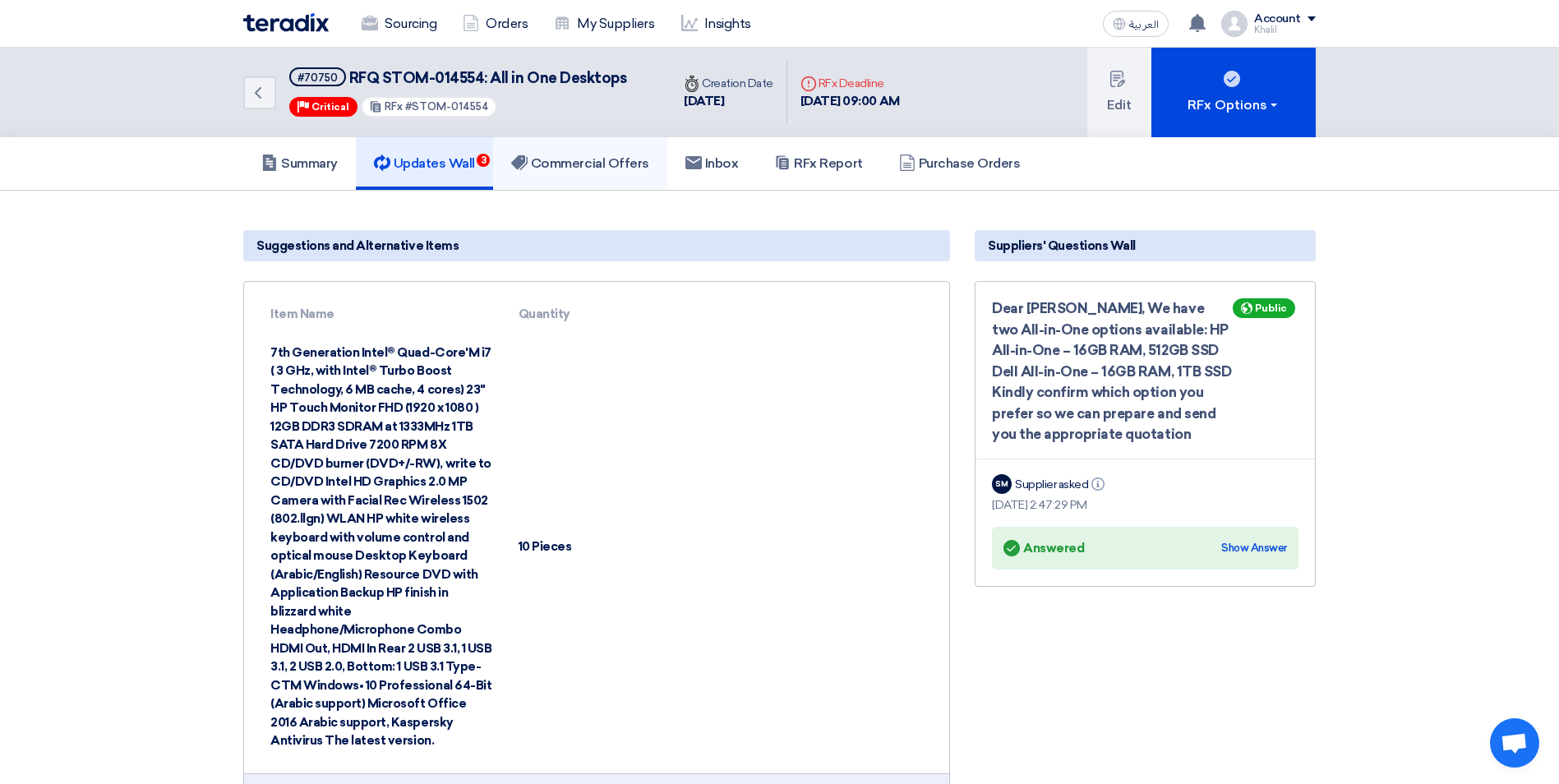
click at [620, 158] on h5 "Commercial Offers" at bounding box center [580, 164] width 138 height 17
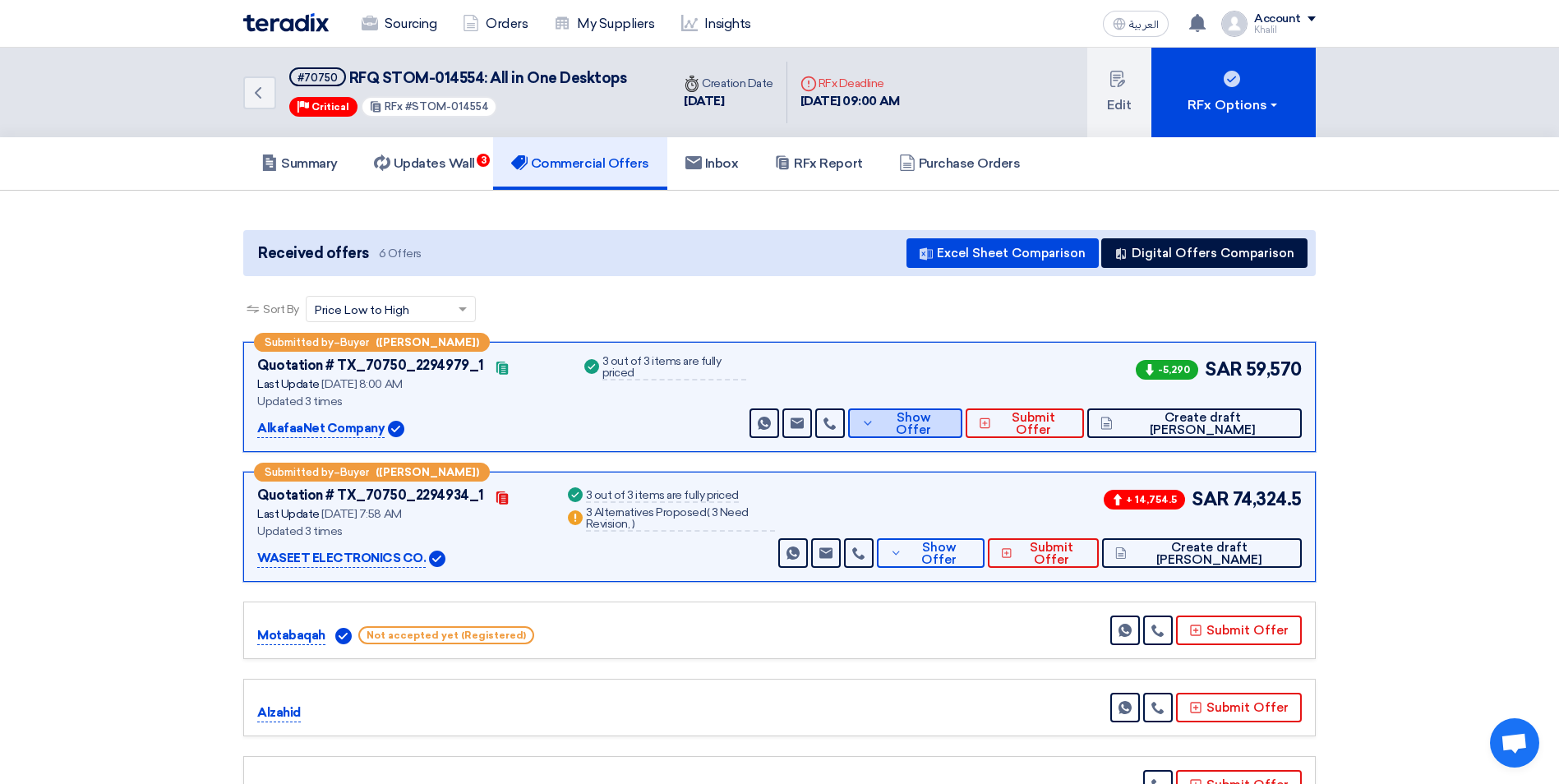
drag, startPoint x: 1002, startPoint y: 434, endPoint x: 1002, endPoint y: 453, distance: 19.0
click at [1002, 453] on div "Submitted by – Buyer ([PERSON_NAME]) Quotation # TX_70750_2294979_1 Contacts La…" at bounding box center [779, 620] width 1097 height 556
click at [1239, 418] on span "Create draft [PERSON_NAME]" at bounding box center [1203, 423] width 172 height 24
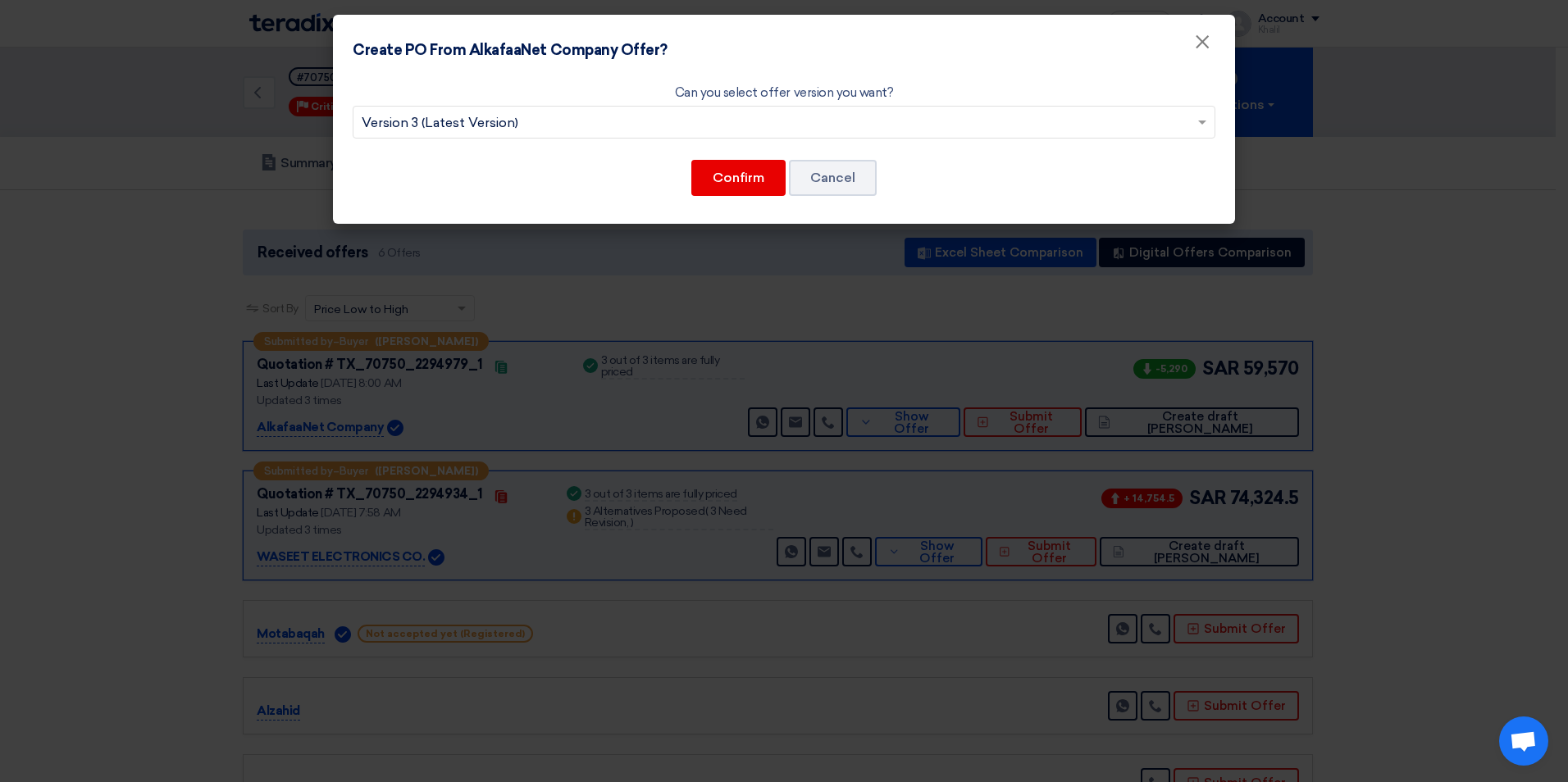
click at [707, 133] on input "text" at bounding box center [776, 124] width 828 height 27
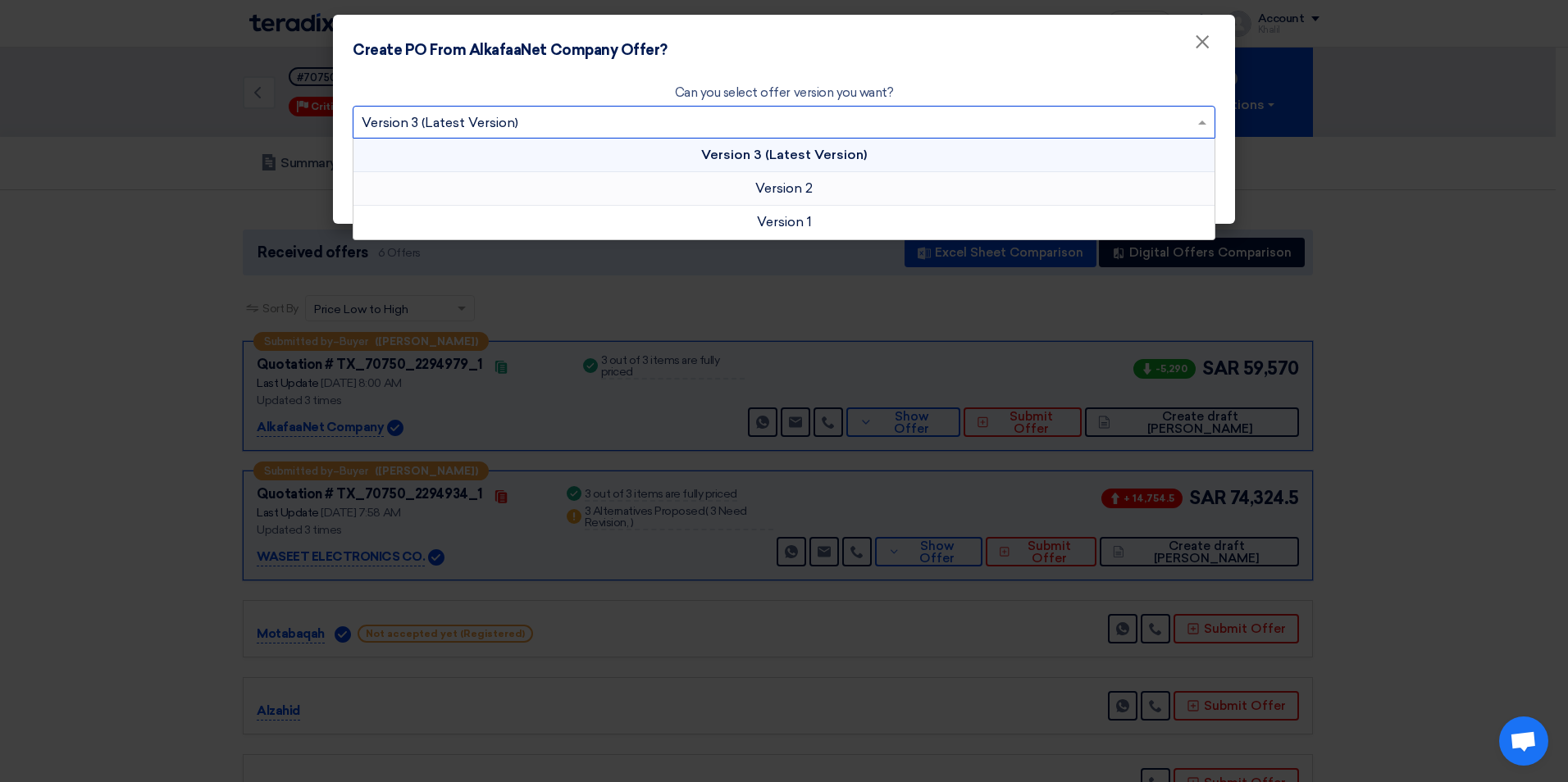
click at [720, 173] on div "Version 2" at bounding box center [783, 189] width 861 height 33
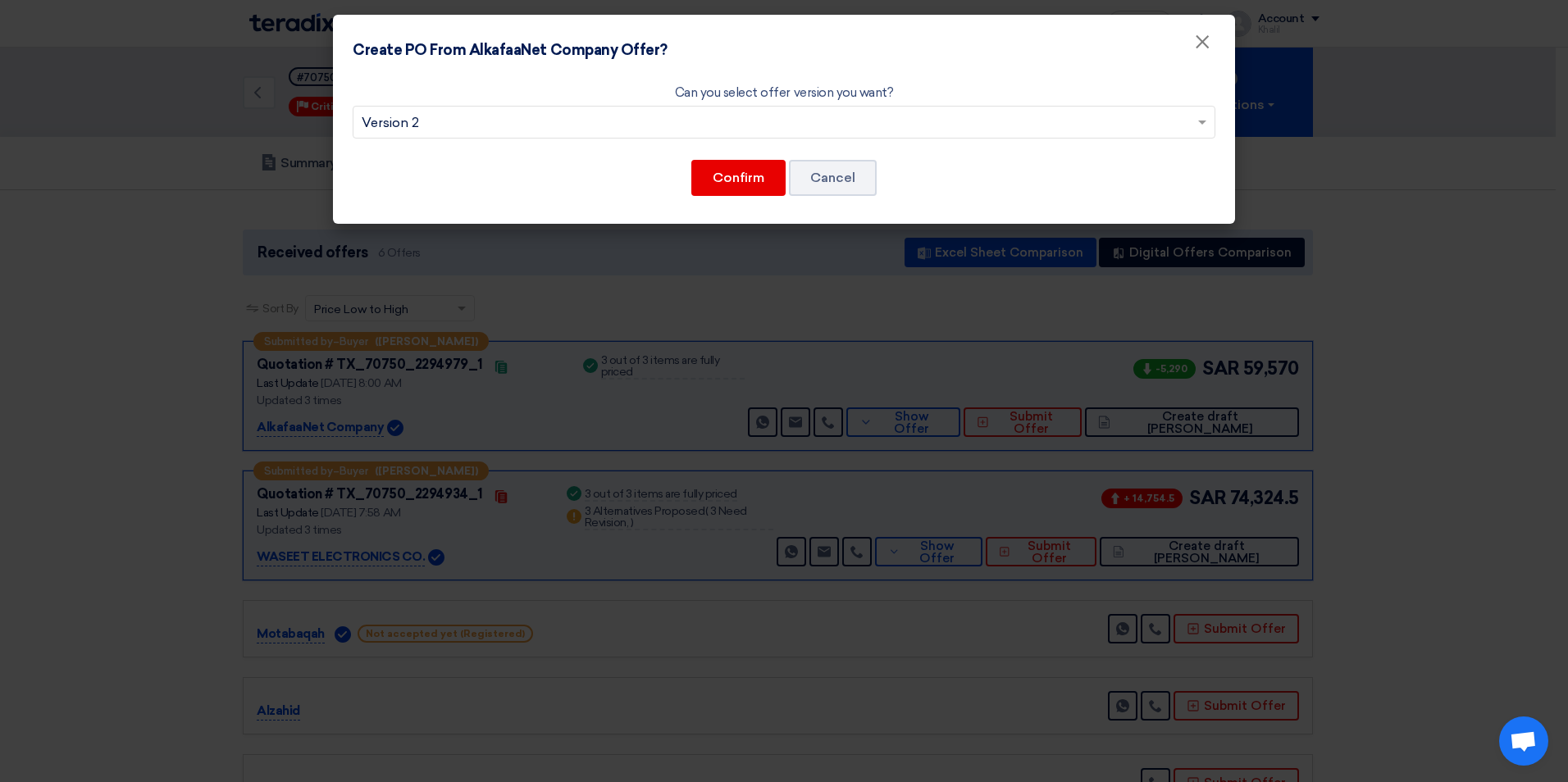
click at [701, 139] on div "Can you select offer version you want? Select from offer versions × Version 2 C…" at bounding box center [784, 149] width 902 height 150
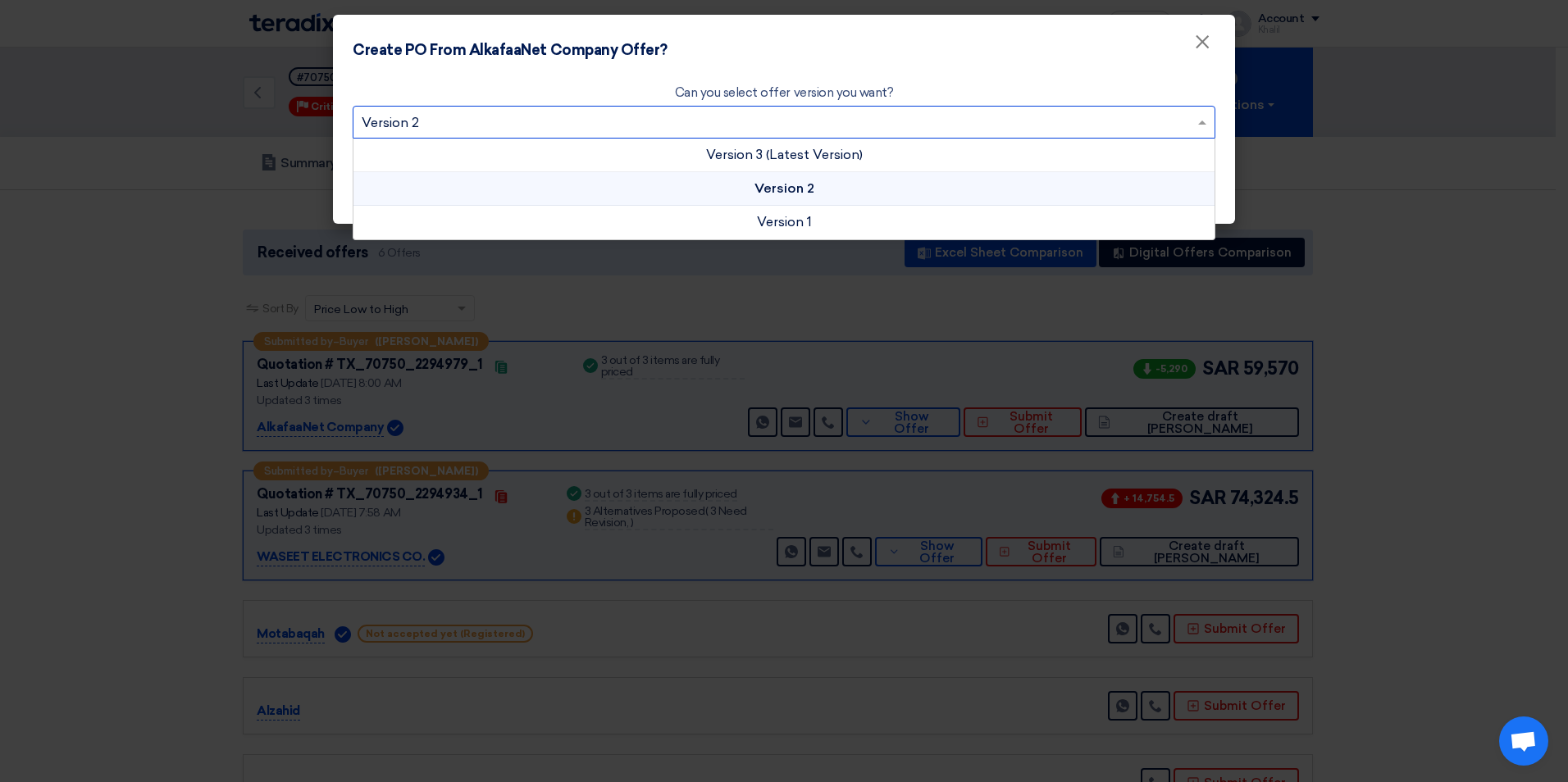
click at [675, 132] on input "text" at bounding box center [776, 124] width 828 height 27
click at [676, 156] on div "Version 3 (Latest Version)" at bounding box center [783, 155] width 861 height 33
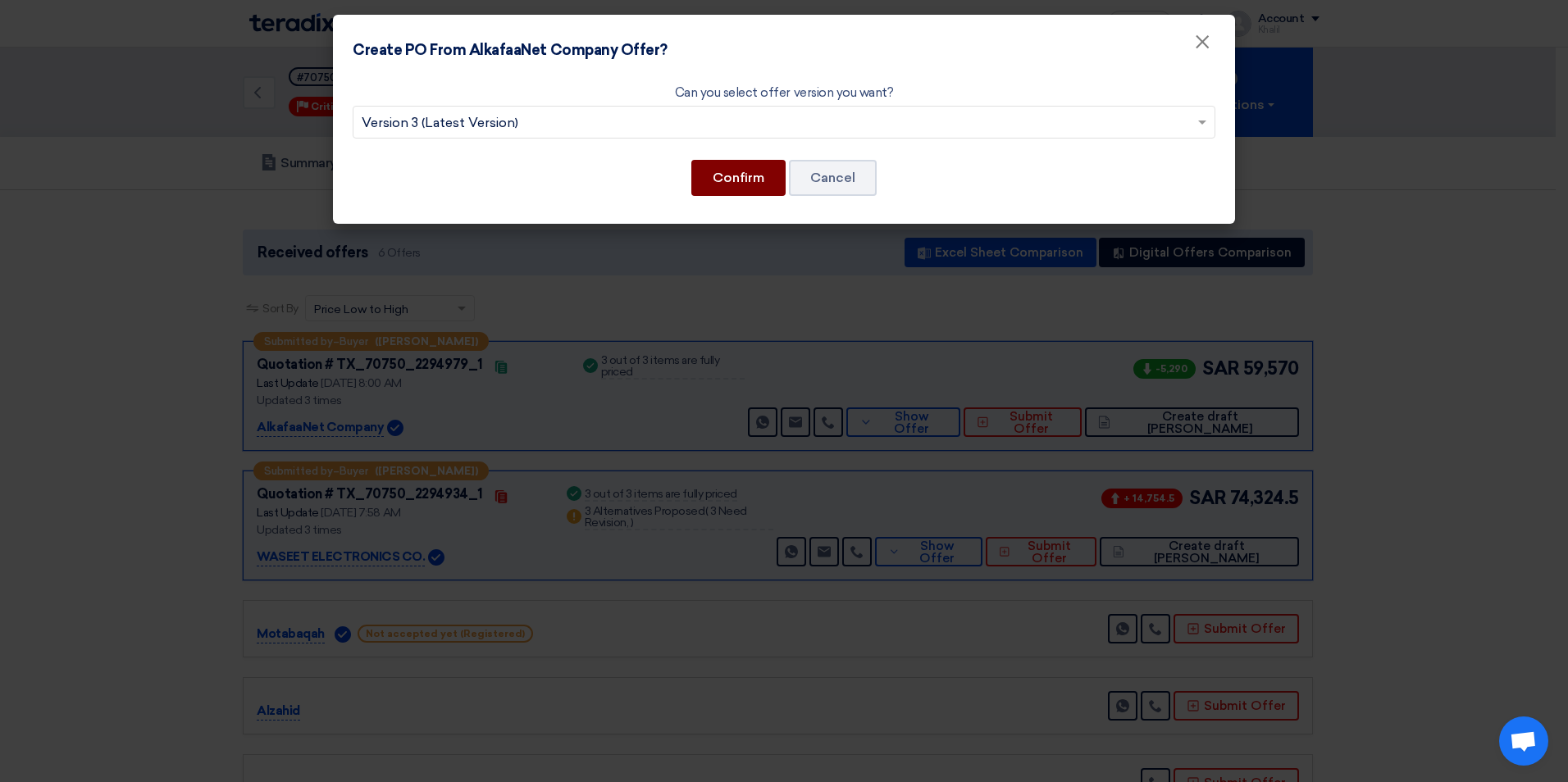
click at [723, 181] on button "Confirm" at bounding box center [738, 177] width 94 height 36
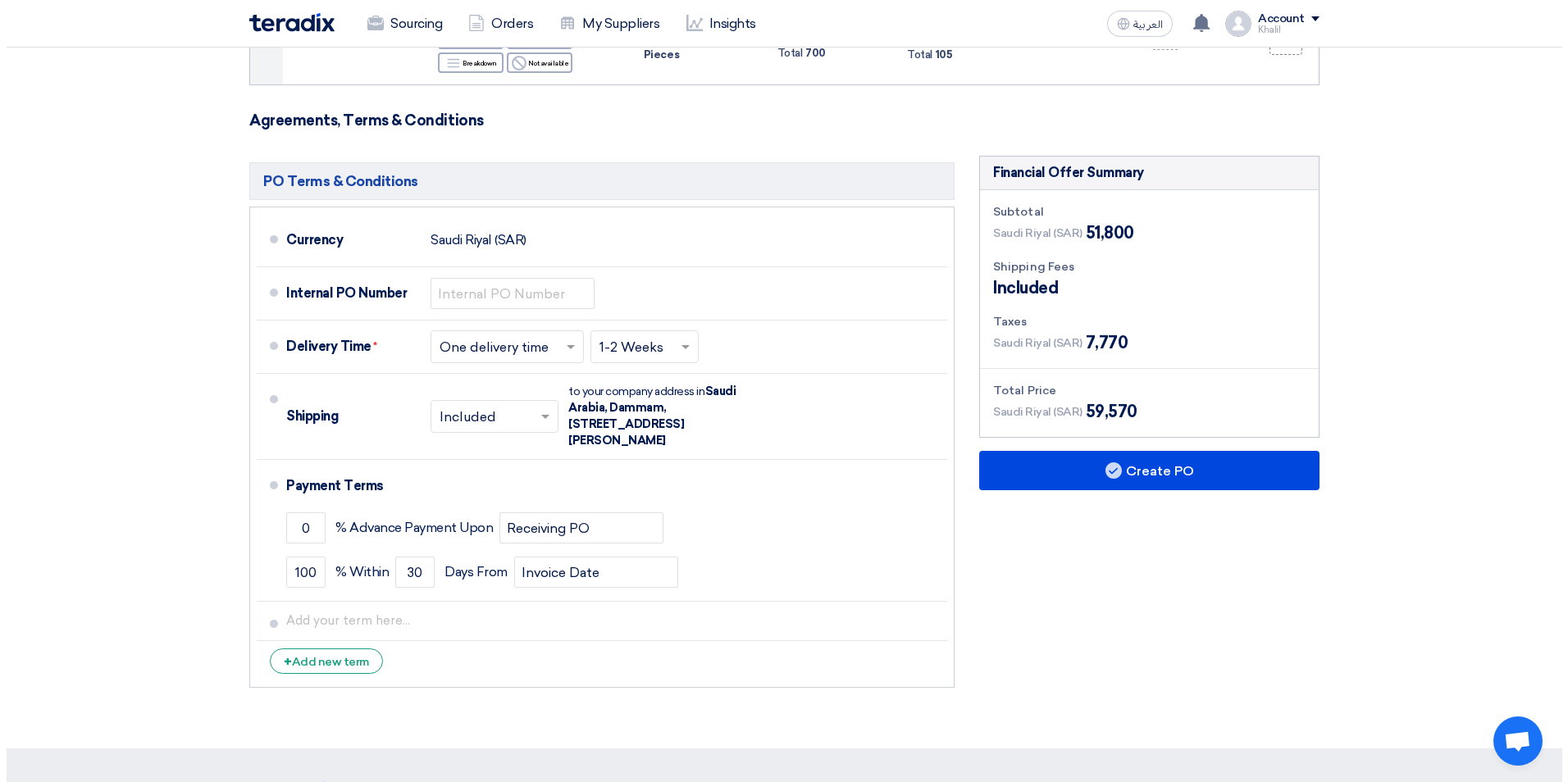
scroll to position [976, 0]
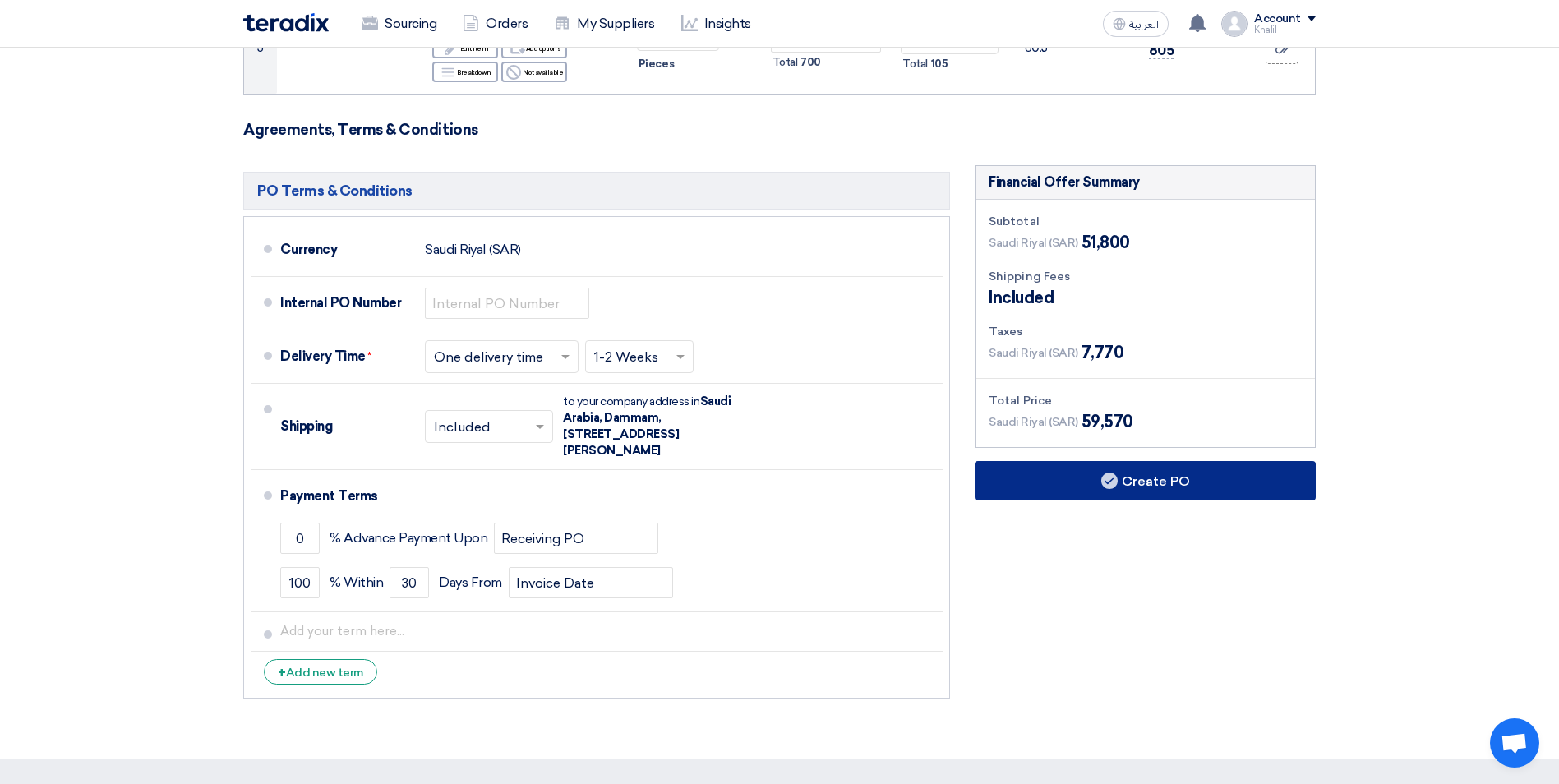
click at [1067, 461] on button "Create PO" at bounding box center [1146, 480] width 341 height 39
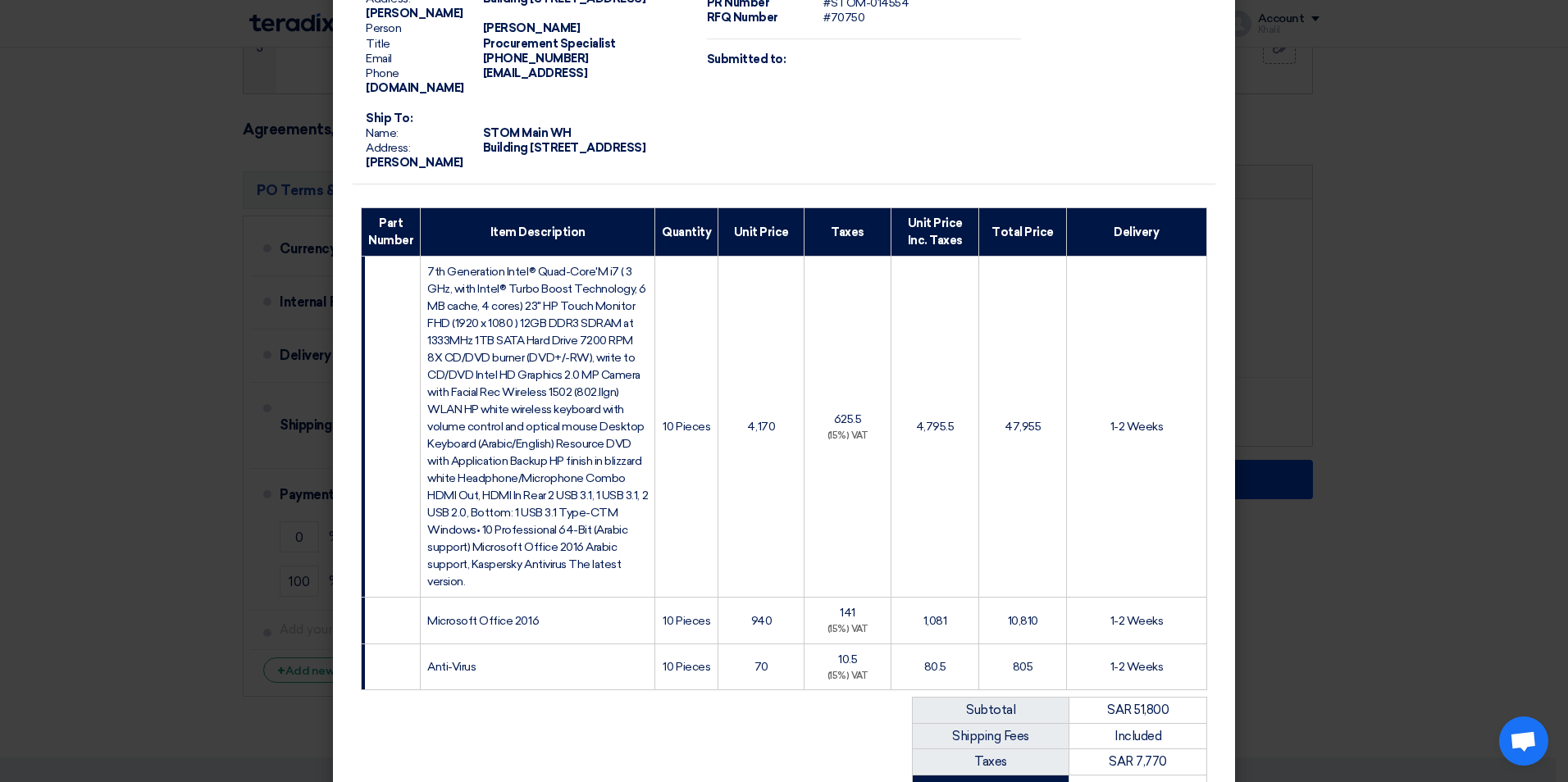
scroll to position [381, 0]
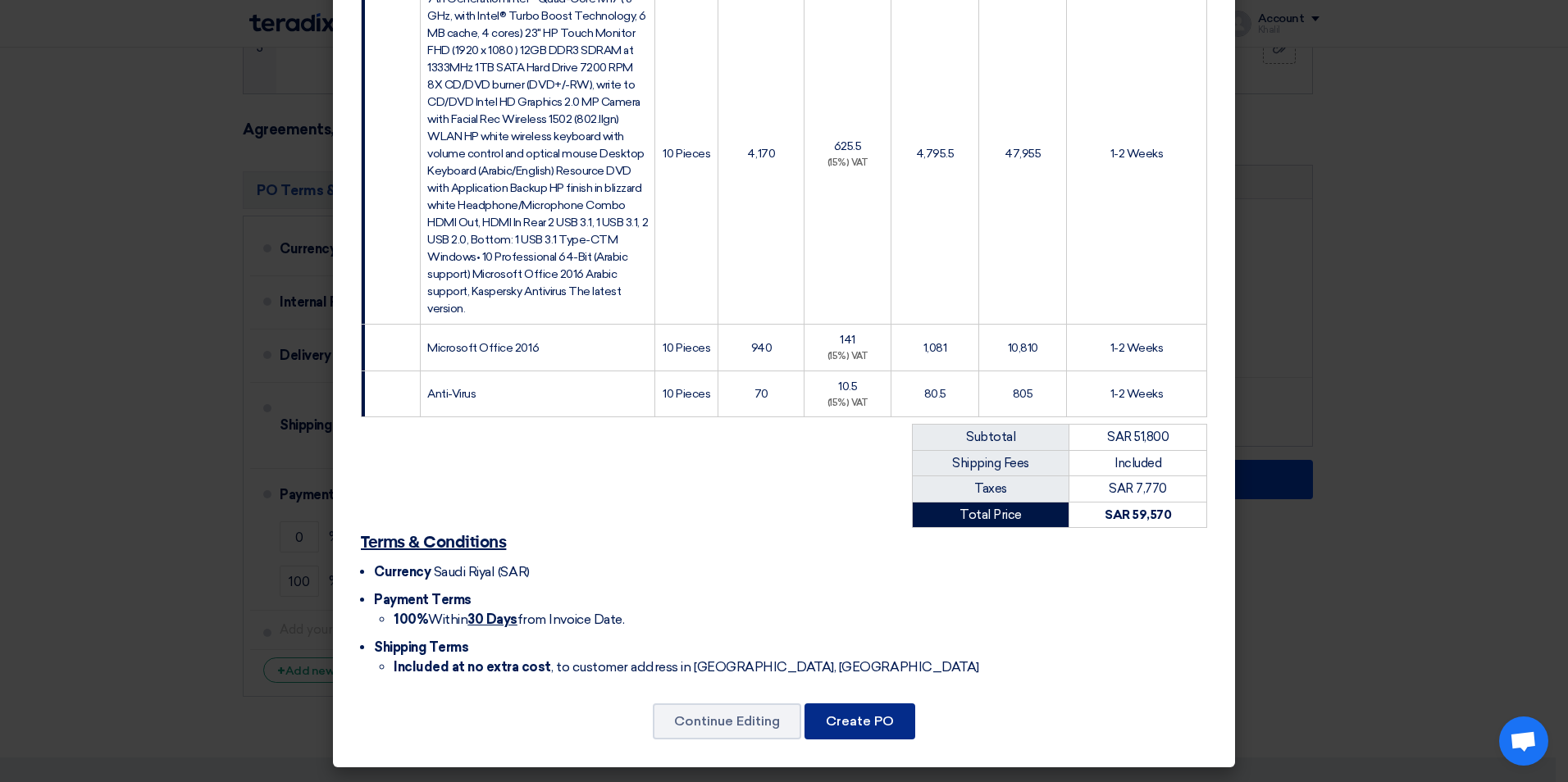
click at [854, 717] on button "Create PO" at bounding box center [859, 721] width 111 height 36
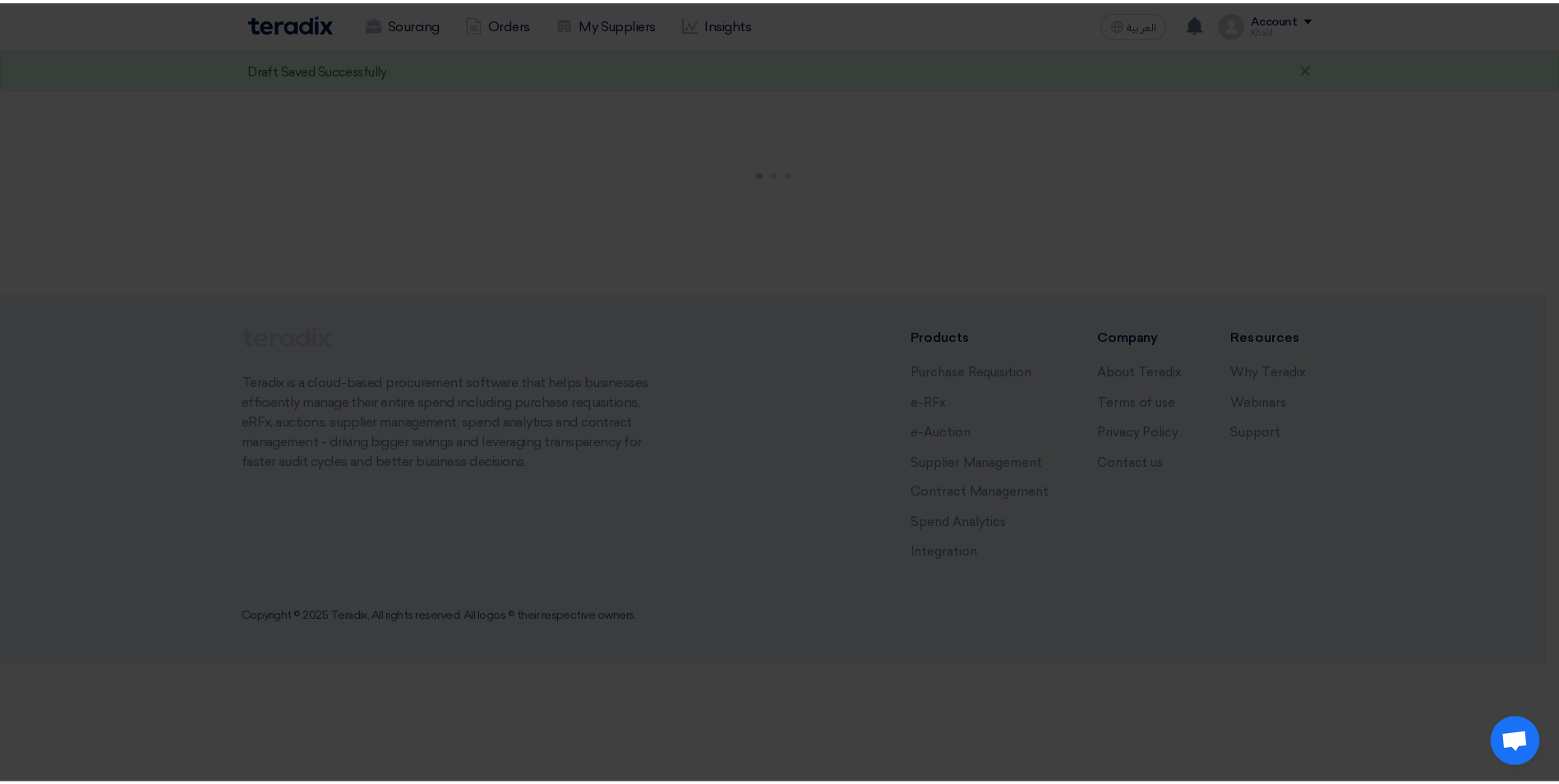
scroll to position [0, 0]
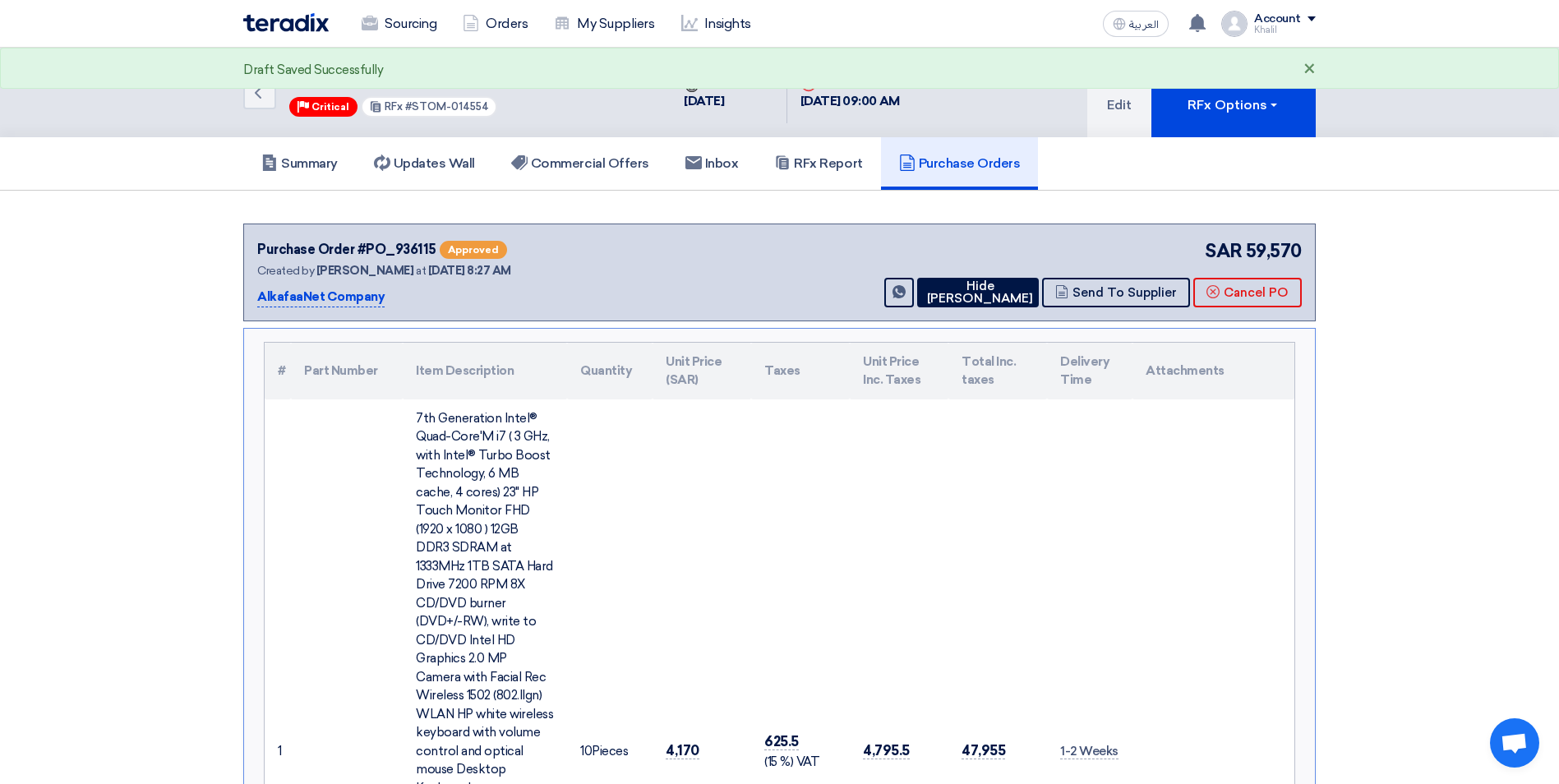
click at [1309, 64] on div "×" at bounding box center [1309, 70] width 13 height 20
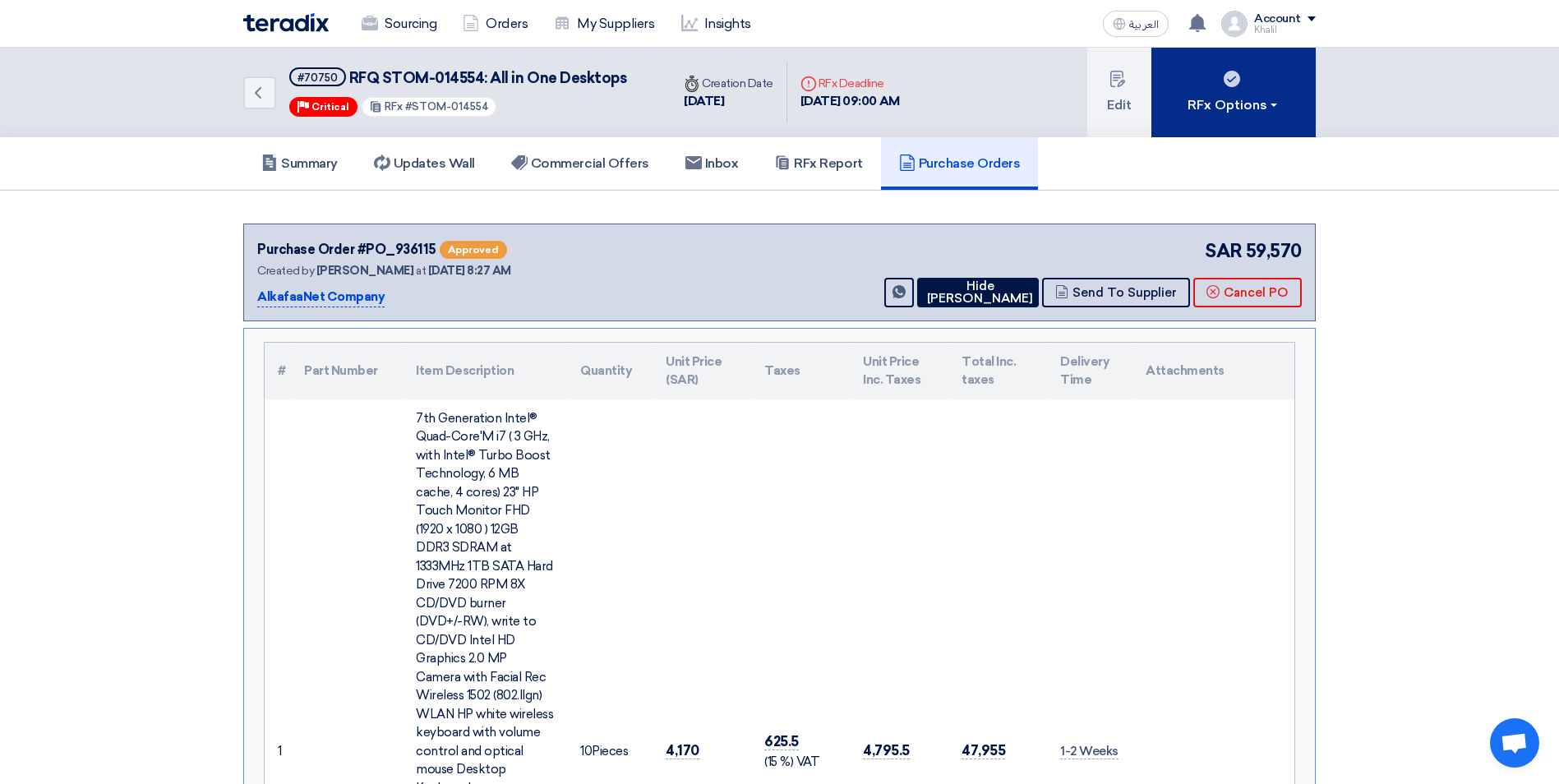
click at [1270, 106] on span at bounding box center [1274, 105] width 7 height 3
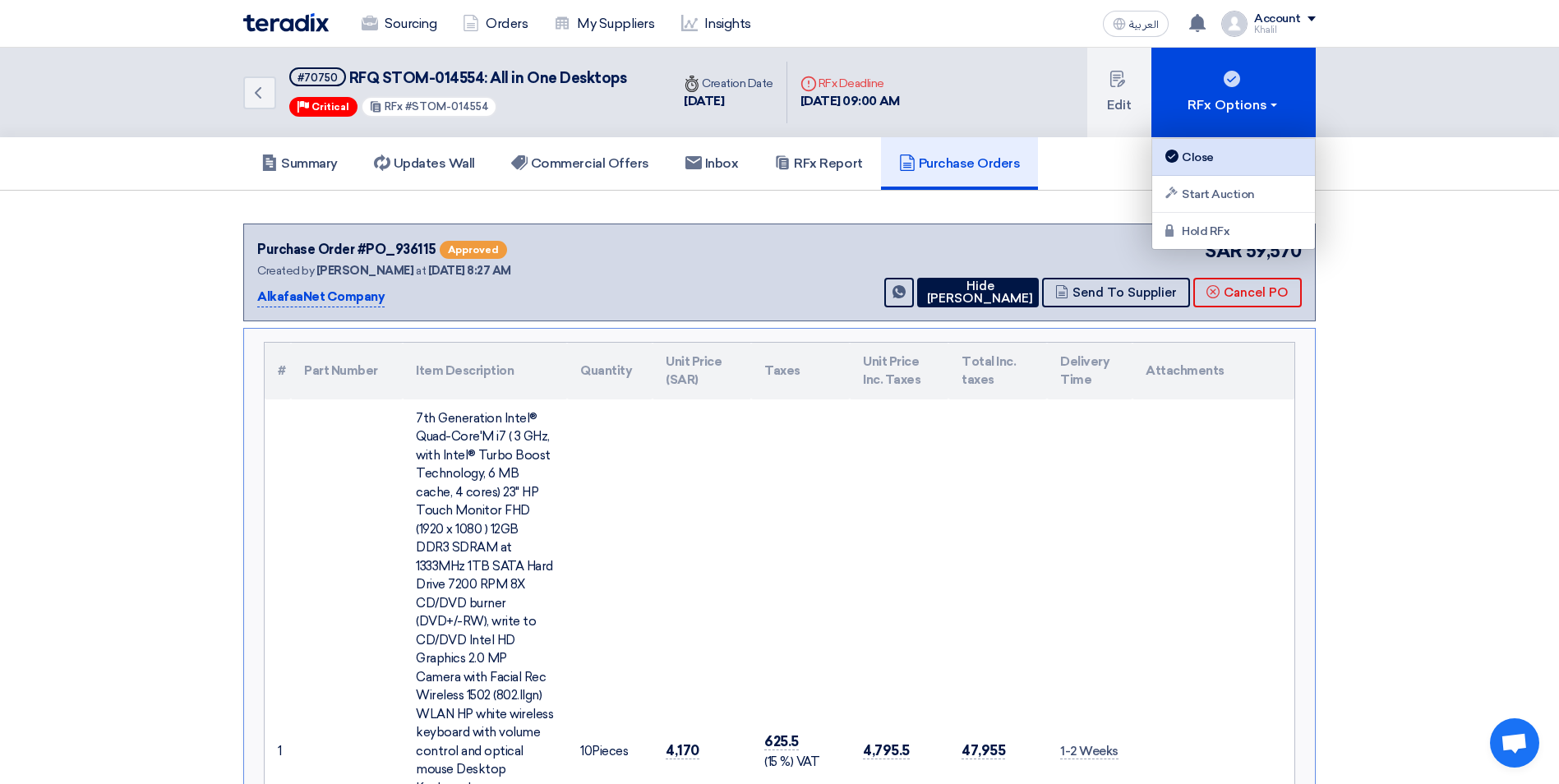
click at [1248, 151] on div "Close" at bounding box center [1233, 157] width 143 height 20
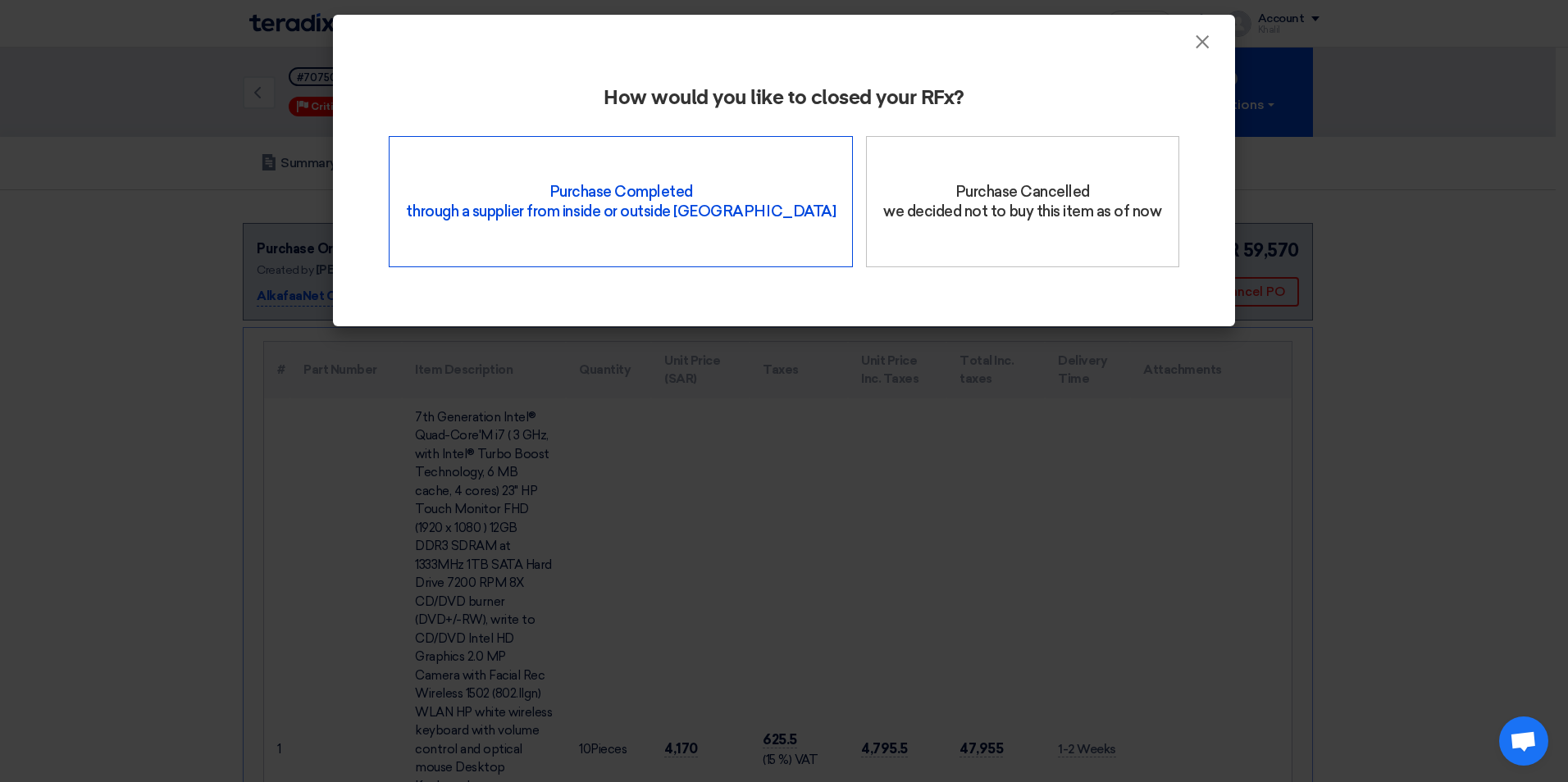
click at [705, 224] on div "Purchase Completed through a supplier from inside or outside Teradix" at bounding box center [620, 201] width 464 height 131
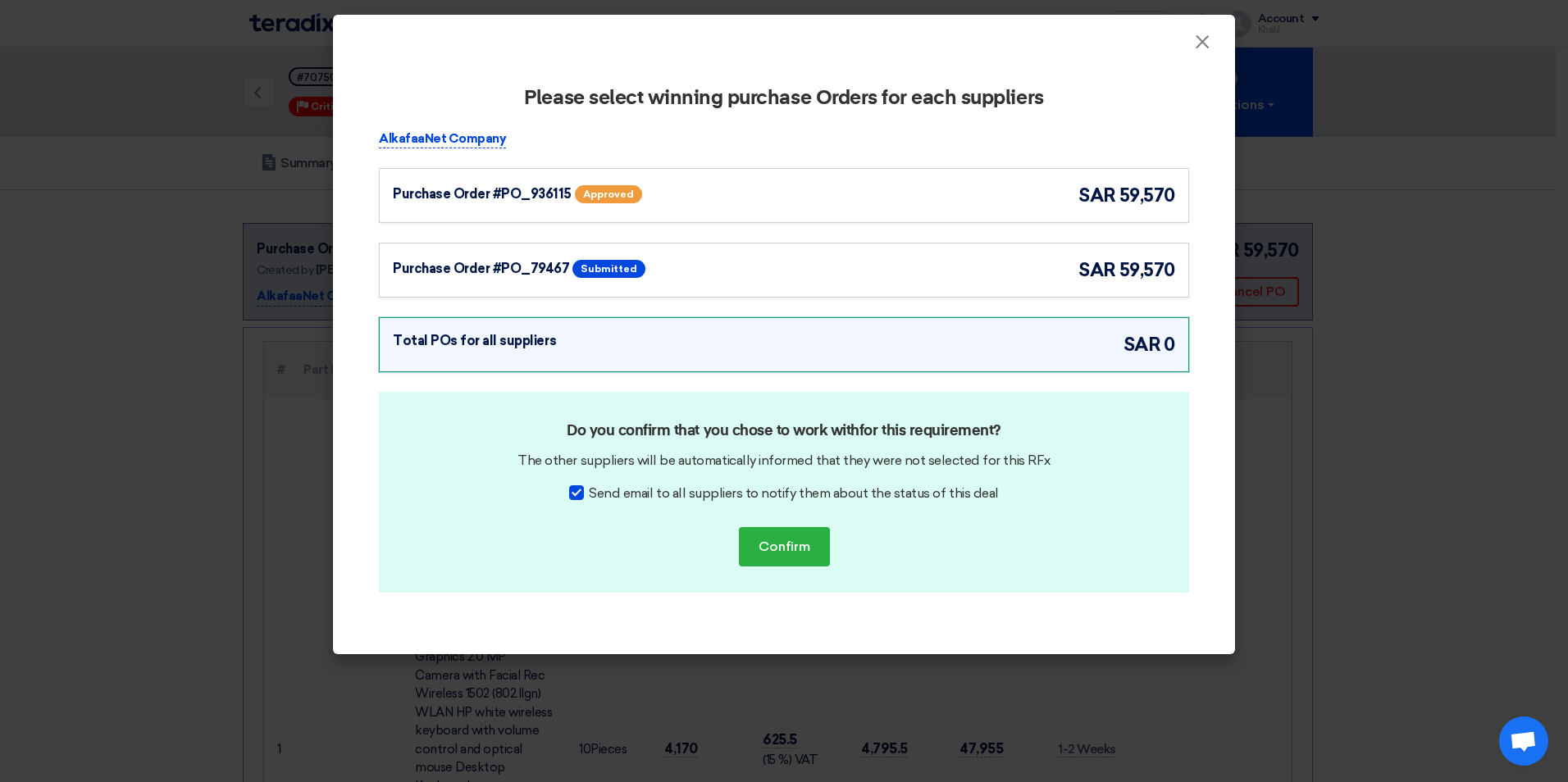
click at [777, 195] on div "Purchase Order #PO_936115 Approved sar 59,570" at bounding box center [783, 195] width 782 height 27
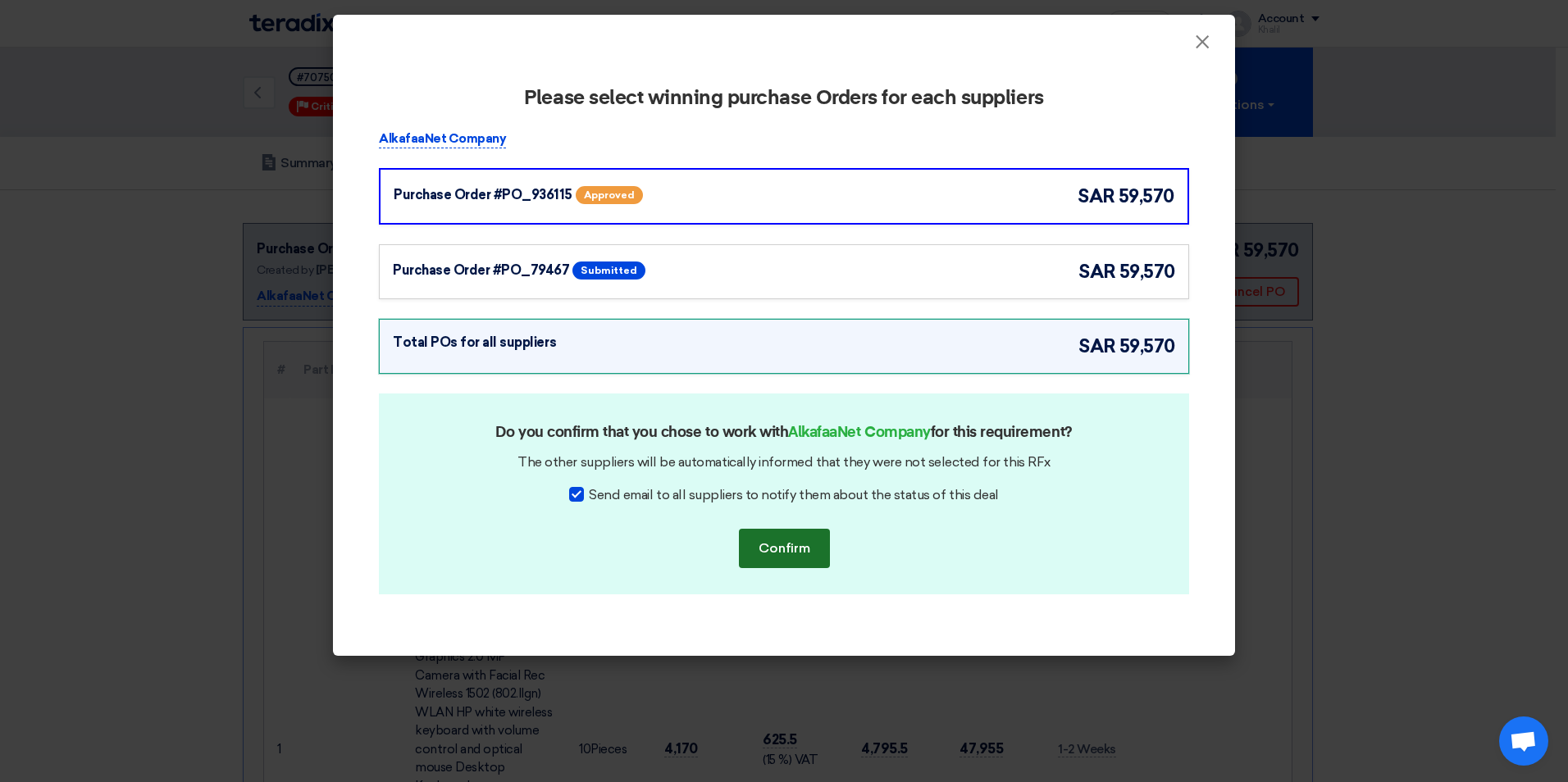
click at [810, 542] on button "Confirm" at bounding box center [784, 547] width 91 height 39
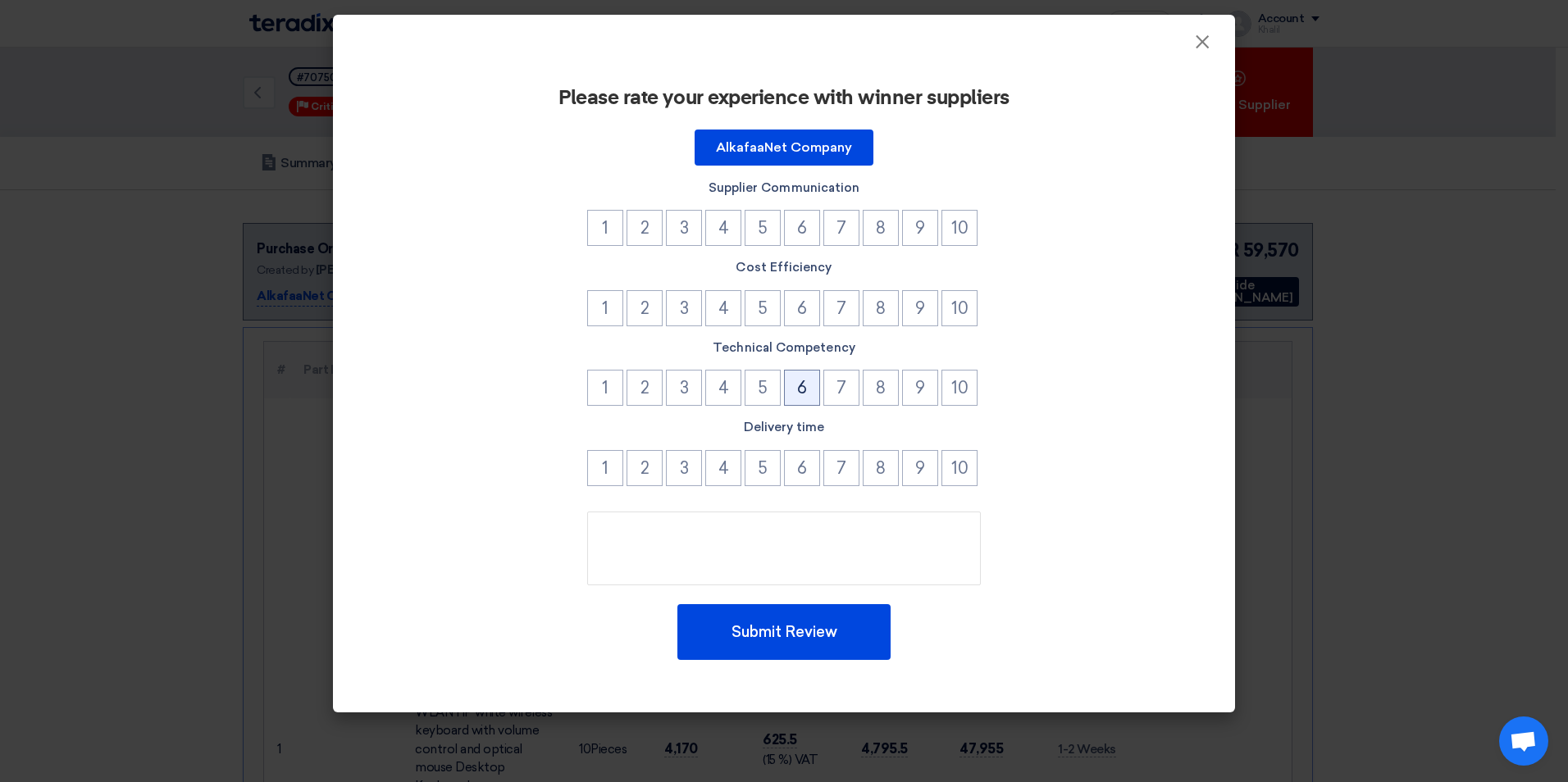
drag, startPoint x: 798, startPoint y: 386, endPoint x: 798, endPoint y: 324, distance: 62.0
click at [798, 384] on button "6" at bounding box center [802, 387] width 36 height 36
drag, startPoint x: 798, startPoint y: 303, endPoint x: 798, endPoint y: 263, distance: 40.0
click at [798, 300] on button "6" at bounding box center [802, 308] width 36 height 36
click at [799, 227] on button "6" at bounding box center [802, 227] width 36 height 36
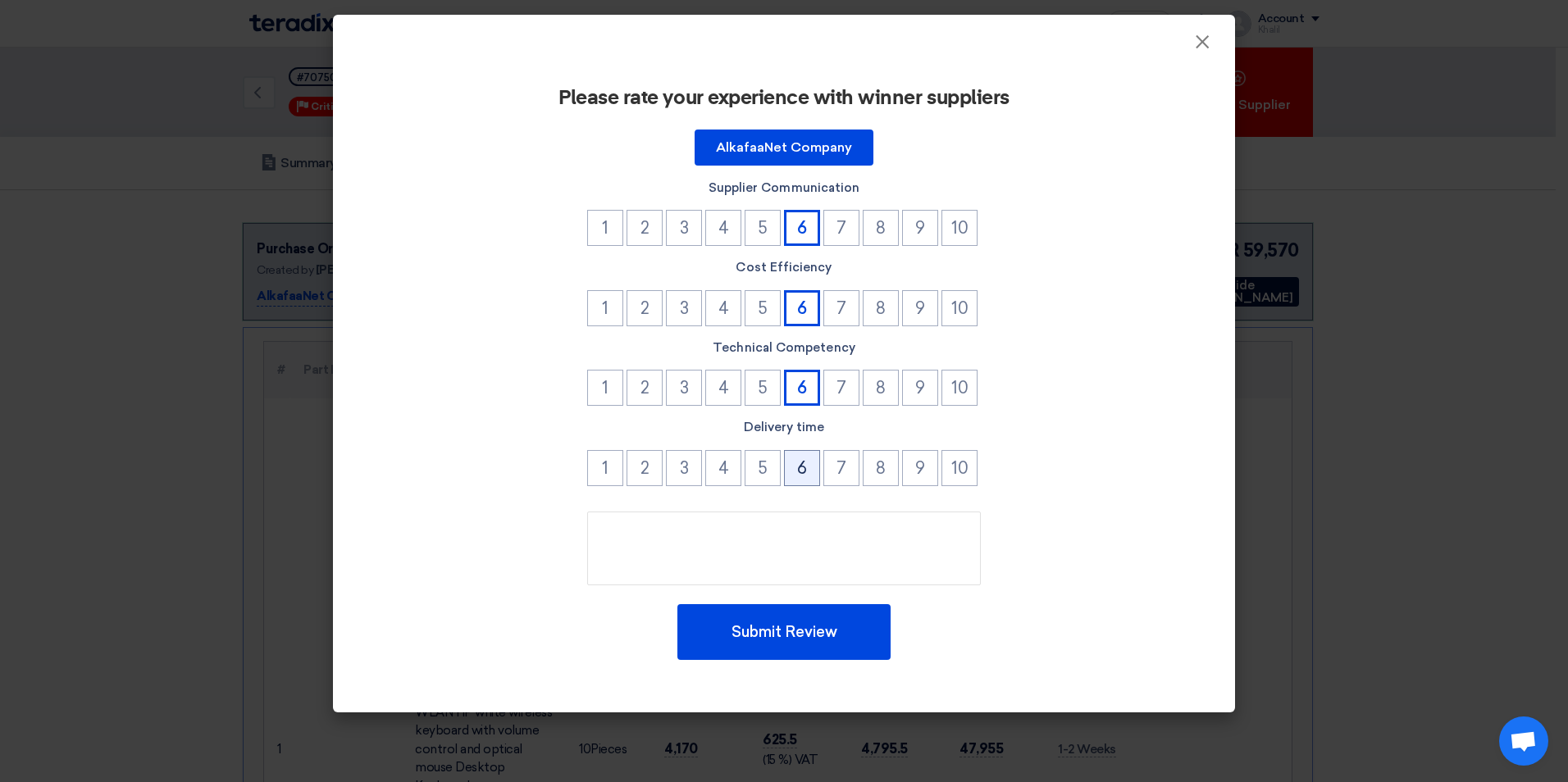
click at [812, 467] on button "6" at bounding box center [802, 467] width 36 height 36
click at [817, 644] on button "Submit Review" at bounding box center [783, 632] width 213 height 56
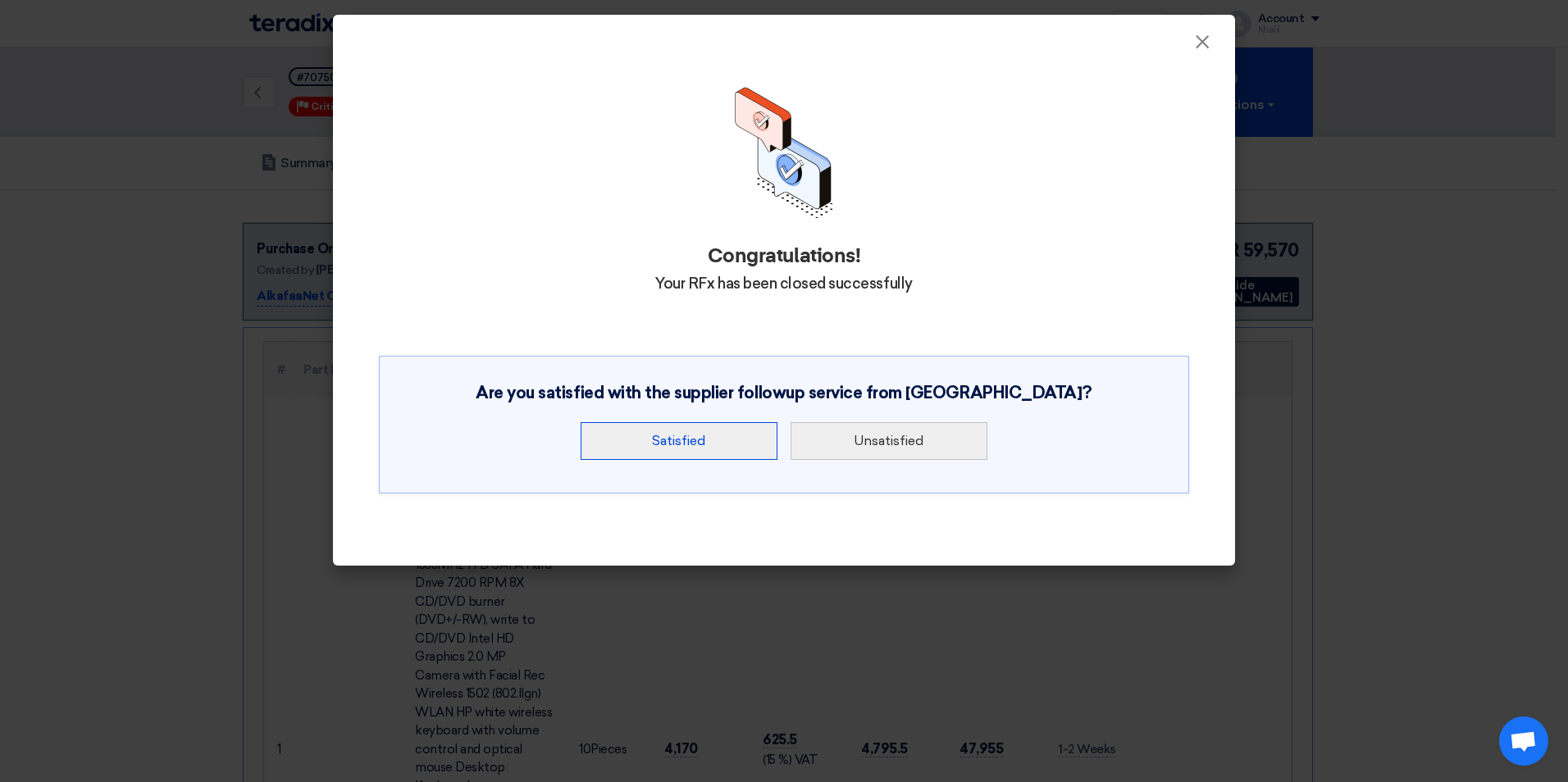
click at [704, 440] on button "Satisfied" at bounding box center [679, 441] width 197 height 38
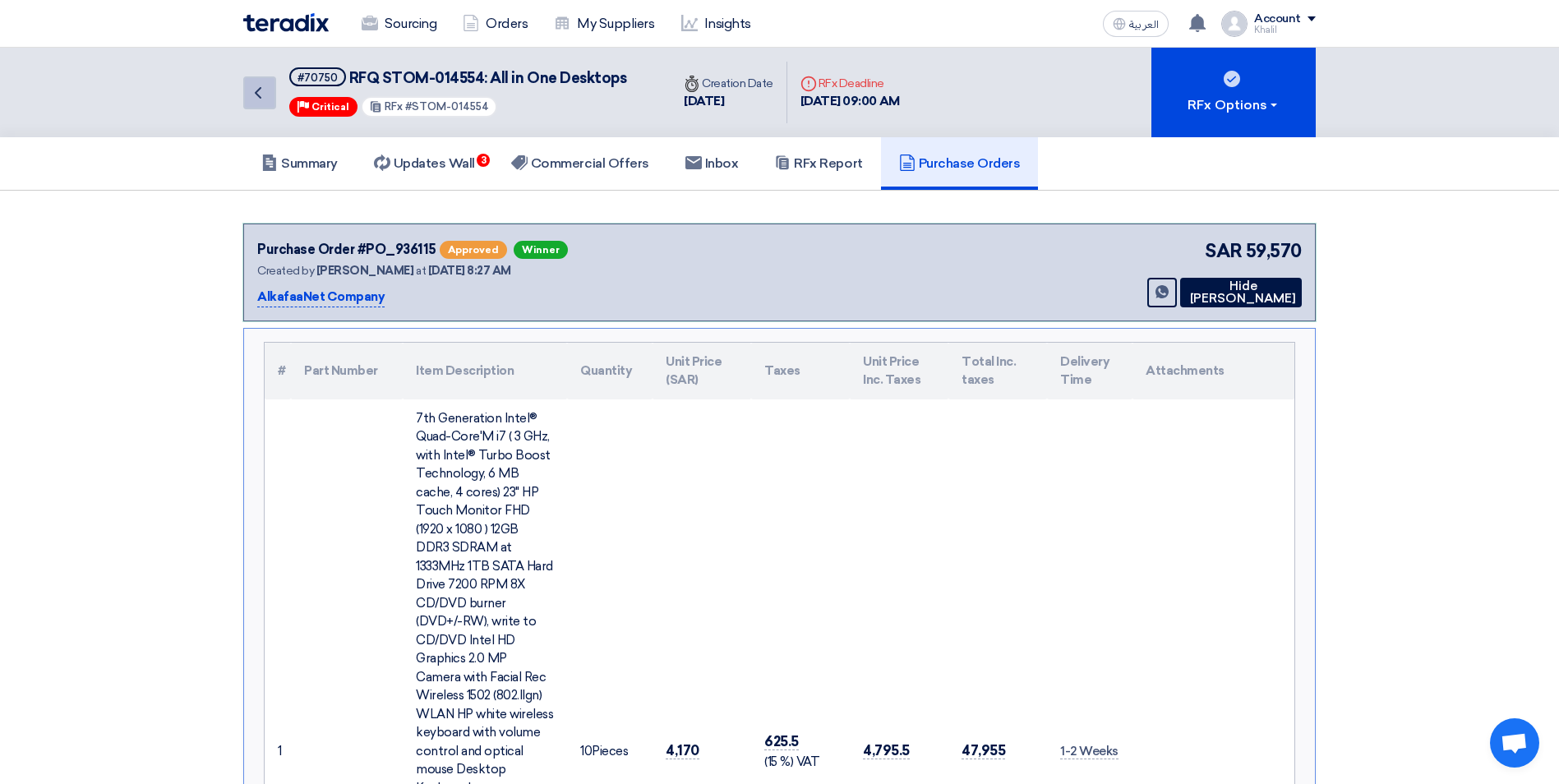
click at [249, 90] on icon "Back" at bounding box center [259, 93] width 20 height 20
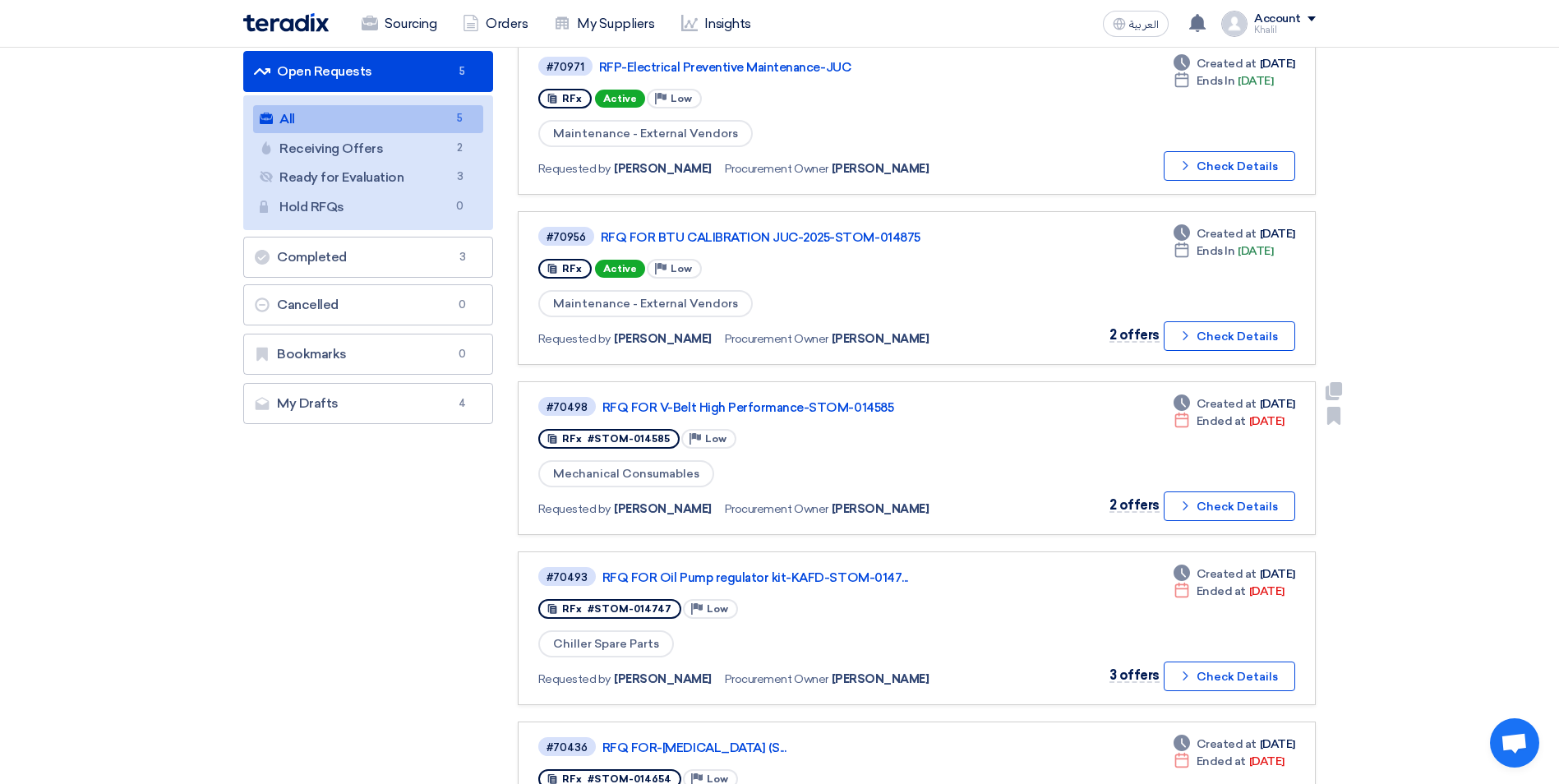
scroll to position [247, 0]
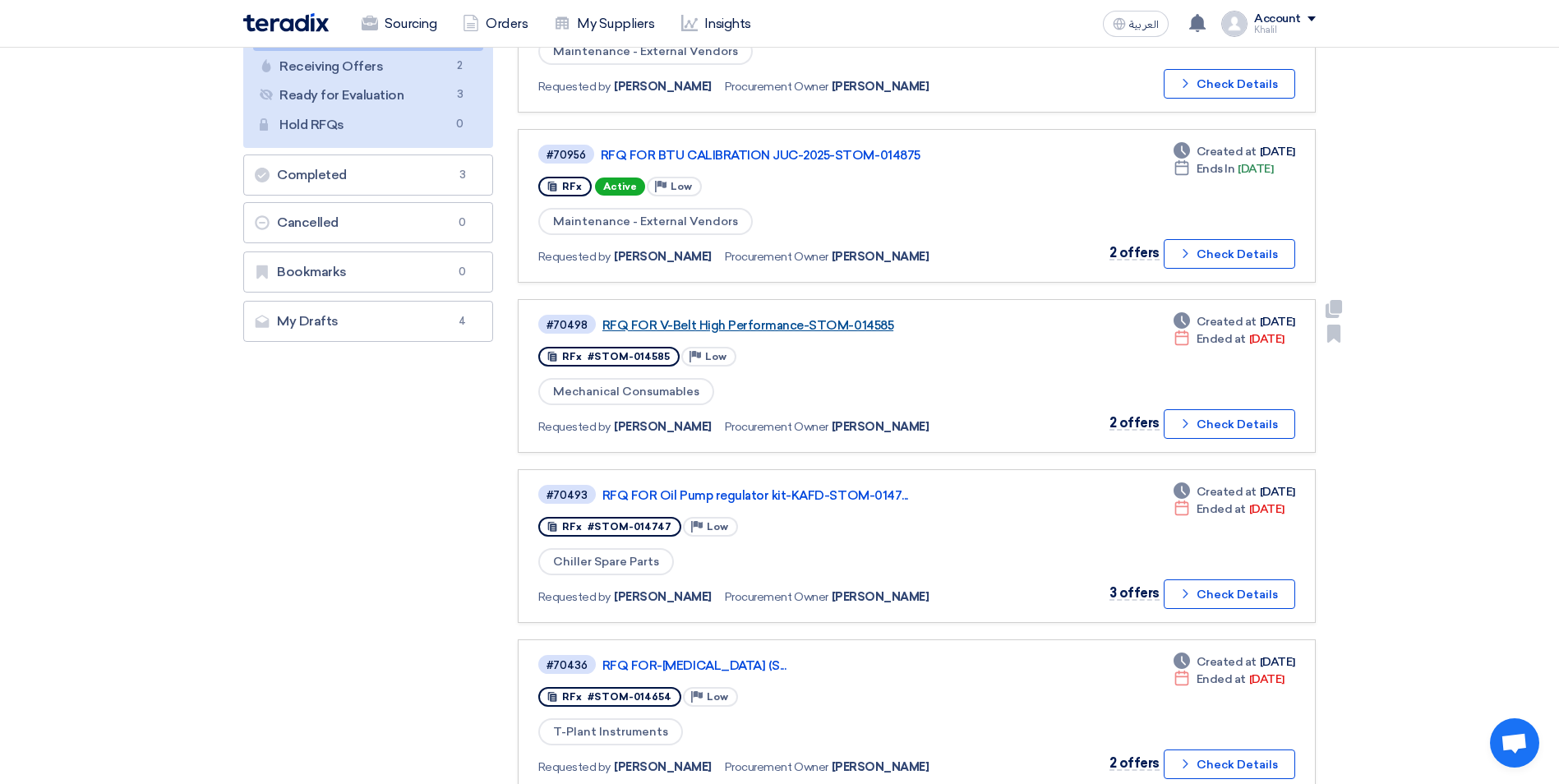
click at [776, 320] on link "RFQ FOR V-Belt High Performance-STOM-014585" at bounding box center [808, 325] width 411 height 15
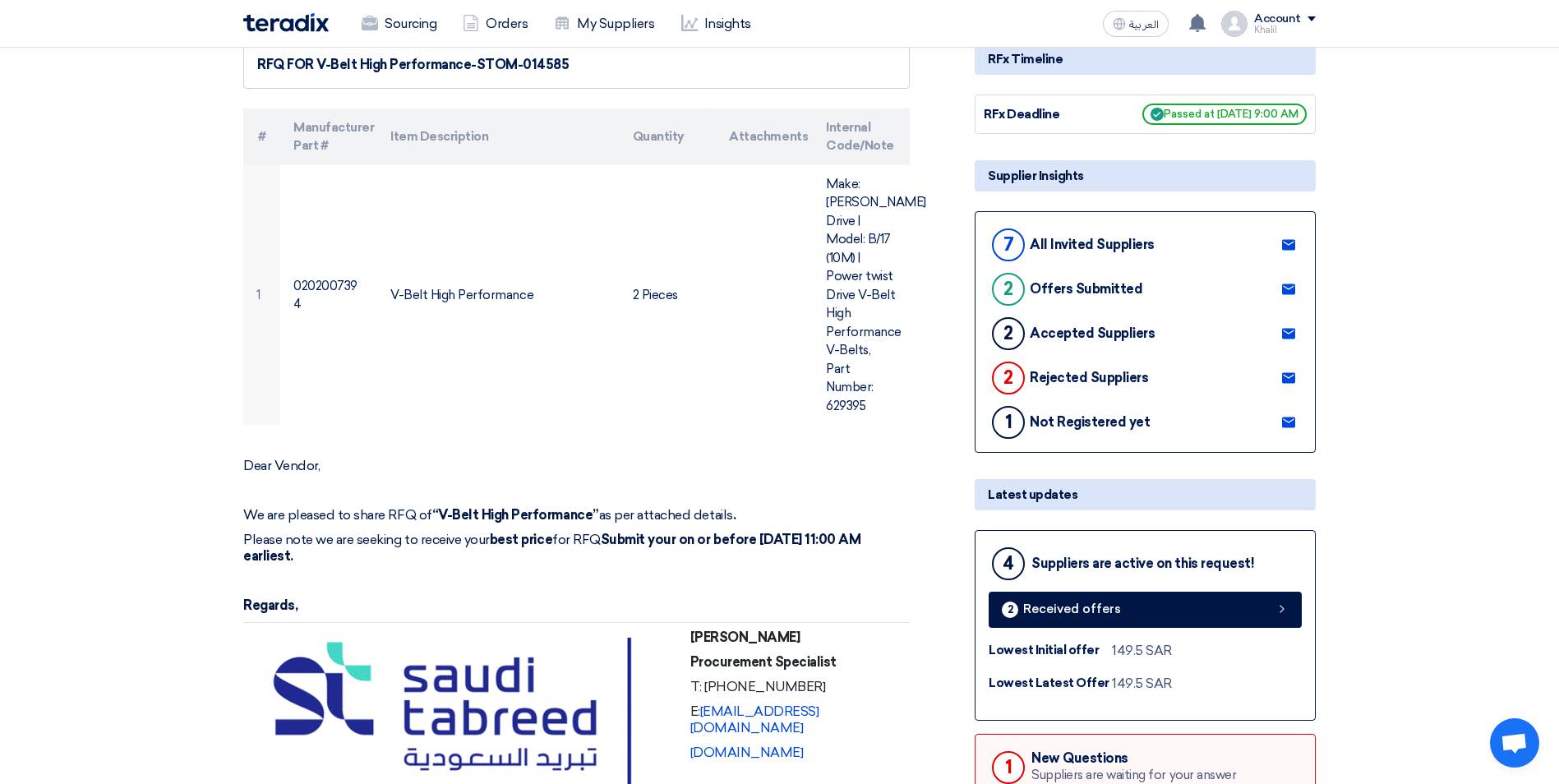
scroll to position [0, 0]
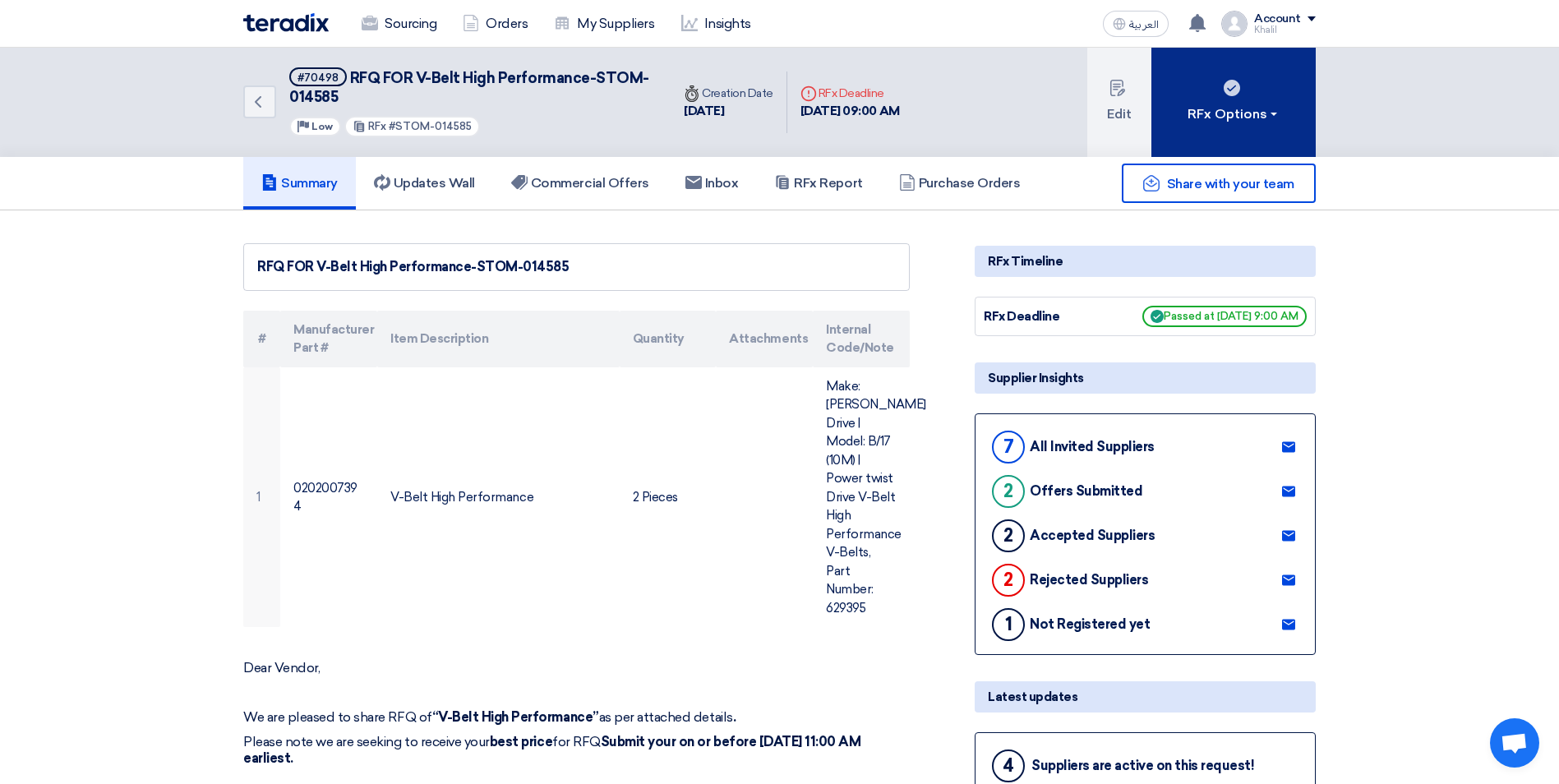
click at [1283, 117] on button "RFx Options" at bounding box center [1233, 102] width 164 height 110
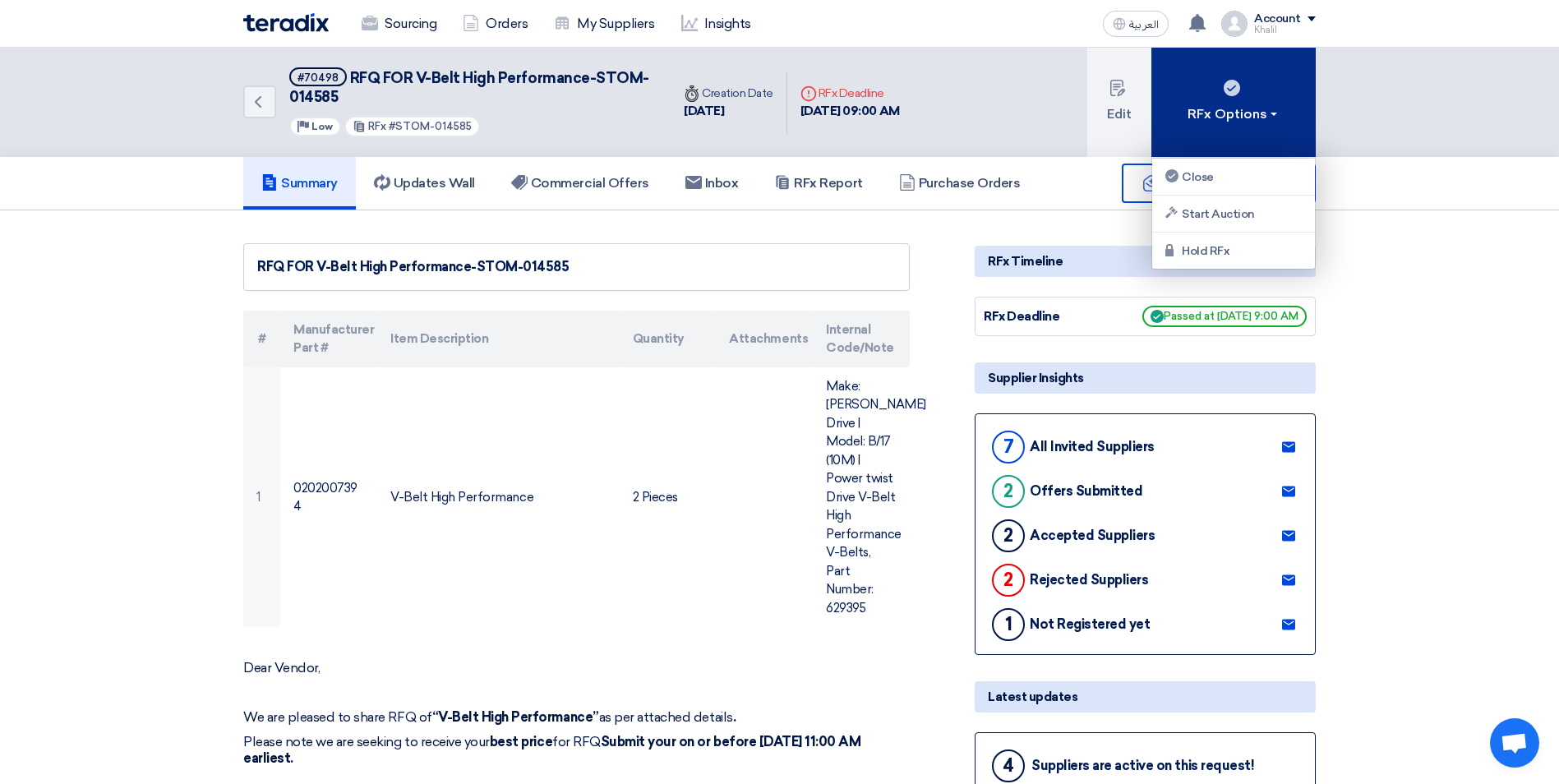
click at [1283, 117] on button "RFx Options" at bounding box center [1233, 102] width 164 height 110
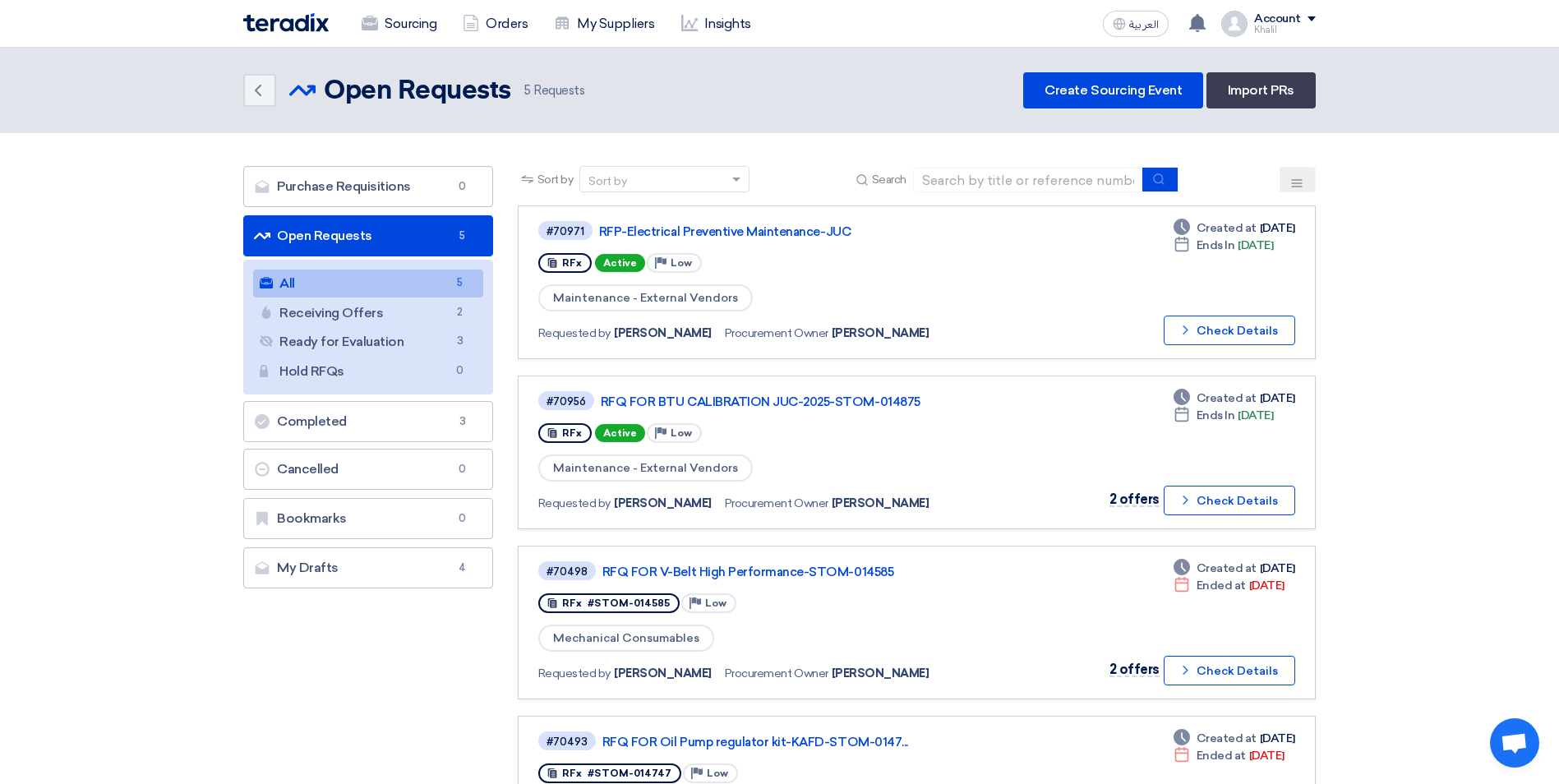
click at [413, 236] on link "Open Requests Open Requests 5" at bounding box center [368, 235] width 250 height 41
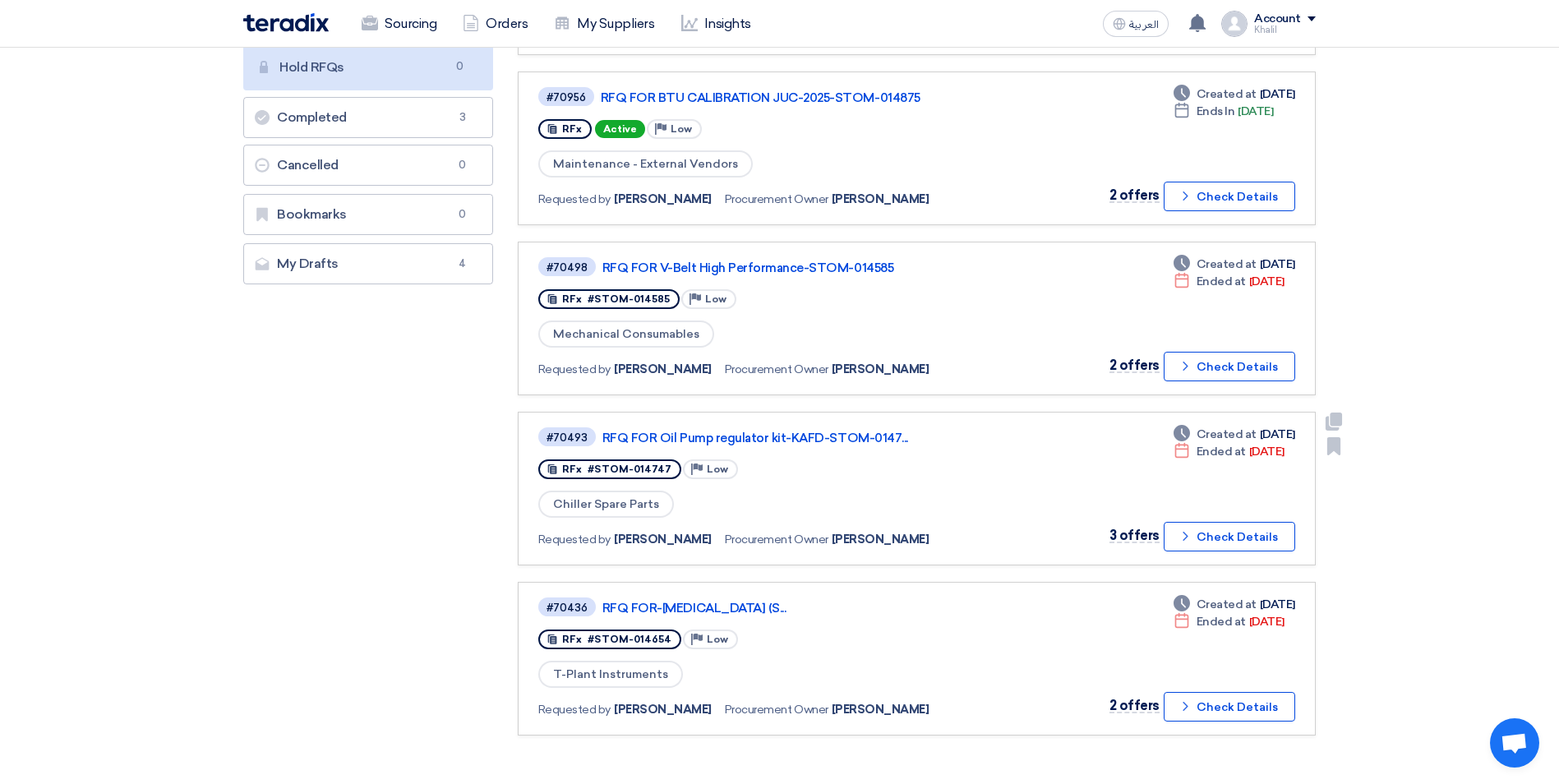
scroll to position [329, 0]
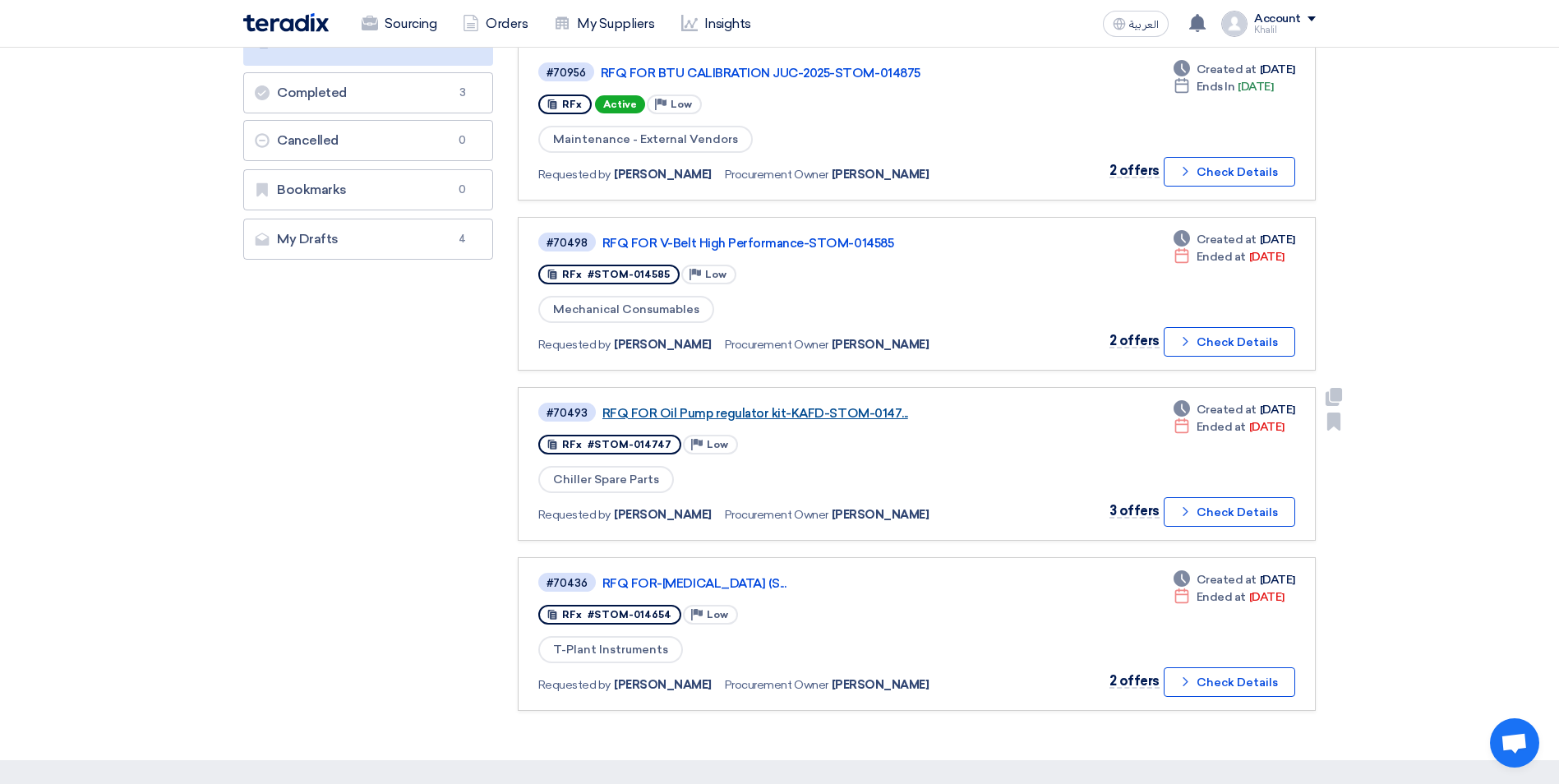
click at [757, 407] on link "RFQ FOR Oil Pump regulator kit-KAFD-STOM-0147..." at bounding box center [808, 413] width 411 height 15
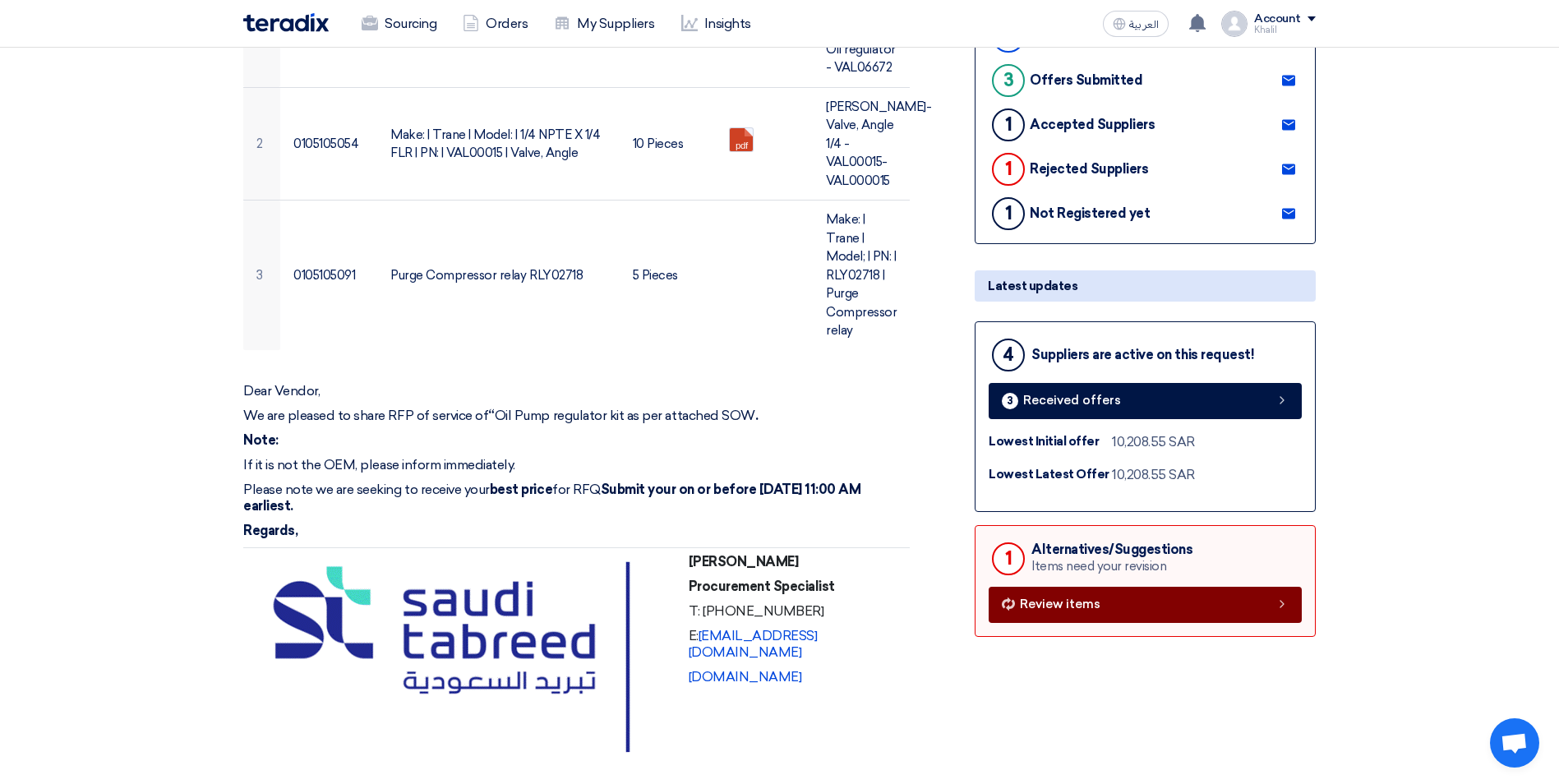
click at [1052, 611] on span "Review items" at bounding box center [1060, 604] width 80 height 13
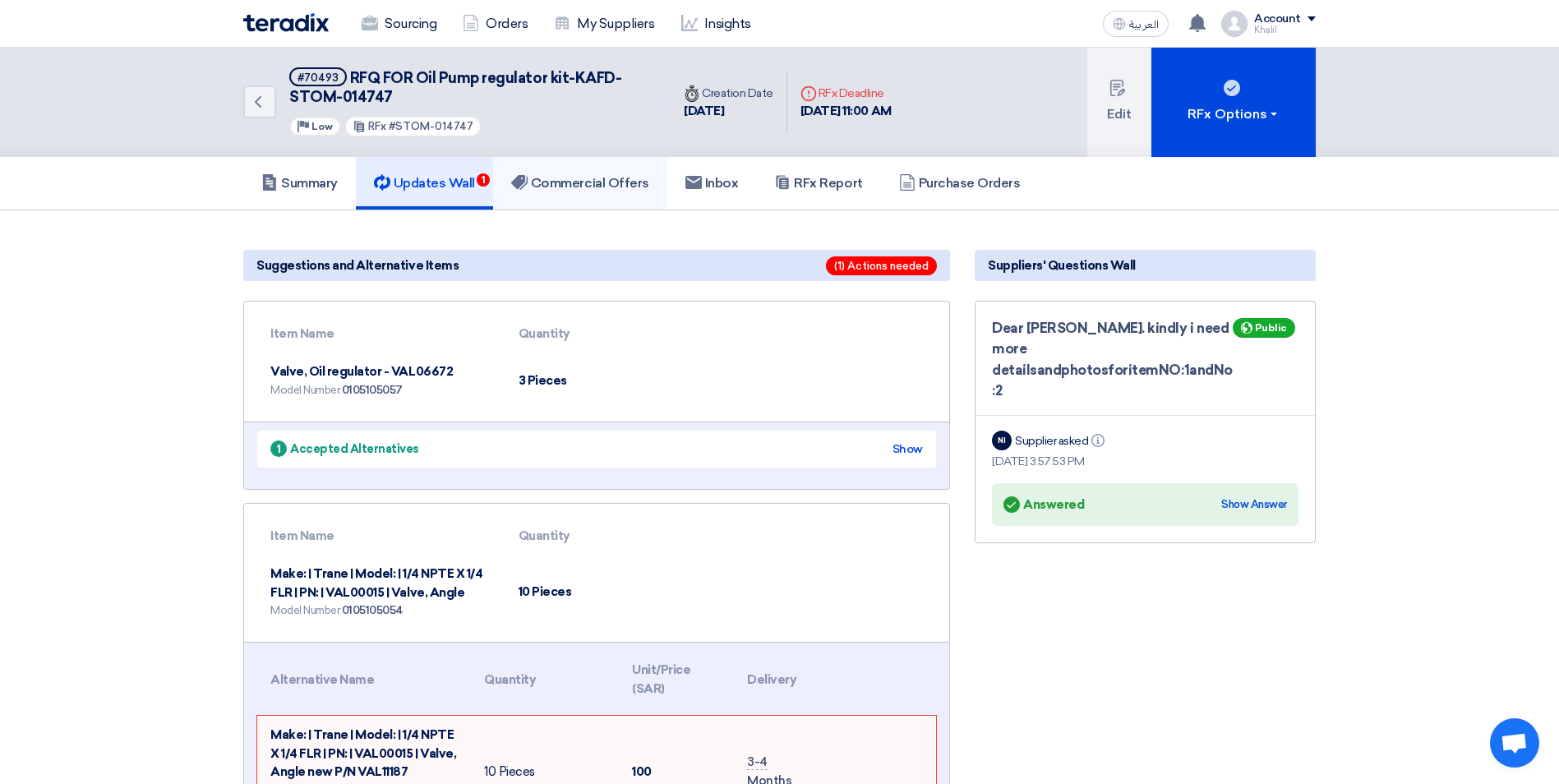
click at [602, 182] on h5 "Commercial Offers" at bounding box center [580, 183] width 138 height 17
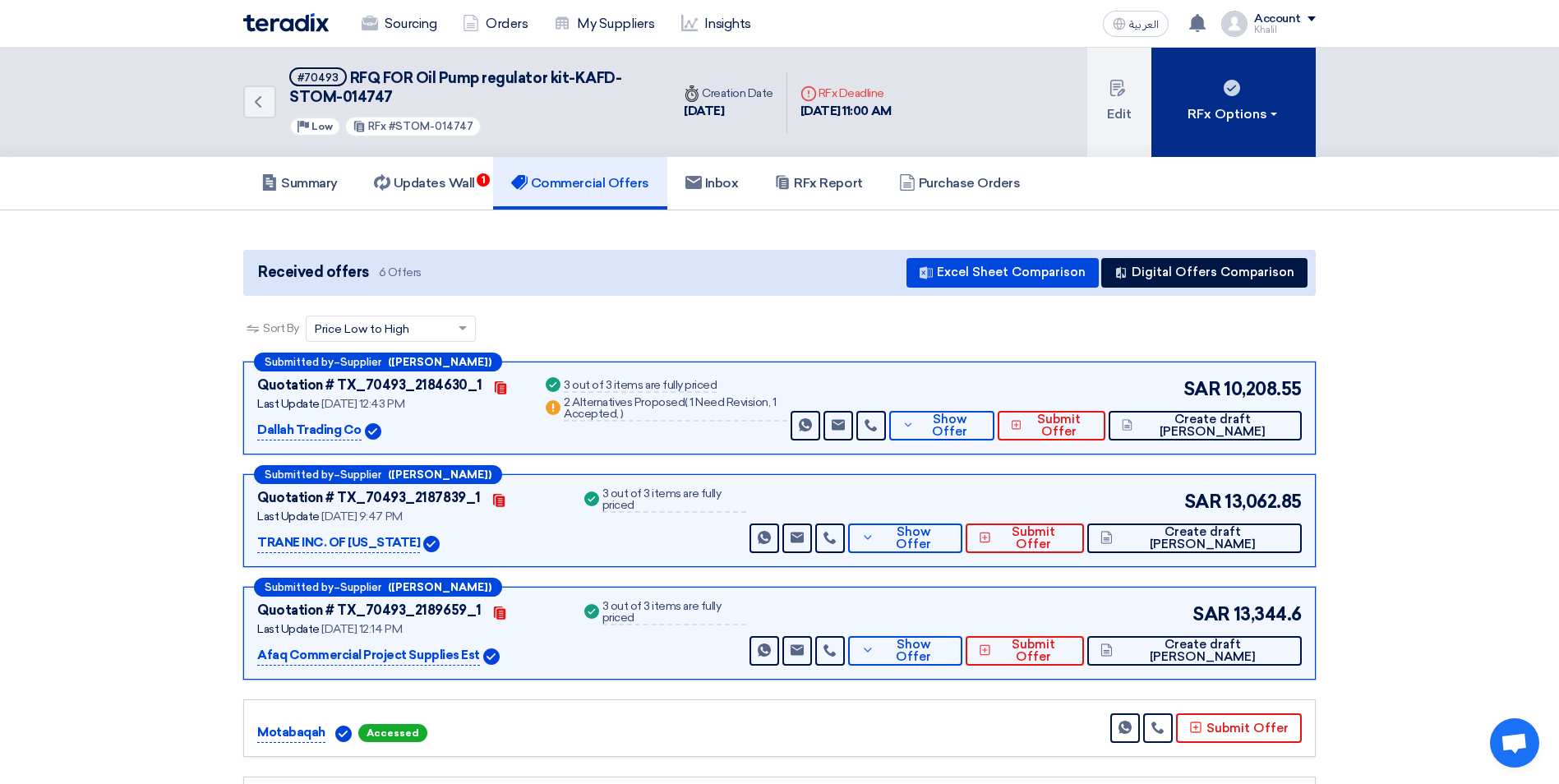
click at [1285, 115] on button "RFx Options" at bounding box center [1233, 102] width 164 height 110
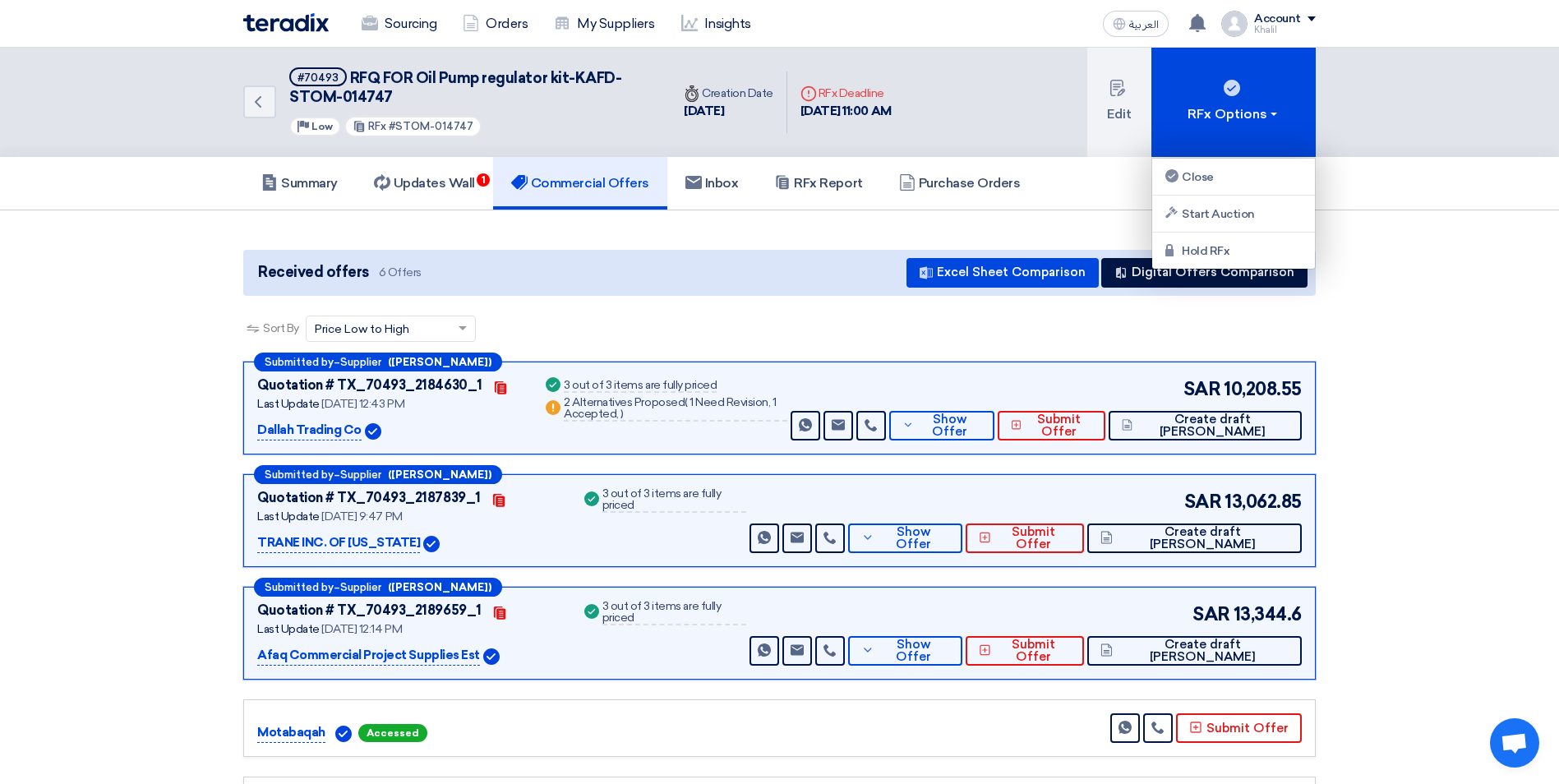
click at [1437, 231] on section "Received offers 6 Offers Excel Sheet Comparison Digital Offers Comparison Sort …" at bounding box center [779, 581] width 1559 height 741
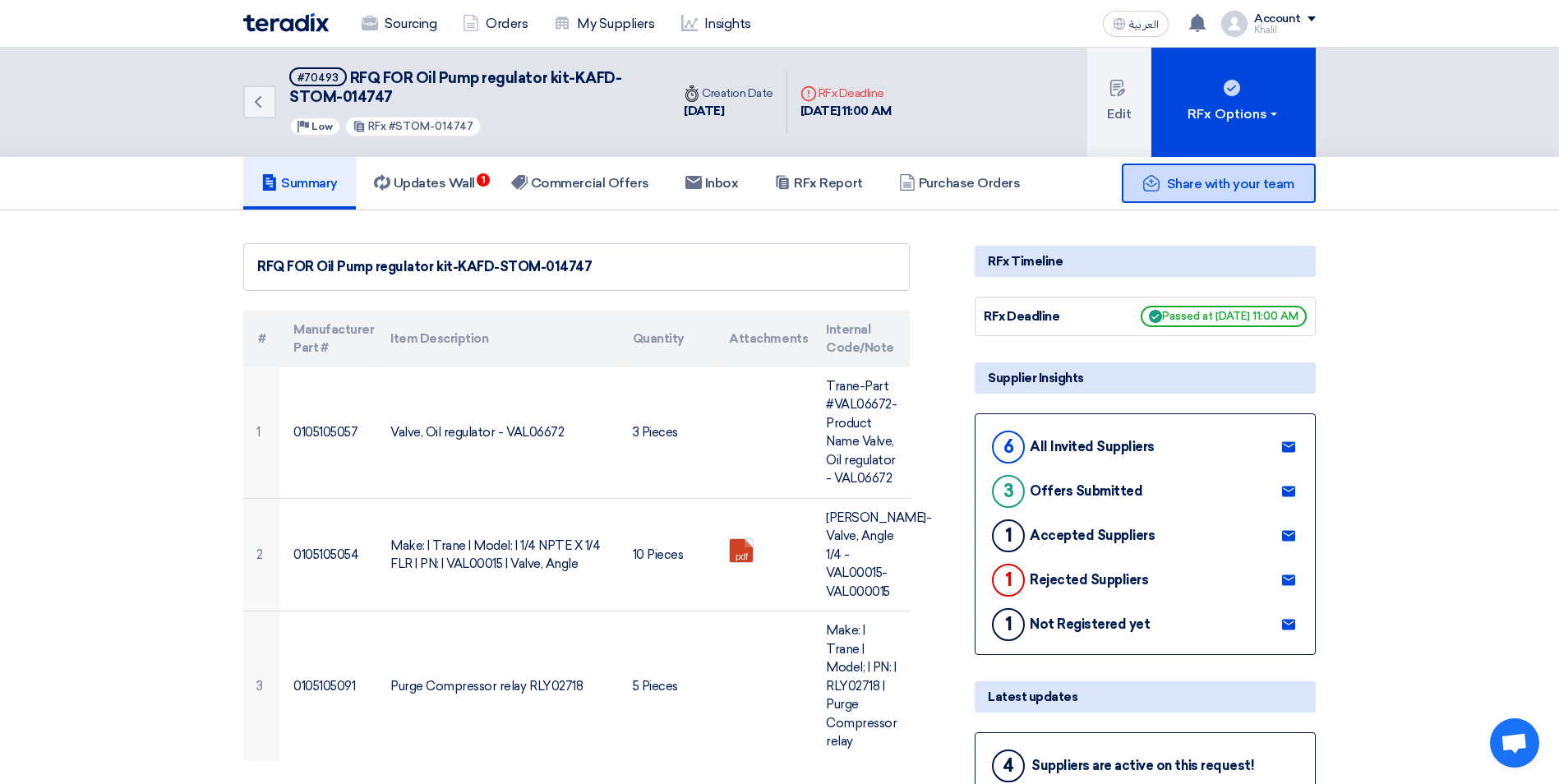
click at [1218, 188] on span "Share with your team" at bounding box center [1230, 183] width 127 height 16
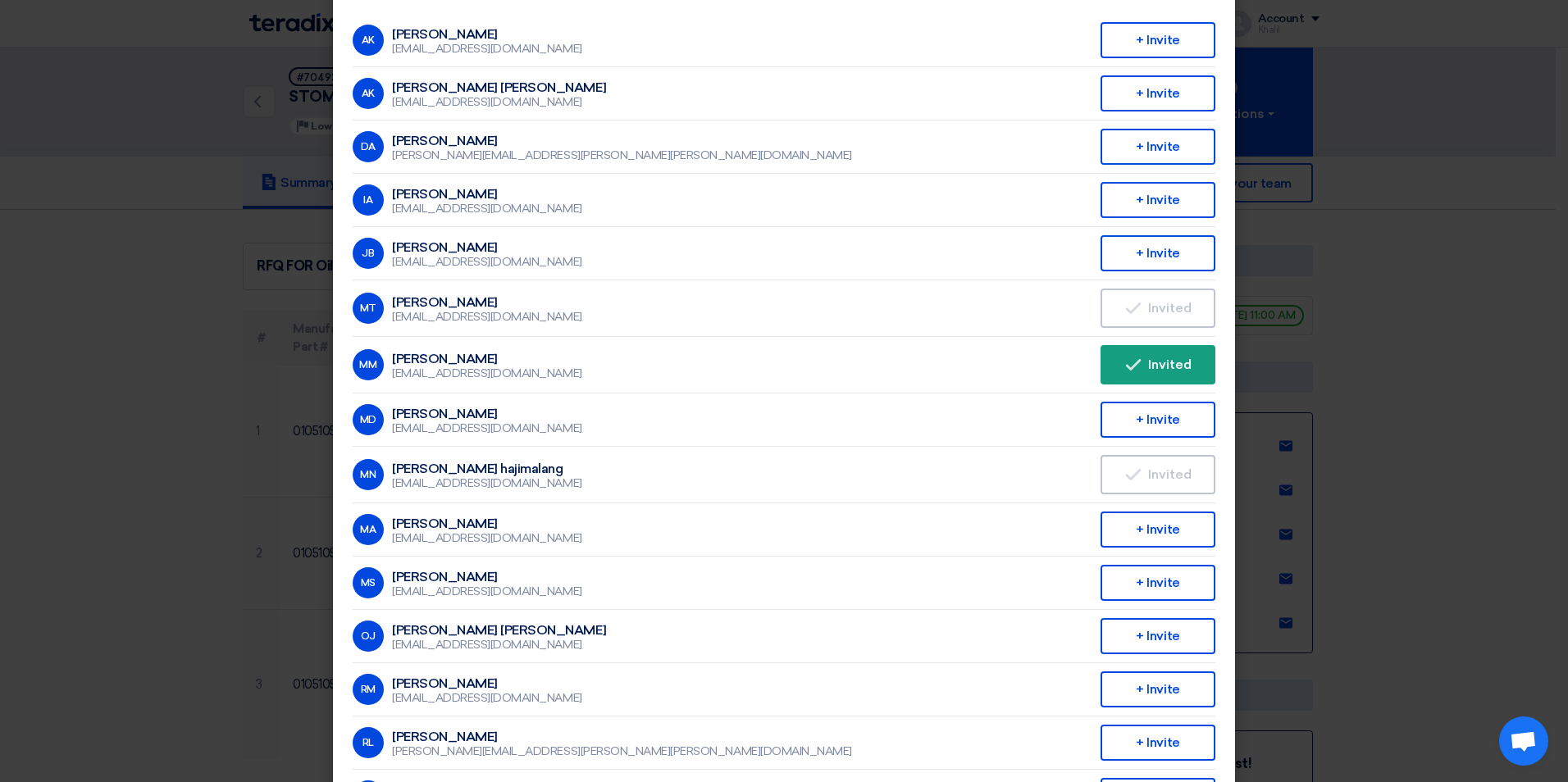
scroll to position [164, 0]
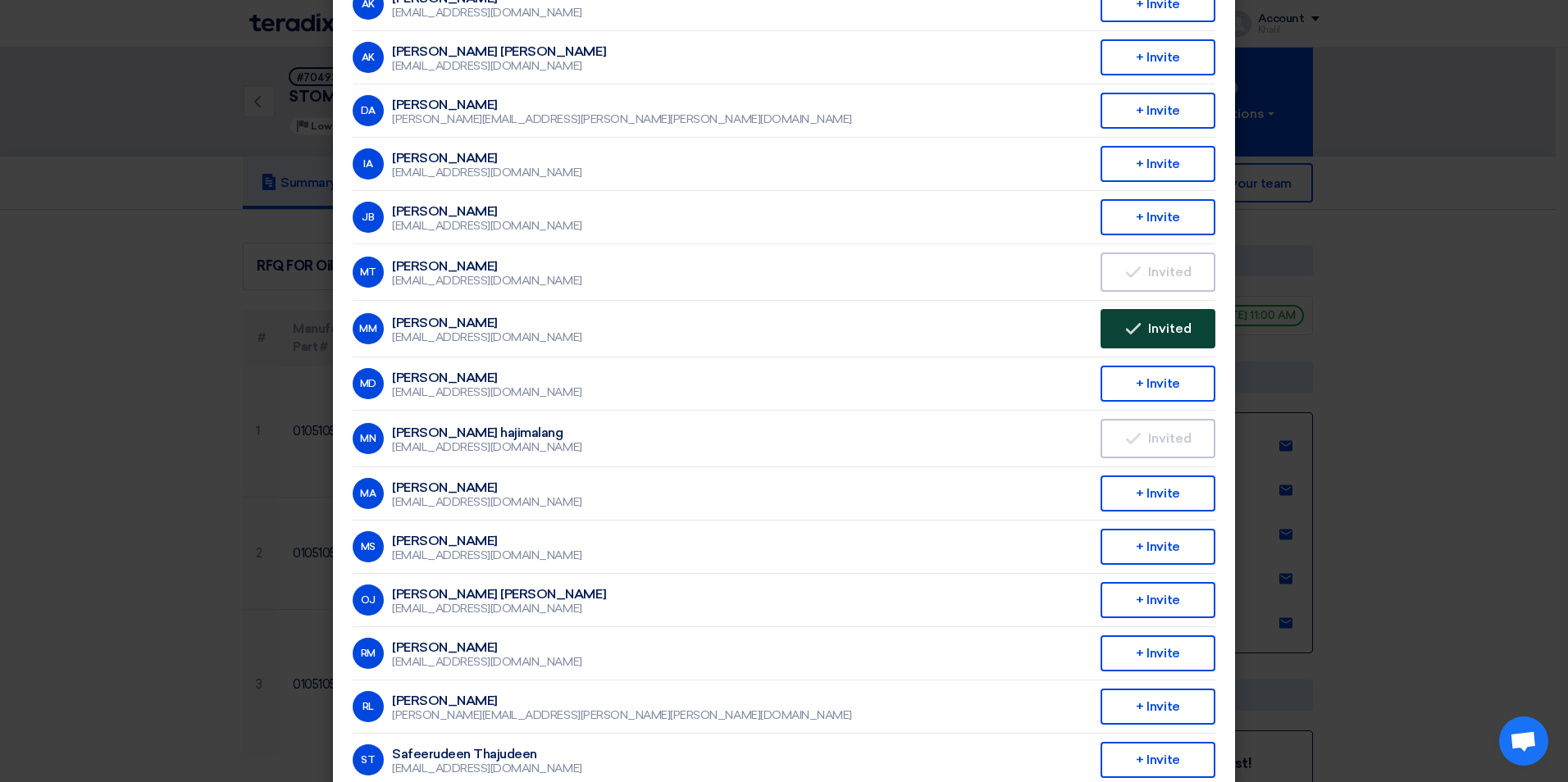
click at [1131, 318] on button "Invited Invited" at bounding box center [1157, 328] width 114 height 39
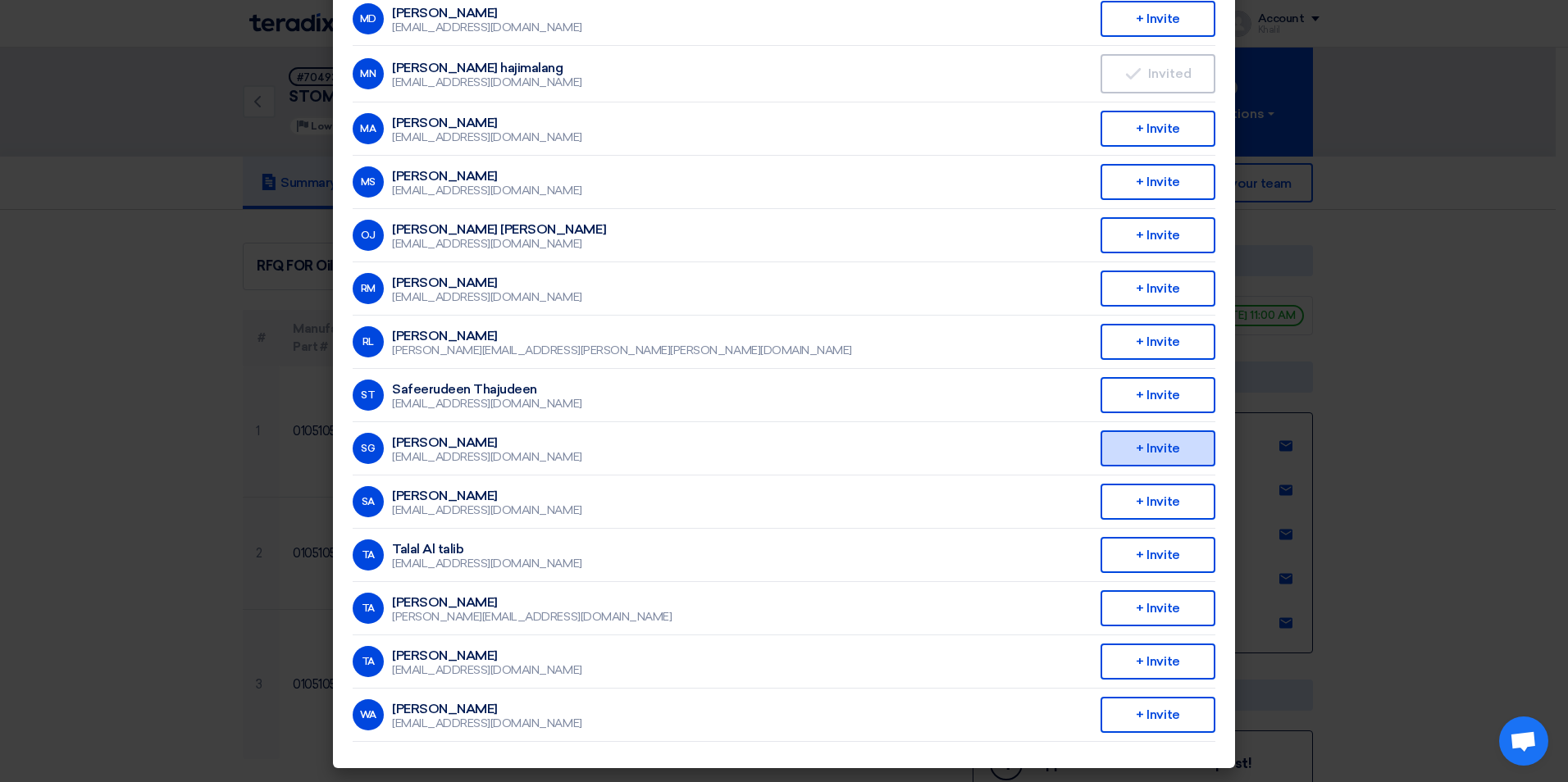
click at [1157, 445] on div "+ Invite" at bounding box center [1157, 448] width 114 height 36
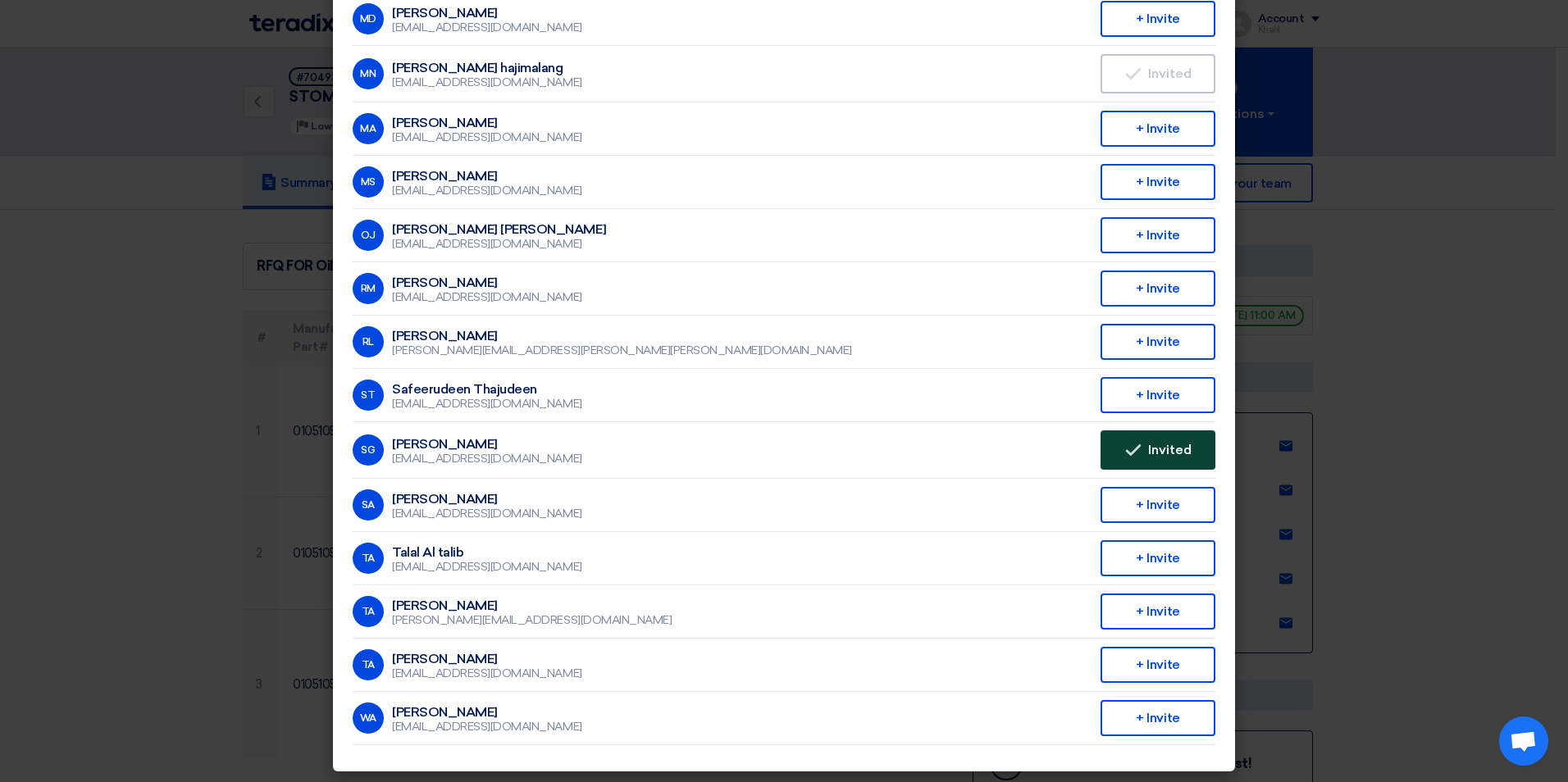
click at [1129, 441] on icon "Invited" at bounding box center [1133, 450] width 17 height 17
click at [888, 431] on li "SG [PERSON_NAME] [EMAIL_ADDRESS][DOMAIN_NAME] Invited Invited" at bounding box center [783, 451] width 862 height 57
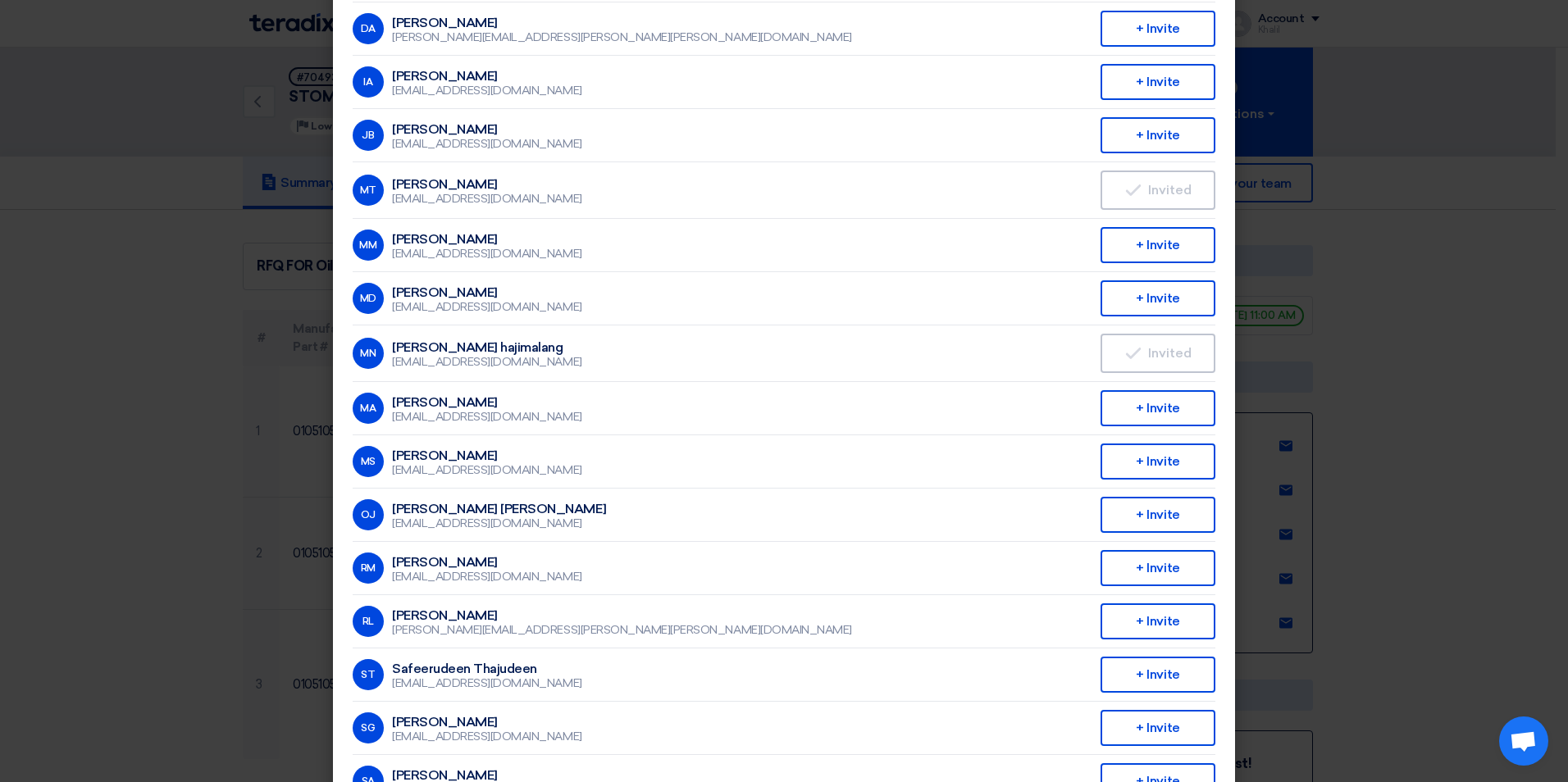
scroll to position [328, 0]
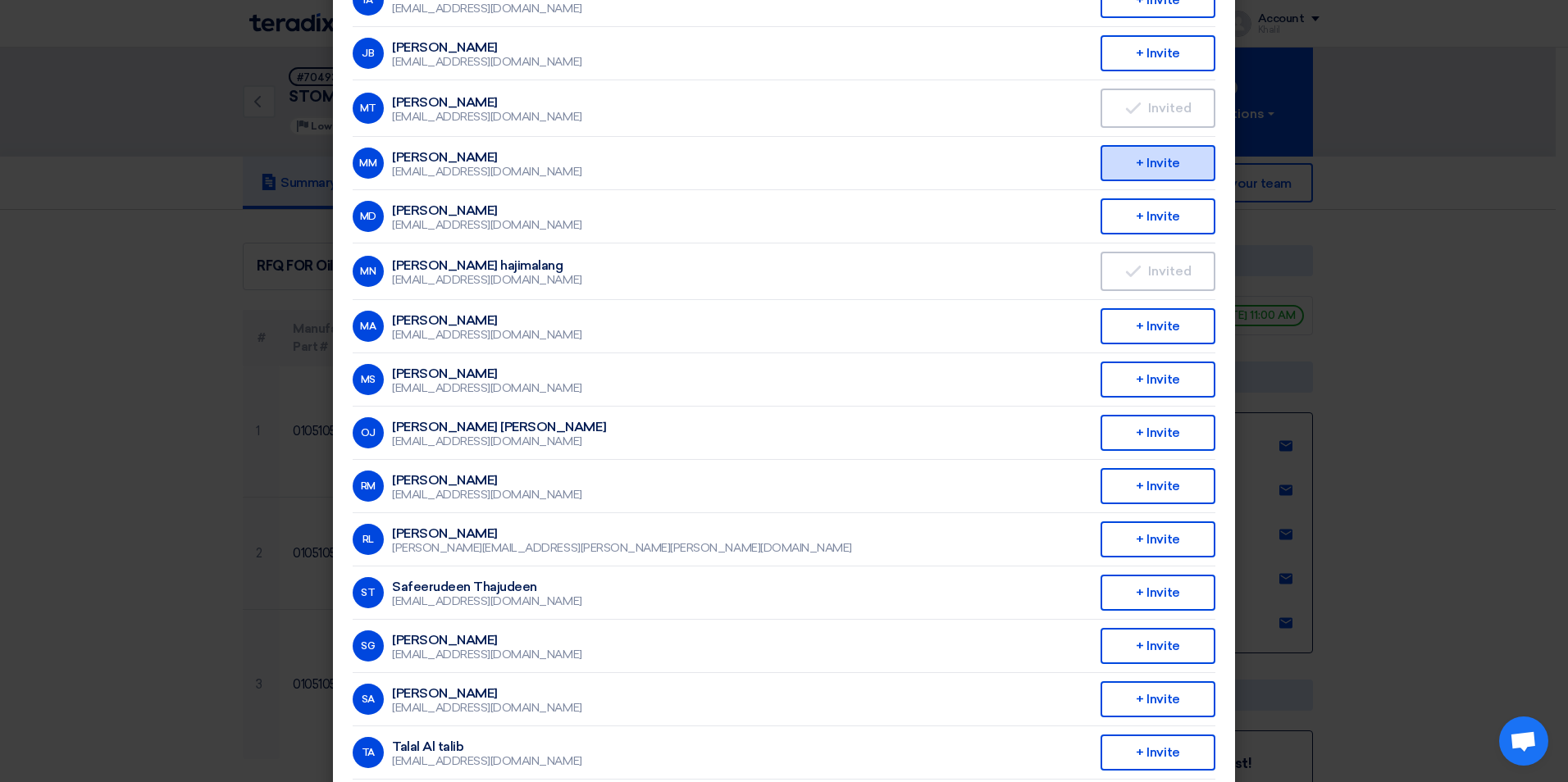
click at [1146, 163] on div "+ Invite" at bounding box center [1157, 163] width 114 height 36
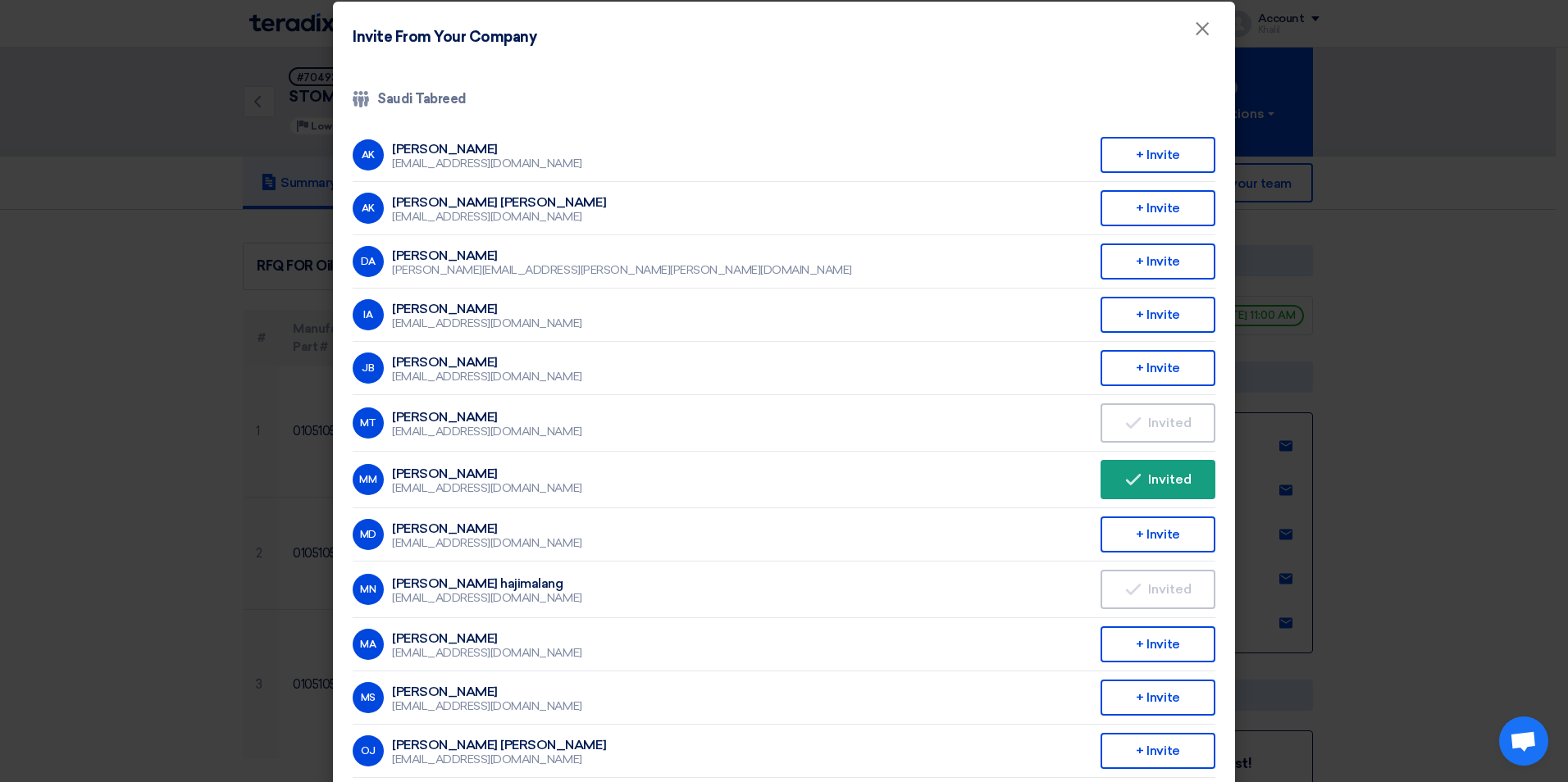
scroll to position [0, 0]
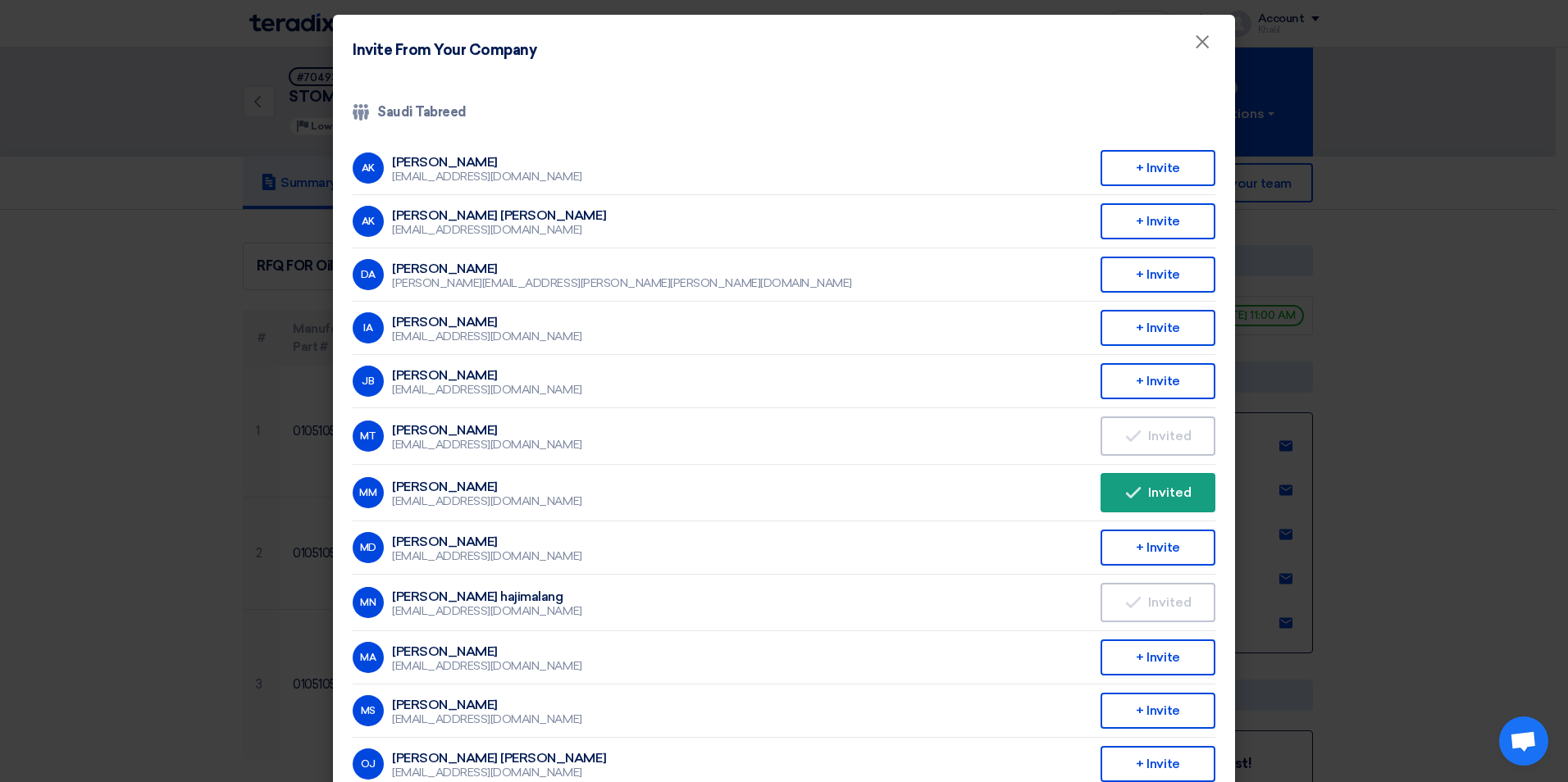
click at [412, 105] on div "Company Team Saudi Tabreed" at bounding box center [783, 113] width 862 height 20
click at [360, 109] on icon "Company Team" at bounding box center [361, 113] width 17 height 17
click at [1194, 43] on span "×" at bounding box center [1202, 45] width 17 height 33
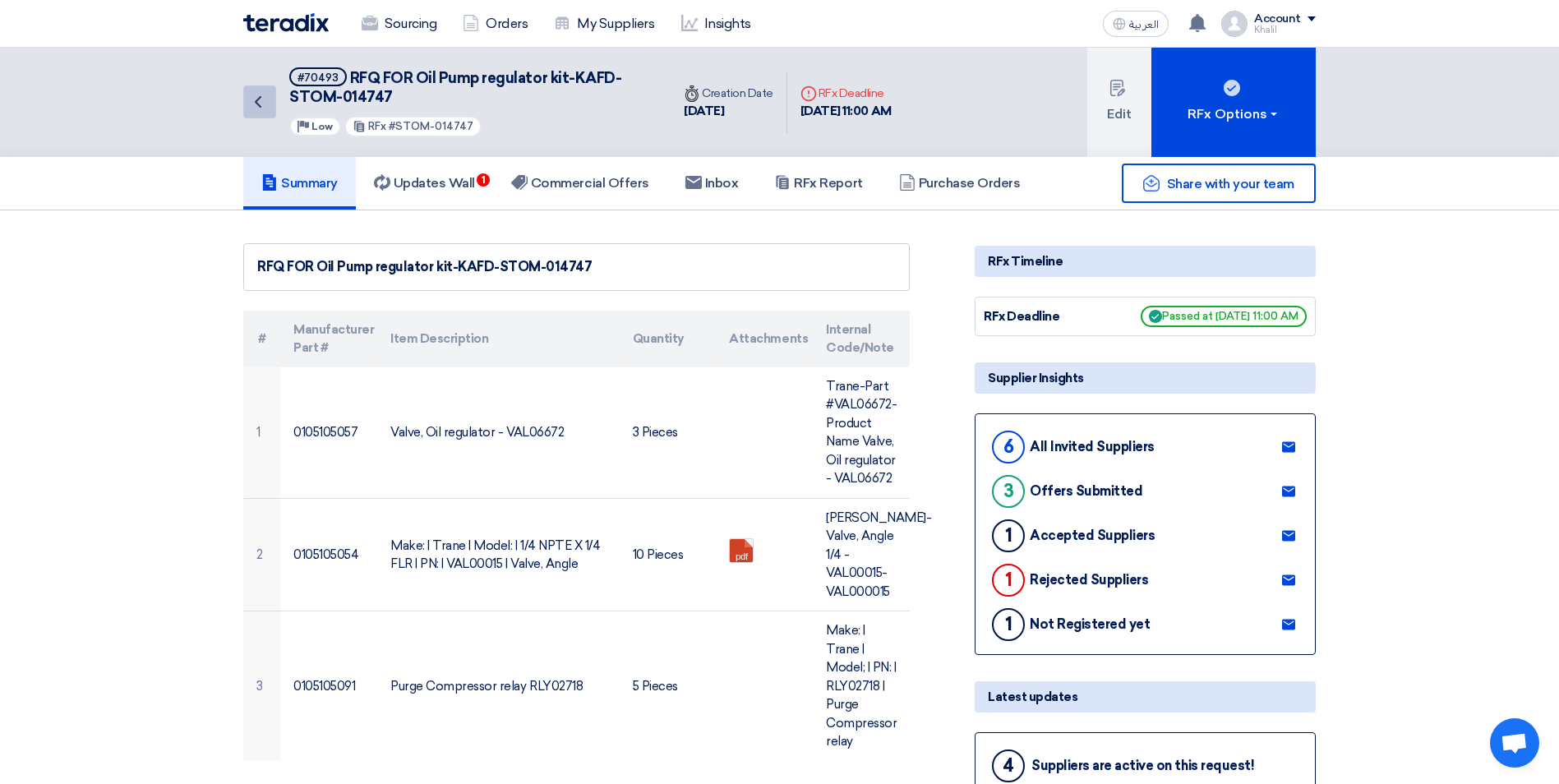
click at [268, 101] on link "Back" at bounding box center [259, 101] width 33 height 33
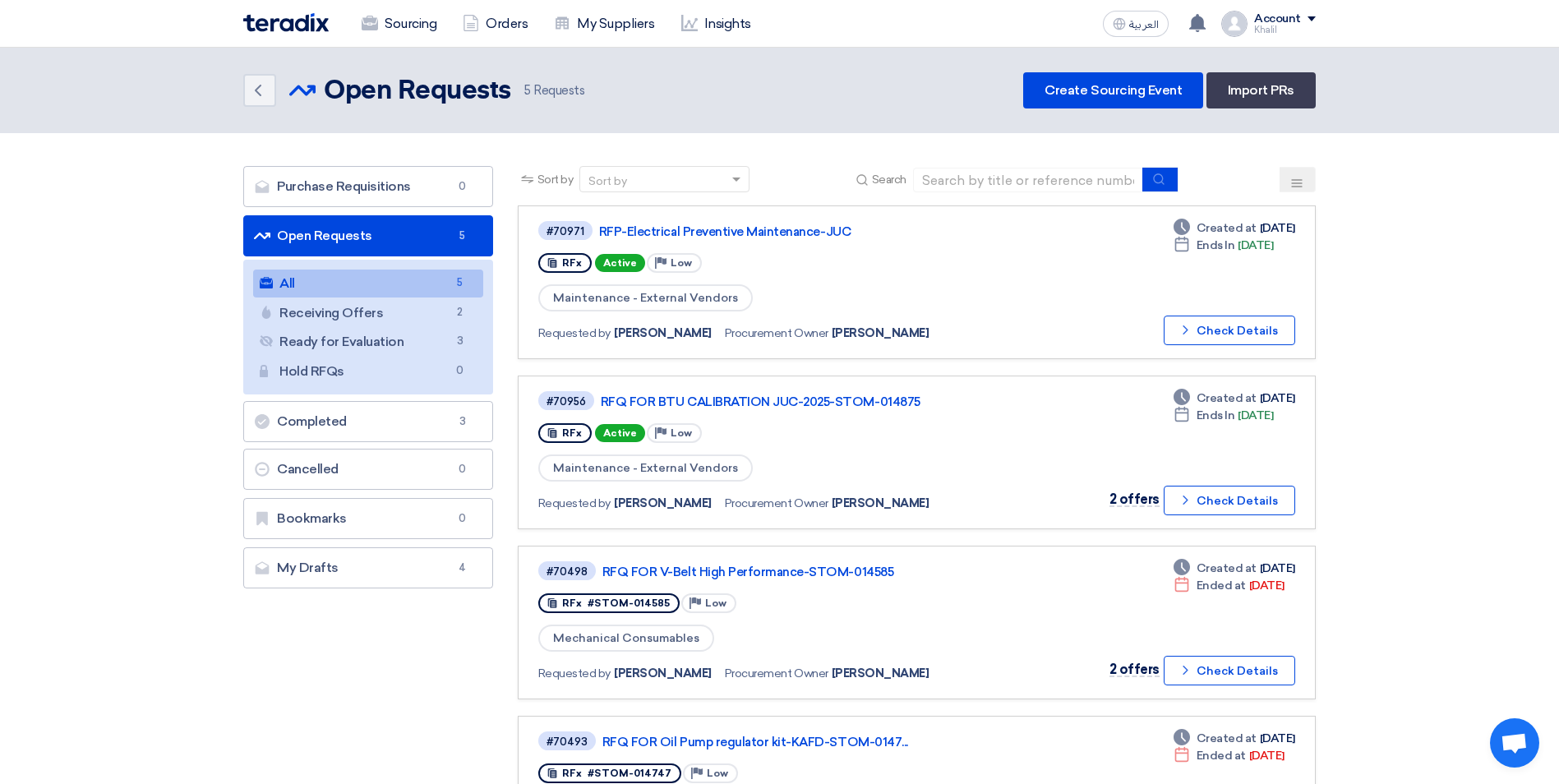
click at [380, 285] on link "All All 5" at bounding box center [367, 283] width 230 height 28
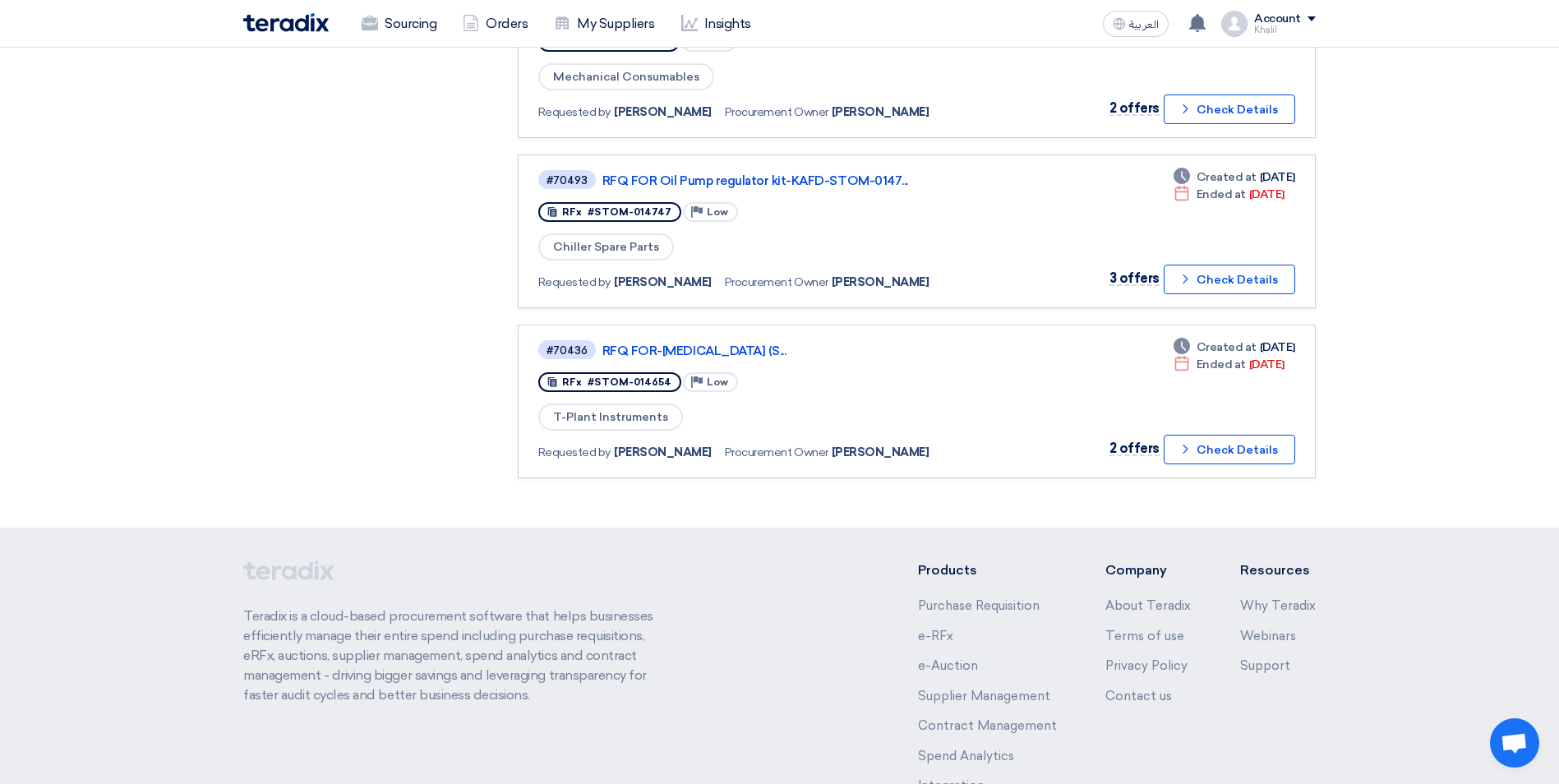
scroll to position [575, 0]
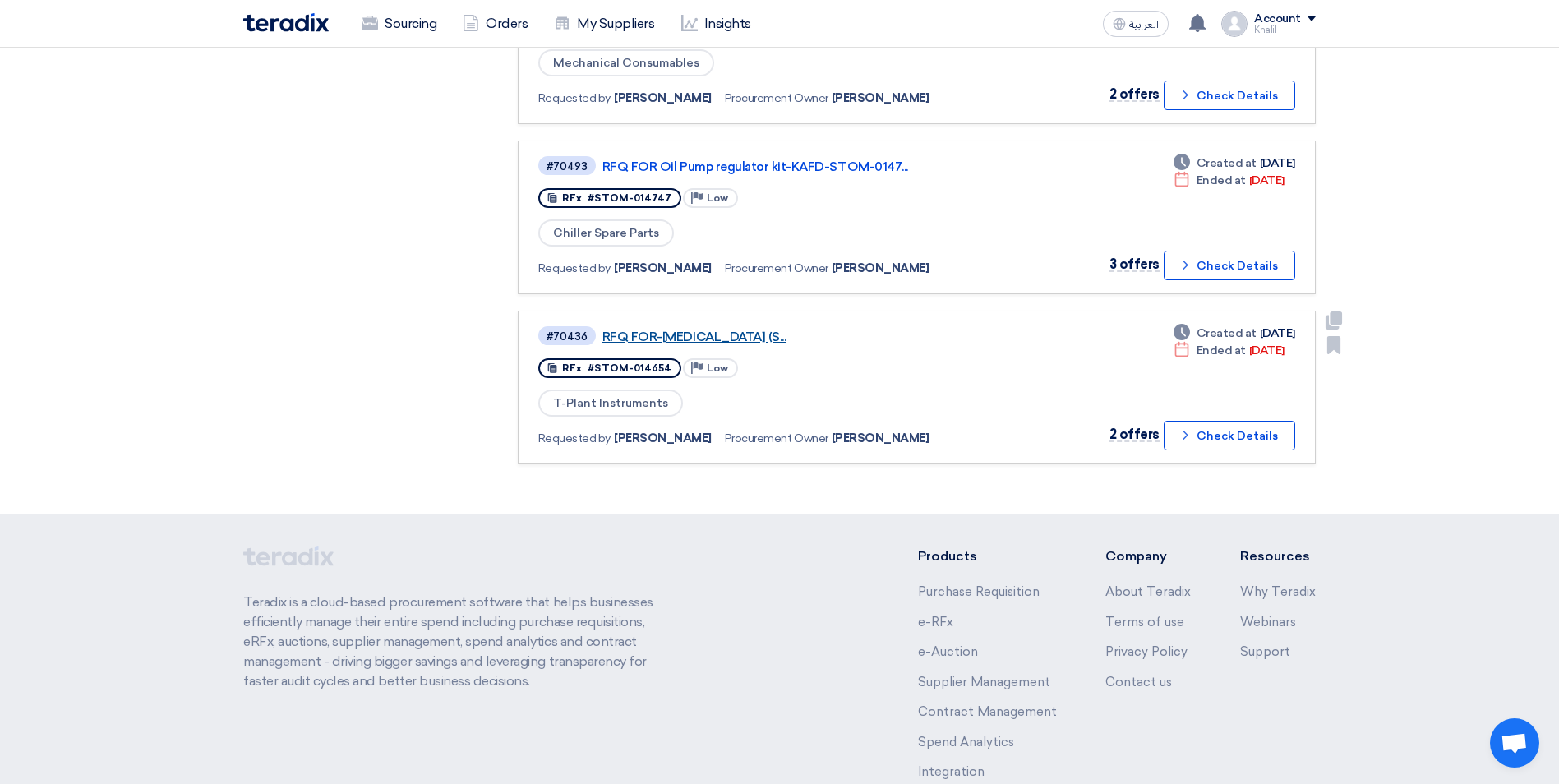
click at [777, 337] on link "RFQ FOR-[MEDICAL_DATA] (S..." at bounding box center [808, 337] width 411 height 15
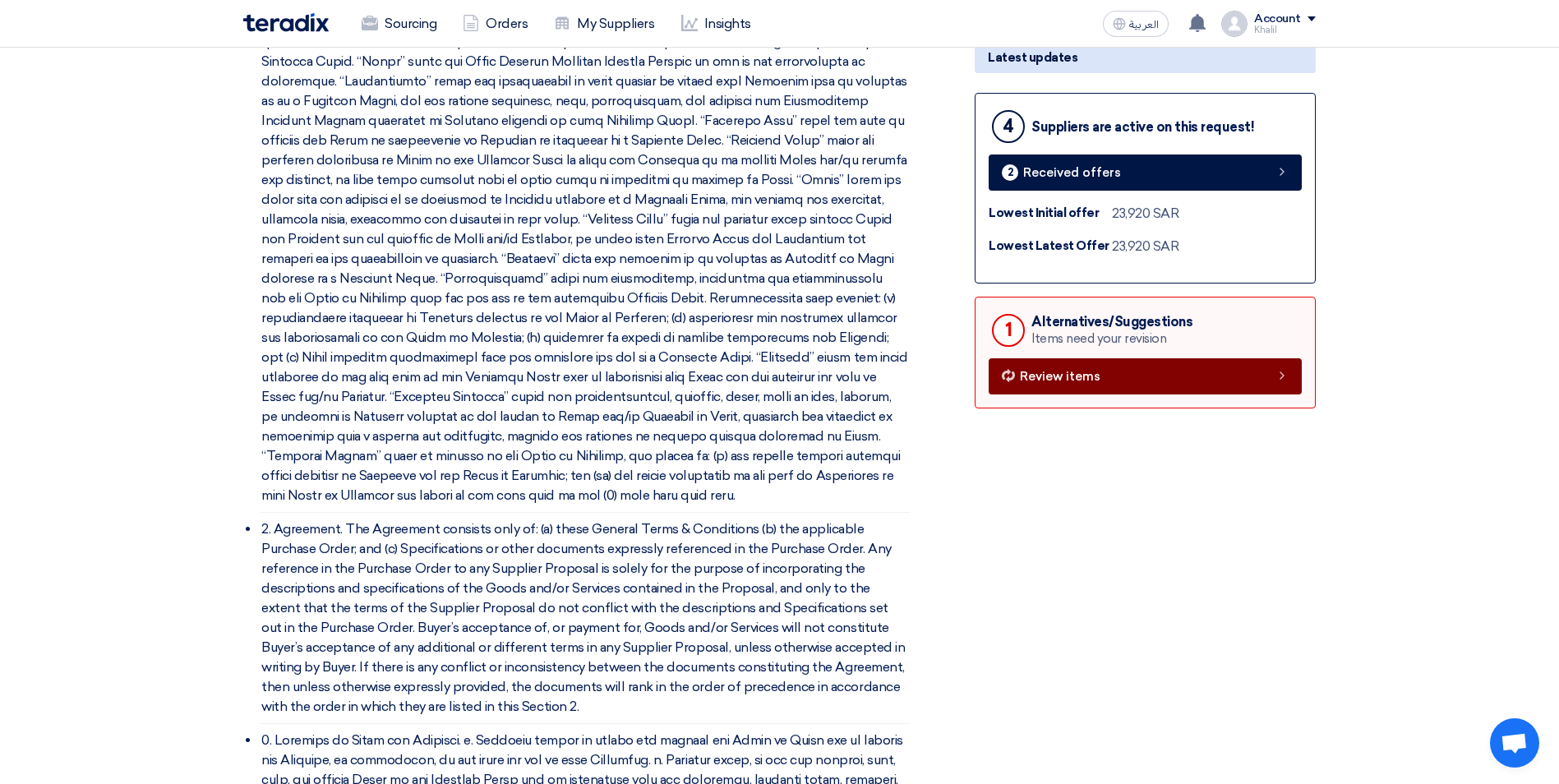
click at [1091, 383] on span "Review items" at bounding box center [1060, 377] width 80 height 13
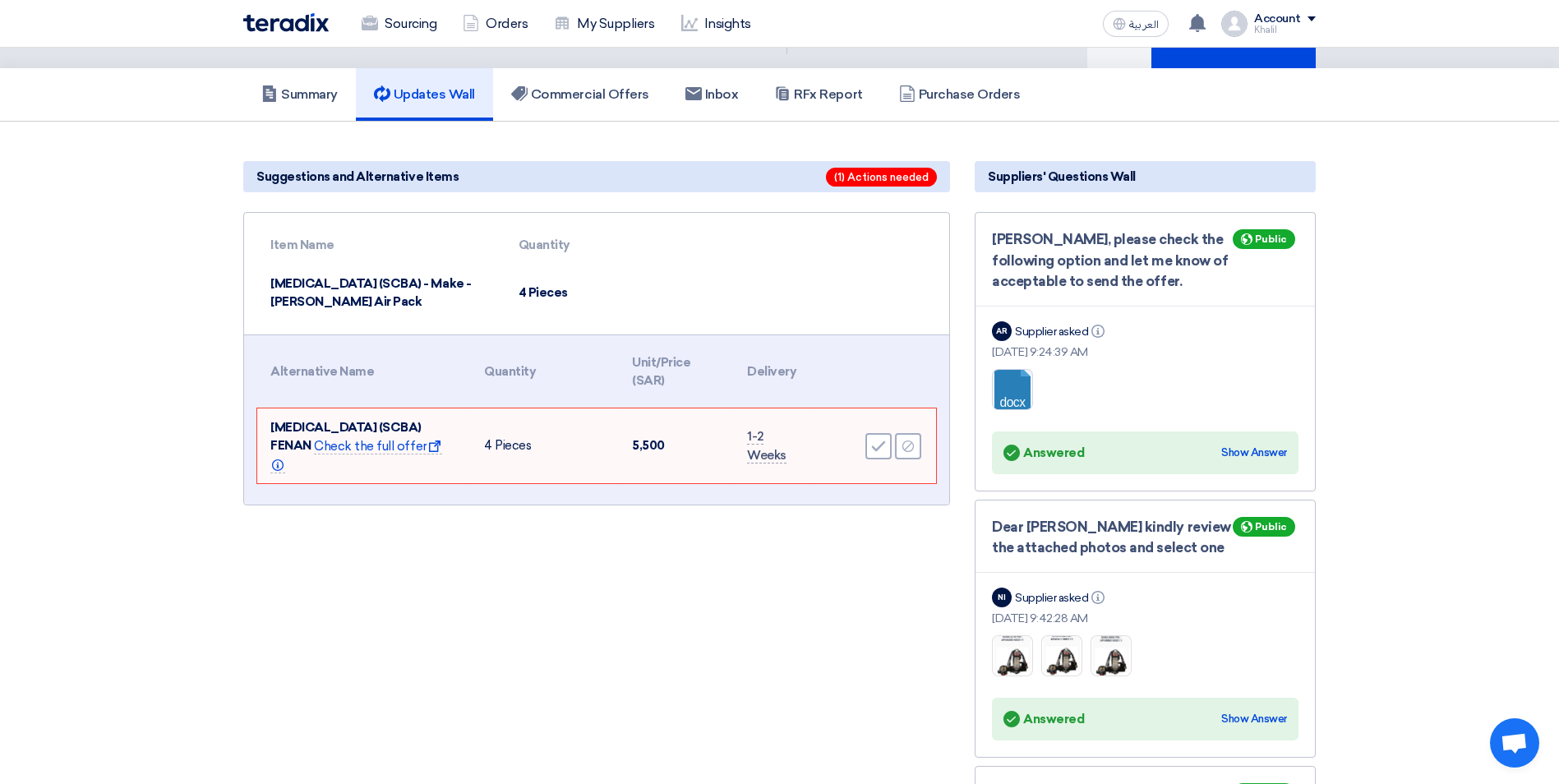
scroll to position [0, 0]
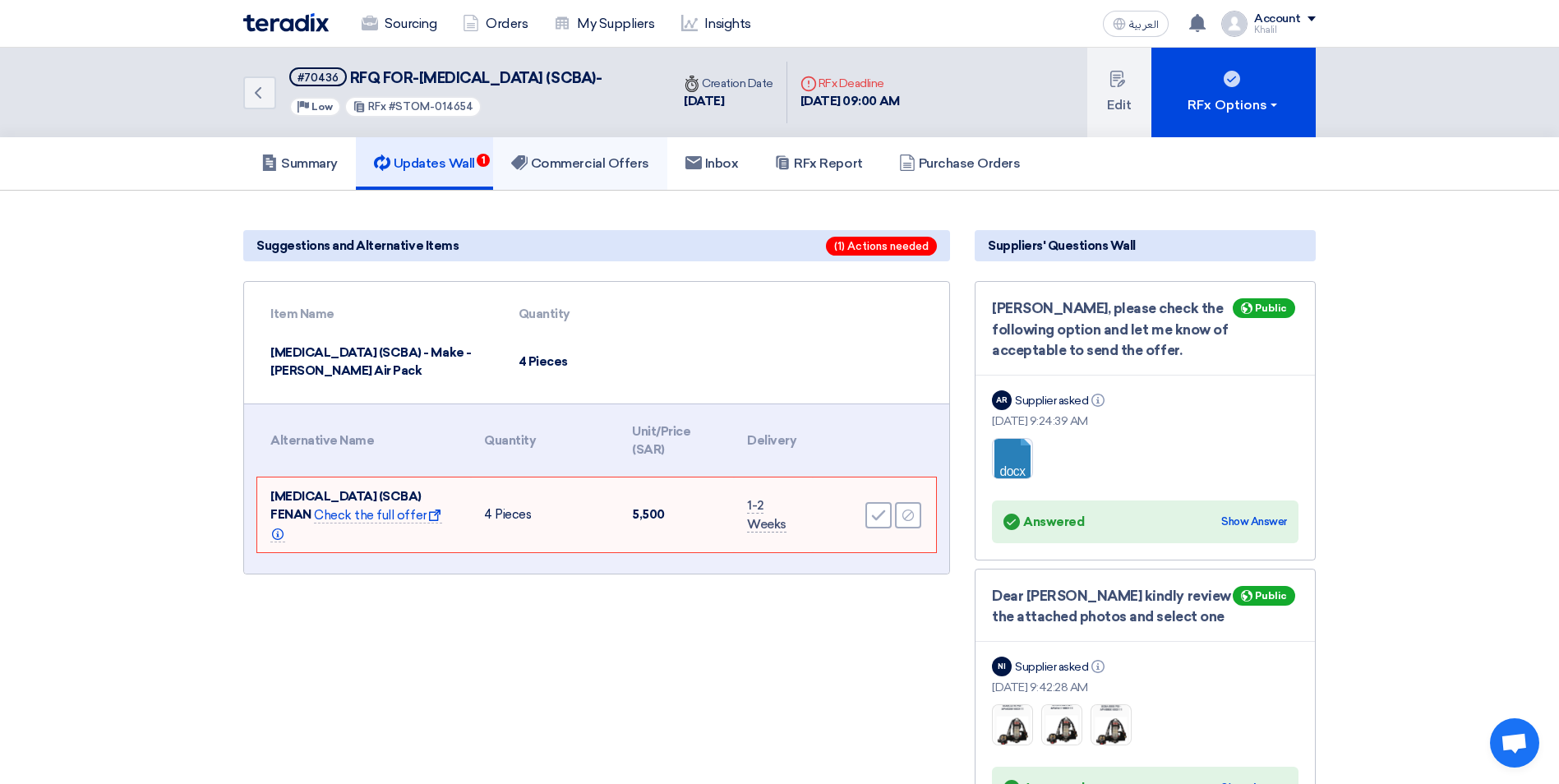
click at [619, 172] on h5 "Commercial Offers" at bounding box center [580, 164] width 138 height 17
